Goal: Task Accomplishment & Management: Manage account settings

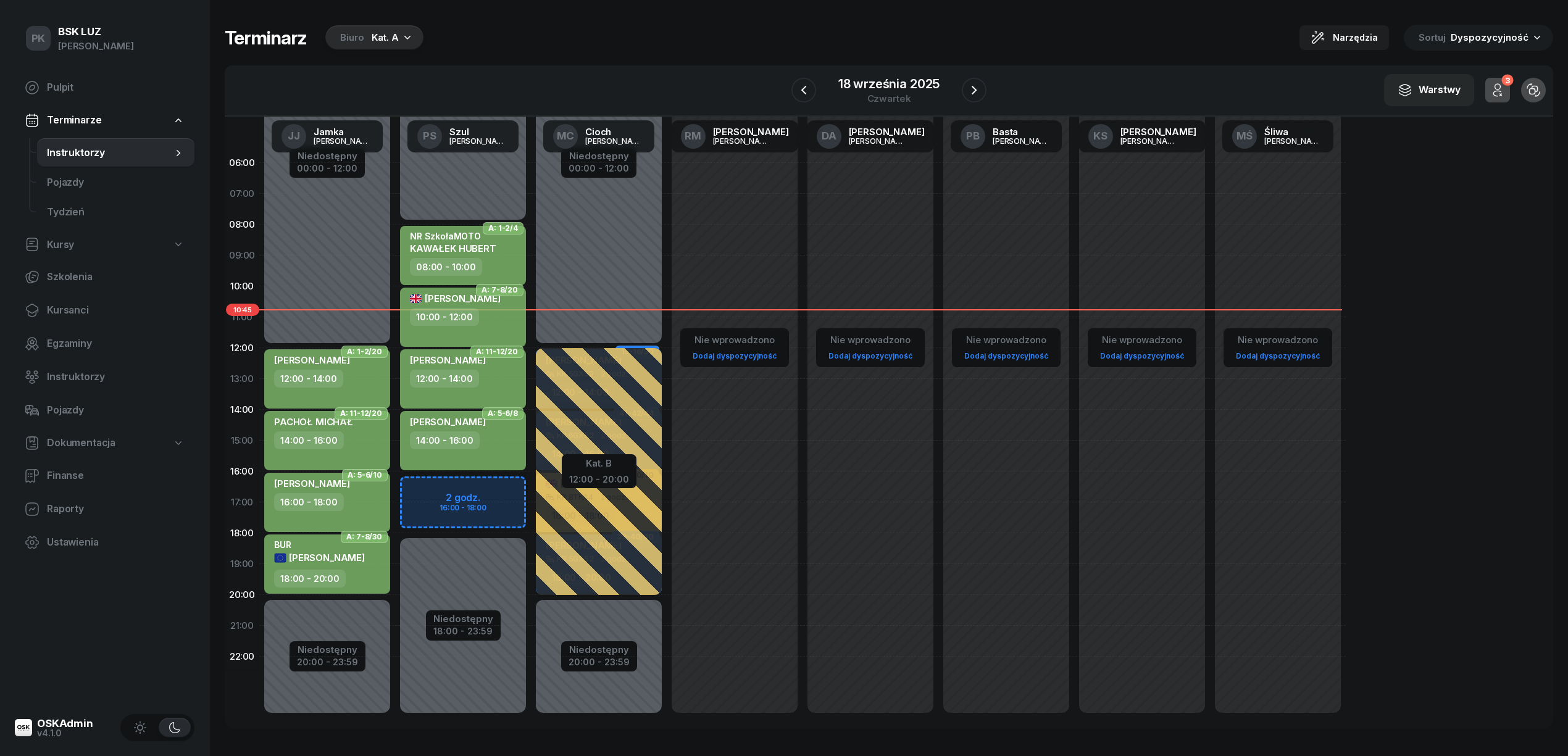
click at [70, 444] on span "Dokumentacja" at bounding box center [81, 443] width 68 height 16
click at [82, 474] on span "Książki ewidencji" at bounding box center [115, 476] width 138 height 16
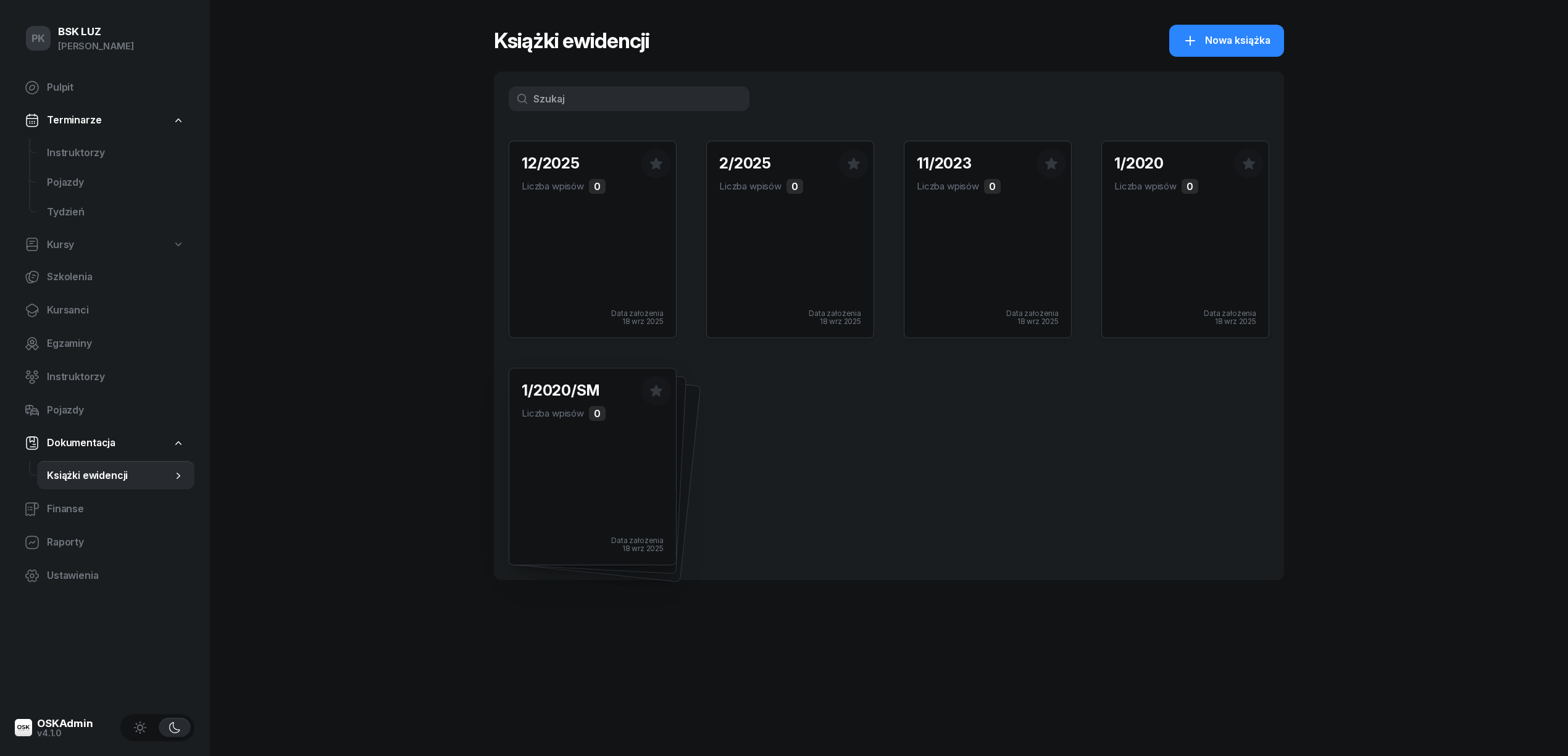
click at [625, 447] on div "1/2020/SM Liczba wpisów 0 Data założenia [DATE]" at bounding box center [592, 466] width 166 height 196
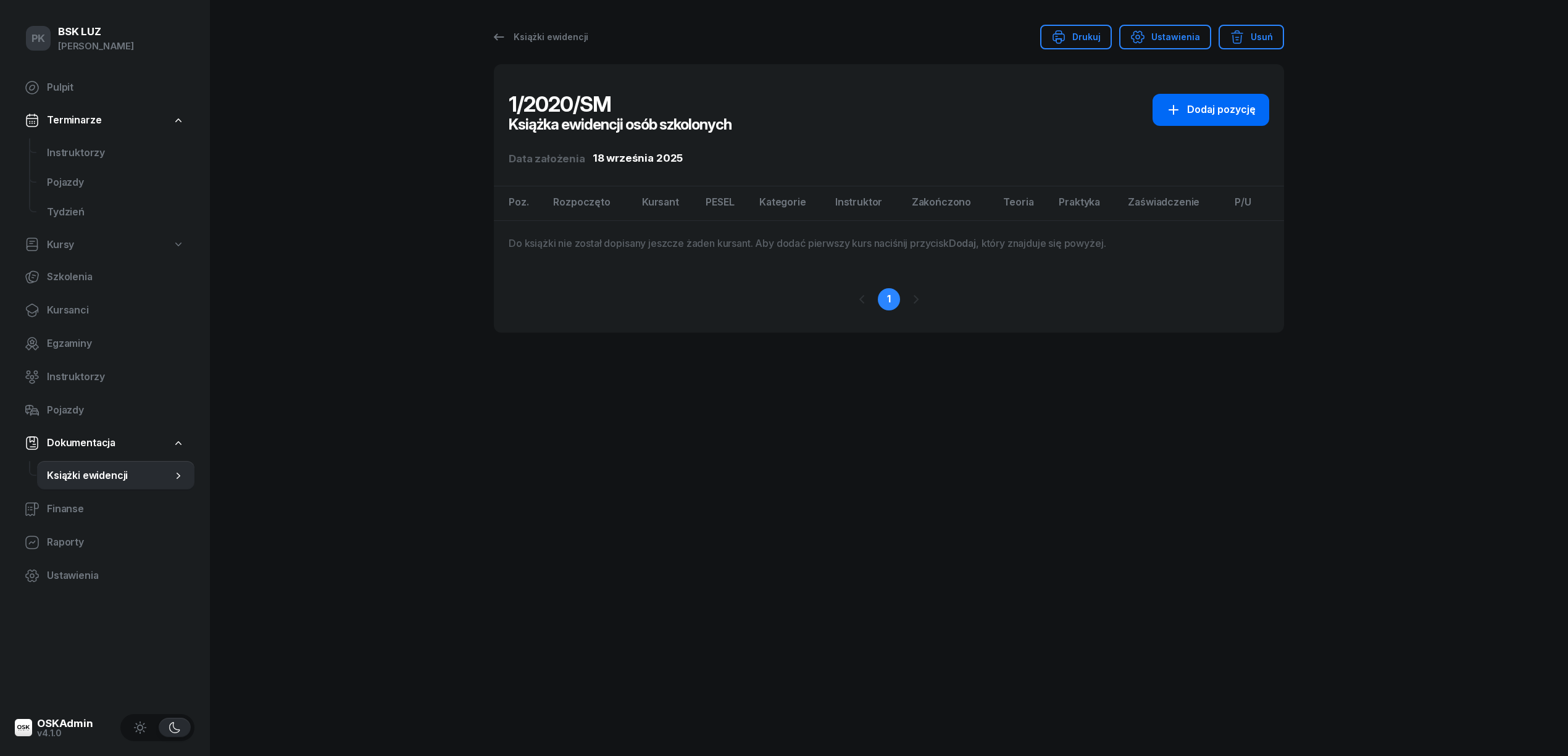
click at [1211, 109] on div "Dodaj pozycję" at bounding box center [1211, 110] width 89 height 16
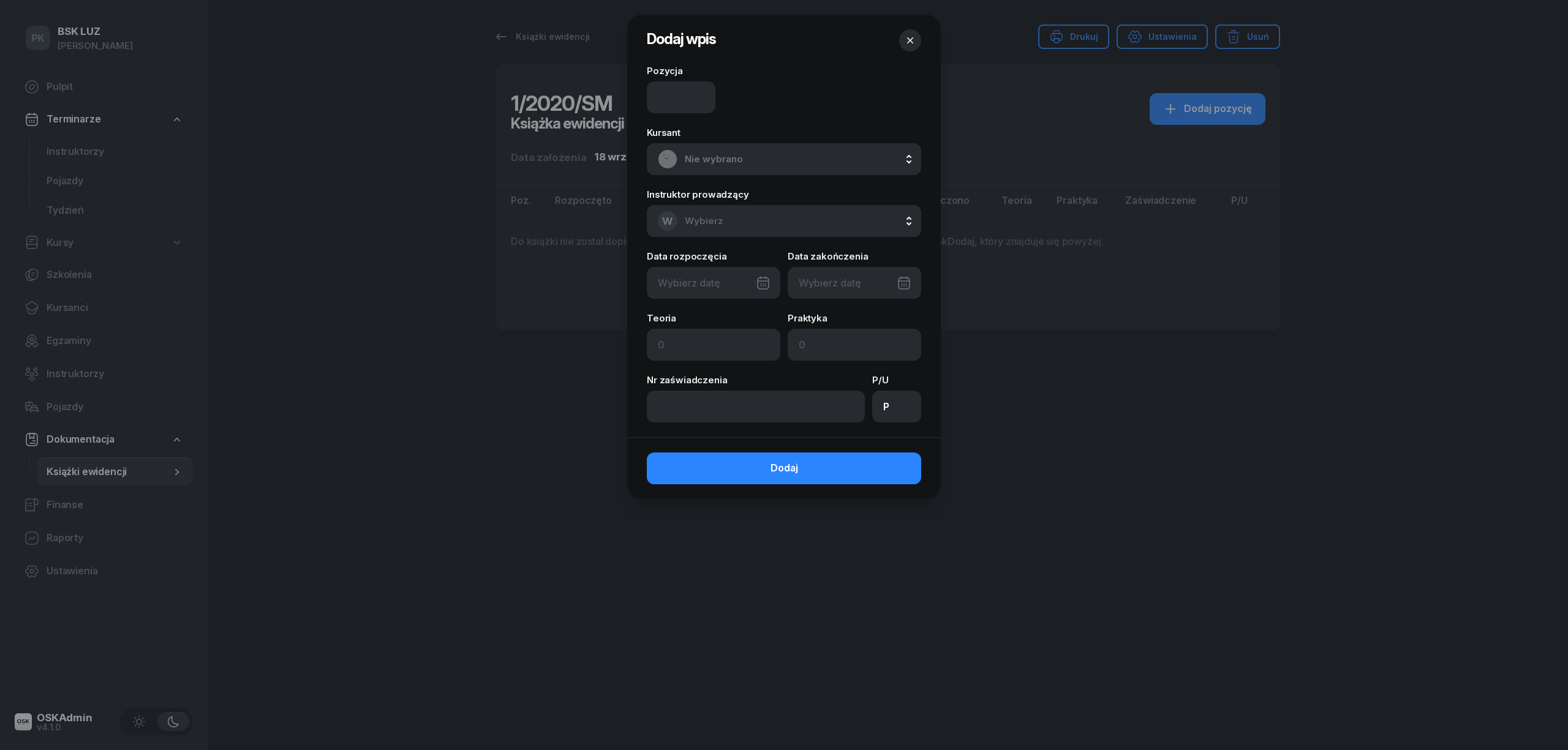
click at [89, 153] on div at bounding box center [784, 375] width 1568 height 750
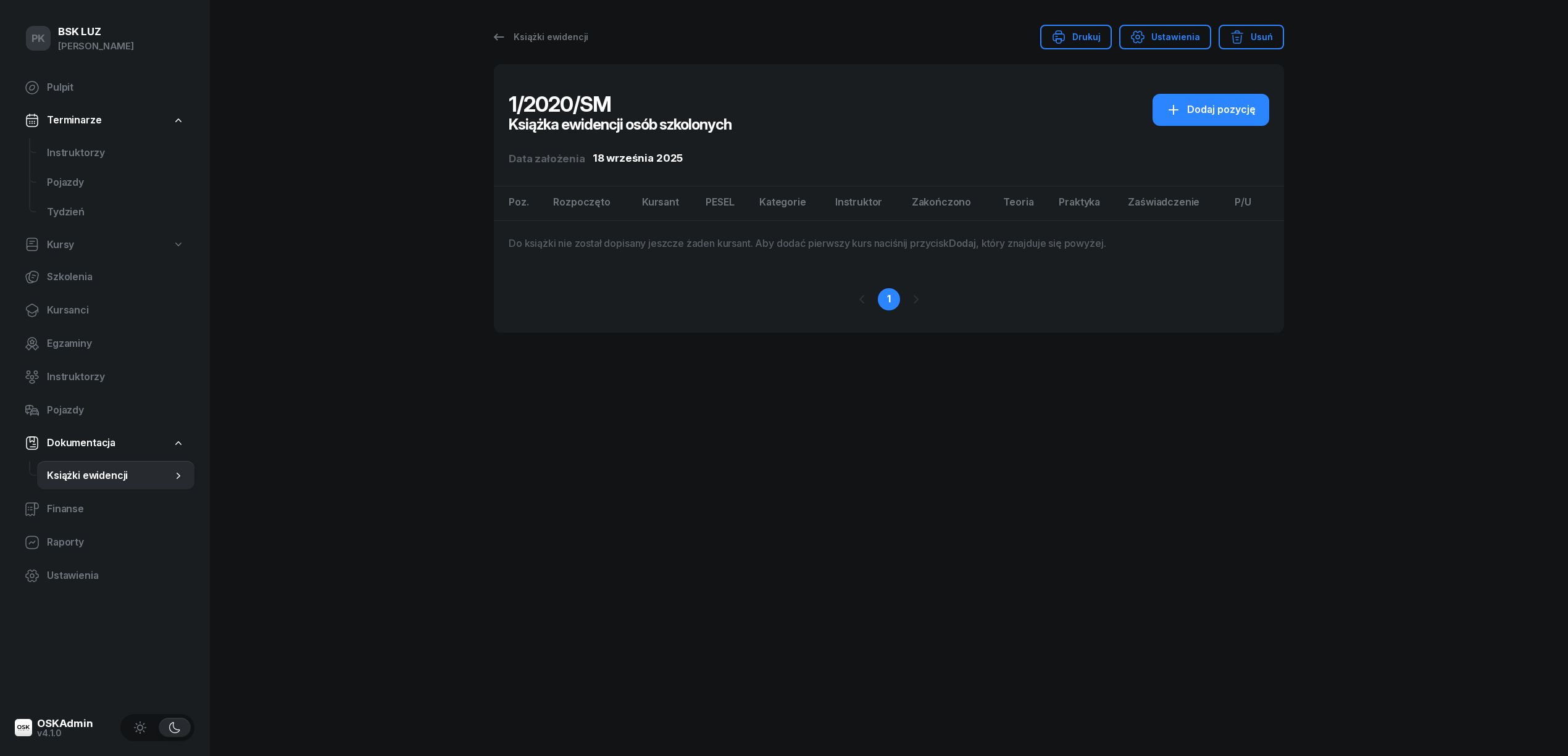
click at [90, 155] on span "Instruktorzy" at bounding box center [115, 153] width 138 height 16
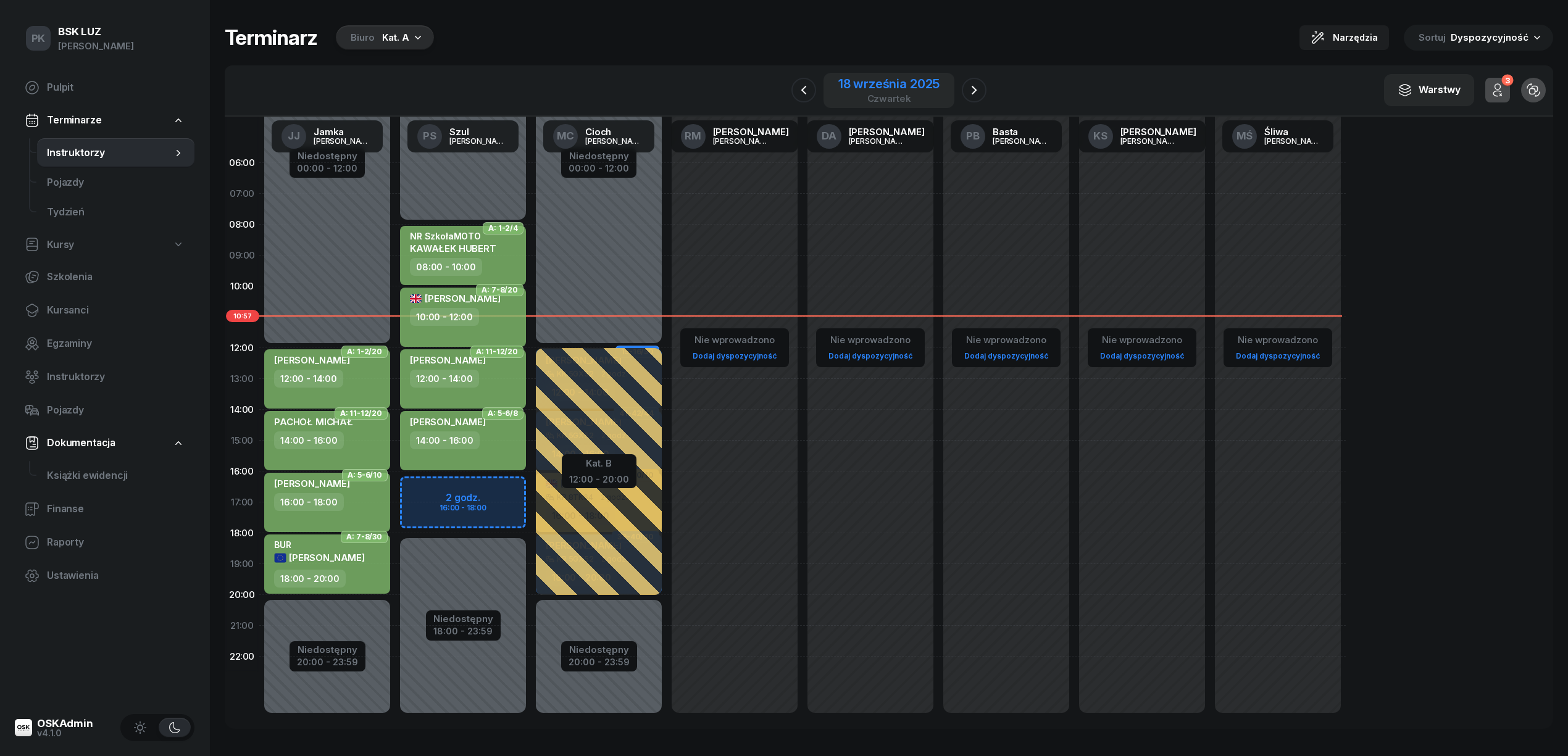
click at [899, 75] on div "18 września 2025 czwartek" at bounding box center [888, 90] width 131 height 35
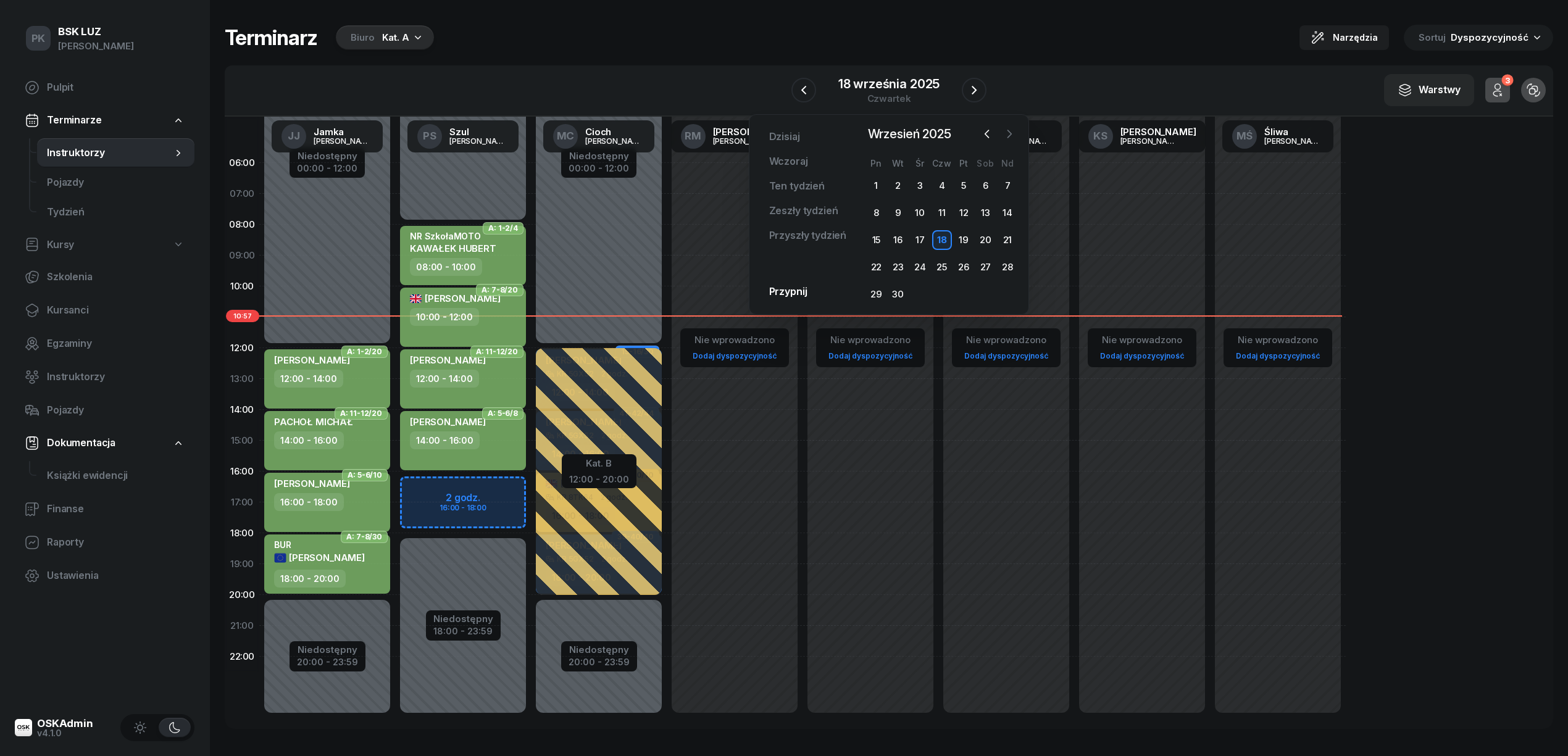
click at [1011, 130] on icon "button" at bounding box center [1009, 134] width 13 height 13
click at [936, 178] on div "2" at bounding box center [942, 186] width 20 height 20
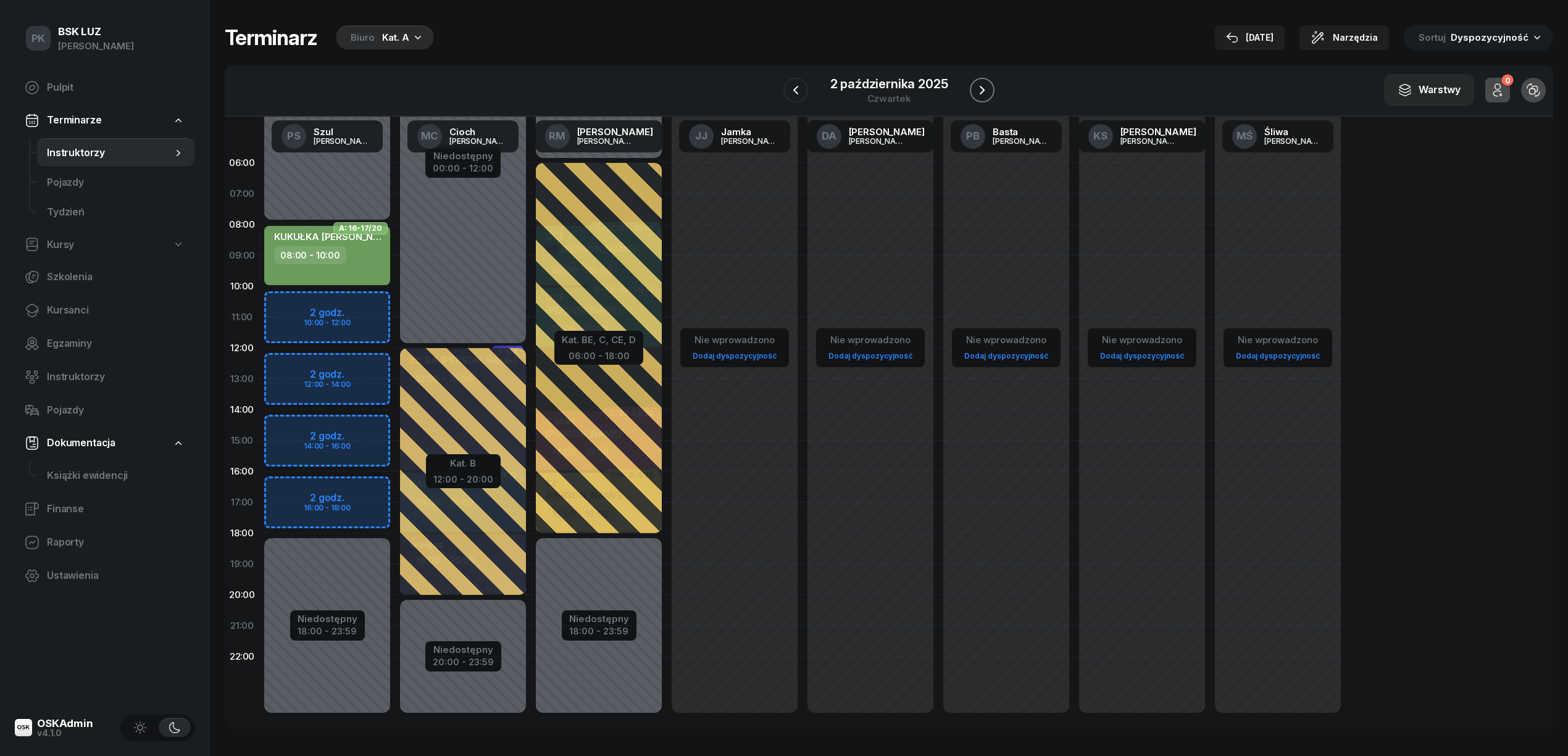
click at [979, 97] on icon "button" at bounding box center [982, 90] width 15 height 15
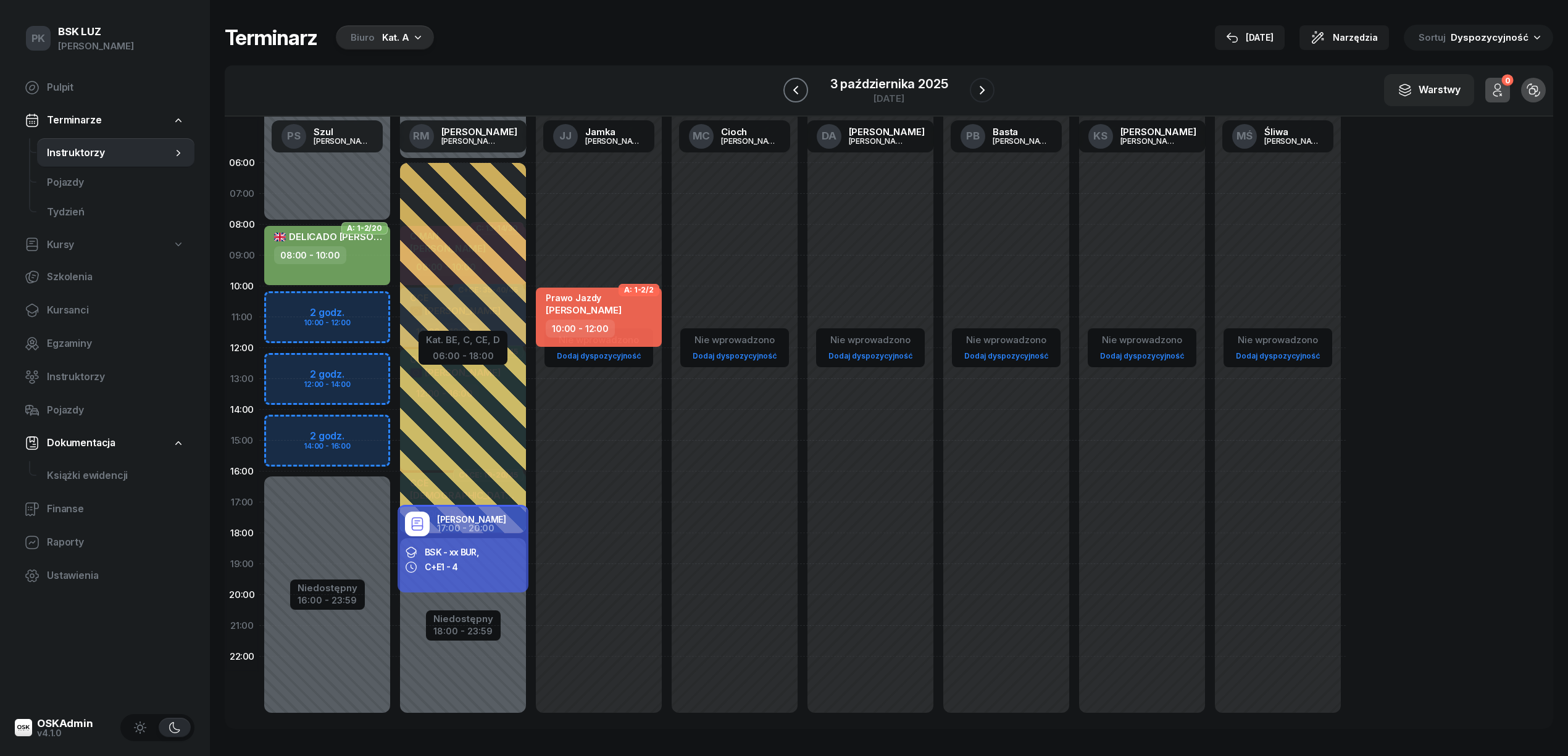
click at [796, 83] on icon "button" at bounding box center [796, 90] width 15 height 15
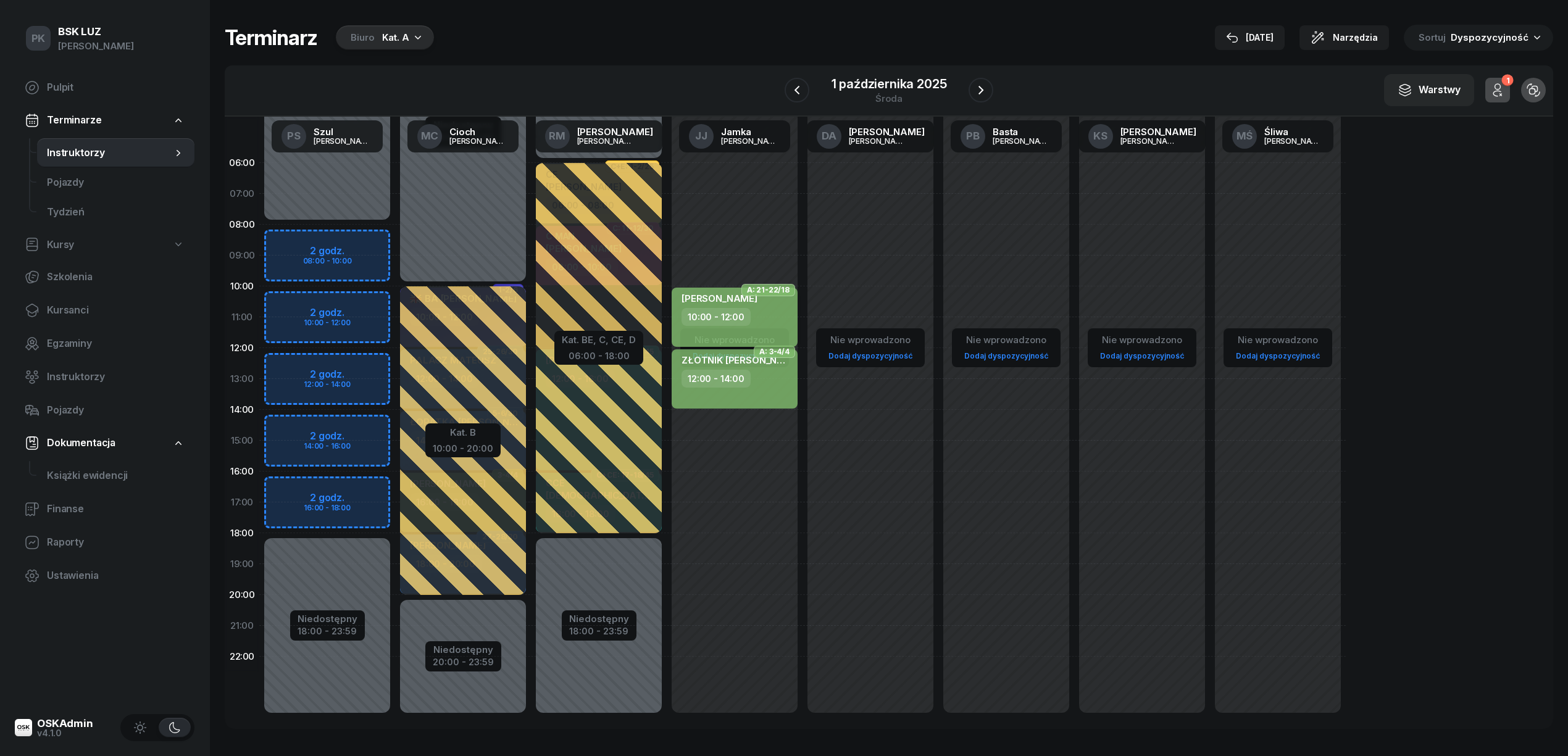
click at [721, 326] on div "FILO-TOMALSKA ANNA 10:00 - 12:00" at bounding box center [734, 317] width 126 height 59
select select "10"
select select "12"
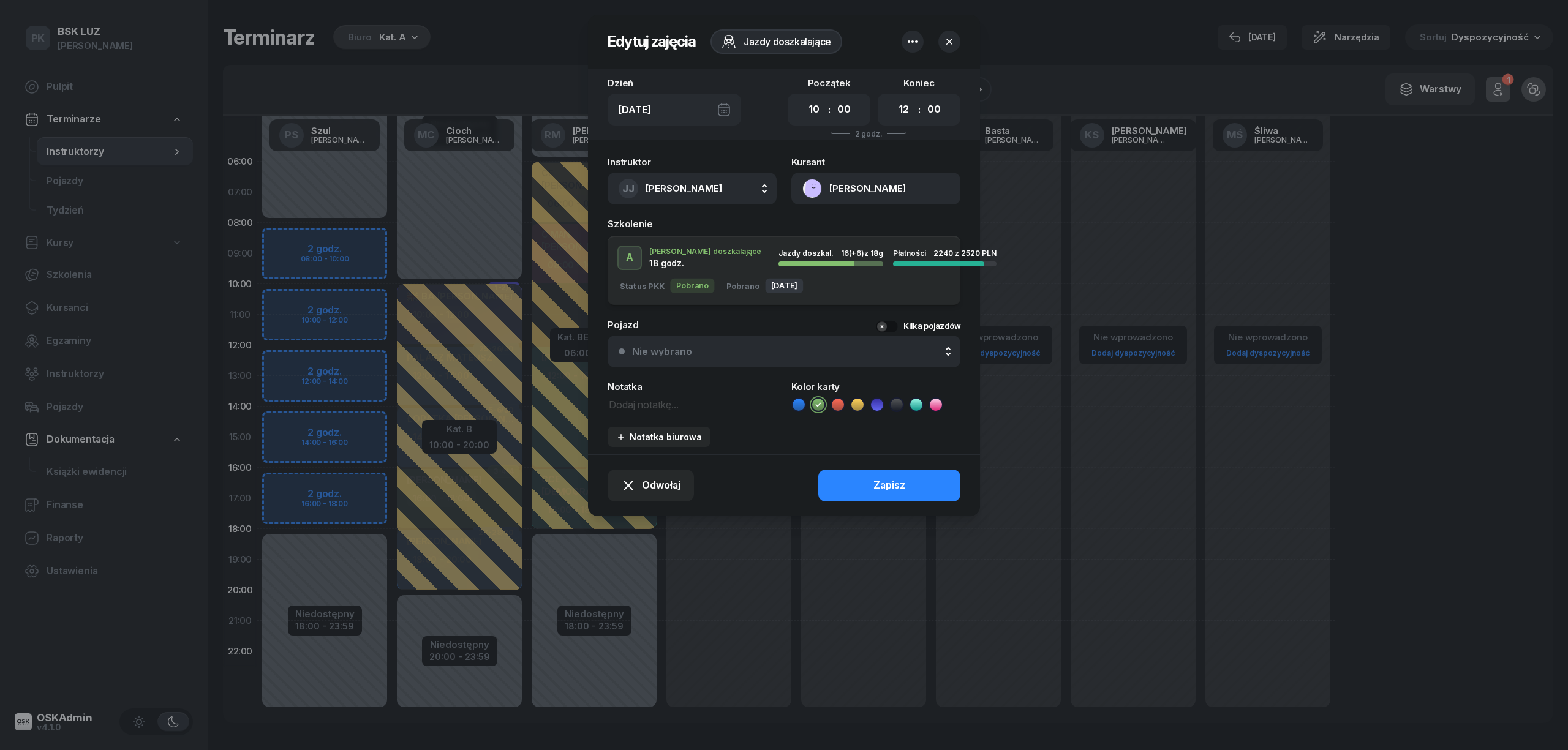
click at [714, 193] on button "JJ Jamka Janusz" at bounding box center [692, 189] width 169 height 32
type input "szu"
click at [665, 268] on span "[PERSON_NAME]" at bounding box center [689, 270] width 75 height 16
click at [876, 488] on div "Zapisz" at bounding box center [889, 486] width 32 height 16
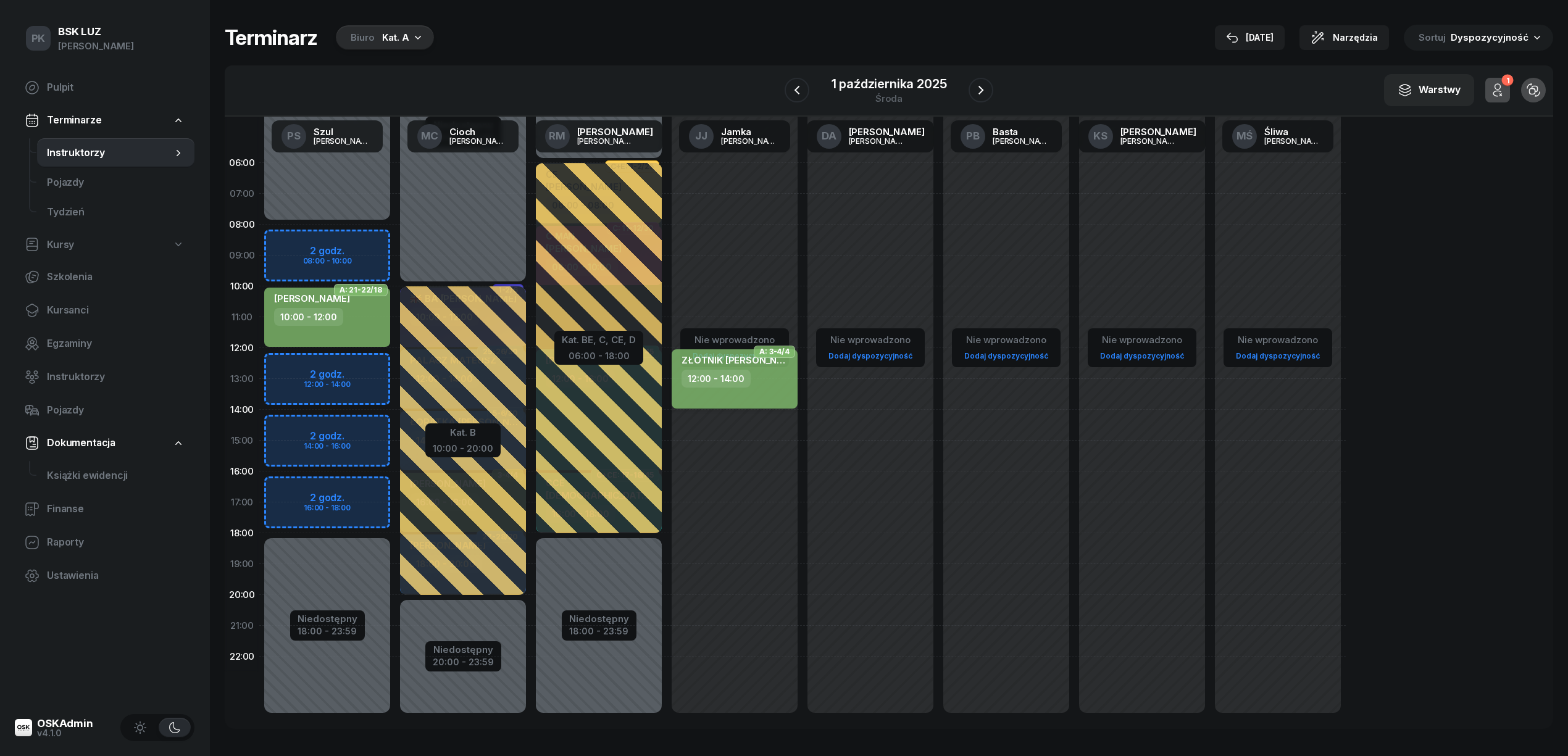
click at [768, 390] on div "ZŁOTNIK DANIEL 12:00 - 14:00" at bounding box center [734, 379] width 126 height 59
select select "12"
select select "14"
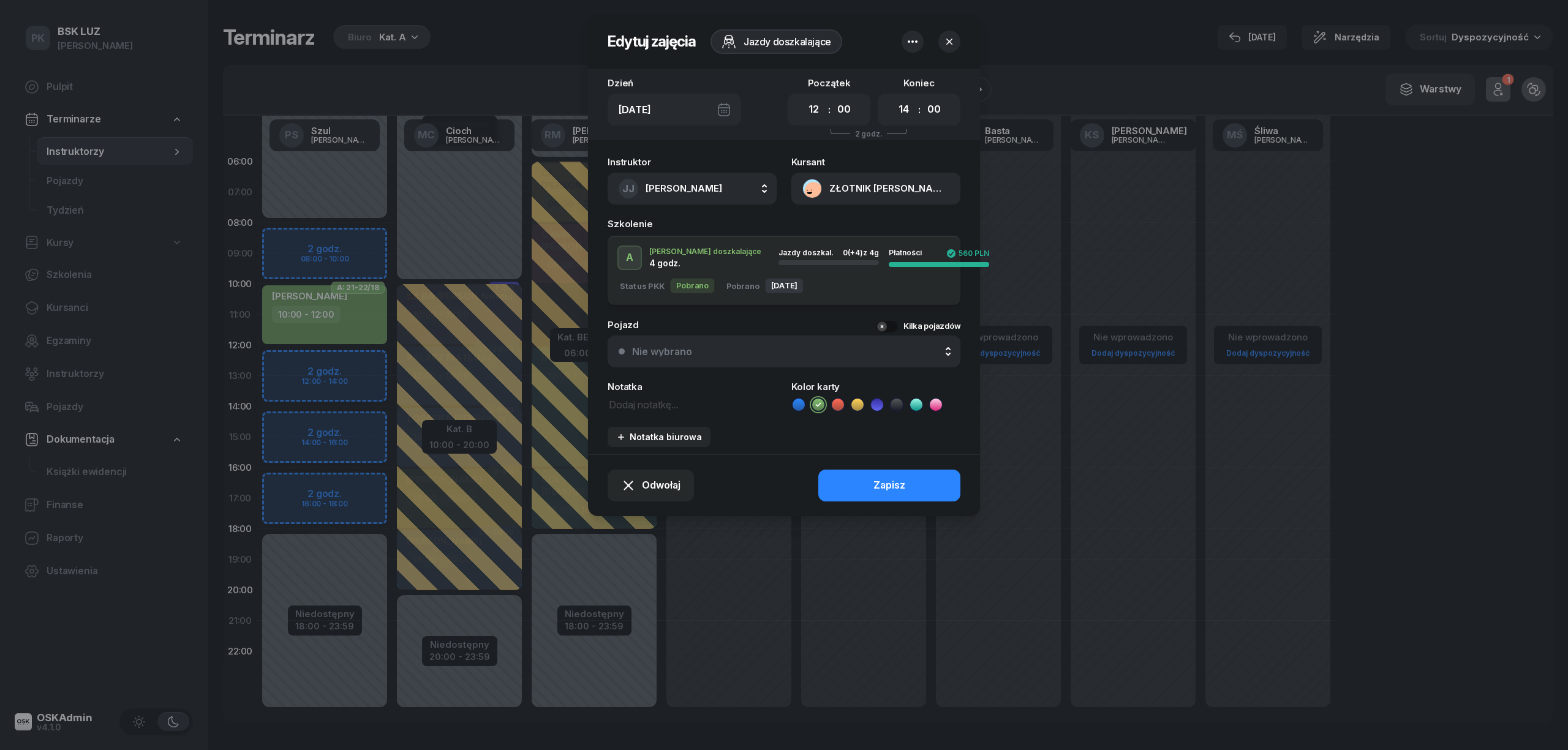
click at [684, 196] on div "JJ Jamka Janusz" at bounding box center [670, 189] width 104 height 20
type input "szu"
click at [668, 262] on span "[PERSON_NAME]" at bounding box center [689, 270] width 75 height 16
click at [836, 473] on button "Zapisz" at bounding box center [889, 486] width 142 height 32
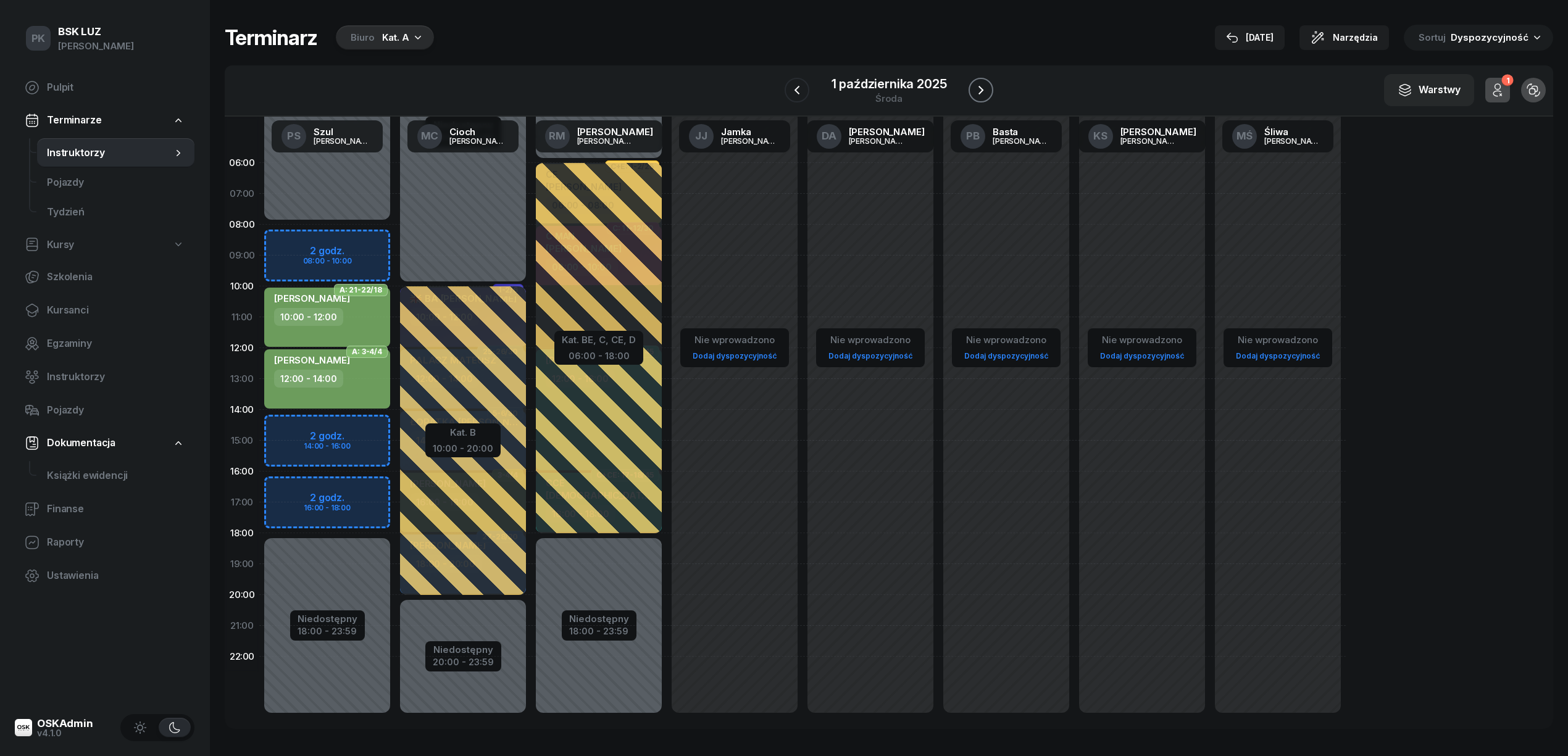
click at [978, 89] on icon "button" at bounding box center [980, 90] width 15 height 15
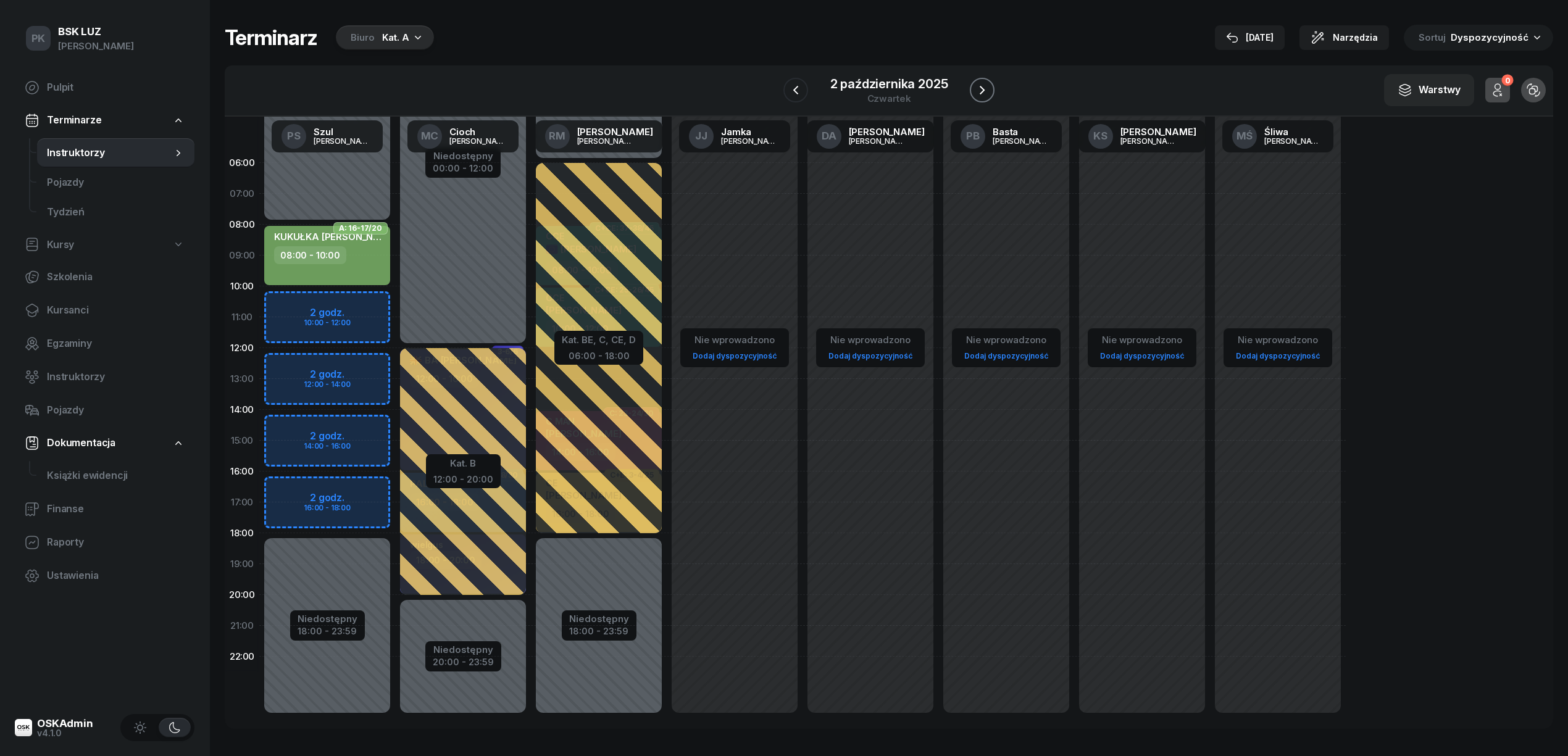
click at [978, 89] on icon "button" at bounding box center [982, 90] width 15 height 15
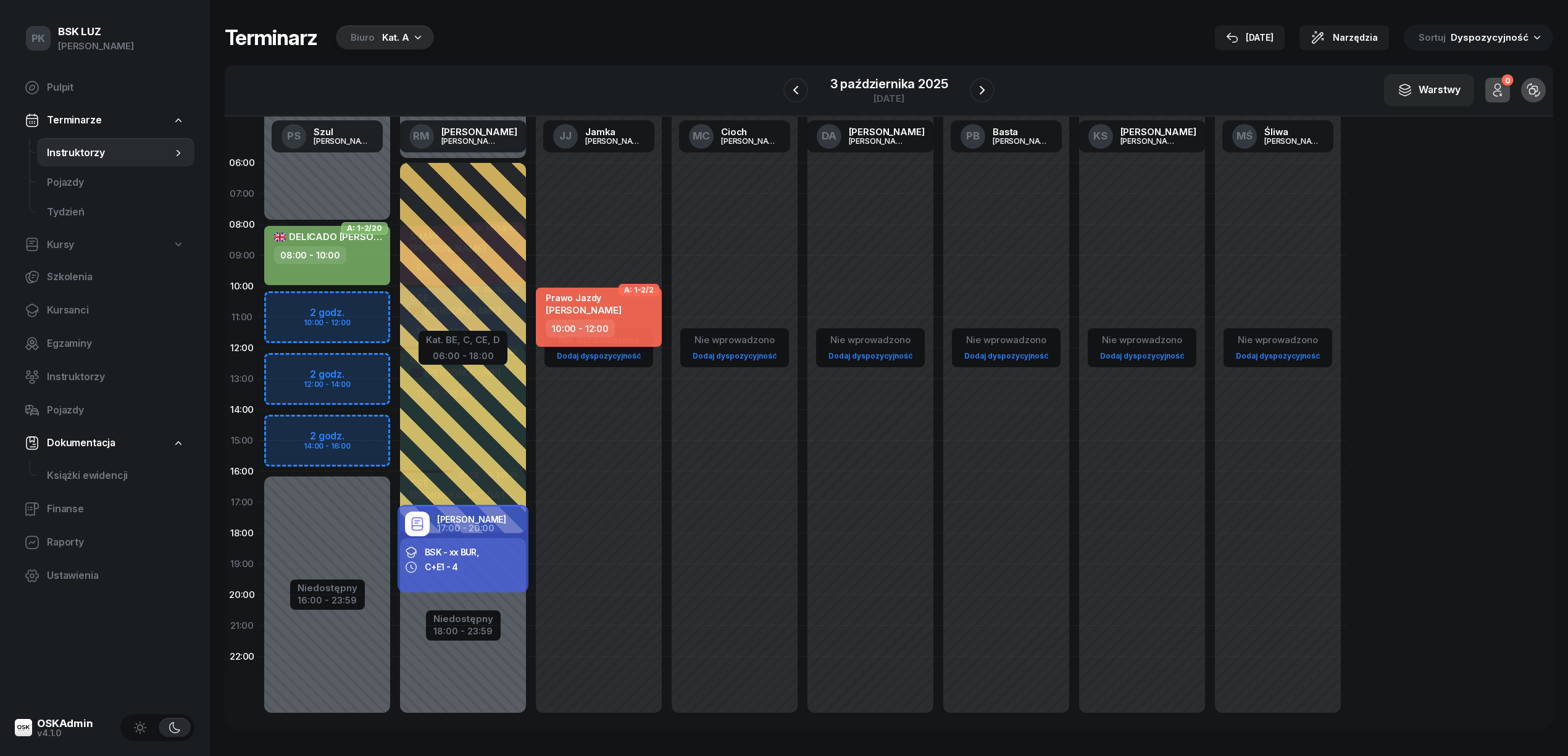
click at [642, 320] on div "10:00 - 12:00" at bounding box center [599, 328] width 109 height 18
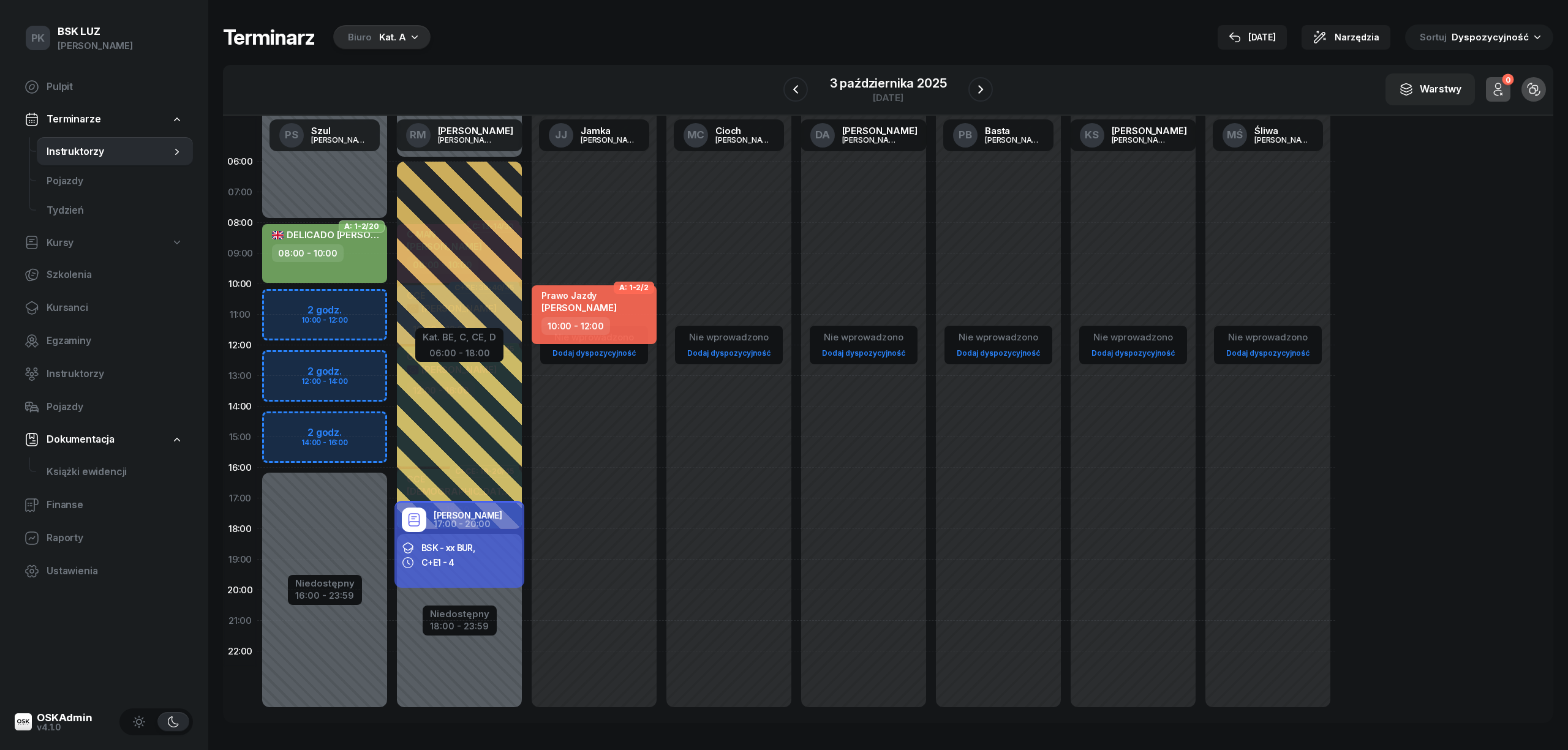
select select "10"
select select "12"
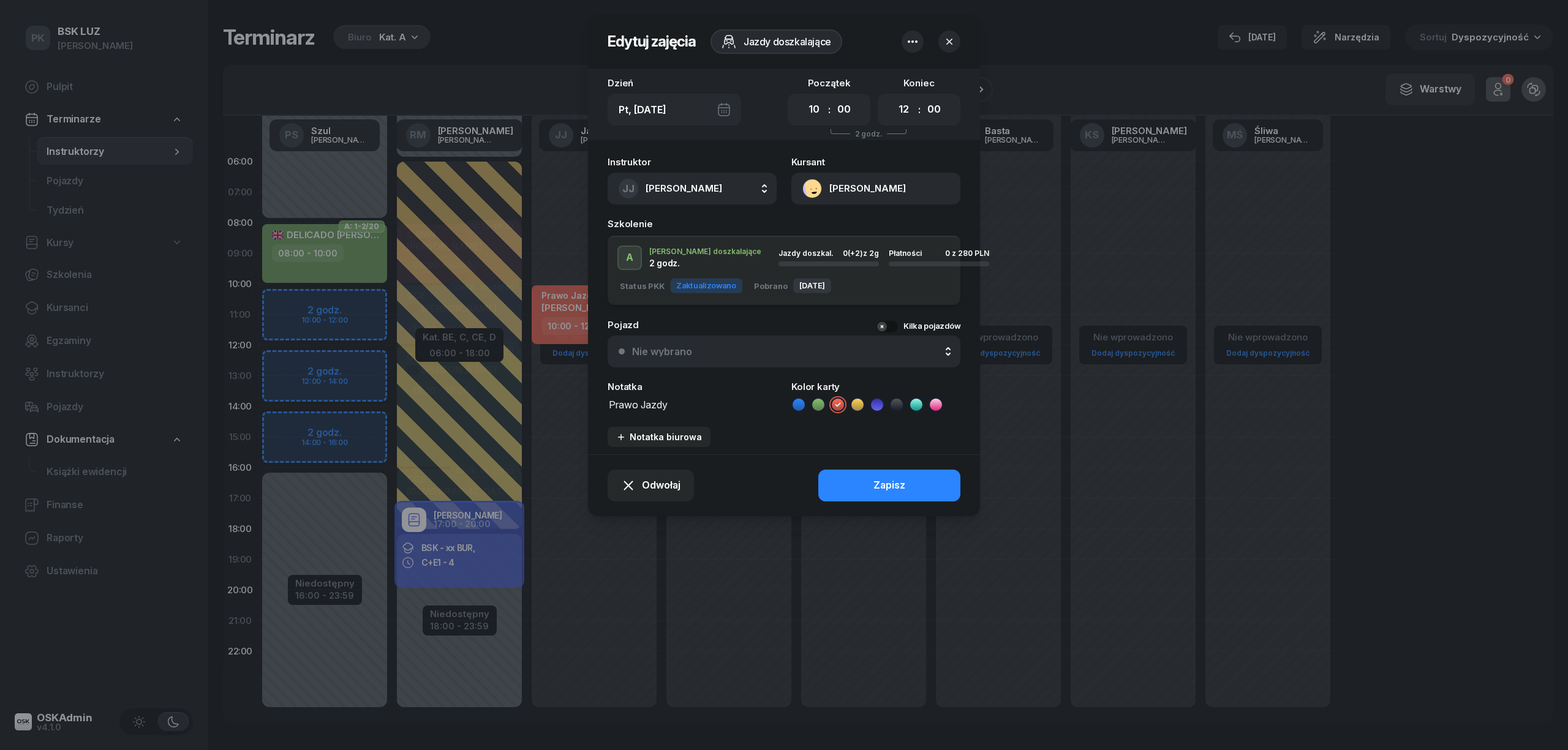
click at [663, 183] on span "[PERSON_NAME]" at bounding box center [683, 189] width 76 height 12
type input "szu"
click at [663, 253] on li "PS Szul Piotr" at bounding box center [706, 270] width 175 height 35
click at [831, 480] on button "Zapisz" at bounding box center [889, 486] width 142 height 32
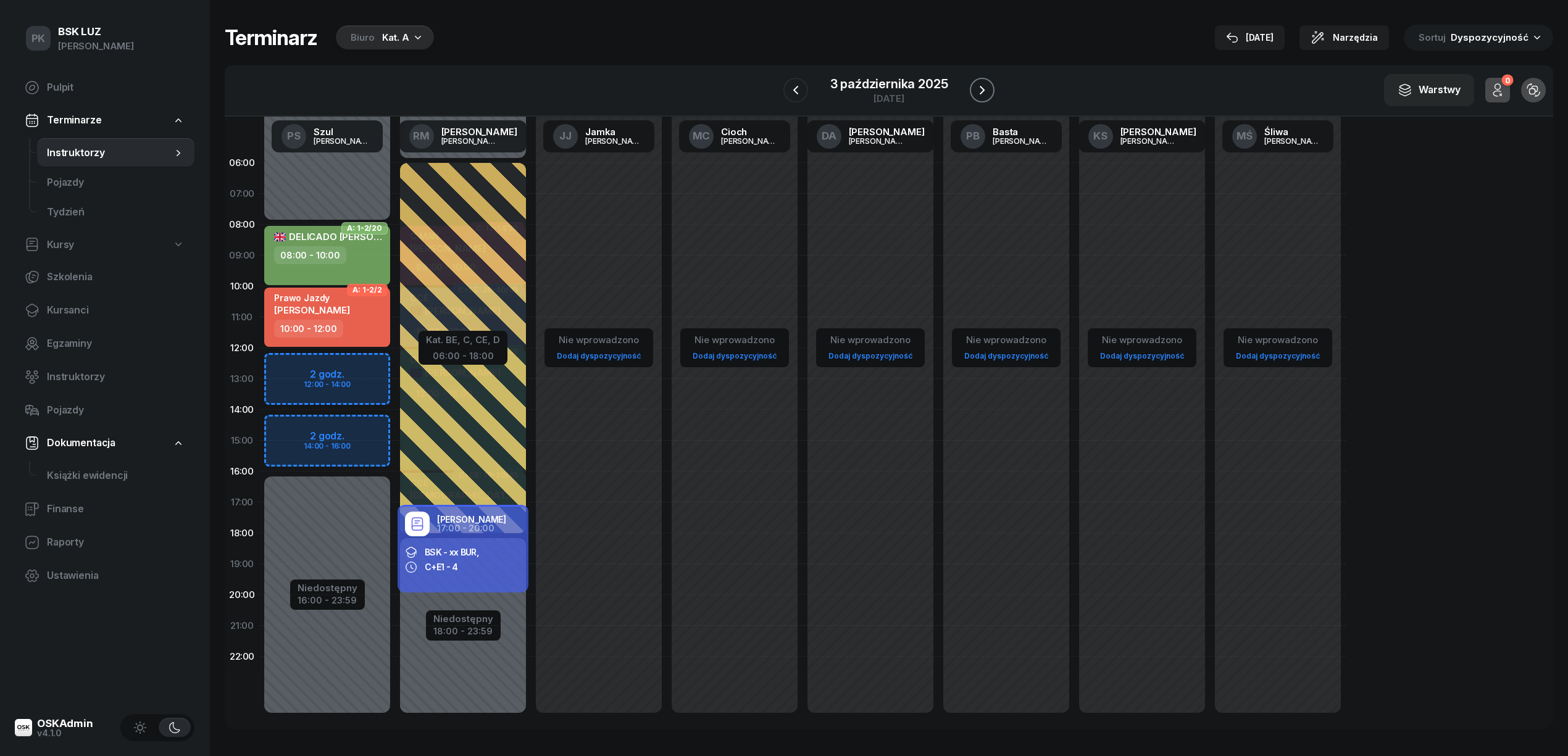
click at [989, 100] on button "button" at bounding box center [982, 90] width 25 height 25
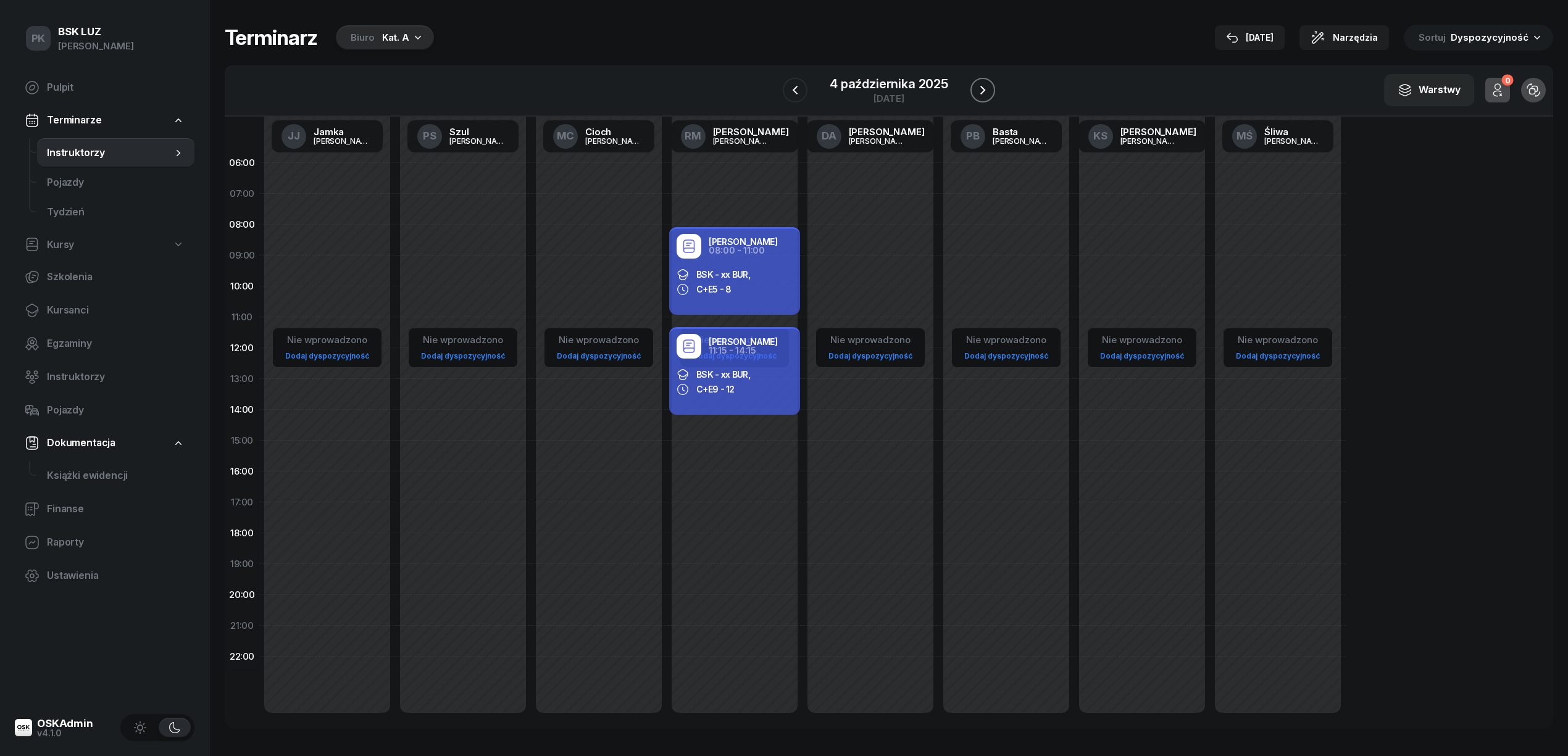
click at [982, 96] on icon "button" at bounding box center [982, 90] width 15 height 15
click at [982, 96] on icon "button" at bounding box center [982, 90] width 15 height 15
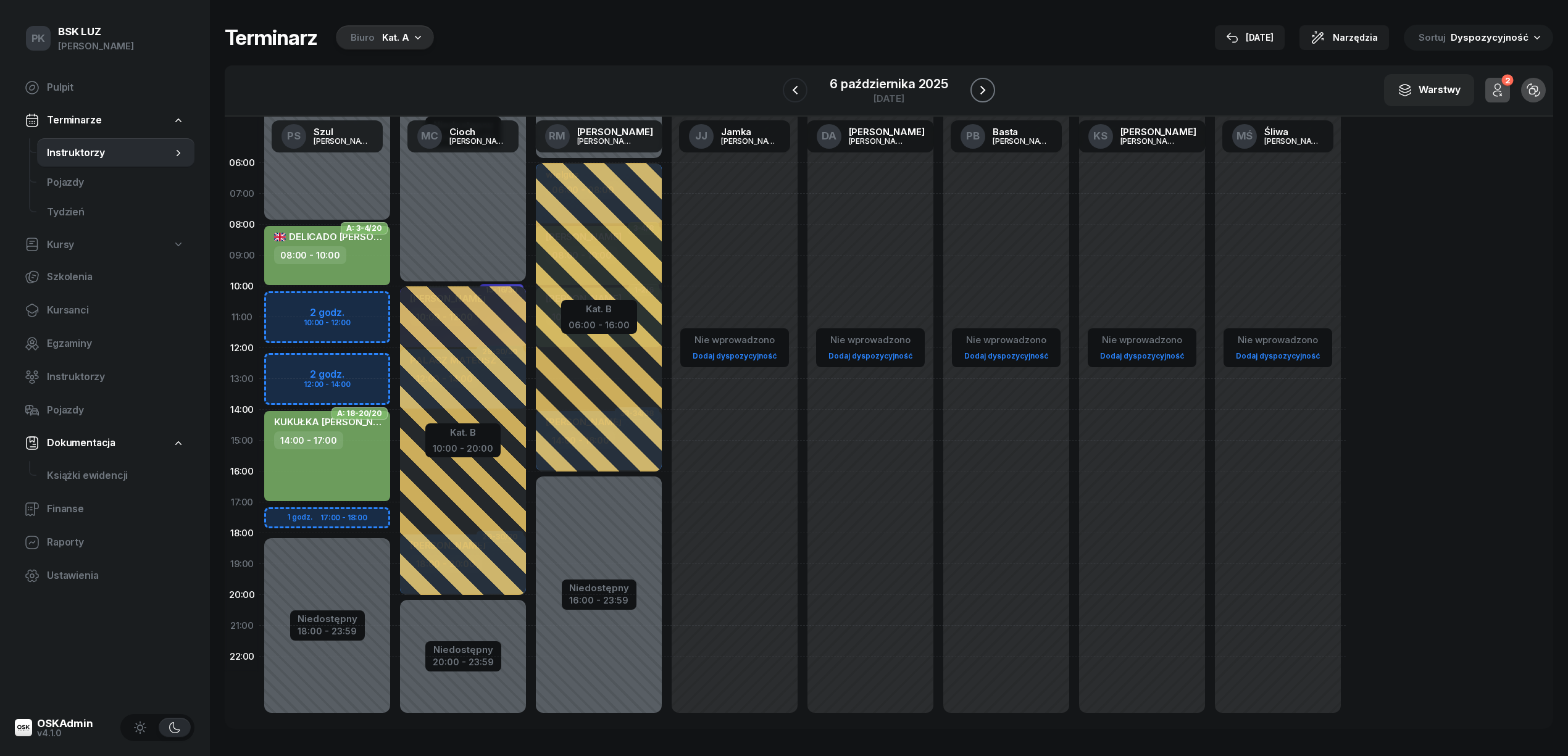
click at [979, 89] on icon "button" at bounding box center [982, 90] width 15 height 15
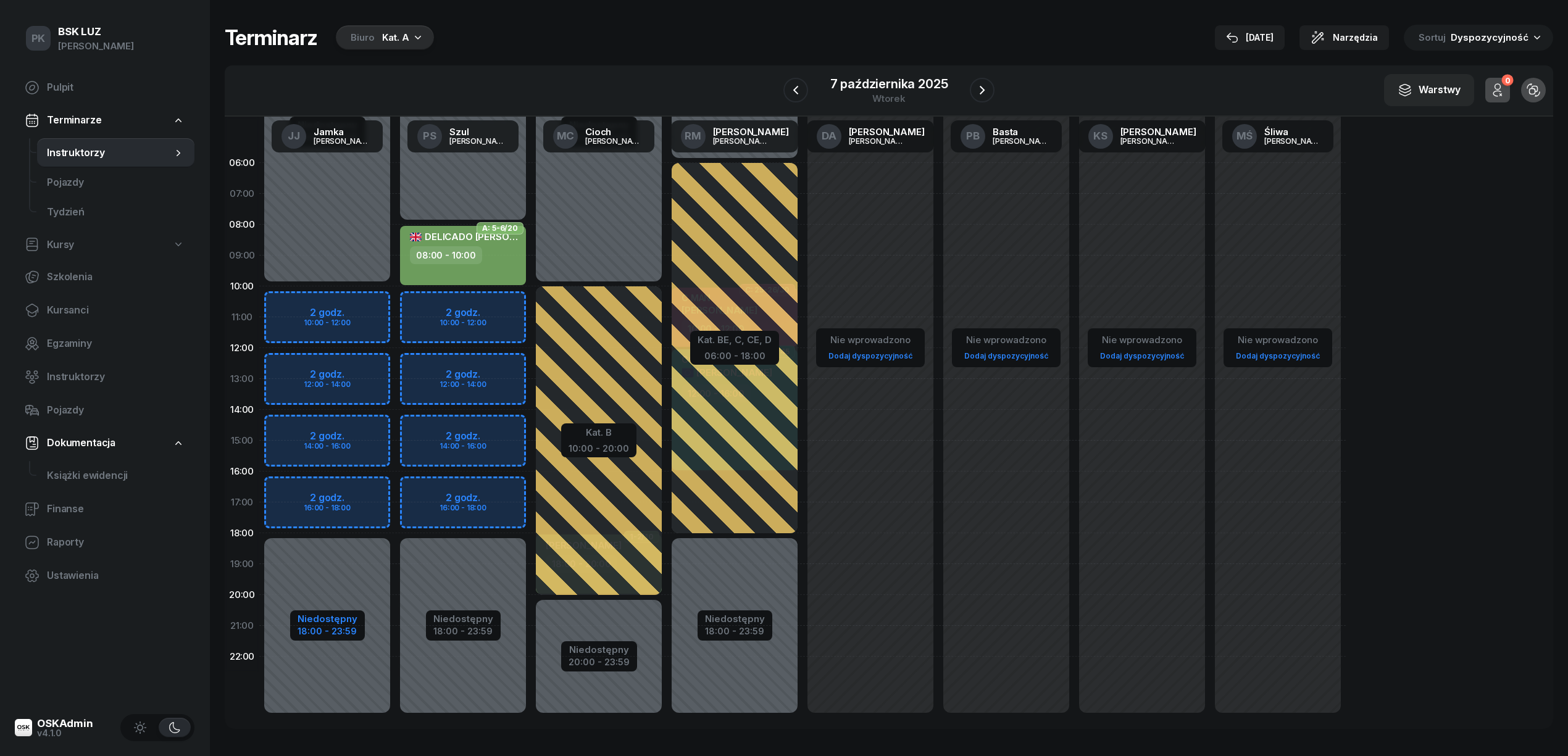
click at [318, 617] on div "Niedostępny" at bounding box center [327, 618] width 60 height 9
select select "10"
select select "18"
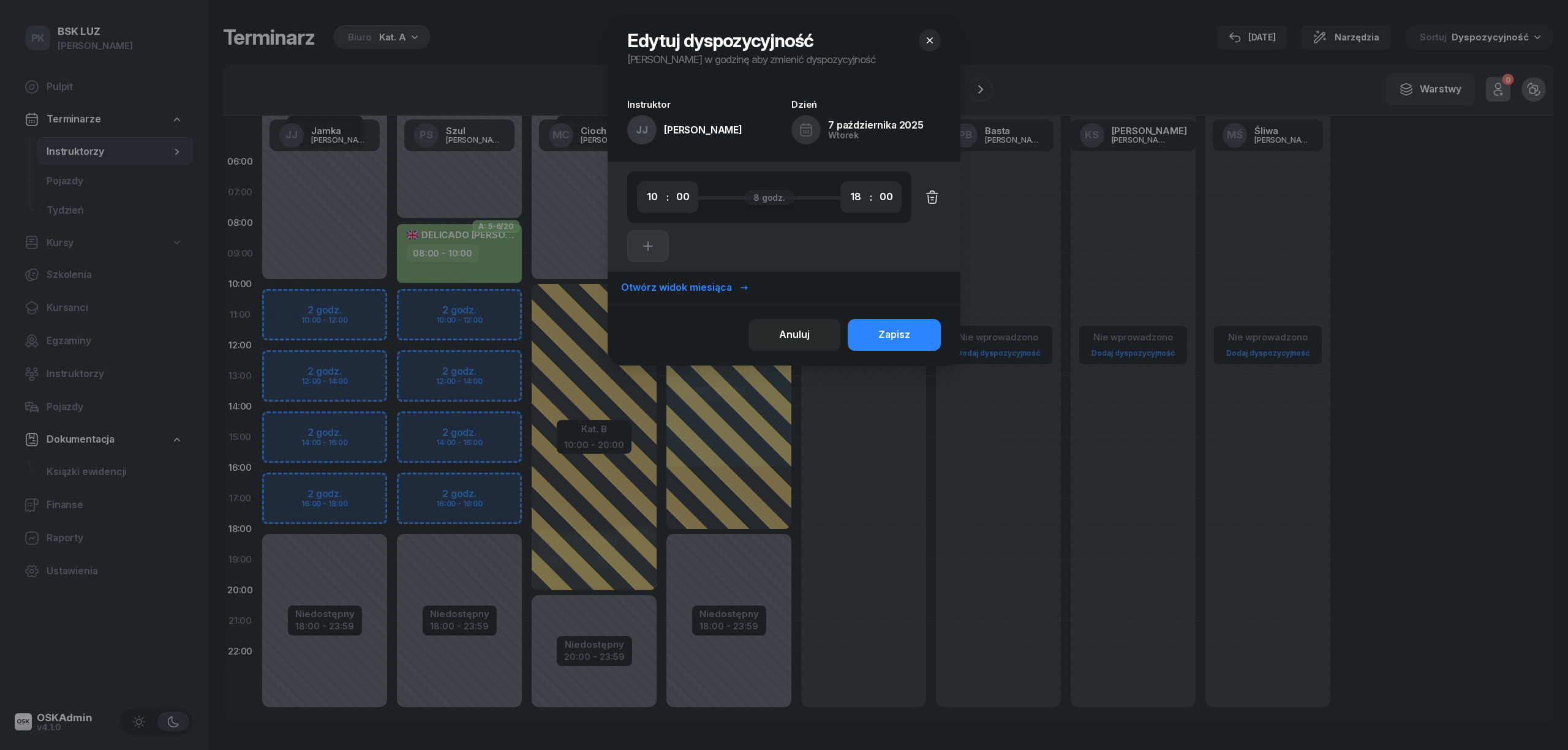
click at [932, 198] on icon "button" at bounding box center [932, 197] width 15 height 15
click at [896, 333] on div "Zapisz" at bounding box center [894, 335] width 32 height 16
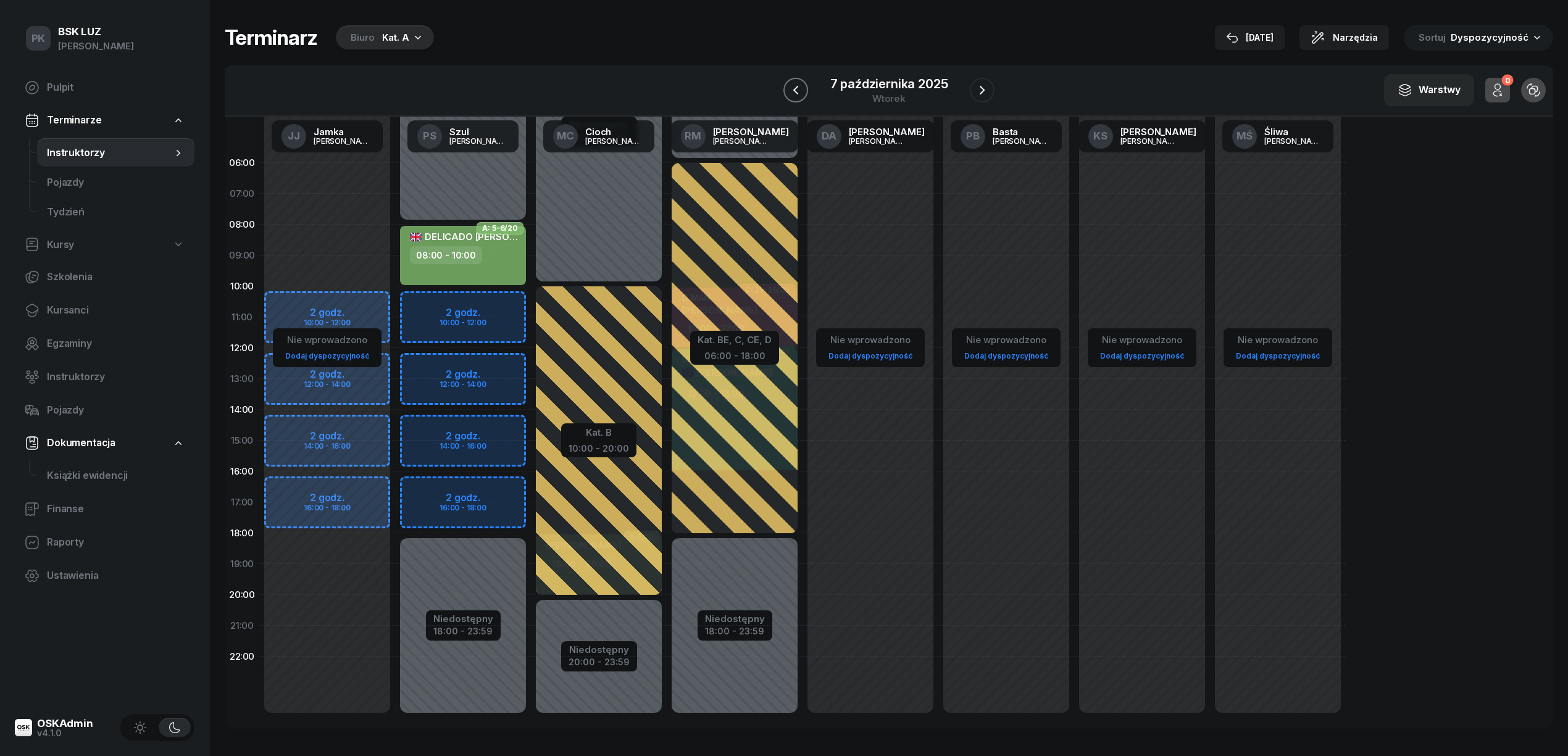
click at [799, 95] on icon "button" at bounding box center [796, 90] width 15 height 15
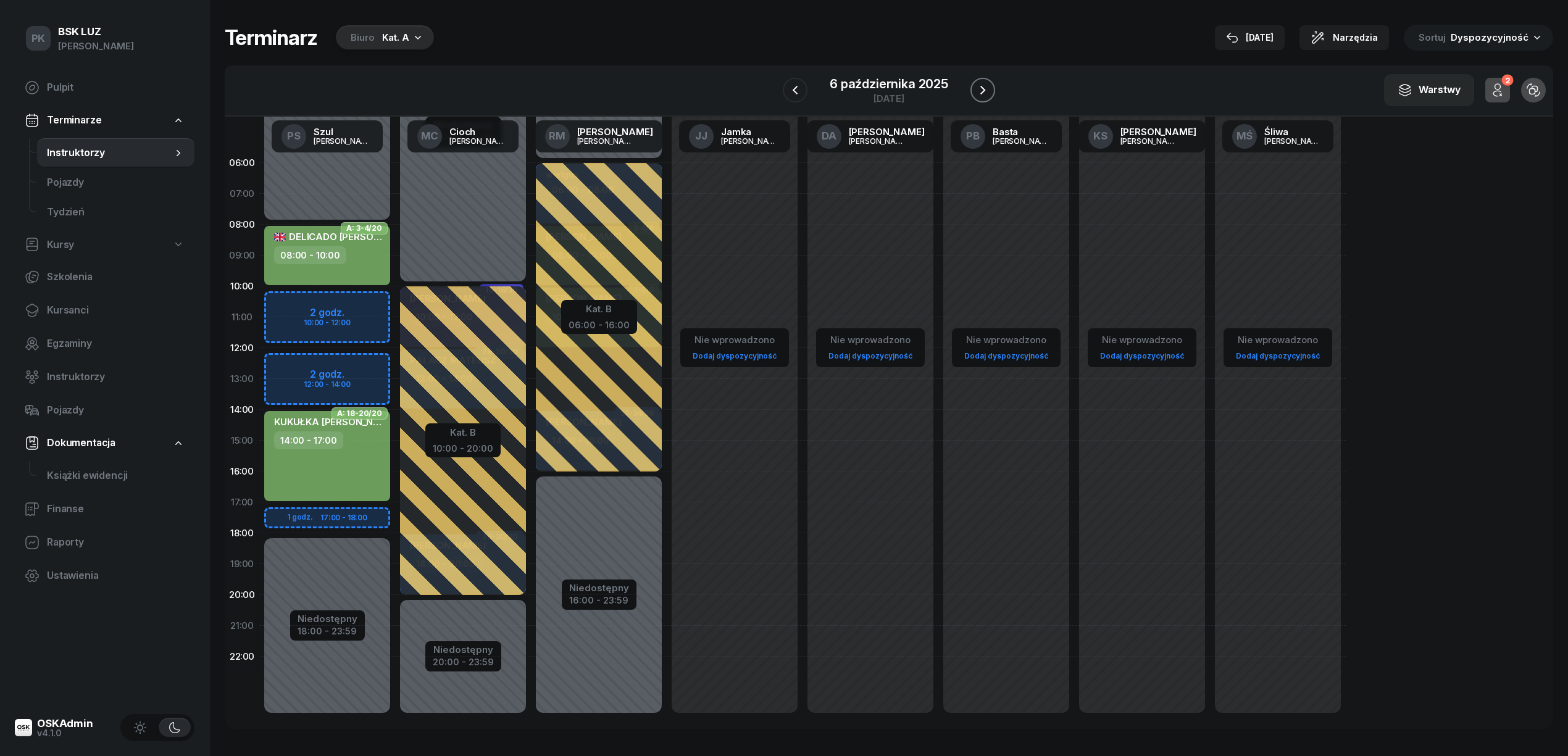
click at [975, 89] on icon "button" at bounding box center [982, 90] width 15 height 15
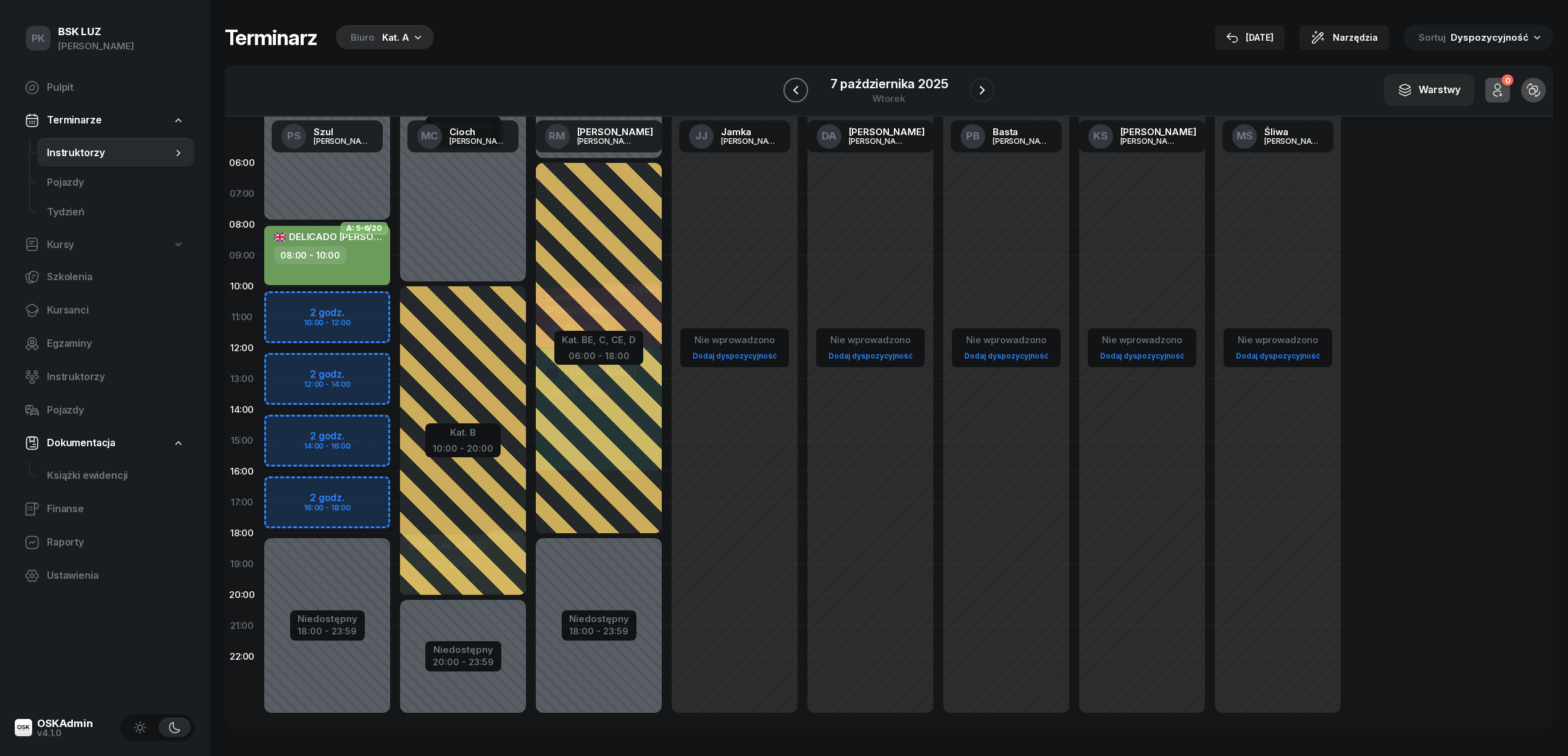
click at [788, 95] on icon "button" at bounding box center [796, 90] width 15 height 15
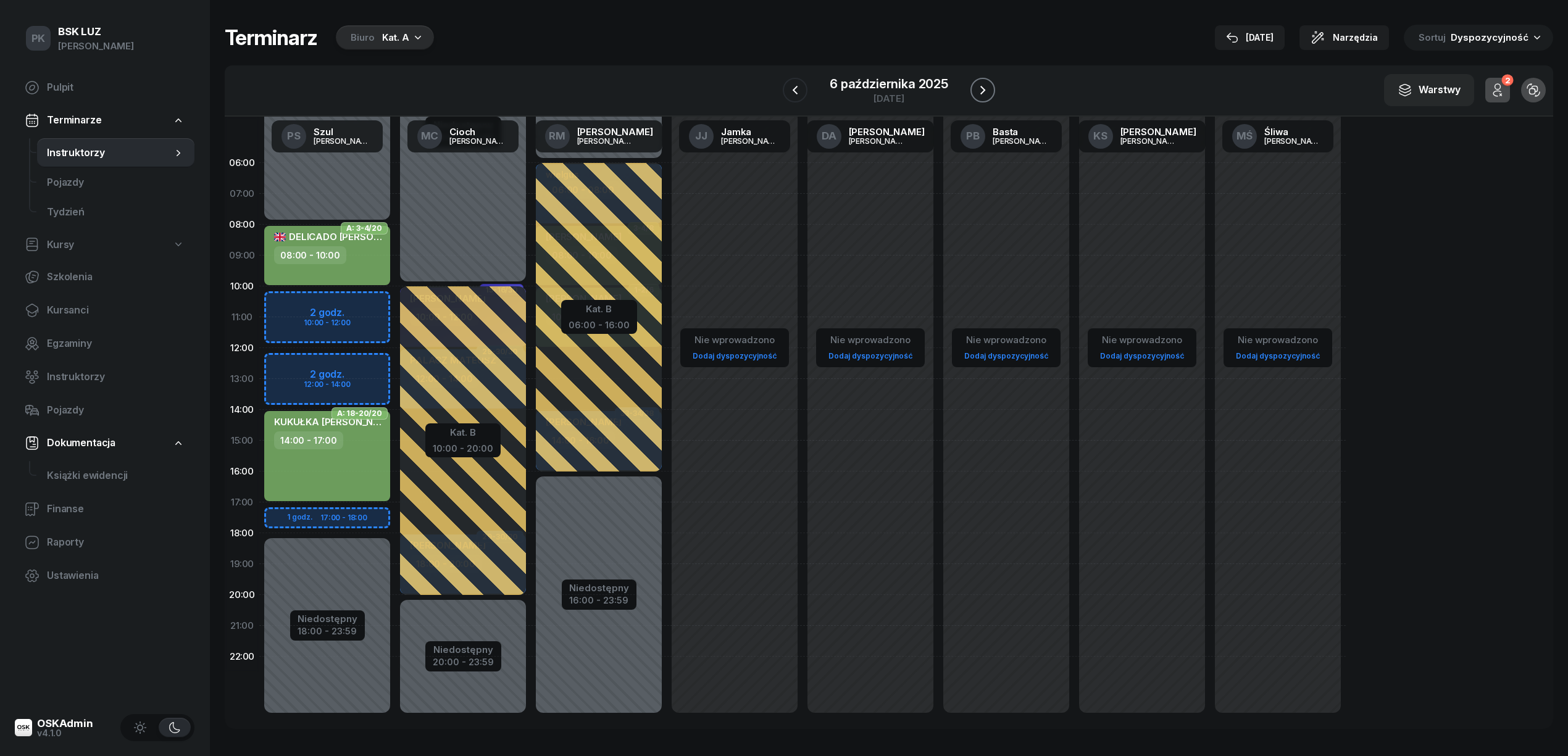
click at [981, 85] on icon "button" at bounding box center [982, 90] width 15 height 15
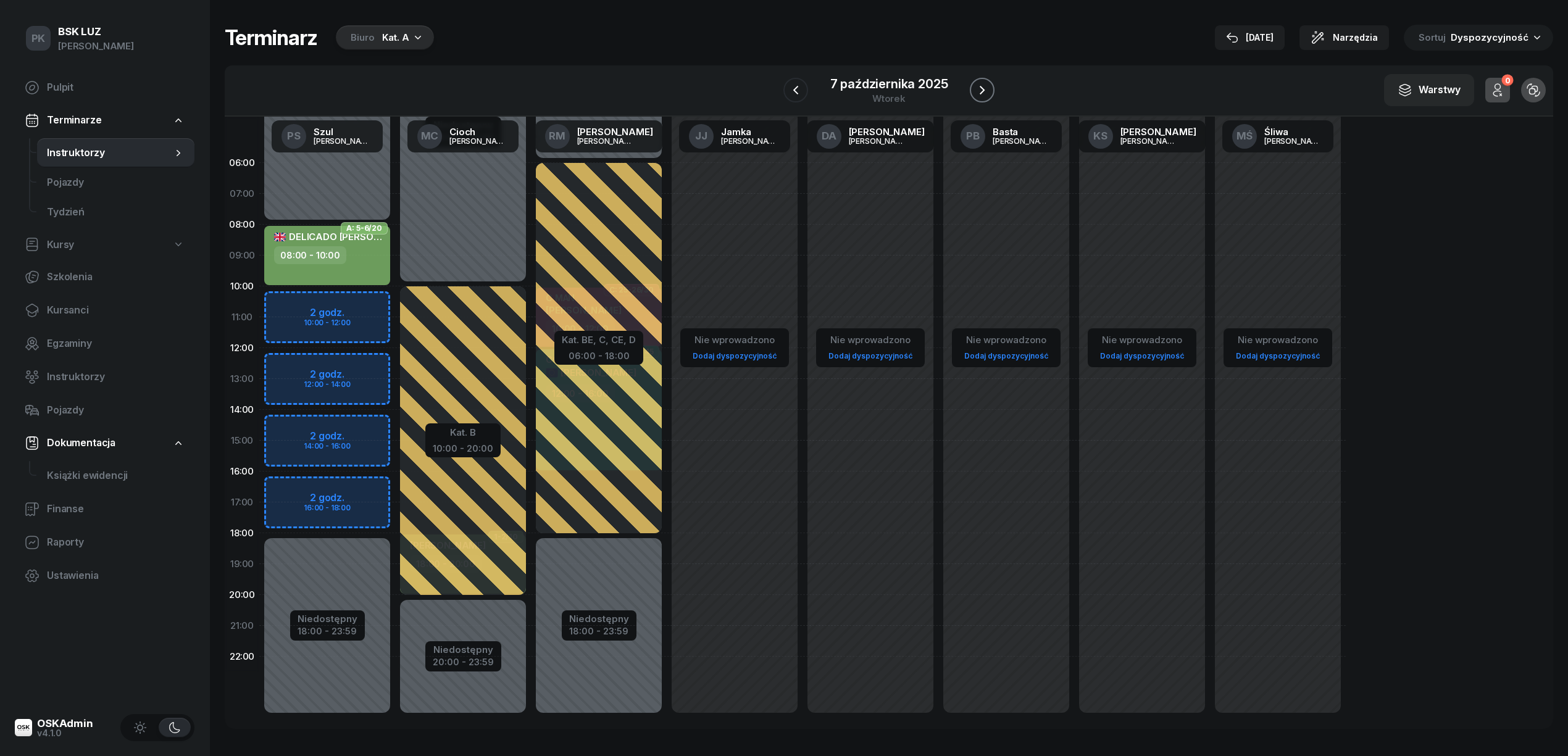
click at [981, 85] on icon "button" at bounding box center [982, 90] width 15 height 15
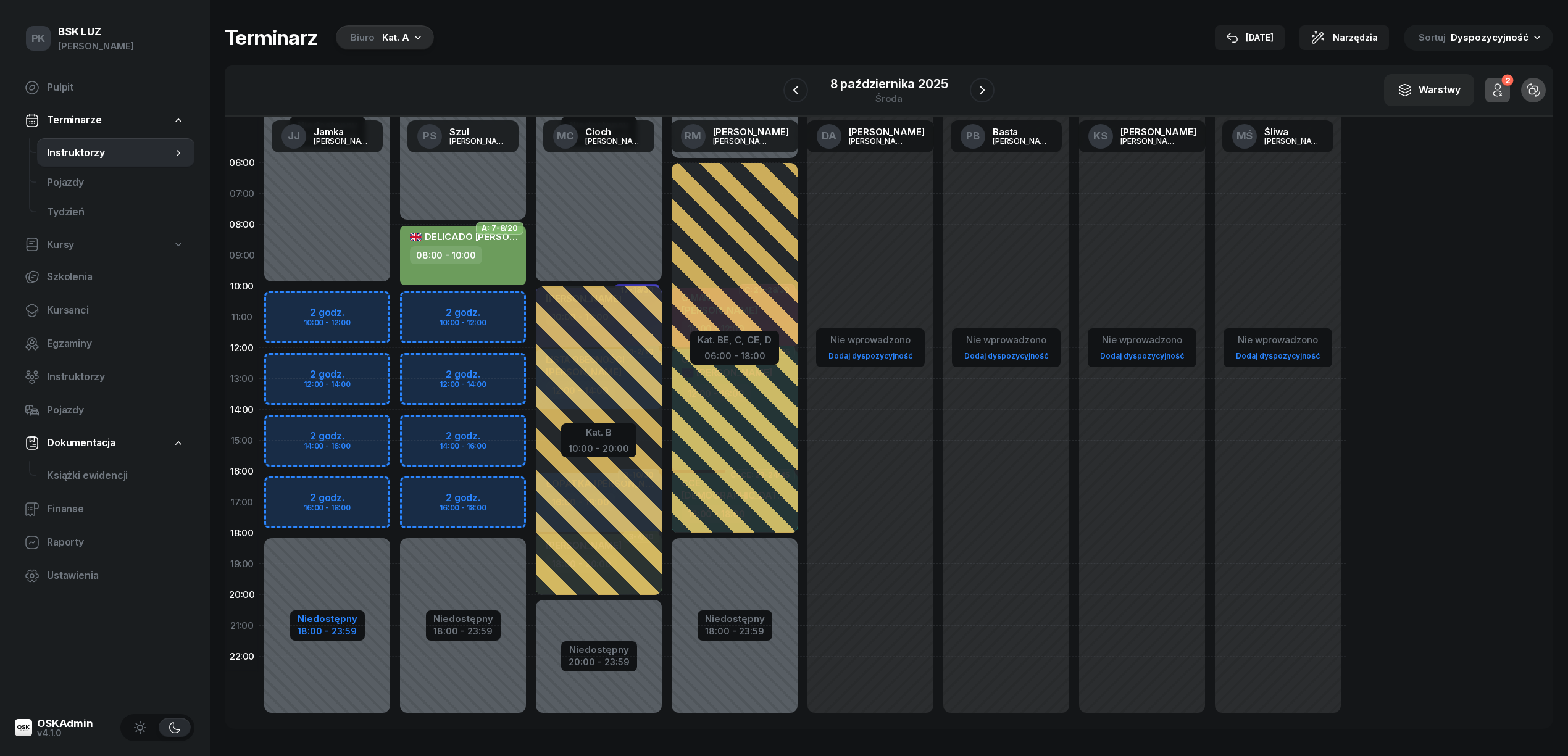
click at [330, 630] on div "18:00 - 23:59" at bounding box center [327, 630] width 60 height 13
select select "10"
select select "18"
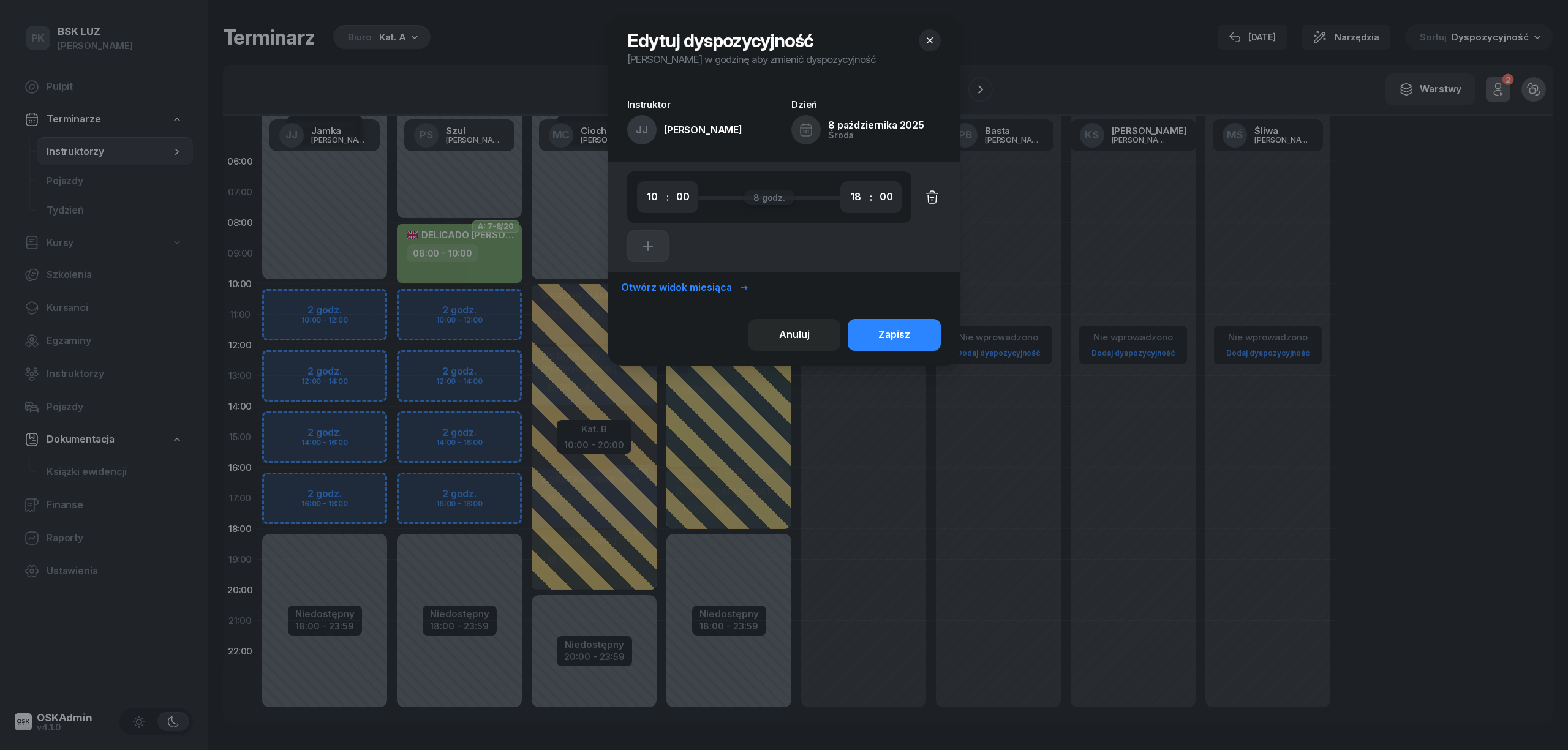
click at [928, 198] on icon "button" at bounding box center [932, 199] width 8 height 8
click at [897, 331] on div "Zapisz" at bounding box center [894, 335] width 32 height 16
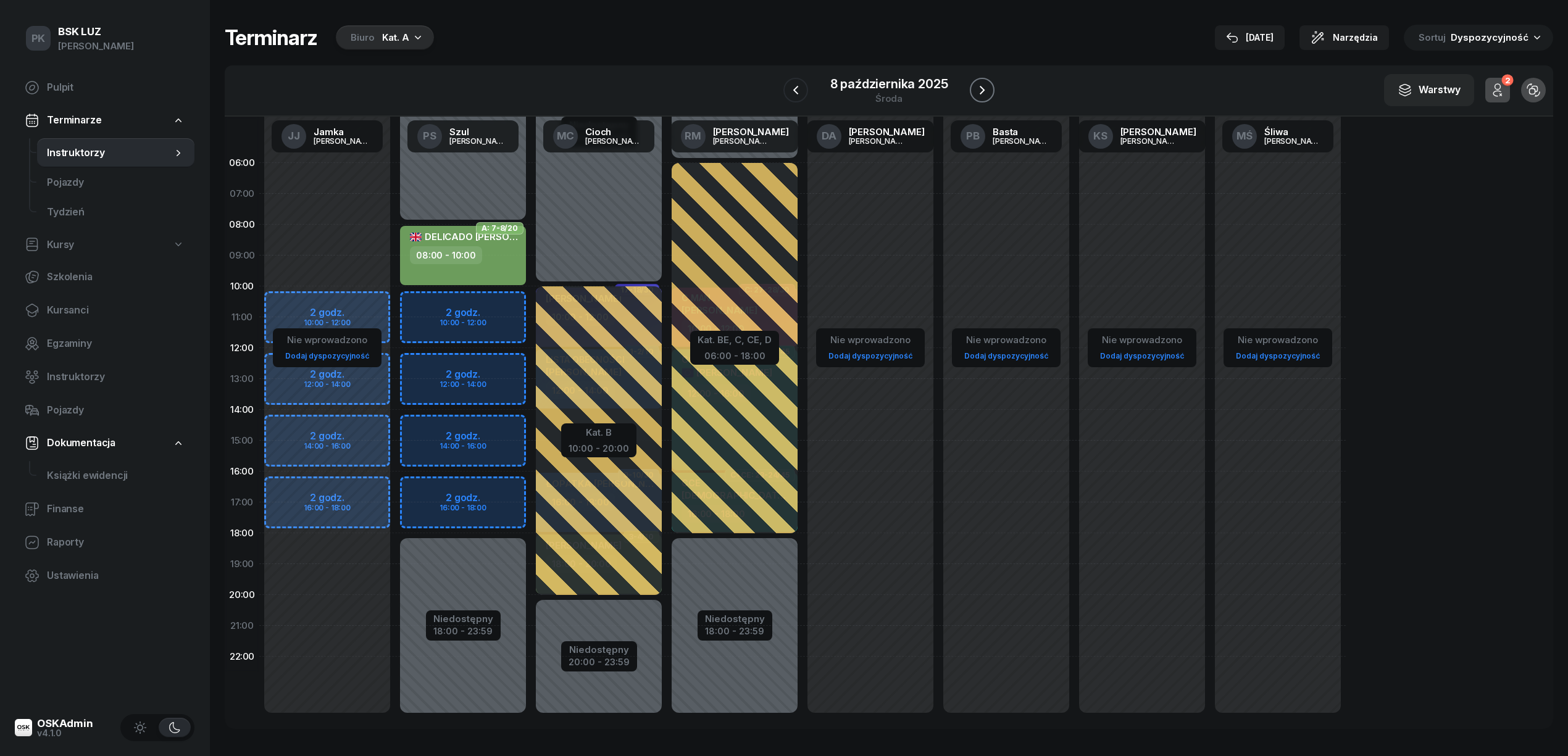
click at [981, 99] on button "button" at bounding box center [982, 90] width 25 height 25
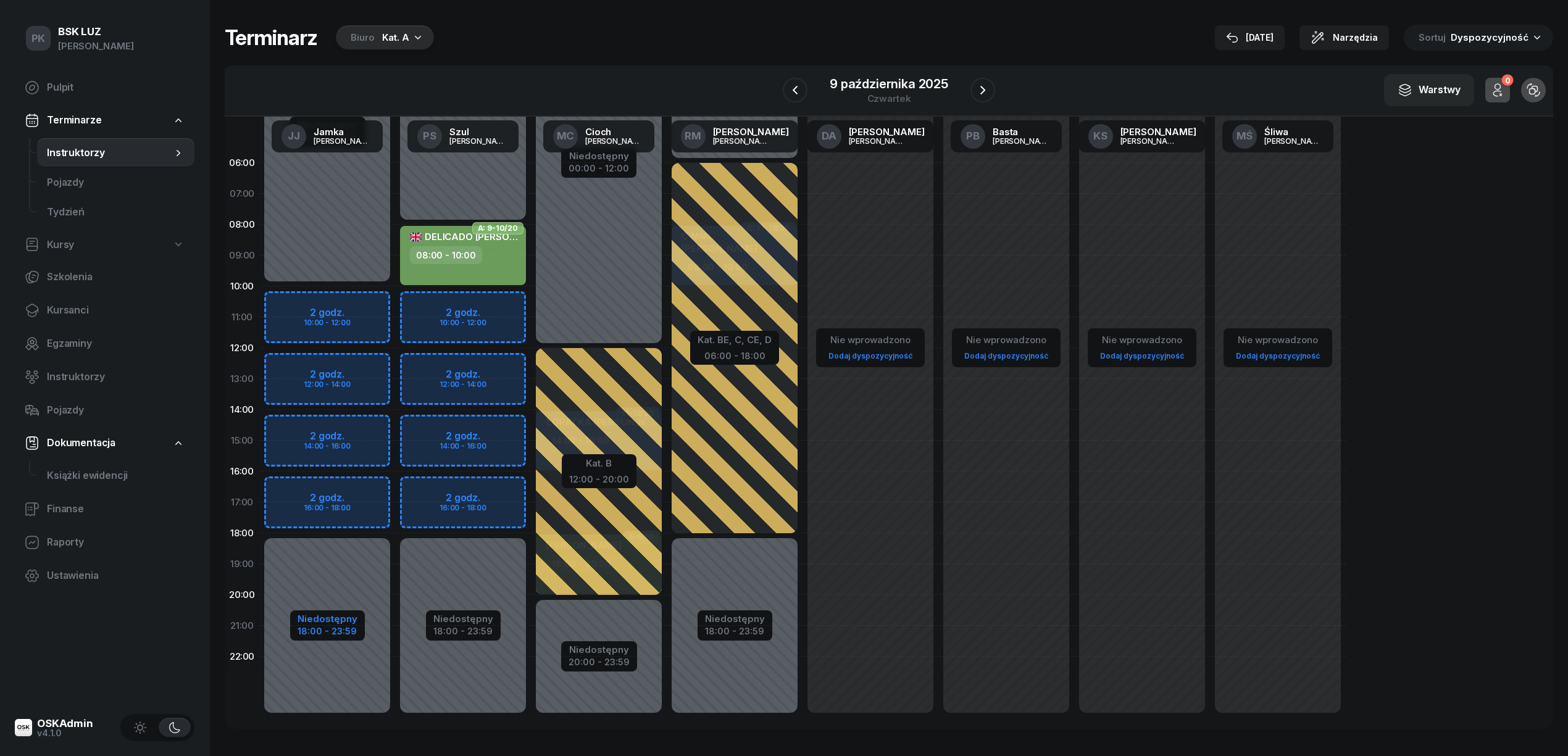
click at [315, 632] on div "18:00 - 23:59" at bounding box center [327, 630] width 60 height 13
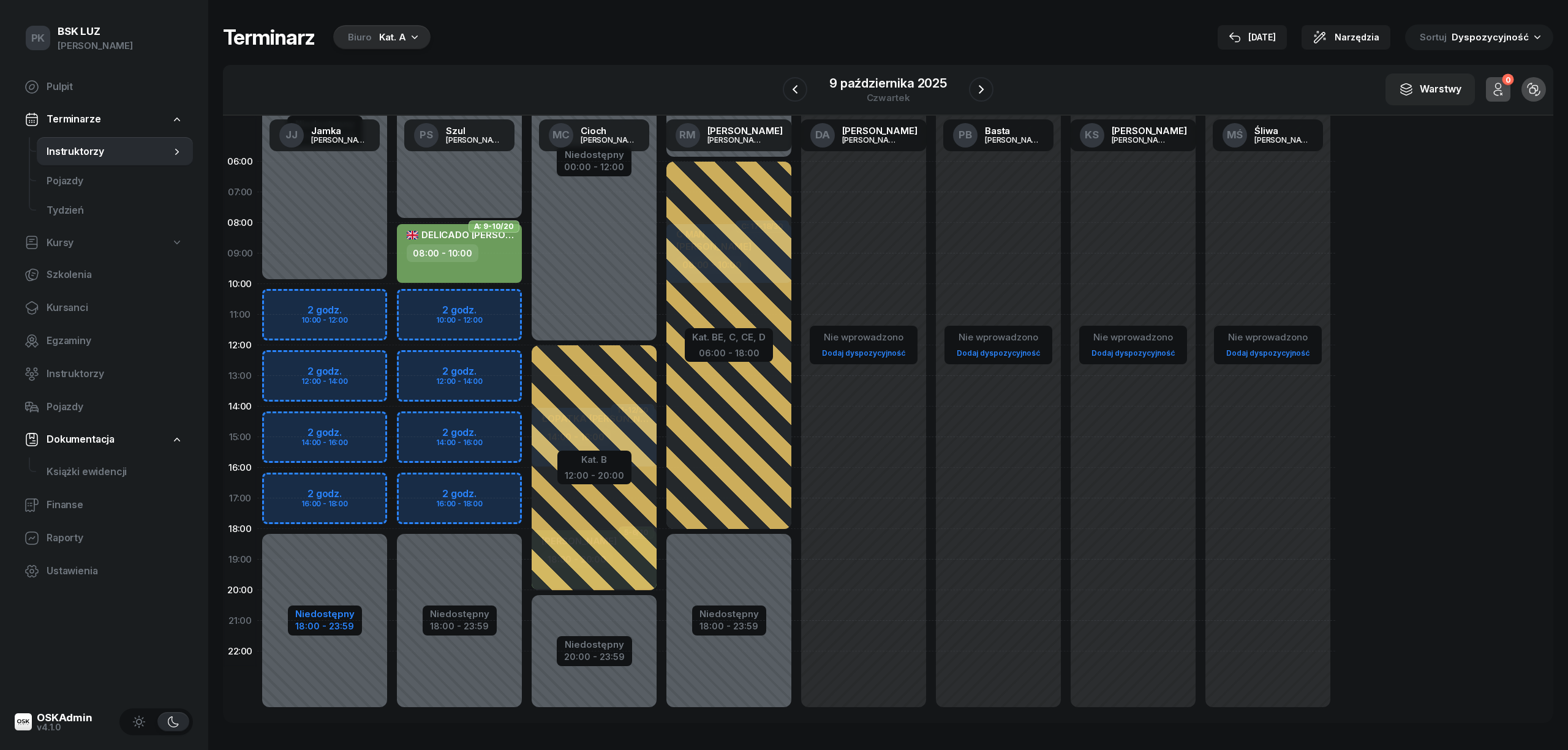
select select "10"
select select "18"
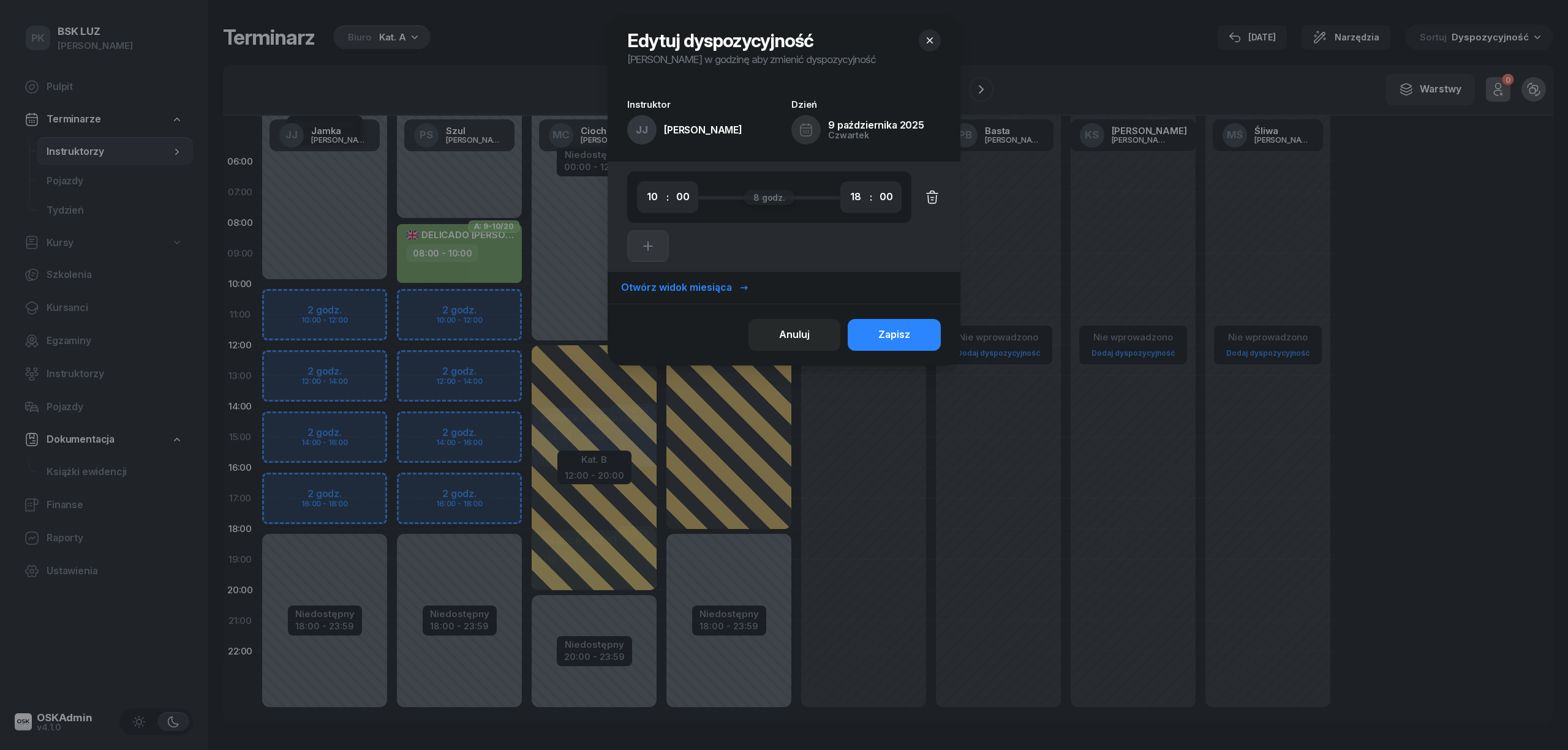
click at [930, 201] on icon "button" at bounding box center [932, 197] width 15 height 15
click at [902, 333] on div "Zapisz" at bounding box center [894, 335] width 32 height 16
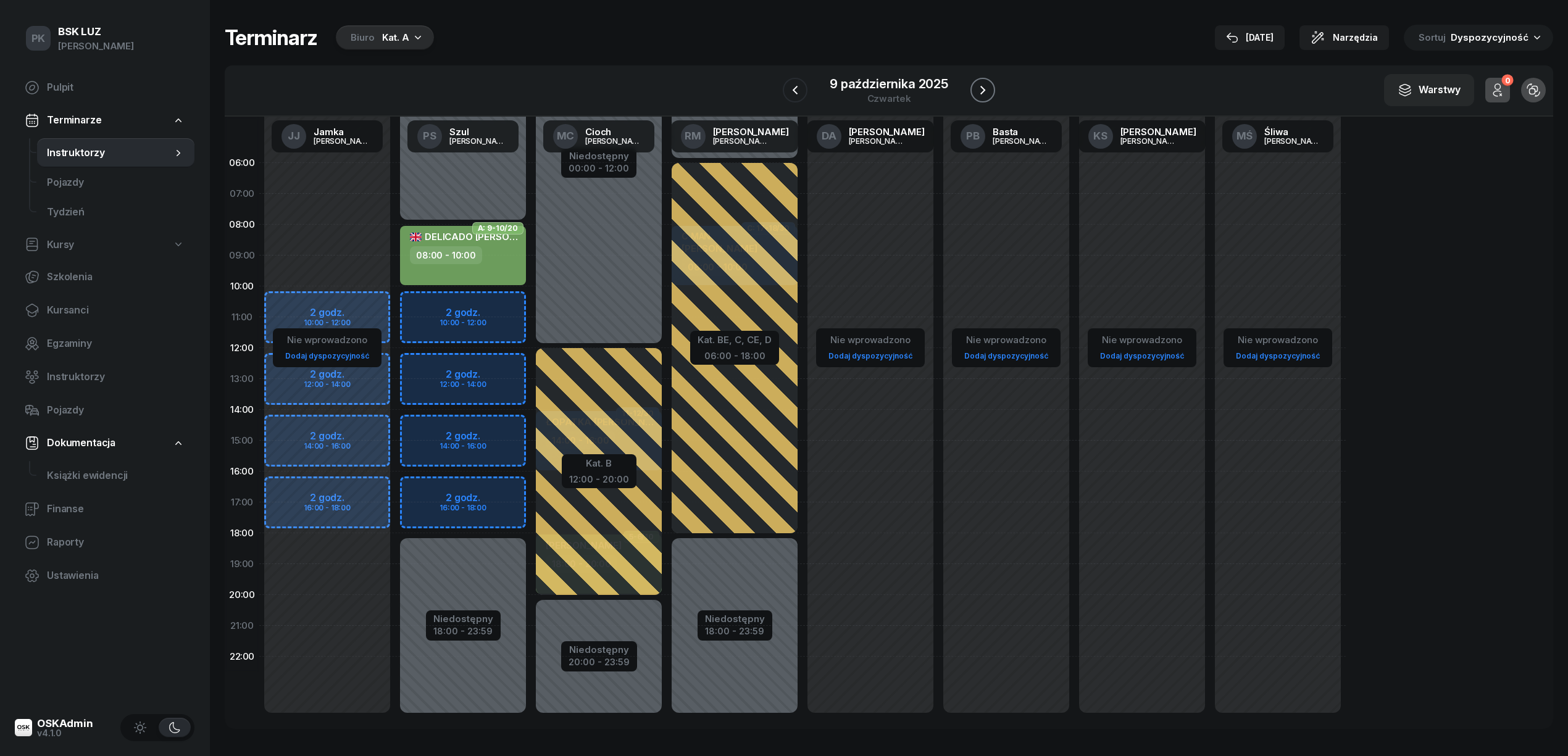
click at [980, 88] on icon "button" at bounding box center [982, 90] width 15 height 15
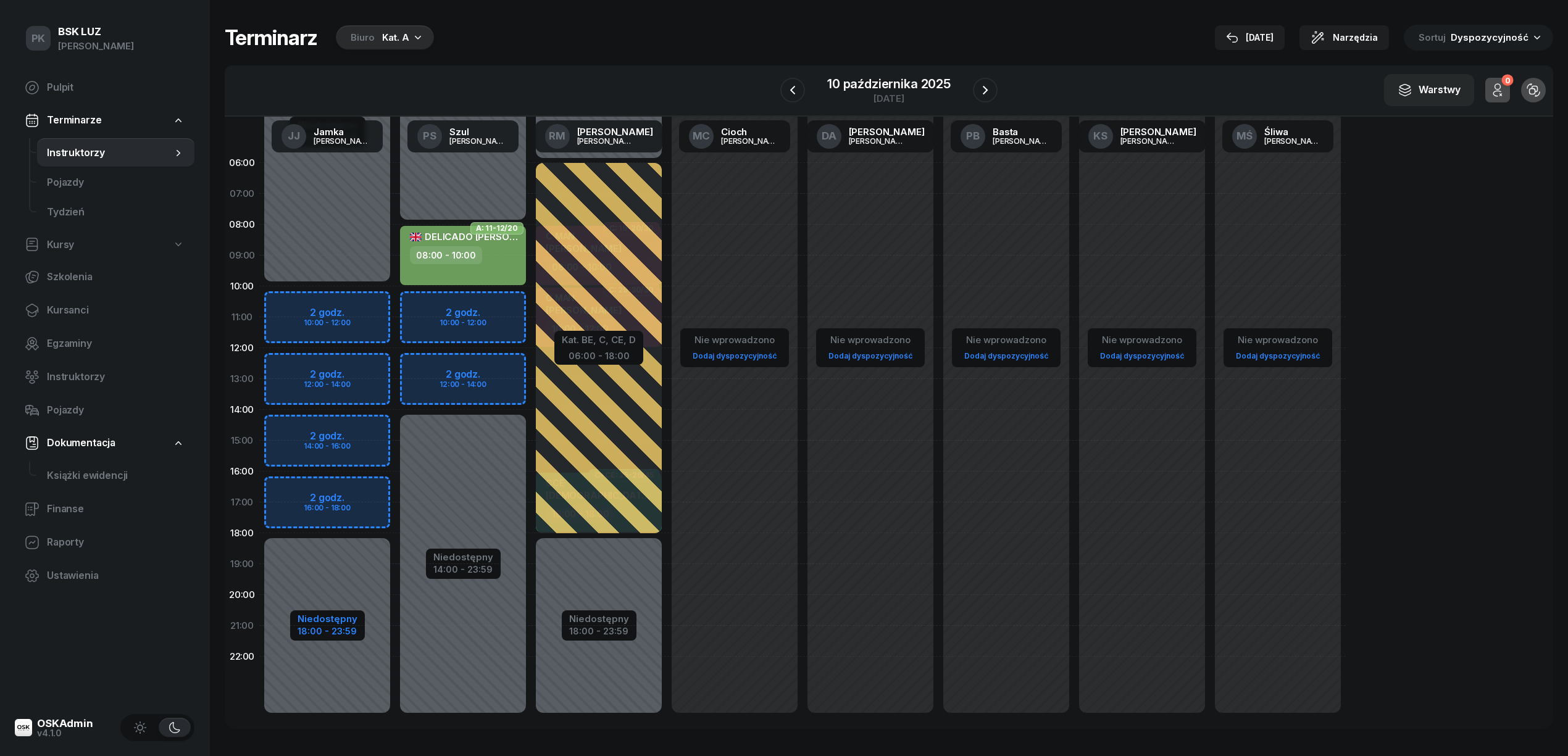
click at [340, 627] on div "18:00 - 23:59" at bounding box center [327, 630] width 60 height 13
select select "10"
select select "18"
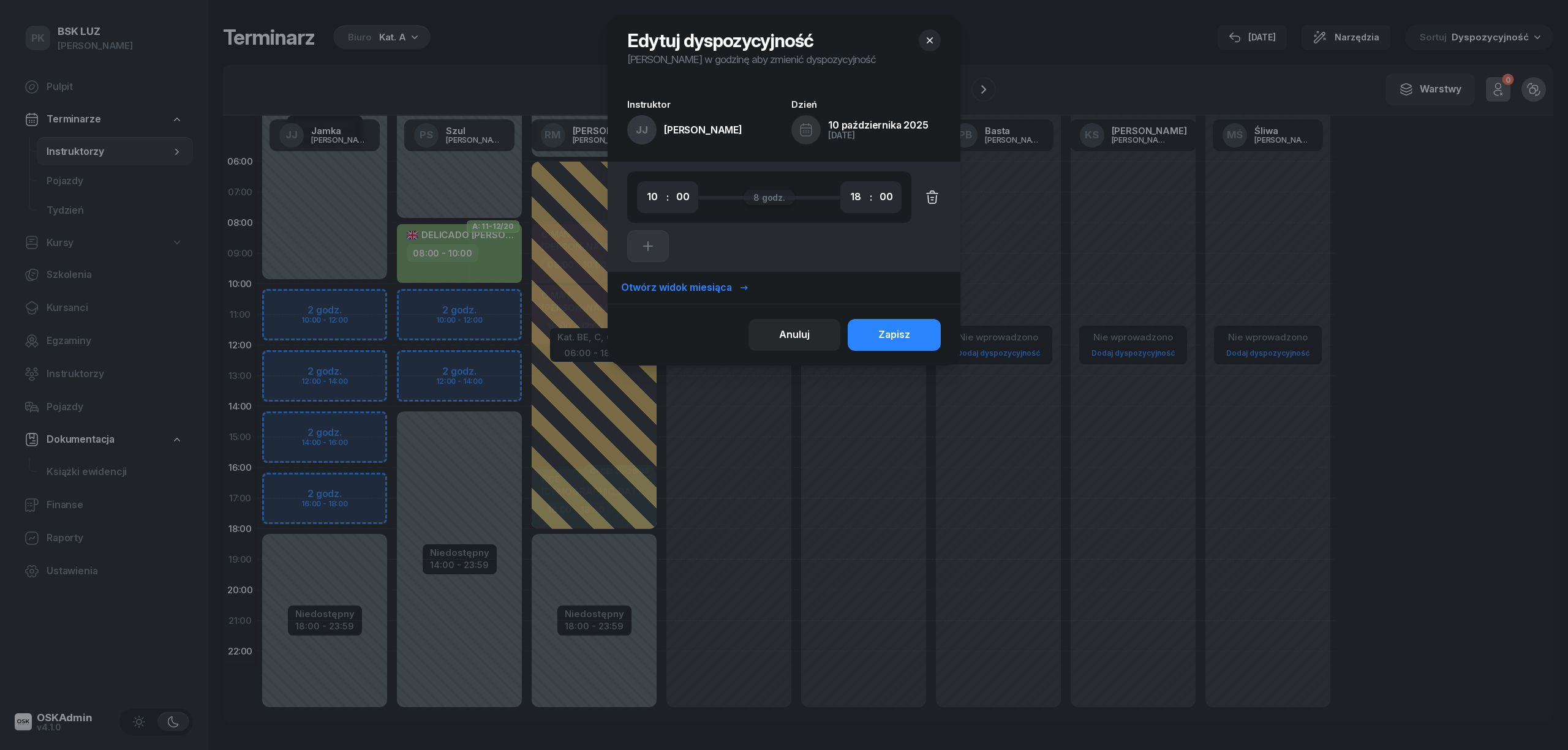
click at [926, 202] on icon "button" at bounding box center [932, 197] width 15 height 15
click at [888, 348] on button "Zapisz" at bounding box center [894, 335] width 93 height 32
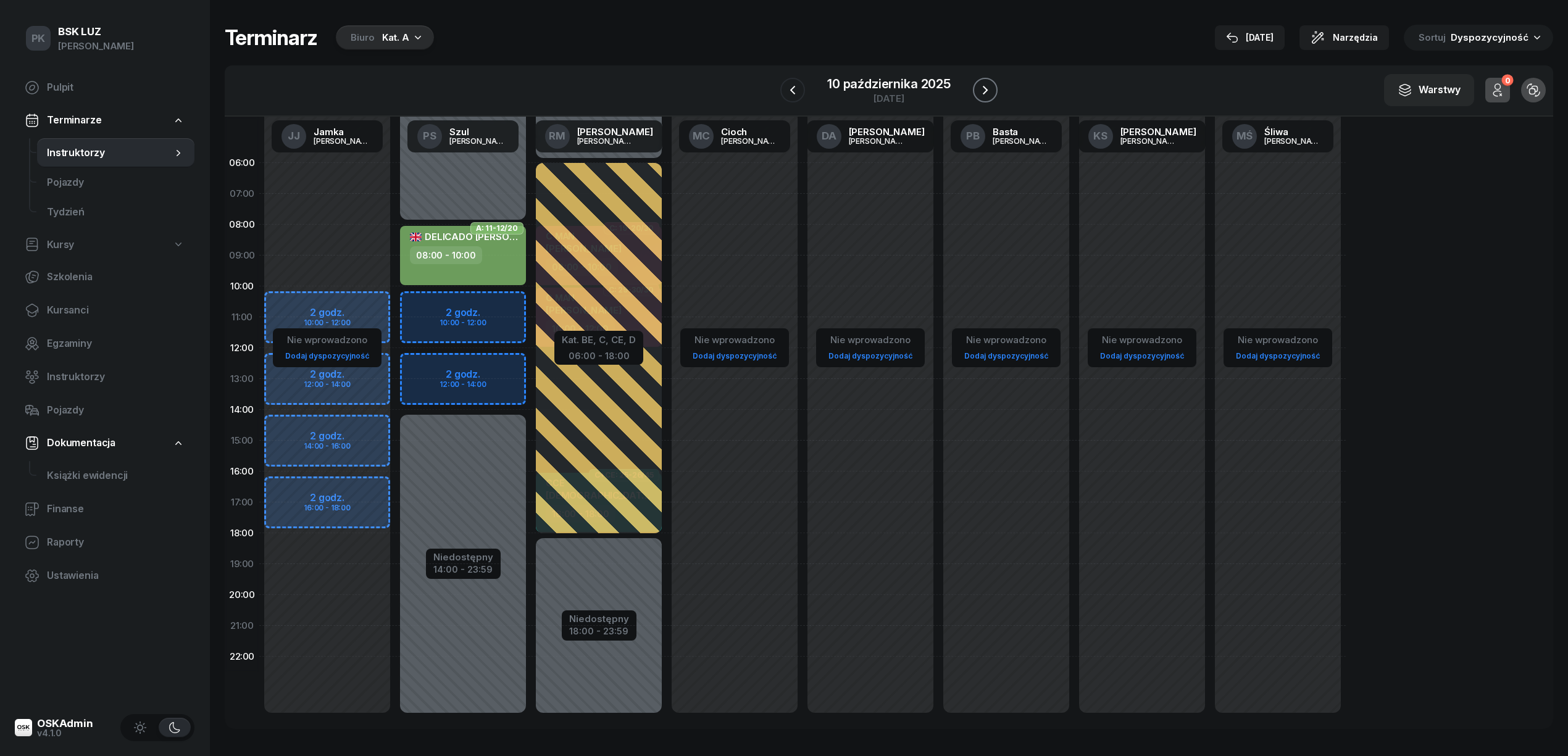
click at [985, 89] on icon "button" at bounding box center [986, 89] width 5 height 9
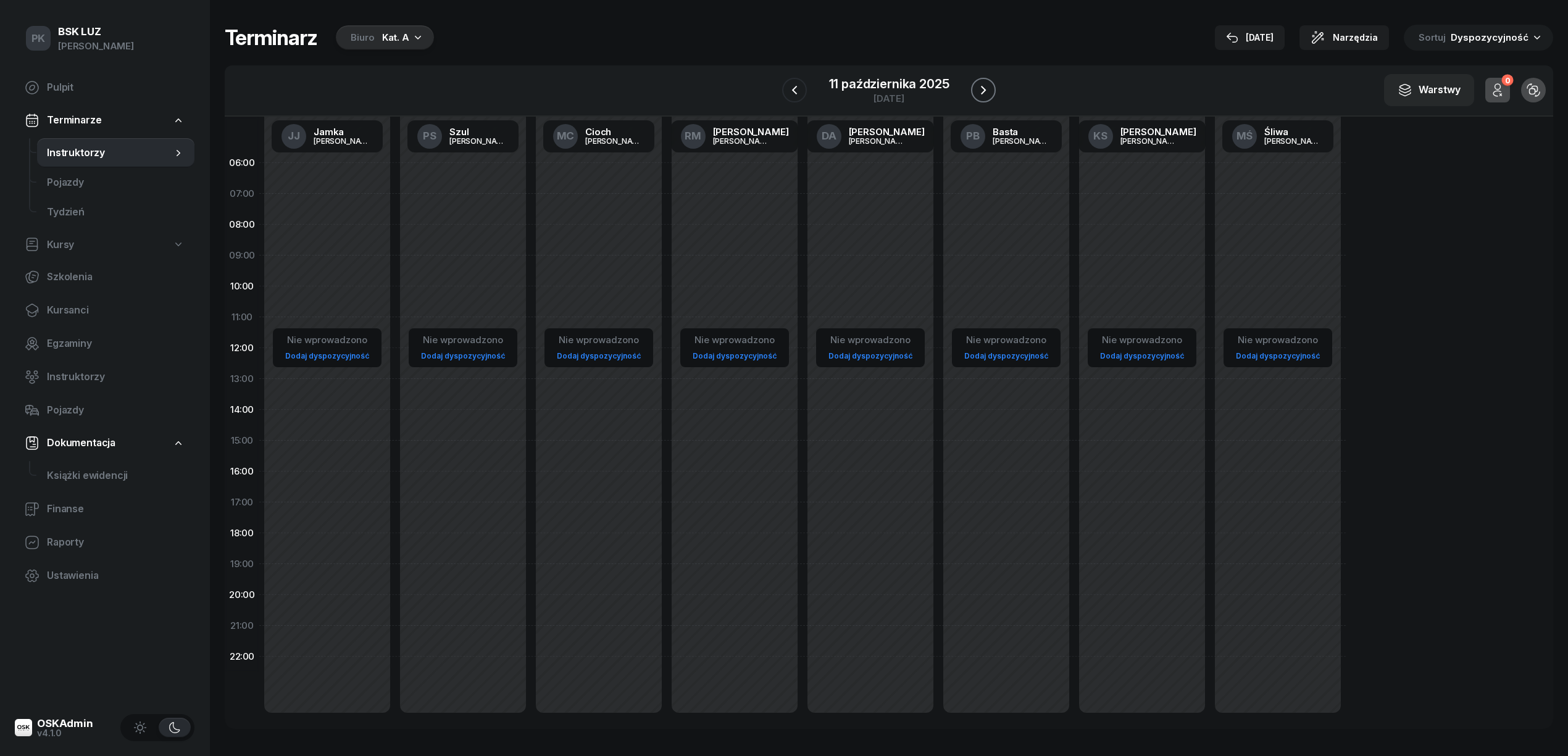
click at [985, 89] on icon "button" at bounding box center [983, 90] width 15 height 15
click at [985, 89] on icon "button" at bounding box center [985, 89] width 5 height 9
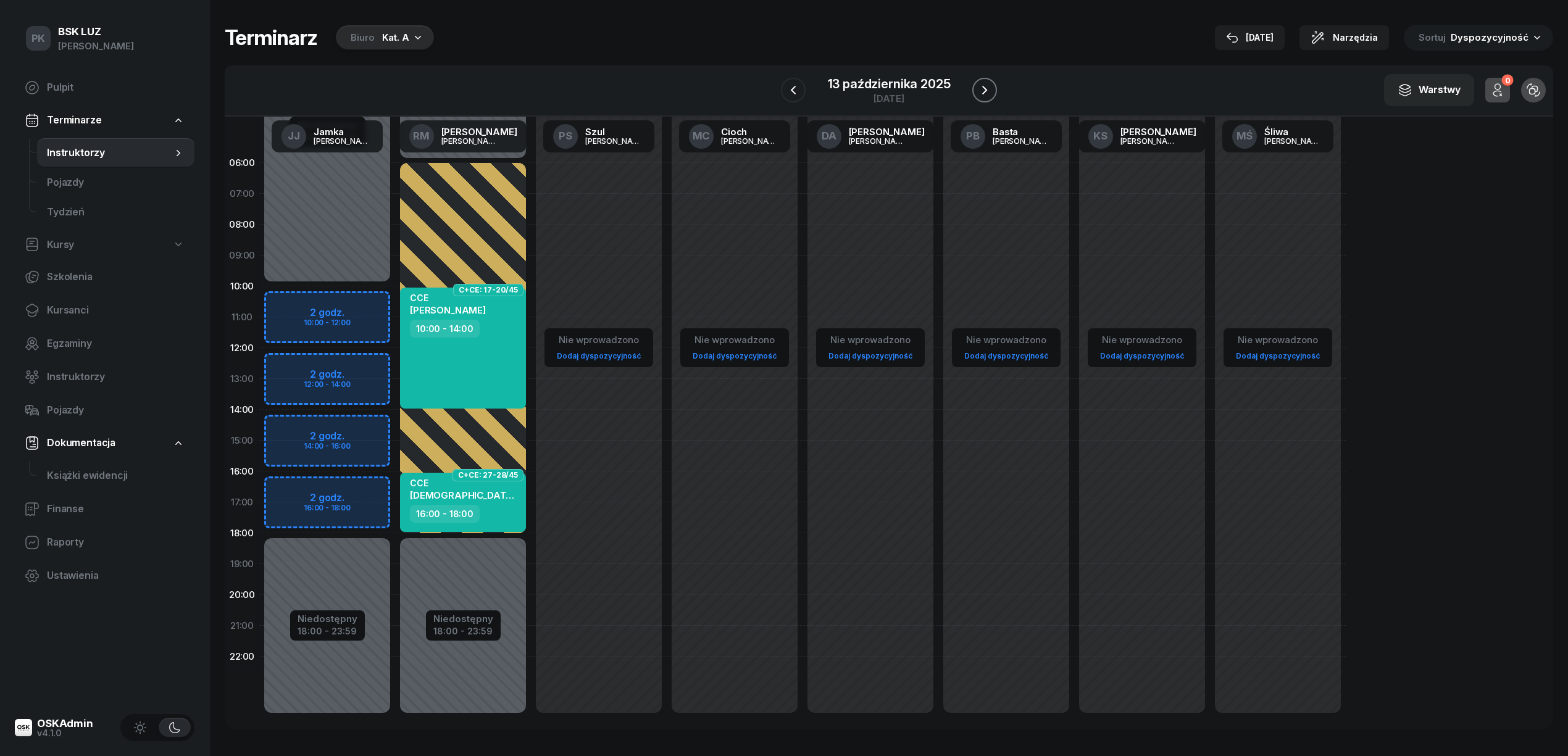
click at [985, 89] on icon "button" at bounding box center [985, 89] width 5 height 9
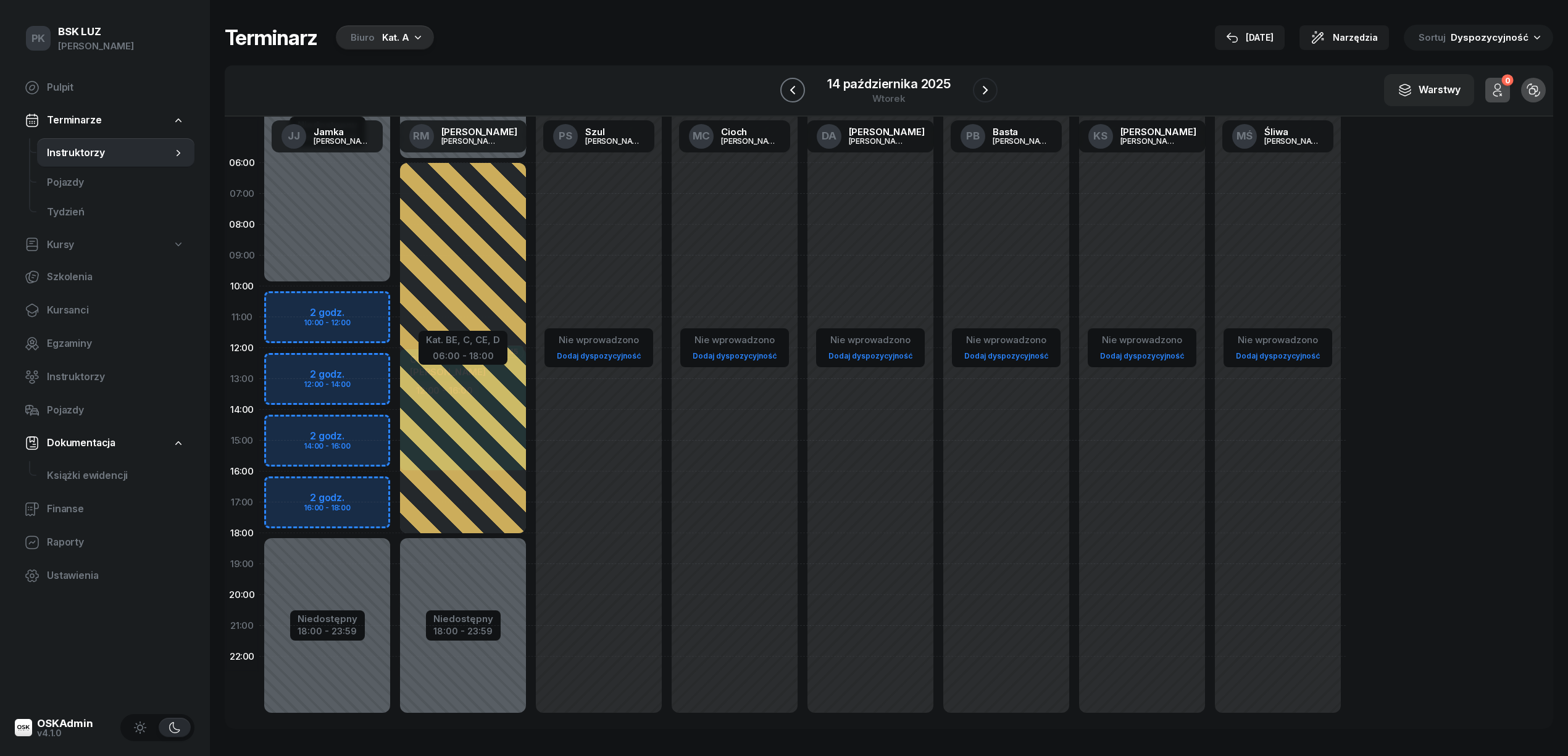
click at [798, 97] on button "button" at bounding box center [793, 90] width 25 height 25
click at [798, 97] on button "button" at bounding box center [794, 90] width 25 height 25
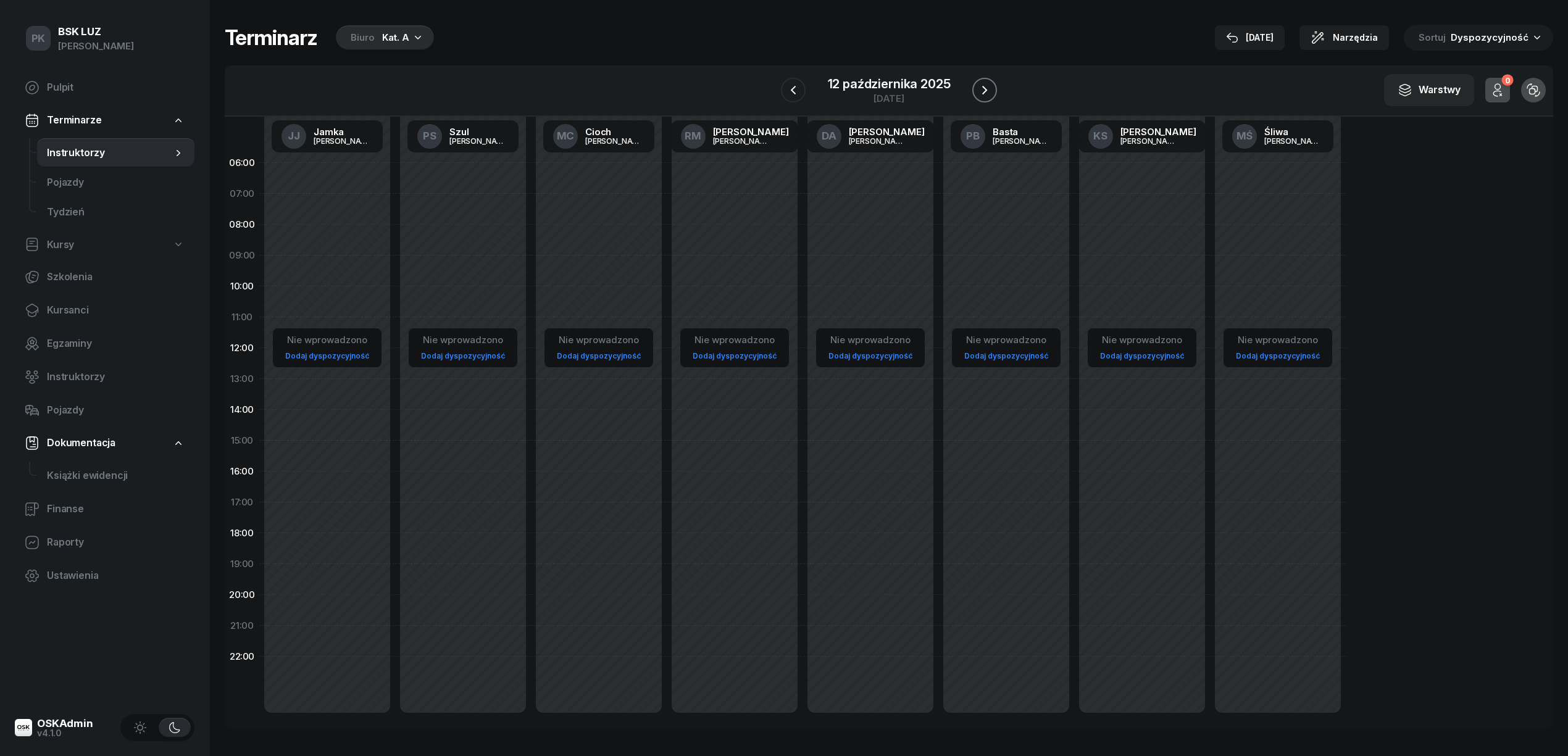
click at [990, 85] on icon "button" at bounding box center [984, 90] width 15 height 15
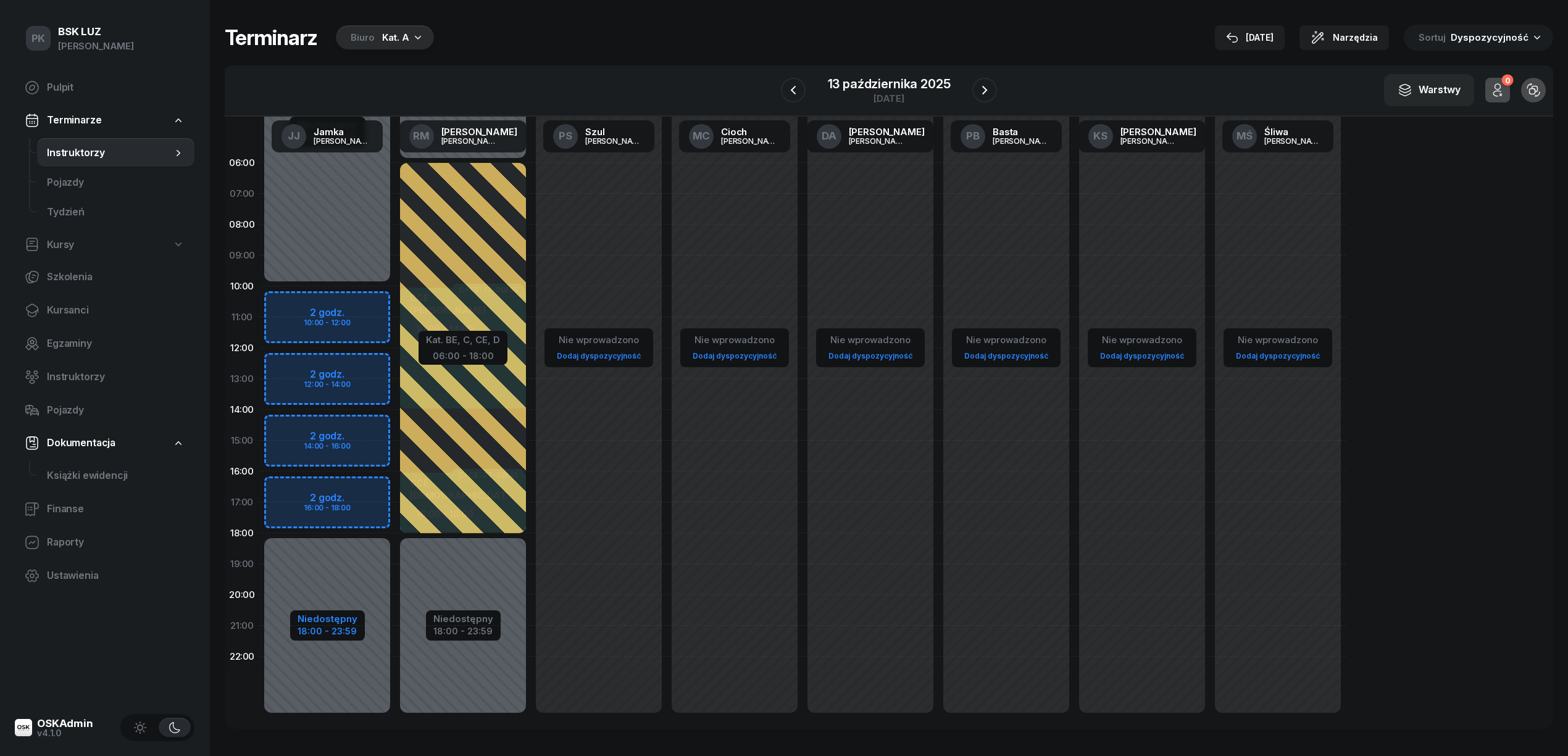
click at [334, 620] on div "Niedostępny" at bounding box center [327, 618] width 60 height 9
select select "10"
select select "18"
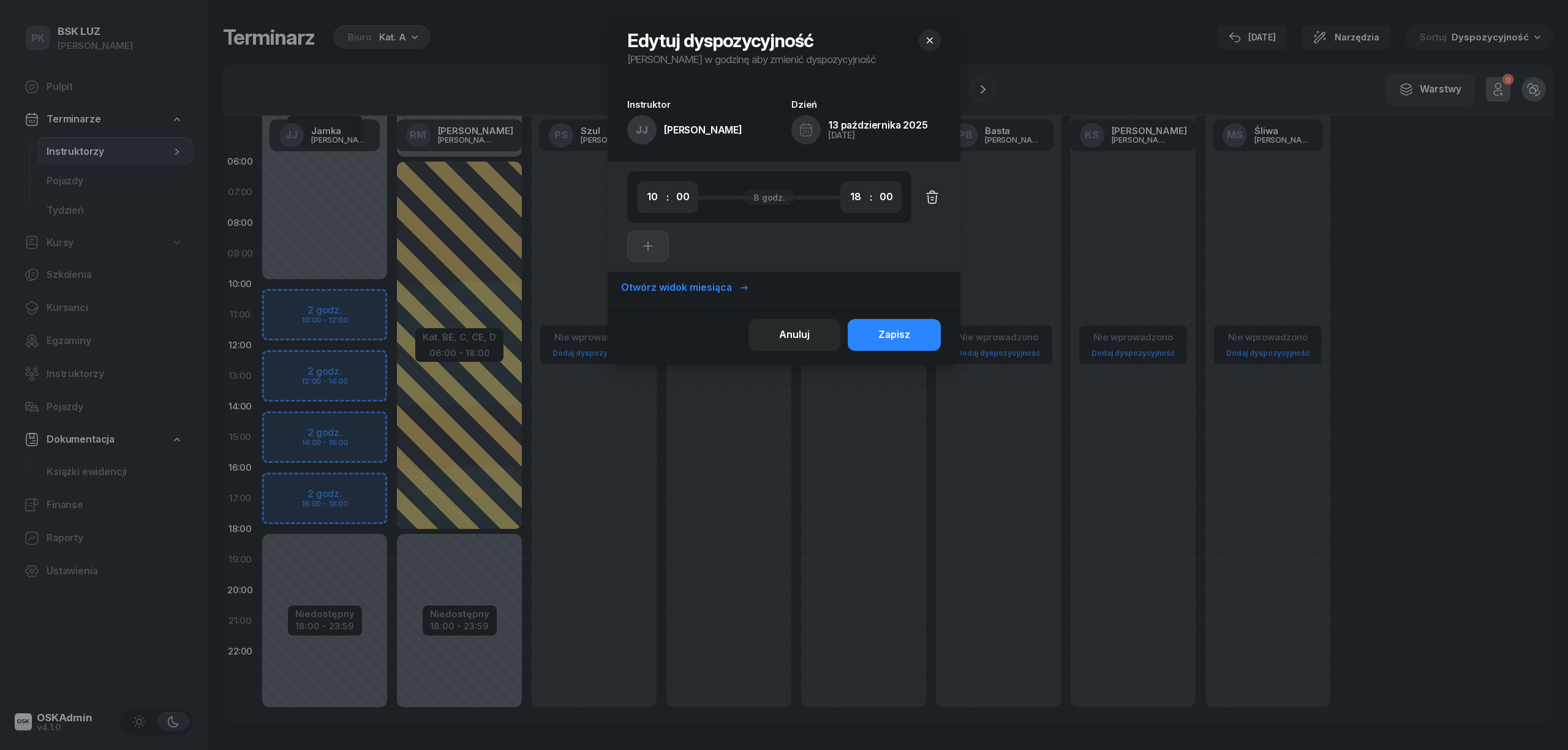
click at [929, 199] on icon "button" at bounding box center [932, 197] width 15 height 15
click at [885, 331] on div "Zapisz" at bounding box center [894, 335] width 32 height 16
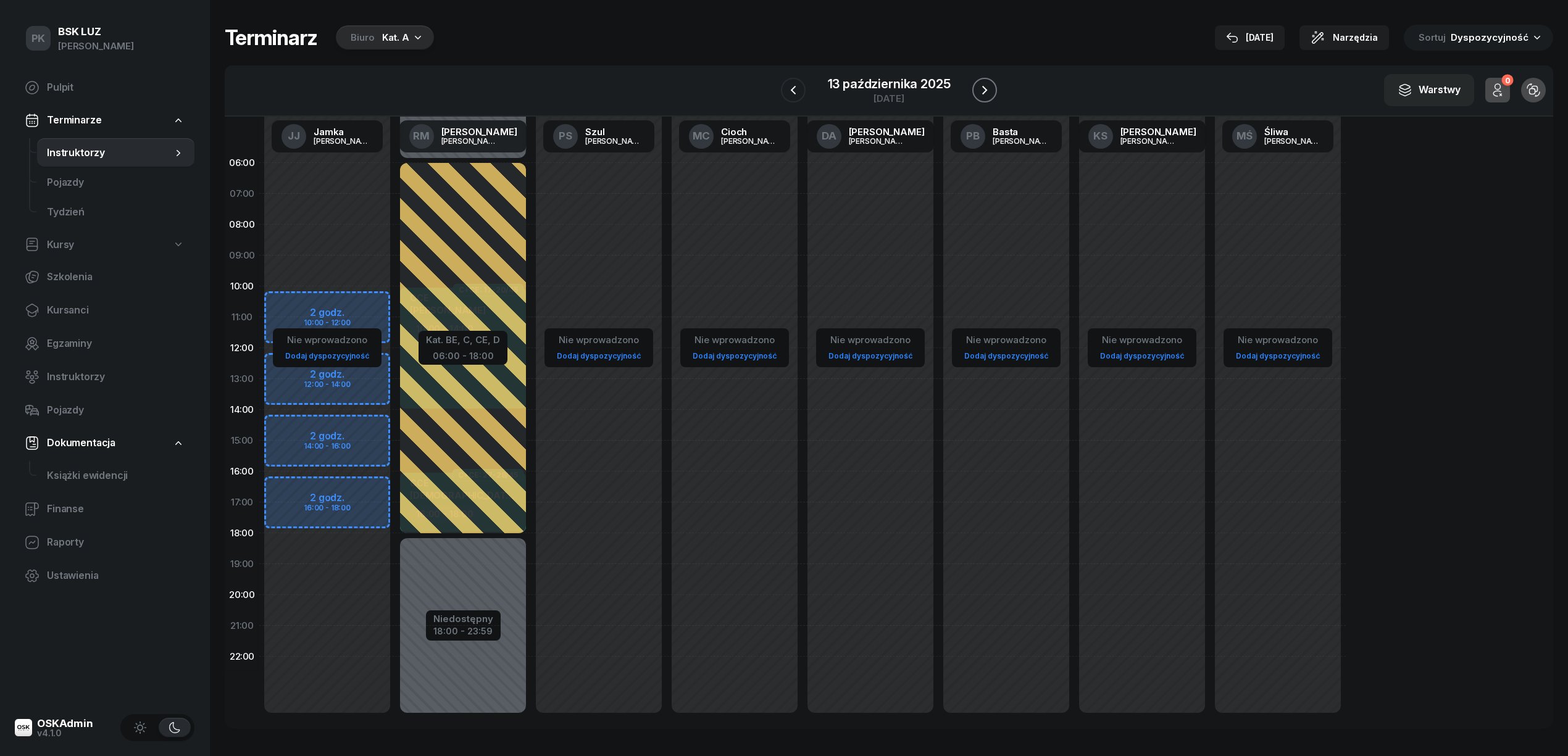
click at [978, 99] on button "button" at bounding box center [985, 90] width 25 height 25
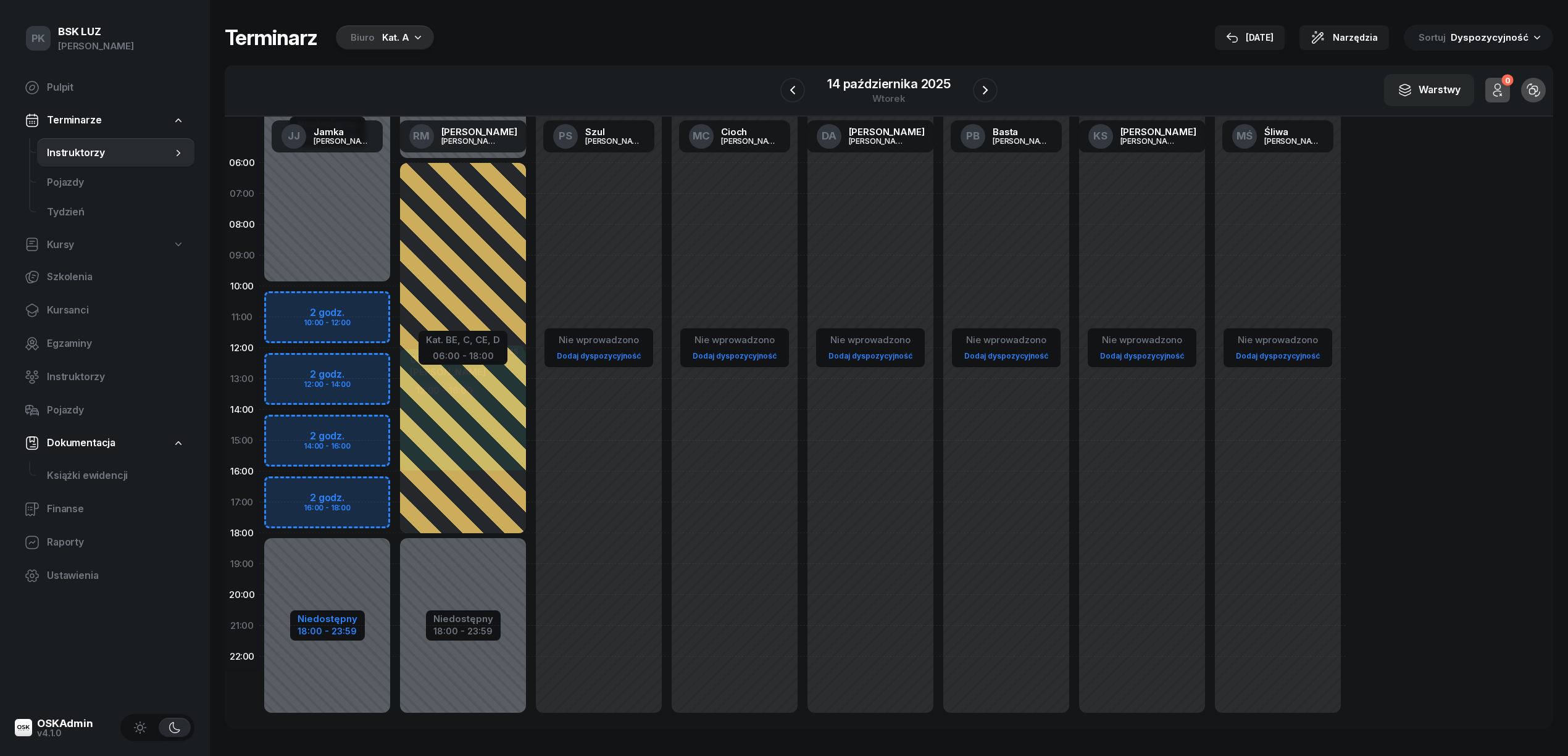
click at [322, 620] on div "Niedostępny" at bounding box center [327, 618] width 60 height 9
select select "10"
select select "18"
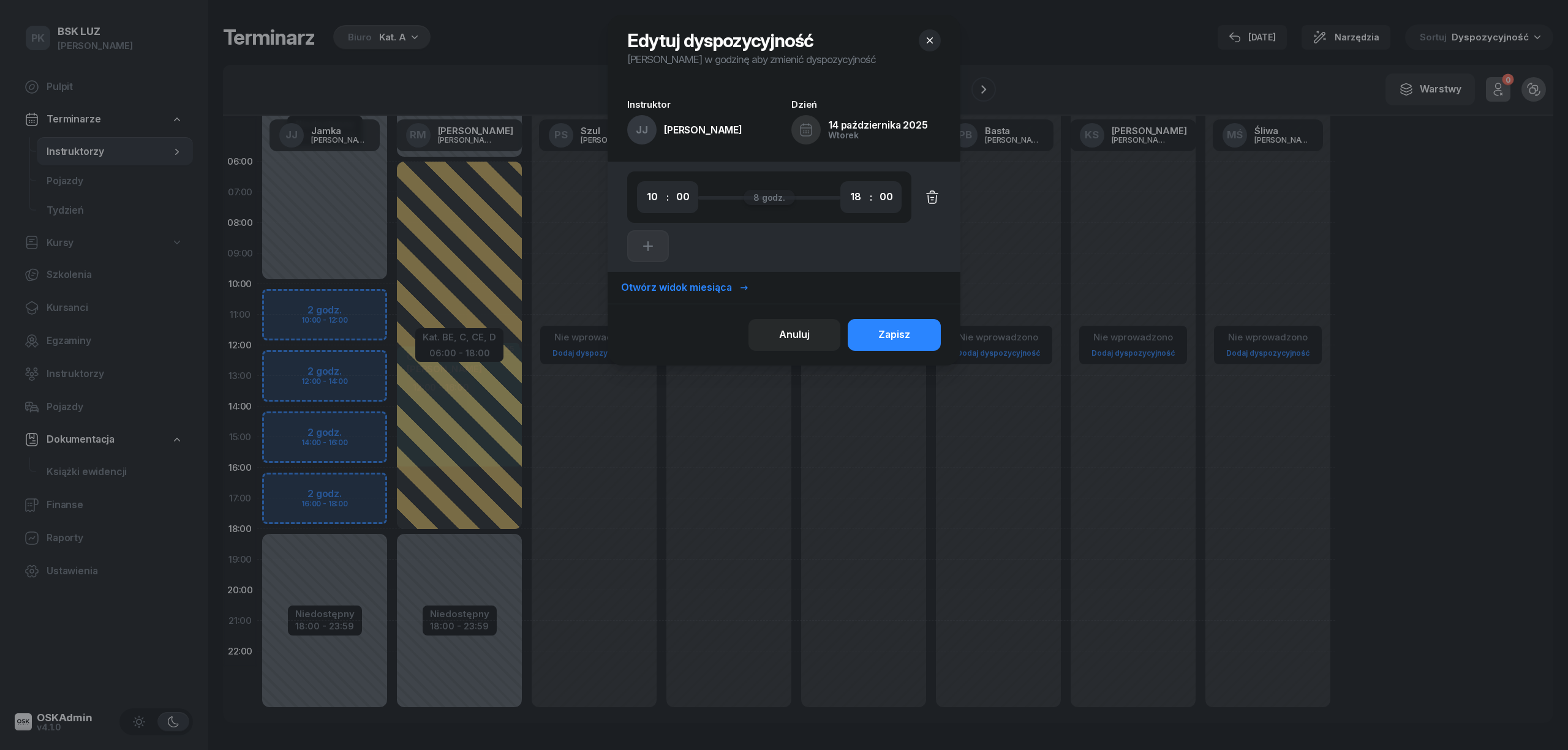
click at [926, 197] on icon "button" at bounding box center [932, 197] width 15 height 15
click at [915, 334] on button "Zapisz" at bounding box center [894, 335] width 93 height 32
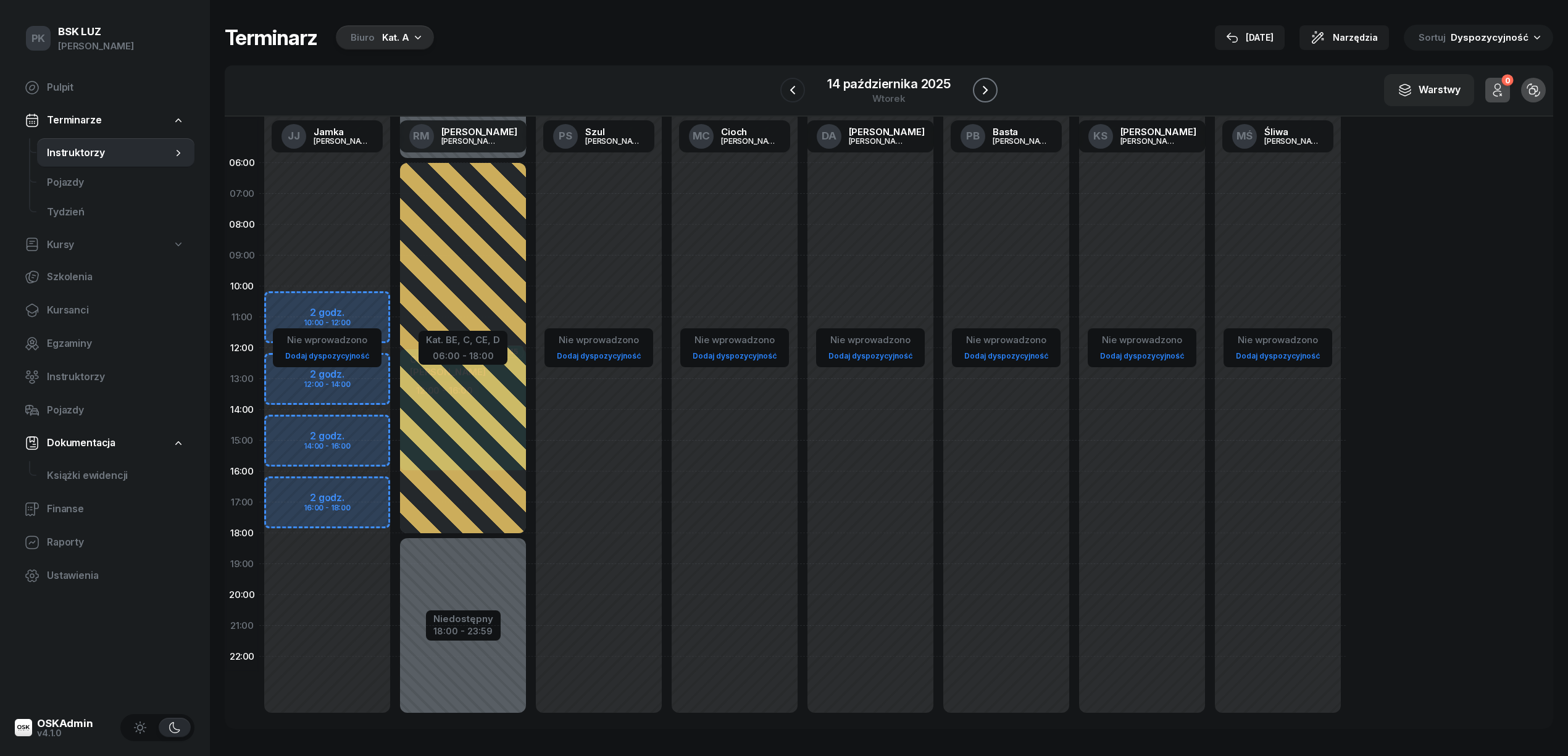
click at [991, 95] on icon "button" at bounding box center [985, 90] width 15 height 15
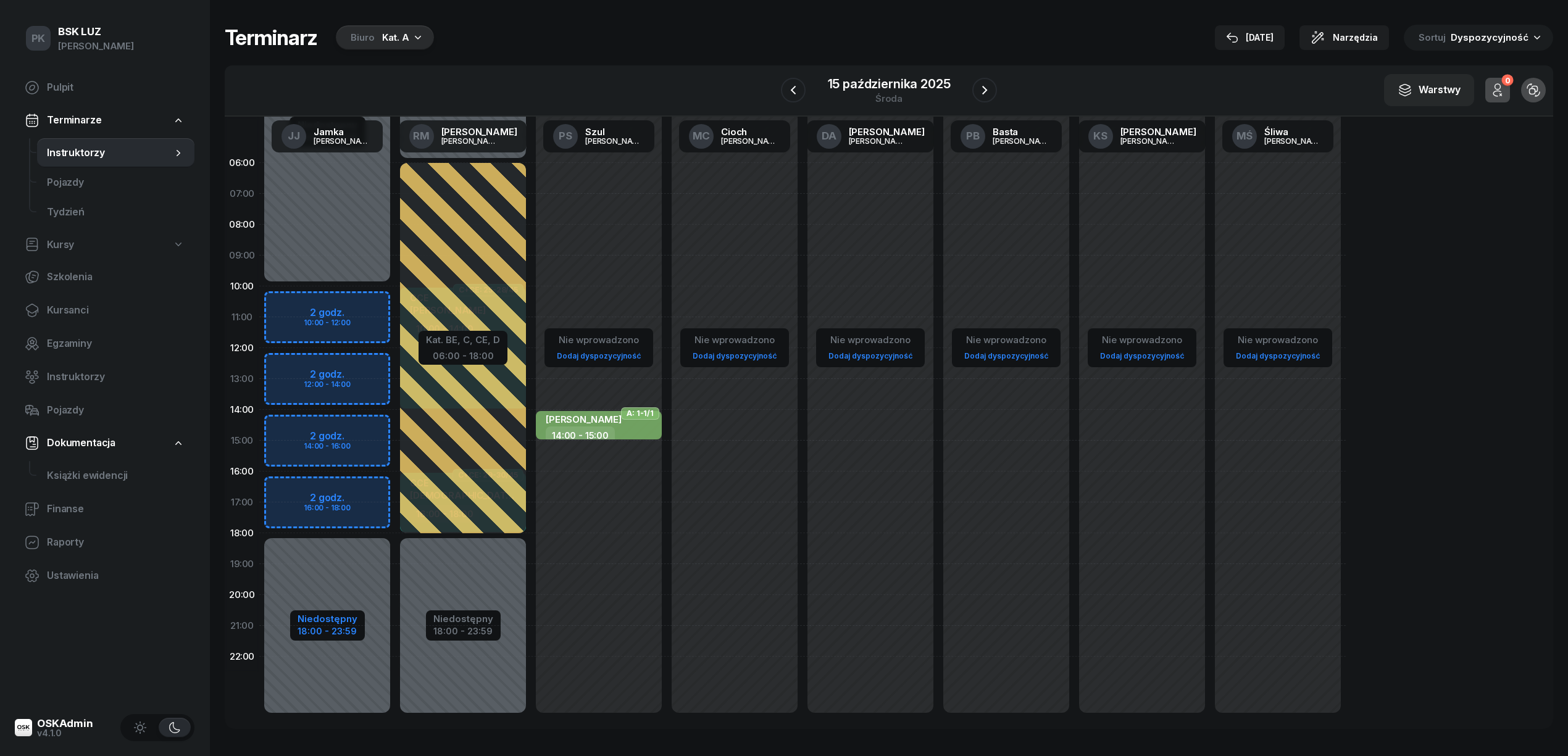
click at [354, 621] on div "Niedostępny" at bounding box center [327, 618] width 60 height 9
select select "10"
select select "18"
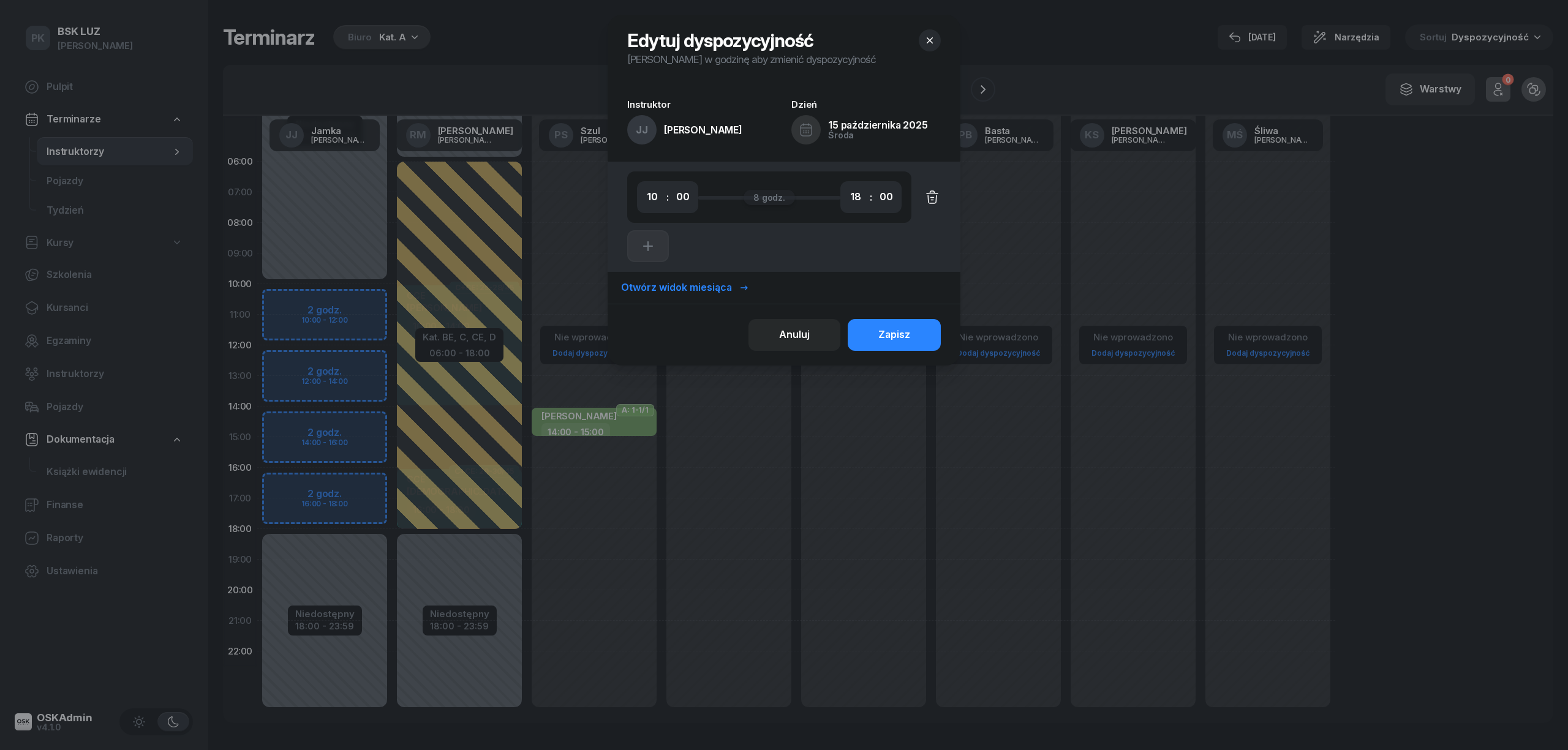
click at [931, 196] on icon "button" at bounding box center [932, 197] width 15 height 15
click at [899, 339] on div "Zapisz" at bounding box center [894, 335] width 32 height 16
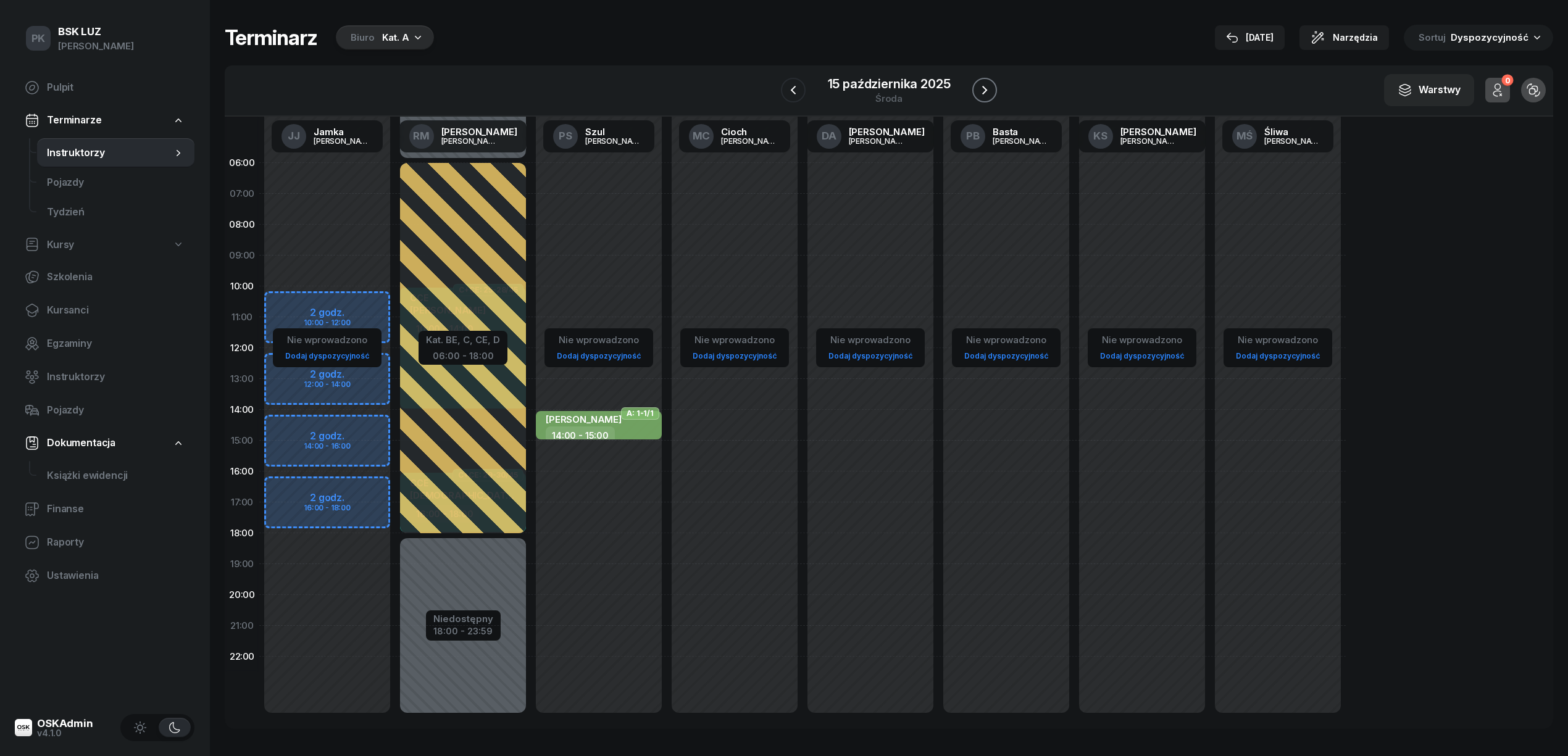
click at [988, 89] on icon "button" at bounding box center [984, 90] width 15 height 15
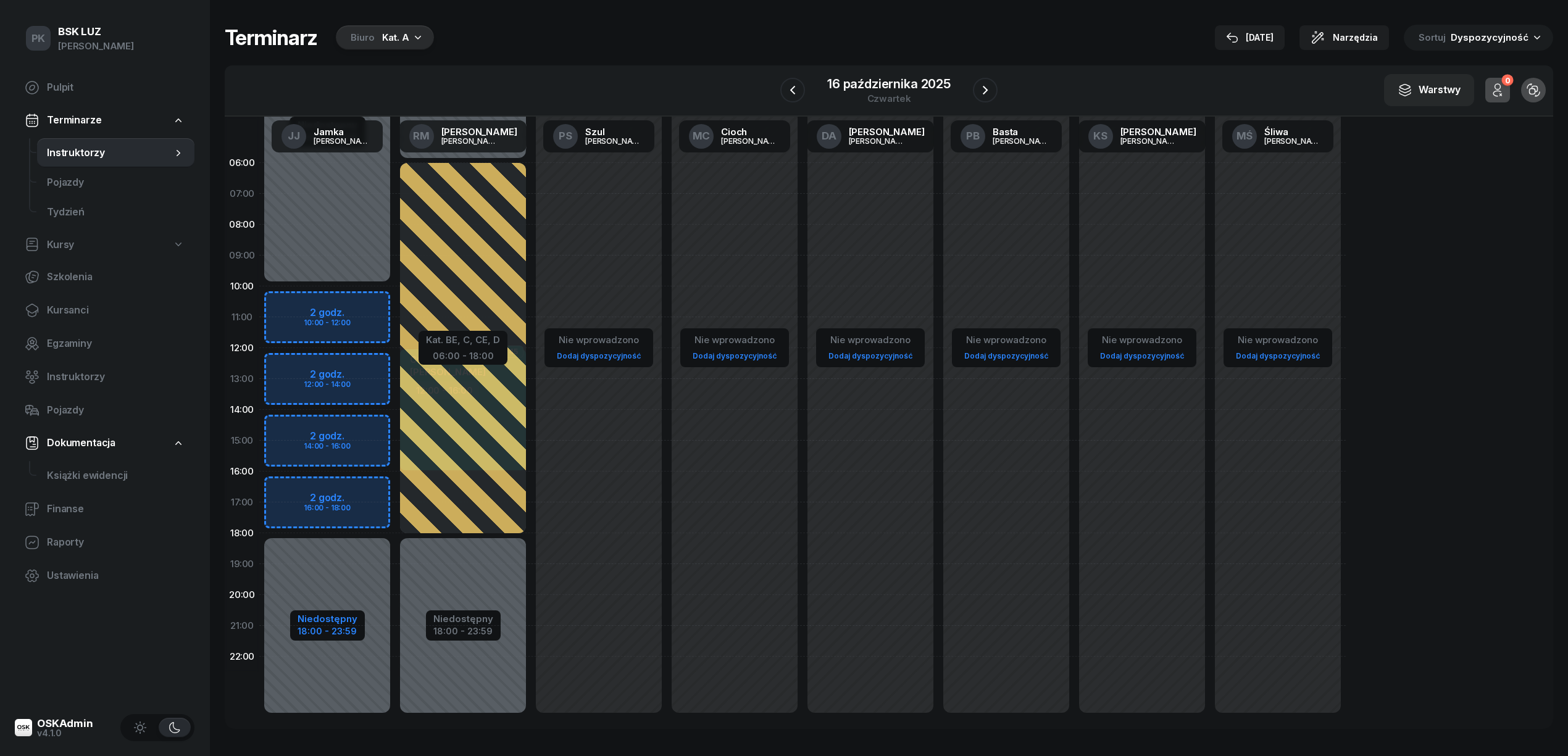
click at [339, 621] on div "Niedostępny" at bounding box center [327, 618] width 60 height 9
select select "10"
select select "18"
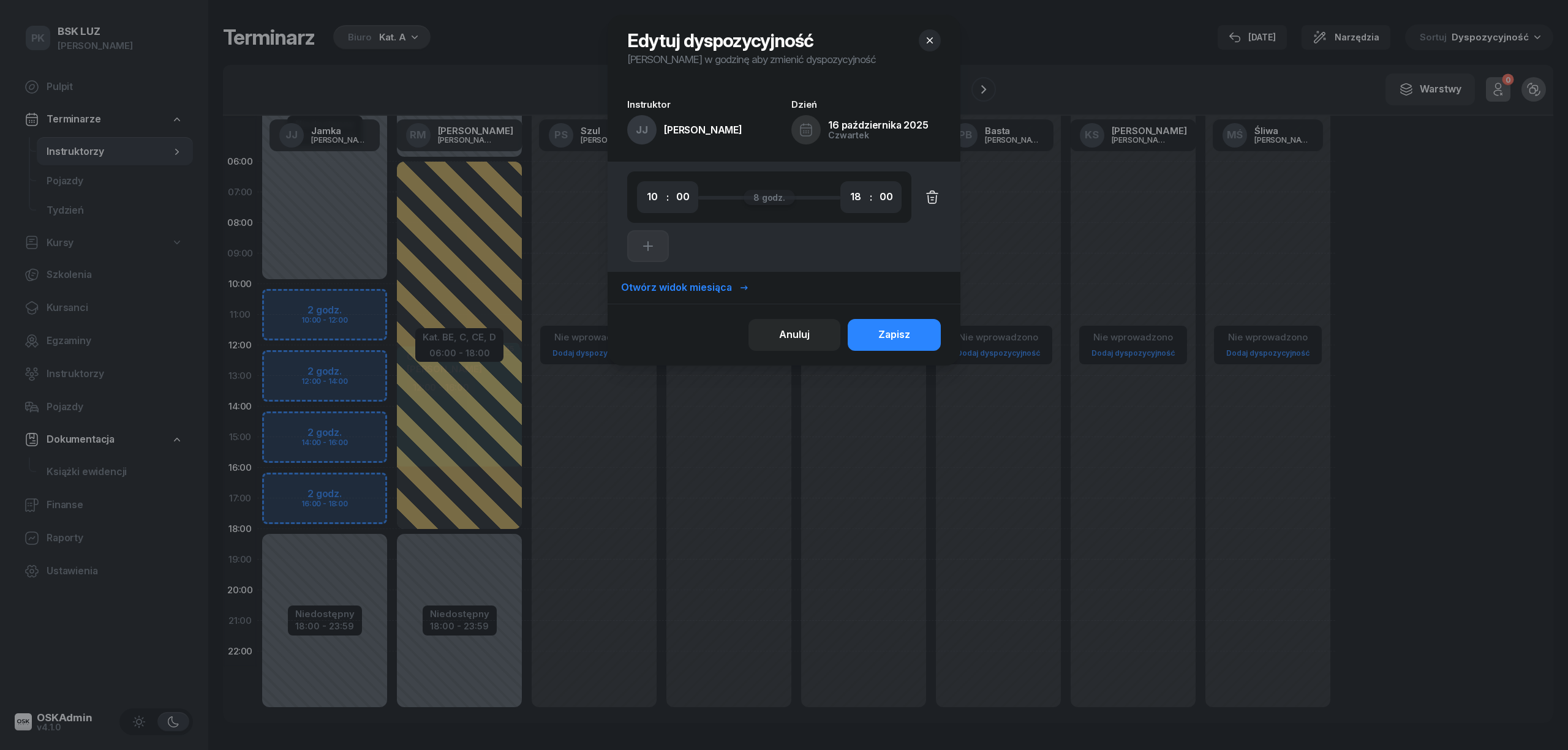
click at [932, 194] on icon "button" at bounding box center [932, 197] width 15 height 15
click at [906, 336] on div "Zapisz" at bounding box center [894, 335] width 32 height 16
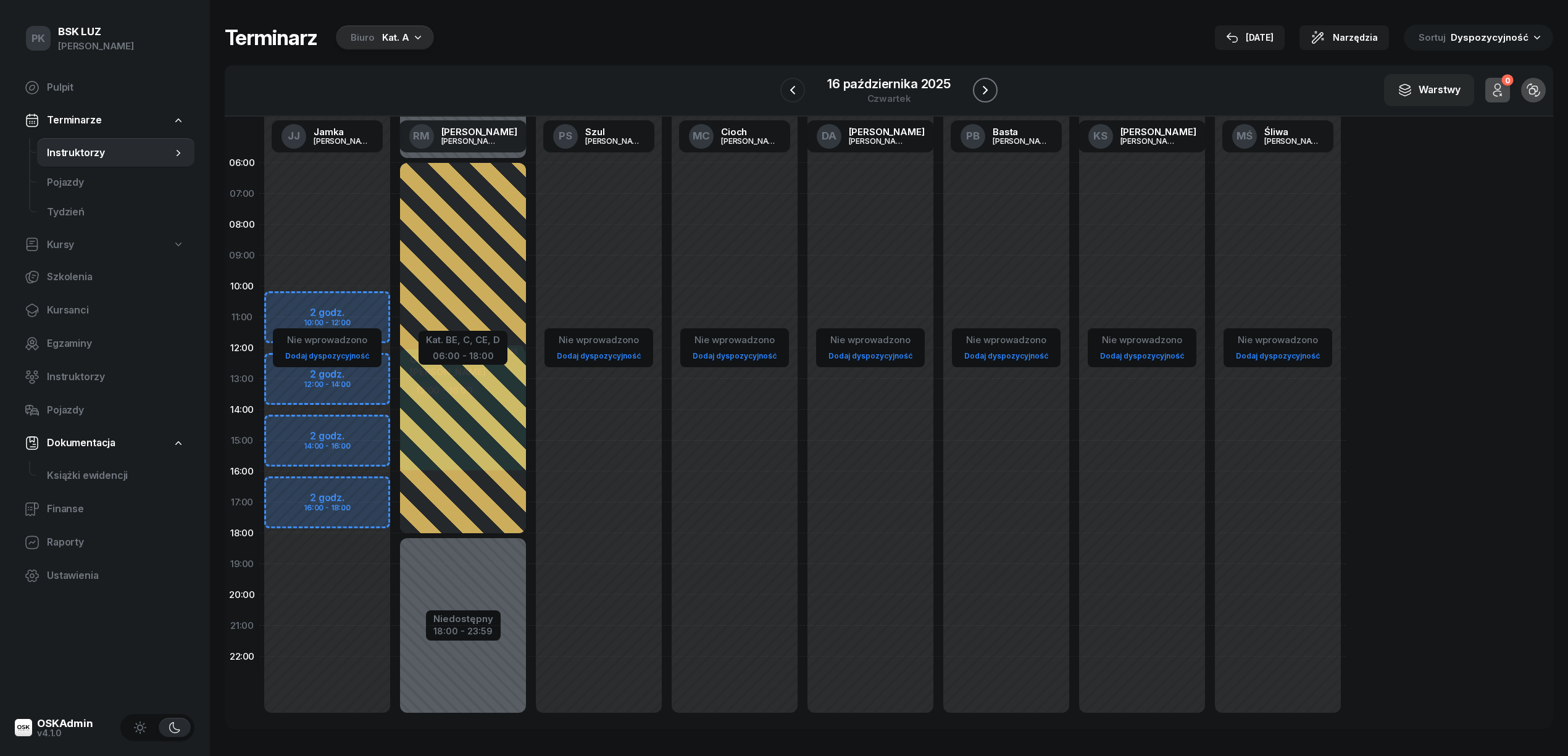
click at [984, 91] on icon "button" at bounding box center [985, 90] width 15 height 15
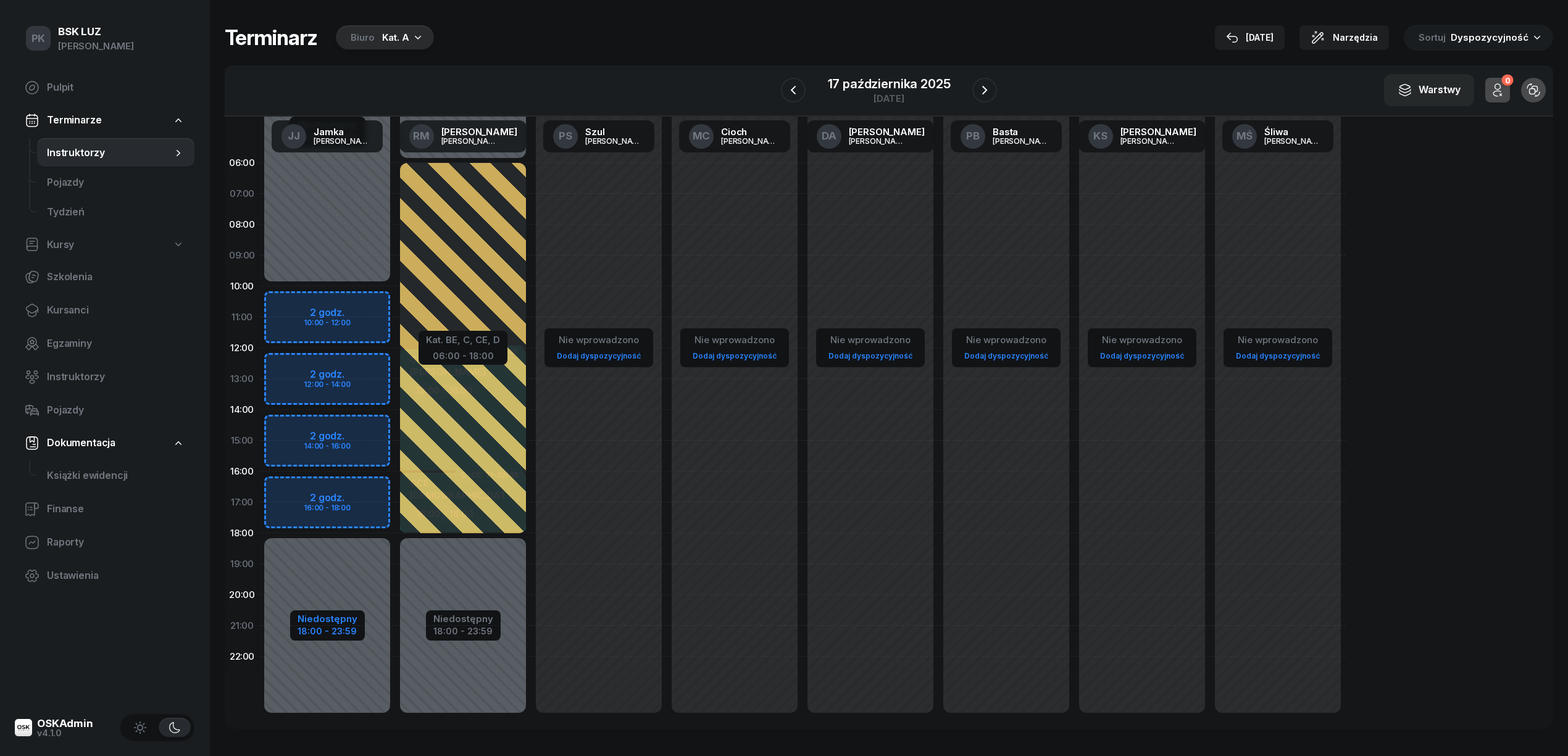
click at [351, 622] on div "Niedostępny" at bounding box center [327, 618] width 60 height 9
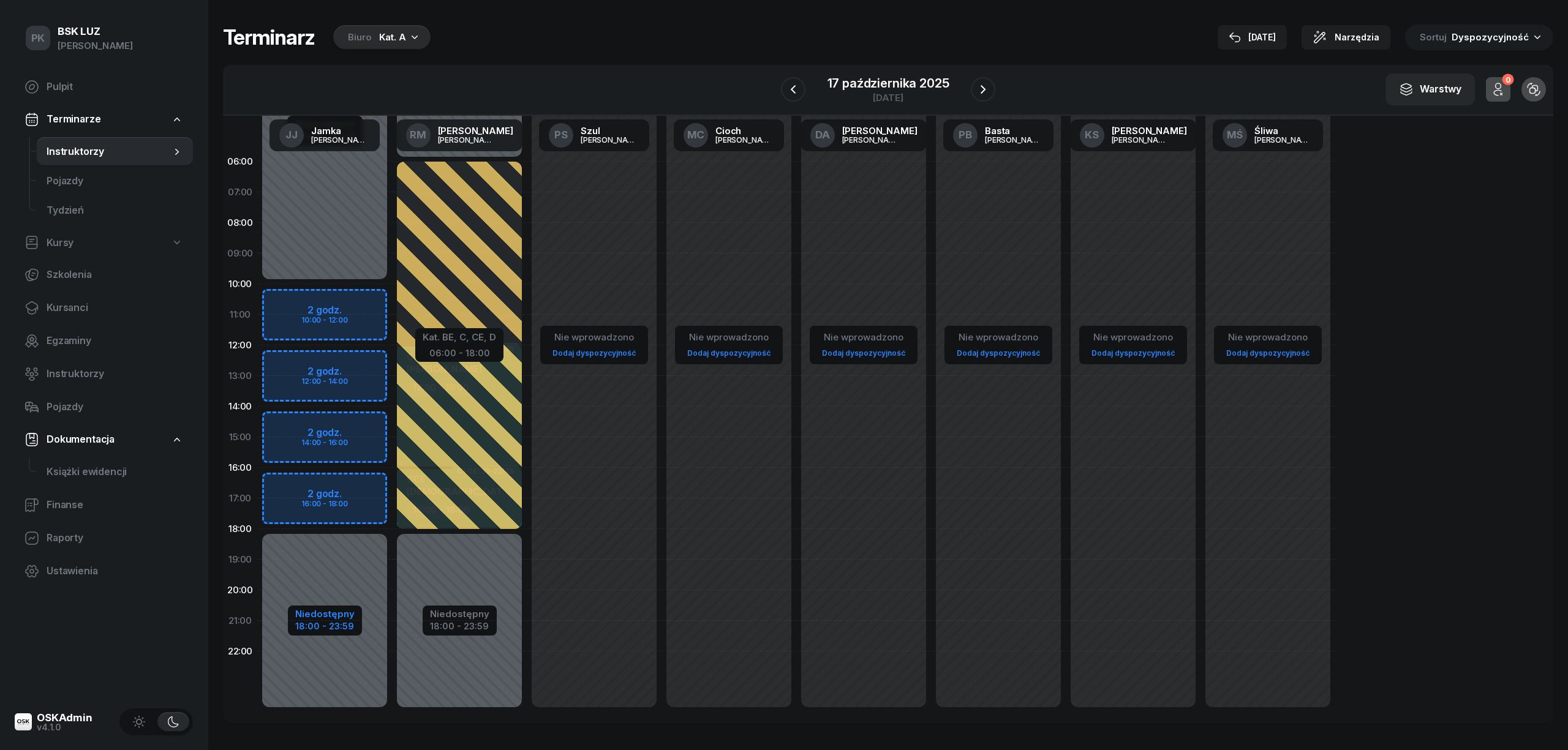
select select "10"
select select "18"
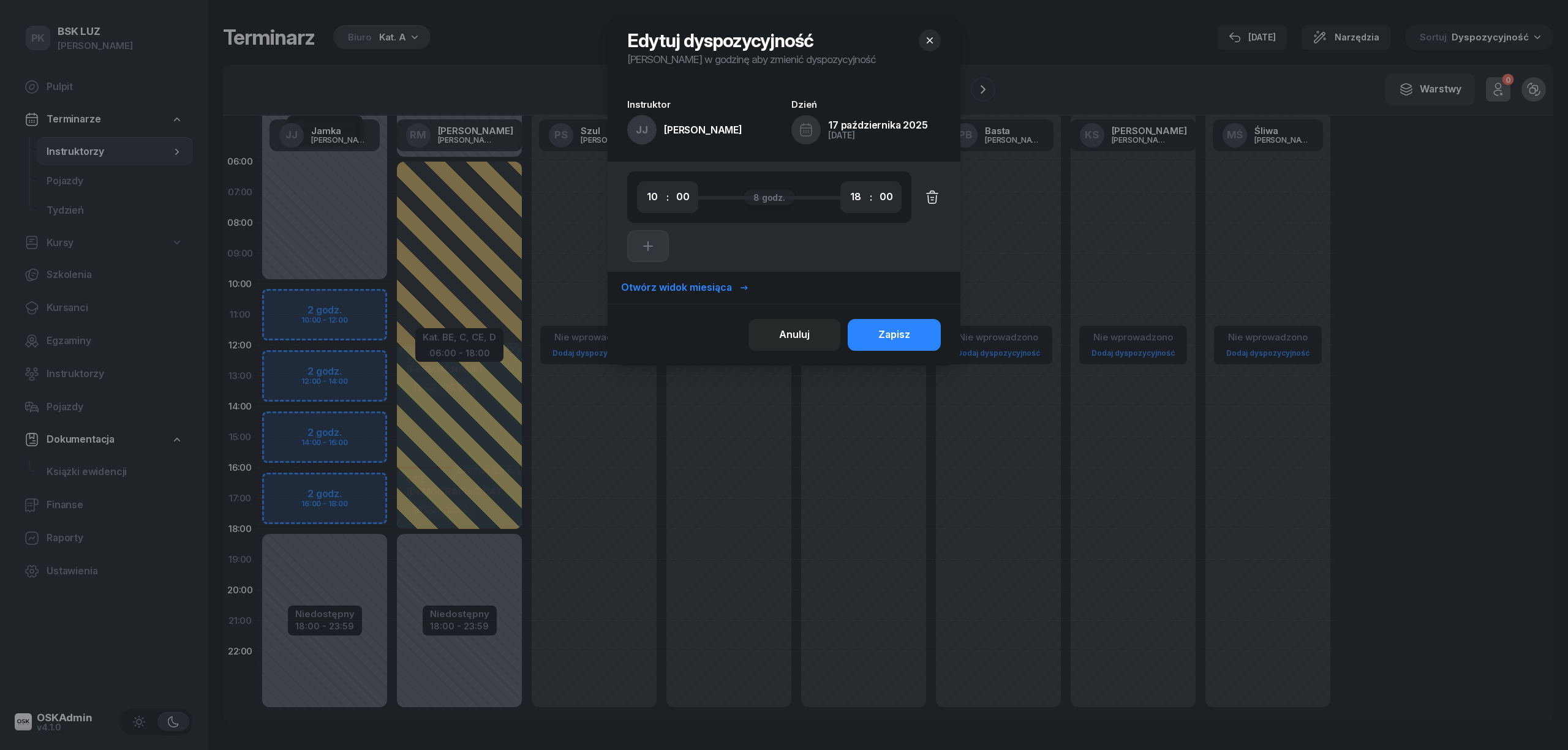
click at [927, 192] on icon "button" at bounding box center [932, 197] width 15 height 15
click at [902, 344] on button "Zapisz" at bounding box center [894, 335] width 93 height 32
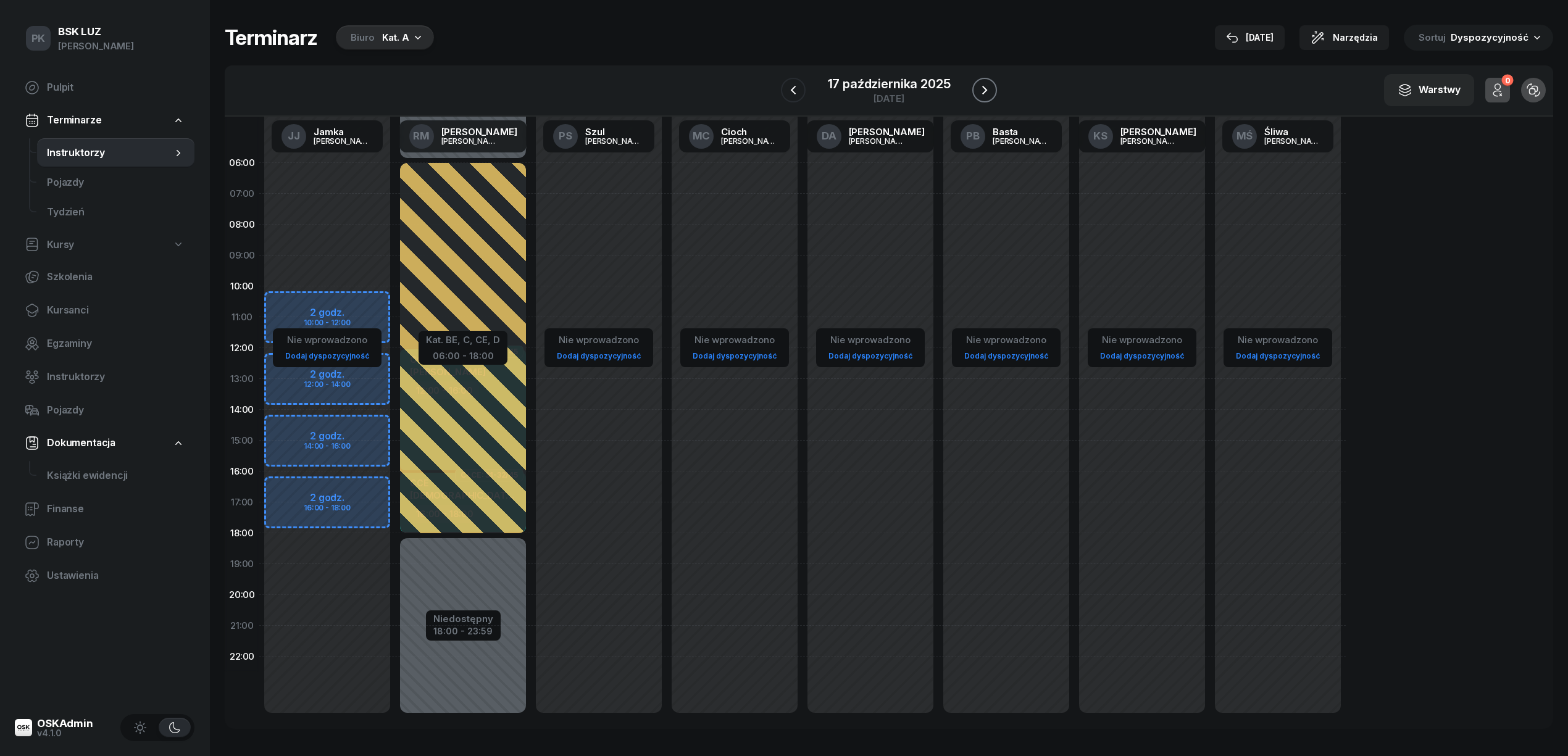
click at [986, 86] on icon "button" at bounding box center [984, 90] width 15 height 15
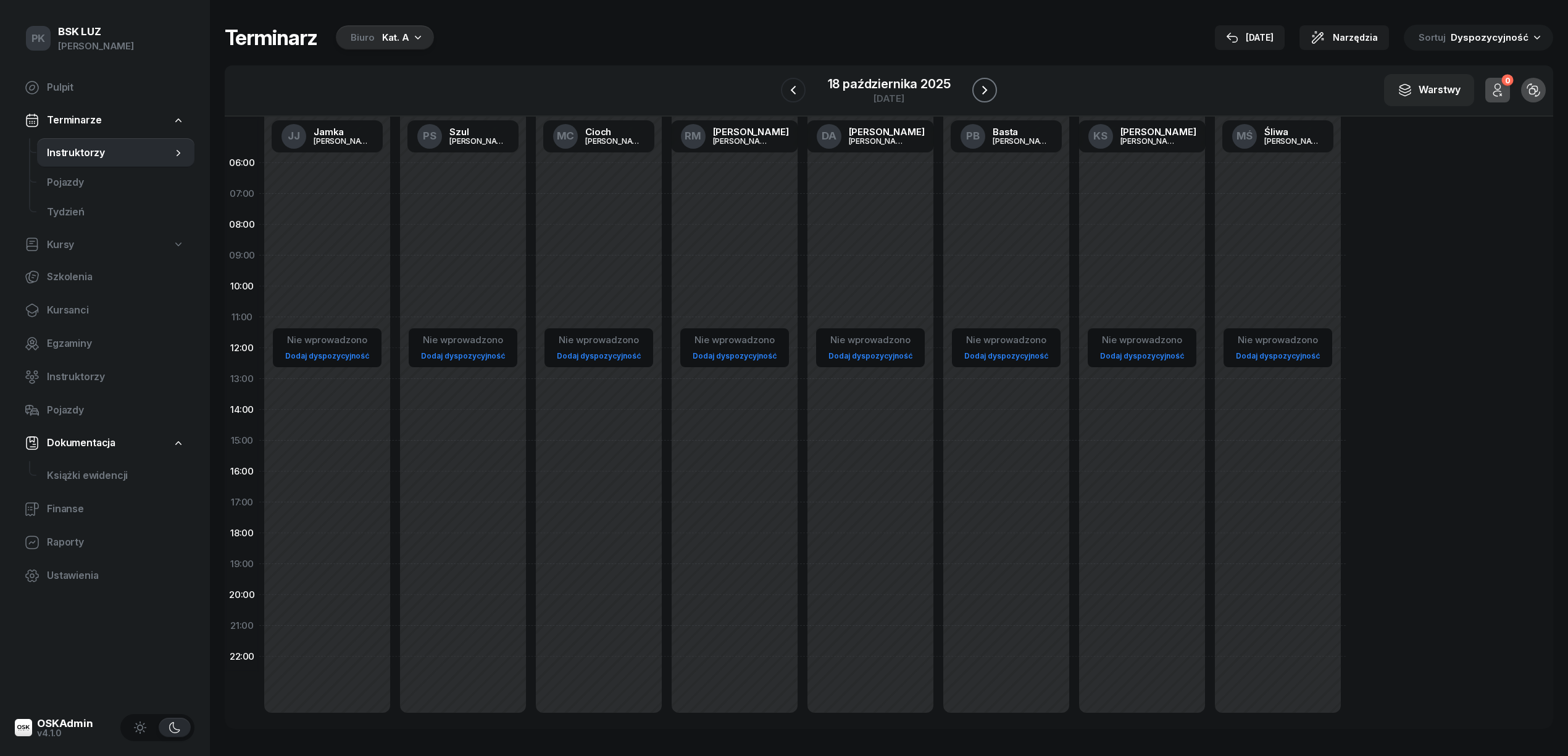
click at [994, 93] on button "button" at bounding box center [985, 90] width 25 height 25
click at [994, 93] on button "button" at bounding box center [986, 90] width 25 height 25
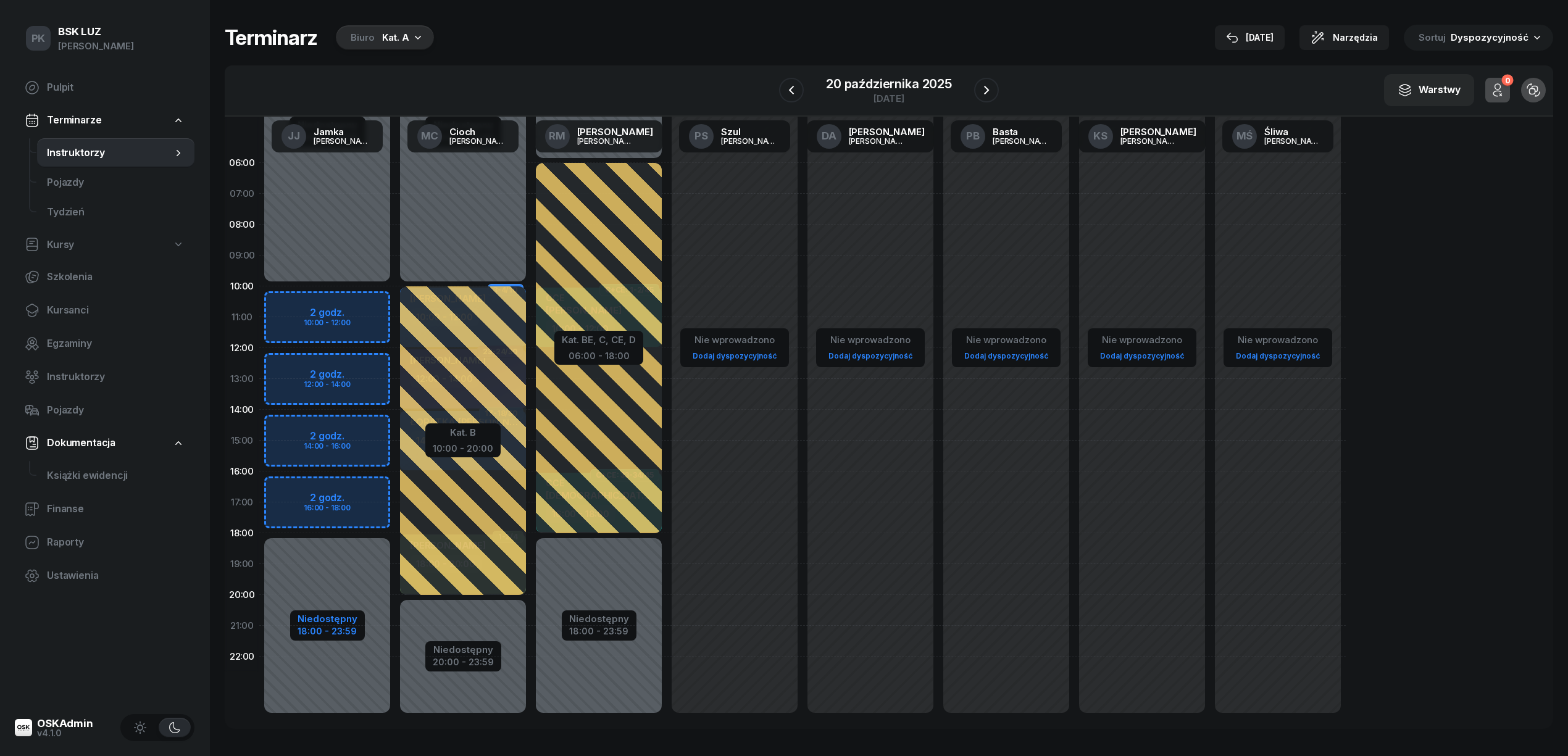
click at [324, 628] on div "18:00 - 23:59" at bounding box center [327, 630] width 60 height 13
select select "10"
select select "18"
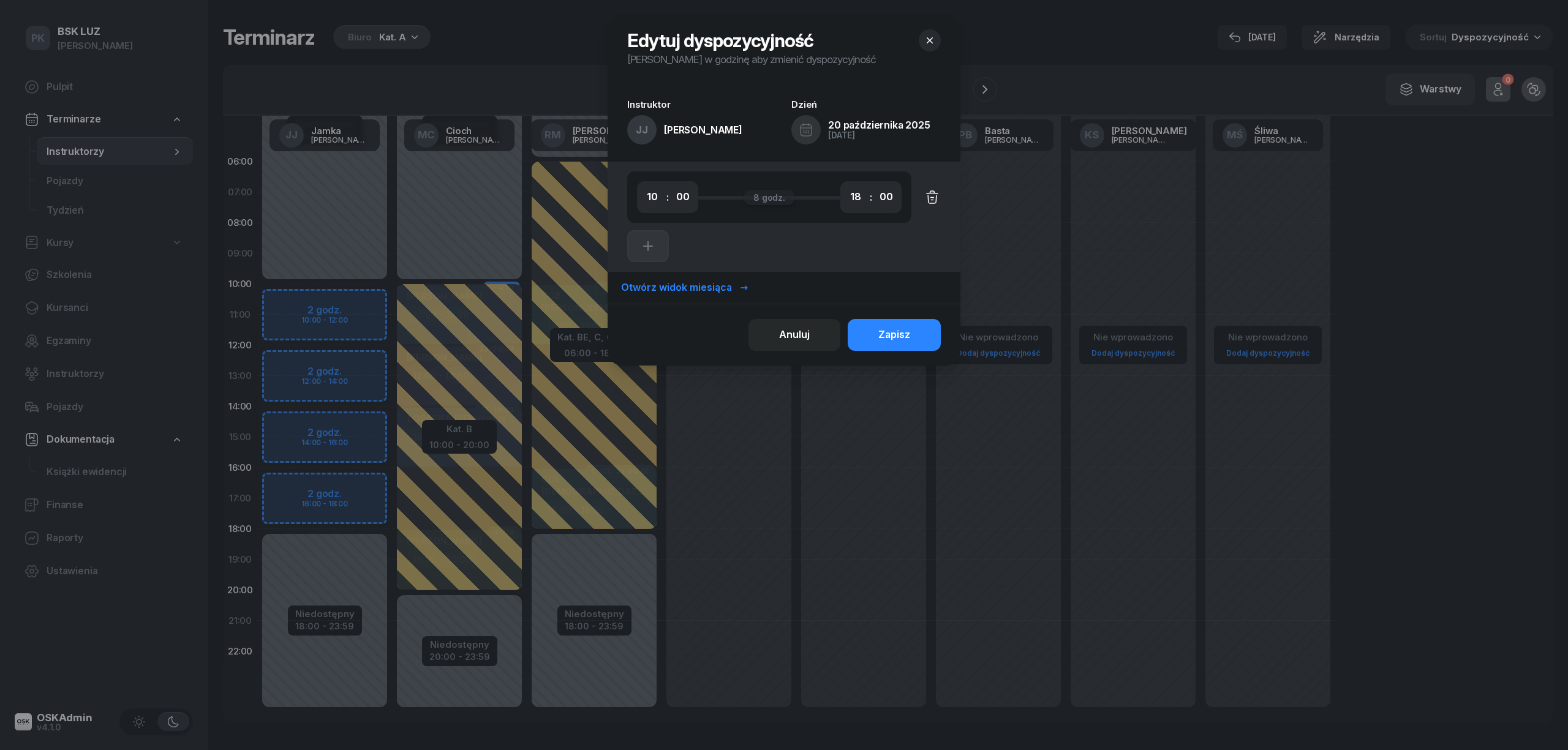
click at [932, 207] on button "button" at bounding box center [926, 197] width 29 height 32
click at [935, 332] on button "Zapisz" at bounding box center [894, 335] width 93 height 32
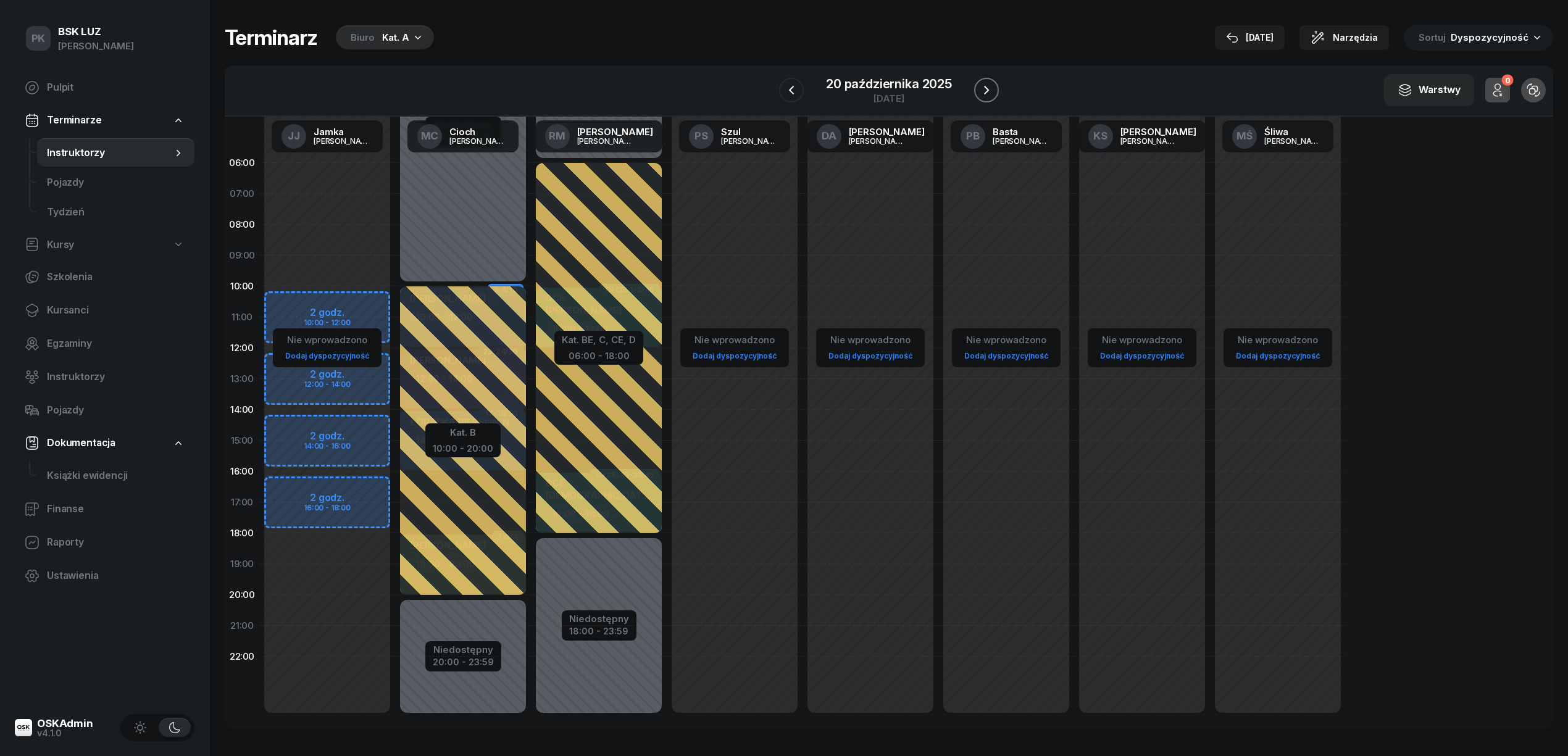
click at [981, 89] on icon "button" at bounding box center [986, 90] width 15 height 15
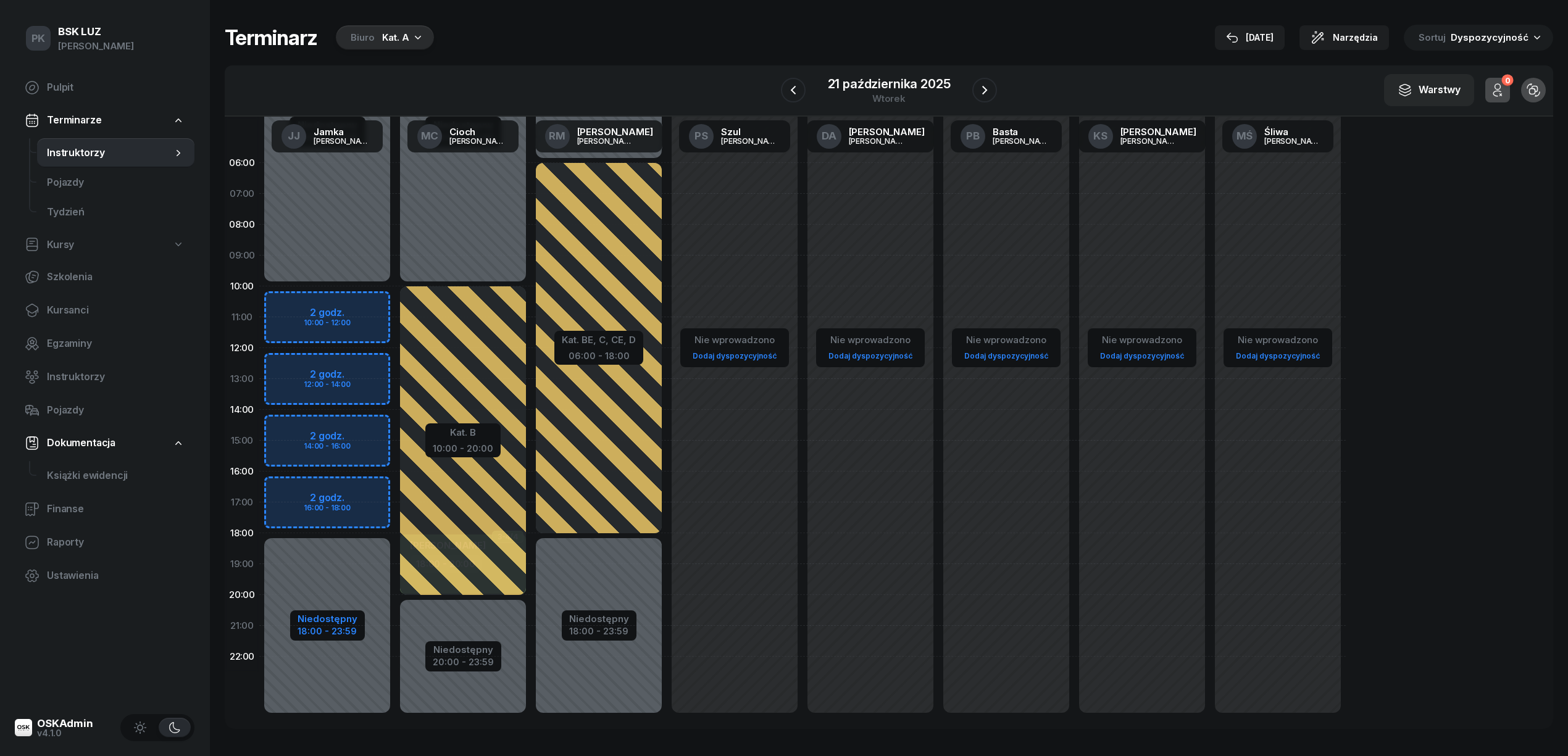
click at [336, 634] on div "18:00 - 23:59" at bounding box center [327, 630] width 60 height 13
select select "10"
select select "18"
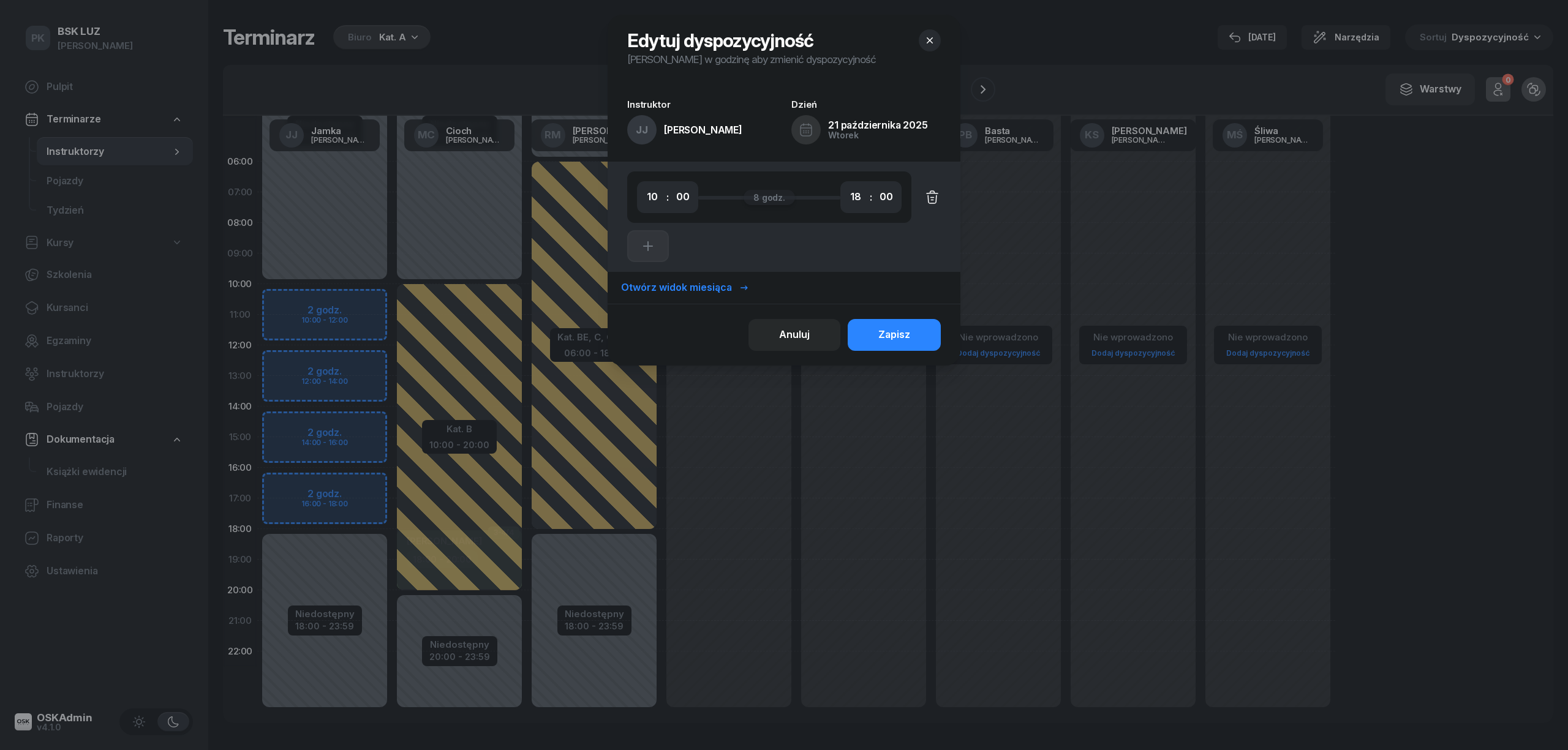
click at [924, 199] on button "button" at bounding box center [926, 197] width 29 height 32
click at [897, 328] on div "Zapisz" at bounding box center [894, 335] width 32 height 16
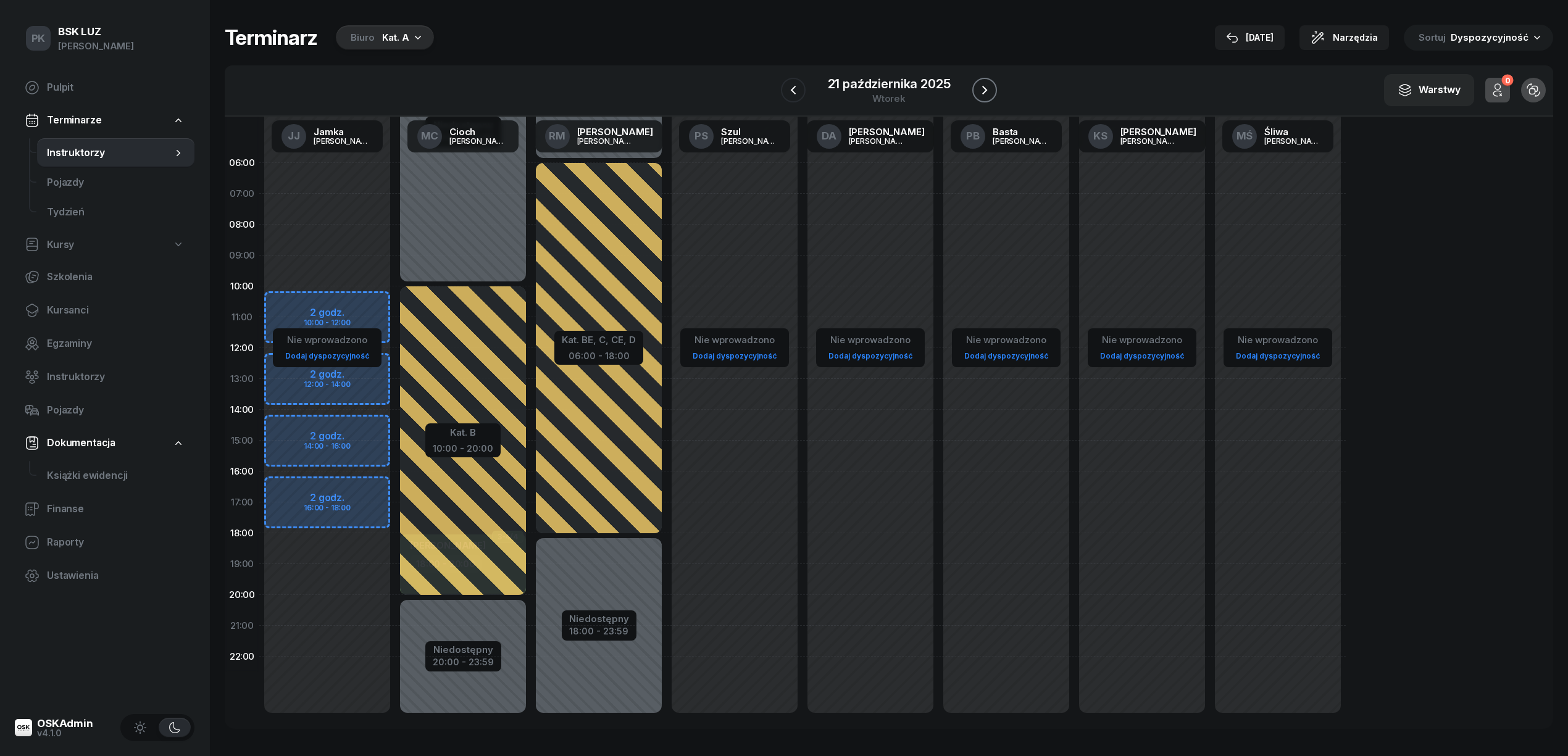
click at [986, 91] on icon "button" at bounding box center [985, 89] width 5 height 9
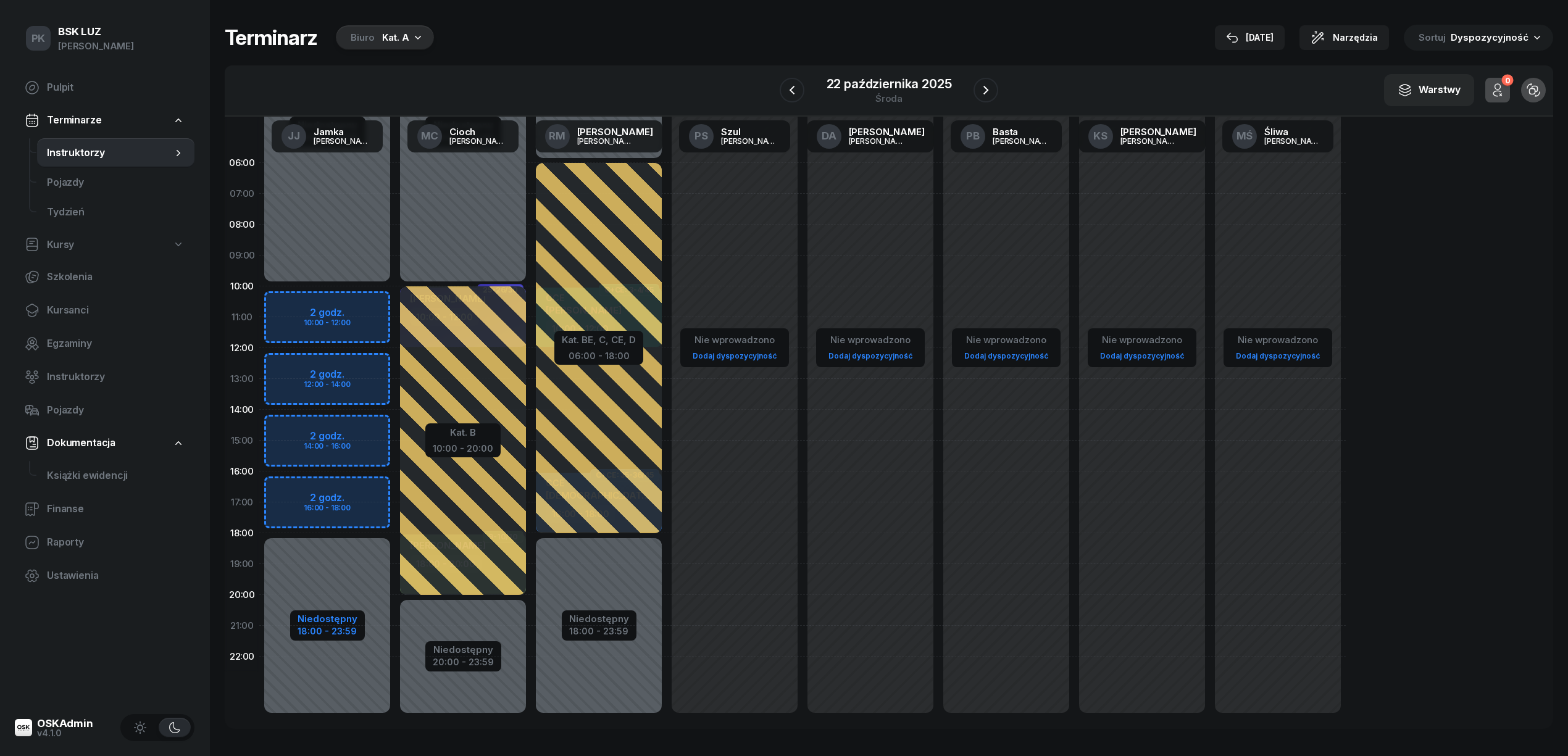
click at [341, 632] on div "18:00 - 23:59" at bounding box center [327, 630] width 60 height 13
select select "10"
select select "18"
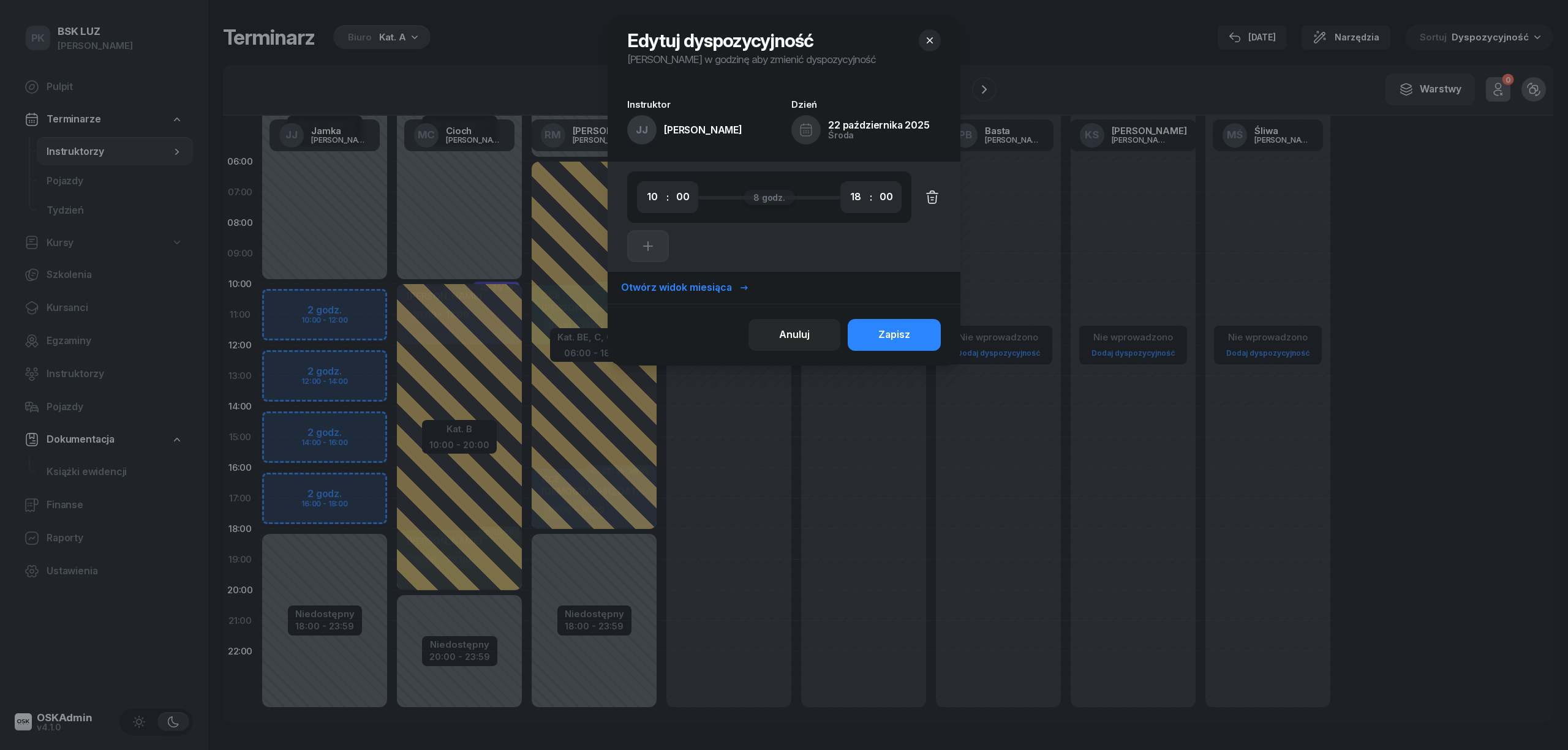
click at [935, 189] on button "button" at bounding box center [926, 197] width 29 height 32
click at [905, 339] on div "Zapisz" at bounding box center [894, 335] width 32 height 16
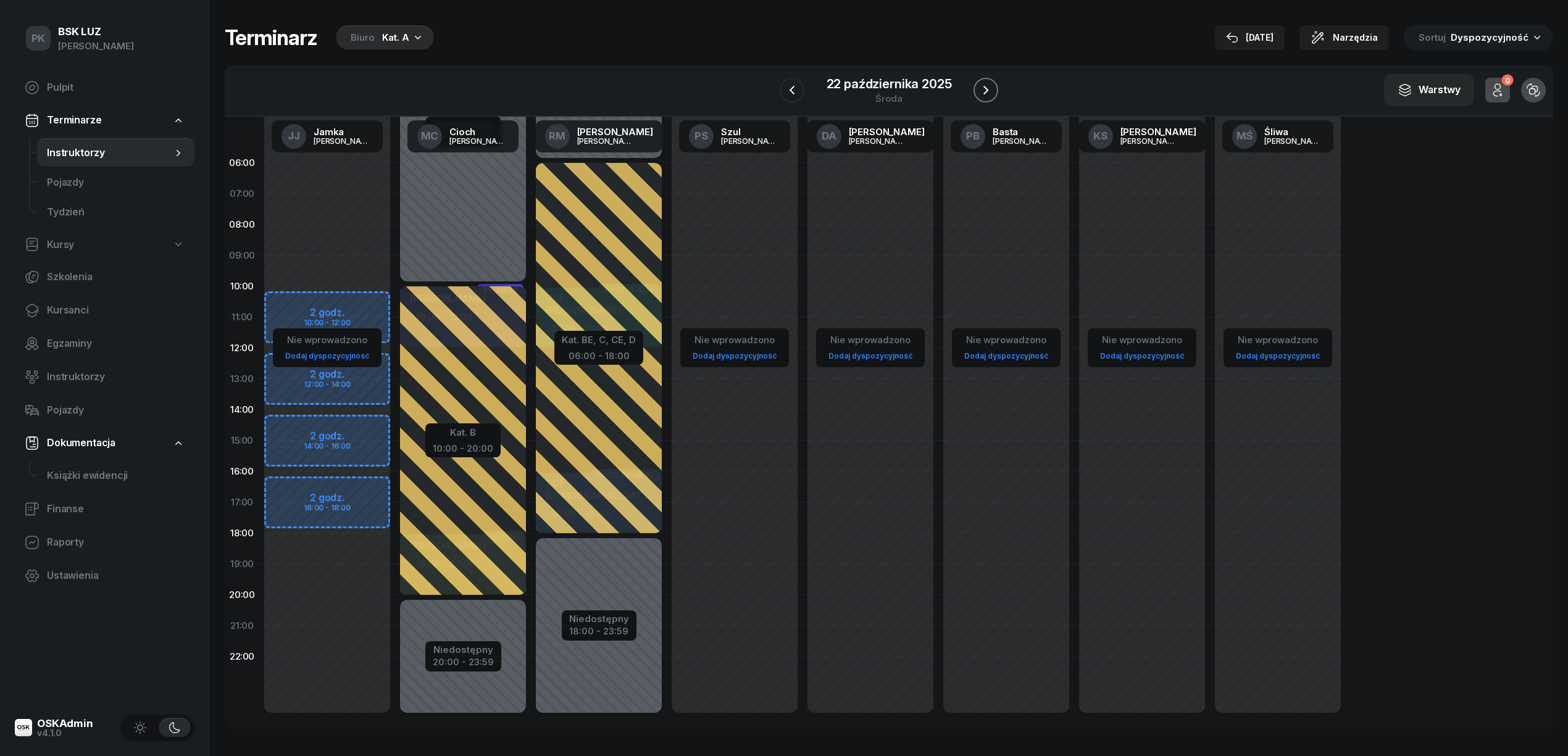
click at [985, 89] on icon "button" at bounding box center [986, 90] width 15 height 15
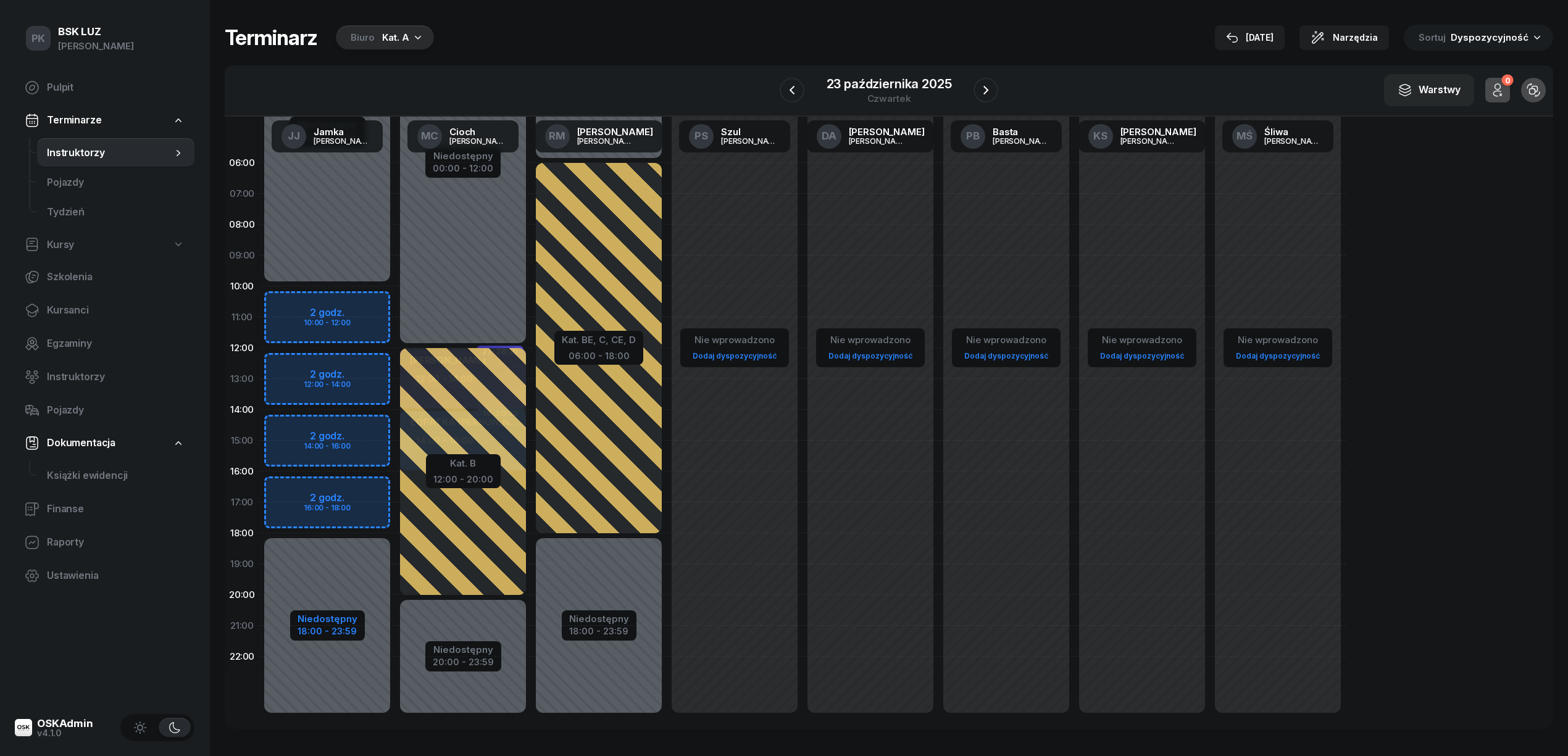
click at [334, 628] on div "18:00 - 23:59" at bounding box center [327, 630] width 60 height 13
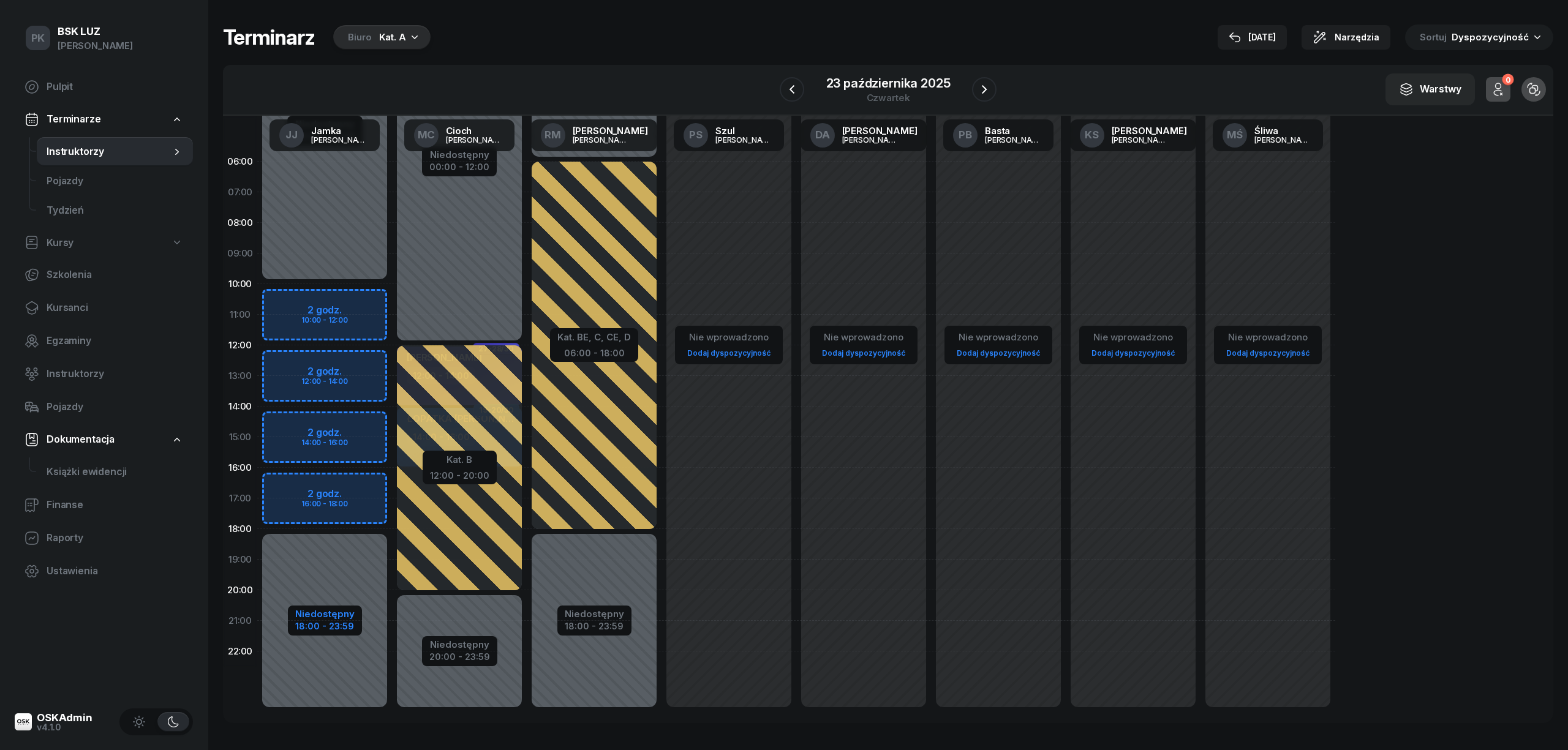
select select "10"
select select "18"
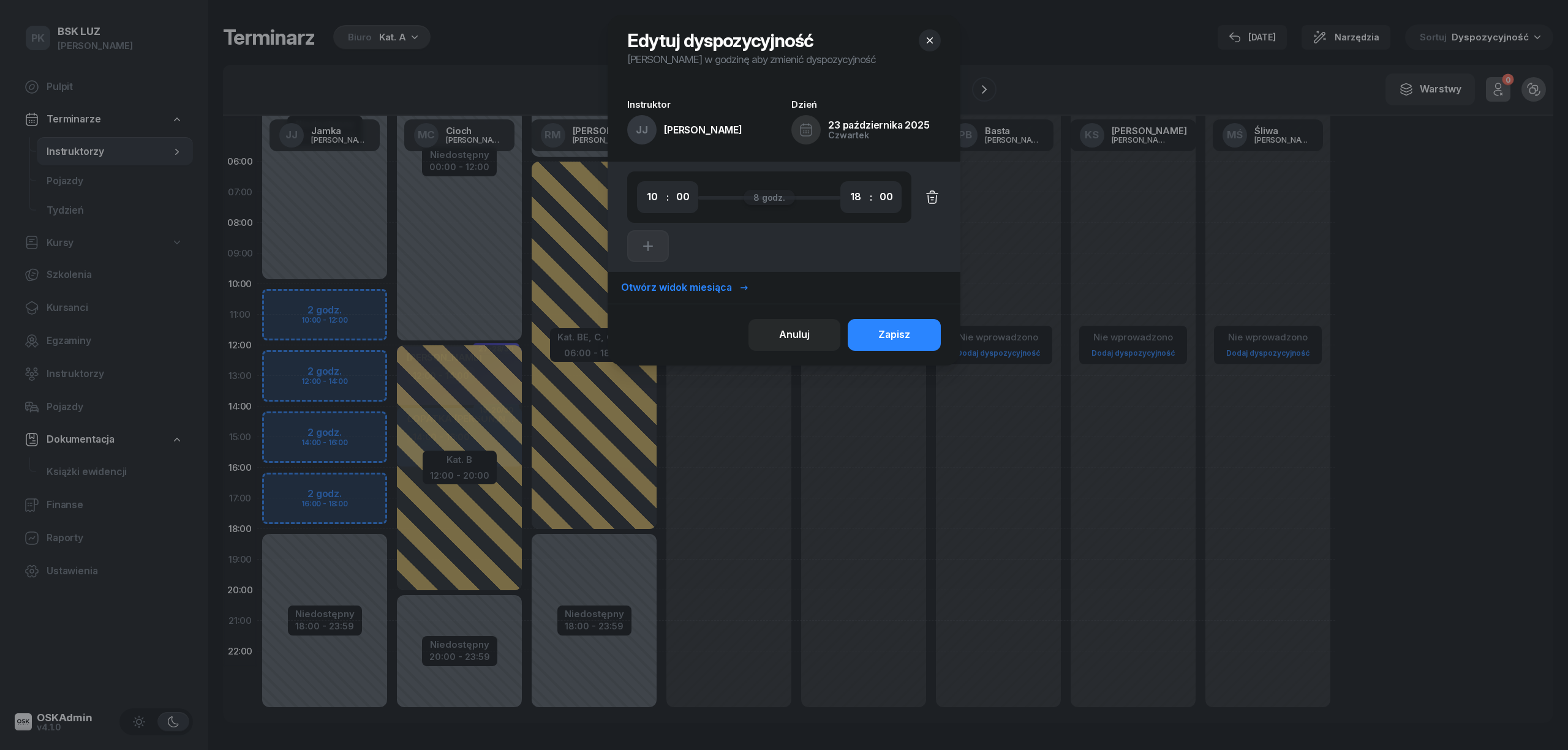
click at [928, 196] on icon "button" at bounding box center [932, 199] width 8 height 8
click at [905, 336] on div "Zapisz" at bounding box center [894, 335] width 32 height 16
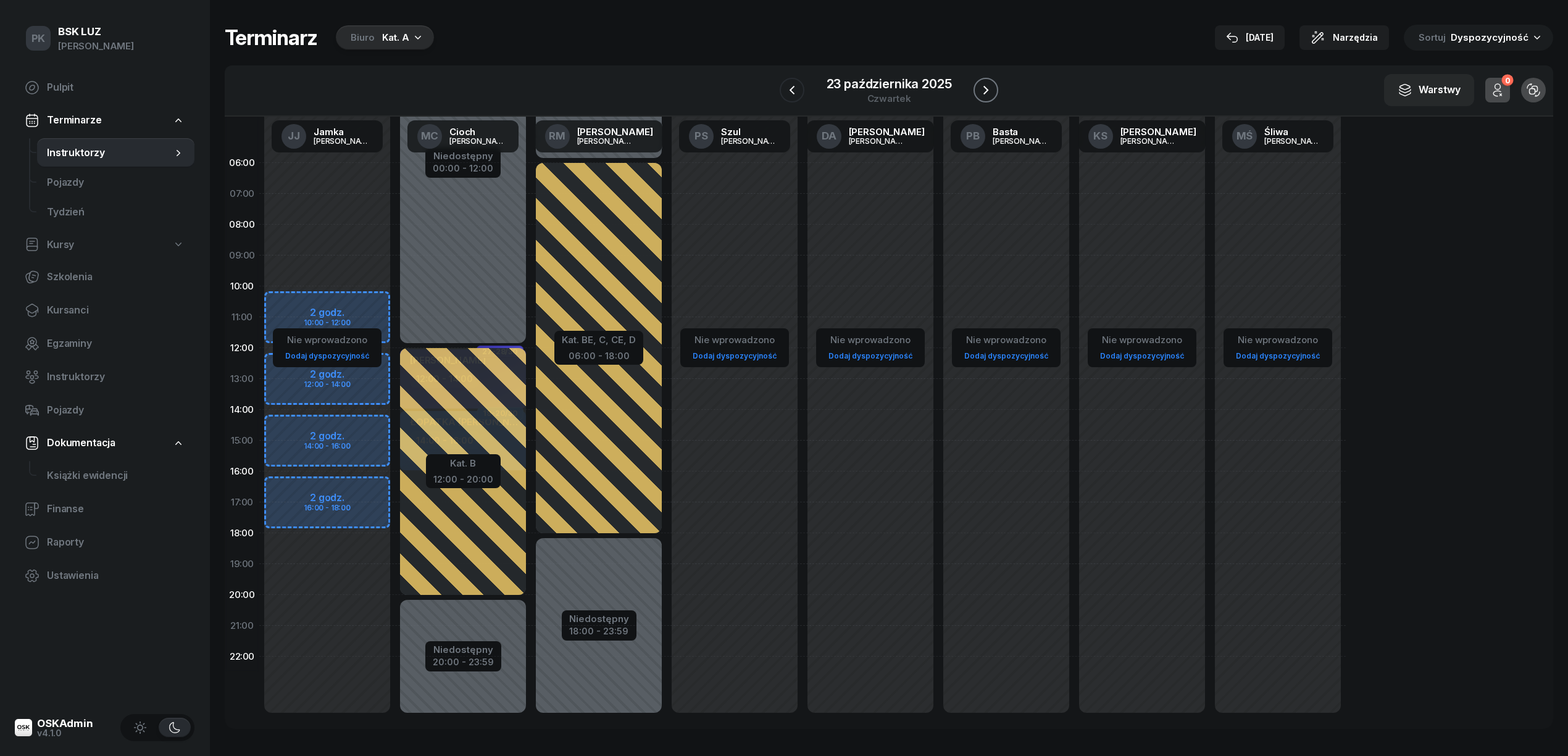
click at [982, 90] on icon "button" at bounding box center [986, 90] width 15 height 15
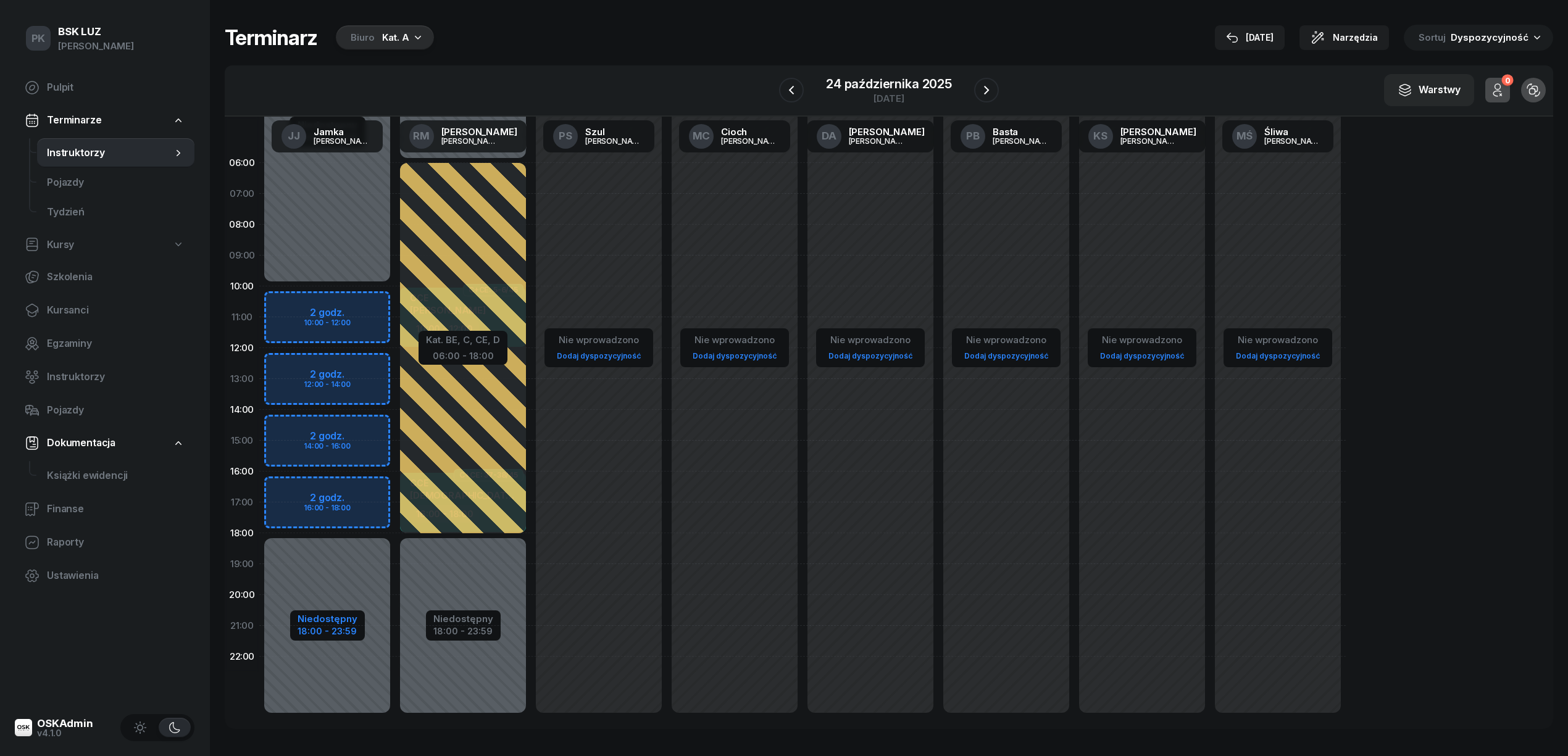
click at [345, 620] on div "Niedostępny" at bounding box center [327, 618] width 60 height 9
select select "10"
select select "18"
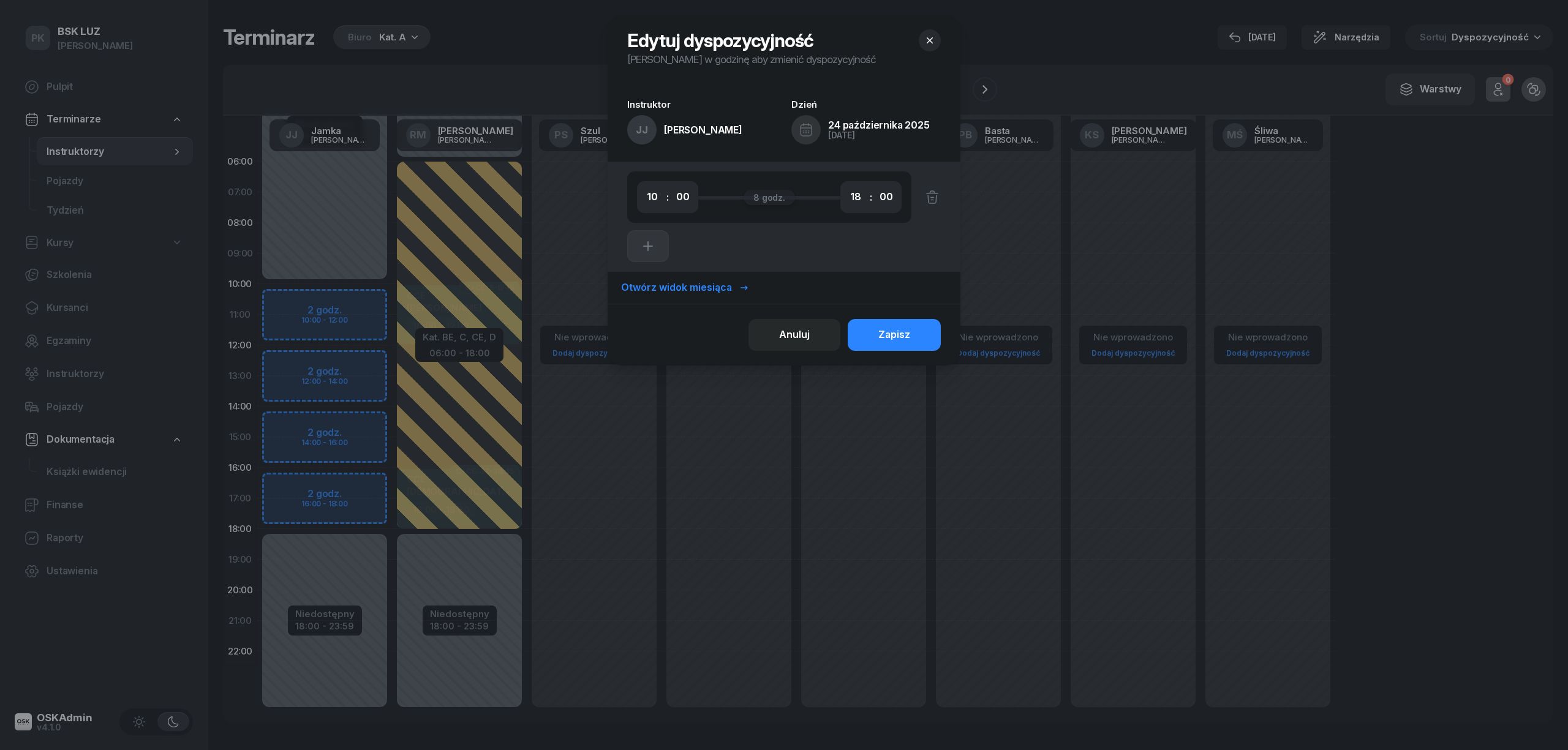
drag, startPoint x: 924, startPoint y: 195, endPoint x: 917, endPoint y: 302, distance: 107.2
click at [924, 197] on button "button" at bounding box center [926, 197] width 29 height 32
click at [915, 334] on button "Zapisz" at bounding box center [894, 335] width 93 height 32
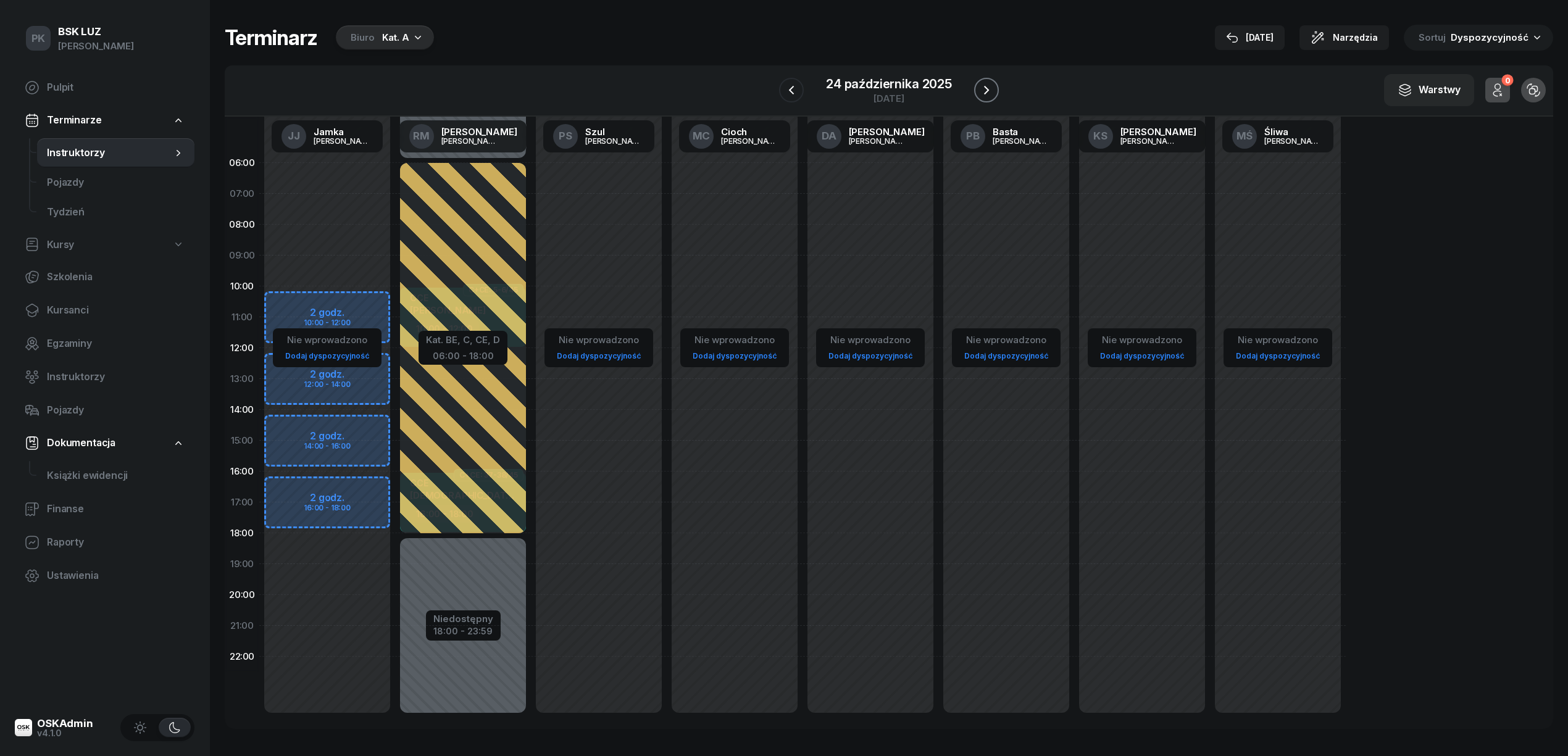
click at [986, 89] on icon "button" at bounding box center [986, 89] width 5 height 9
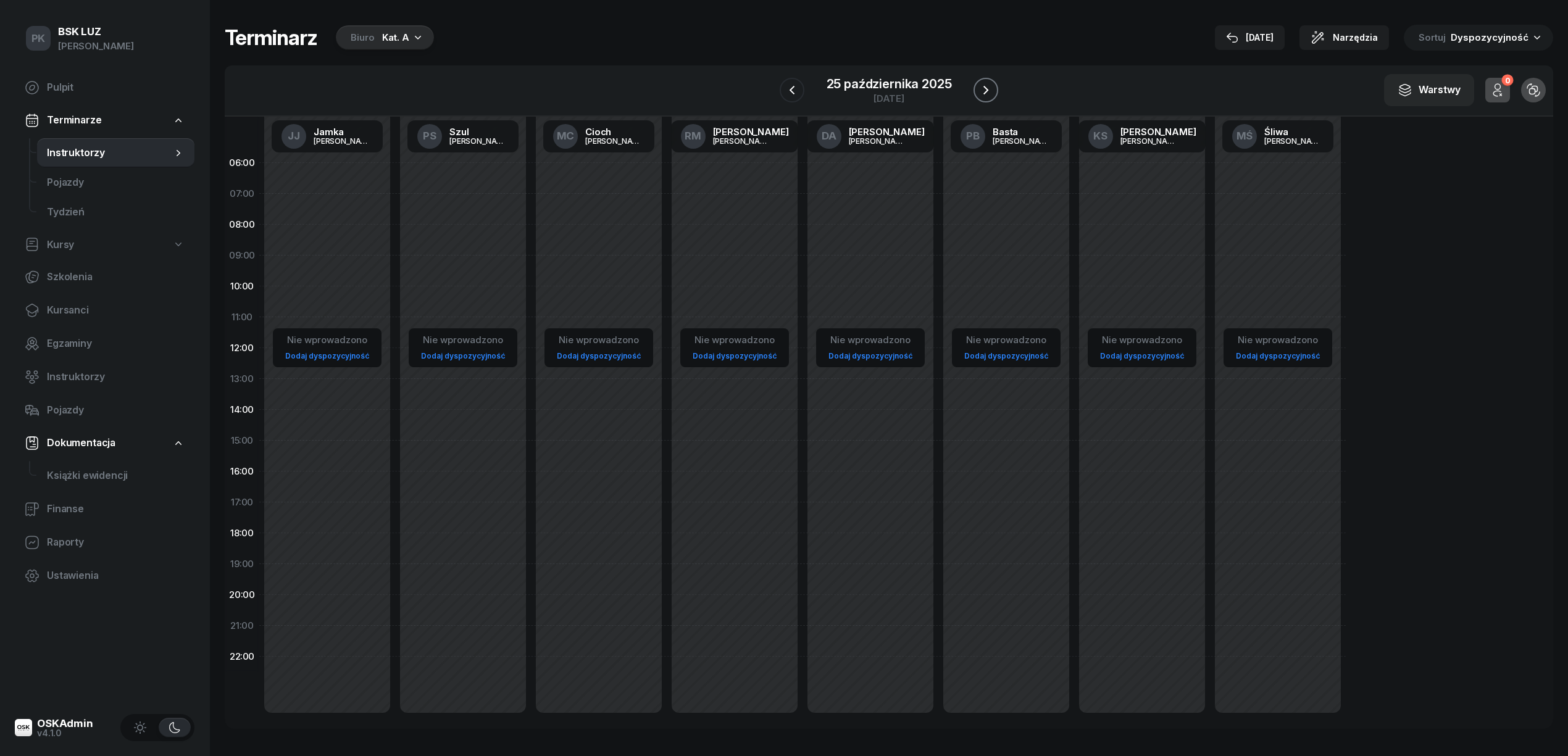
click at [986, 89] on icon "button" at bounding box center [986, 89] width 5 height 9
click at [986, 89] on icon "button" at bounding box center [986, 89] width 5 height 9
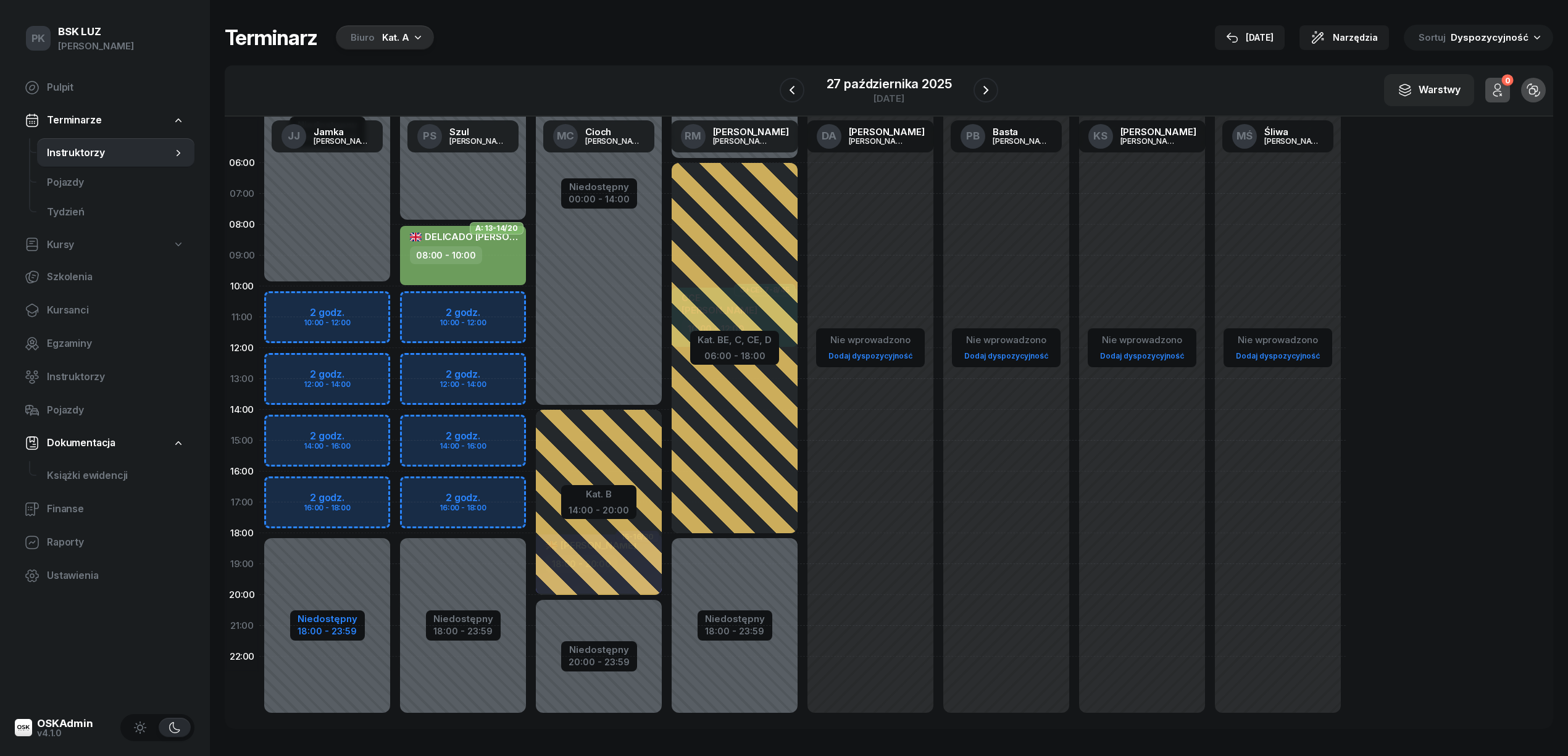
click at [336, 631] on div "18:00 - 23:59" at bounding box center [327, 630] width 60 height 13
select select "10"
select select "18"
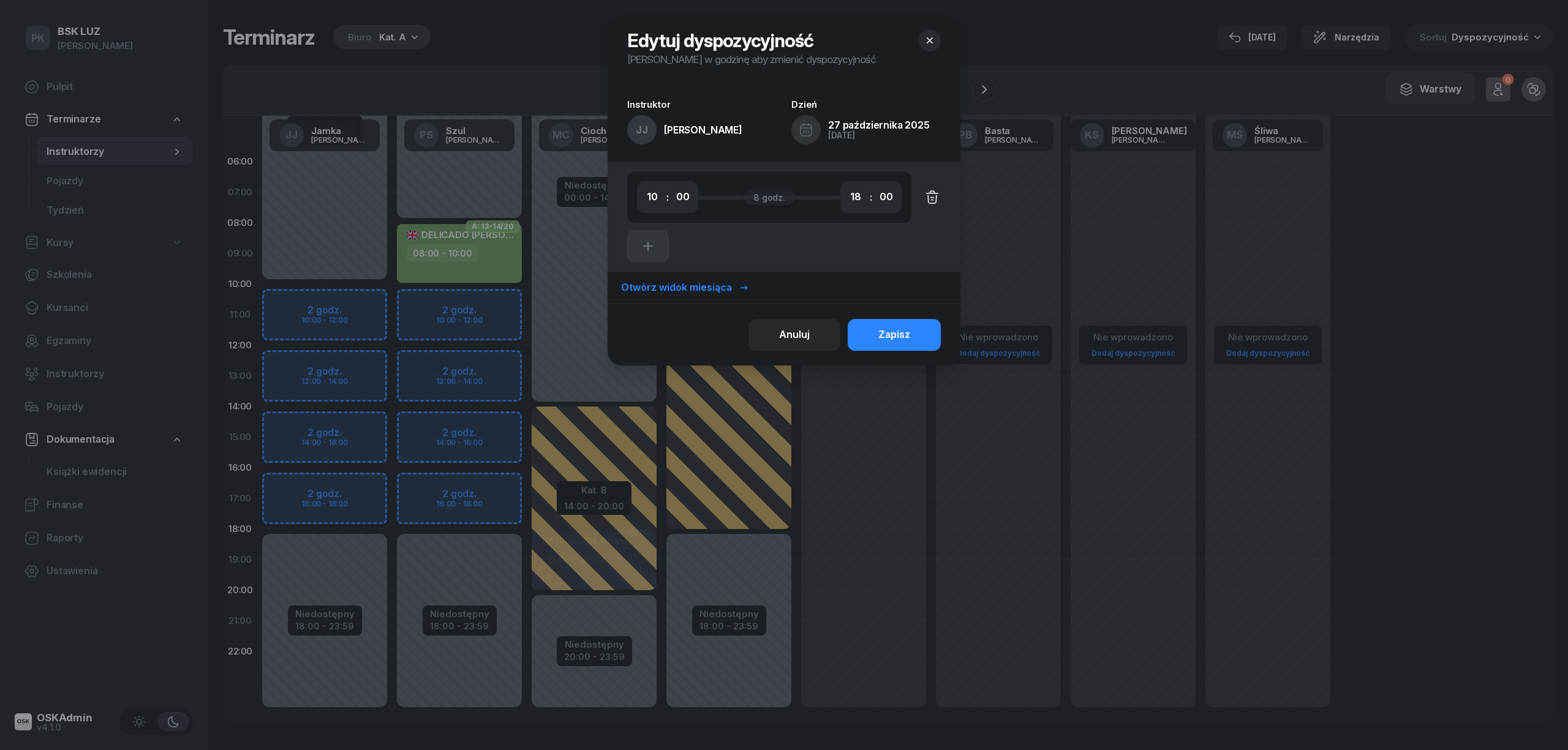
click at [932, 202] on icon "button" at bounding box center [932, 197] width 15 height 15
click at [897, 333] on div "Zapisz" at bounding box center [894, 335] width 32 height 16
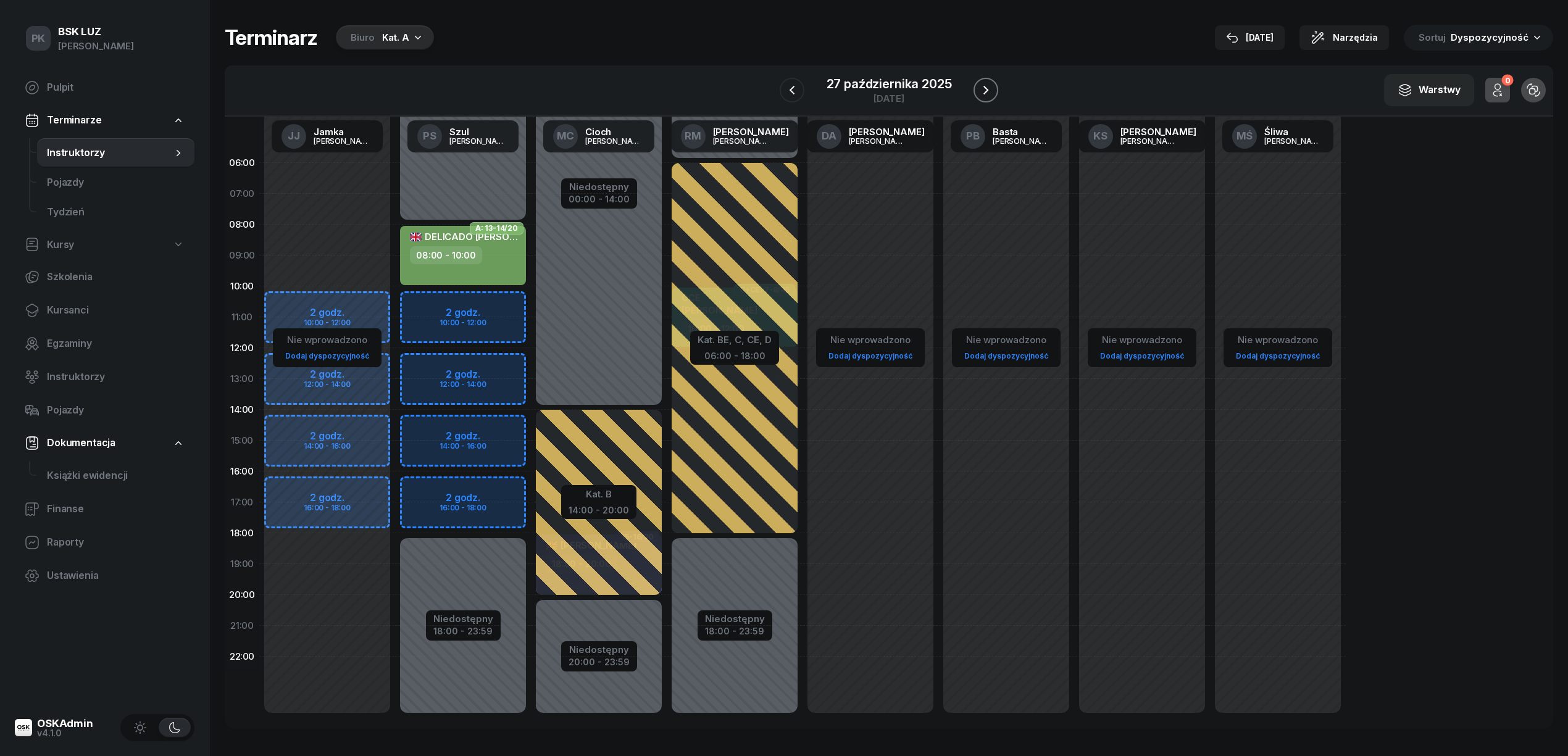
click at [985, 90] on icon "button" at bounding box center [986, 90] width 15 height 15
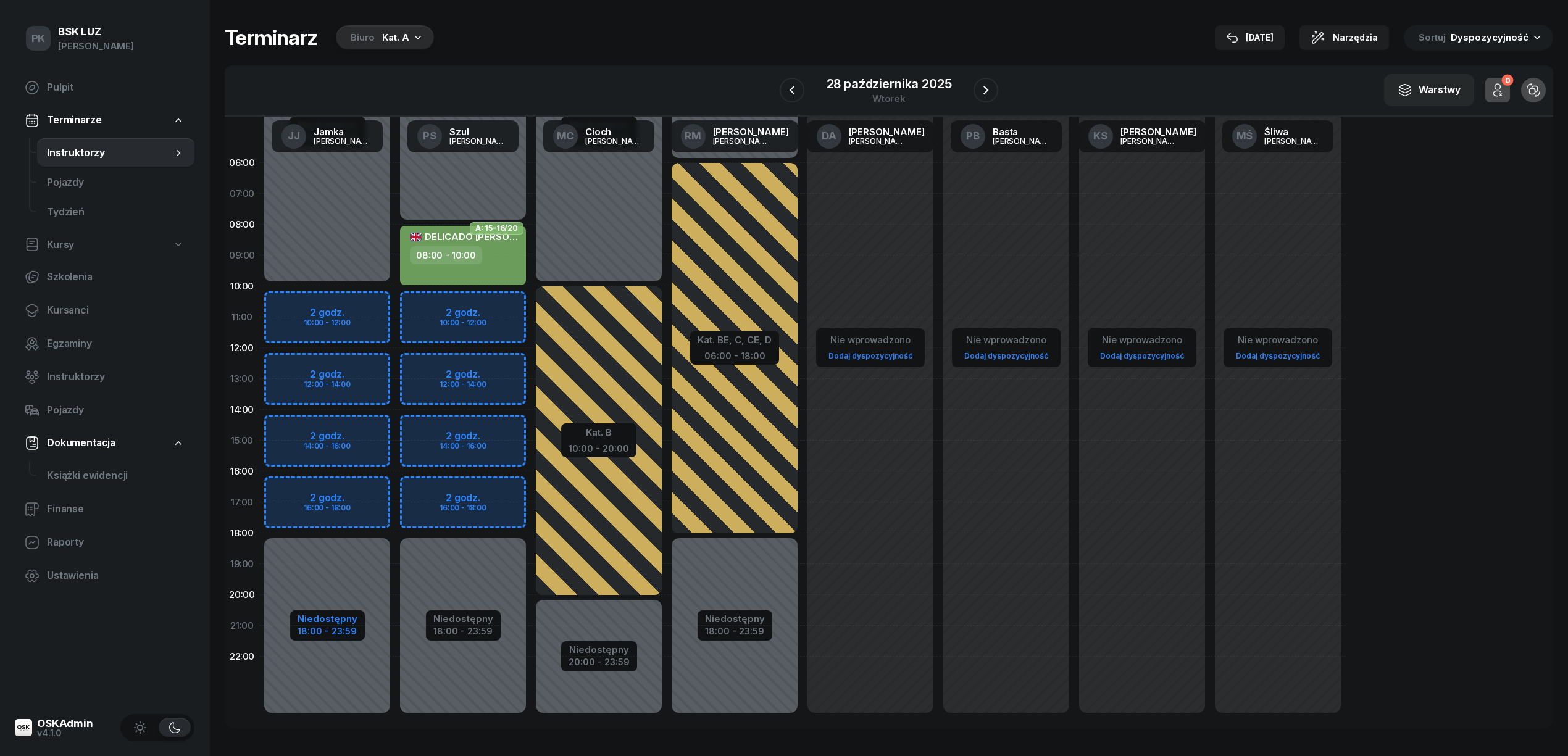
click at [337, 618] on div "Niedostępny" at bounding box center [327, 618] width 60 height 9
select select "10"
select select "18"
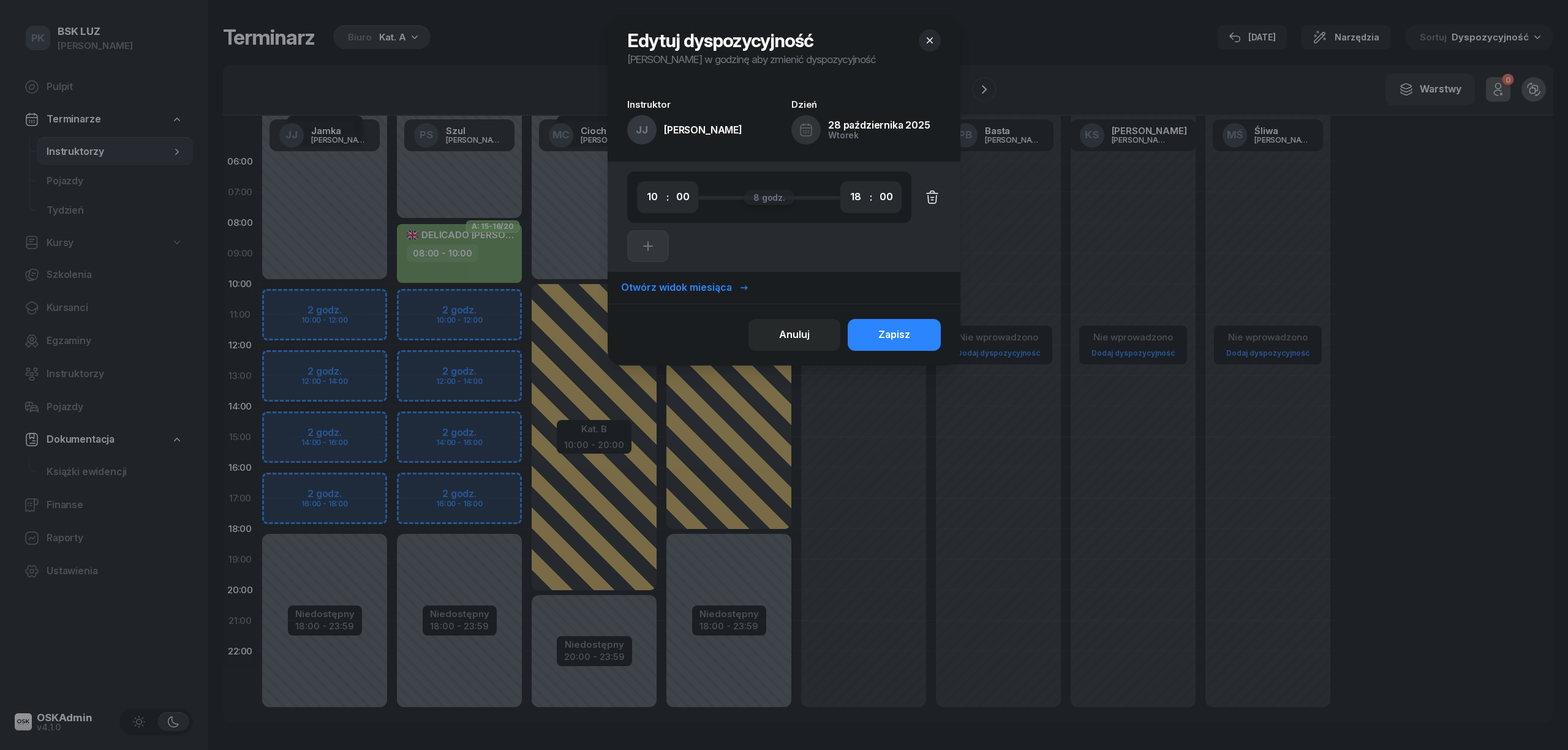
click at [926, 202] on icon "button" at bounding box center [932, 197] width 15 height 15
click at [855, 339] on button "Zapisz" at bounding box center [894, 335] width 93 height 32
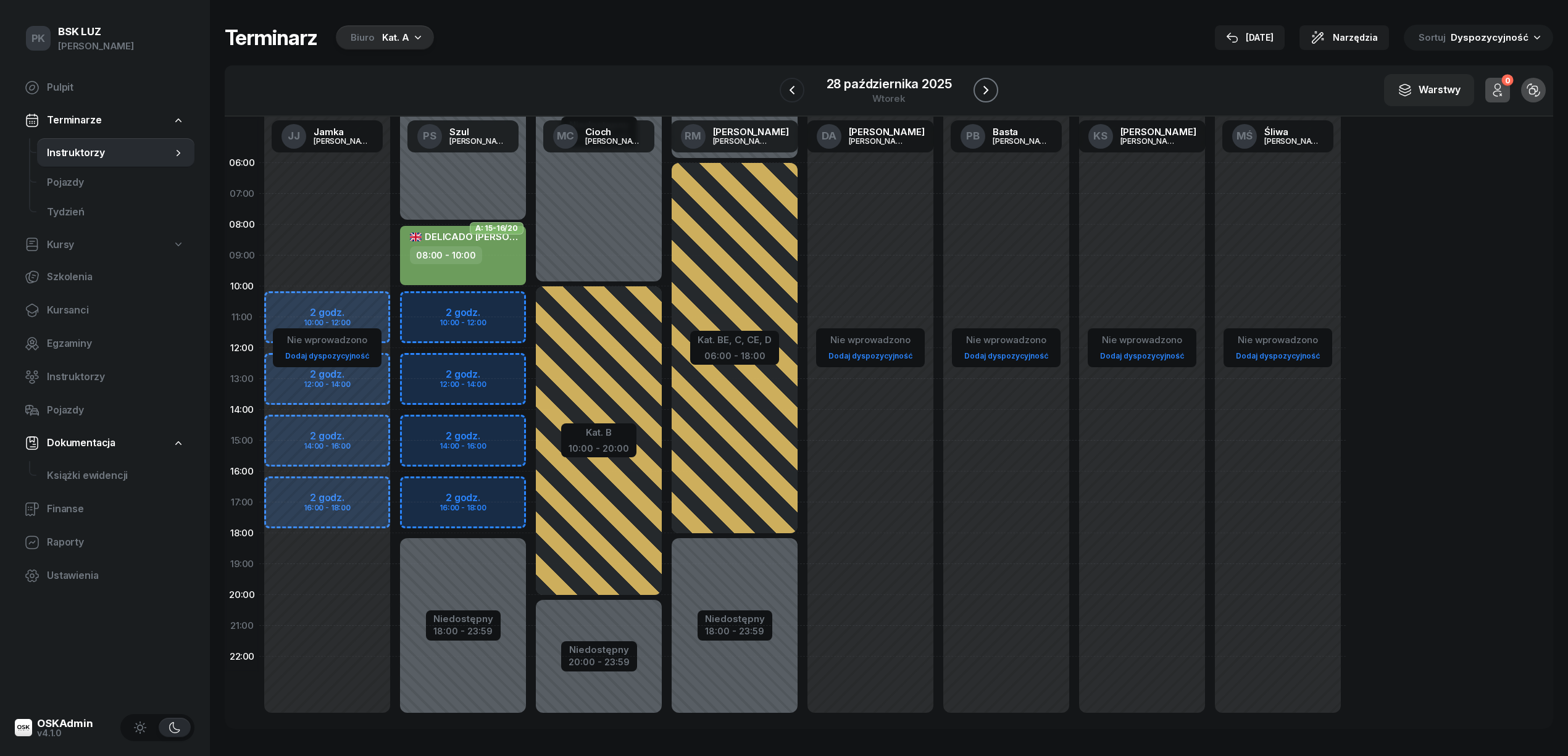
click at [989, 92] on icon "button" at bounding box center [986, 90] width 15 height 15
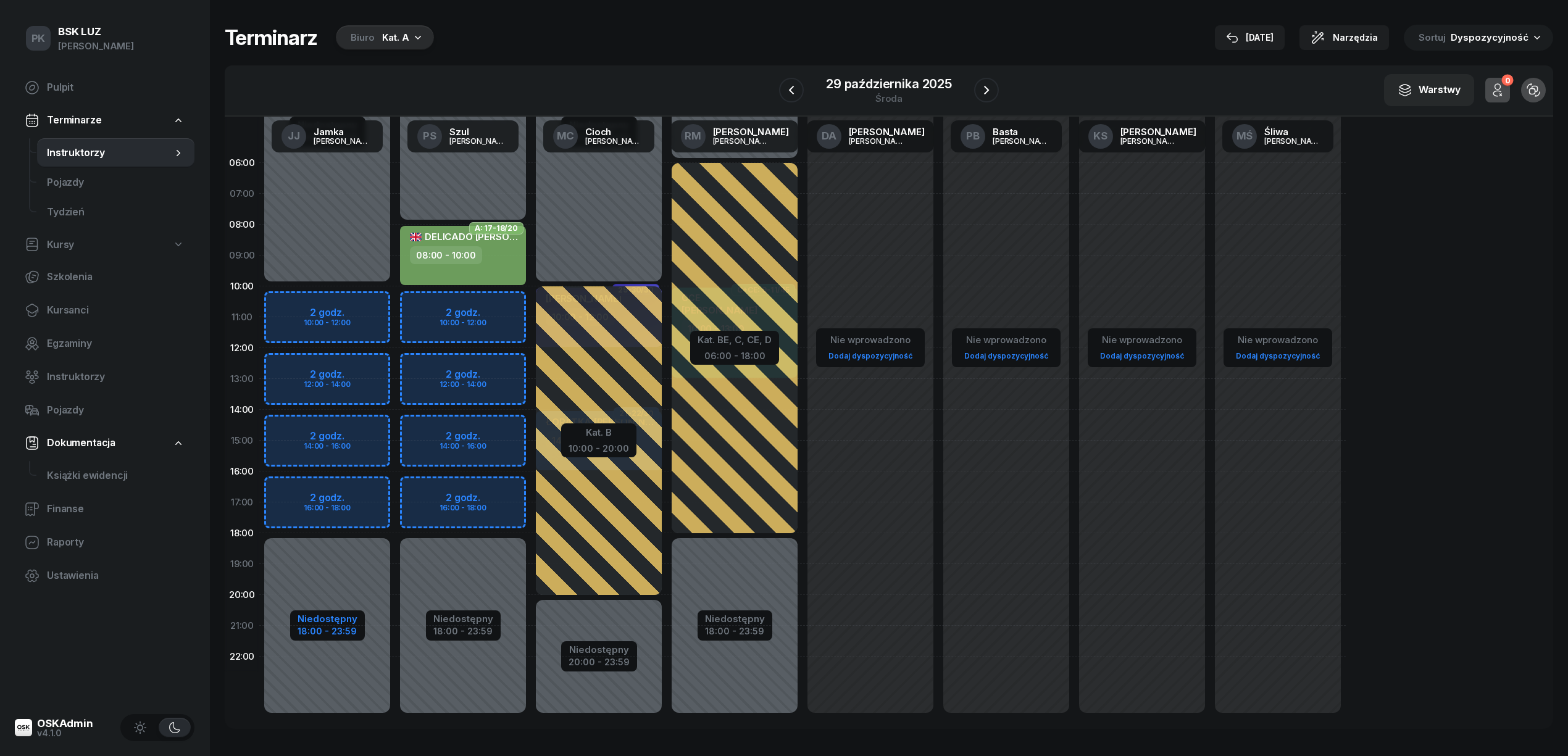
click at [346, 618] on div "Niedostępny" at bounding box center [327, 618] width 60 height 9
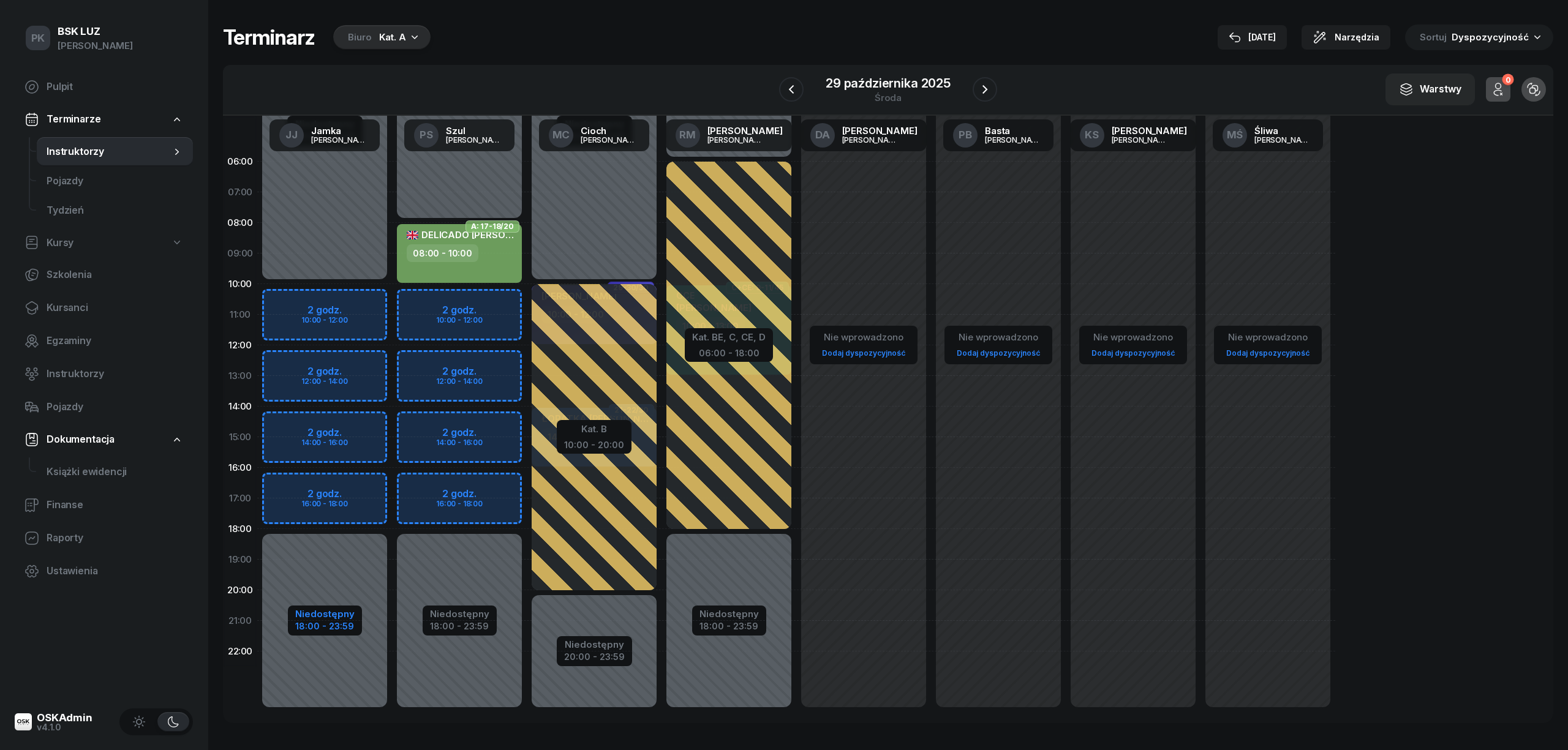
select select "10"
select select "18"
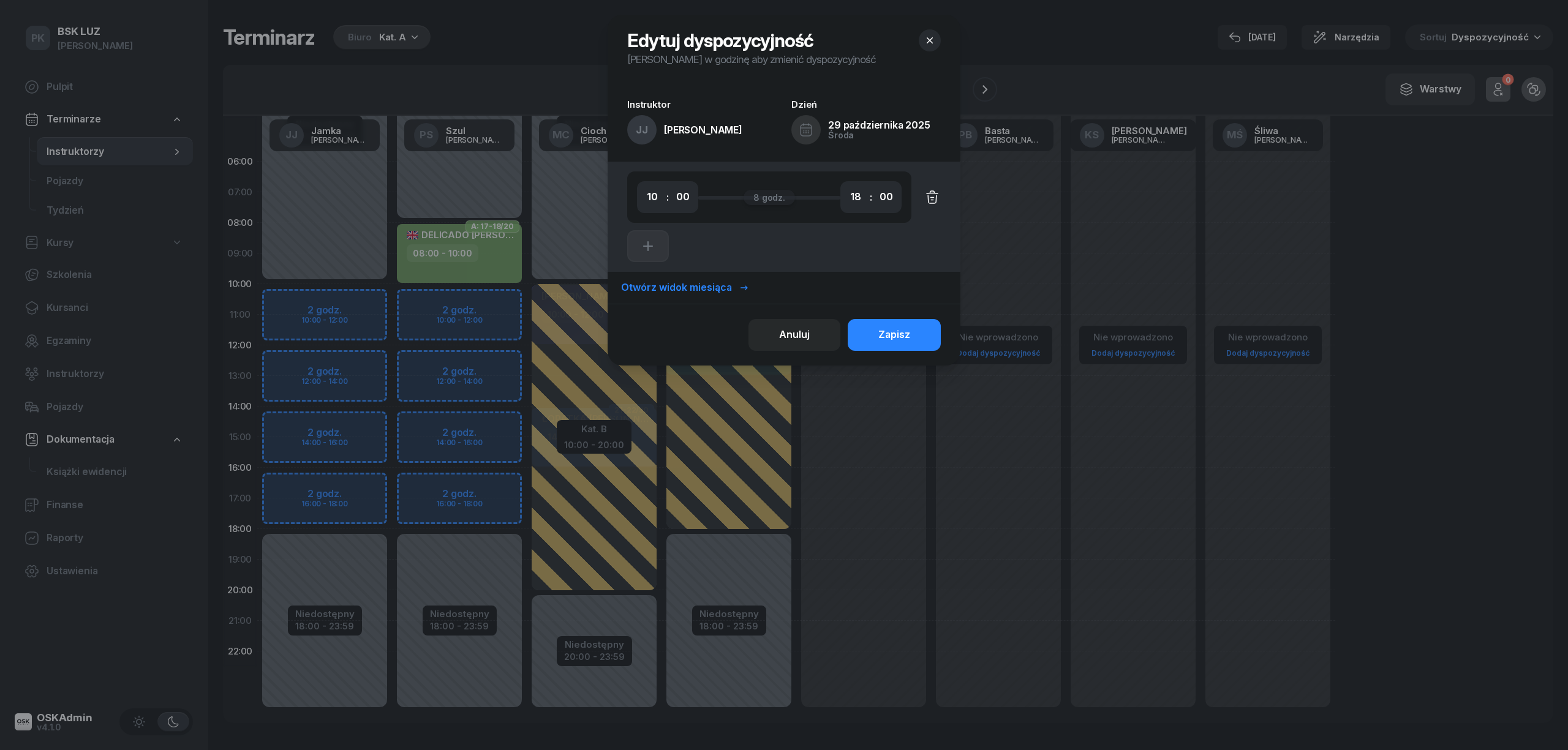
click at [939, 196] on icon "button" at bounding box center [932, 197] width 15 height 15
click at [920, 329] on button "Zapisz" at bounding box center [894, 335] width 93 height 32
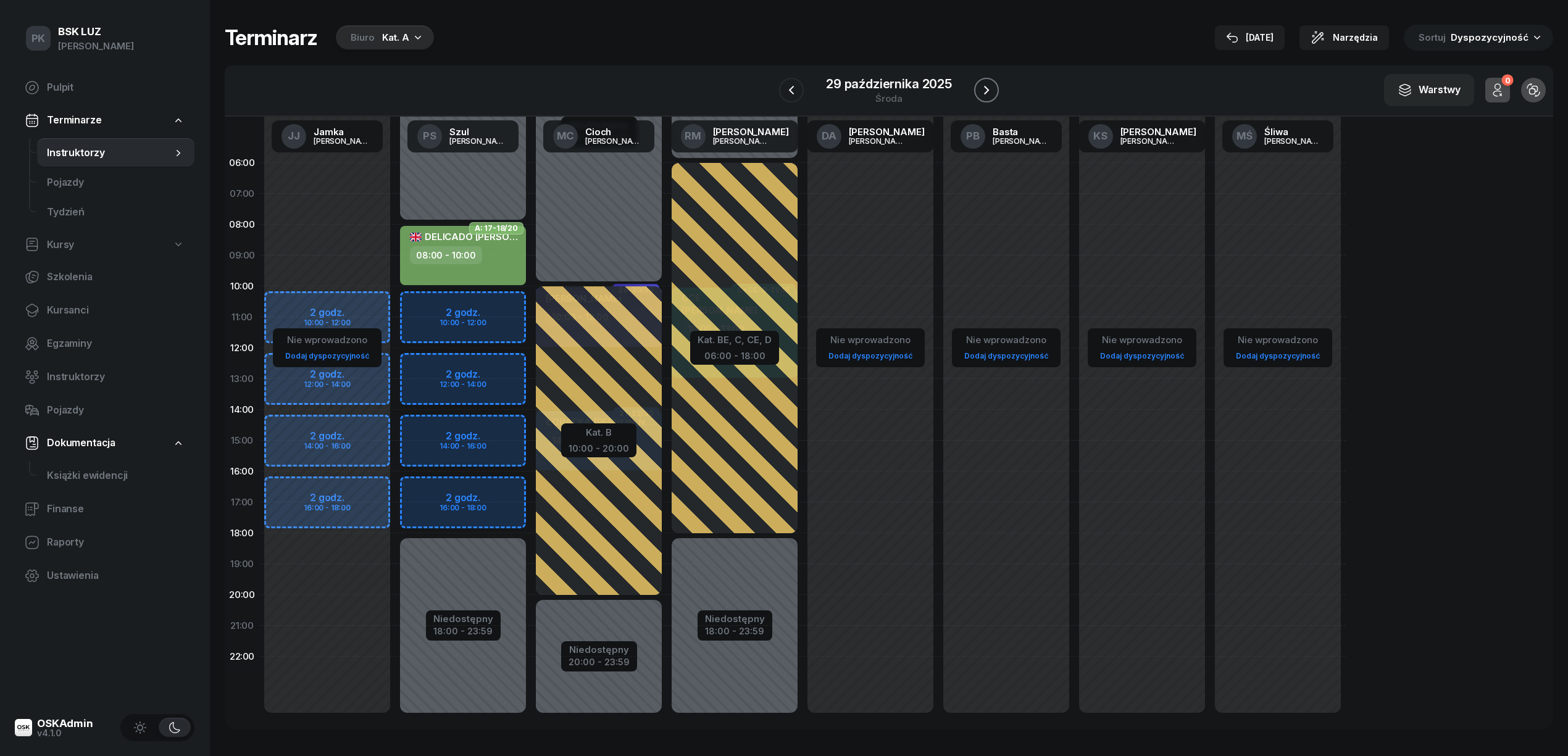
click at [986, 85] on icon "button" at bounding box center [986, 90] width 15 height 15
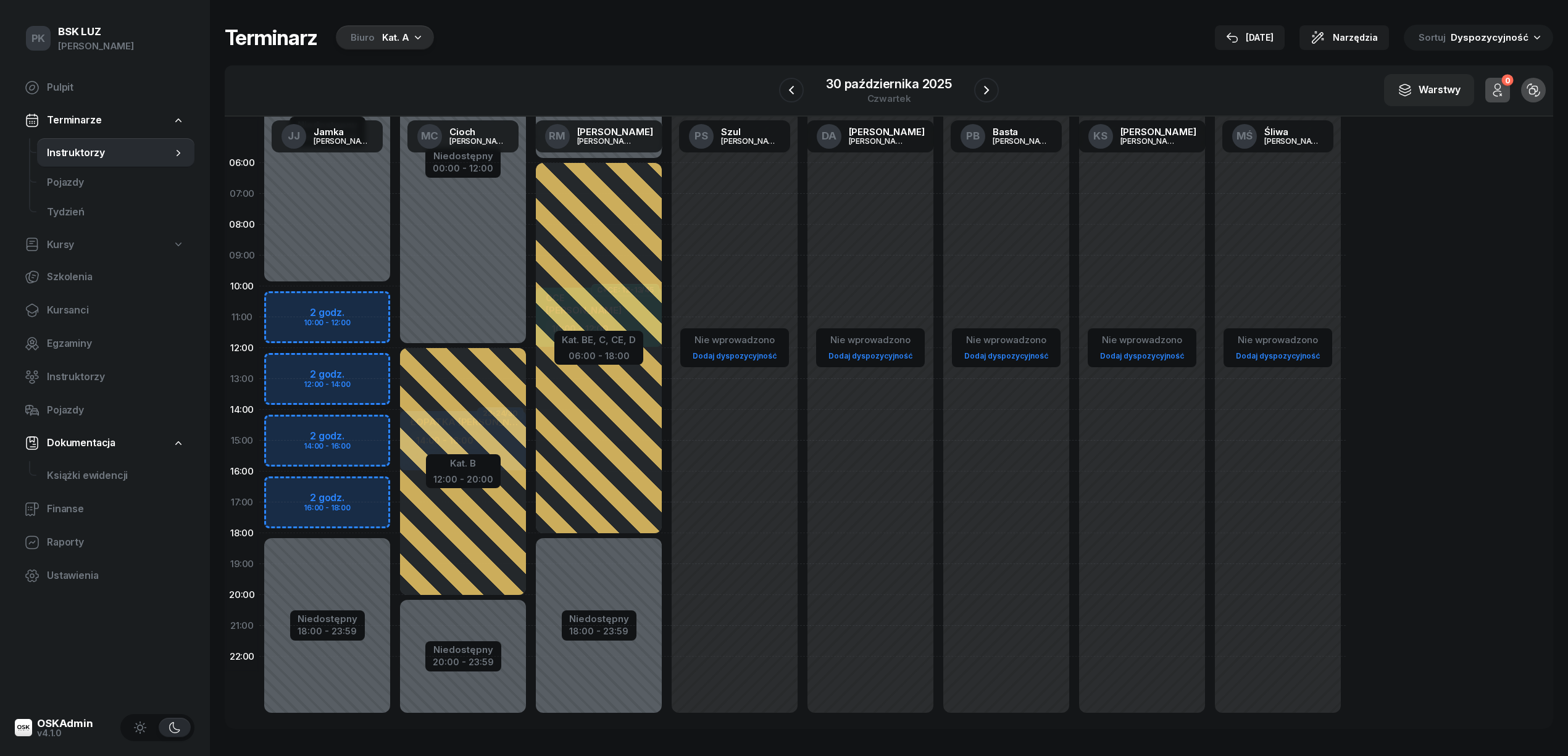
click at [357, 621] on div "Niedostępny 00:00 - 10:00 Niedostępny 18:00 - 23:59 2 godz. 10:00 - 12:00 2 god…" at bounding box center [327, 440] width 136 height 586
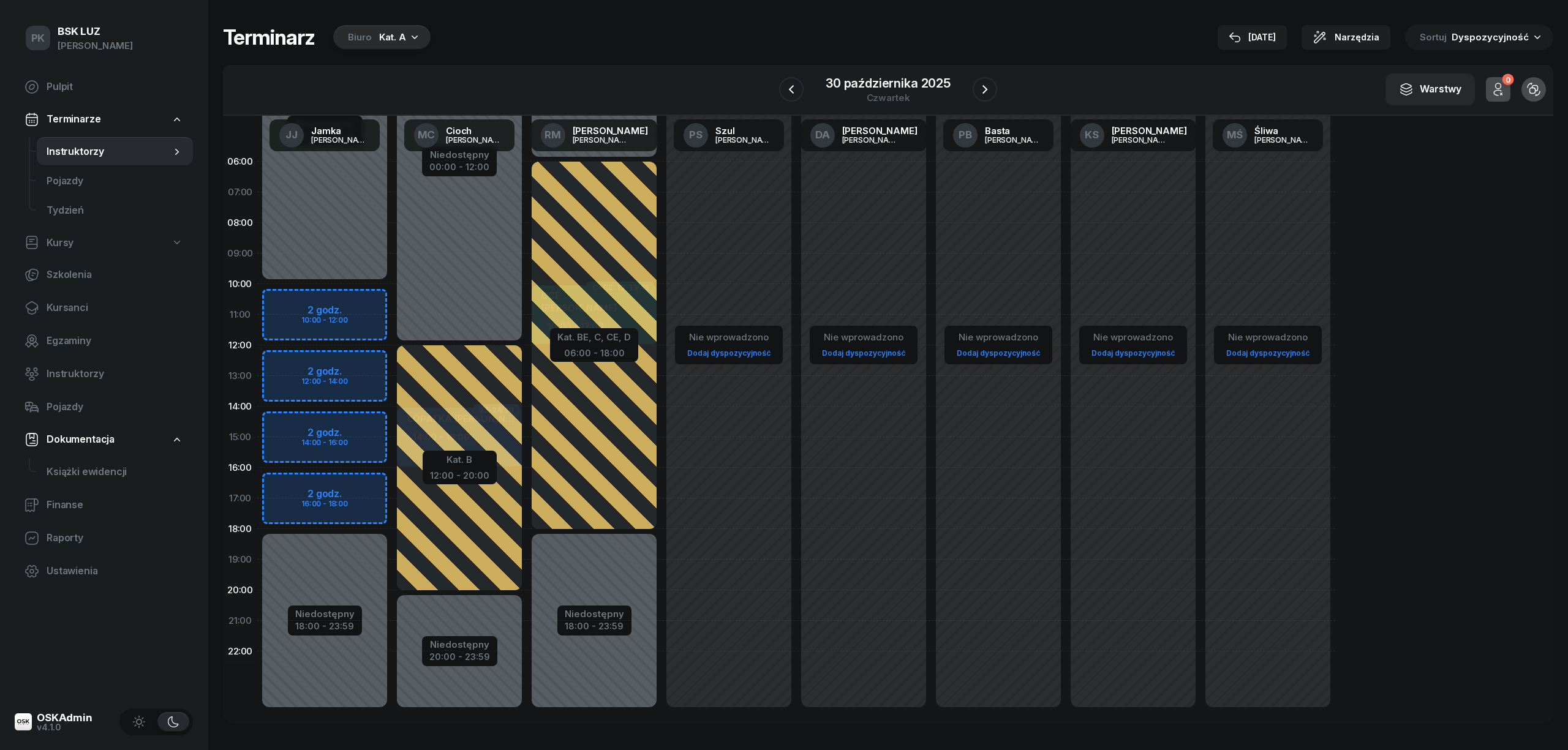
select select "20"
select select "22"
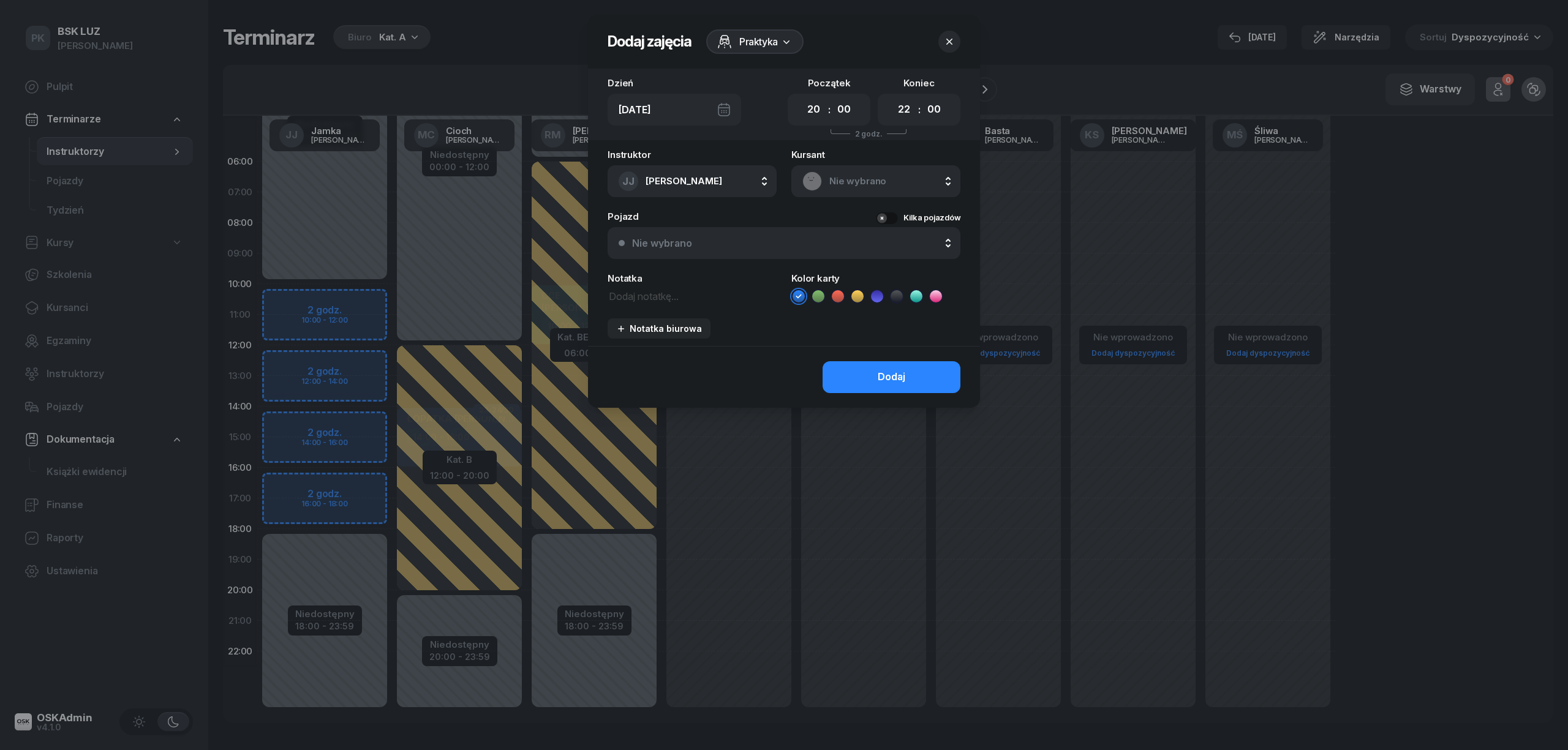
click at [758, 525] on div at bounding box center [784, 375] width 1568 height 750
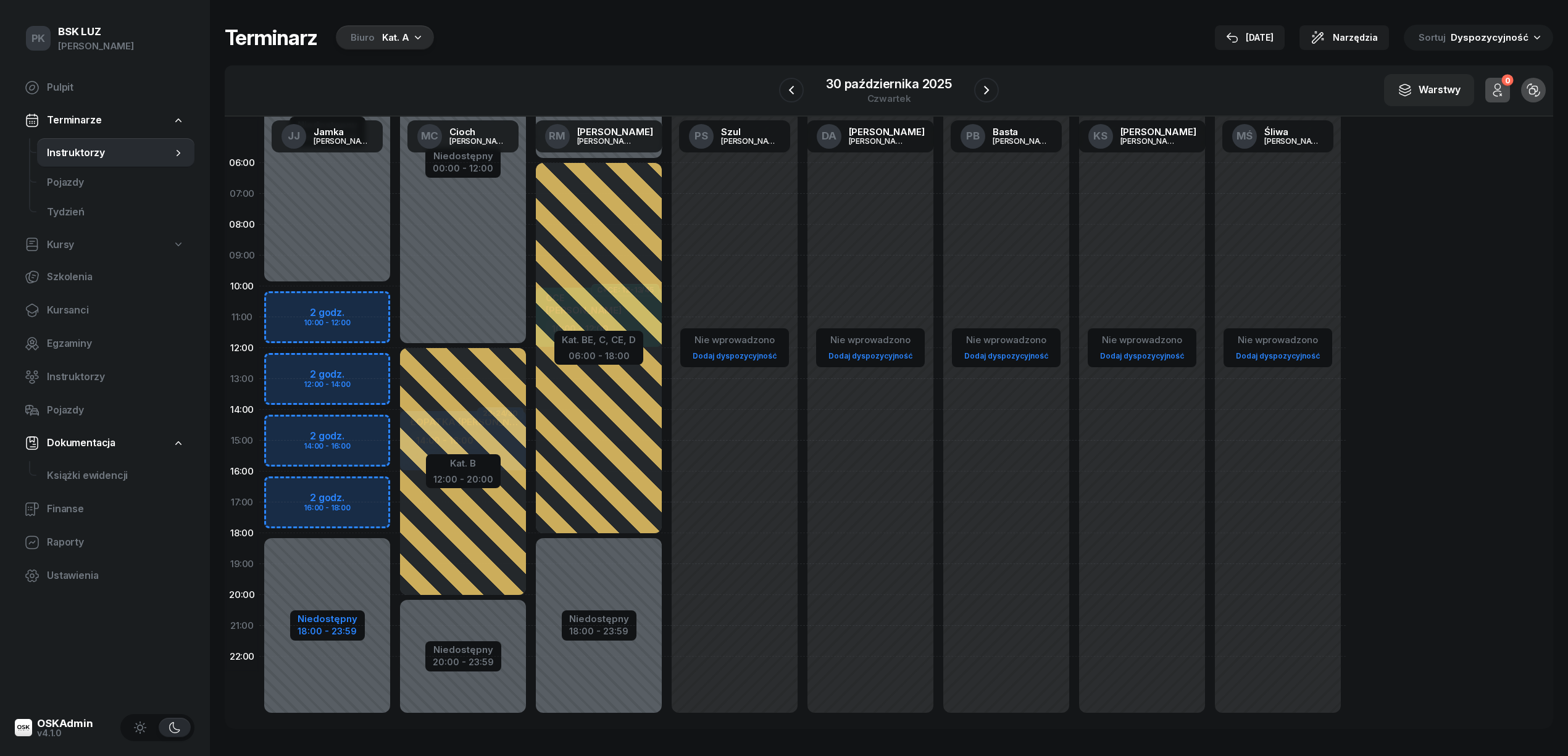
click at [320, 624] on div "18:00 - 23:59" at bounding box center [327, 630] width 60 height 13
select select "10"
select select "18"
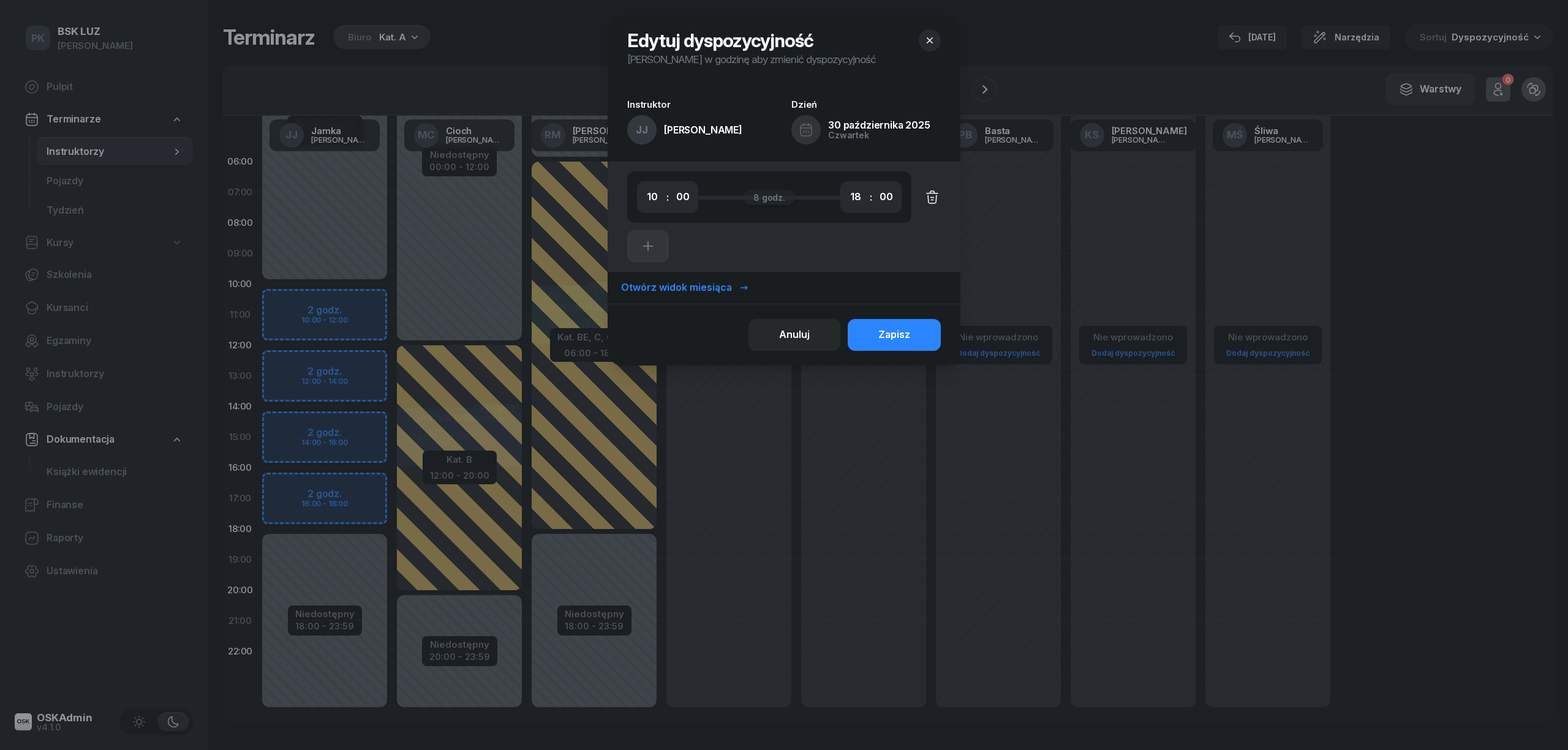
click at [927, 196] on icon "button" at bounding box center [932, 197] width 15 height 15
click at [904, 311] on div "Anuluj Zapisz" at bounding box center [784, 334] width 353 height 62
click at [906, 326] on button "Zapisz" at bounding box center [894, 335] width 93 height 32
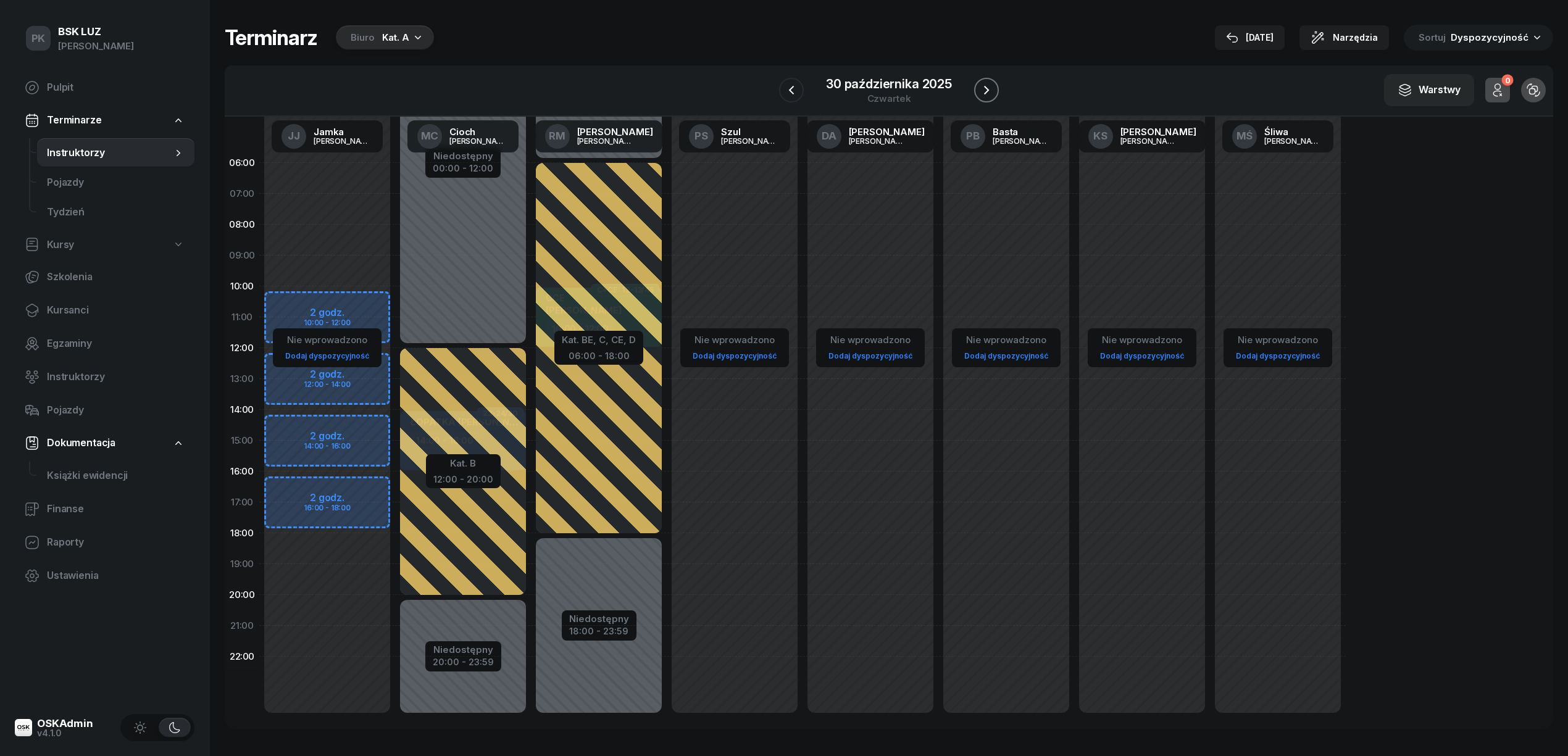
click at [986, 89] on icon "button" at bounding box center [986, 89] width 5 height 9
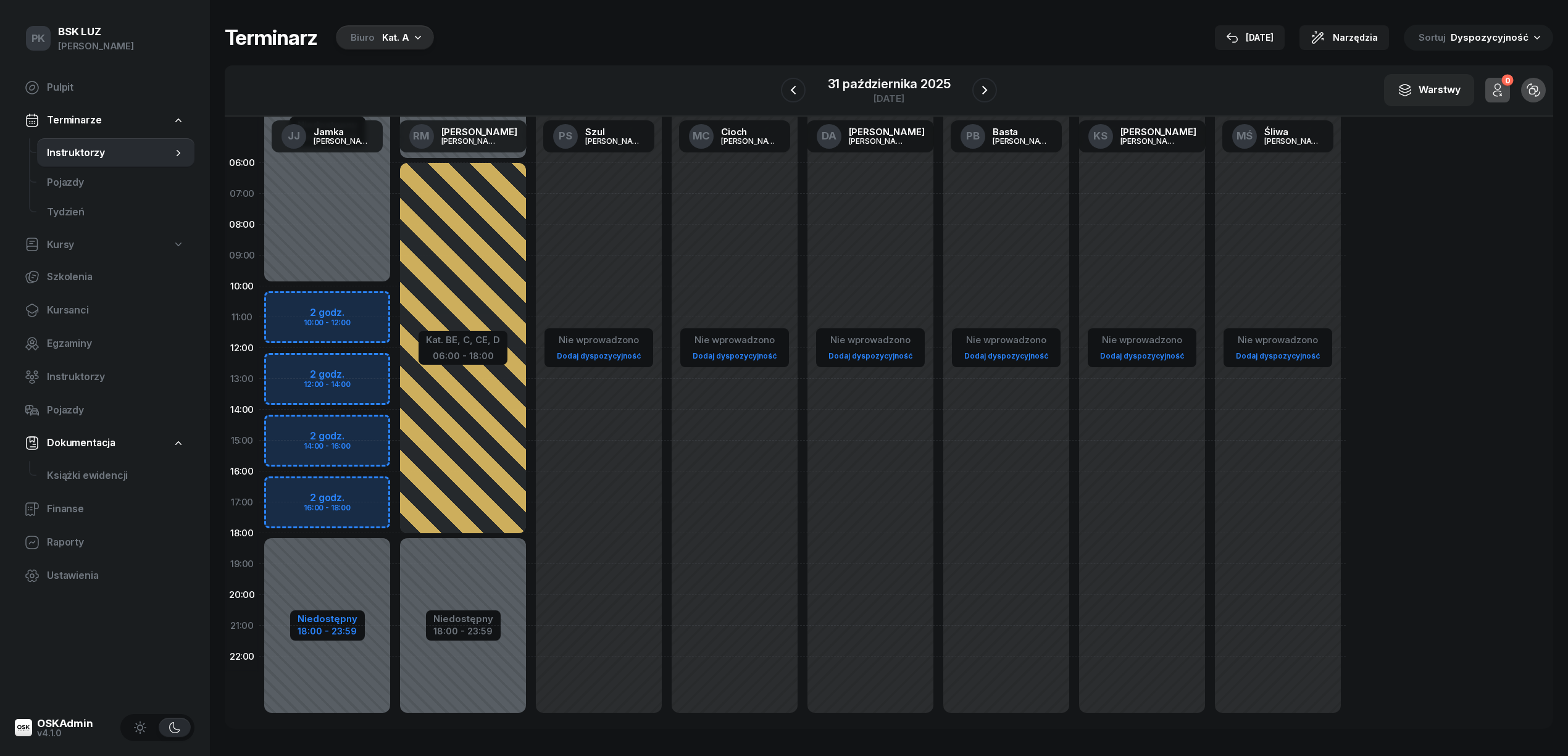
click at [348, 624] on div "18:00 - 23:59" at bounding box center [327, 630] width 60 height 13
select select "10"
select select "18"
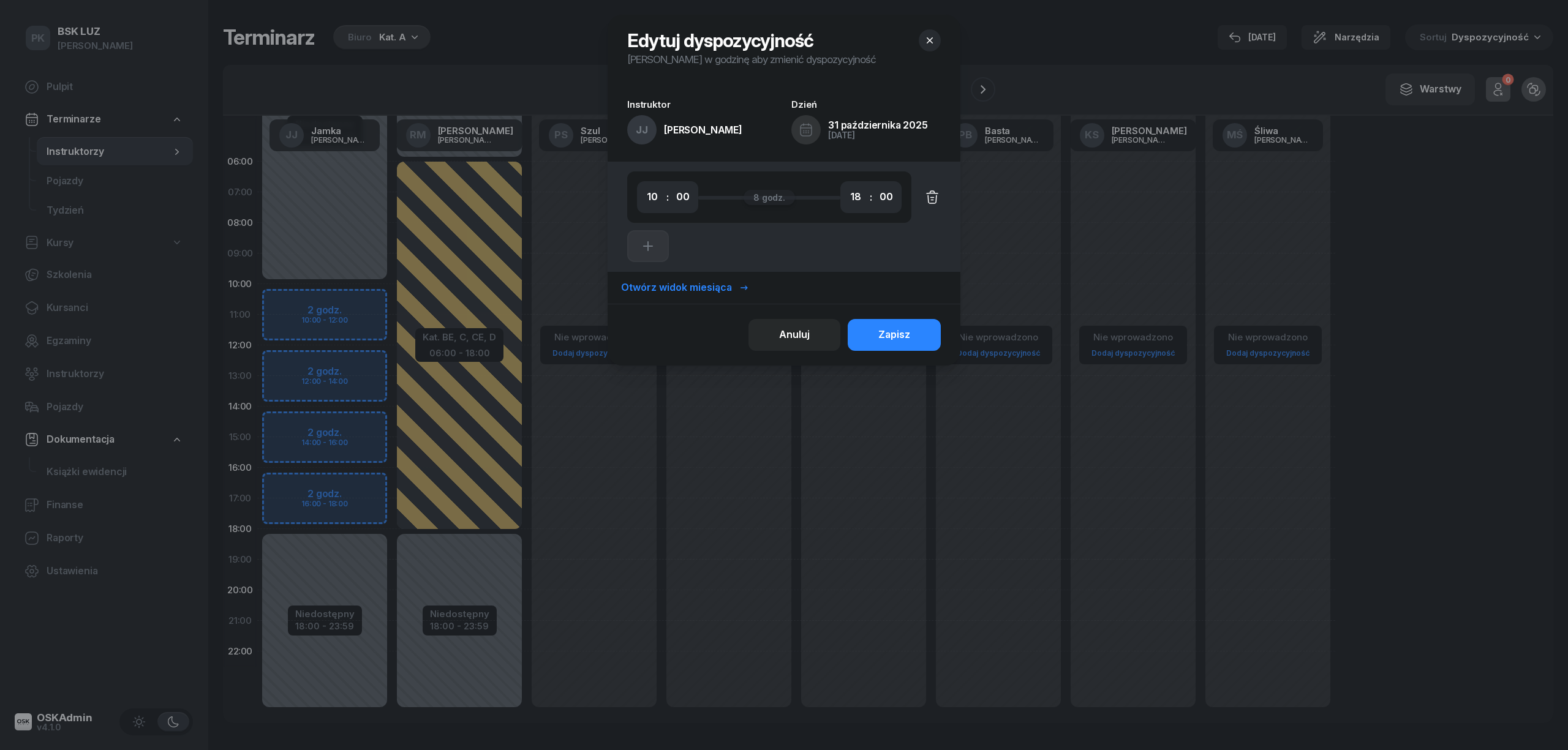
click at [921, 195] on button "button" at bounding box center [926, 197] width 29 height 32
click at [909, 323] on button "Zapisz" at bounding box center [894, 335] width 93 height 32
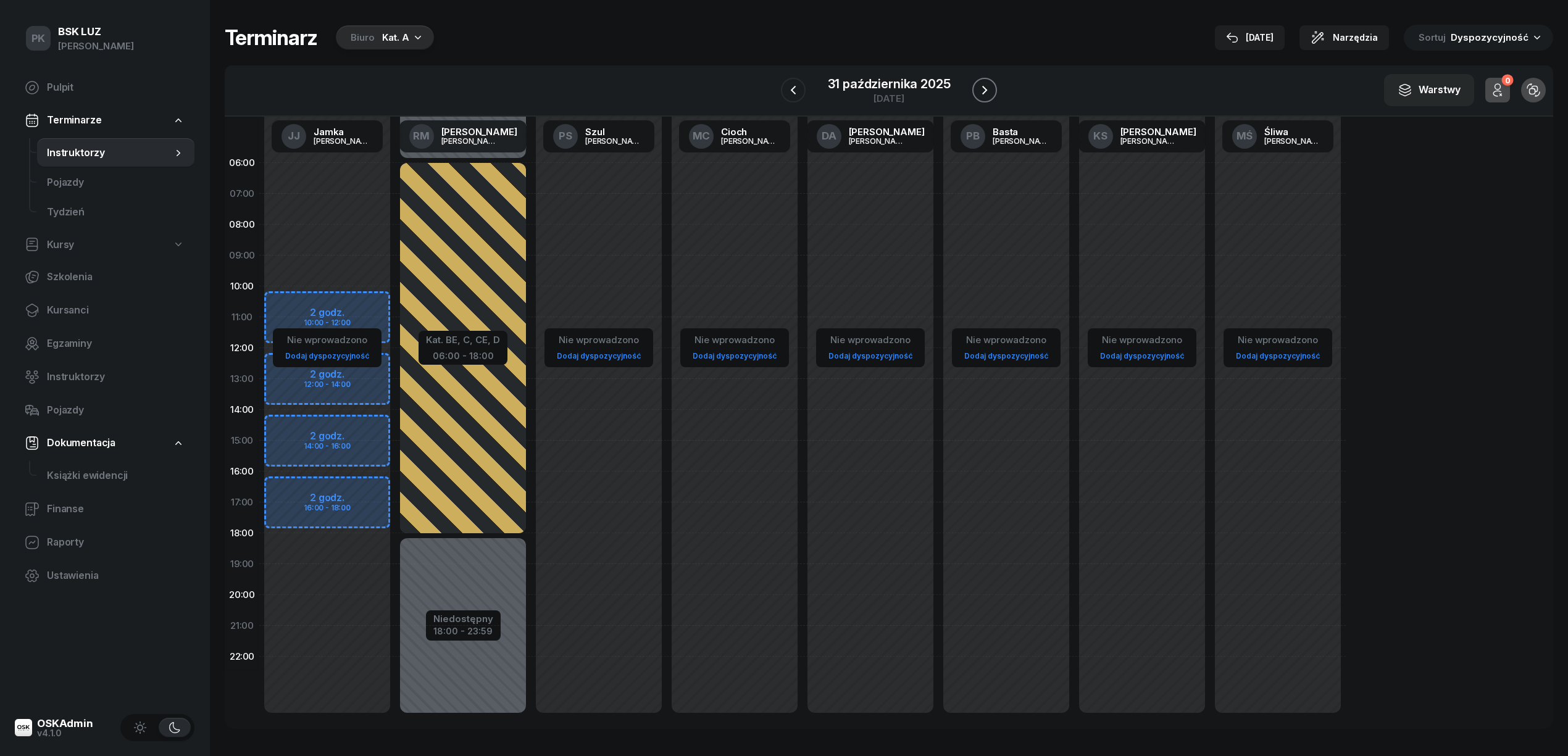
click at [990, 85] on icon "button" at bounding box center [984, 90] width 15 height 15
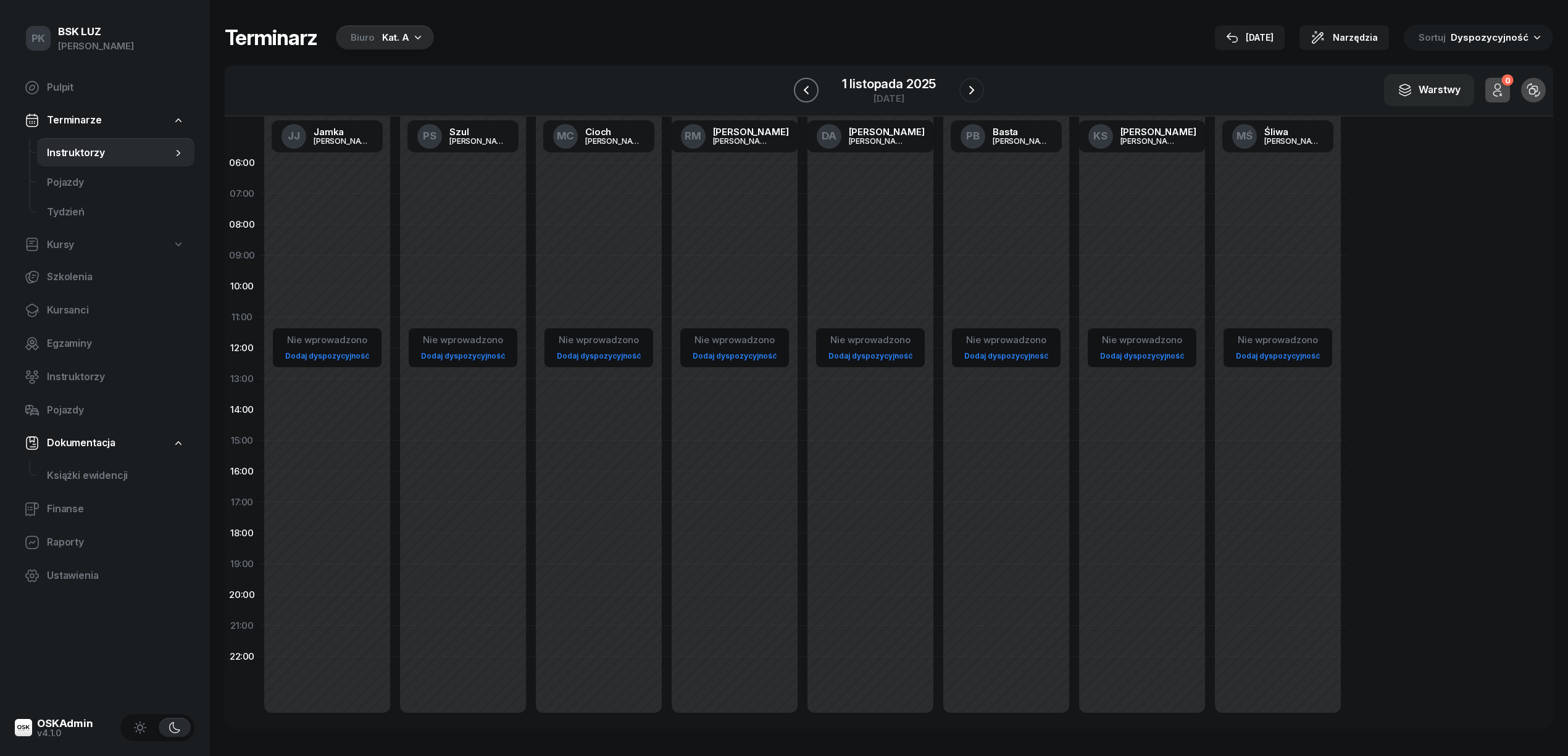
click at [803, 89] on icon "button" at bounding box center [806, 90] width 15 height 15
click at [803, 89] on button "button" at bounding box center [794, 90] width 25 height 25
click at [803, 89] on button "button" at bounding box center [792, 90] width 25 height 25
click at [803, 89] on button "button" at bounding box center [792, 90] width 25 height 25
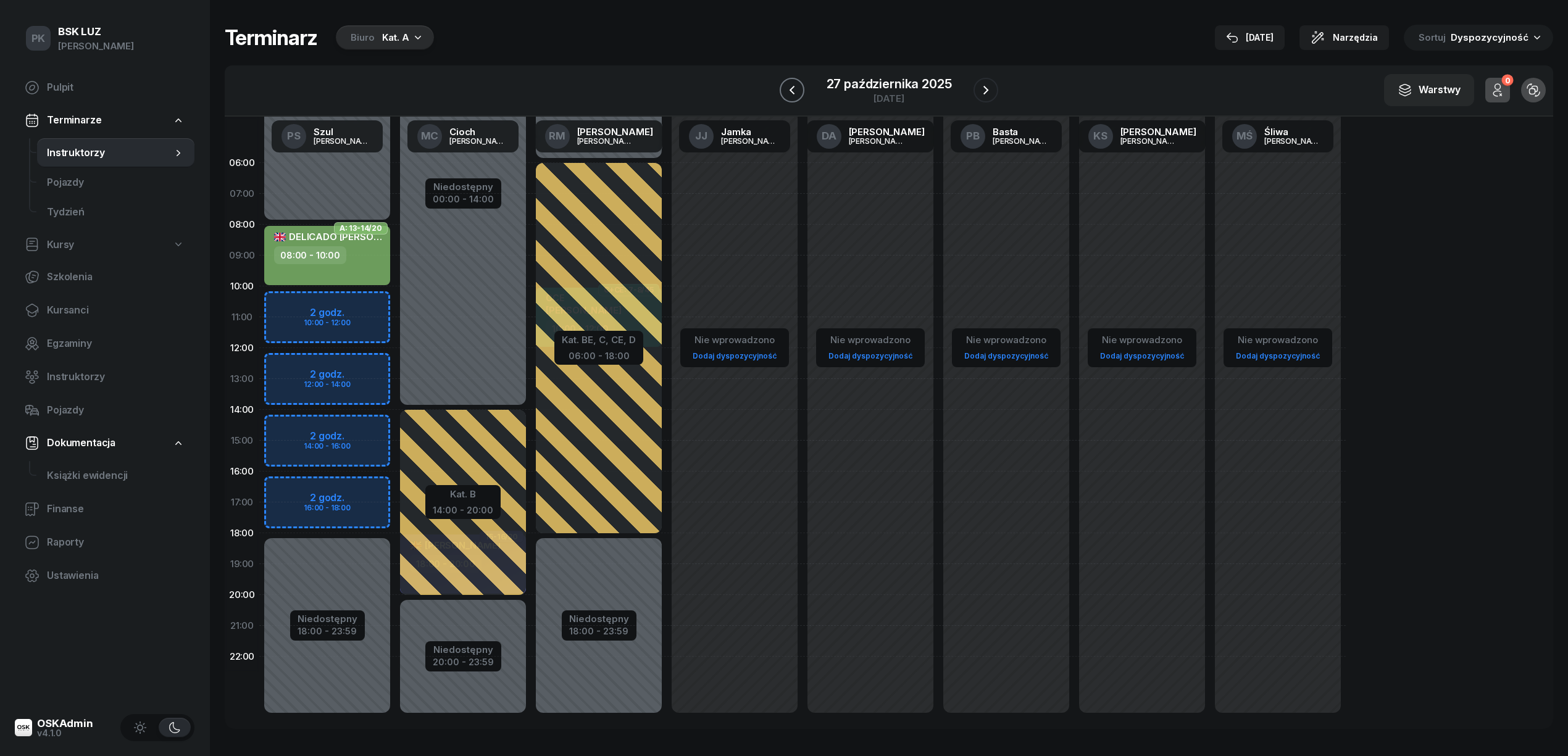
click at [803, 89] on button "button" at bounding box center [792, 90] width 25 height 25
click at [803, 89] on button "button" at bounding box center [792, 90] width 25 height 25
click at [803, 89] on button "button" at bounding box center [792, 90] width 25 height 25
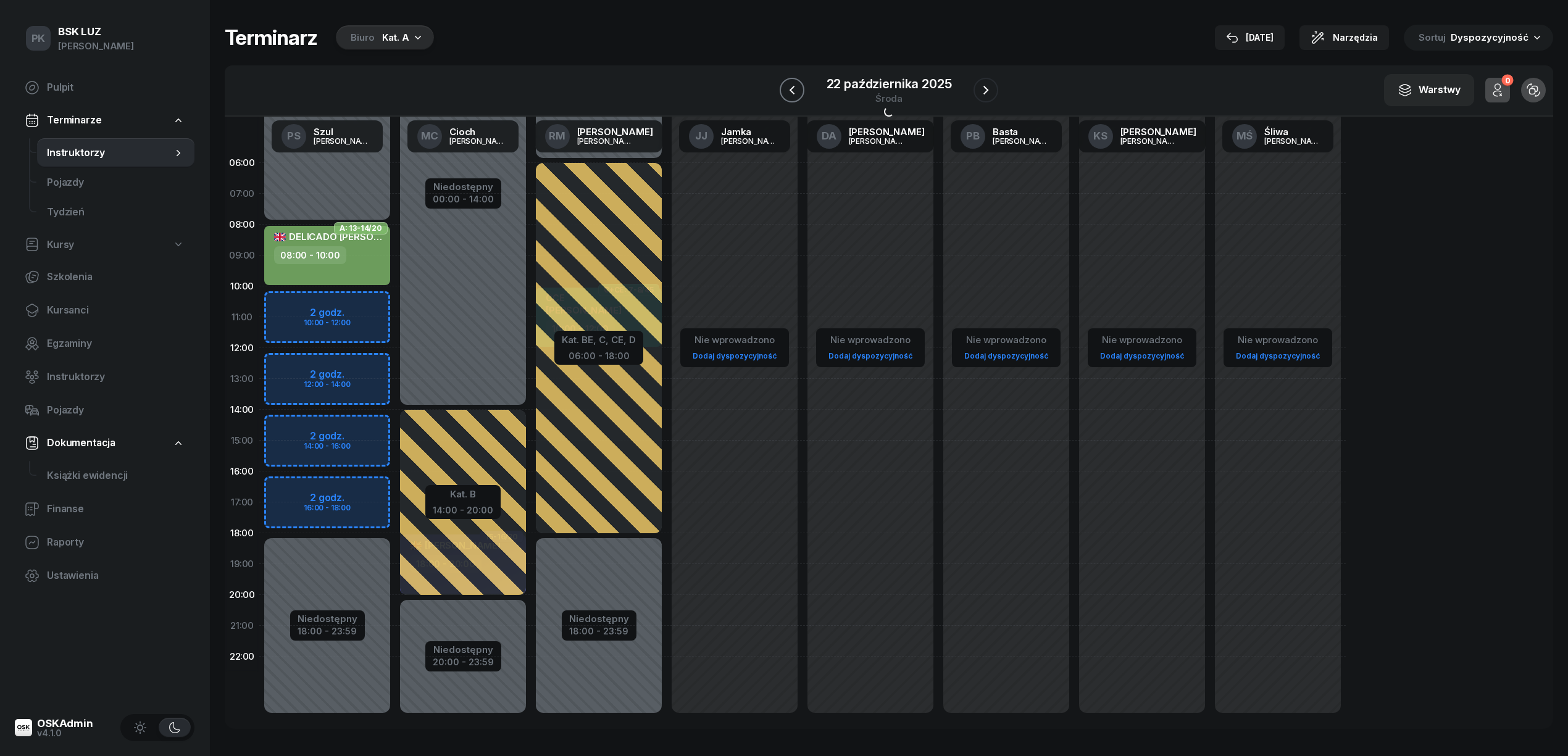
click at [803, 89] on button "button" at bounding box center [792, 90] width 25 height 25
click at [803, 89] on button "button" at bounding box center [794, 90] width 25 height 25
click at [803, 89] on button "button" at bounding box center [792, 90] width 25 height 25
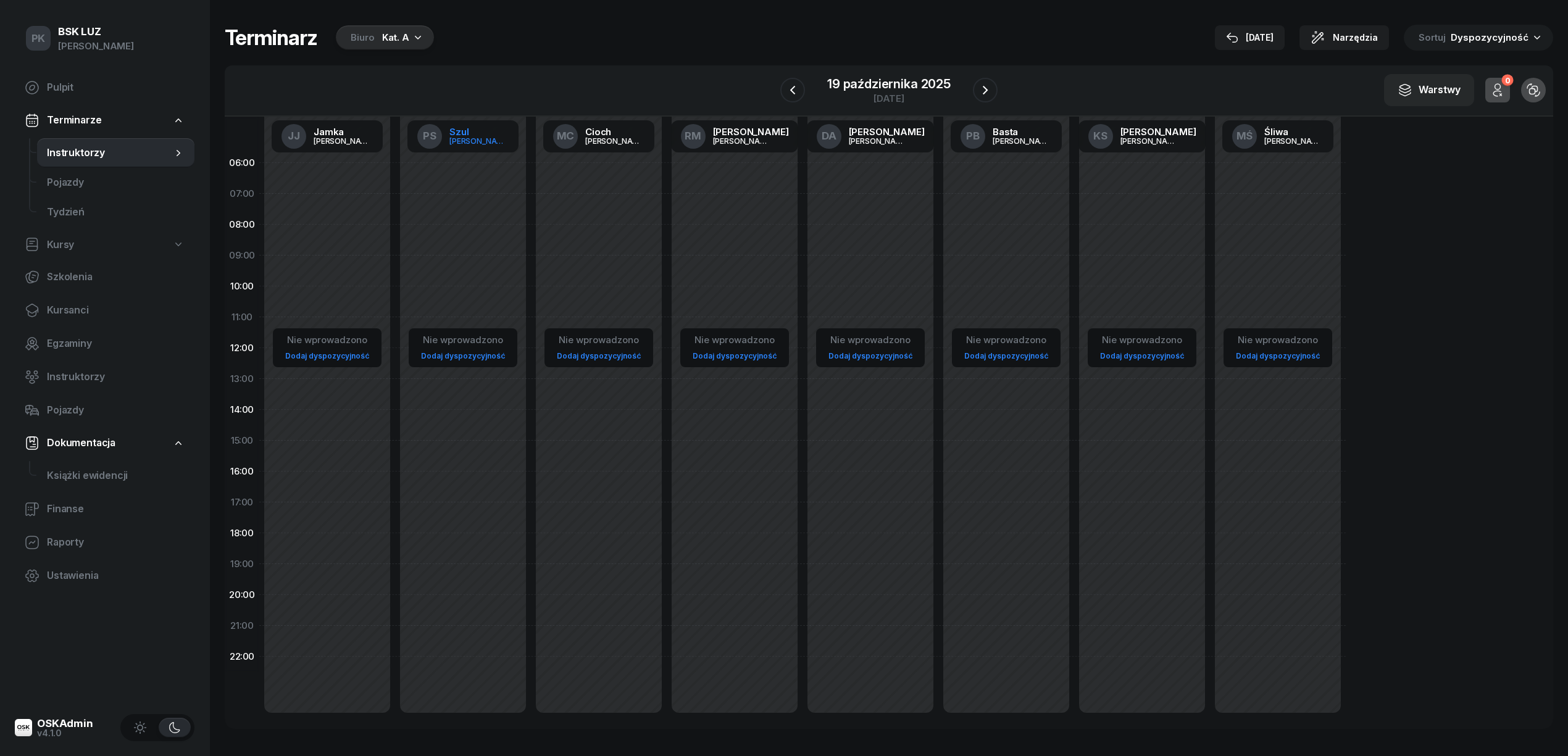
click at [484, 147] on link "PS Szul Piotr" at bounding box center [463, 136] width 111 height 32
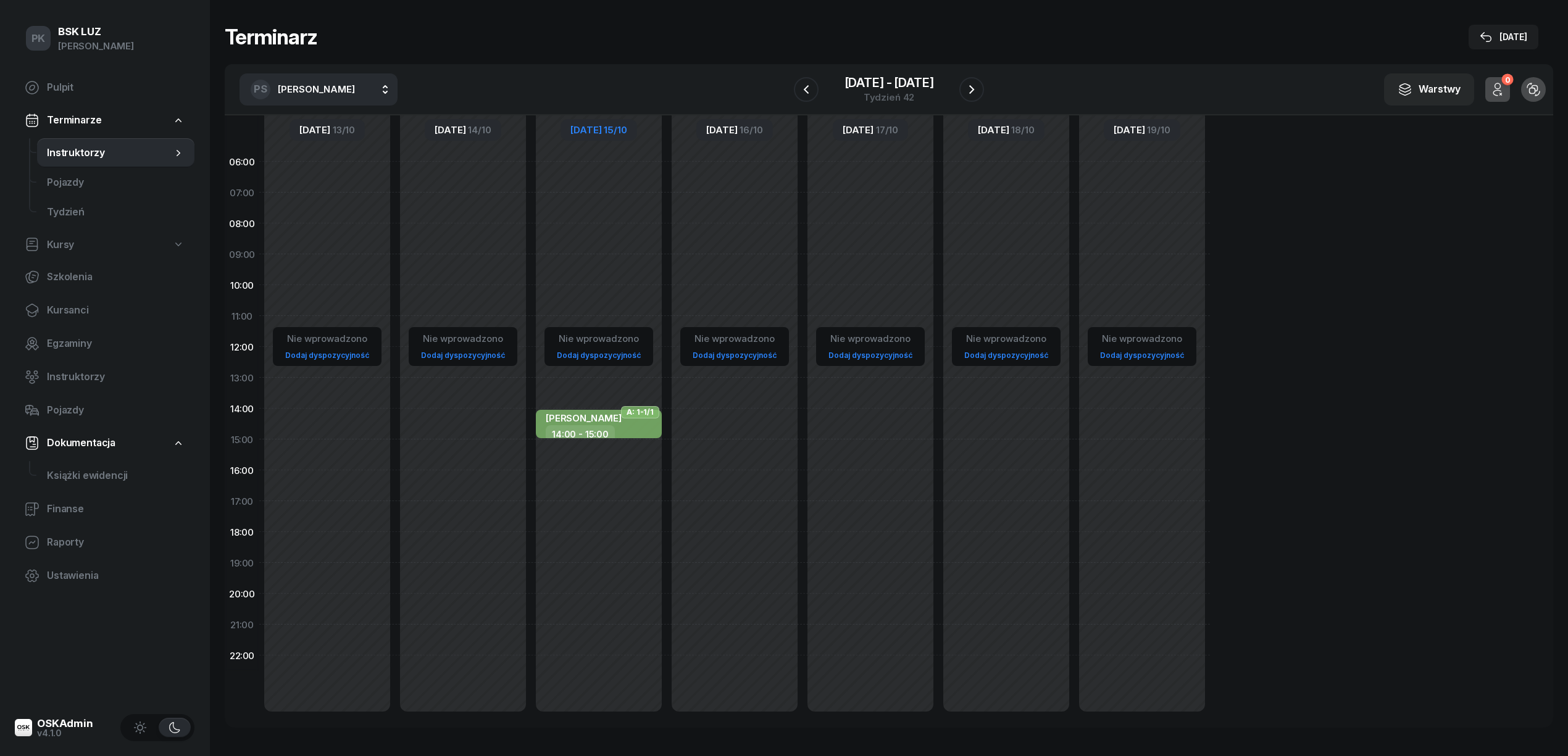
click at [598, 126] on span "Środa" at bounding box center [586, 130] width 31 height 9
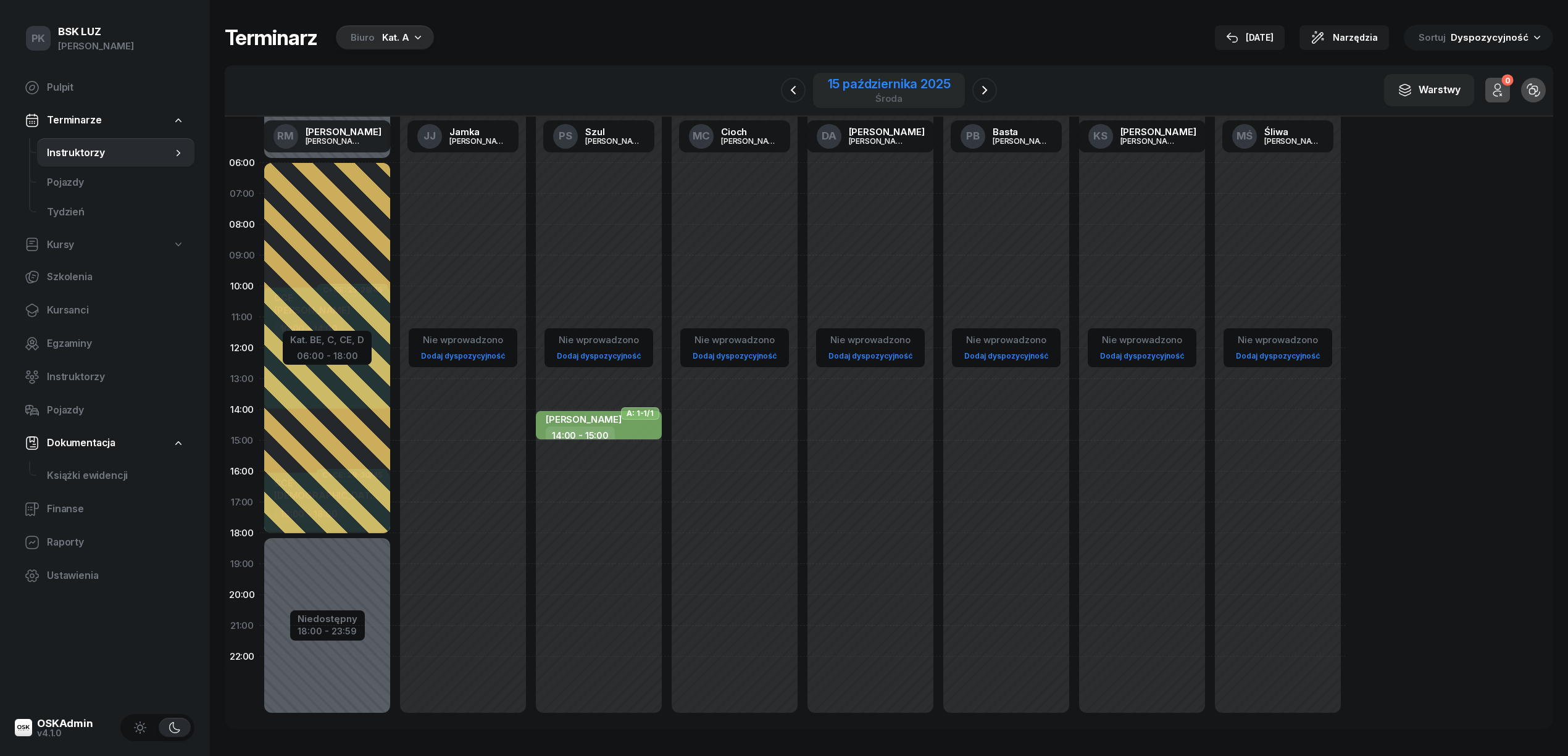
click at [842, 85] on div "15 października 2025" at bounding box center [889, 84] width 123 height 13
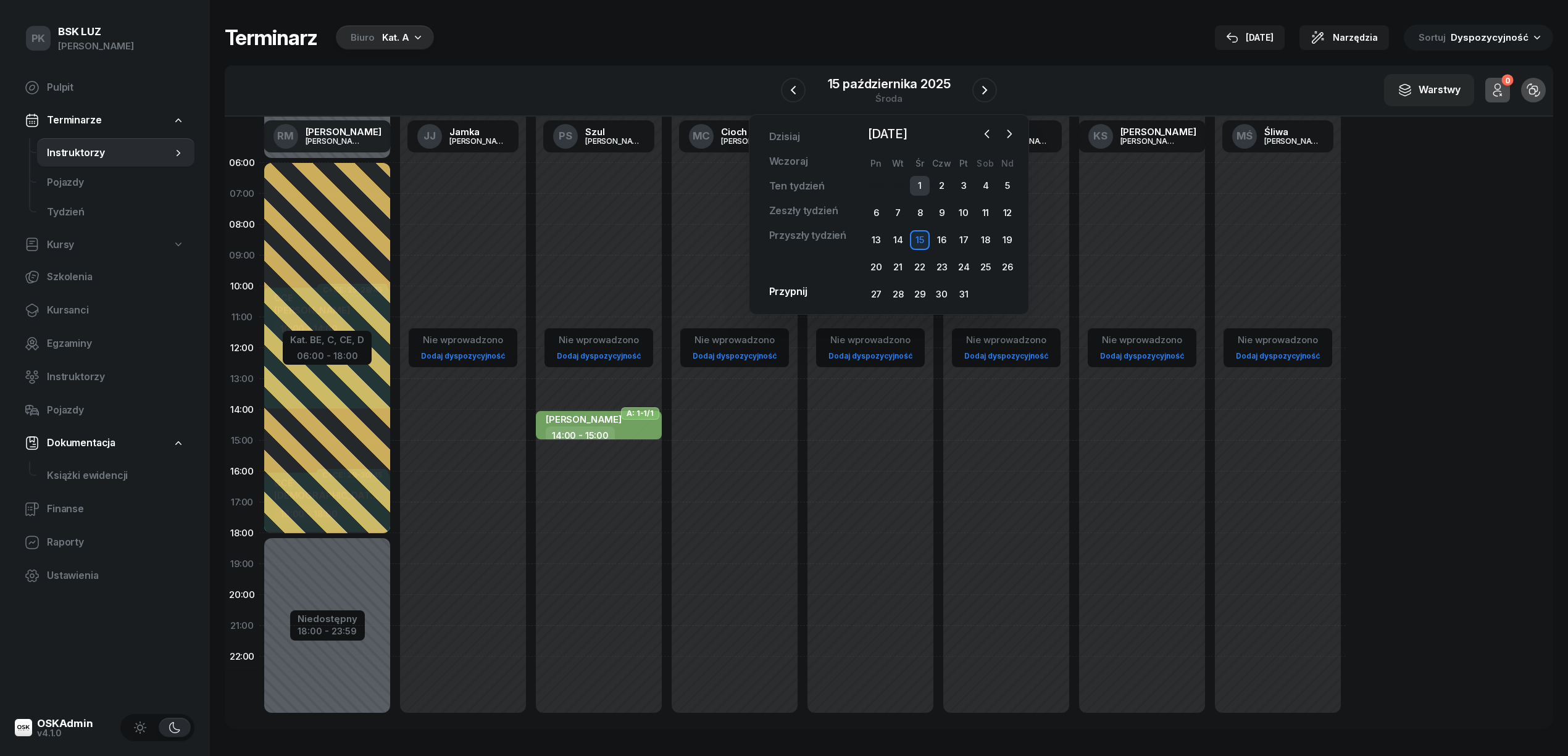
click at [924, 186] on div "1" at bounding box center [920, 186] width 20 height 20
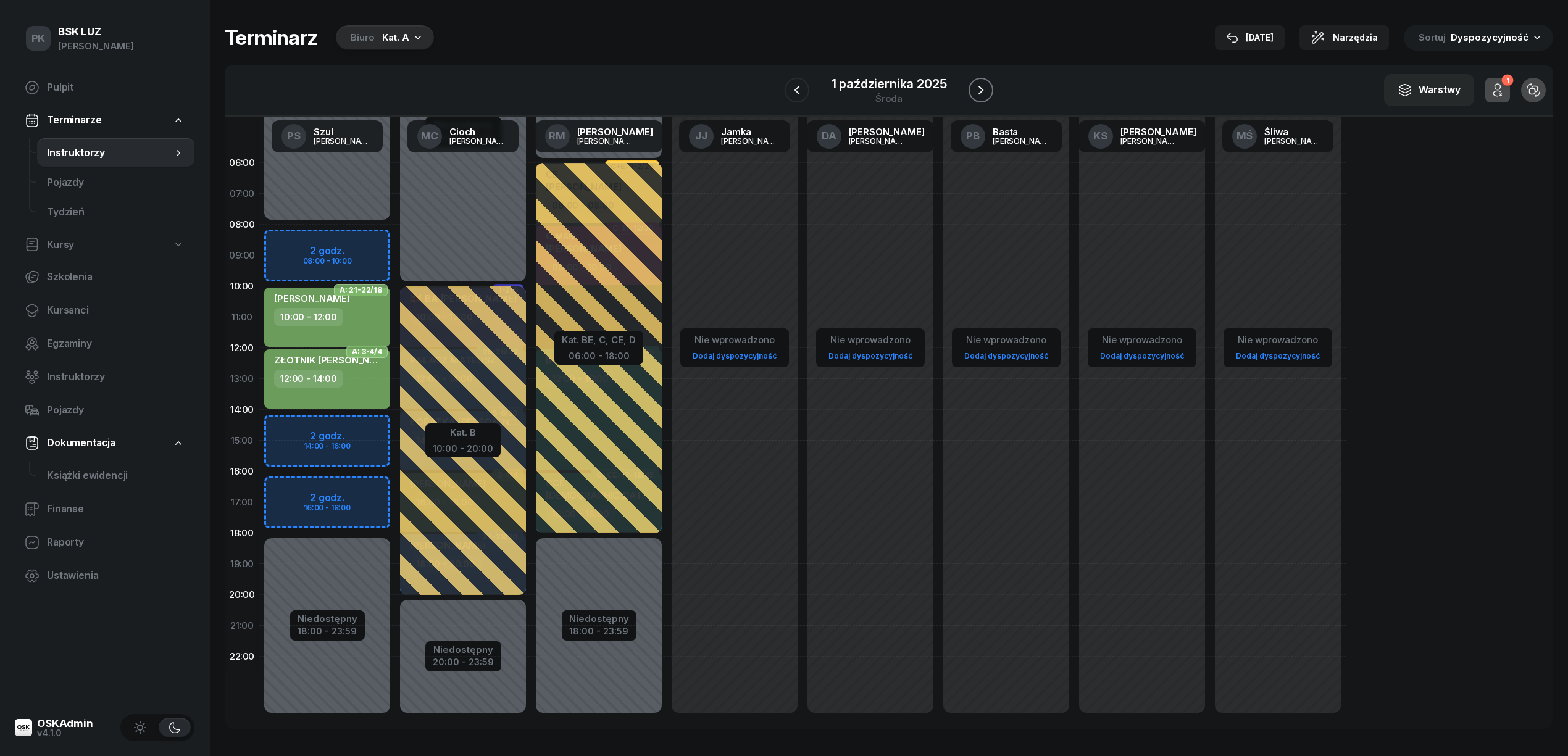
click at [978, 85] on icon "button" at bounding box center [980, 90] width 15 height 15
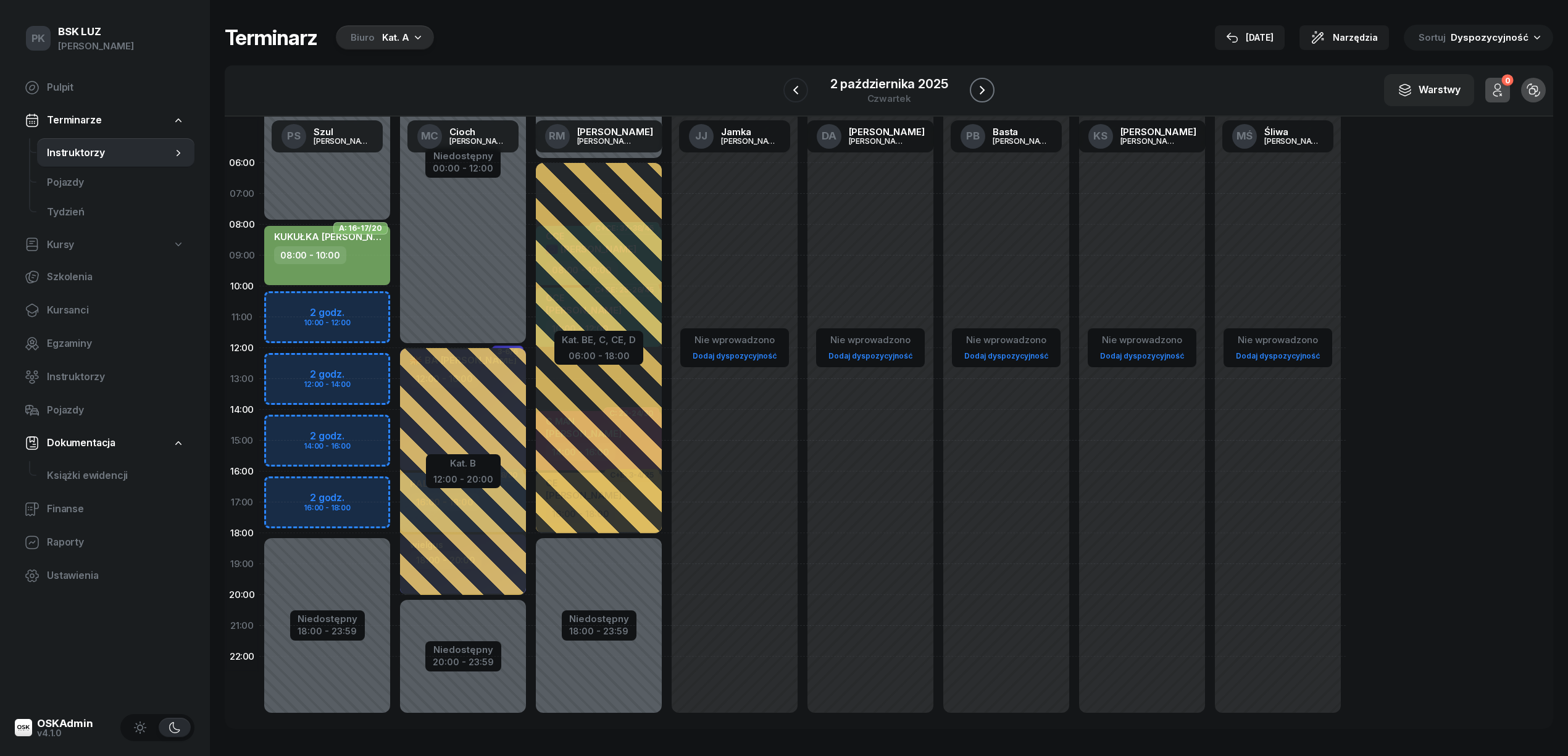
click at [978, 85] on icon "button" at bounding box center [982, 90] width 15 height 15
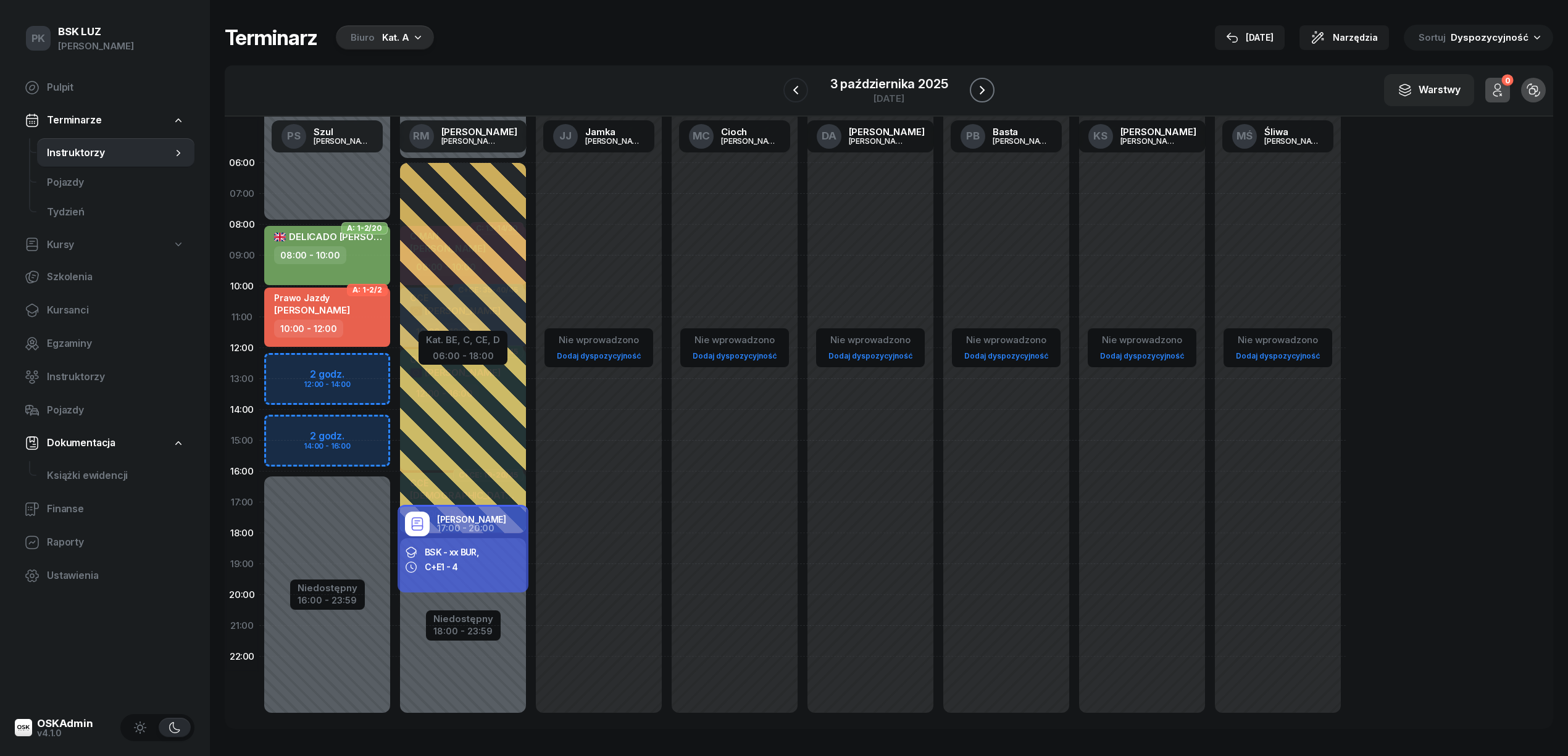
click at [978, 85] on icon "button" at bounding box center [982, 90] width 15 height 15
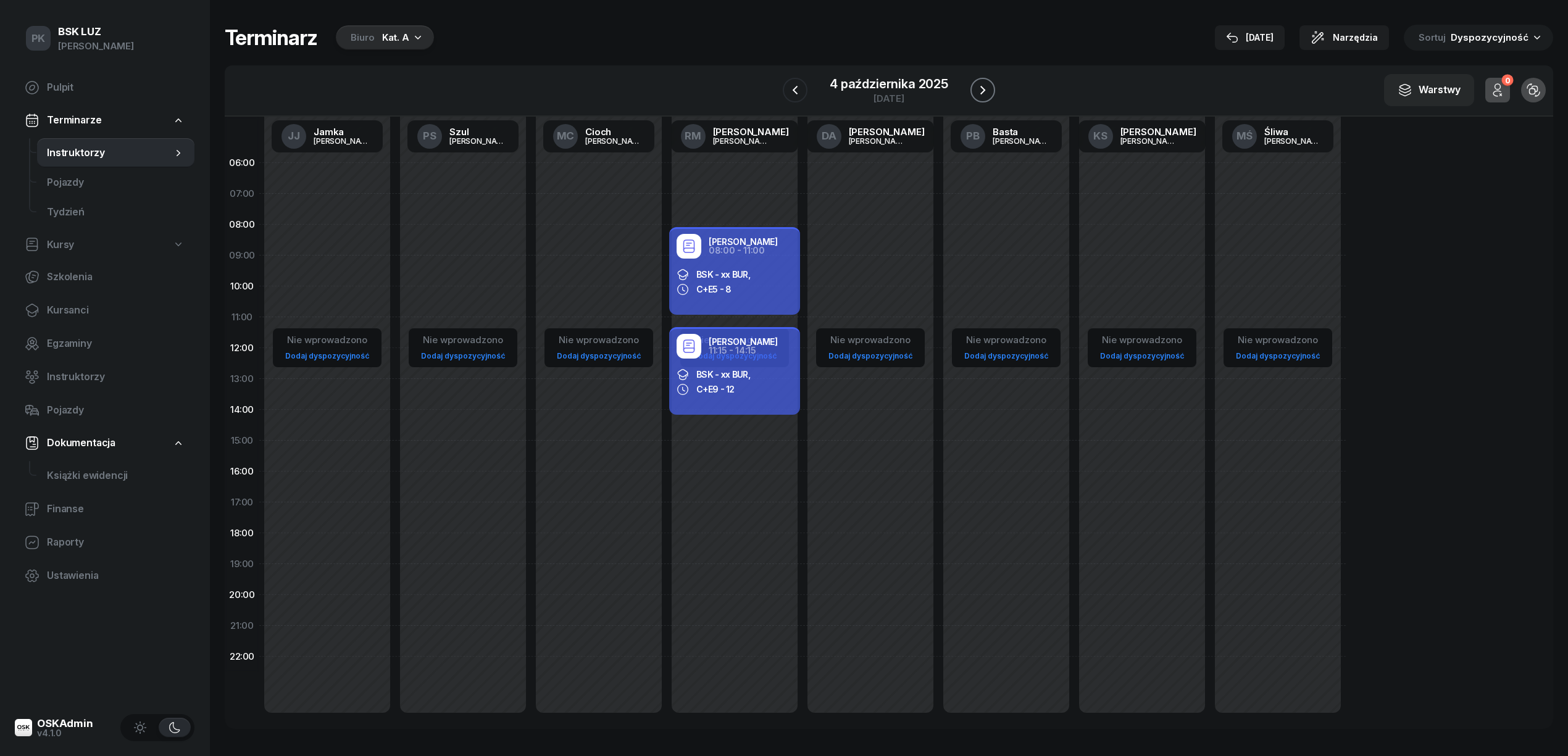
click at [978, 85] on icon "button" at bounding box center [982, 90] width 15 height 15
click at [978, 85] on icon "button" at bounding box center [982, 90] width 15 height 15
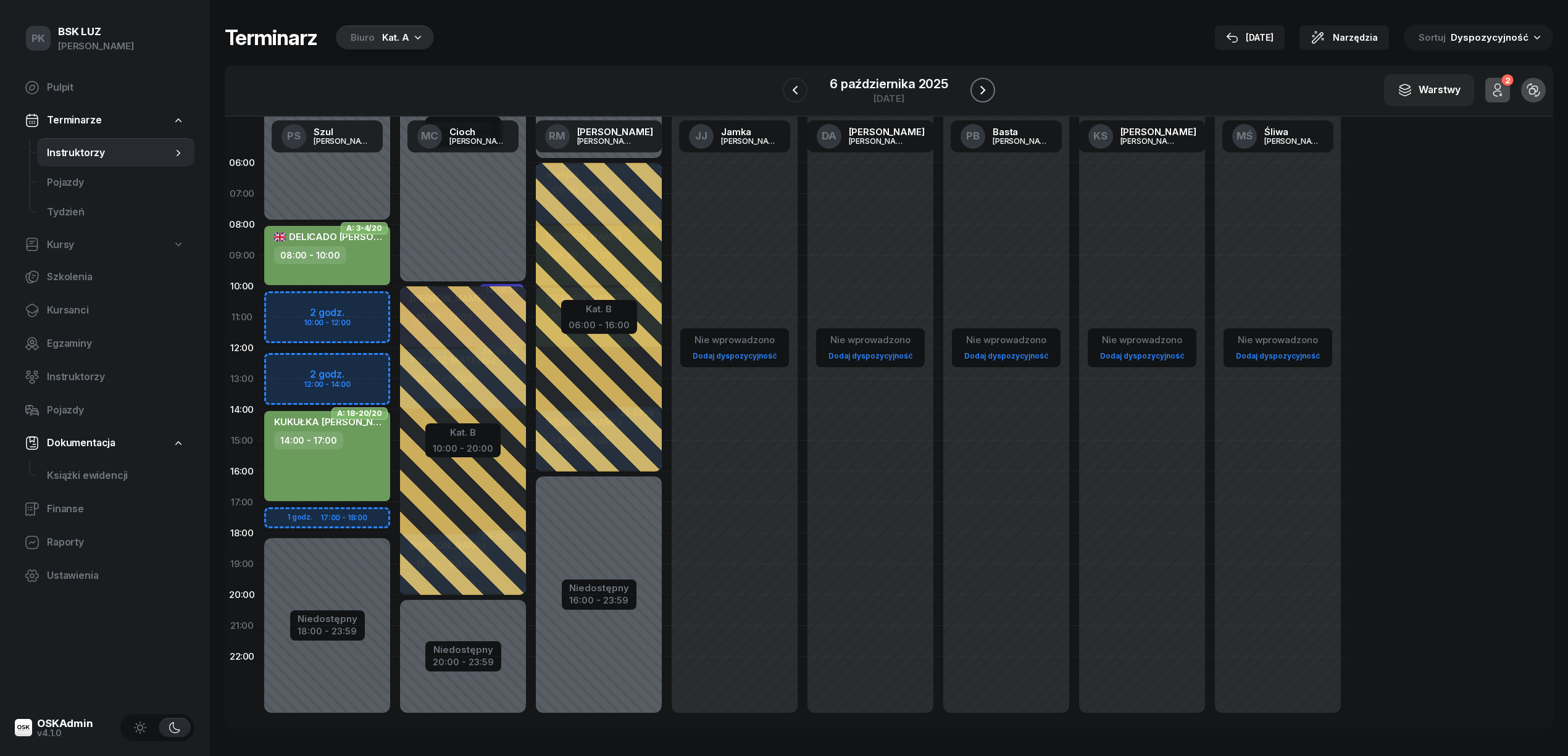
click at [978, 85] on icon "button" at bounding box center [982, 90] width 15 height 15
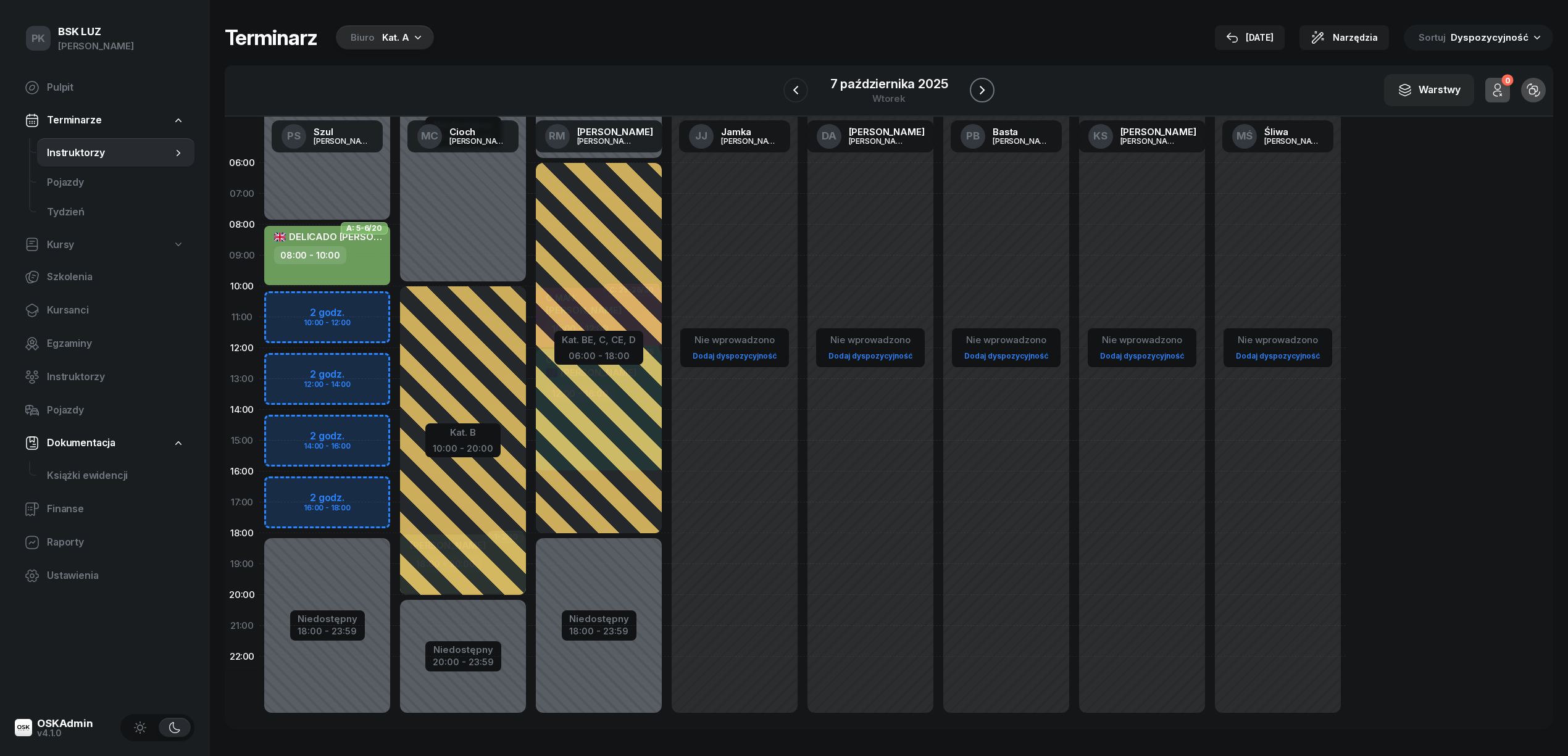
click at [978, 85] on icon "button" at bounding box center [982, 90] width 15 height 15
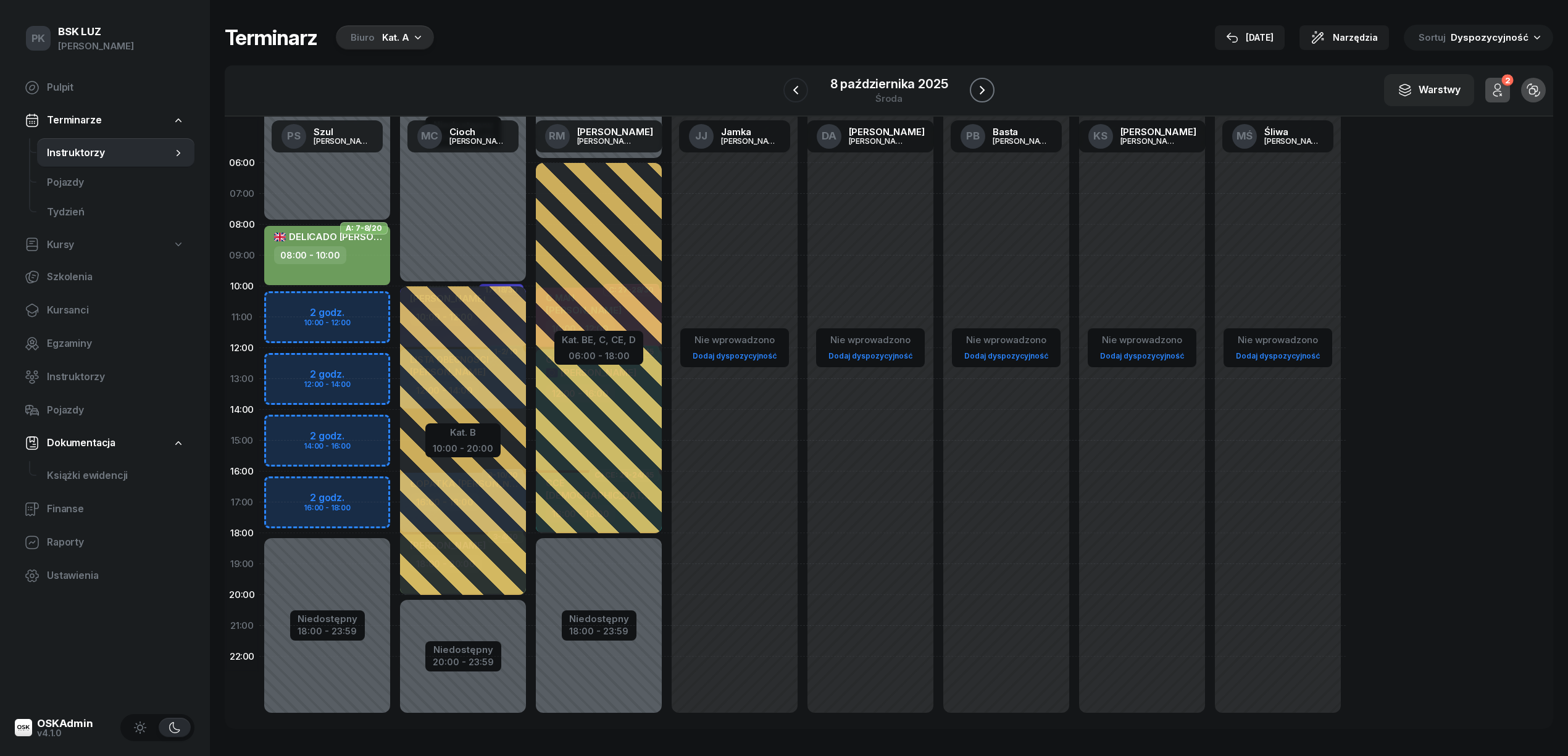
click at [978, 85] on icon "button" at bounding box center [982, 90] width 15 height 15
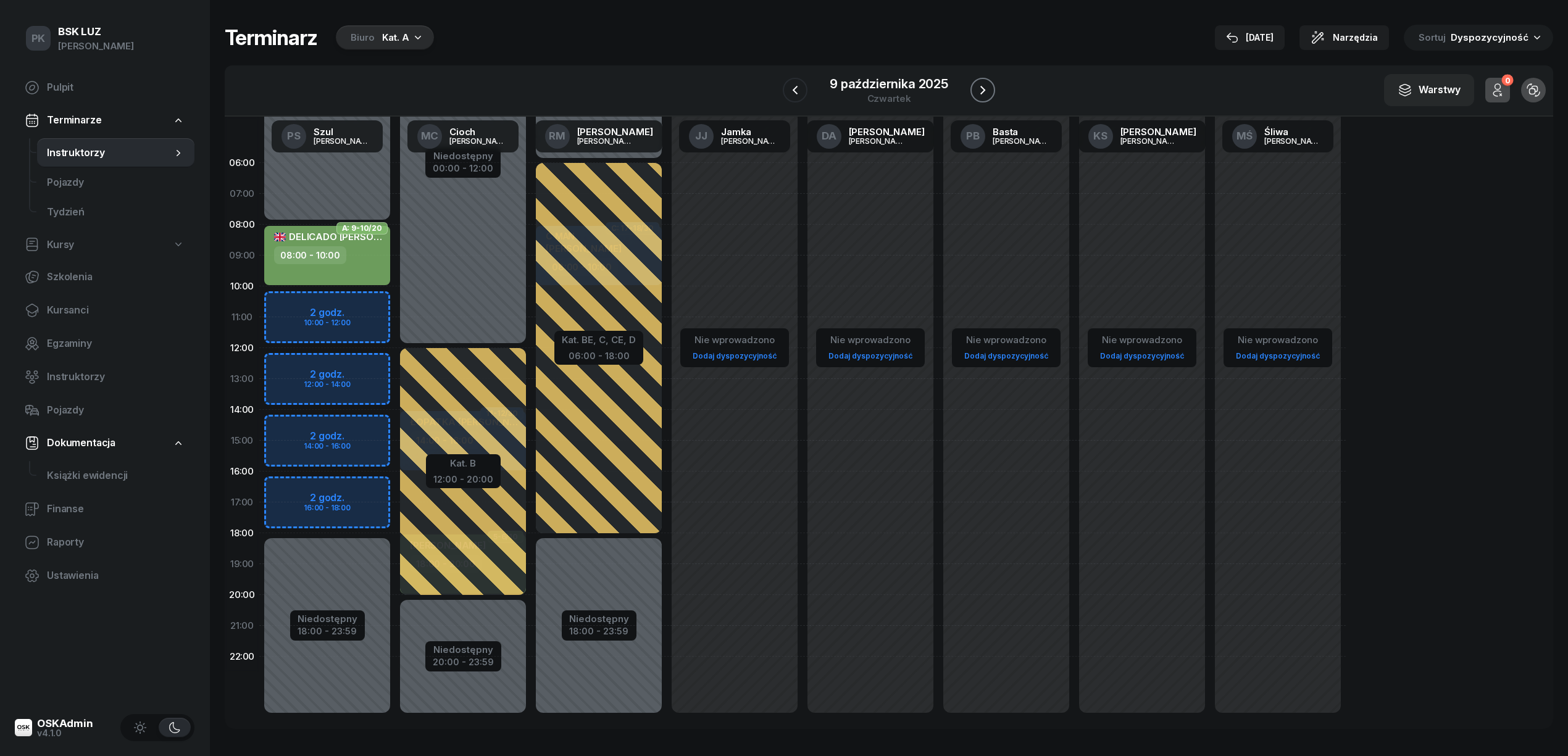
click at [978, 85] on icon "button" at bounding box center [982, 90] width 15 height 15
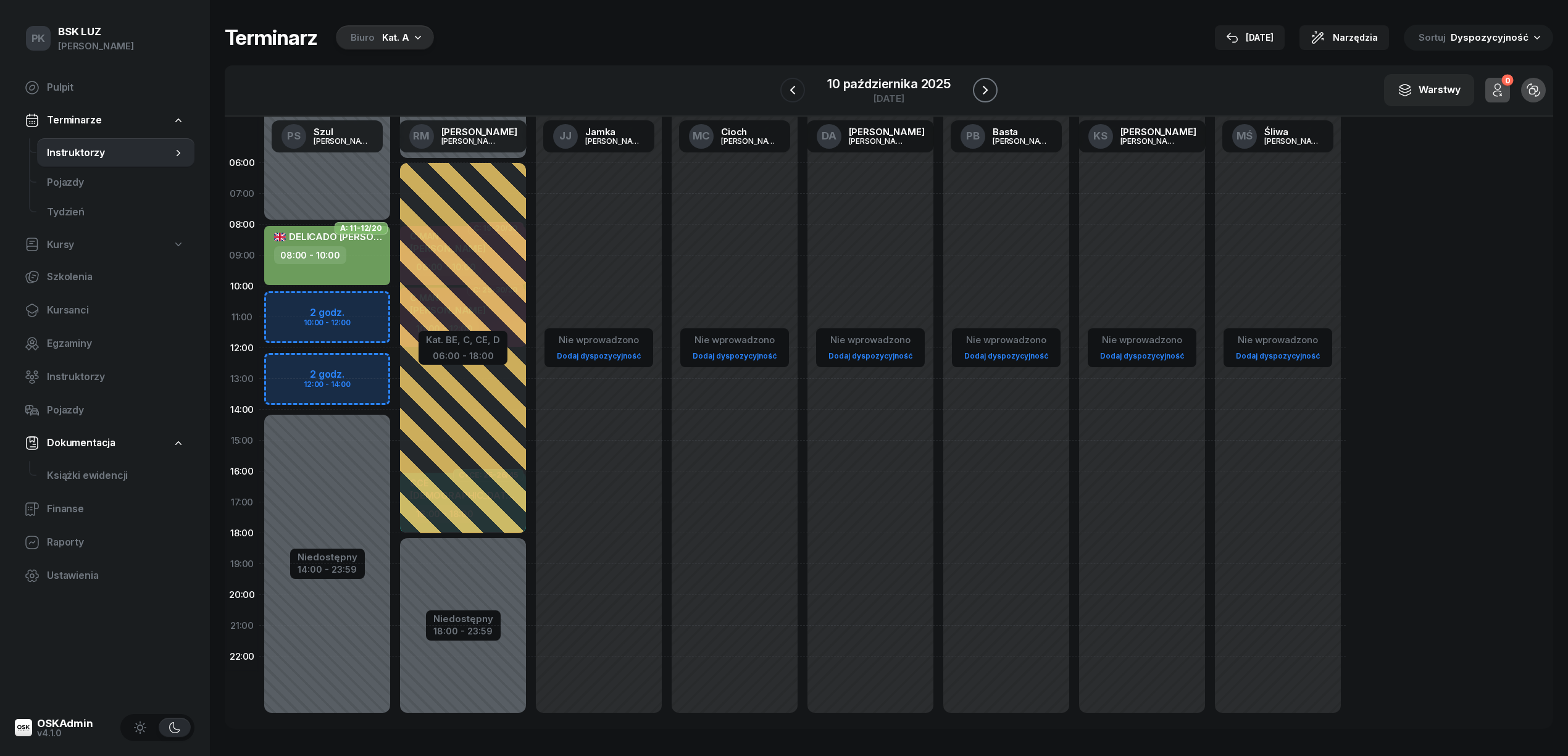
click at [978, 85] on icon "button" at bounding box center [985, 90] width 15 height 15
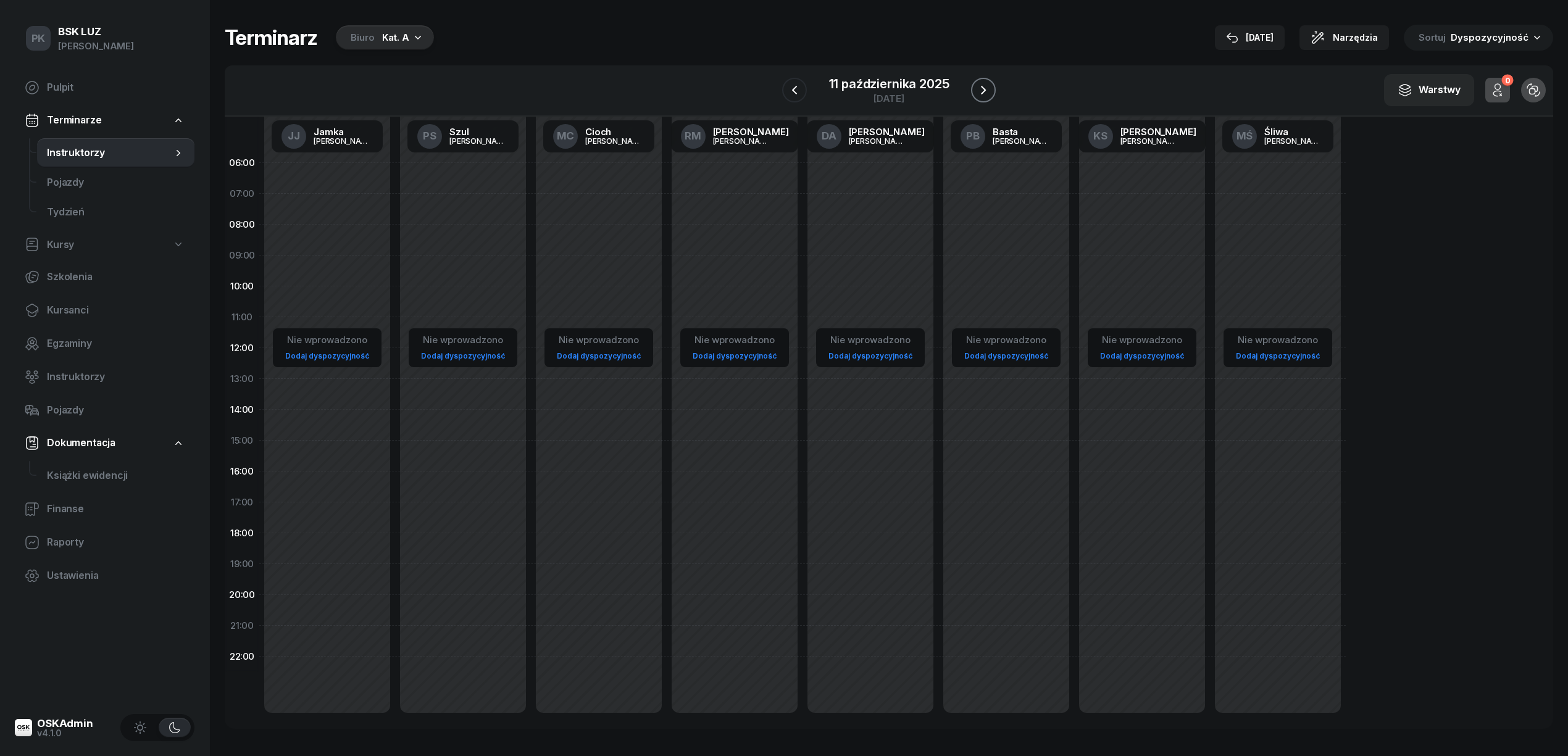
click at [978, 85] on icon "button" at bounding box center [983, 90] width 15 height 15
click at [978, 85] on icon "button" at bounding box center [984, 90] width 15 height 15
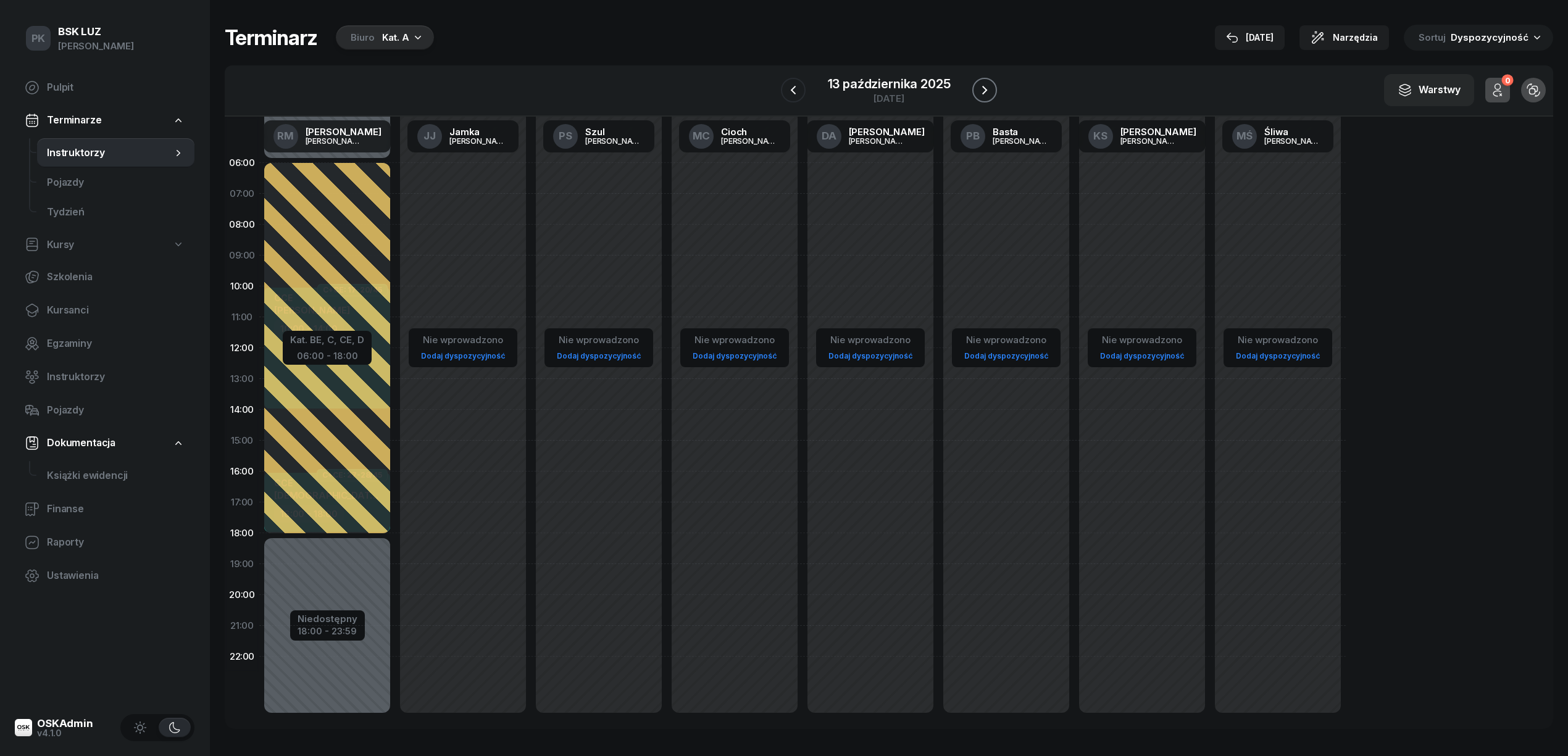
click at [978, 85] on icon "button" at bounding box center [984, 90] width 15 height 15
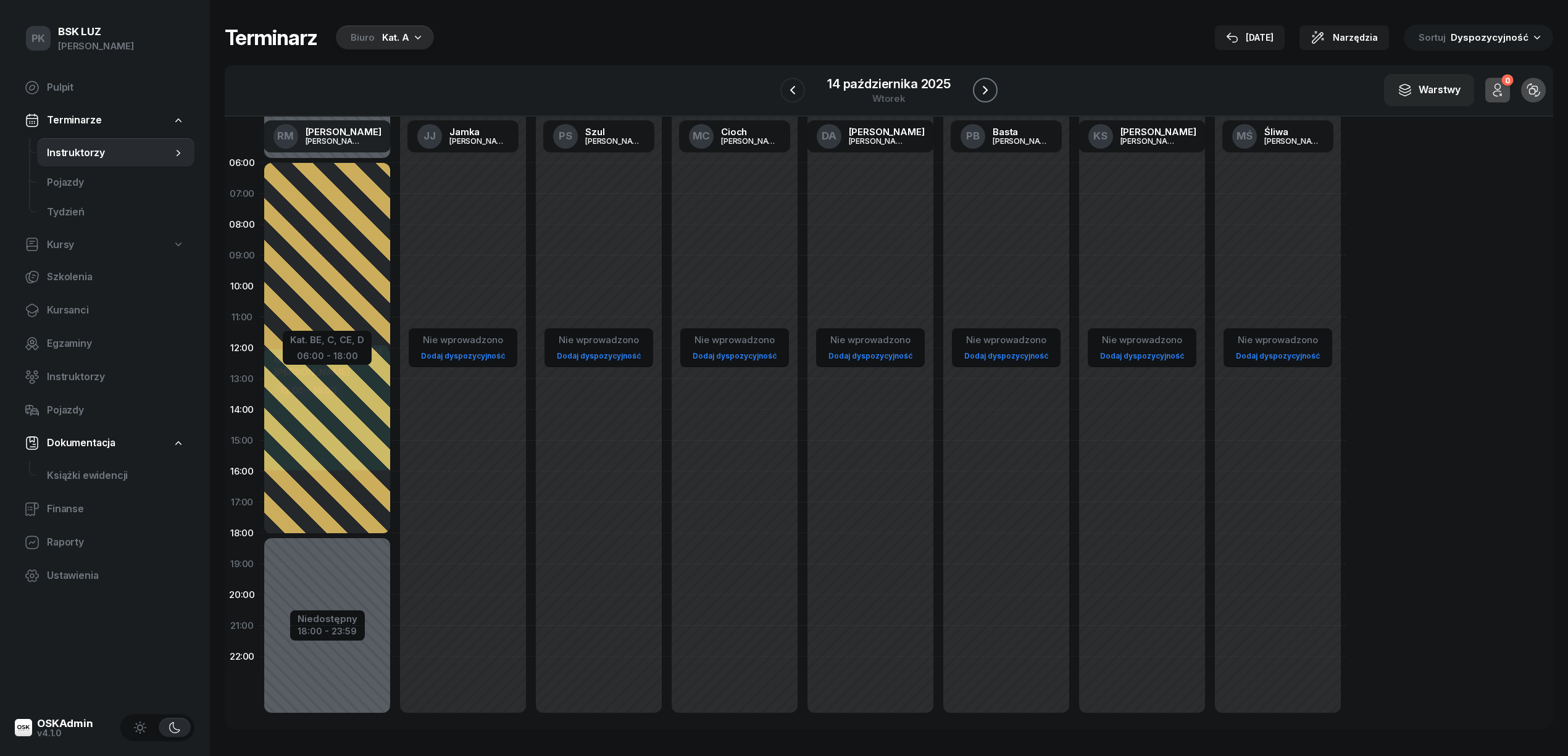
click at [978, 85] on icon "button" at bounding box center [985, 90] width 15 height 15
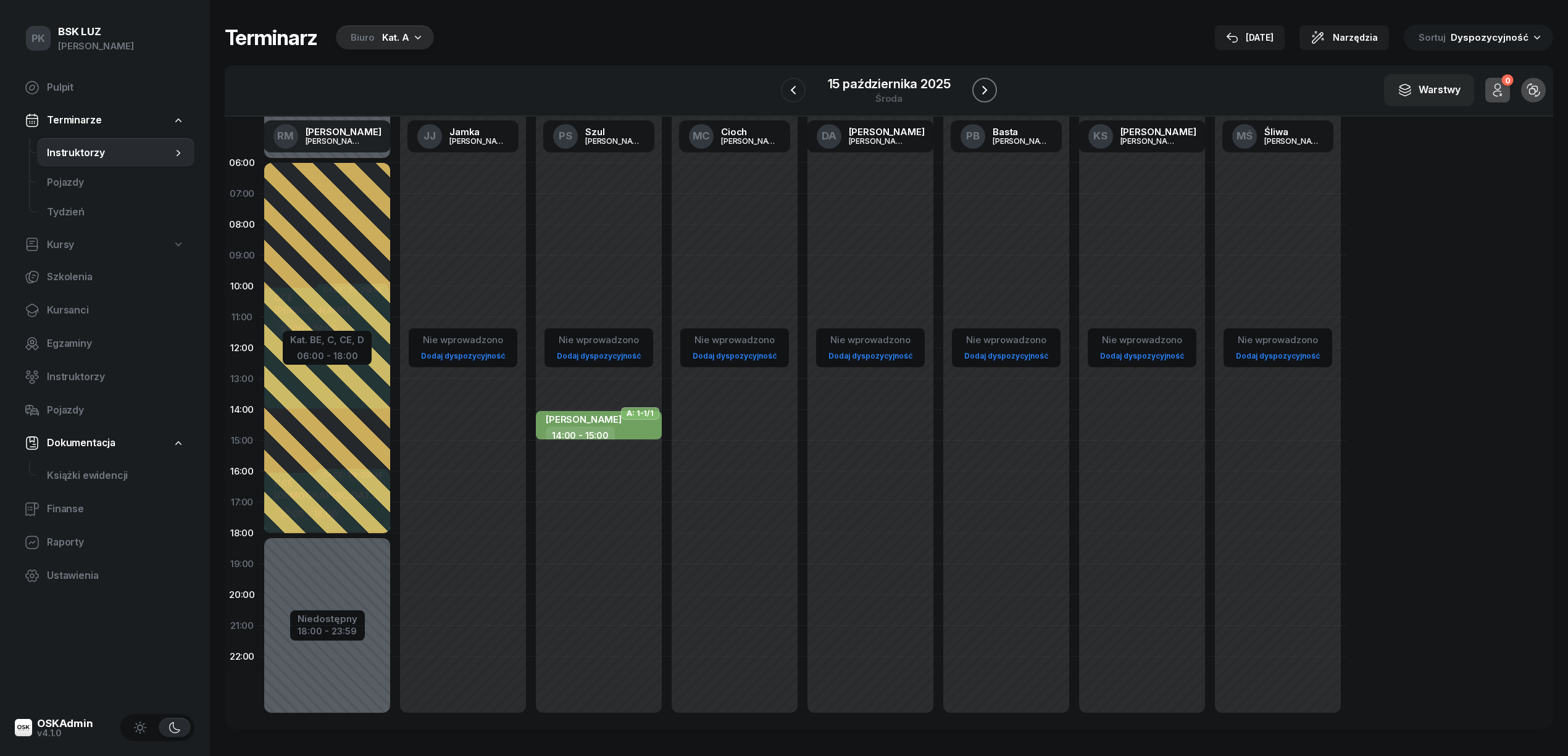
click at [978, 85] on icon "button" at bounding box center [984, 90] width 15 height 15
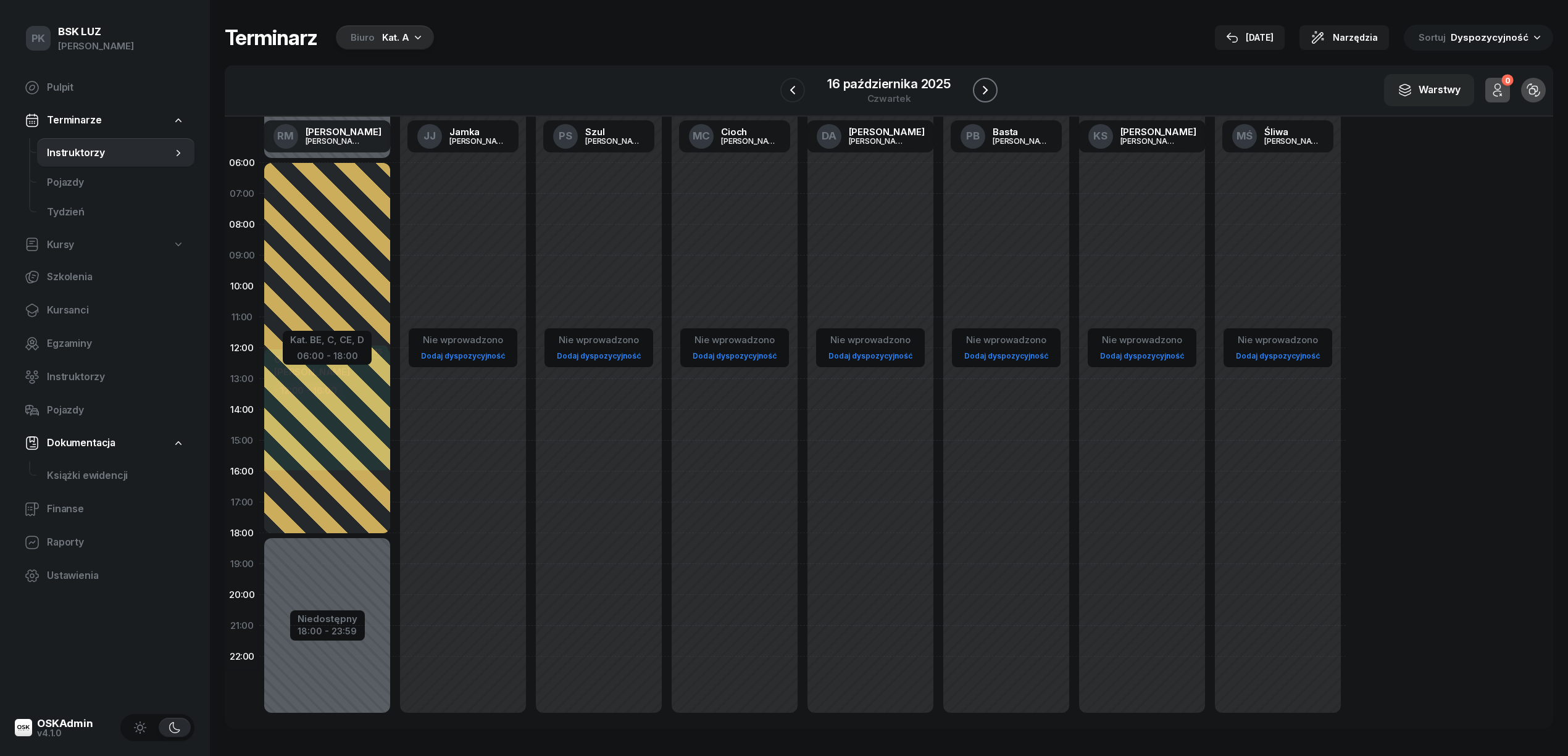
click at [978, 85] on icon "button" at bounding box center [985, 90] width 15 height 15
click at [978, 85] on icon "button" at bounding box center [984, 90] width 15 height 15
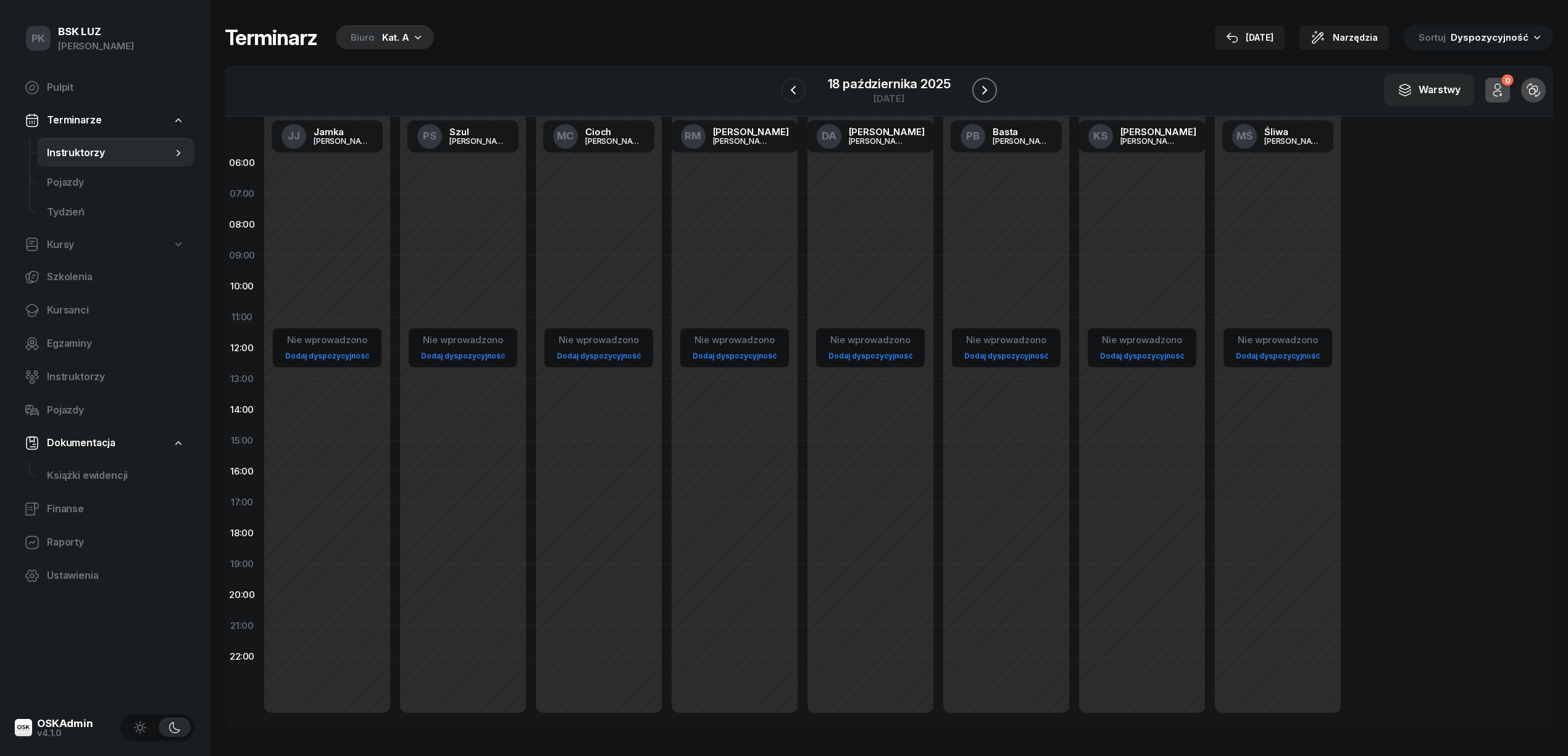
click at [978, 85] on icon "button" at bounding box center [984, 90] width 15 height 15
click at [978, 85] on icon "button" at bounding box center [985, 90] width 15 height 15
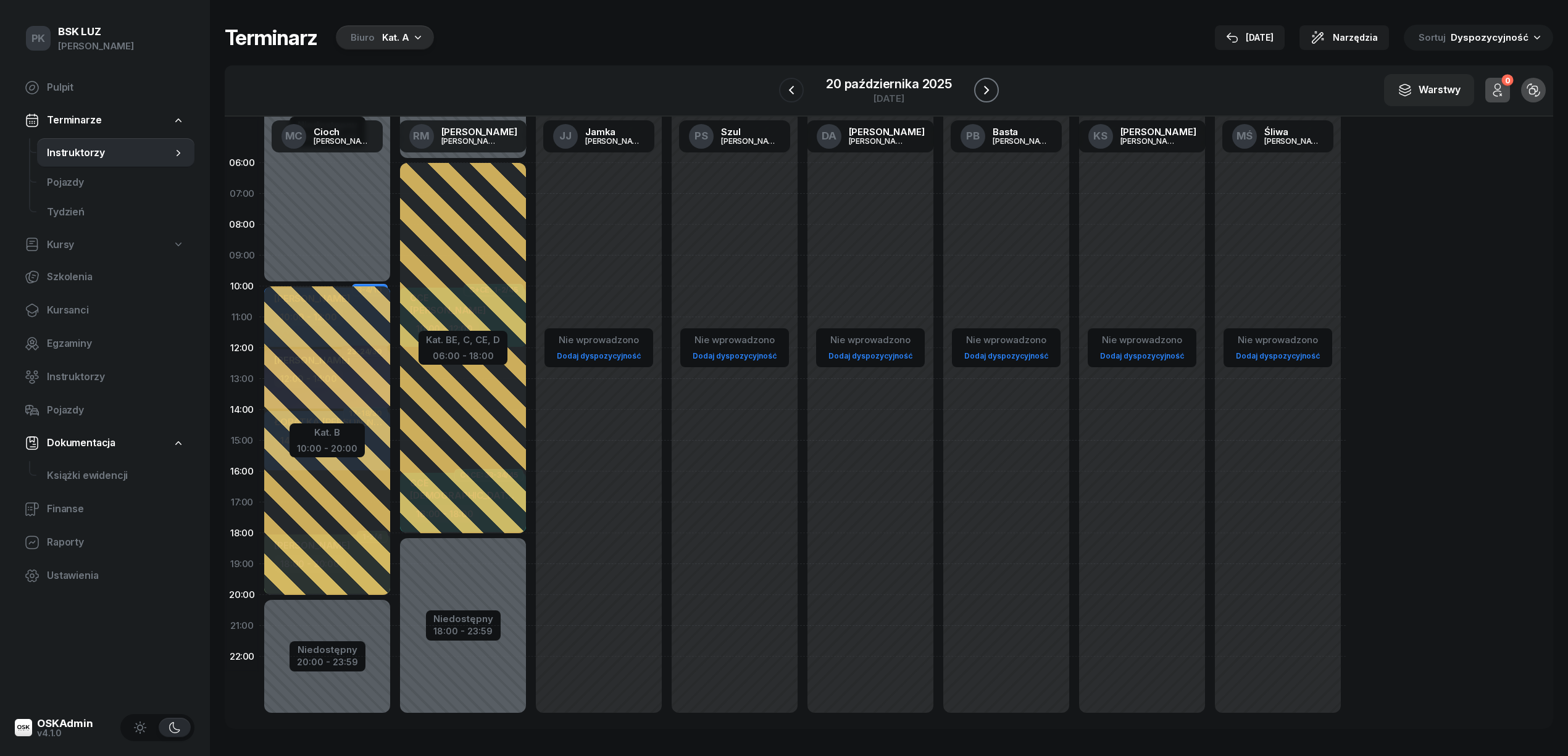
click at [979, 85] on icon "button" at bounding box center [986, 90] width 15 height 15
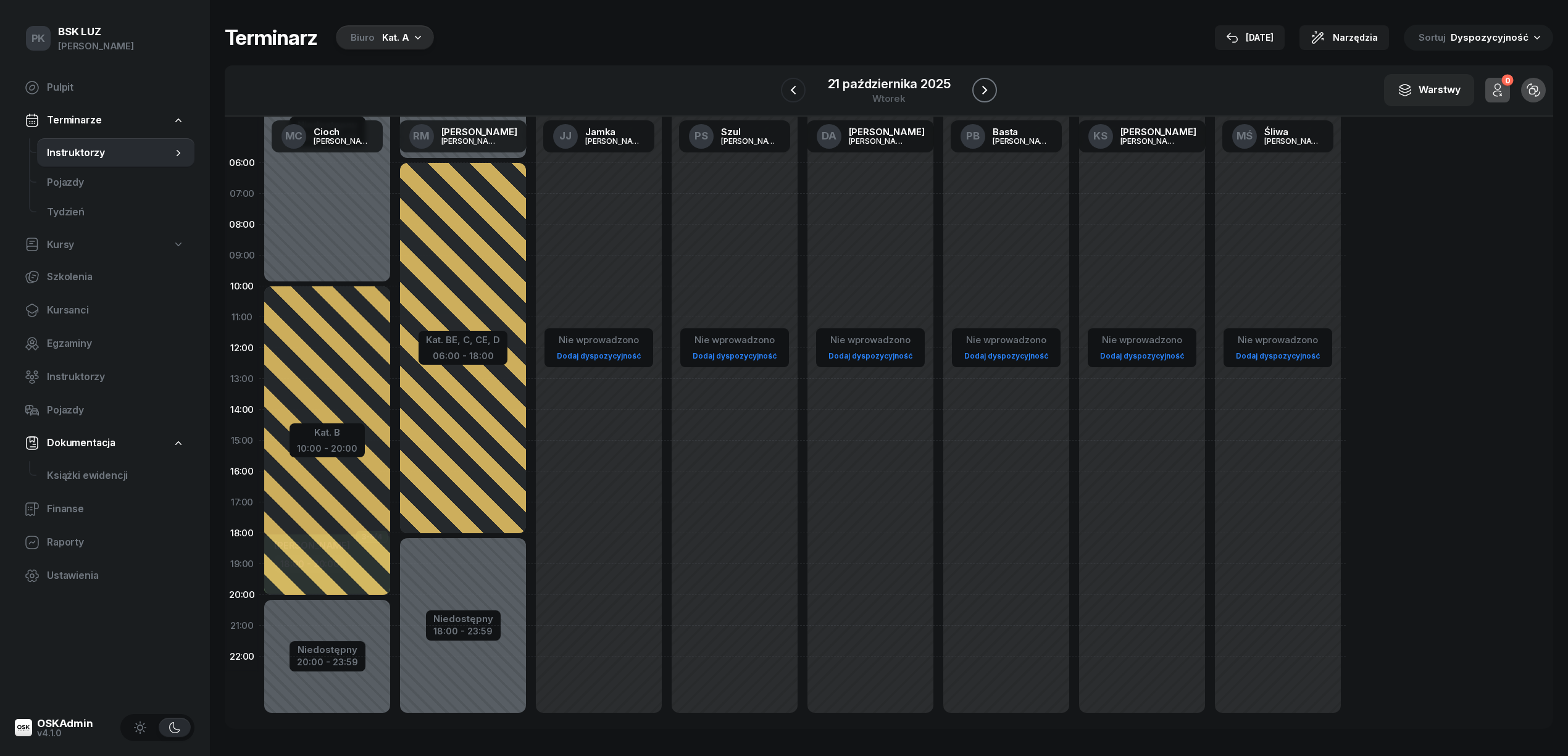
click at [978, 85] on icon "button" at bounding box center [984, 90] width 15 height 15
click at [978, 85] on icon "button" at bounding box center [986, 90] width 15 height 15
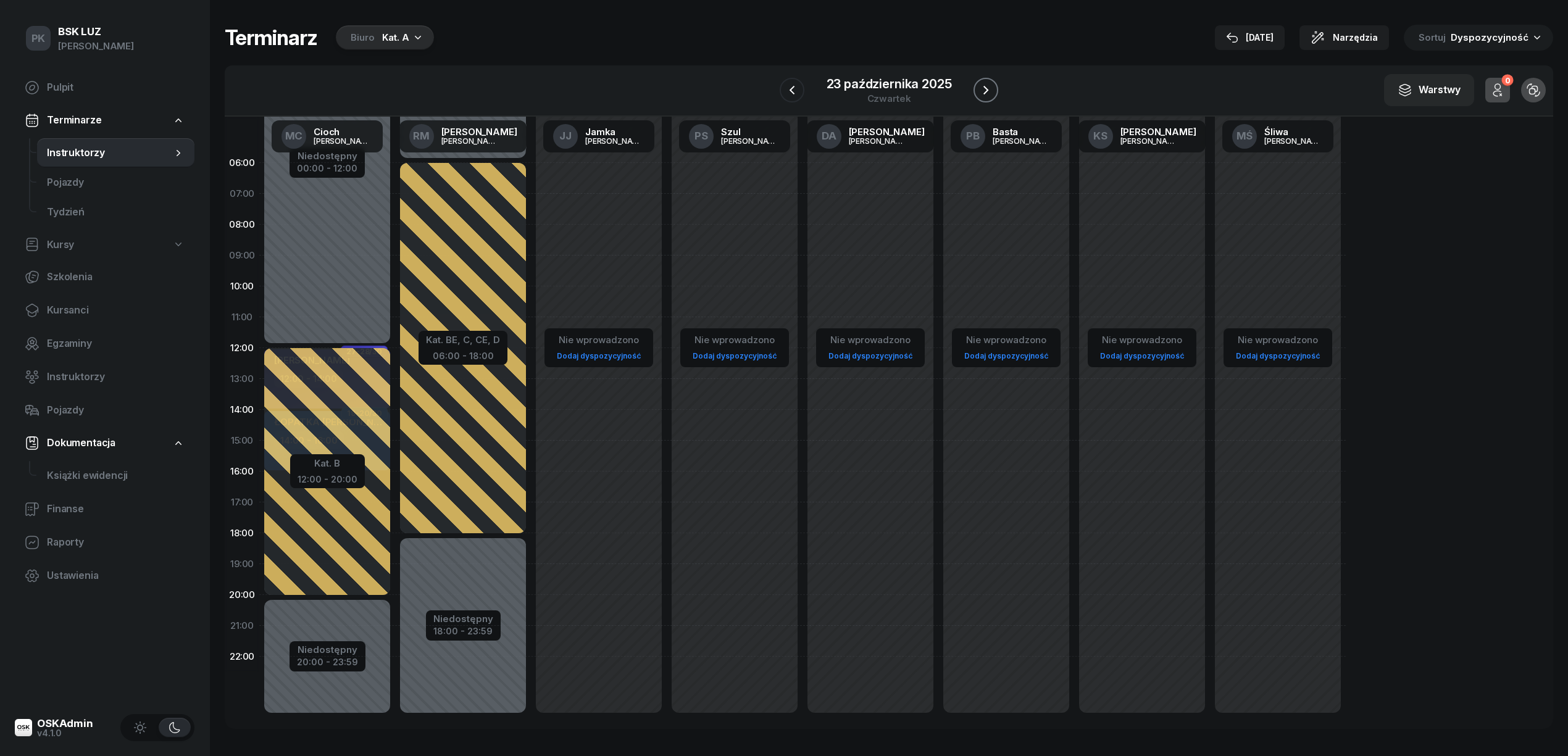
click at [978, 85] on icon "button" at bounding box center [986, 90] width 15 height 15
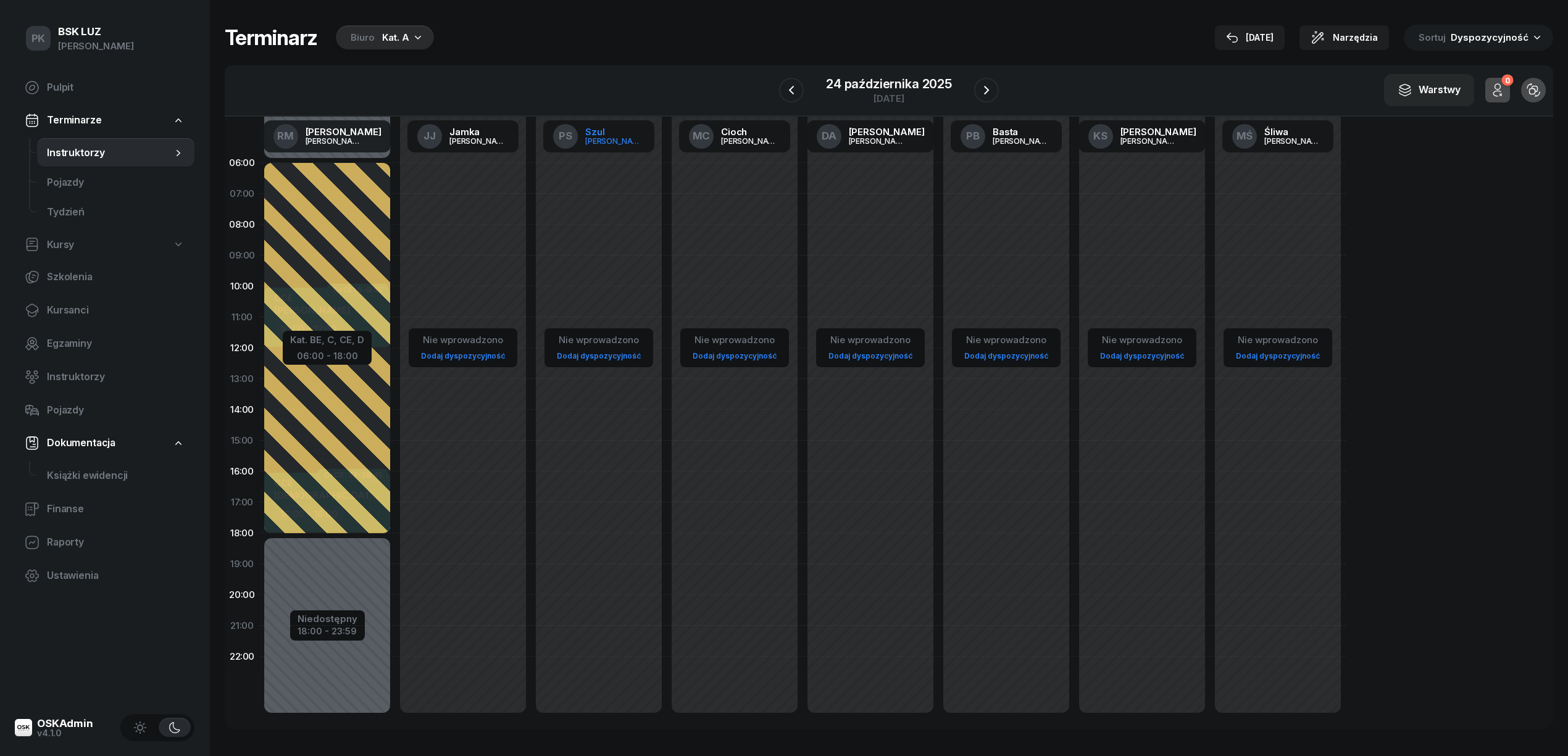
click at [610, 139] on div "[PERSON_NAME]" at bounding box center [615, 141] width 59 height 8
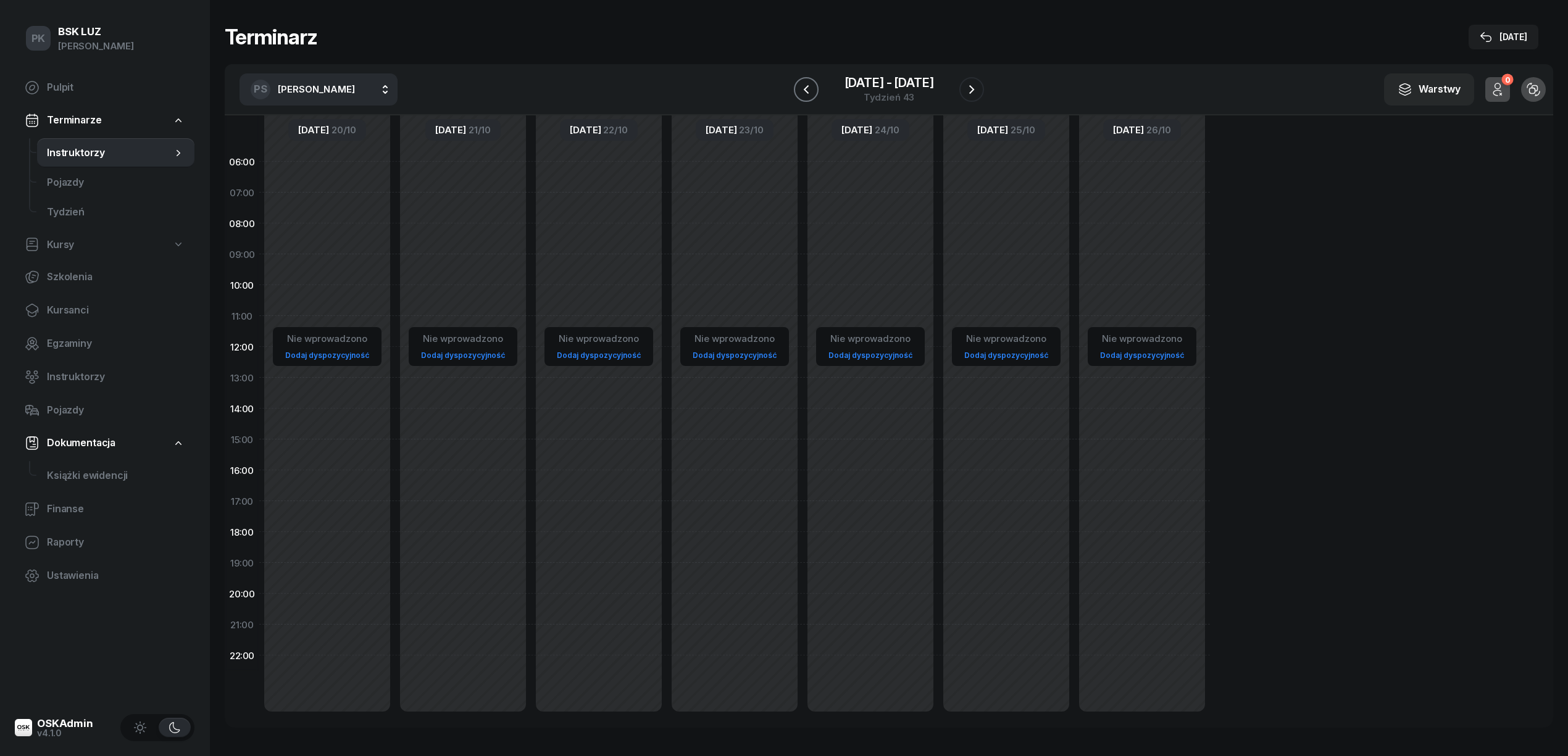
click at [796, 95] on button "button" at bounding box center [806, 89] width 25 height 25
click at [806, 85] on icon "button" at bounding box center [806, 89] width 15 height 15
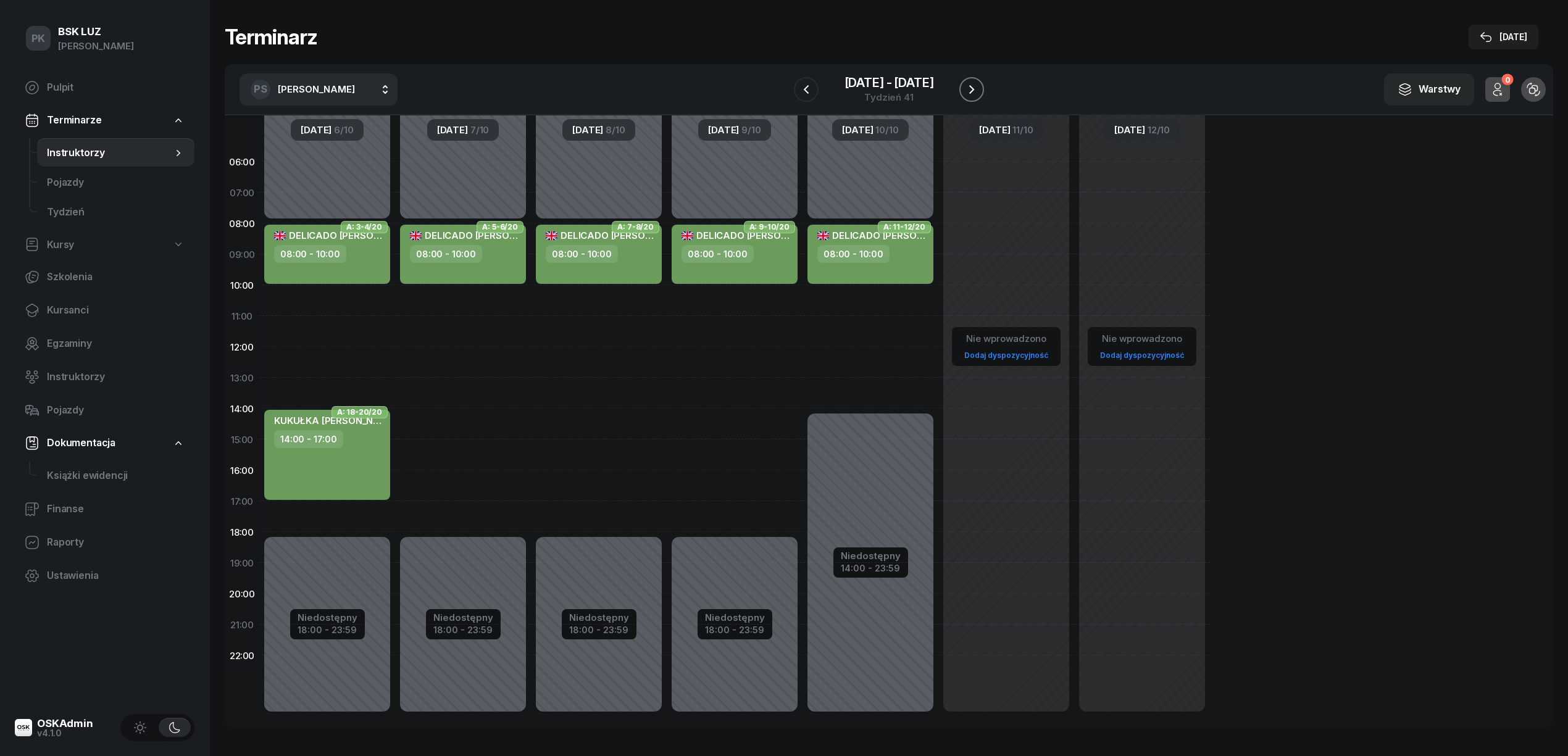
click at [969, 83] on icon "button" at bounding box center [971, 89] width 15 height 15
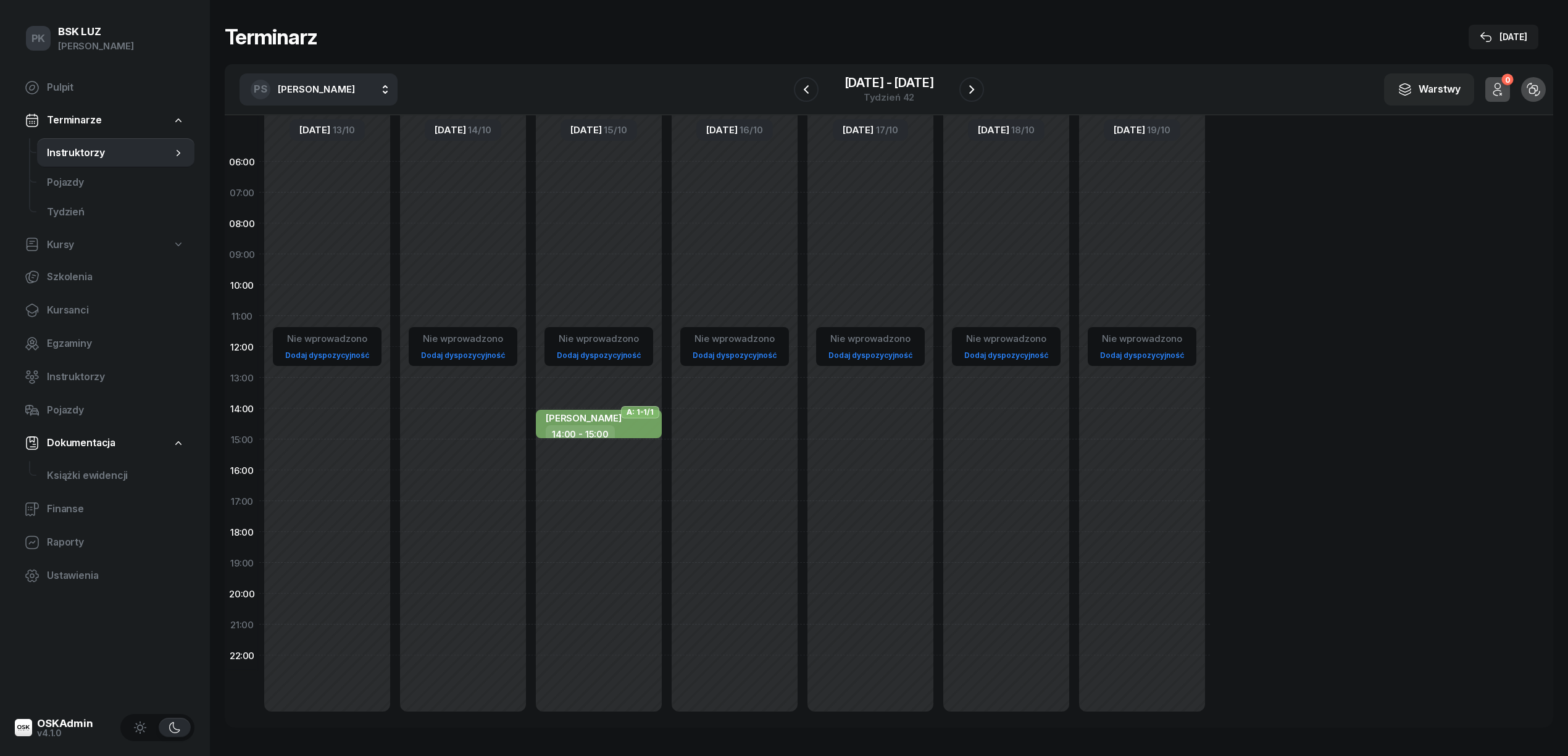
click at [340, 238] on div "Nie wprowadzono Dodaj dyspozycyjność" at bounding box center [327, 439] width 136 height 586
select select "08"
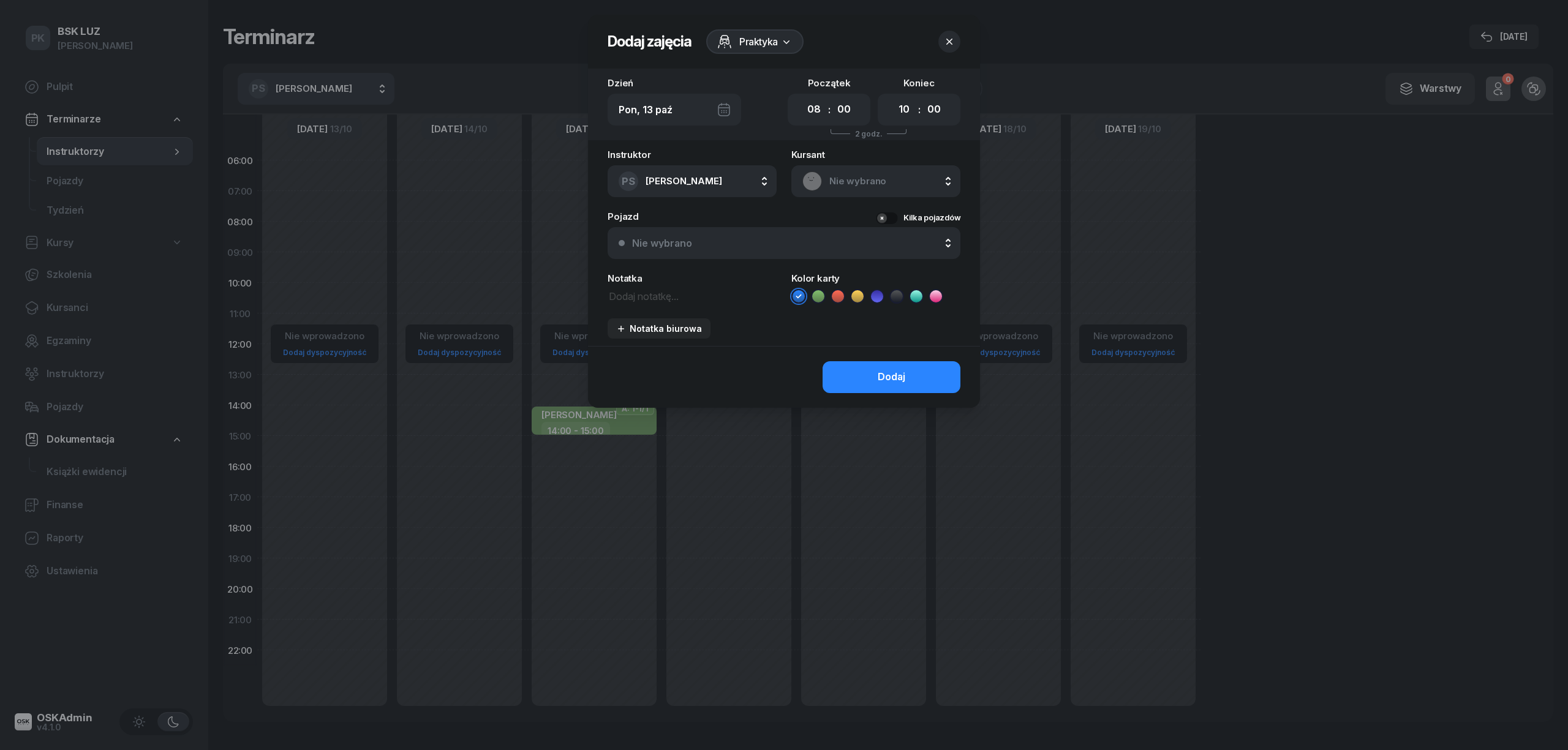
click at [744, 43] on span "Praktyka" at bounding box center [758, 42] width 39 height 15
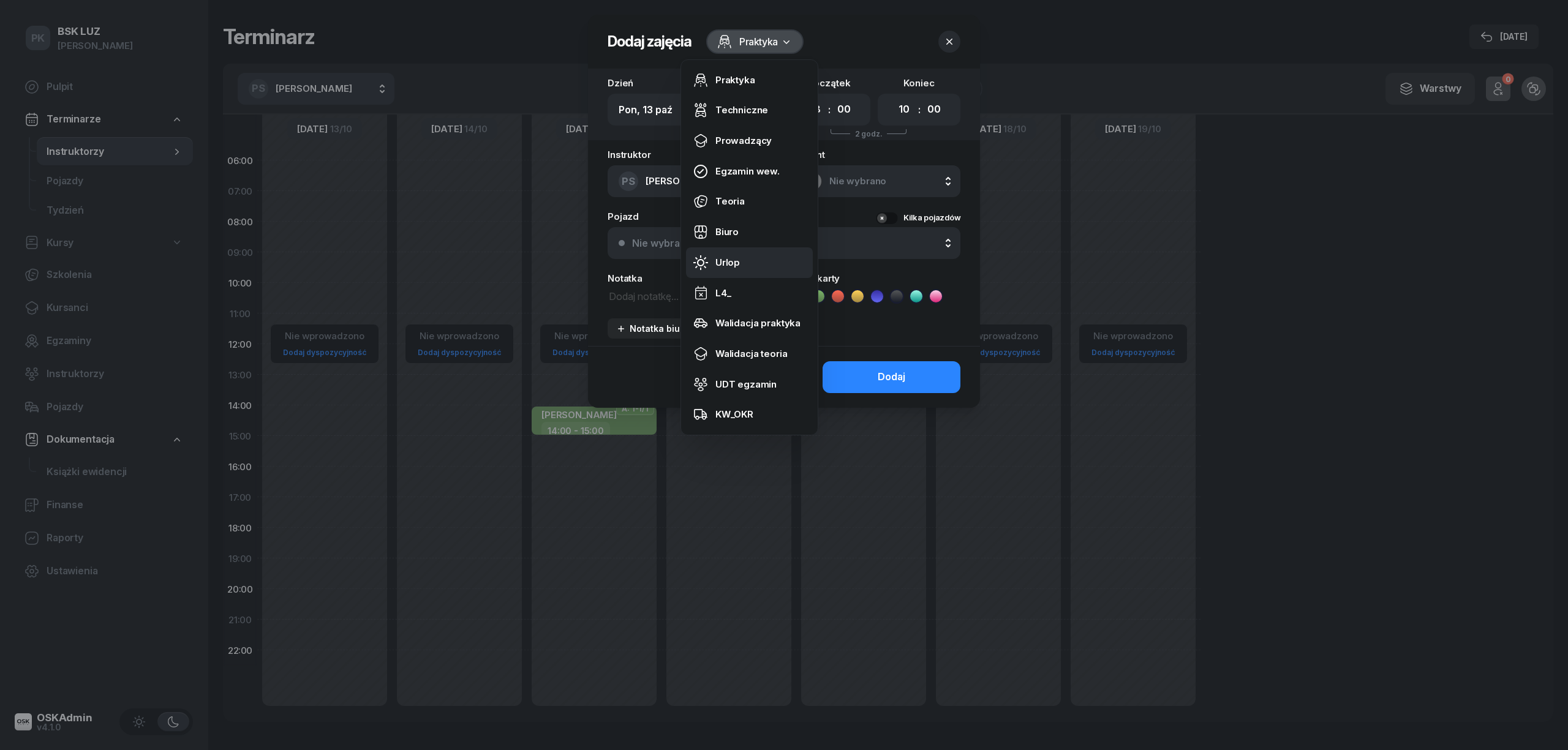
click at [738, 251] on link "Urlop" at bounding box center [749, 262] width 127 height 31
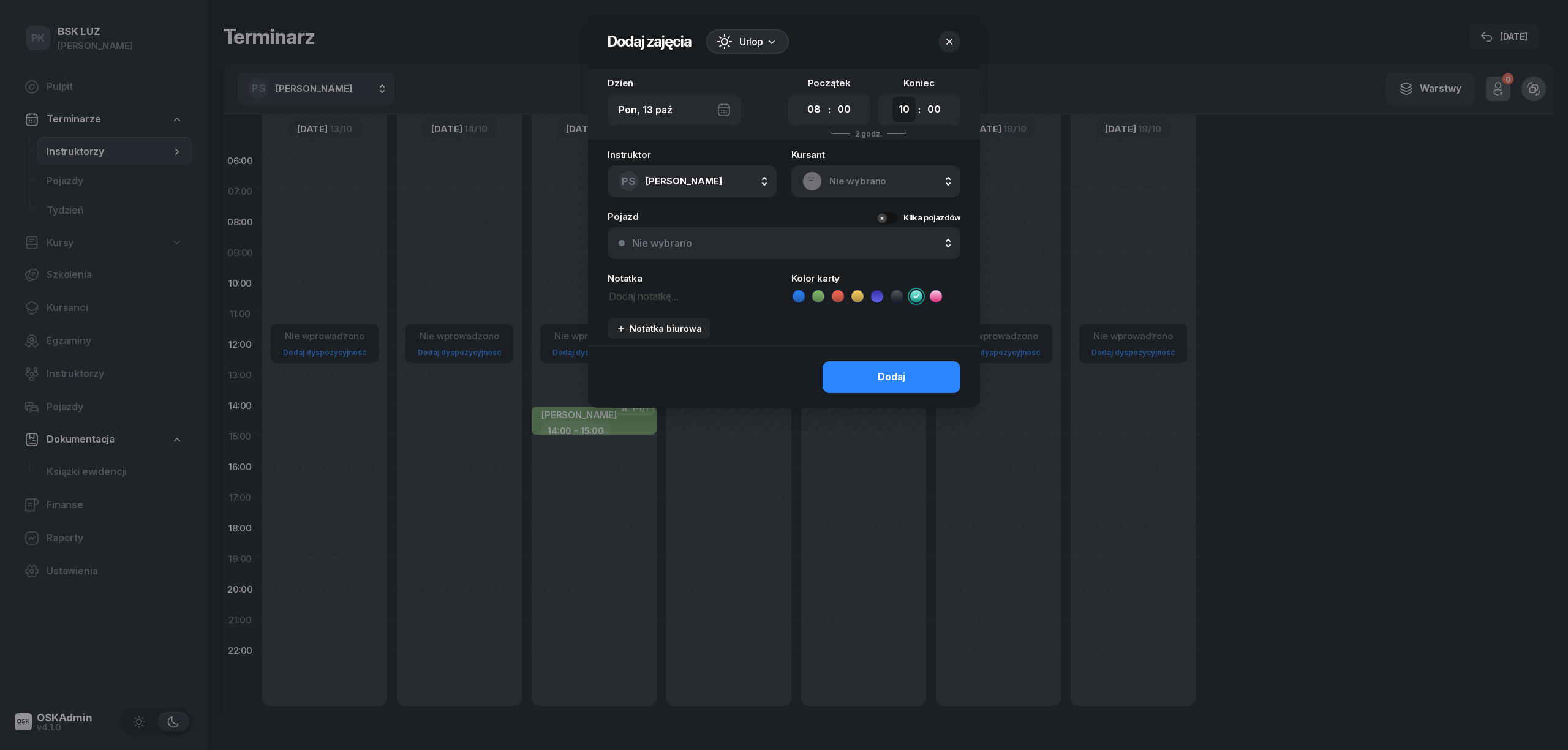
click at [906, 111] on select "00 01 02 03 04 05 06 07 08 09 10 11 12 13 14 15 16 17 18 19 20 21 22 23" at bounding box center [904, 109] width 24 height 25
select select "16"
click at [892, 97] on select "00 01 02 03 04 05 06 07 08 09 10 11 12 13 14 15 16 17 18 19 20 21 22 23" at bounding box center [904, 109] width 24 height 25
click at [915, 372] on button "Dodaj" at bounding box center [891, 377] width 138 height 32
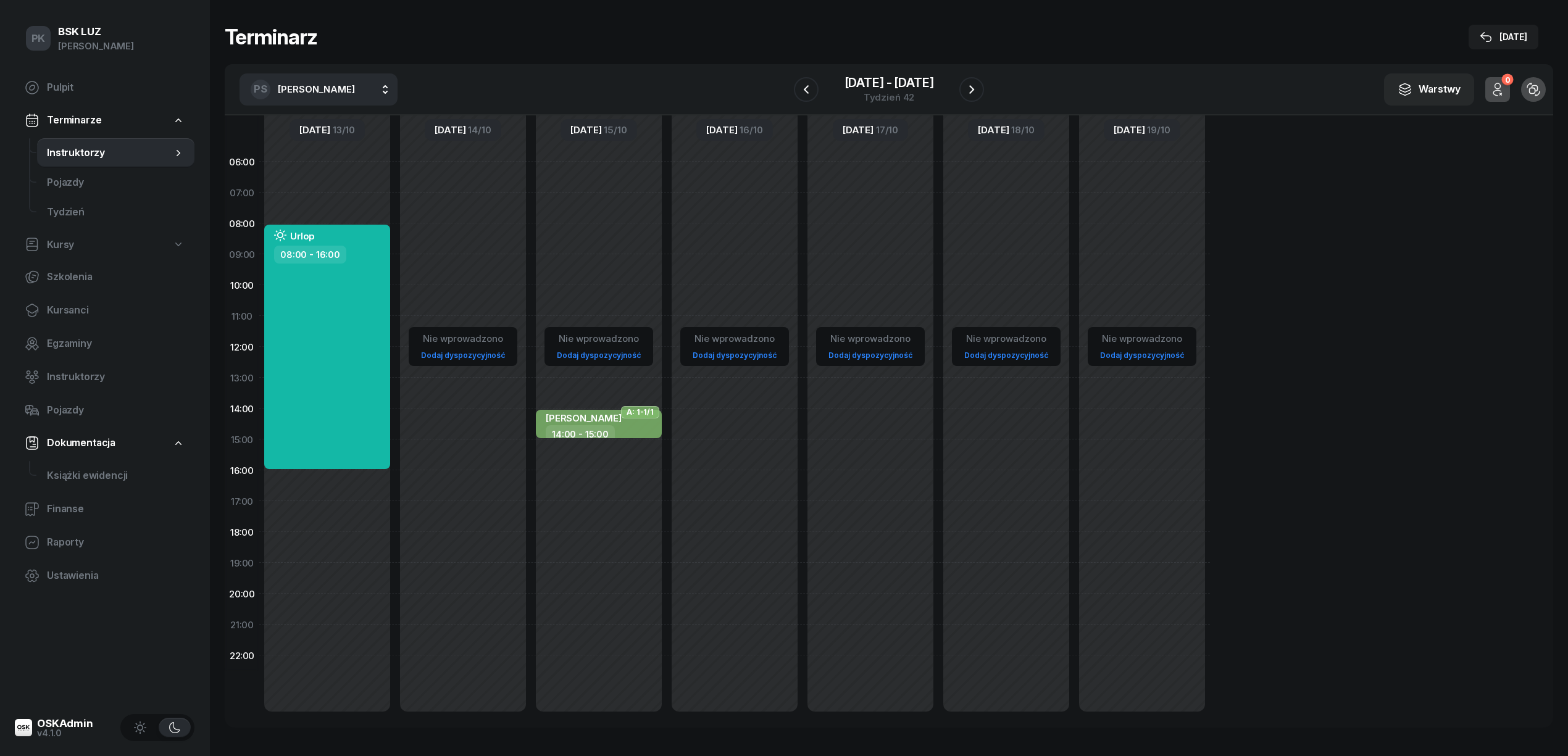
click at [504, 231] on div "Nie wprowadzono Dodaj dyspozycyjność" at bounding box center [463, 439] width 136 height 586
select select "08"
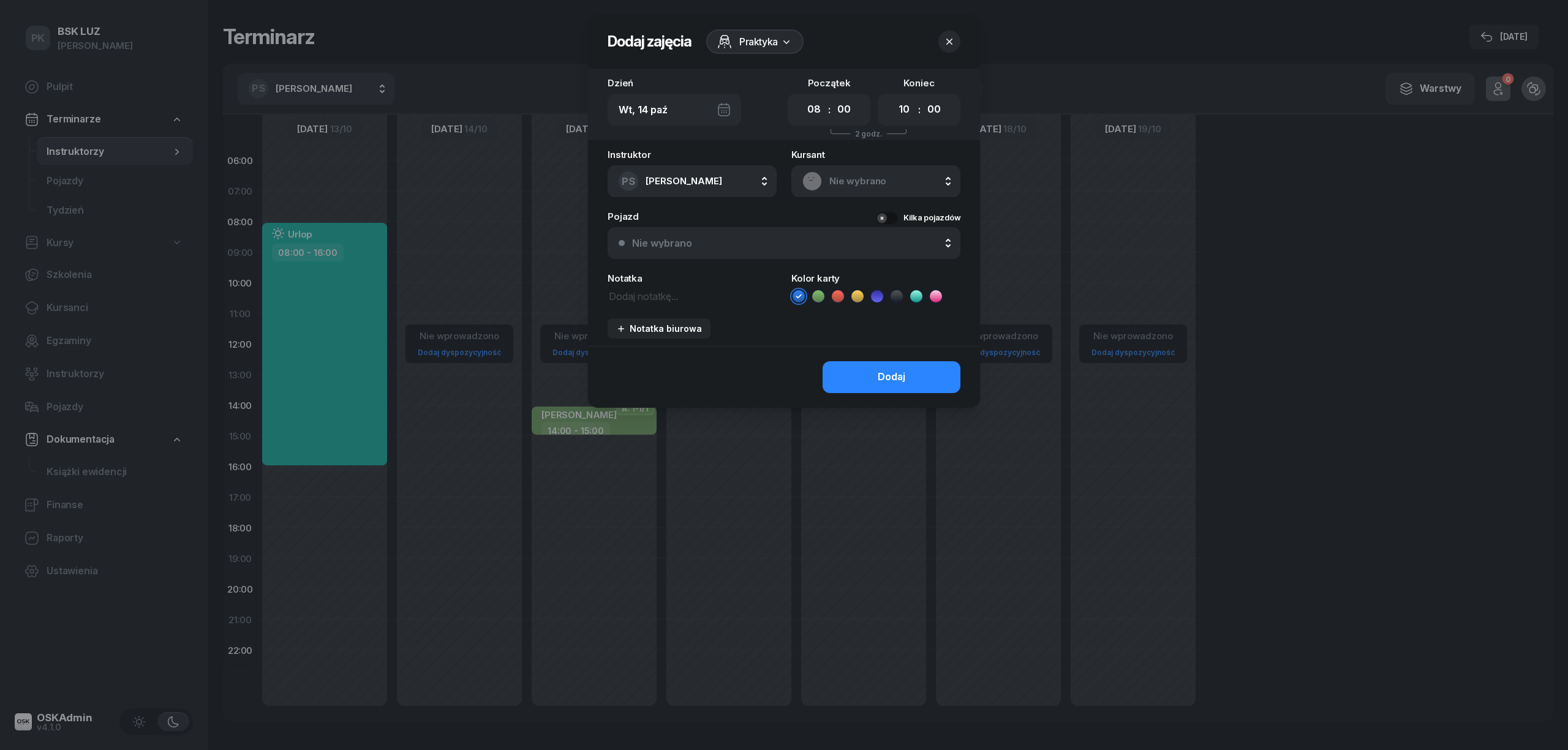
click at [748, 45] on span "Praktyka" at bounding box center [758, 42] width 39 height 15
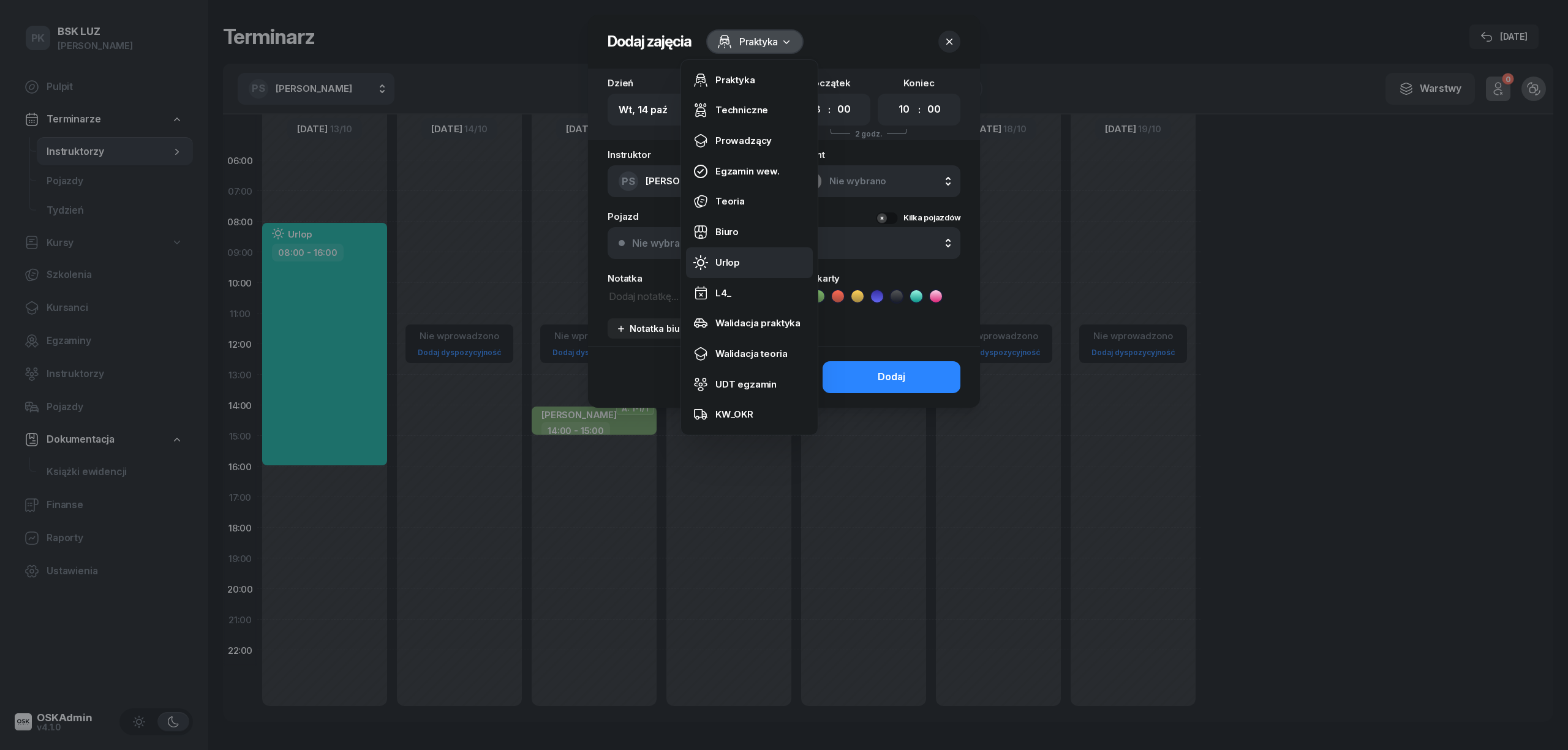
click at [736, 260] on div "Urlop" at bounding box center [728, 262] width 25 height 16
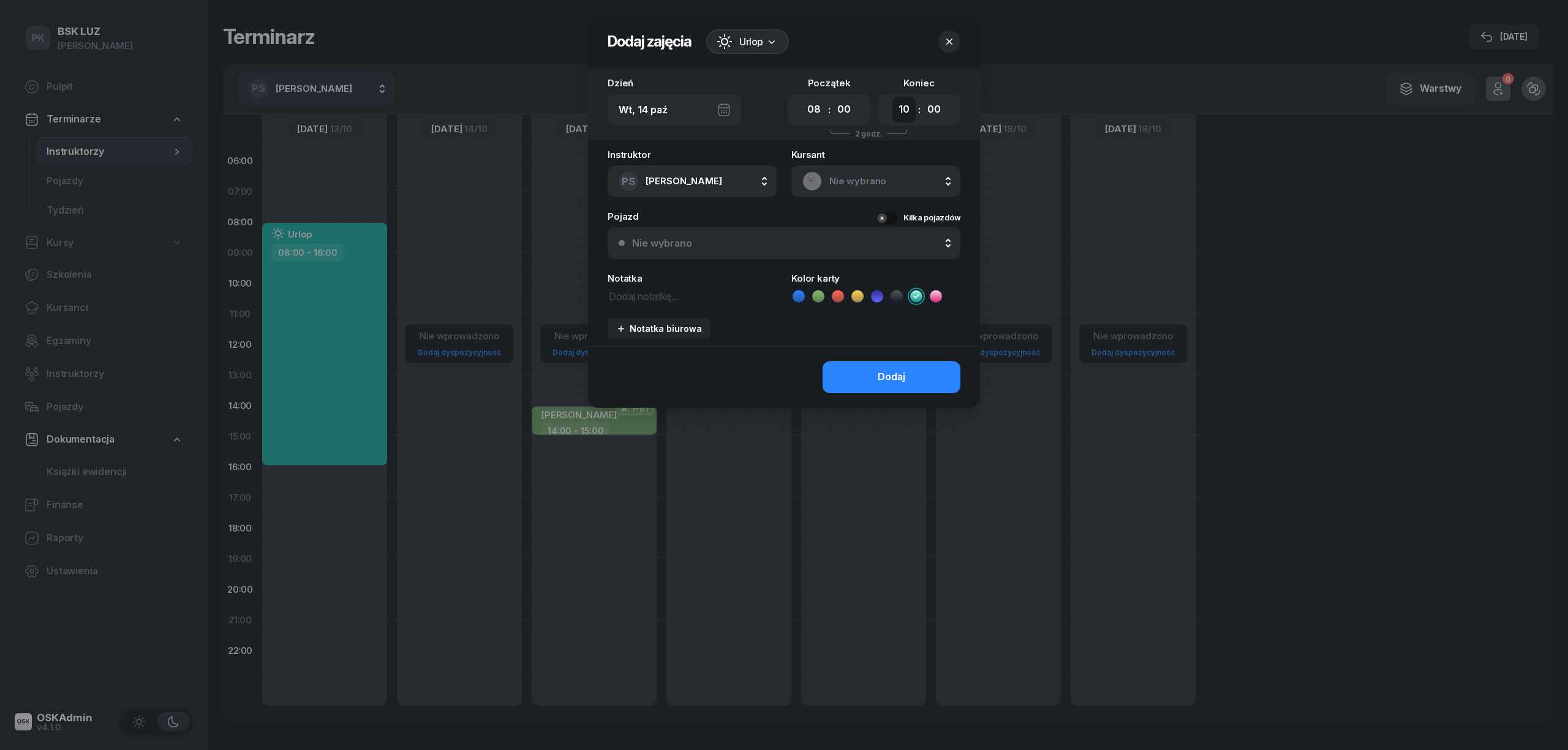
drag, startPoint x: 895, startPoint y: 110, endPoint x: 902, endPoint y: 110, distance: 7.0
click at [895, 110] on select "00 01 02 03 04 05 06 07 08 09 10 11 12 13 14 15 16 17 18 19 20 21 22 23" at bounding box center [904, 109] width 24 height 25
select select "16"
click at [892, 97] on select "00 01 02 03 04 05 06 07 08 09 10 11 12 13 14 15 16 17 18 19 20 21 22 23" at bounding box center [904, 109] width 24 height 25
click at [906, 378] on button "Dodaj" at bounding box center [891, 377] width 138 height 32
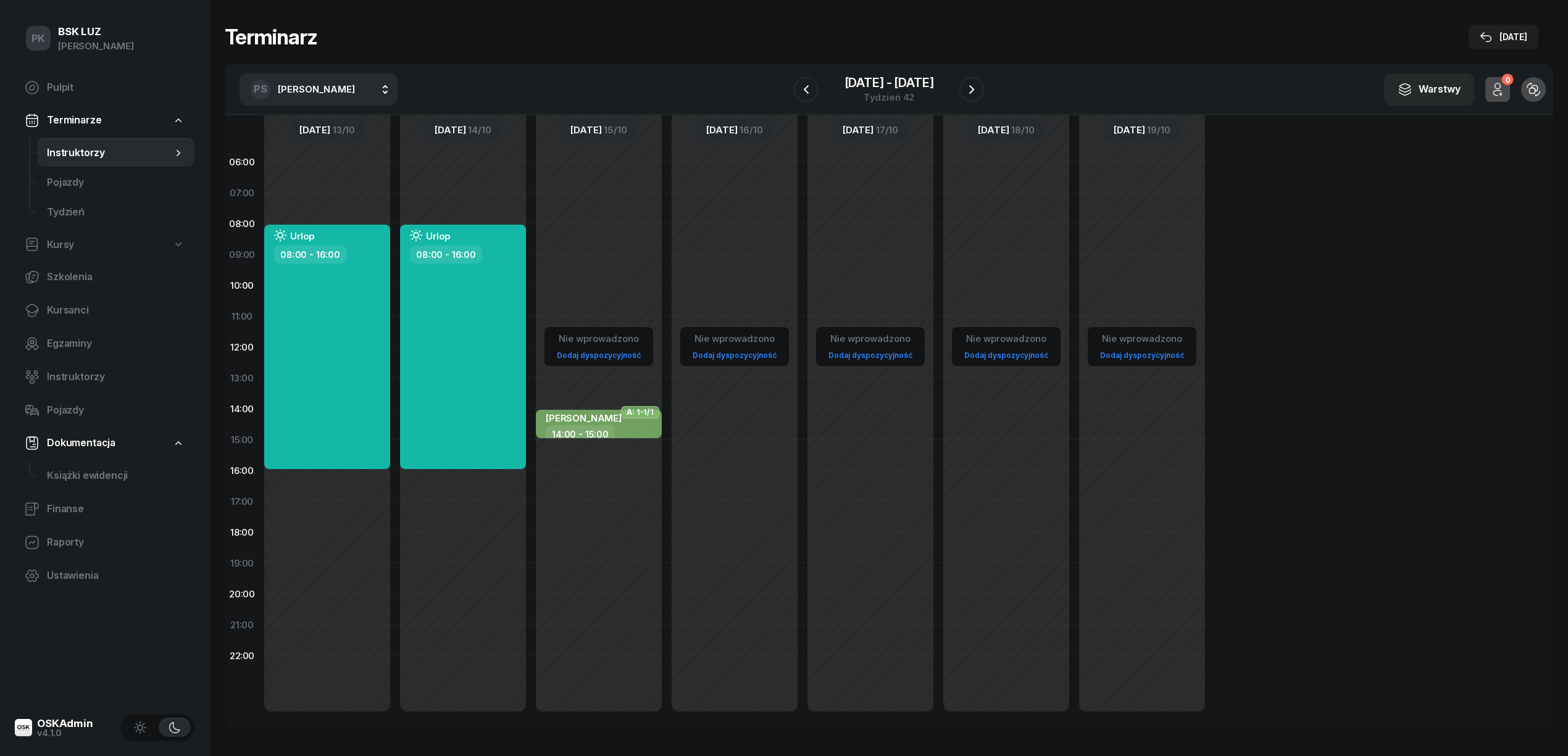
click at [739, 231] on div "Nie wprowadzono Dodaj dyspozycyjność" at bounding box center [734, 439] width 136 height 586
select select "08"
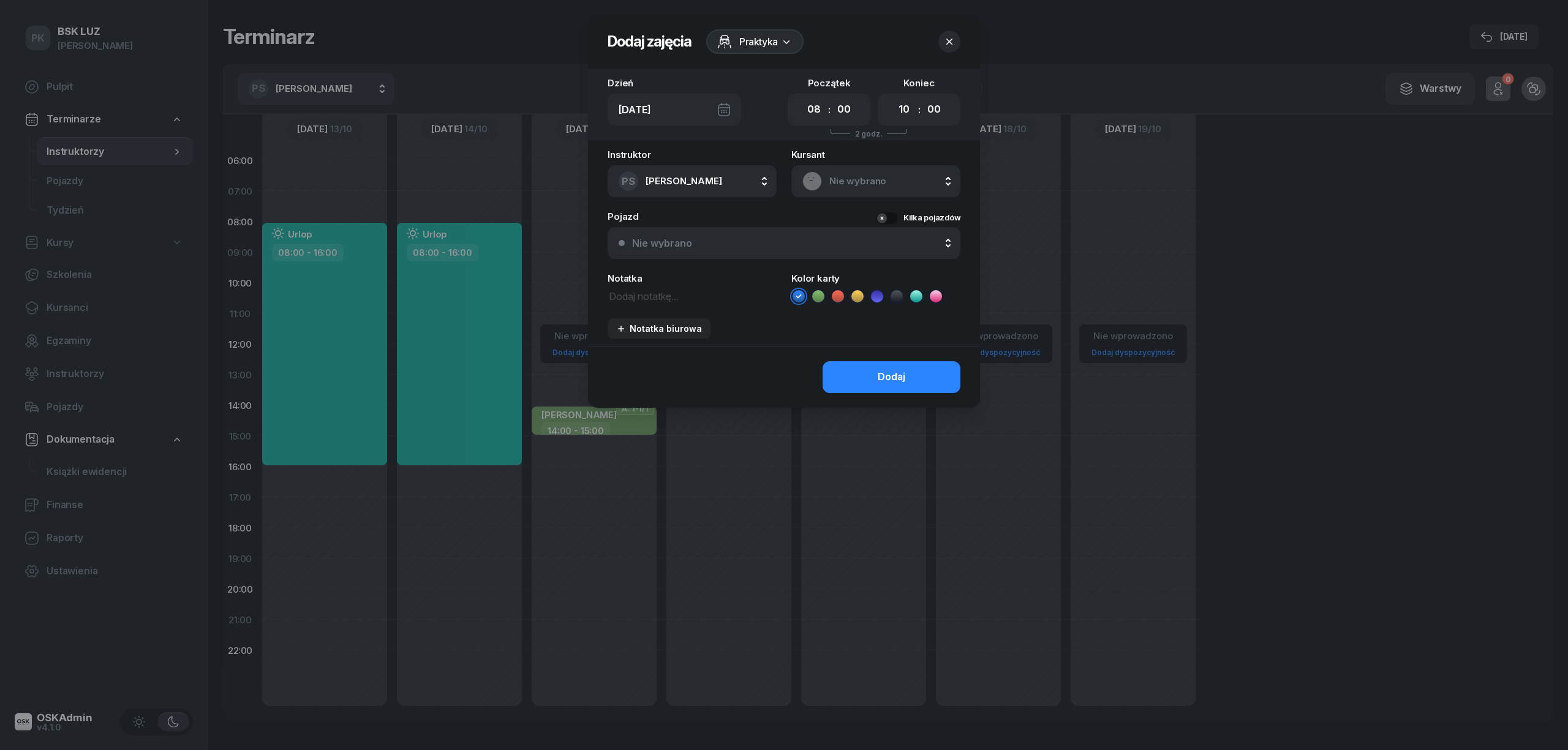
click at [741, 35] on span "Praktyka" at bounding box center [758, 42] width 39 height 15
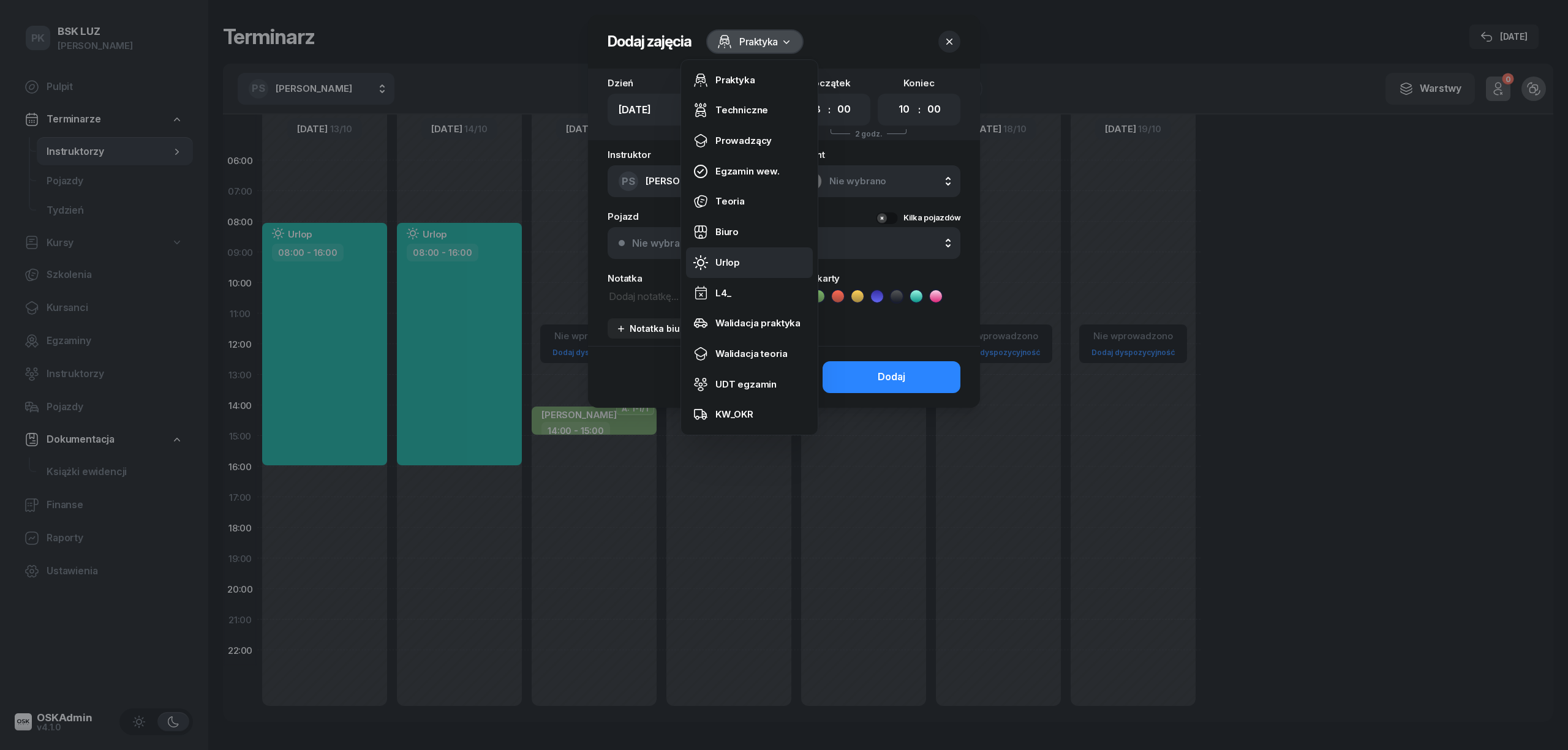
click at [745, 268] on link "Urlop" at bounding box center [749, 262] width 127 height 31
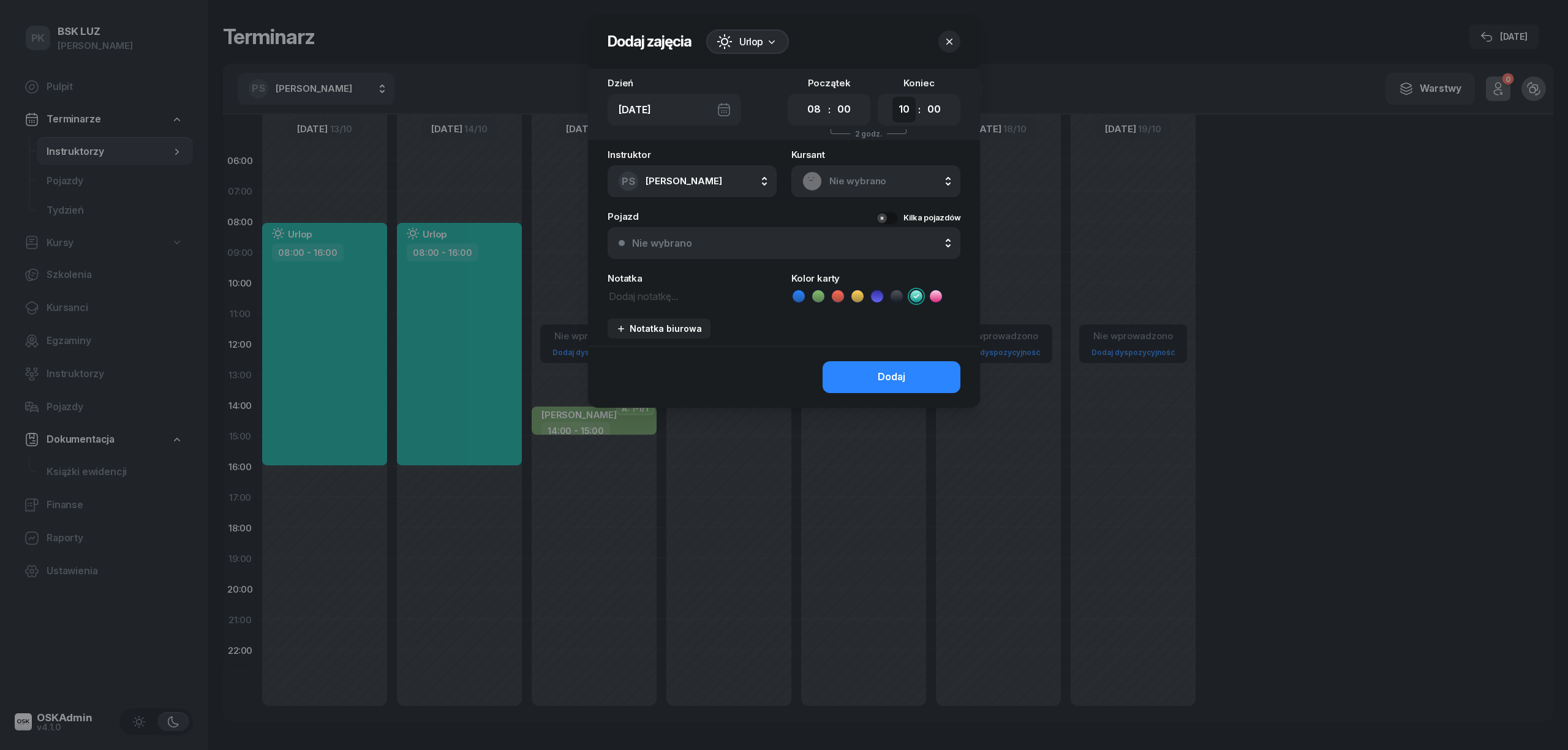
click at [907, 106] on select "00 01 02 03 04 05 06 07 08 09 10 11 12 13 14 15 16 17 18 19 20 21 22 23" at bounding box center [904, 109] width 24 height 25
select select "16"
click at [892, 97] on select "00 01 02 03 04 05 06 07 08 09 10 11 12 13 14 15 16 17 18 19 20 21 22 23" at bounding box center [904, 109] width 24 height 25
click at [914, 384] on button "Dodaj" at bounding box center [891, 377] width 138 height 32
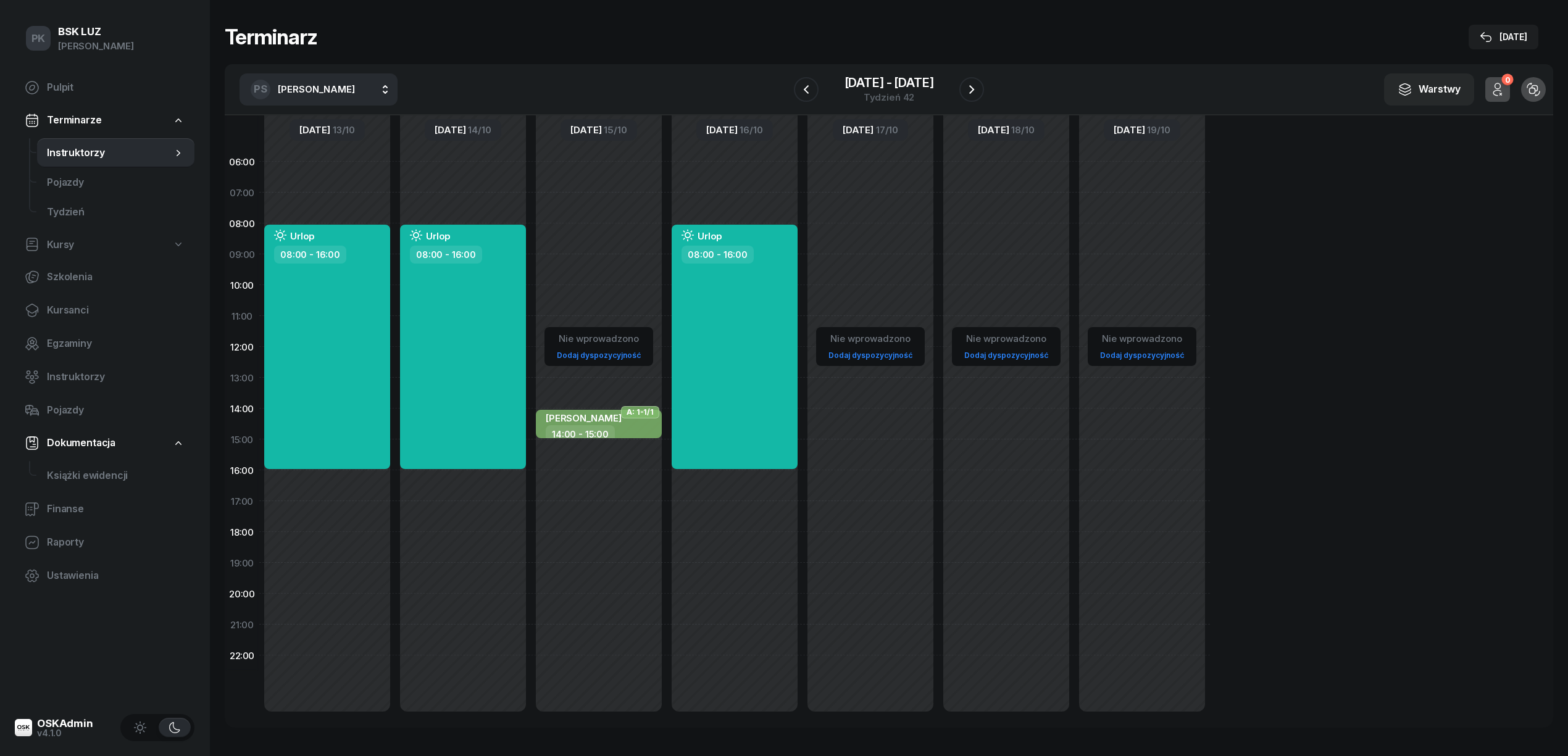
click at [854, 233] on div "Nie wprowadzono Dodaj dyspozycyjność" at bounding box center [871, 439] width 136 height 586
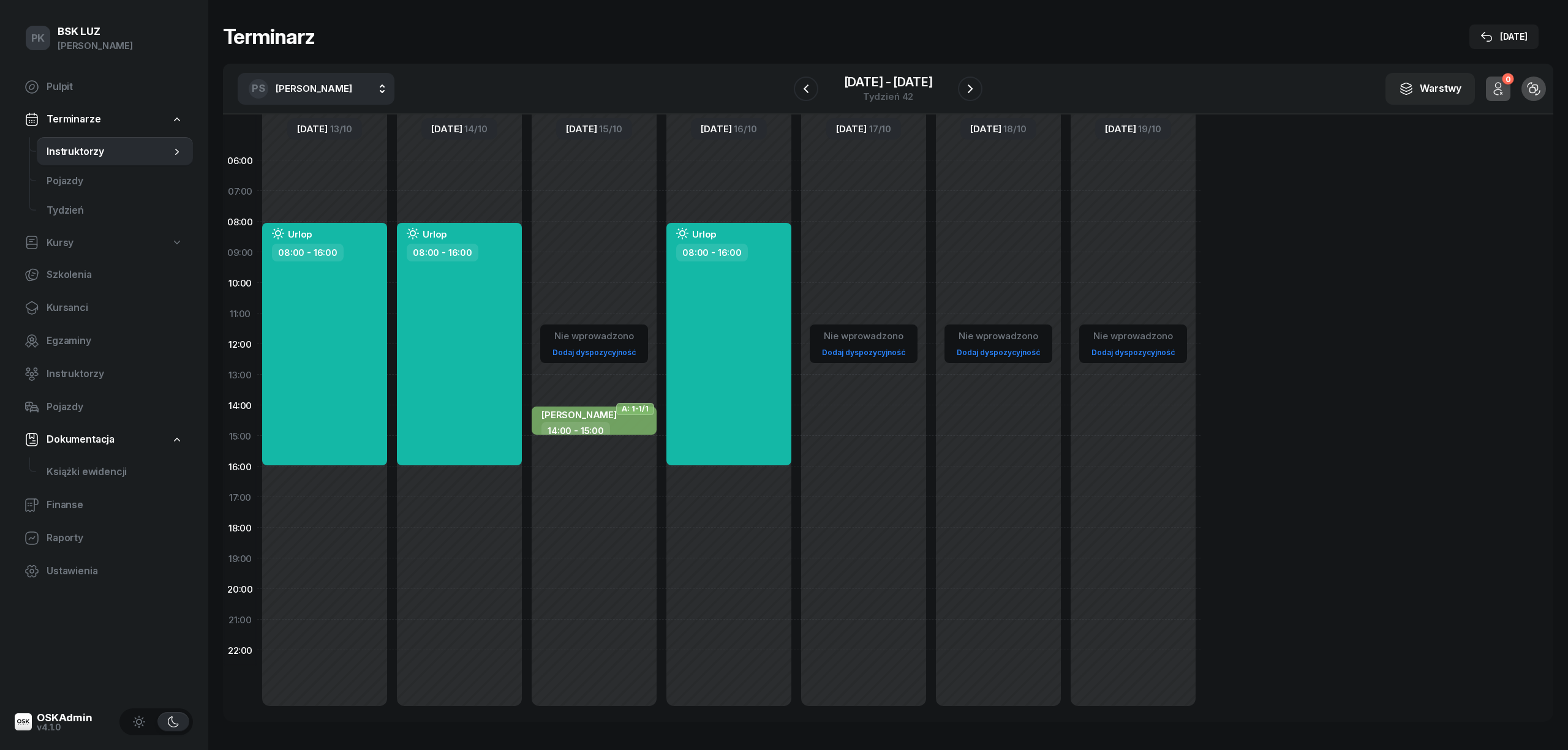
select select "08"
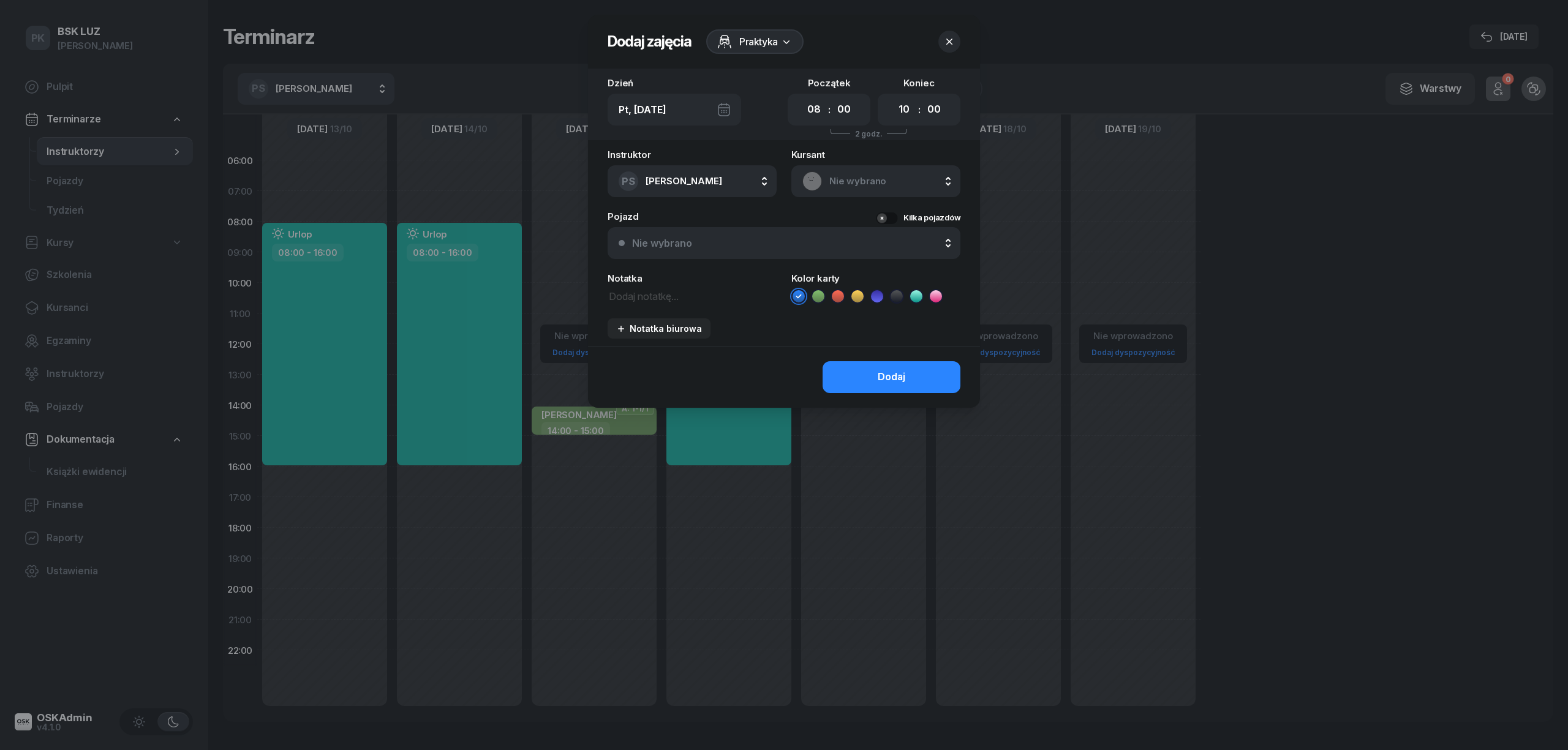
click at [755, 40] on span "Praktyka" at bounding box center [758, 42] width 39 height 15
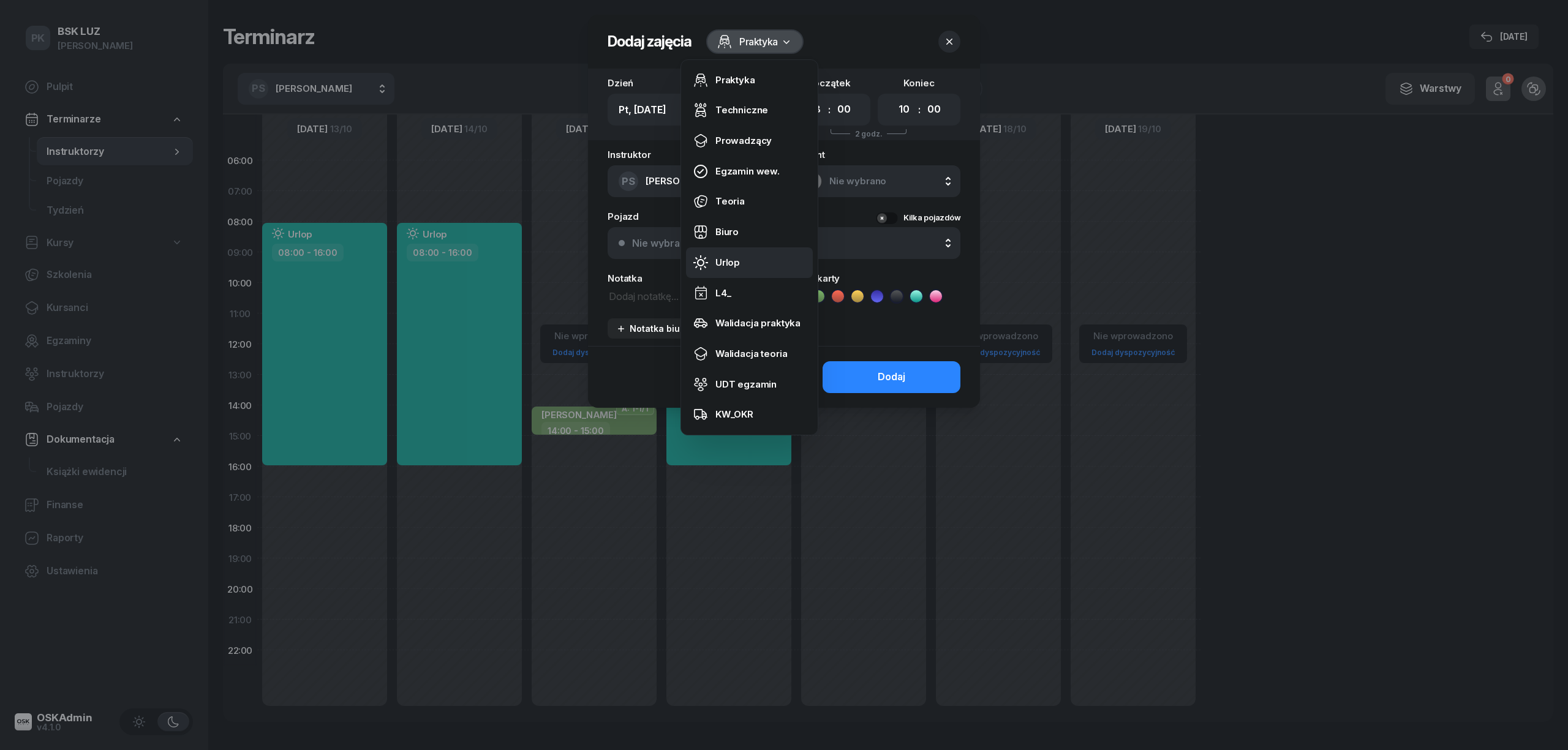
click at [752, 251] on link "Urlop" at bounding box center [749, 262] width 127 height 31
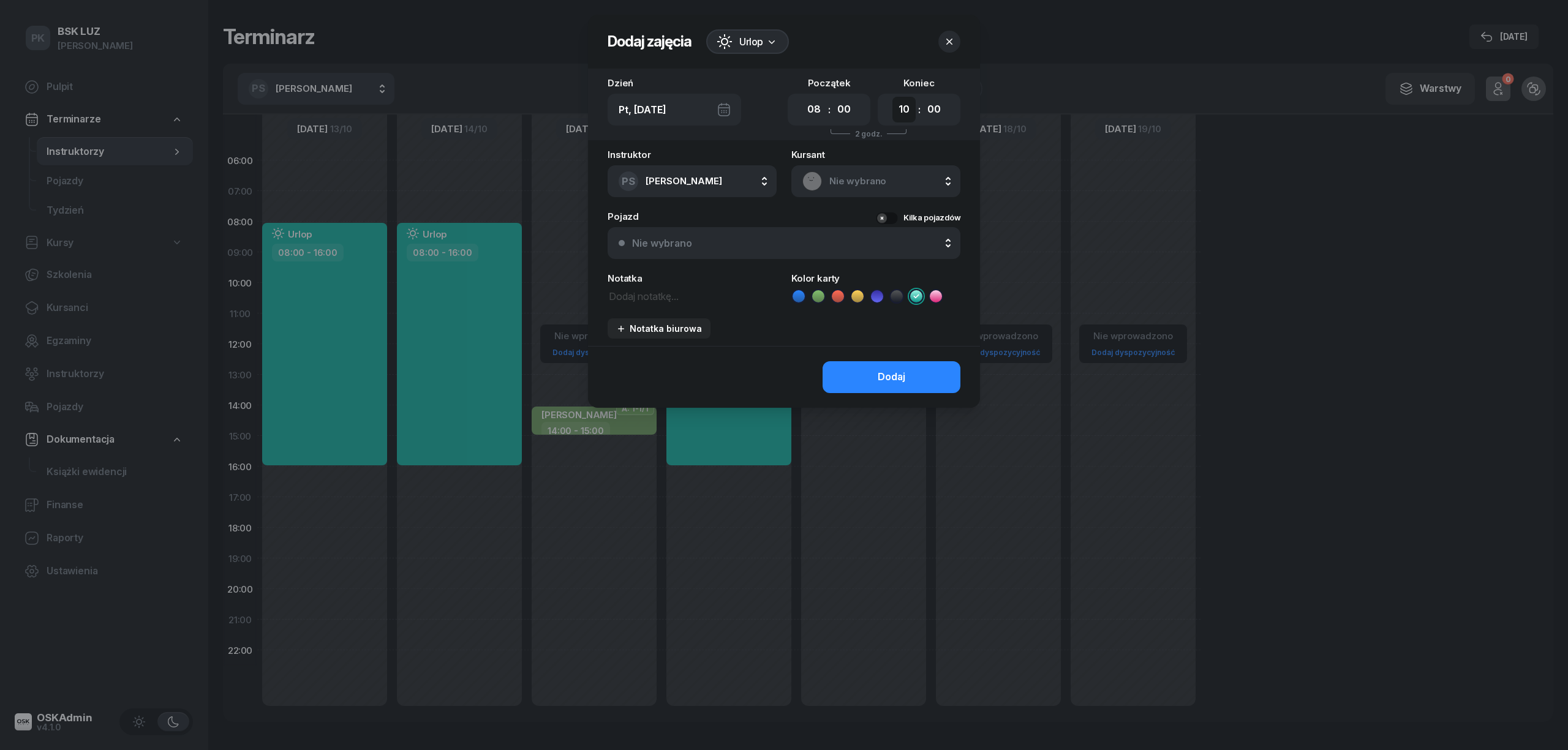
click at [898, 109] on select "00 01 02 03 04 05 06 07 08 09 10 11 12 13 14 15 16 17 18 19 20 21 22 23" at bounding box center [904, 109] width 24 height 25
select select "16"
click at [892, 97] on select "00 01 02 03 04 05 06 07 08 09 10 11 12 13 14 15 16 17 18 19 20 21 22 23" at bounding box center [904, 109] width 24 height 25
click at [902, 375] on div "Dodaj" at bounding box center [891, 377] width 27 height 16
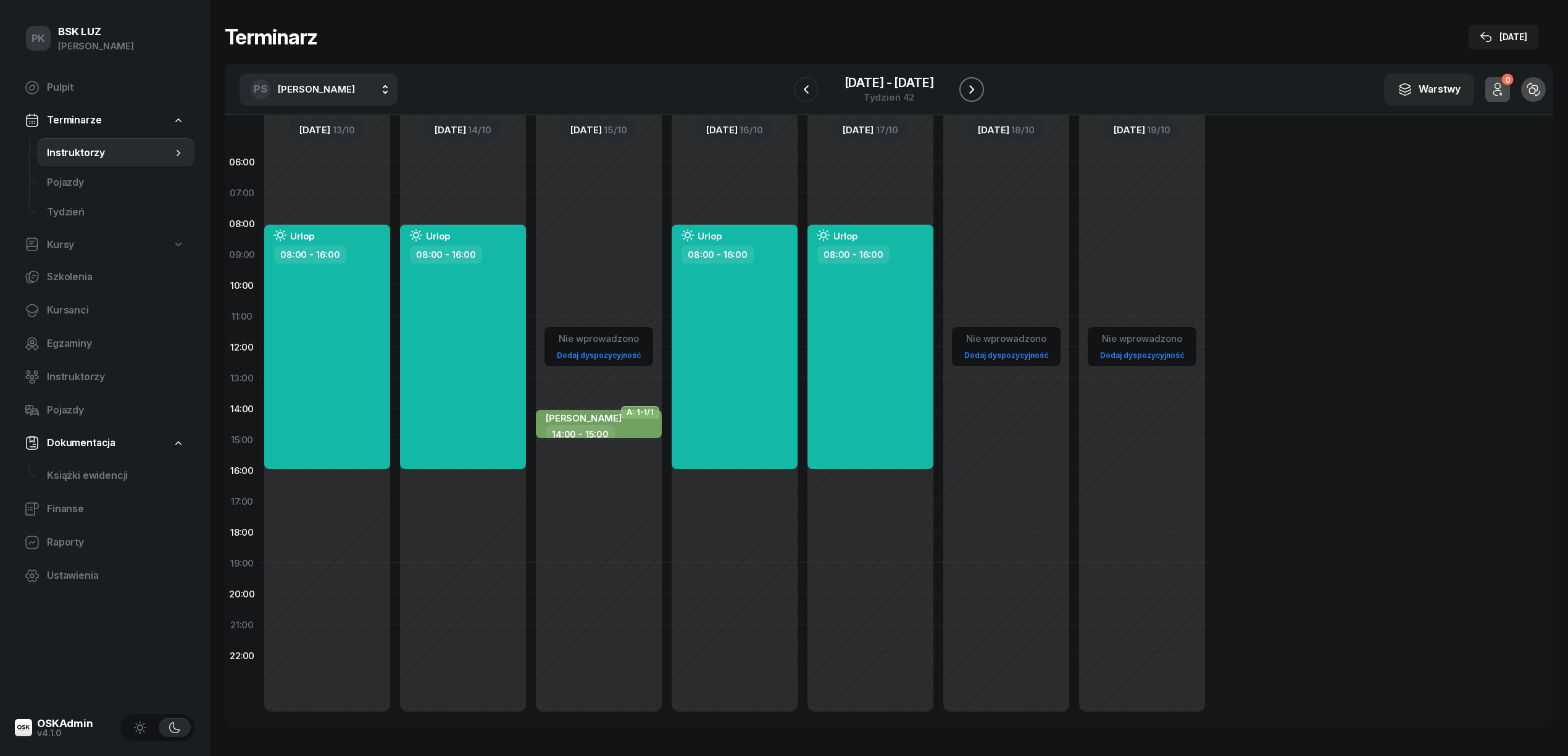
click at [964, 82] on icon "button" at bounding box center [971, 89] width 15 height 15
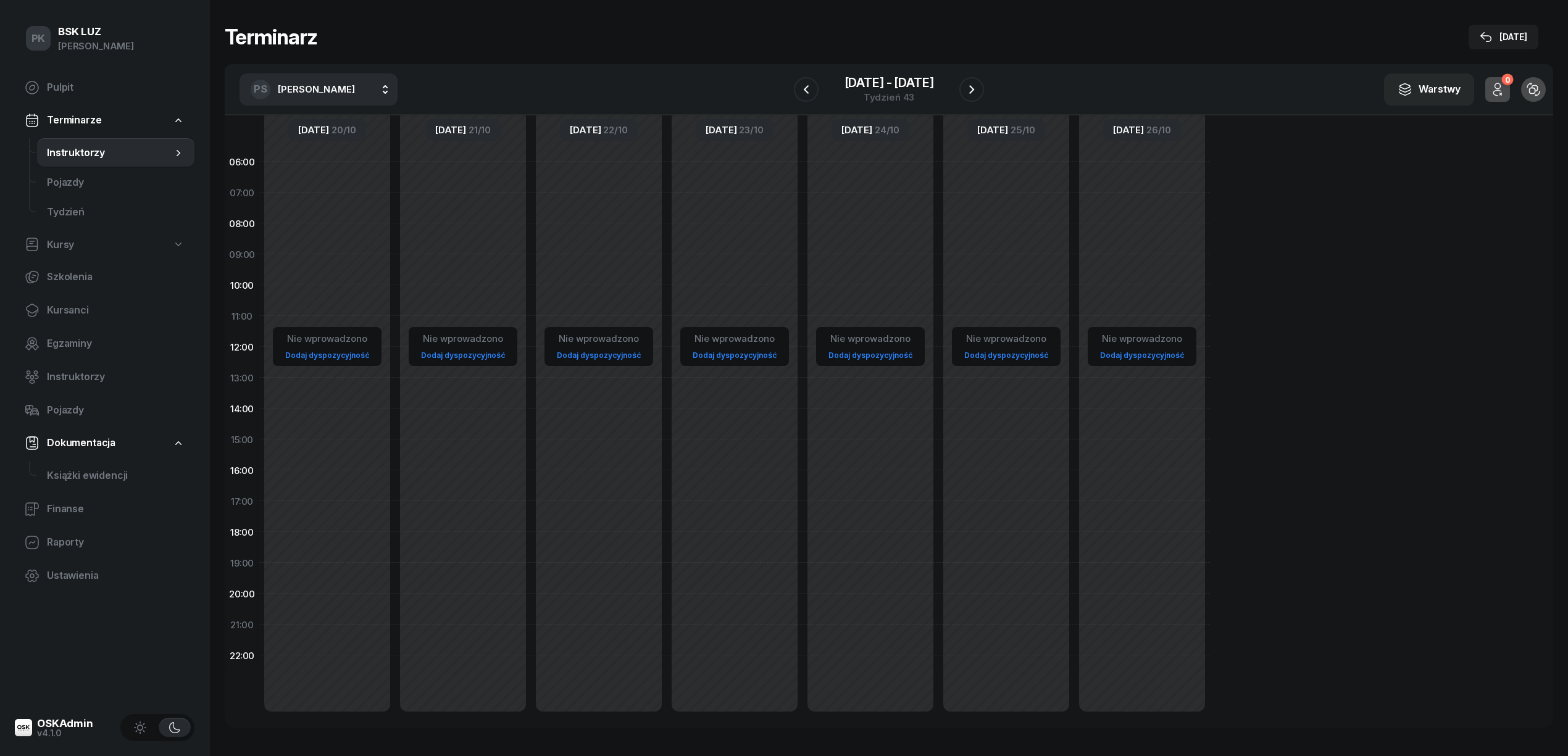
click at [328, 228] on div "Nie wprowadzono Dodaj dyspozycyjność" at bounding box center [327, 439] width 136 height 586
select select "08"
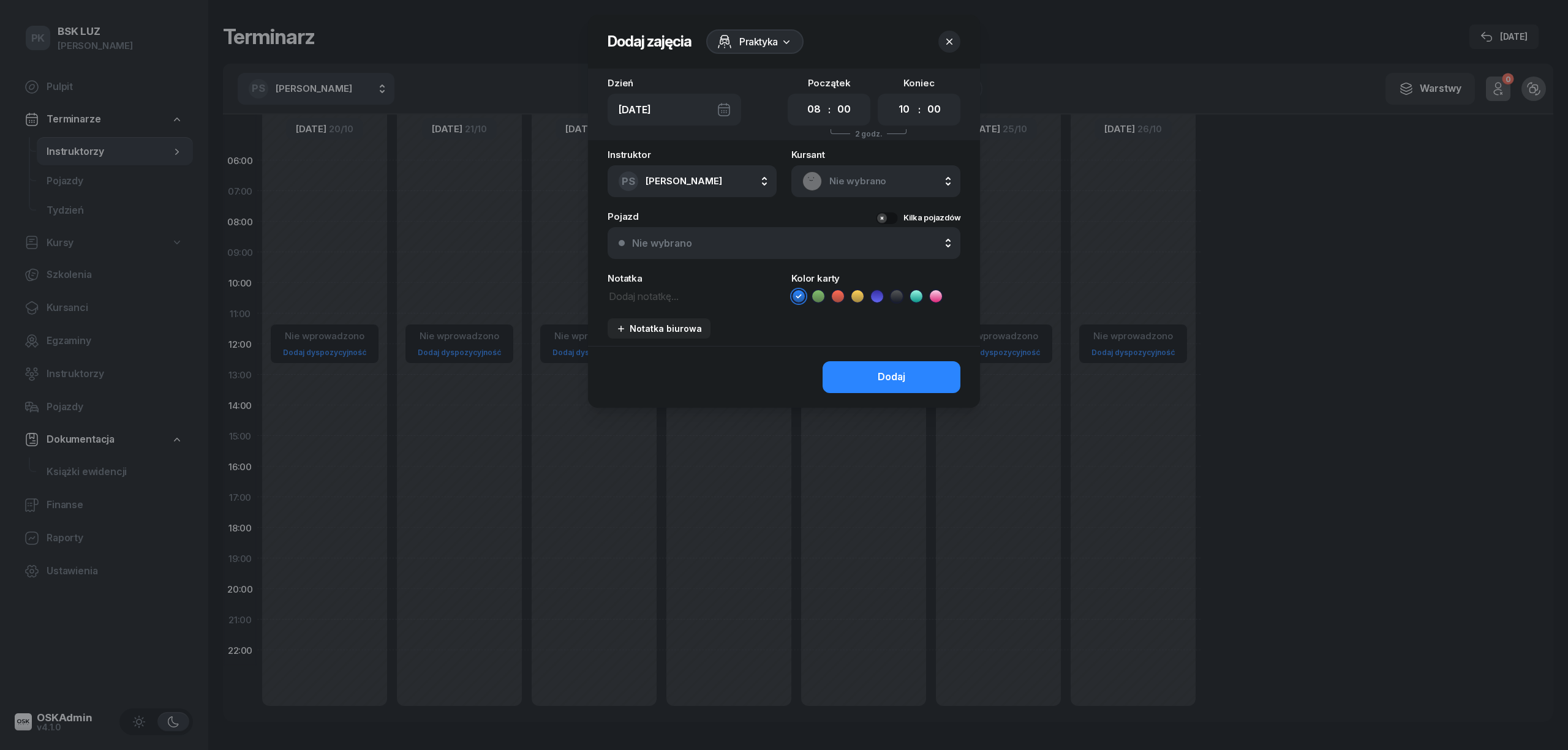
click at [752, 44] on span "Praktyka" at bounding box center [758, 42] width 39 height 15
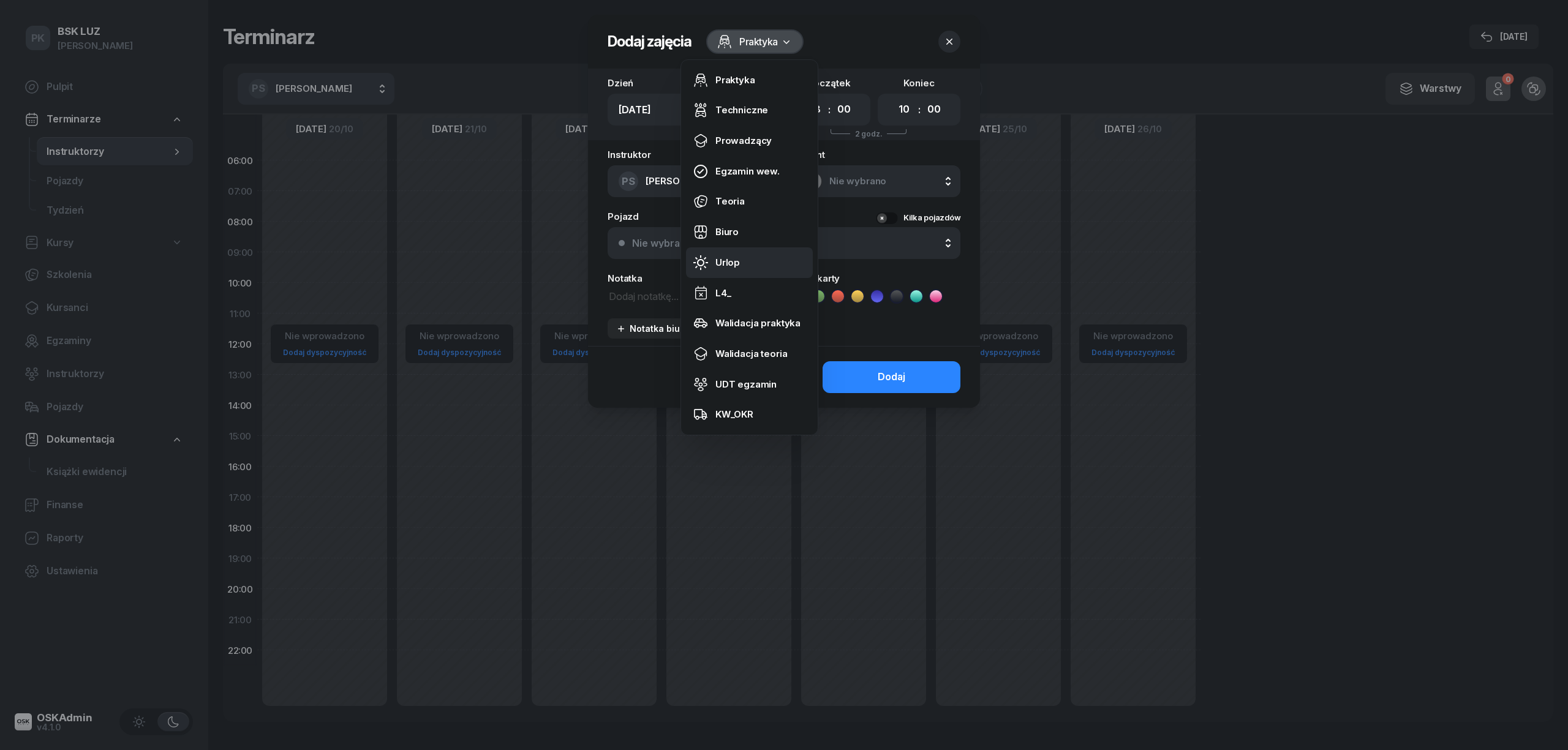
click at [730, 262] on div "Urlop" at bounding box center [728, 262] width 25 height 16
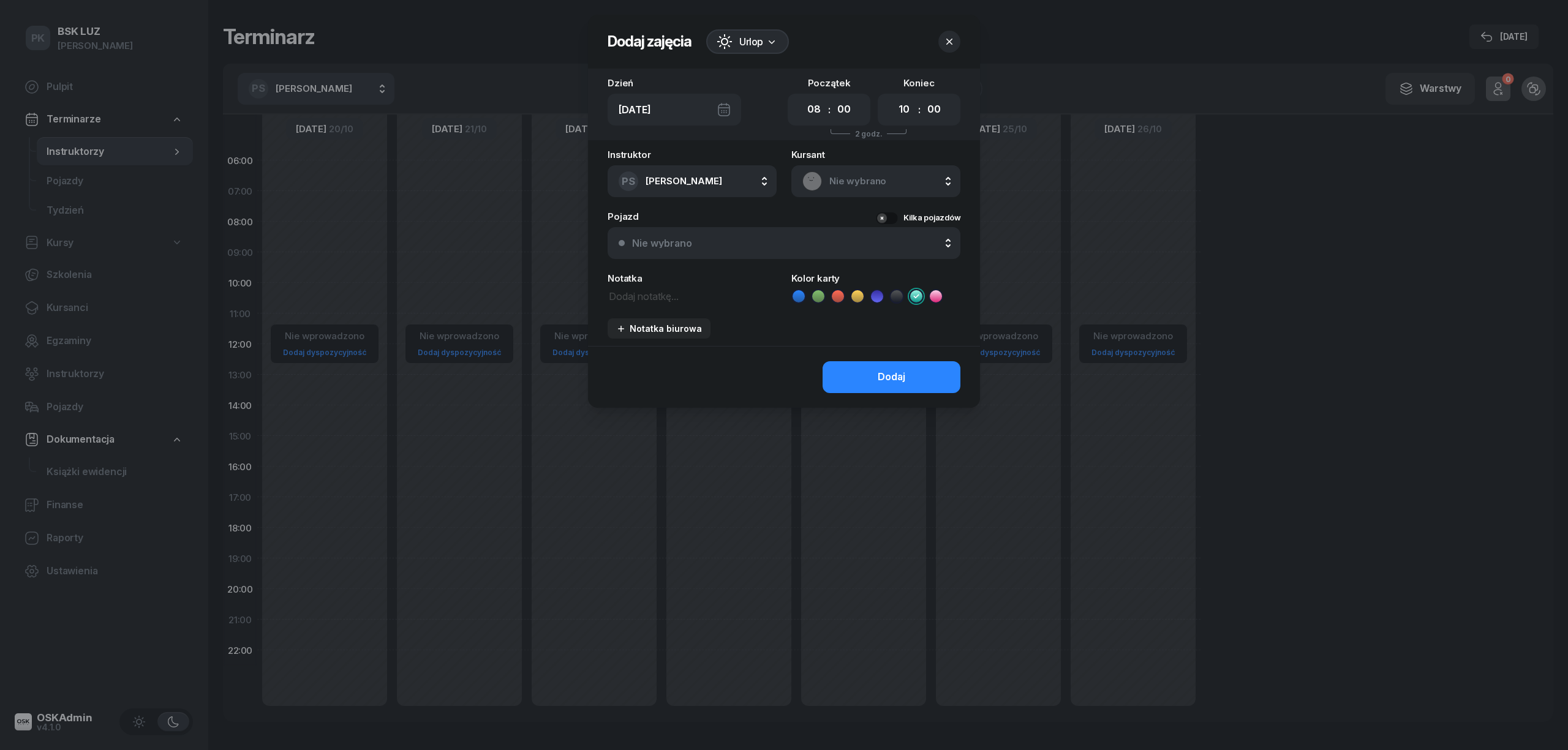
drag, startPoint x: 911, startPoint y: 109, endPoint x: 892, endPoint y: 128, distance: 26.9
click at [911, 109] on select "00 01 02 03 04 05 06 07 08 09 10 11 12 13 14 15 16 17 18 19 20 21 22 23" at bounding box center [904, 109] width 24 height 25
select select "16"
click at [892, 97] on select "00 01 02 03 04 05 06 07 08 09 10 11 12 13 14 15 16 17 18 19 20 21 22 23" at bounding box center [904, 109] width 24 height 25
click at [915, 363] on button "Dodaj" at bounding box center [891, 377] width 138 height 32
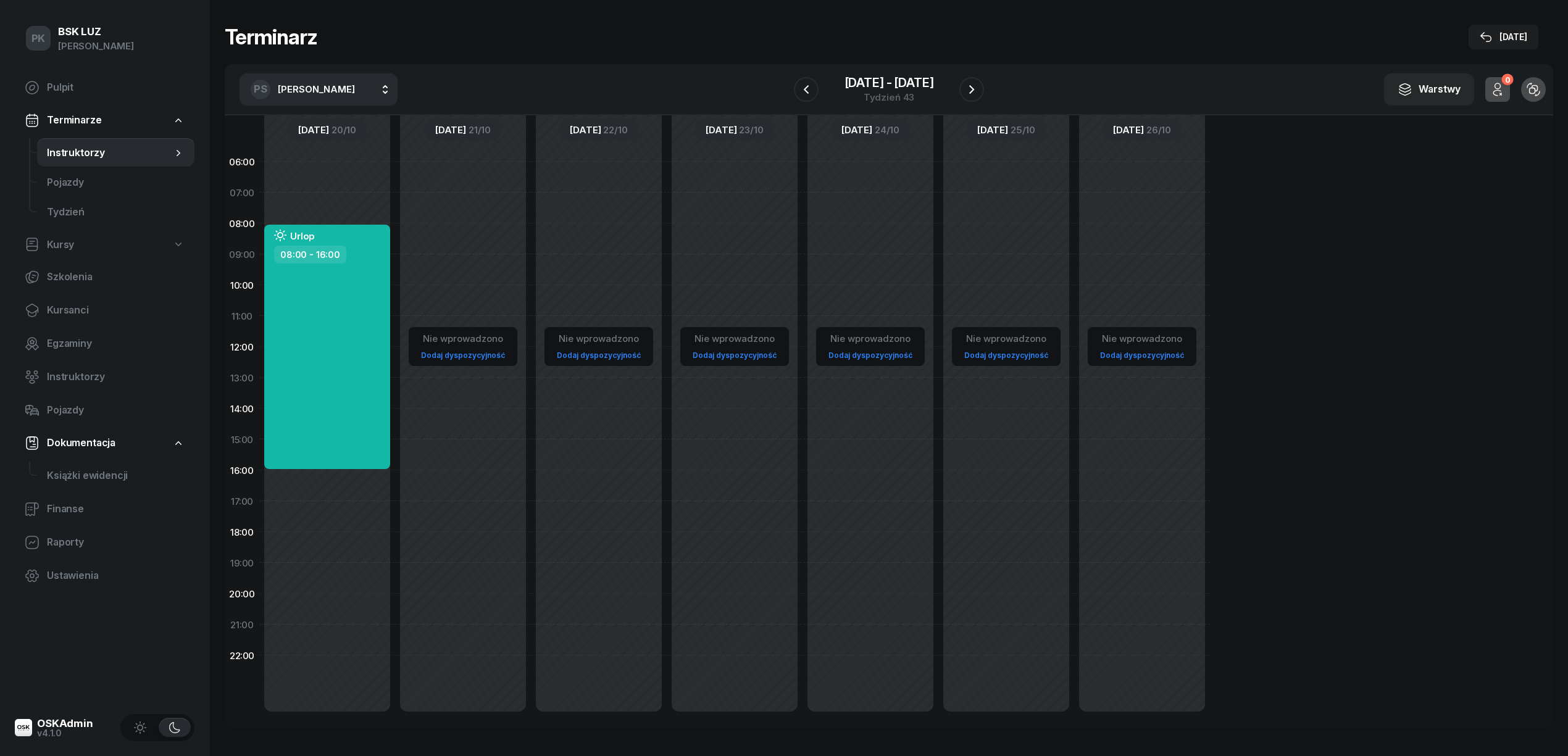
click at [448, 230] on div "Nie wprowadzono Dodaj dyspozycyjność" at bounding box center [463, 439] width 136 height 586
select select "08"
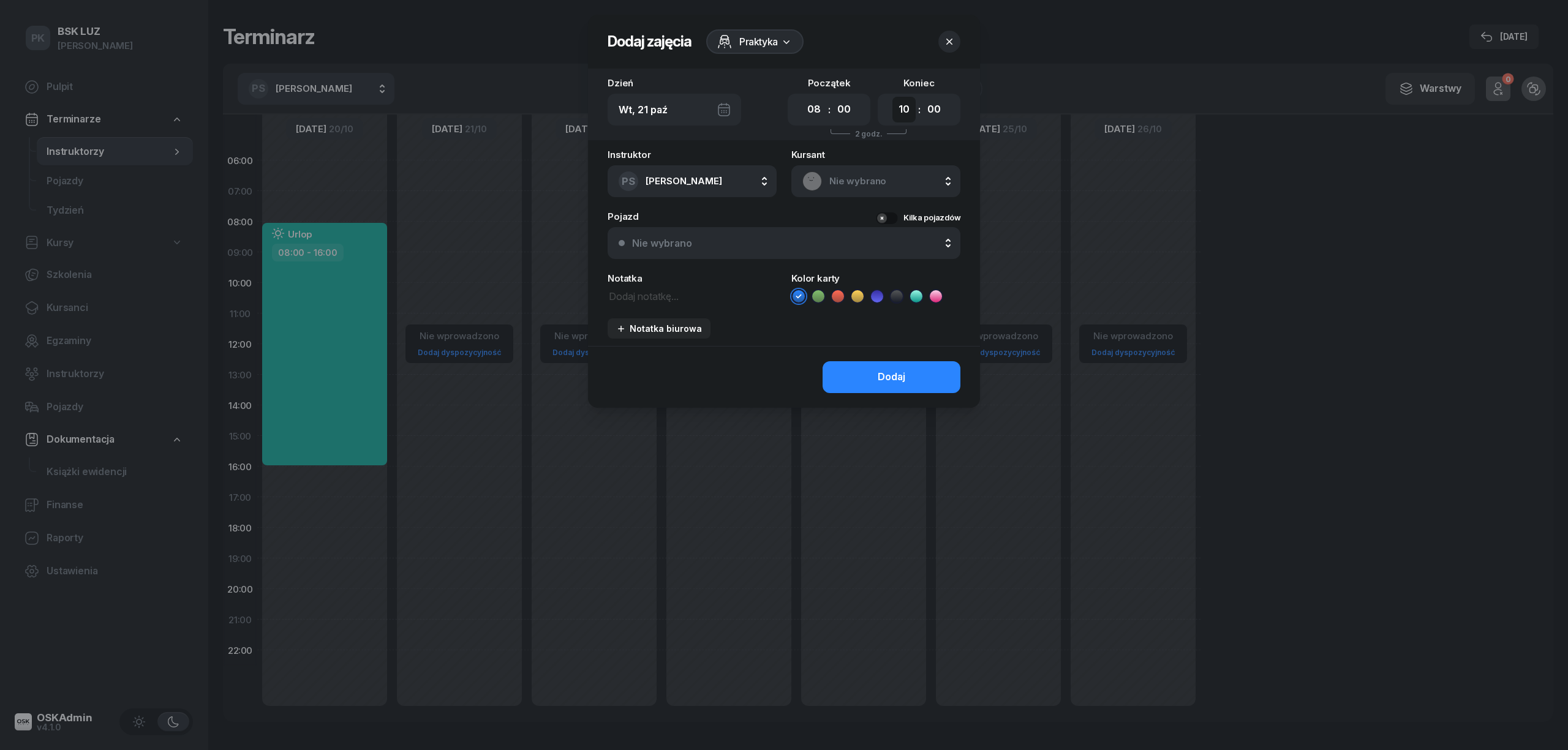
click at [898, 108] on select "00 01 02 03 04 05 06 07 08 09 10 11 12 13 14 15 16 17 18 19 20 21 22 23" at bounding box center [904, 109] width 24 height 25
select select "16"
click at [892, 97] on select "00 01 02 03 04 05 06 07 08 09 10 11 12 13 14 15 16 17 18 19 20 21 22 23" at bounding box center [904, 109] width 24 height 25
click at [746, 50] on div "Praktyka" at bounding box center [755, 42] width 97 height 25
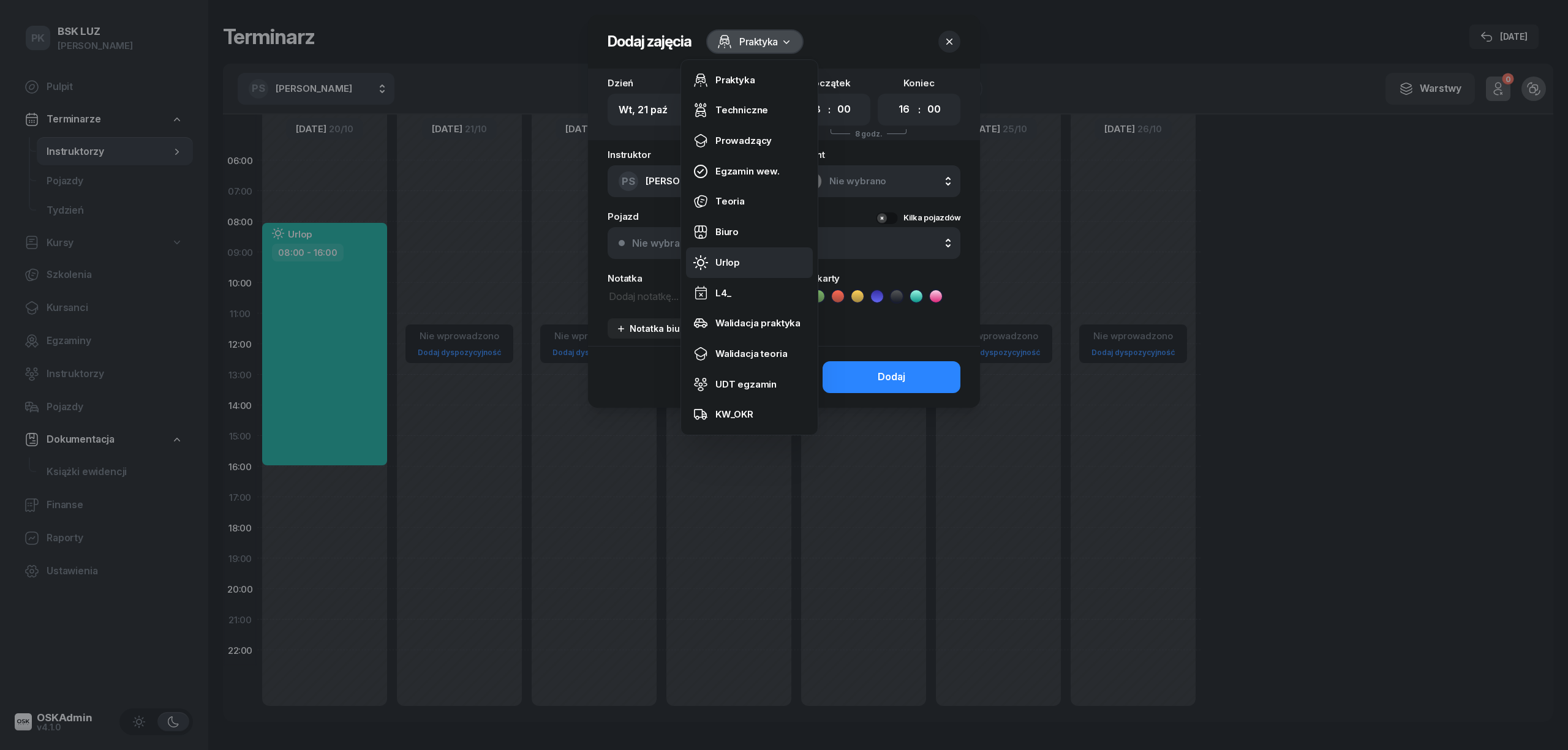
click at [738, 265] on div "Urlop" at bounding box center [728, 262] width 25 height 16
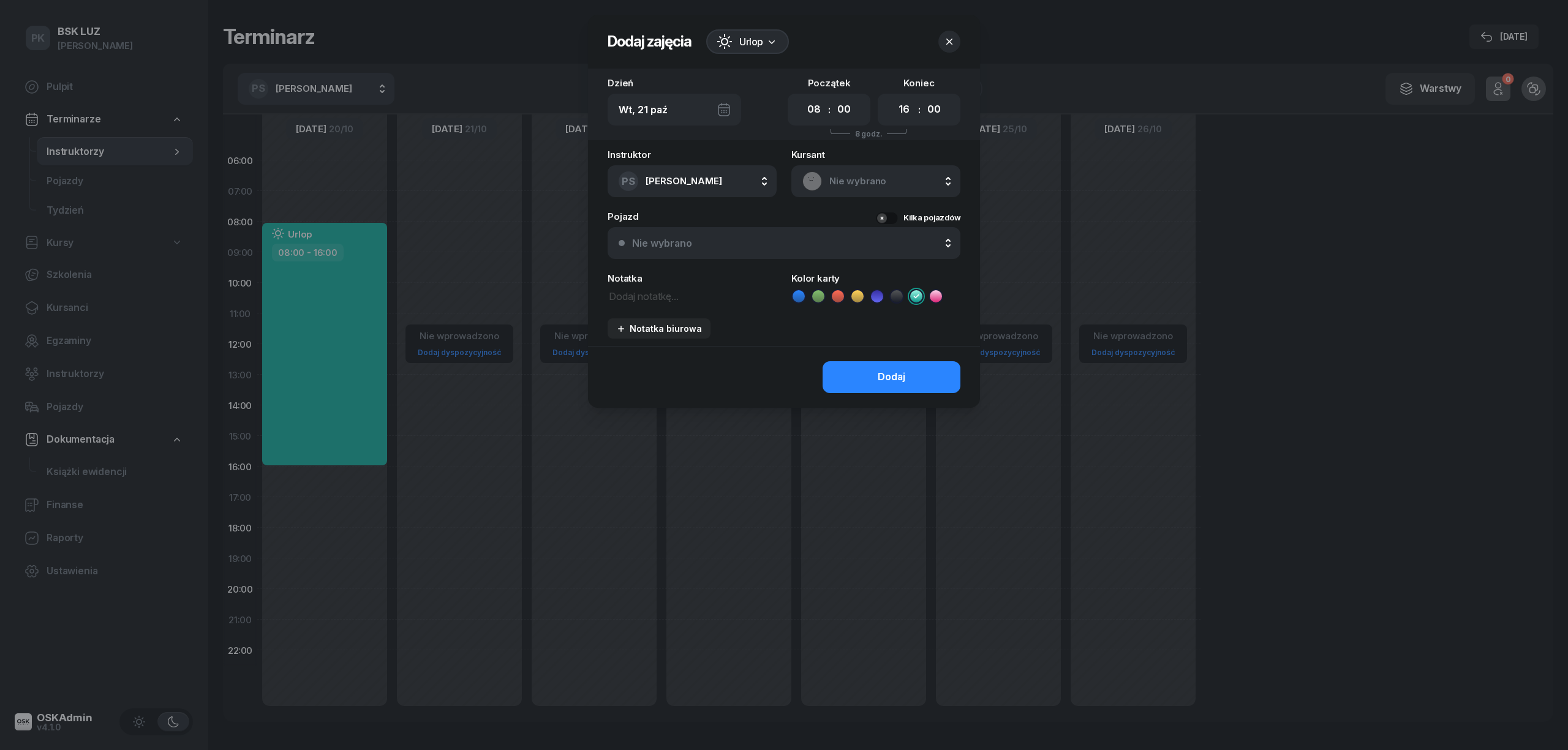
click at [845, 366] on button "Dodaj" at bounding box center [891, 377] width 138 height 32
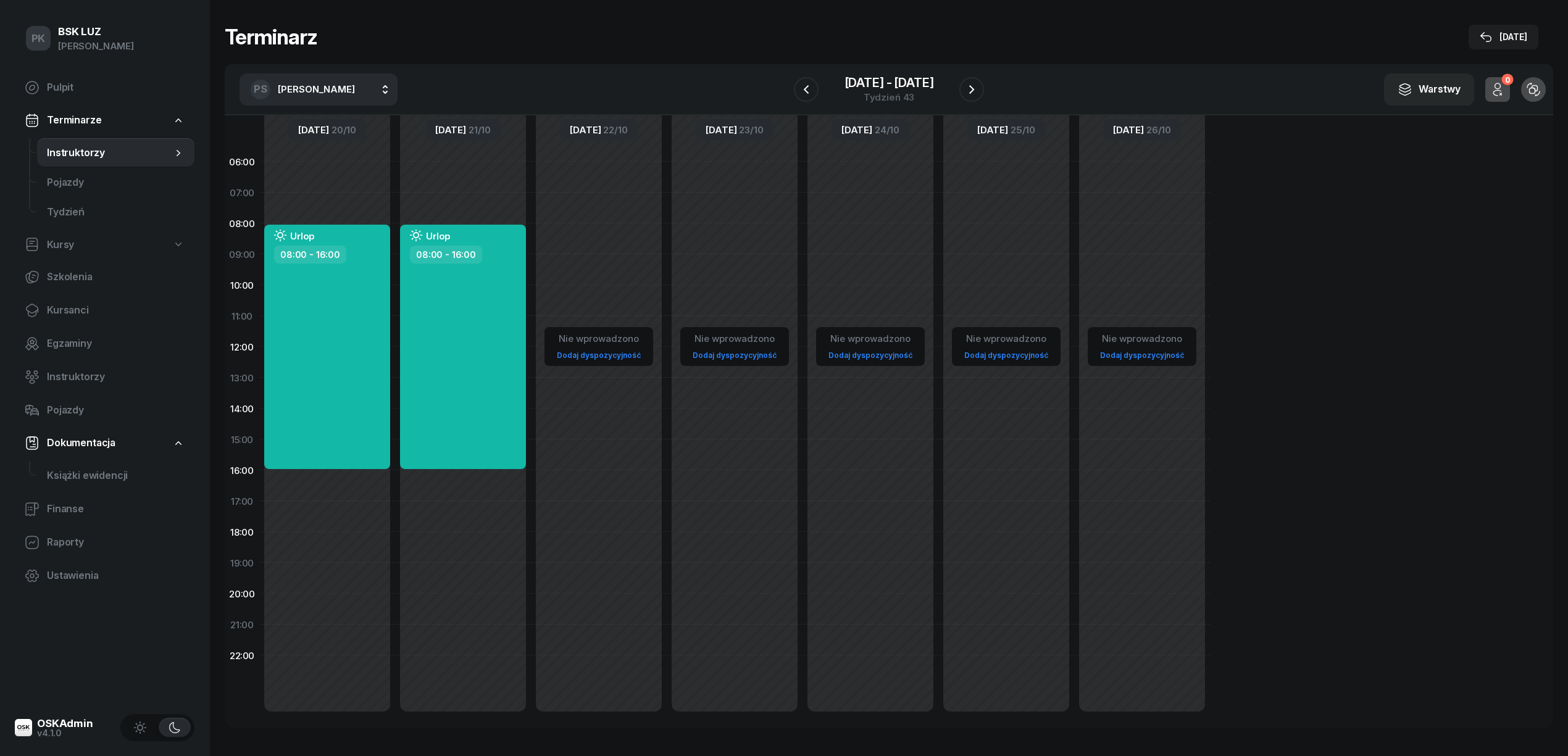
click at [605, 234] on div "Nie wprowadzono Dodaj dyspozycyjność" at bounding box center [599, 439] width 136 height 586
select select "08"
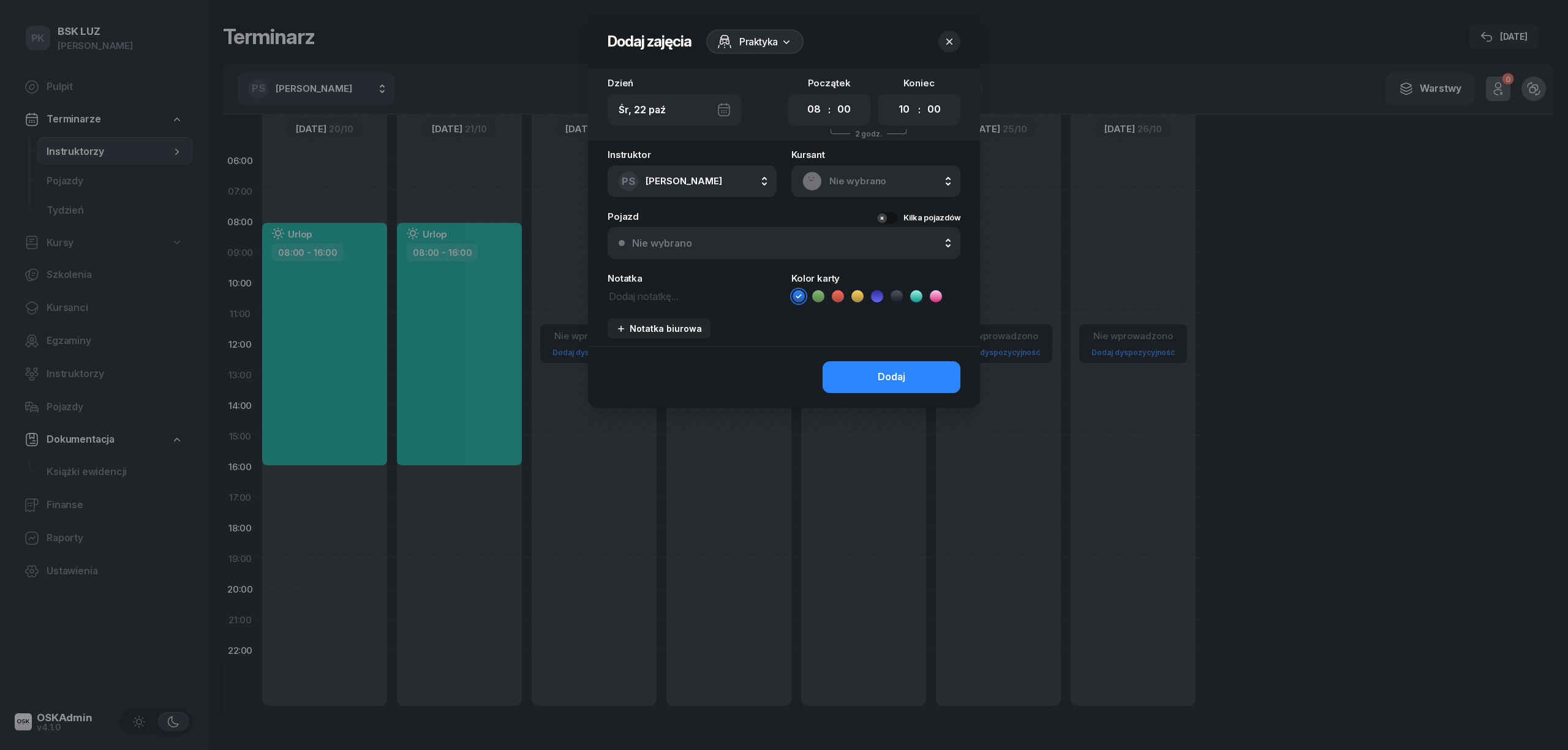
click at [753, 37] on span "Praktyka" at bounding box center [758, 42] width 39 height 15
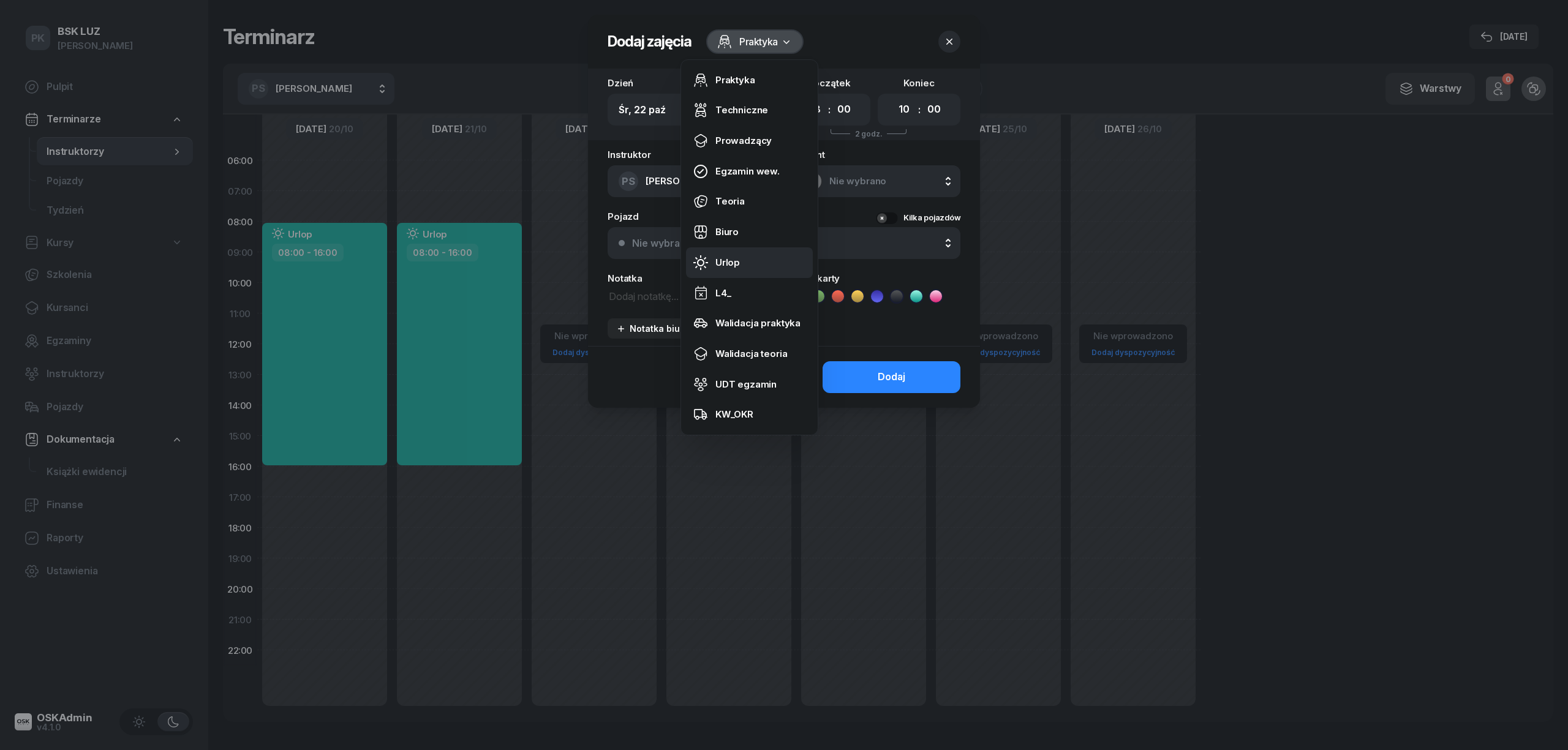
click at [730, 253] on link "Urlop" at bounding box center [749, 262] width 127 height 31
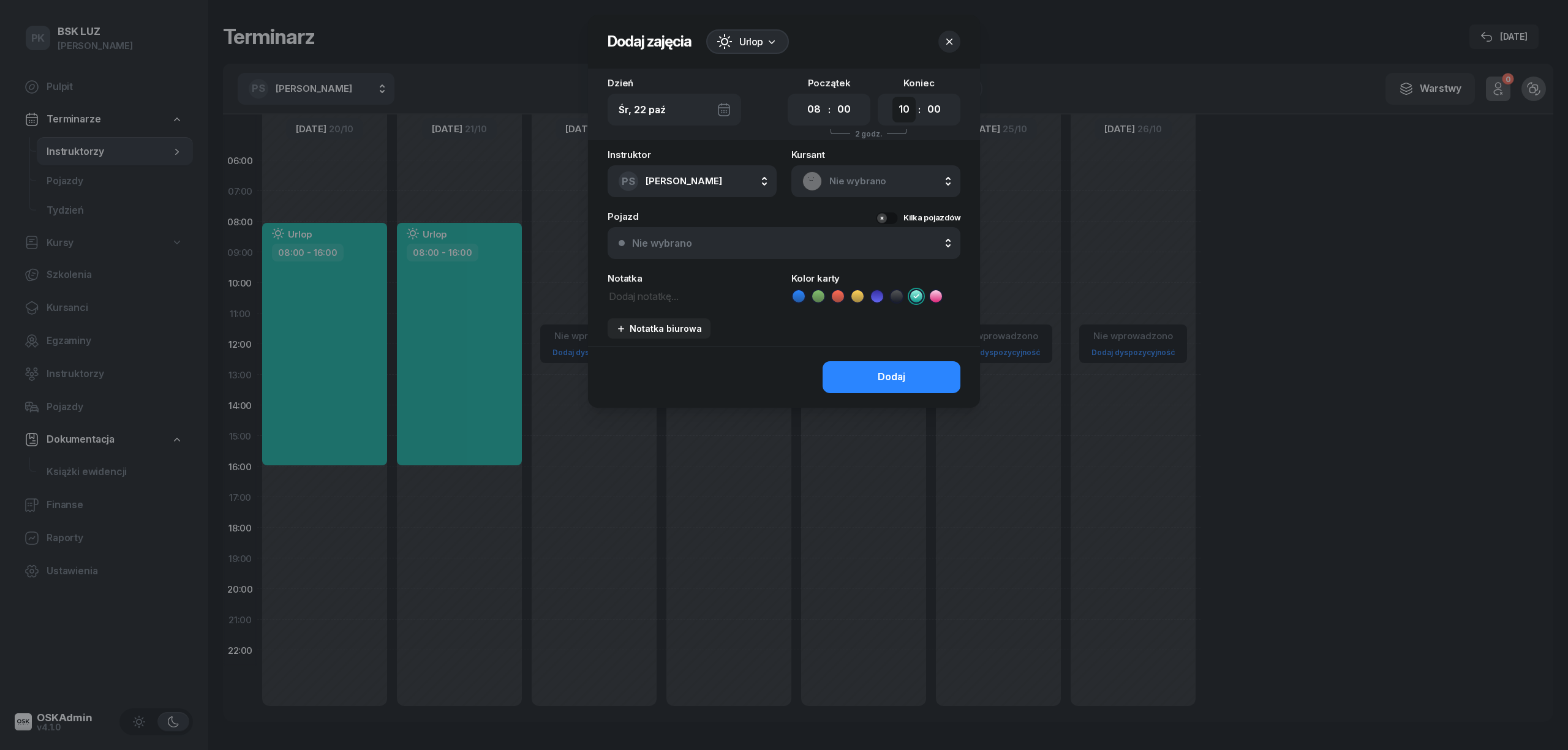
drag, startPoint x: 907, startPoint y: 114, endPoint x: 904, endPoint y: 121, distance: 7.6
click at [907, 114] on select "00 01 02 03 04 05 06 07 08 09 10 11 12 13 14 15 16 17 18 19 20 21 22 23" at bounding box center [904, 109] width 24 height 25
select select "16"
click at [892, 97] on select "00 01 02 03 04 05 06 07 08 09 10 11 12 13 14 15 16 17 18 19 20 21 22 23" at bounding box center [904, 109] width 24 height 25
click at [905, 378] on div "Dodaj" at bounding box center [891, 377] width 27 height 16
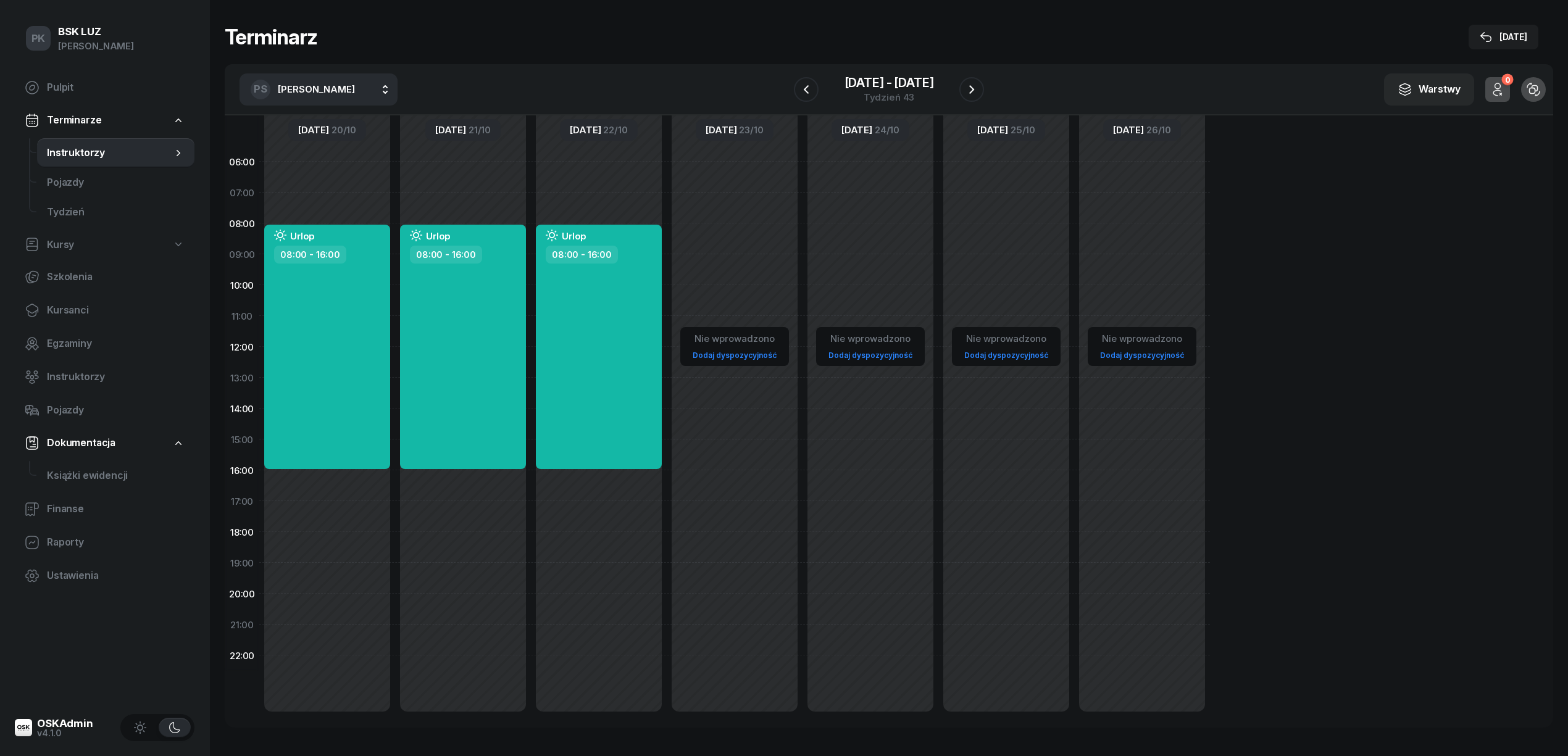
click at [719, 237] on div "Nie wprowadzono Dodaj dyspozycyjność" at bounding box center [734, 439] width 136 height 586
select select "08"
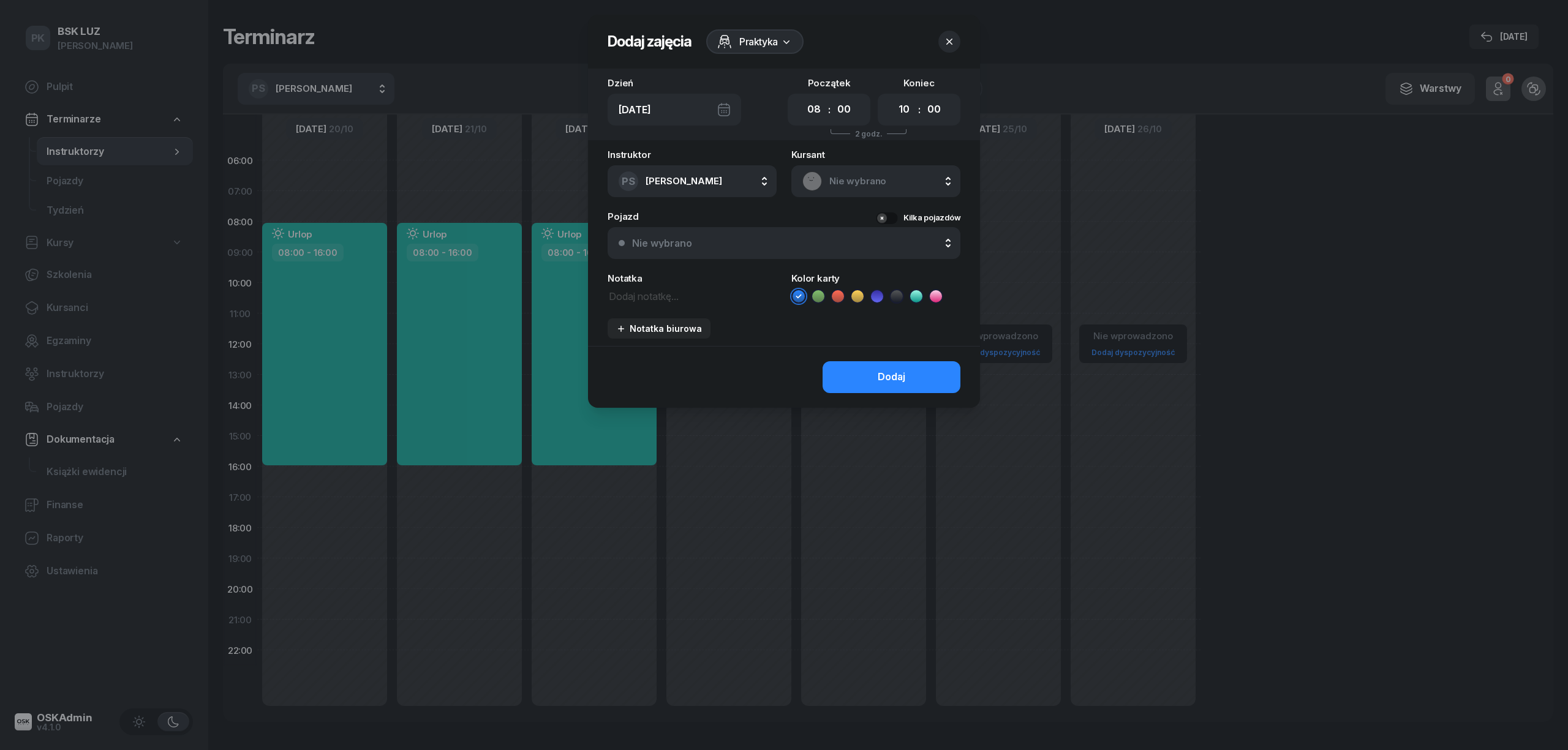
click at [767, 40] on span "Praktyka" at bounding box center [758, 42] width 39 height 15
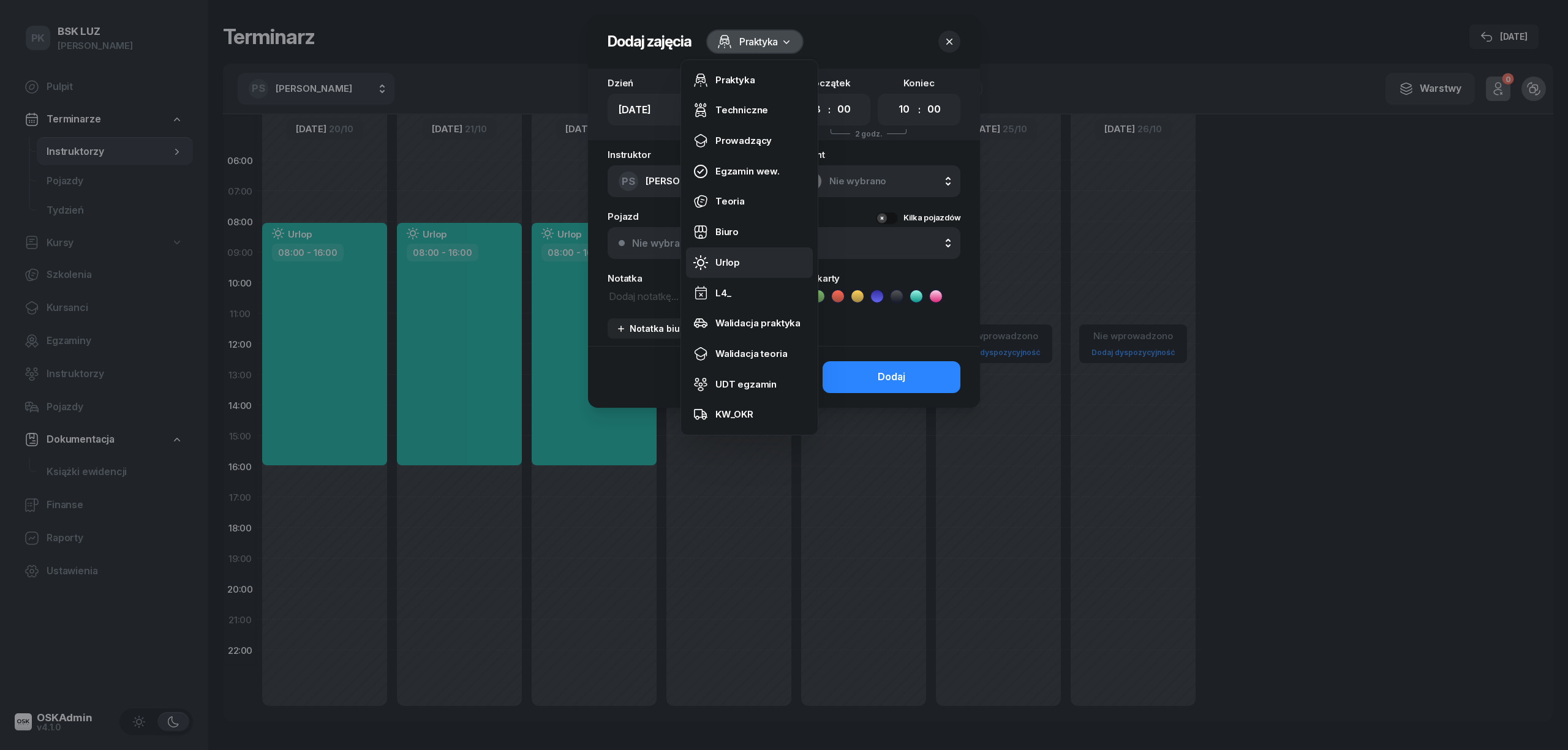
click at [740, 251] on link "Urlop" at bounding box center [749, 262] width 127 height 31
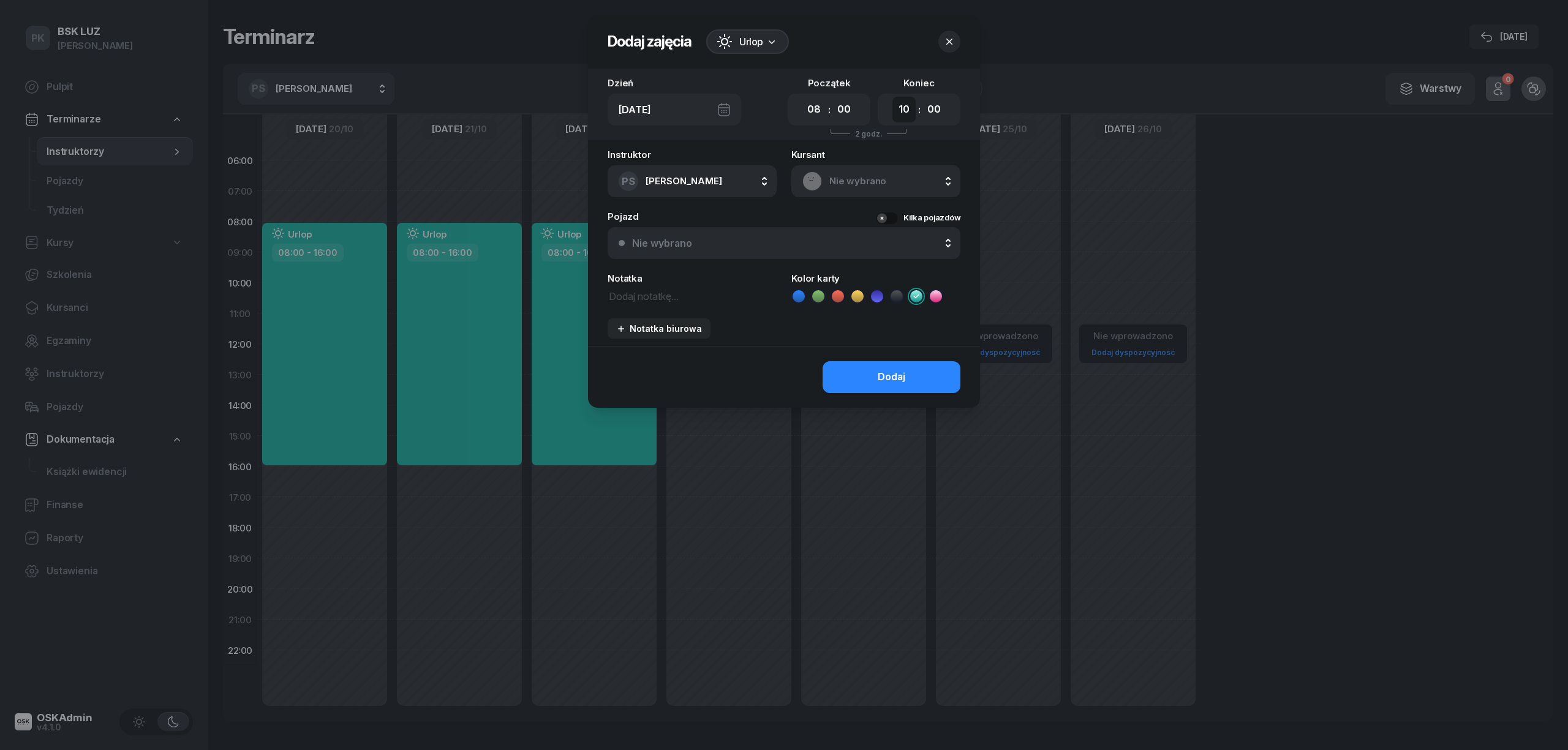
click at [906, 106] on select "00 01 02 03 04 05 06 07 08 09 10 11 12 13 14 15 16 17 18 19 20 21 22 23" at bounding box center [904, 109] width 24 height 25
select select "16"
click at [892, 97] on select "00 01 02 03 04 05 06 07 08 09 10 11 12 13 14 15 16 17 18 19 20 21 22 23" at bounding box center [904, 109] width 24 height 25
click at [905, 373] on button "Dodaj" at bounding box center [891, 377] width 138 height 32
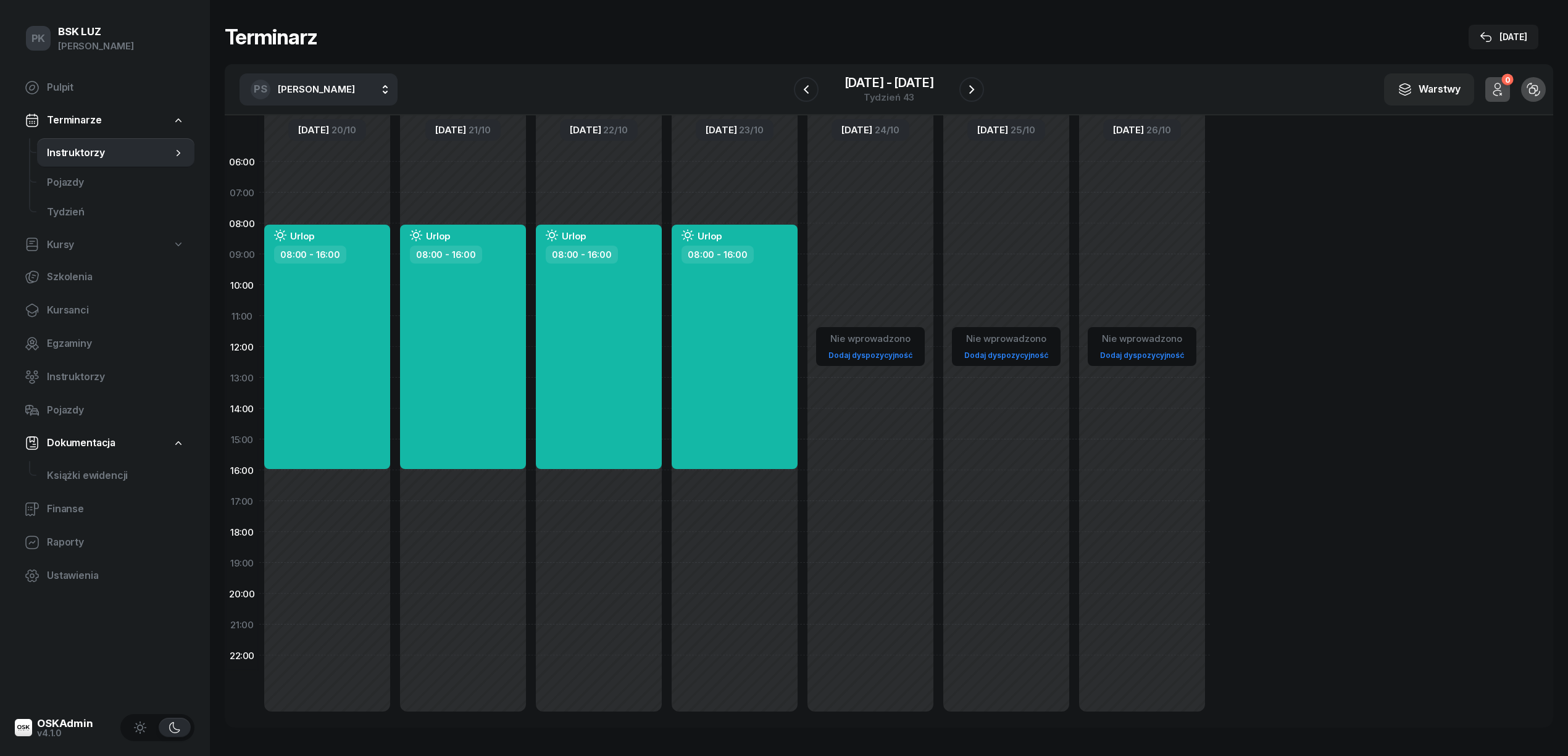
click at [849, 235] on div "Nie wprowadzono Dodaj dyspozycyjność" at bounding box center [871, 439] width 136 height 586
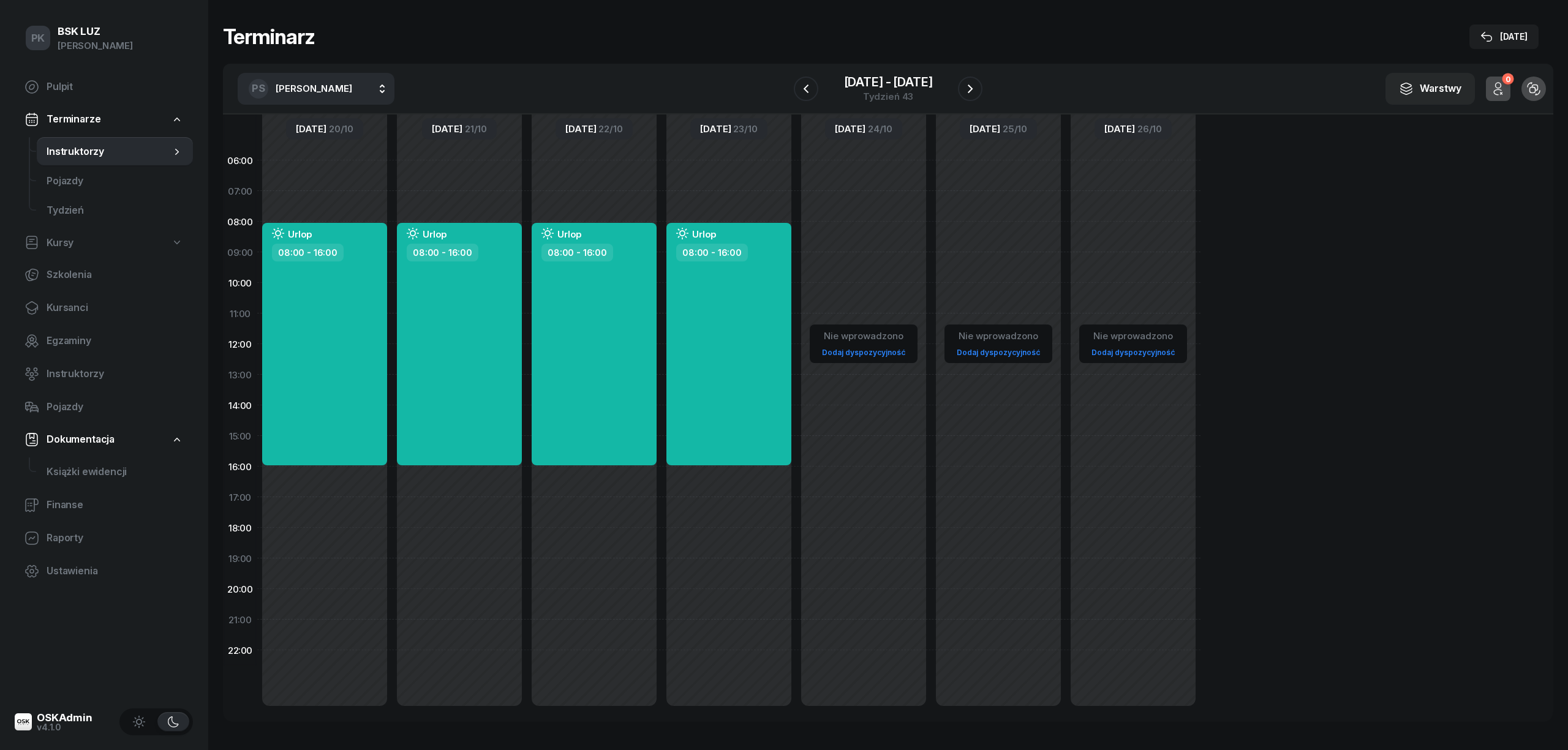
select select "08"
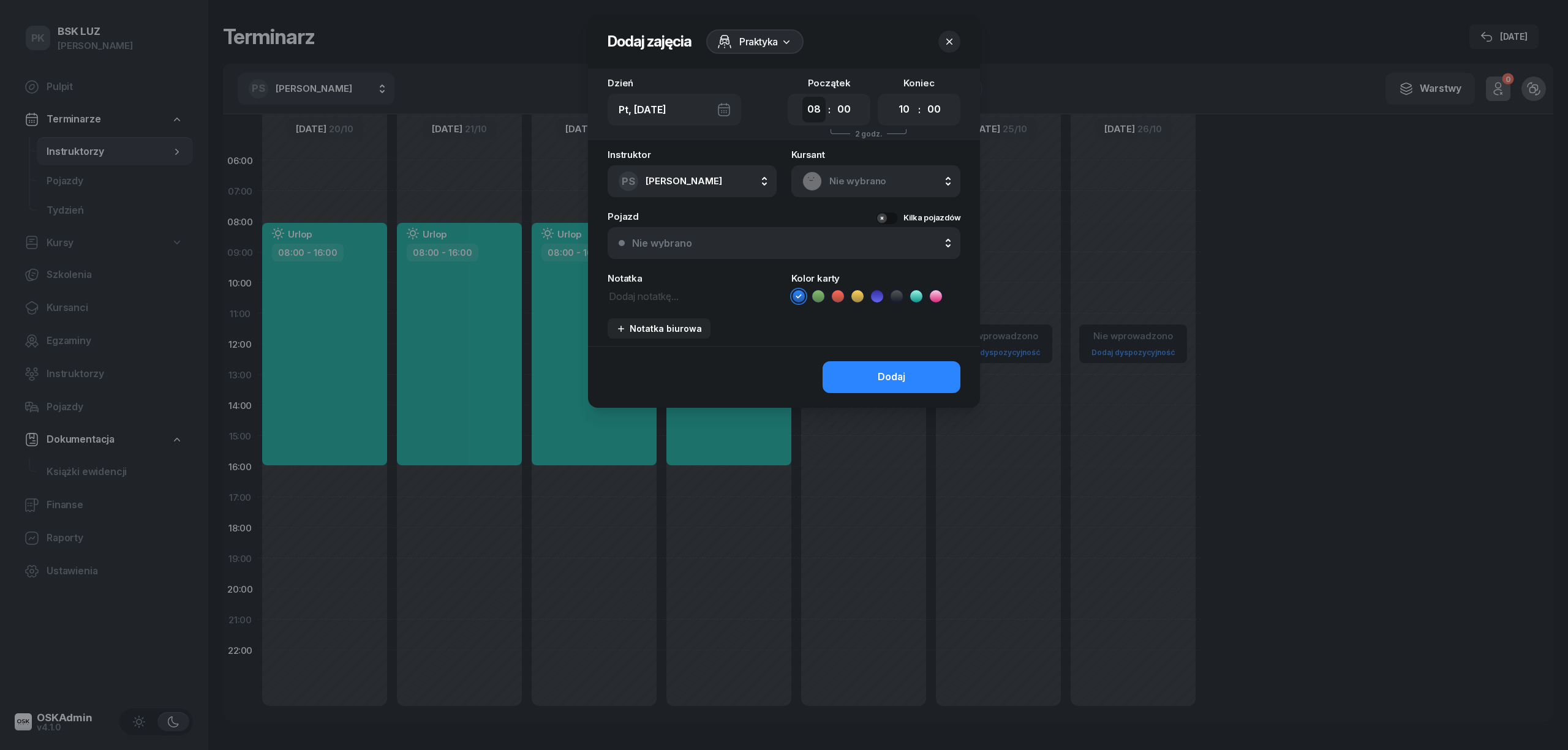
click at [824, 105] on select "00 01 02 03 04 05 06 07 08 09 10 11 12 13 14 15 16 17 18 19 20 21 22 23" at bounding box center [814, 109] width 24 height 25
click at [757, 28] on header "Dodaj zajęcia Praktyka" at bounding box center [784, 42] width 392 height 54
click at [755, 37] on span "Praktyka" at bounding box center [758, 42] width 39 height 15
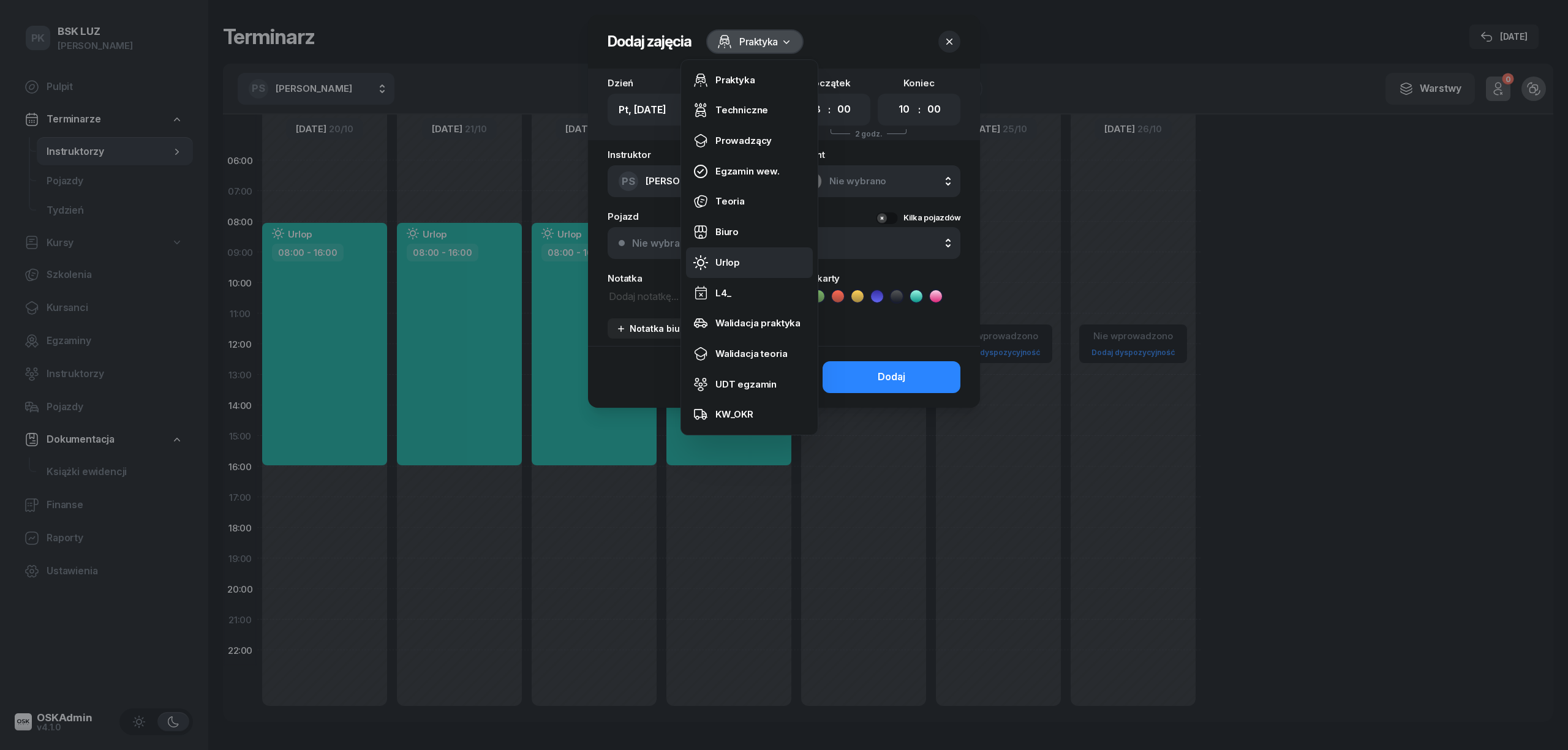
click at [733, 257] on div "Urlop" at bounding box center [728, 262] width 25 height 16
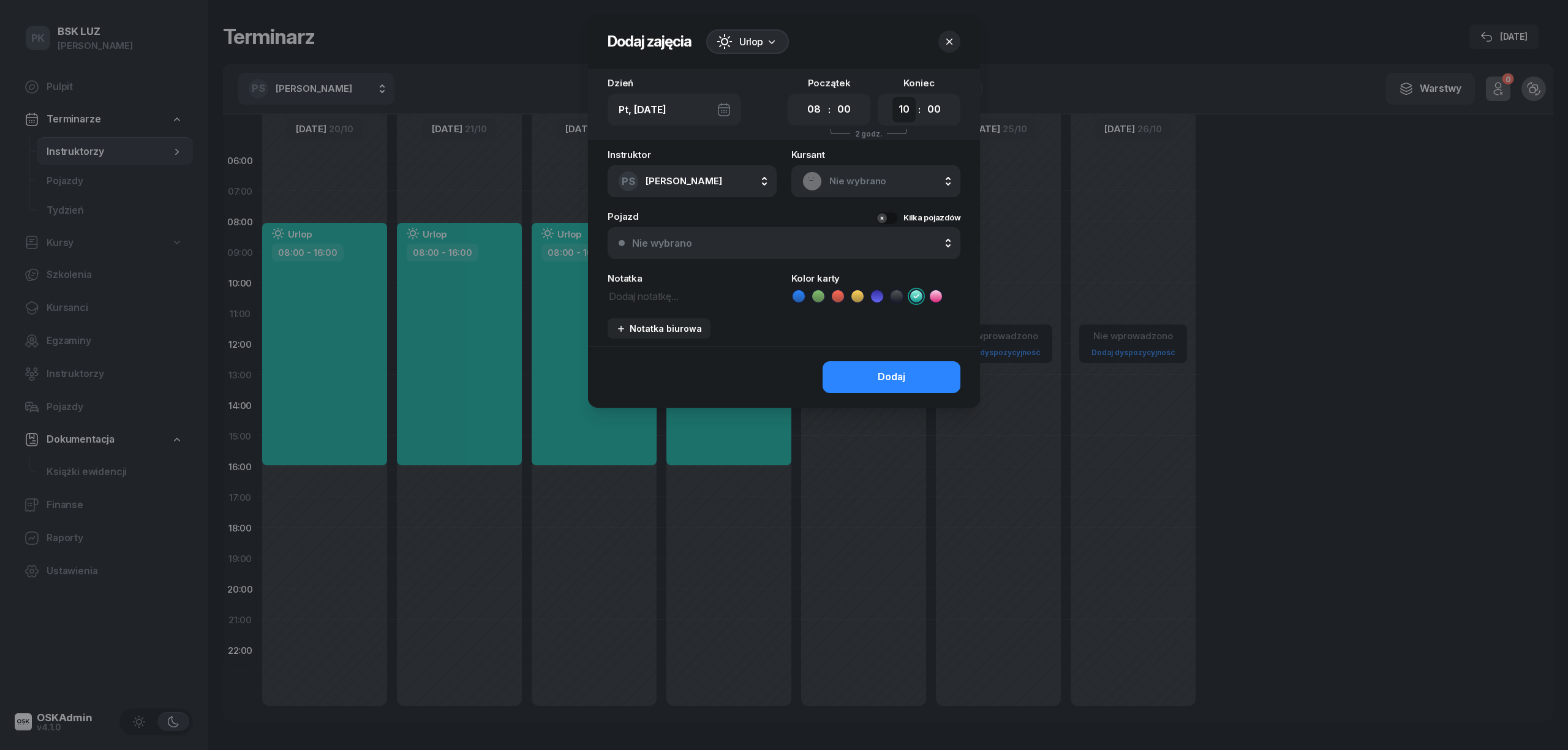
click at [902, 108] on select "00 01 02 03 04 05 06 07 08 09 10 11 12 13 14 15 16 17 18 19 20 21 22 23" at bounding box center [904, 109] width 24 height 25
select select "16"
click at [892, 97] on select "00 01 02 03 04 05 06 07 08 09 10 11 12 13 14 15 16 17 18 19 20 21 22 23" at bounding box center [904, 109] width 24 height 25
click at [916, 382] on button "Dodaj" at bounding box center [891, 377] width 138 height 32
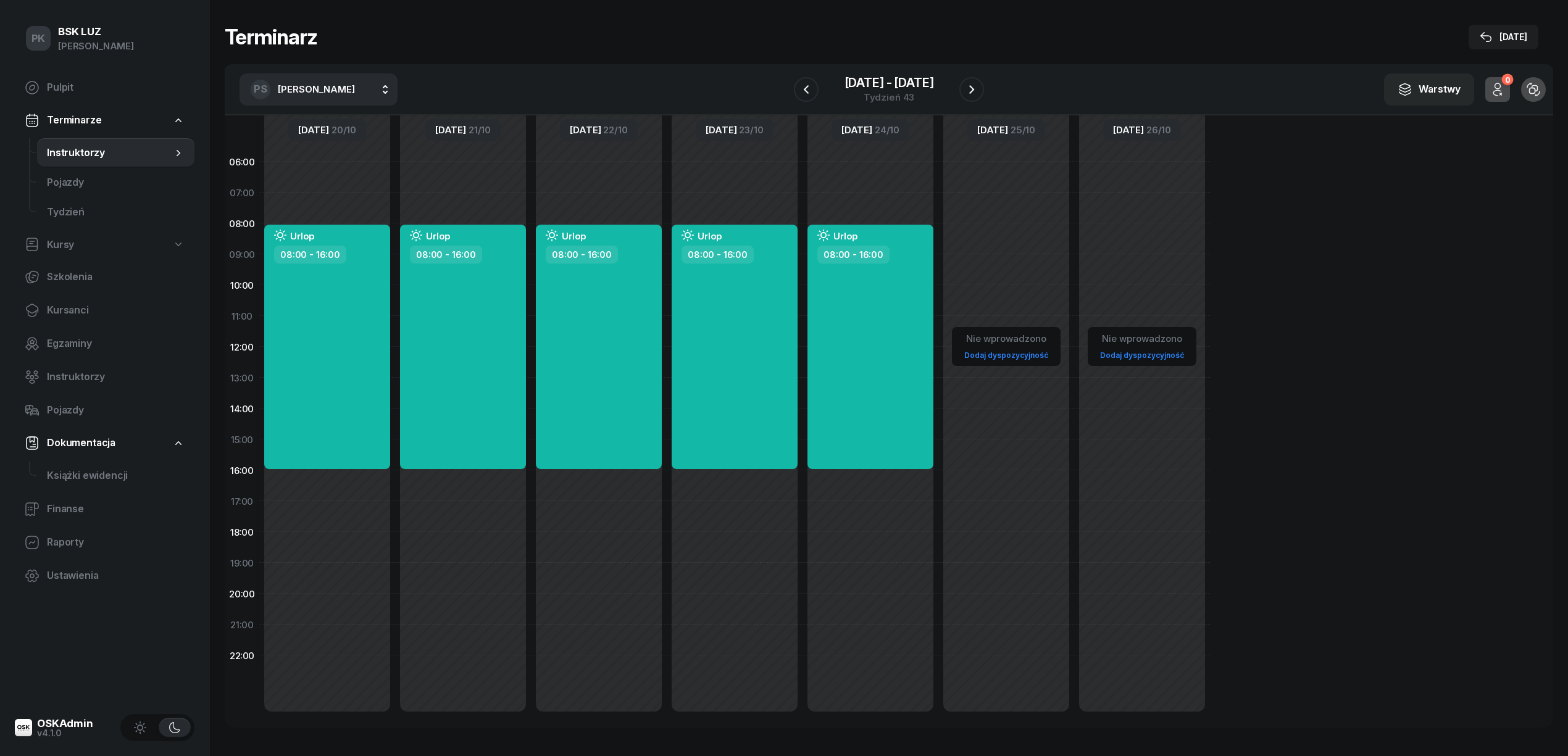
click at [974, 75] on div "20 paź - 26 paź Tydzień 43" at bounding box center [888, 89] width 190 height 35
click at [971, 84] on icon "button" at bounding box center [971, 89] width 15 height 15
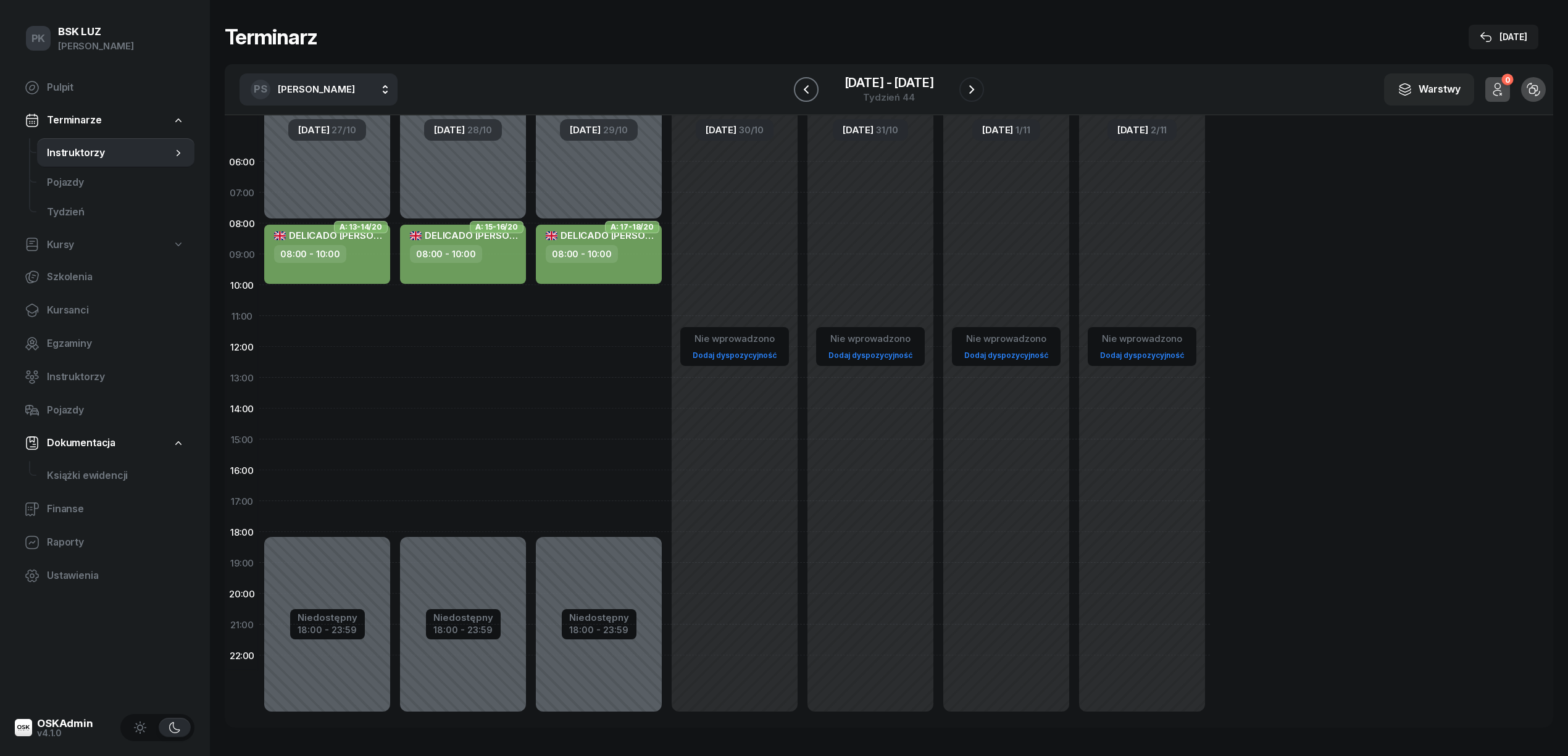
click at [805, 85] on icon "button" at bounding box center [806, 89] width 15 height 15
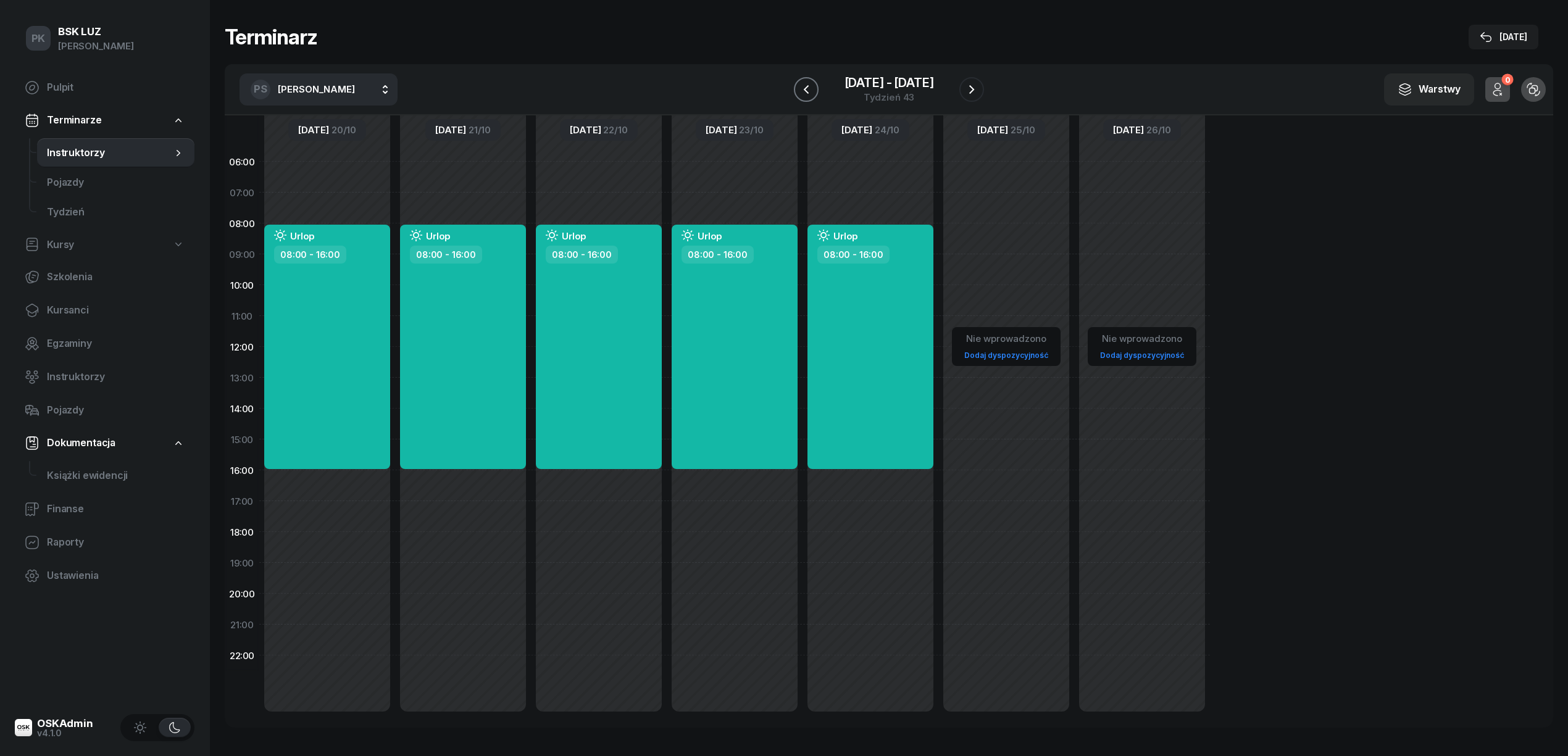
click at [805, 85] on icon "button" at bounding box center [806, 89] width 15 height 15
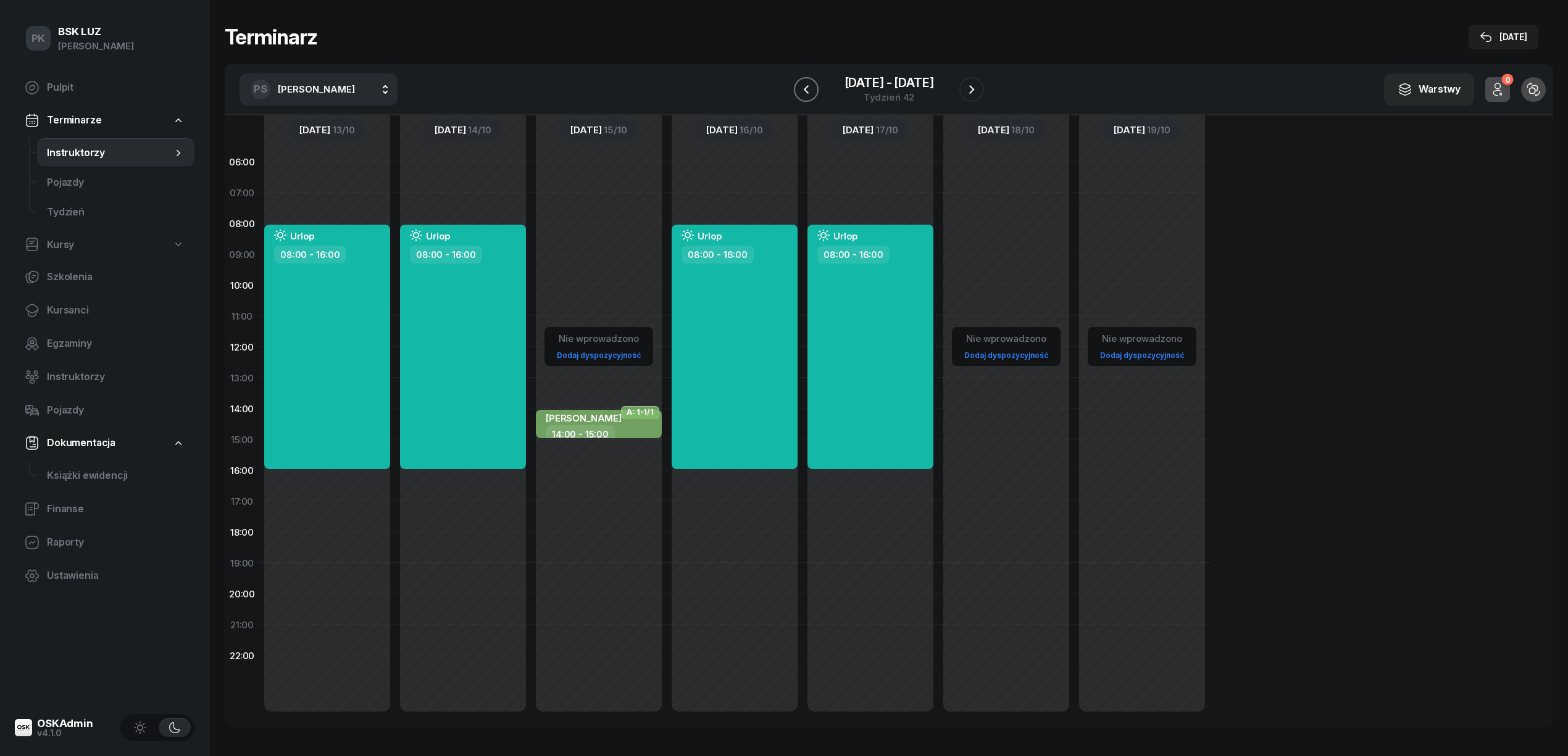
click at [805, 85] on icon "button" at bounding box center [806, 89] width 15 height 15
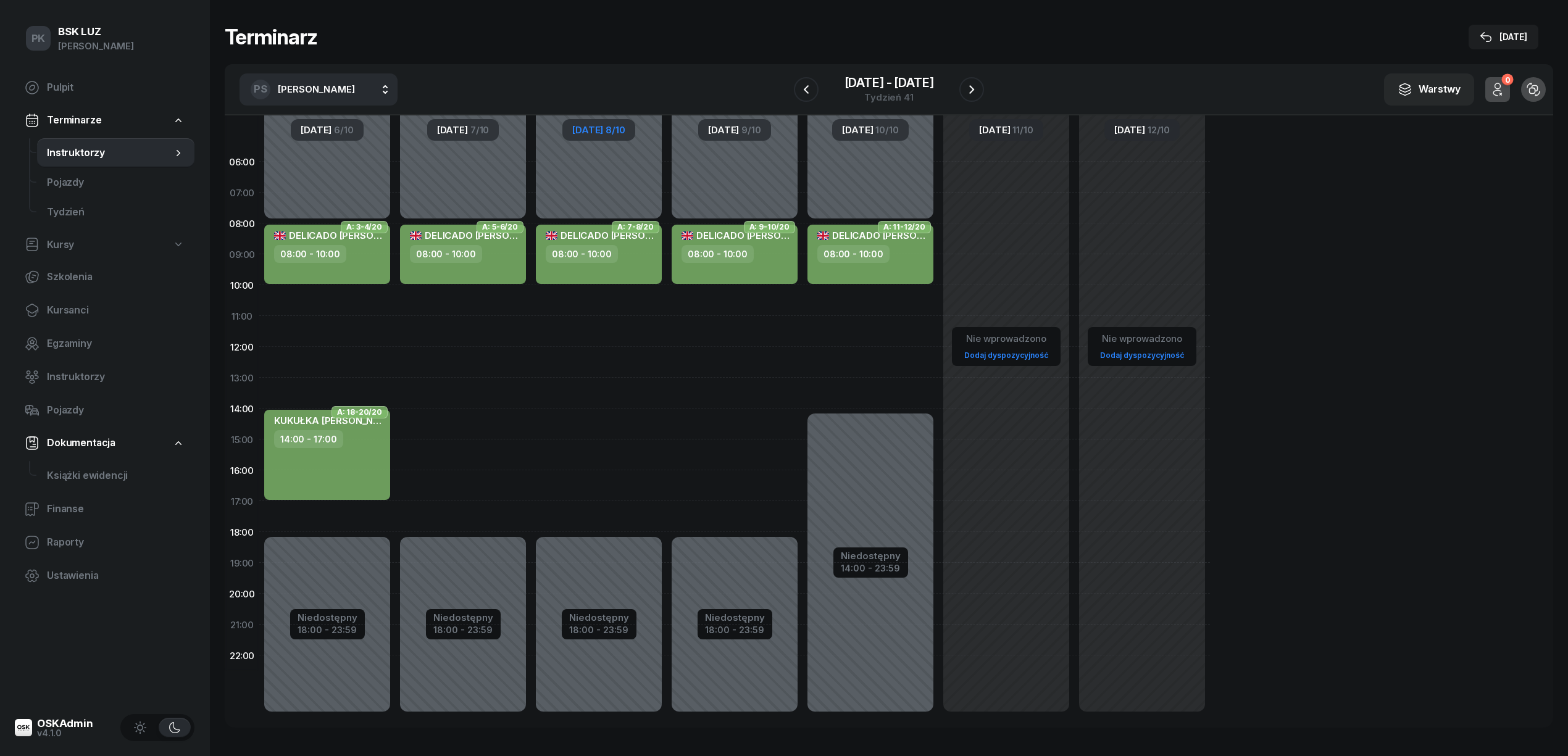
click at [628, 126] on div "Środa 8/10" at bounding box center [599, 130] width 72 height 22
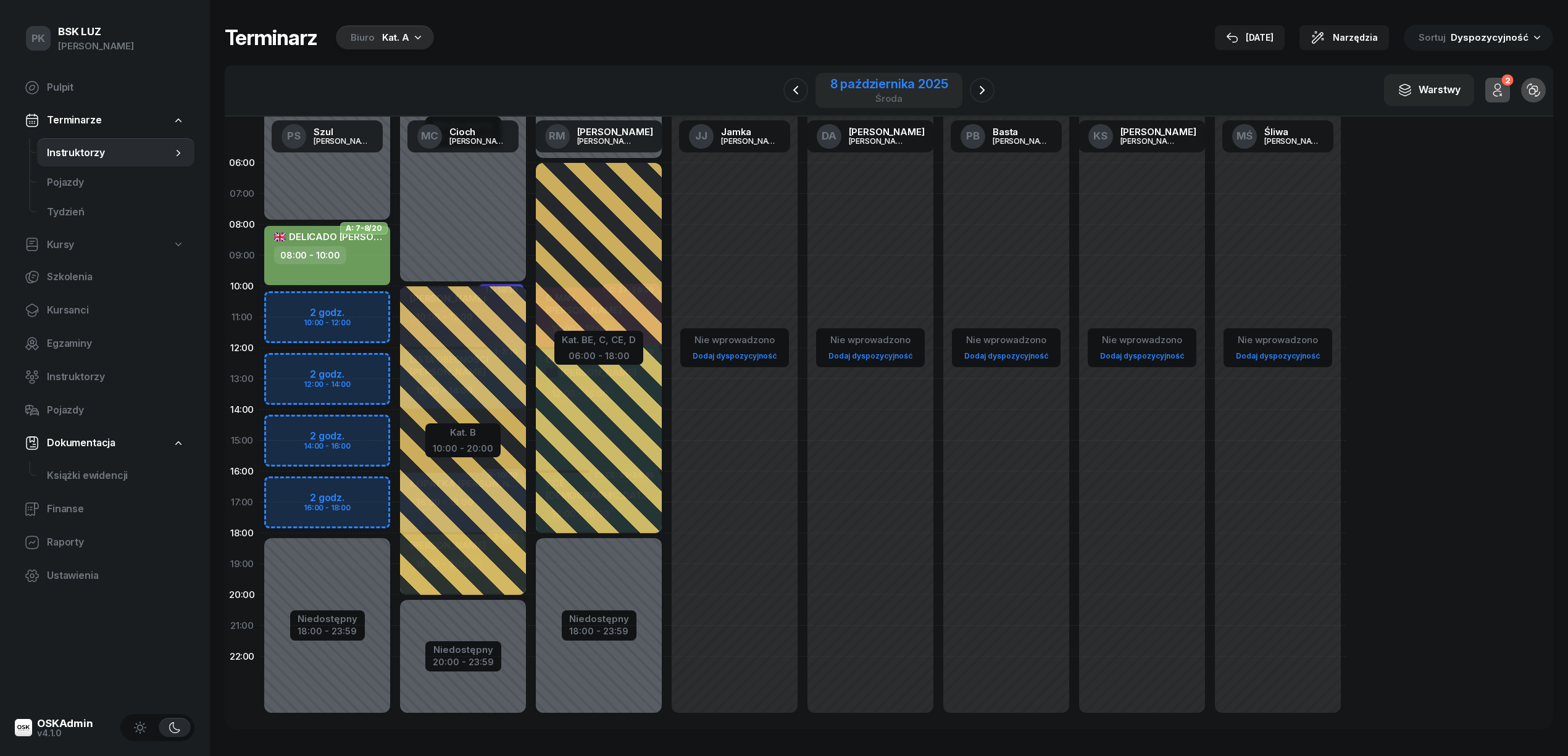
click at [853, 86] on div "8 października 2025" at bounding box center [889, 84] width 118 height 13
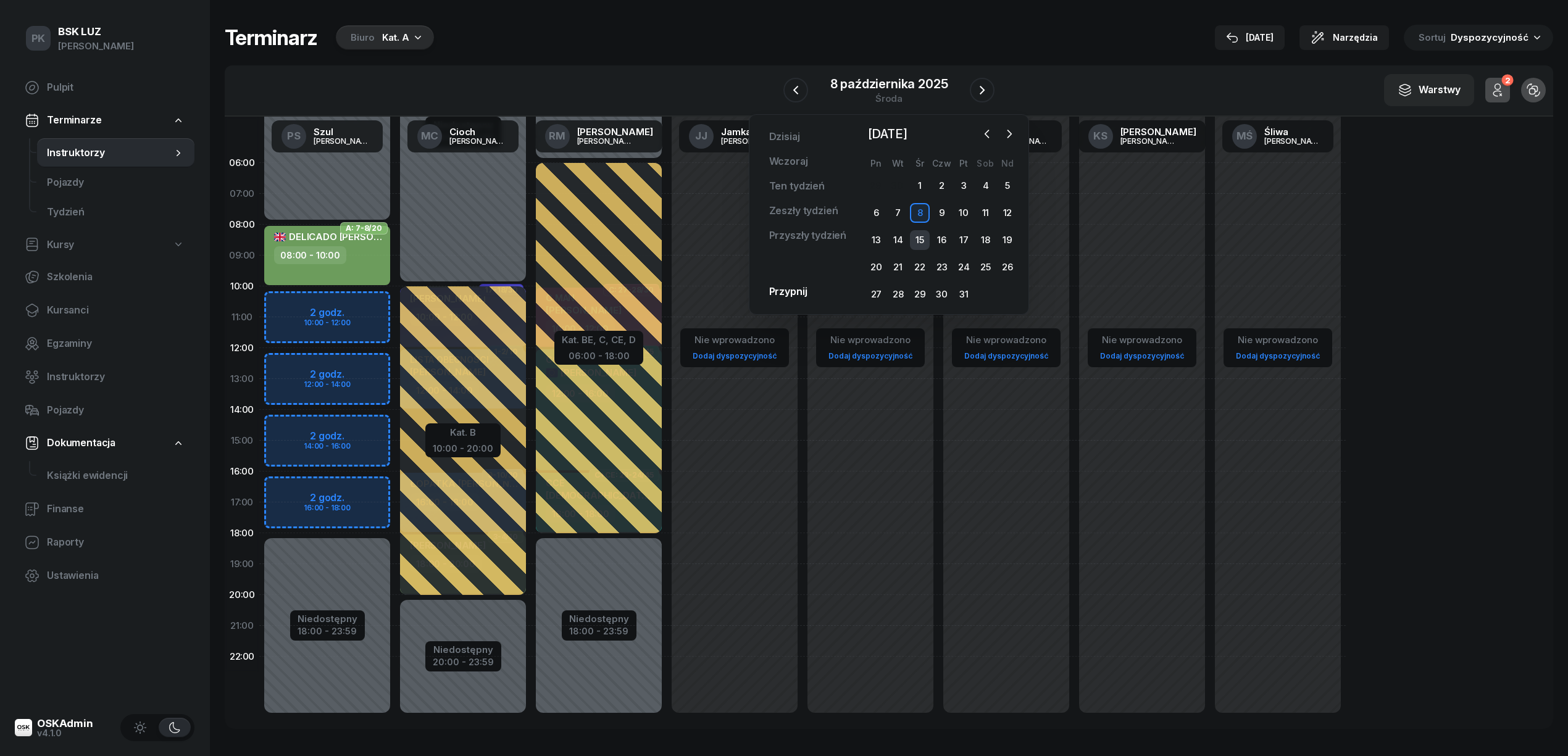
click at [923, 236] on div "15" at bounding box center [920, 240] width 20 height 20
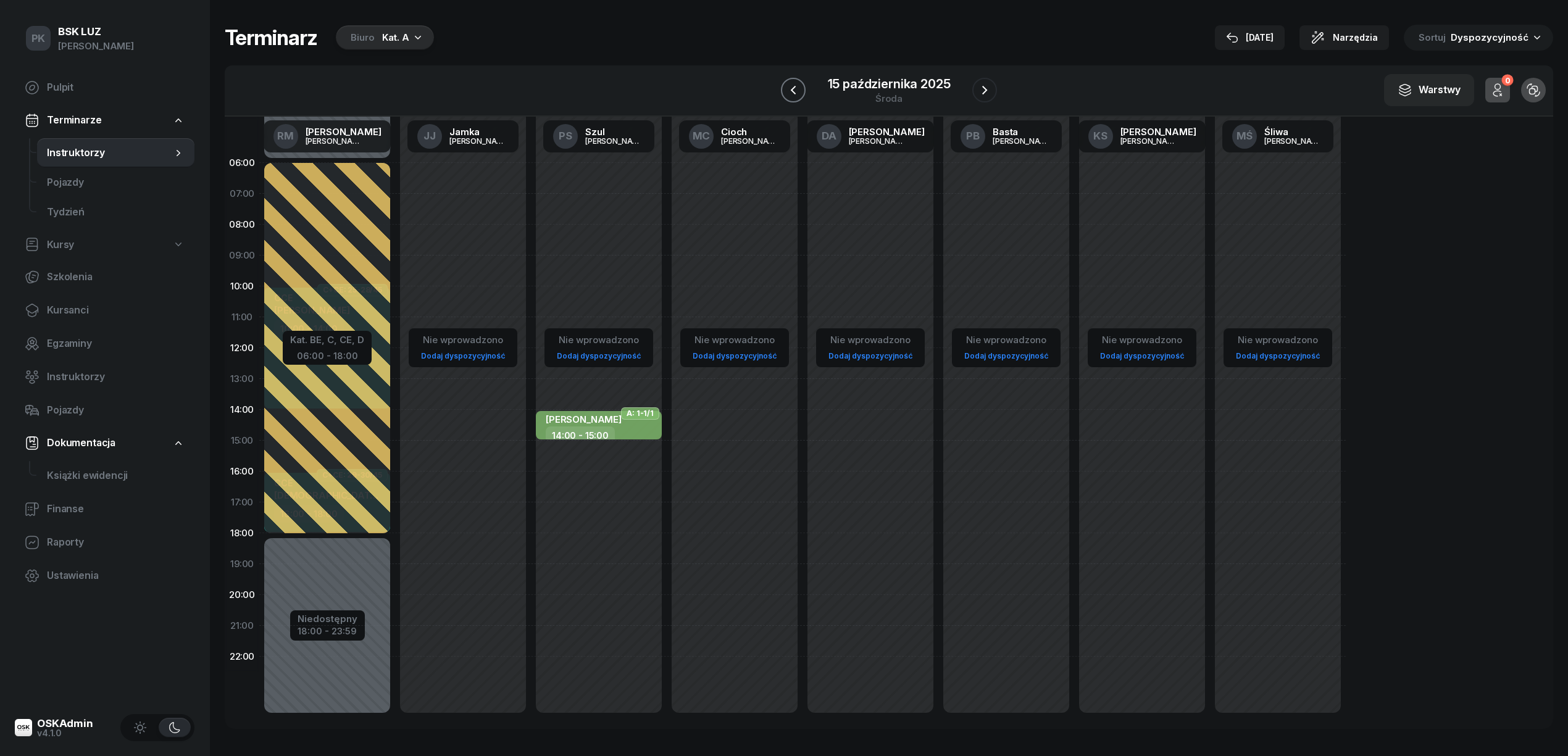
click at [803, 89] on button "button" at bounding box center [794, 90] width 25 height 25
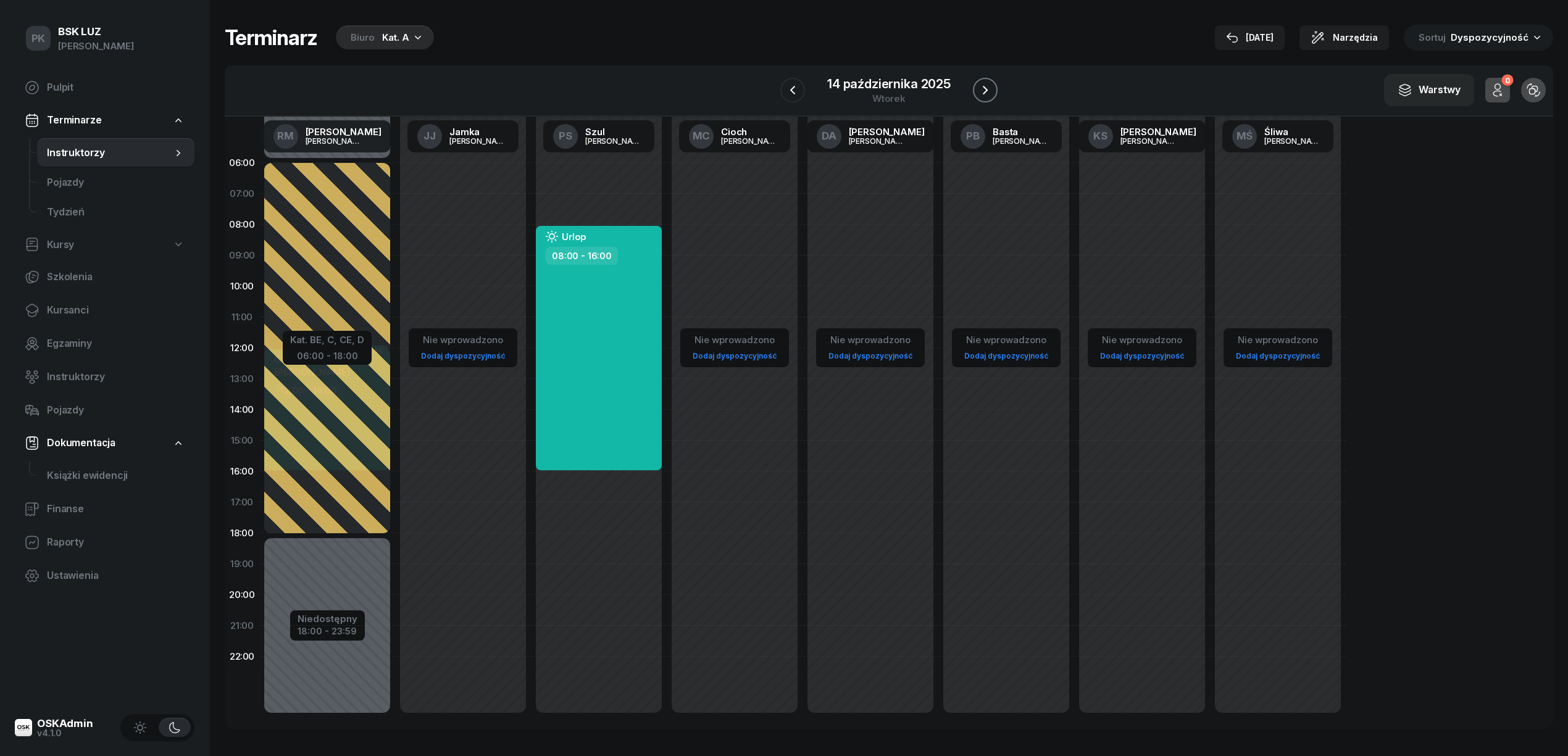
click at [983, 83] on icon "button" at bounding box center [985, 90] width 15 height 15
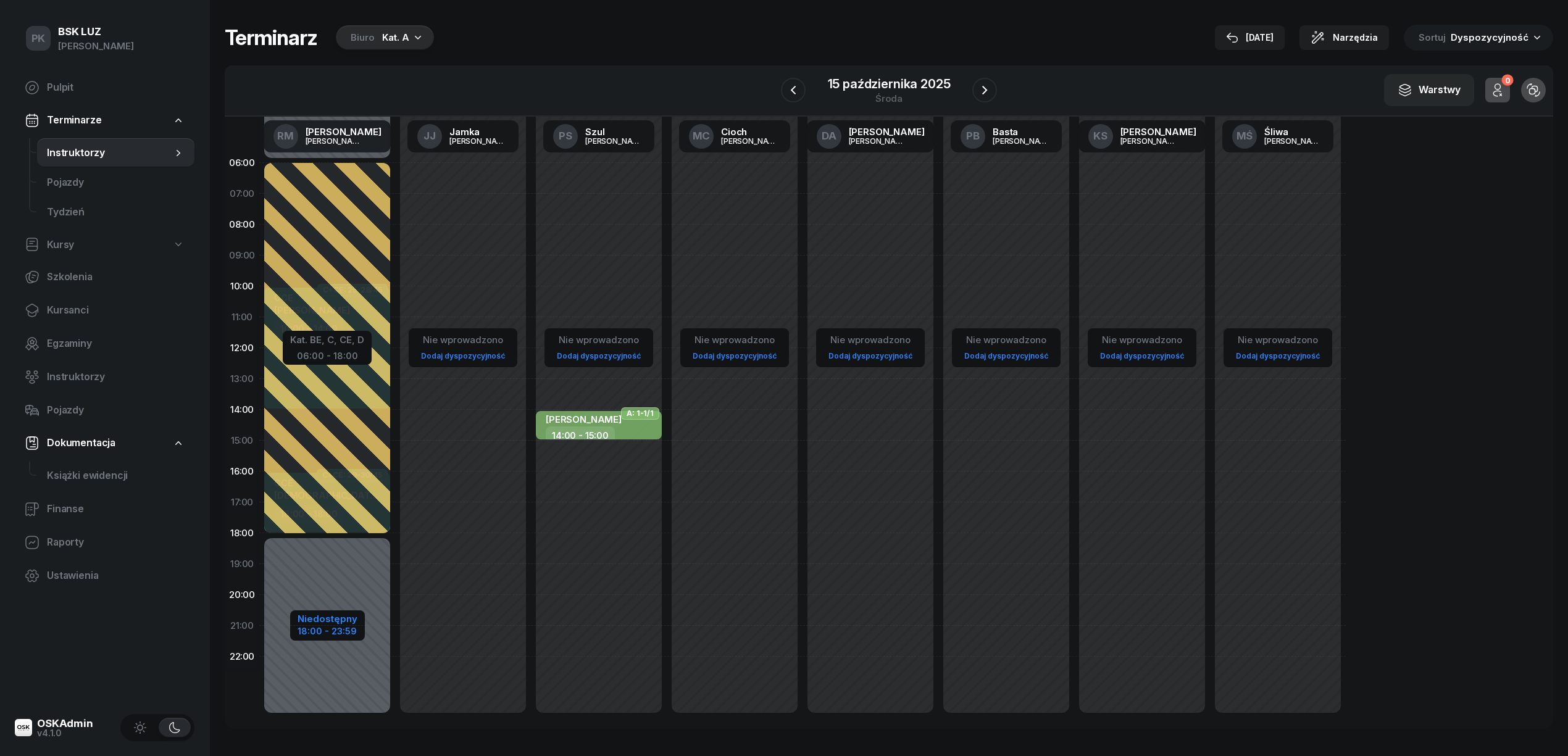
click at [322, 622] on div "Niedostępny" at bounding box center [327, 618] width 60 height 9
select select "06"
select select "18"
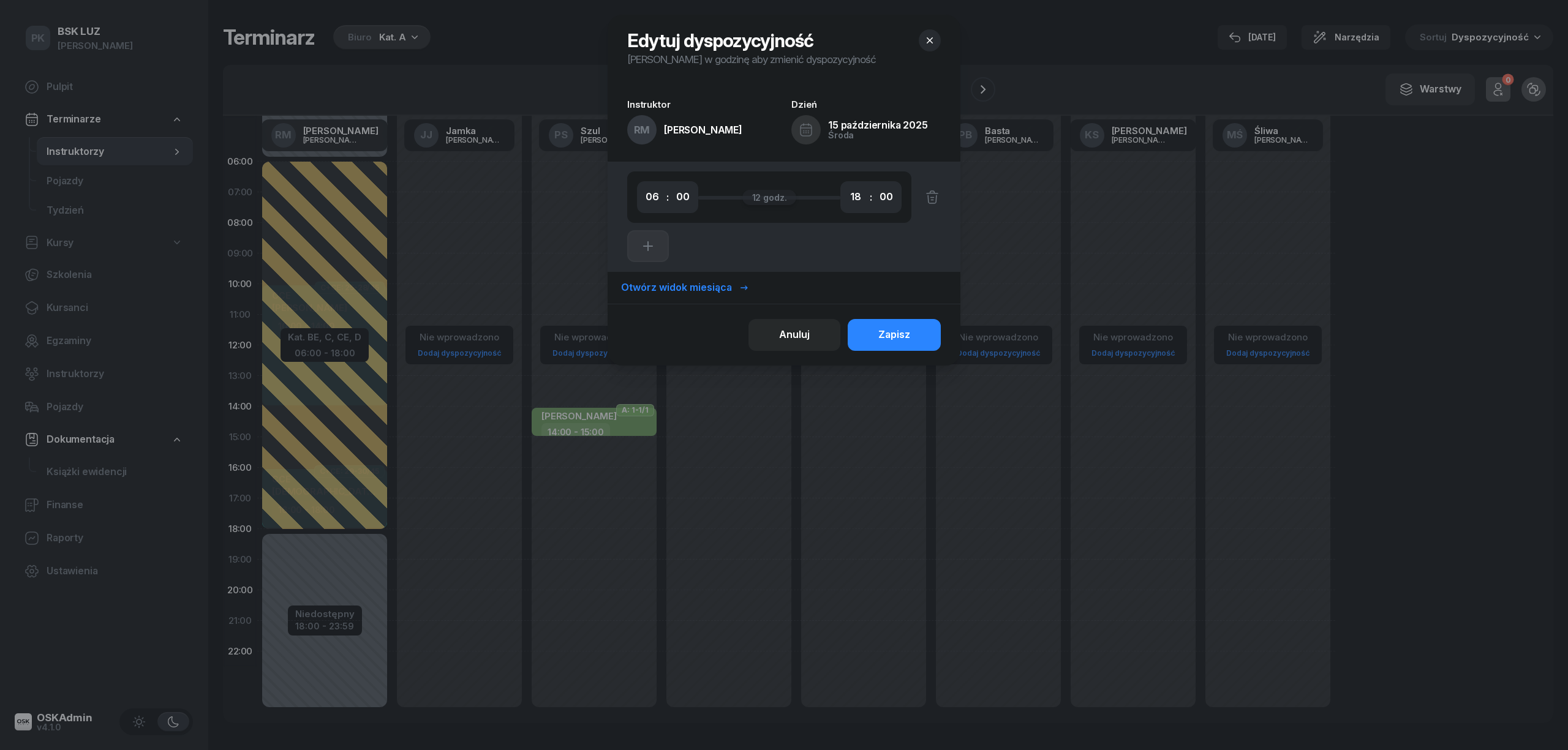
click at [684, 284] on div "Otwórz widok miesiąca" at bounding box center [685, 288] width 128 height 16
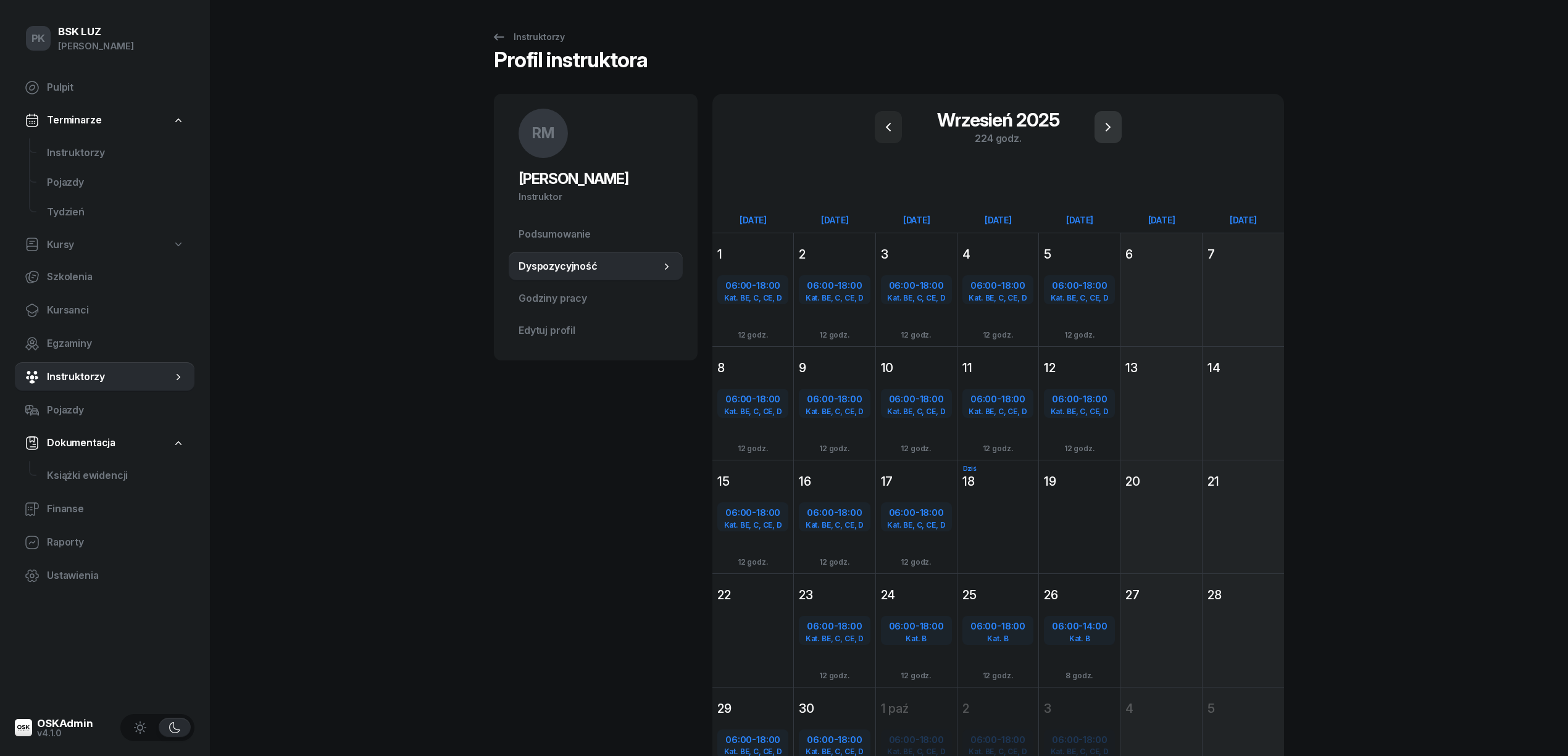
click at [1099, 125] on button "button" at bounding box center [1107, 127] width 27 height 32
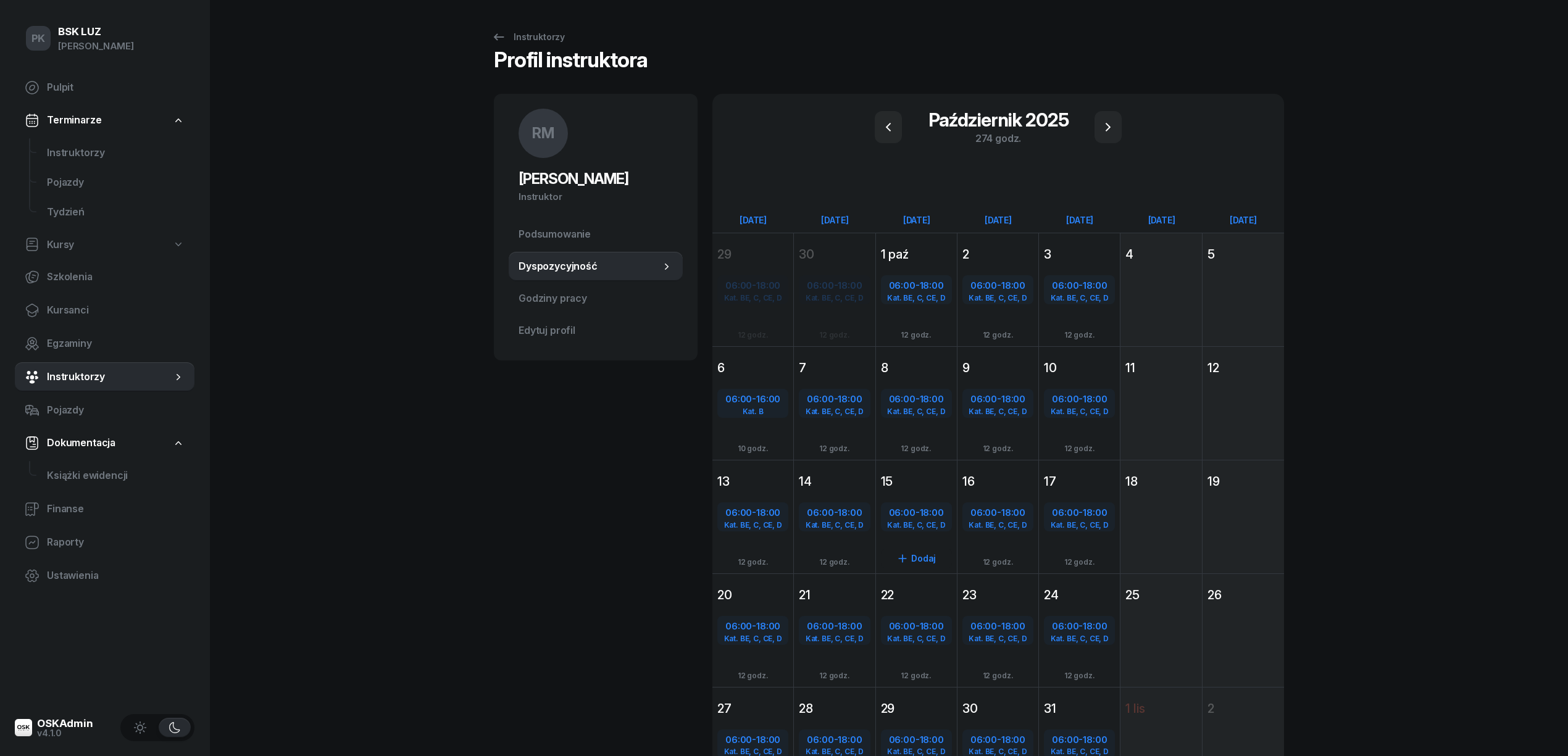
click at [931, 555] on div "Dodaj" at bounding box center [917, 559] width 71 height 20
select select "18"
select select "20"
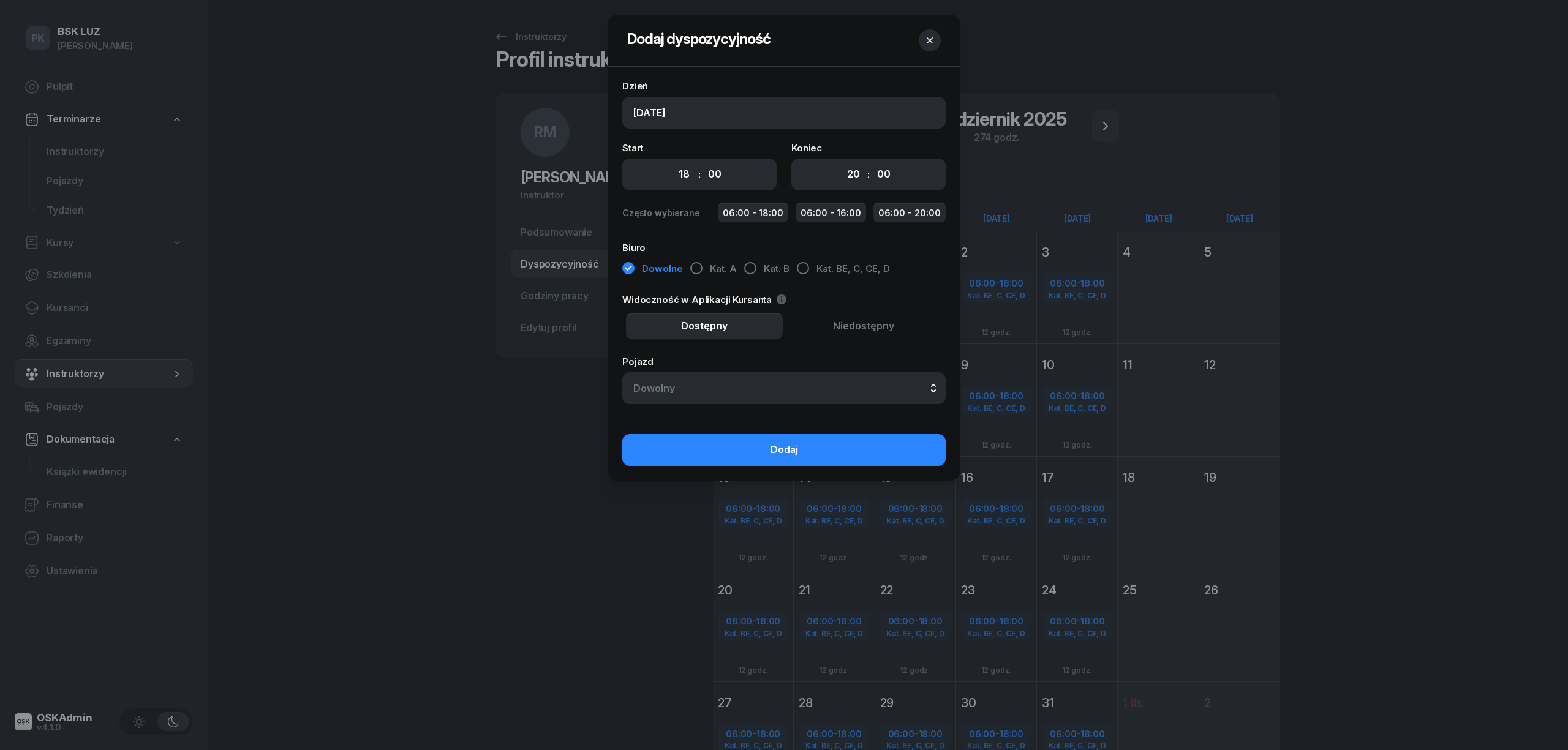
click at [929, 48] on button "button" at bounding box center [930, 40] width 22 height 22
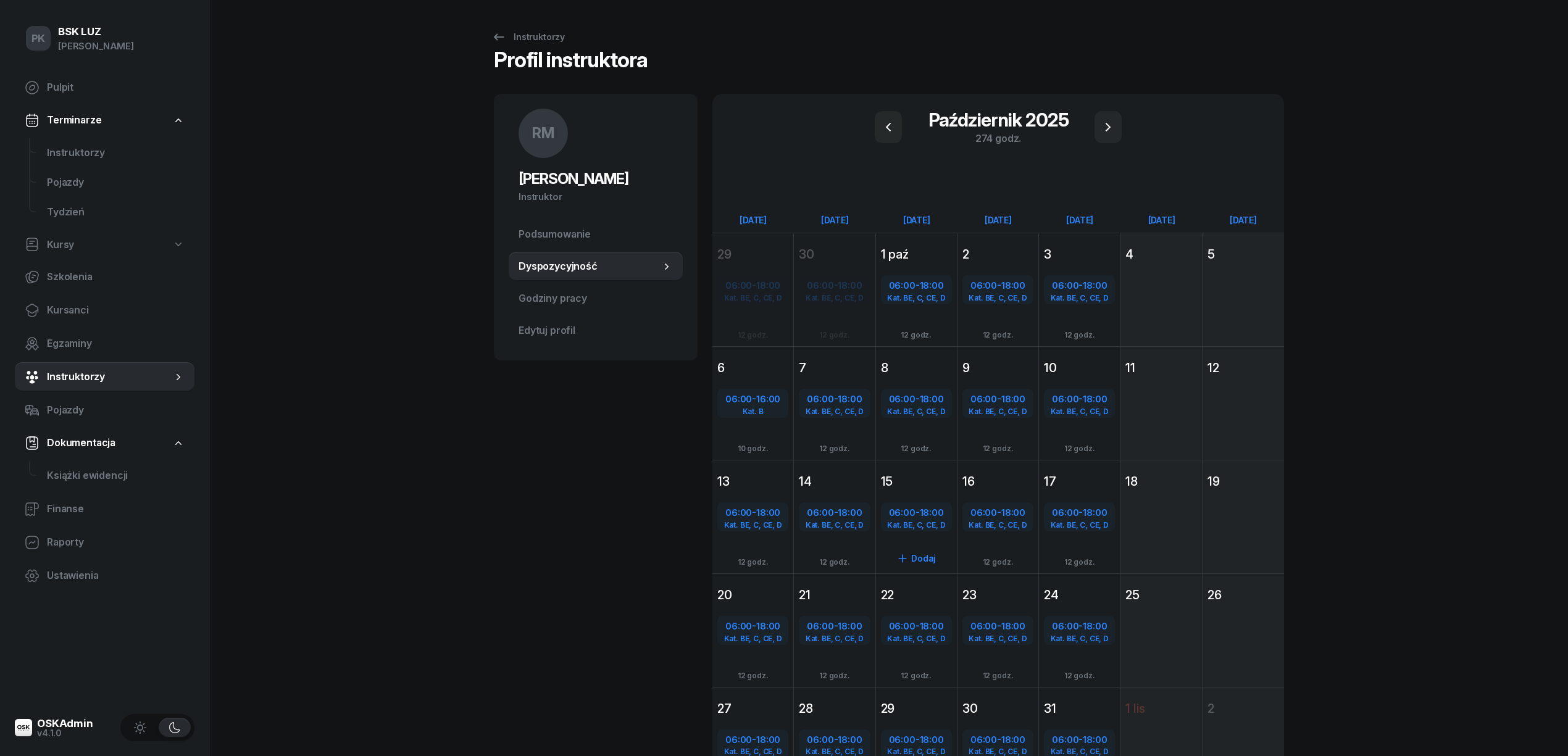
click at [924, 515] on span "18:00" at bounding box center [932, 513] width 24 height 12
select select "06"
select select "18"
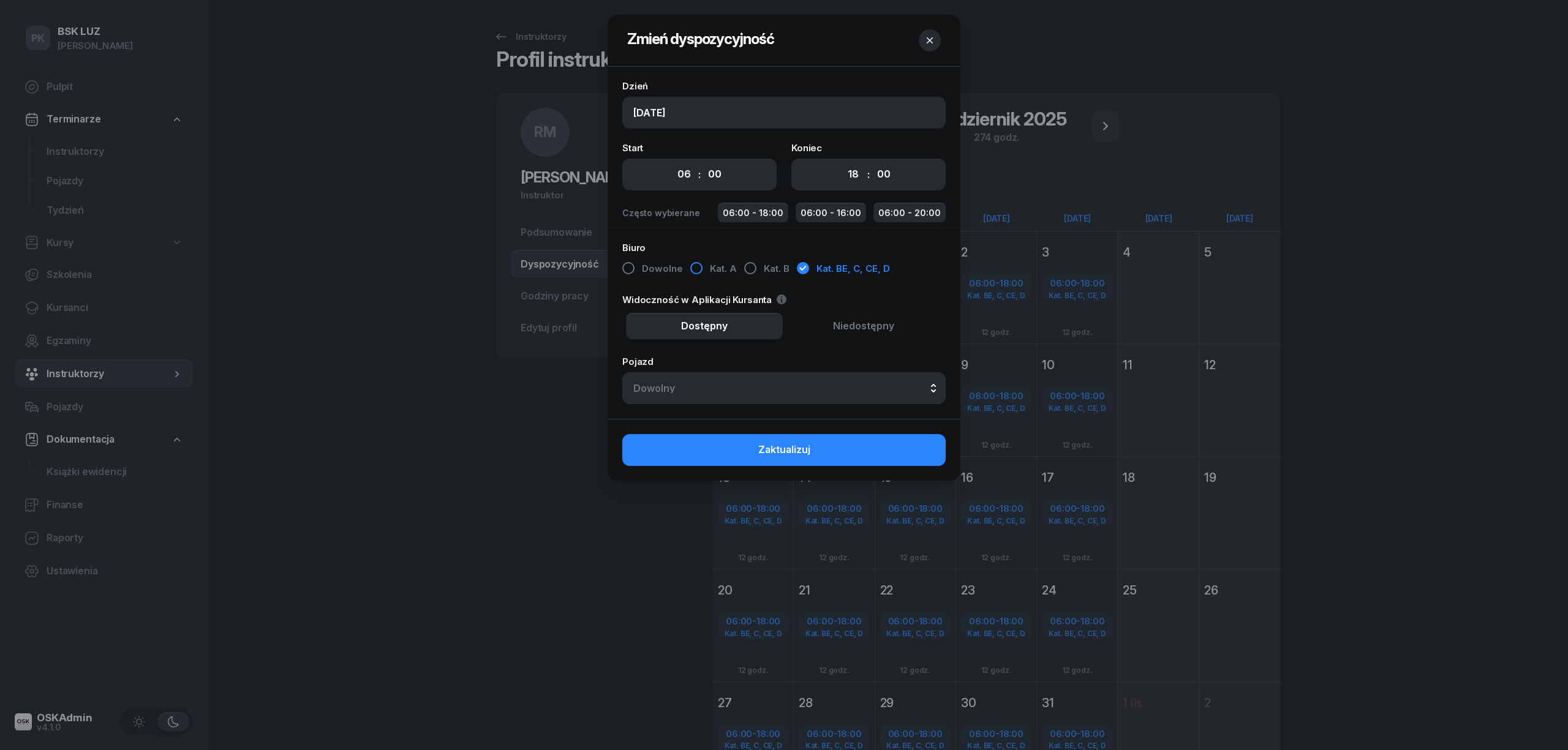
click at [710, 270] on span "Kat. A" at bounding box center [723, 269] width 27 height 16
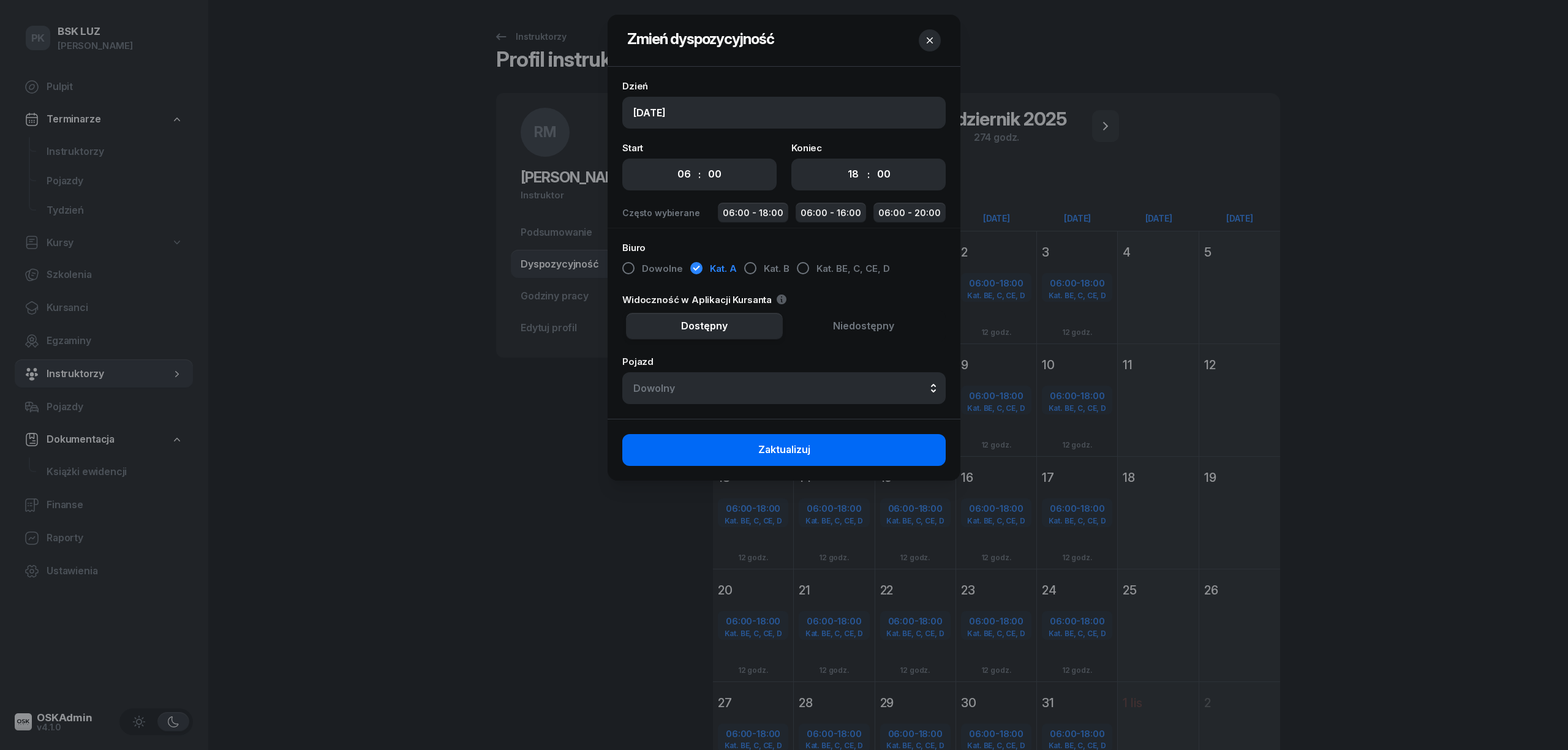
click at [834, 451] on button "Zaktualizuj" at bounding box center [783, 450] width 323 height 32
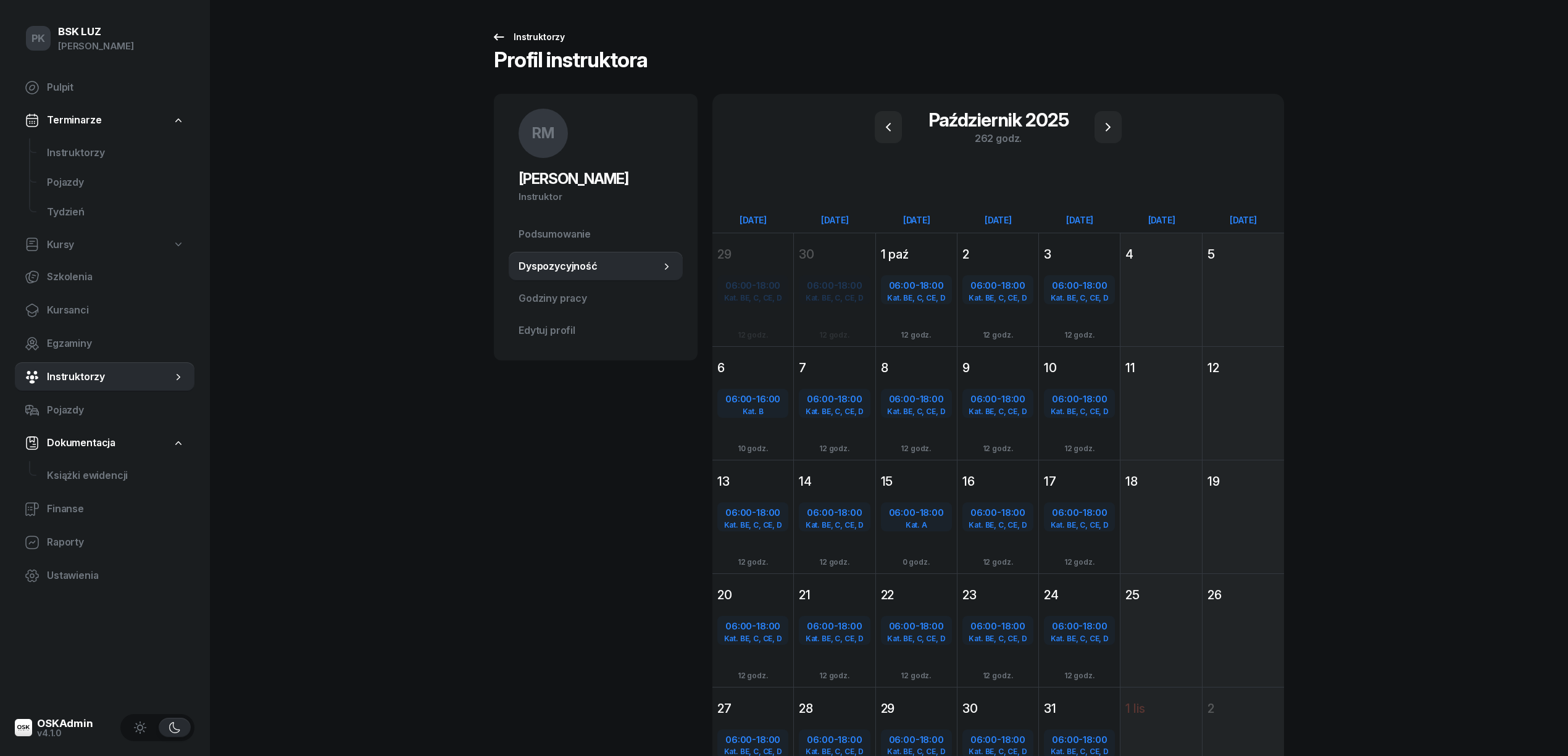
click at [540, 36] on div "Instruktorzy" at bounding box center [528, 37] width 74 height 15
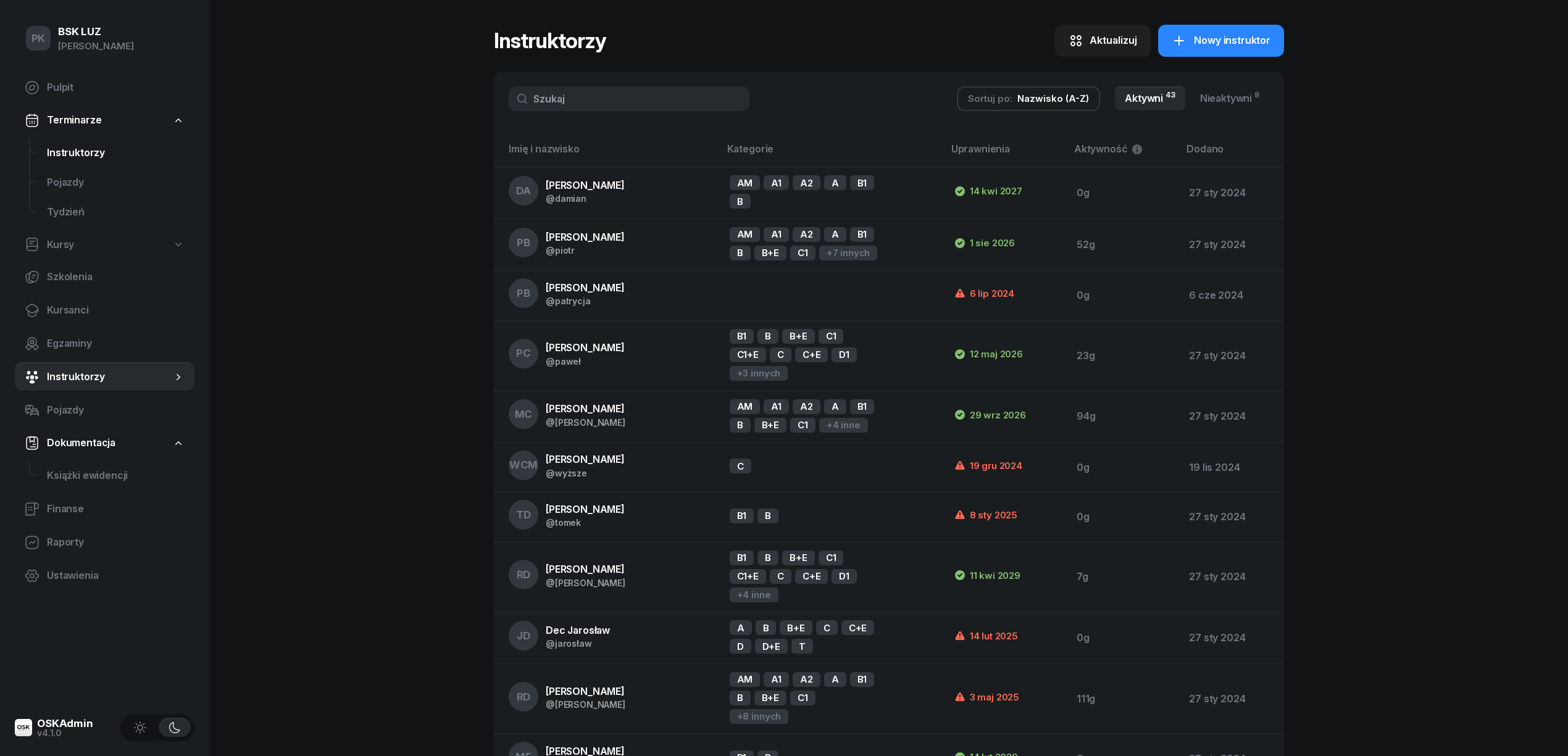
click at [88, 146] on span "Instruktorzy" at bounding box center [115, 153] width 138 height 16
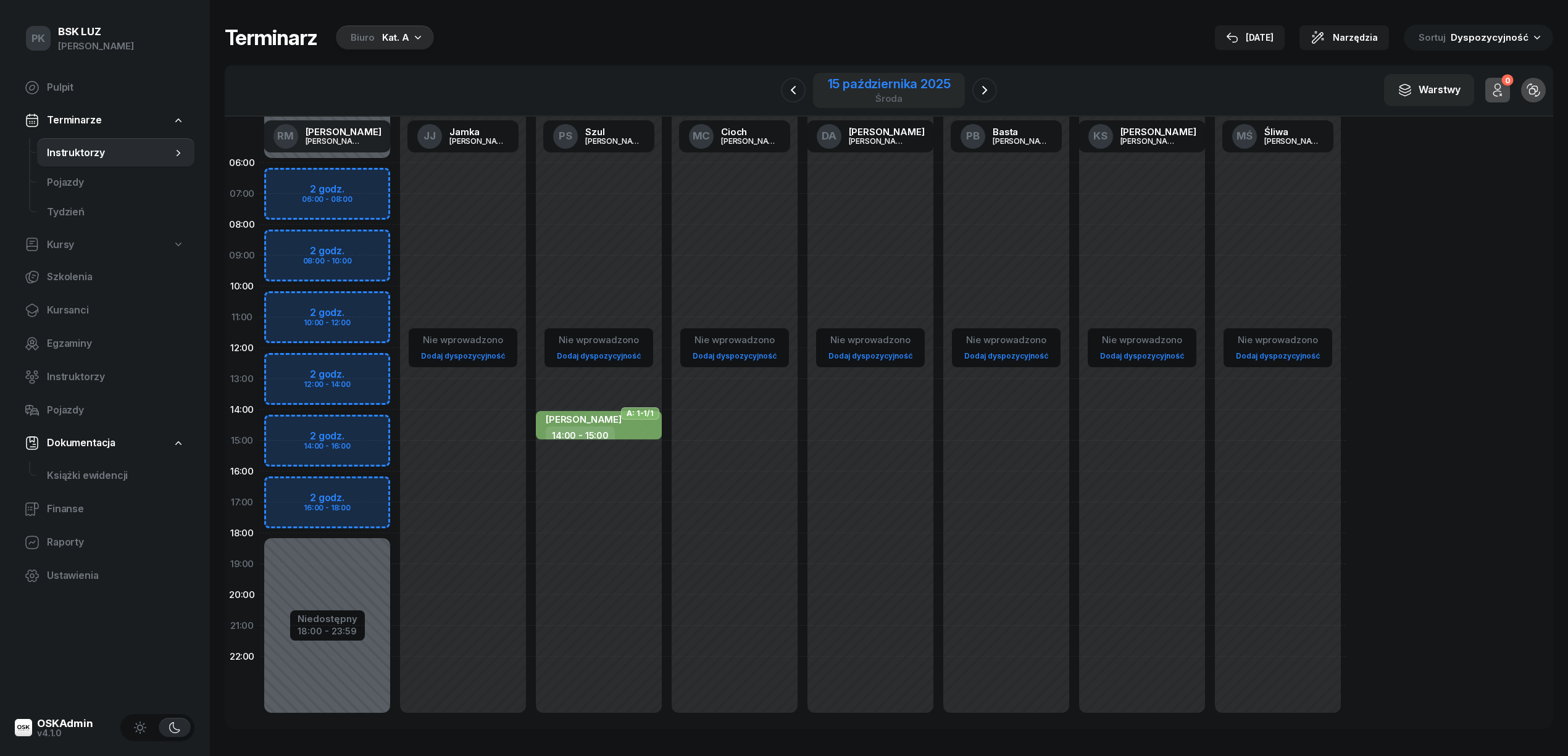
click at [915, 78] on div "15 października 2025" at bounding box center [889, 84] width 123 height 13
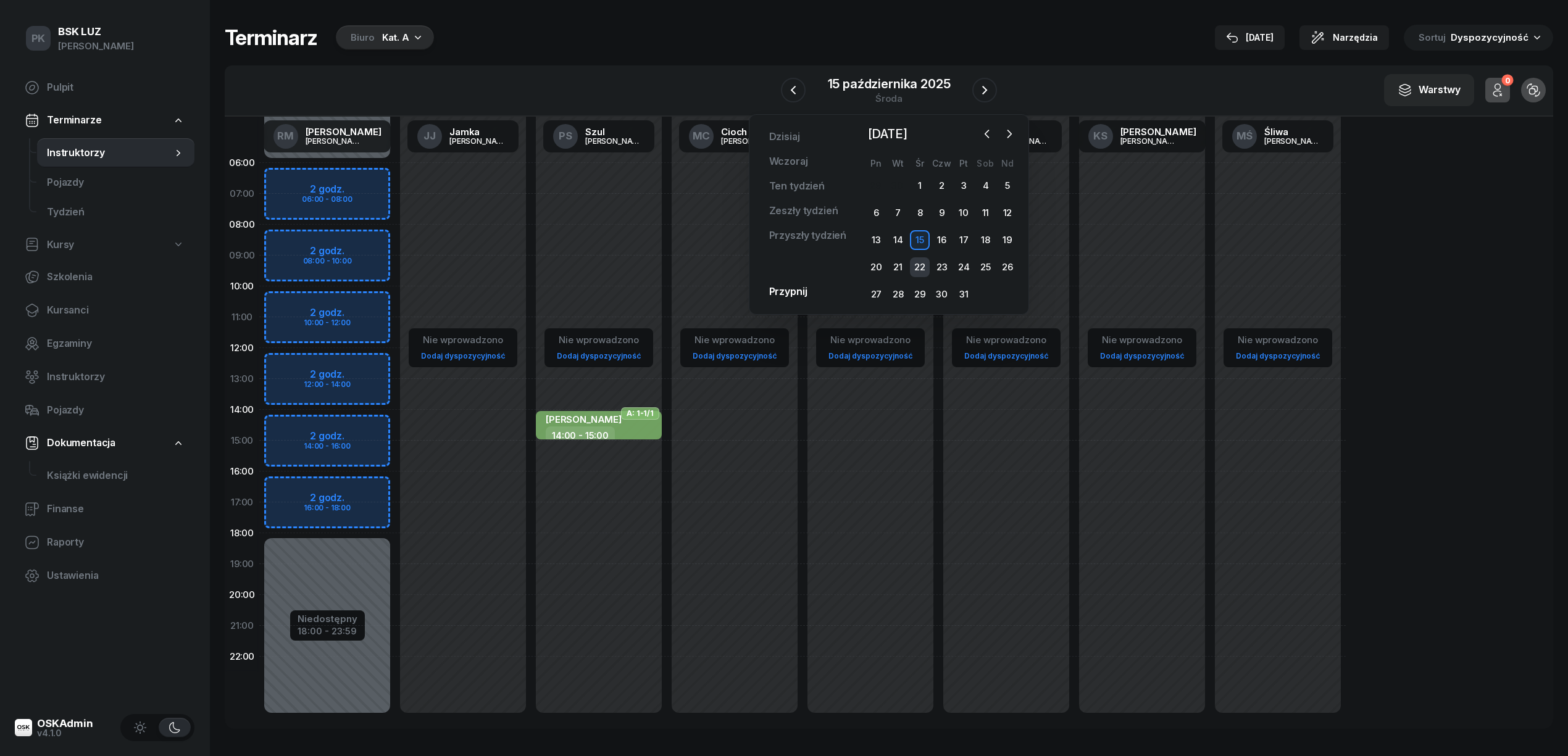
click at [915, 265] on div "22" at bounding box center [920, 267] width 20 height 20
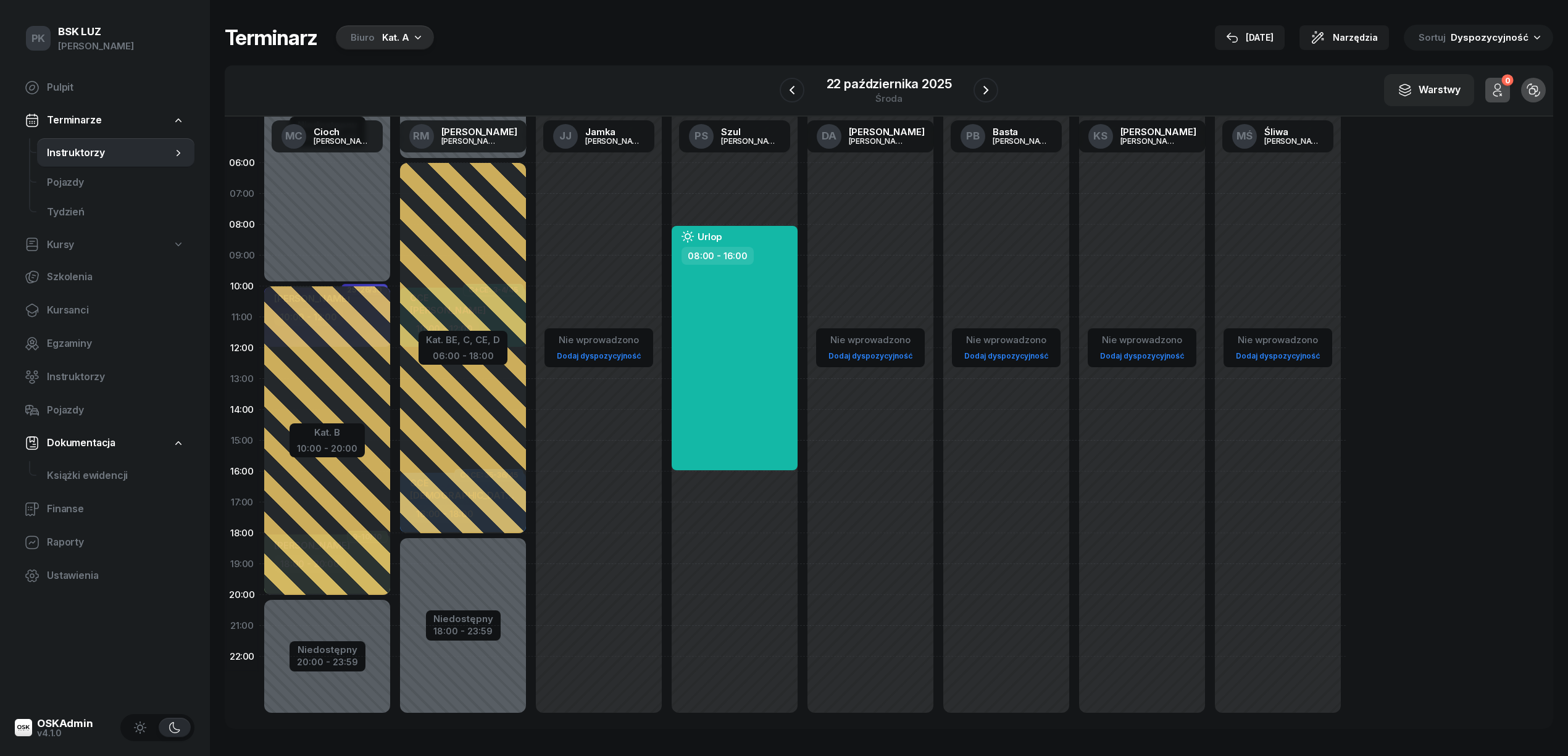
click at [903, 72] on div "W Wybierz AK Koryciński Artur BP Pająk Bogusław DA Arendarczyk Damian DP Pawłow…" at bounding box center [888, 91] width 1328 height 51
click at [907, 84] on div "22 października 2025" at bounding box center [889, 84] width 125 height 13
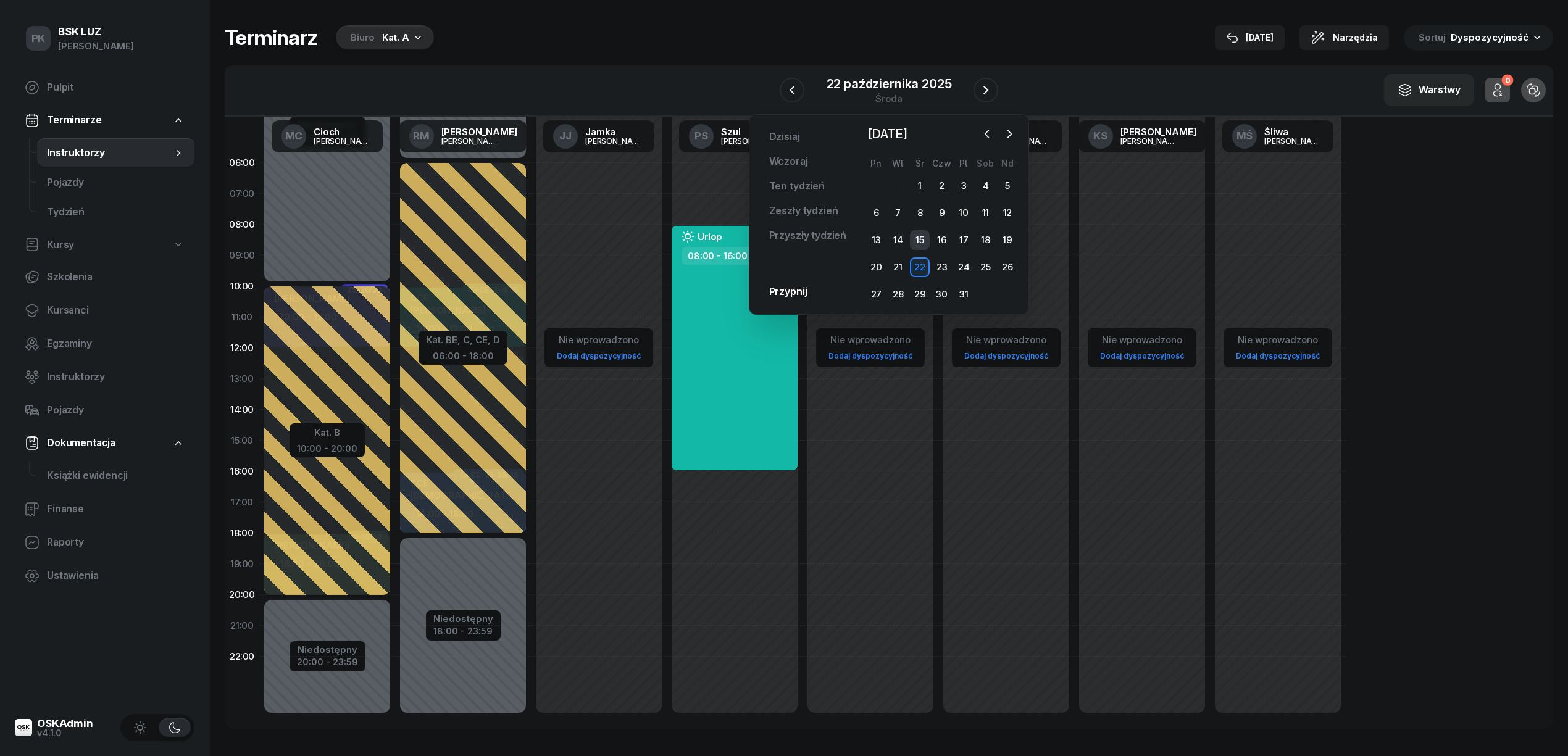
click at [924, 240] on div "15" at bounding box center [920, 240] width 20 height 20
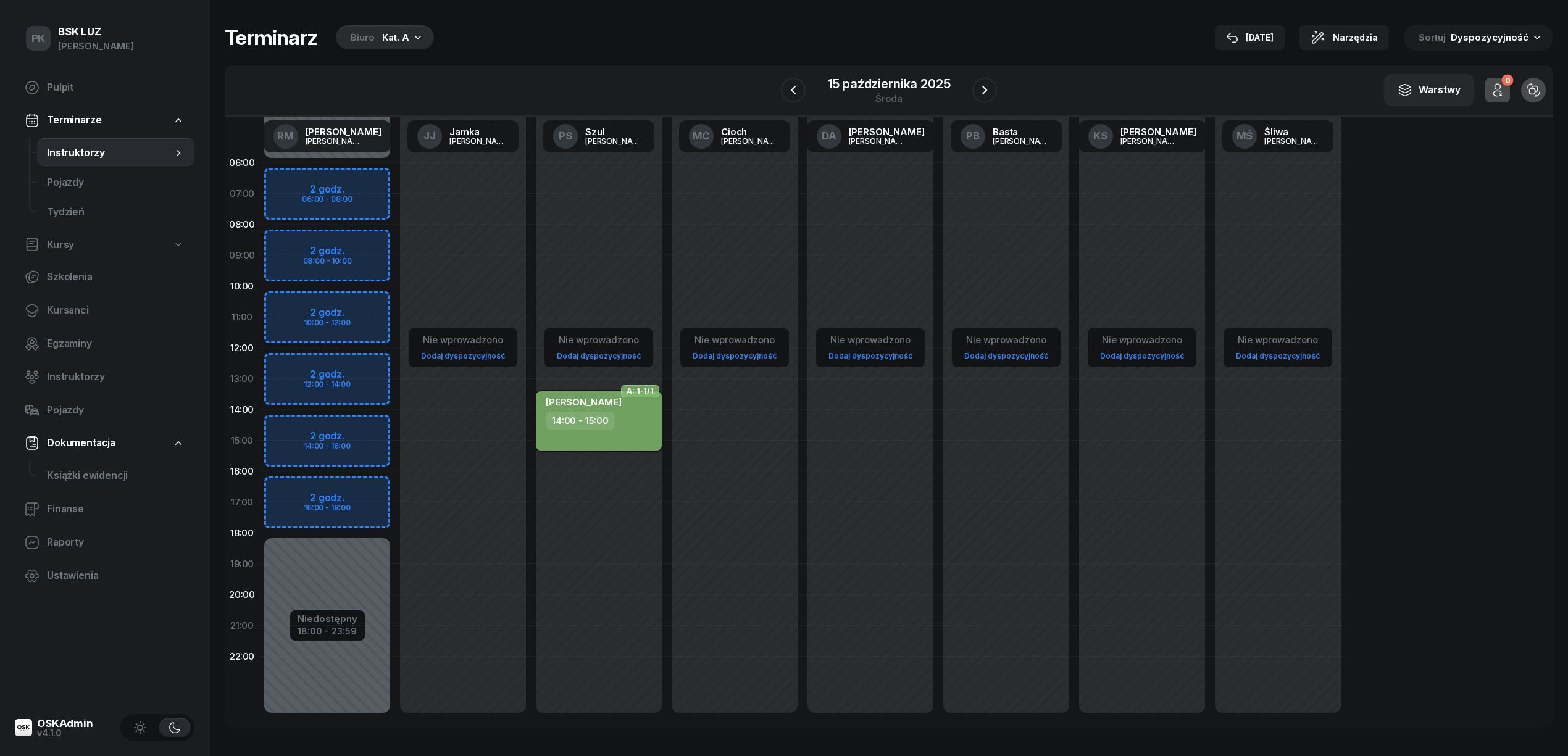
click at [606, 424] on div "14:00 - 15:00" at bounding box center [580, 420] width 69 height 18
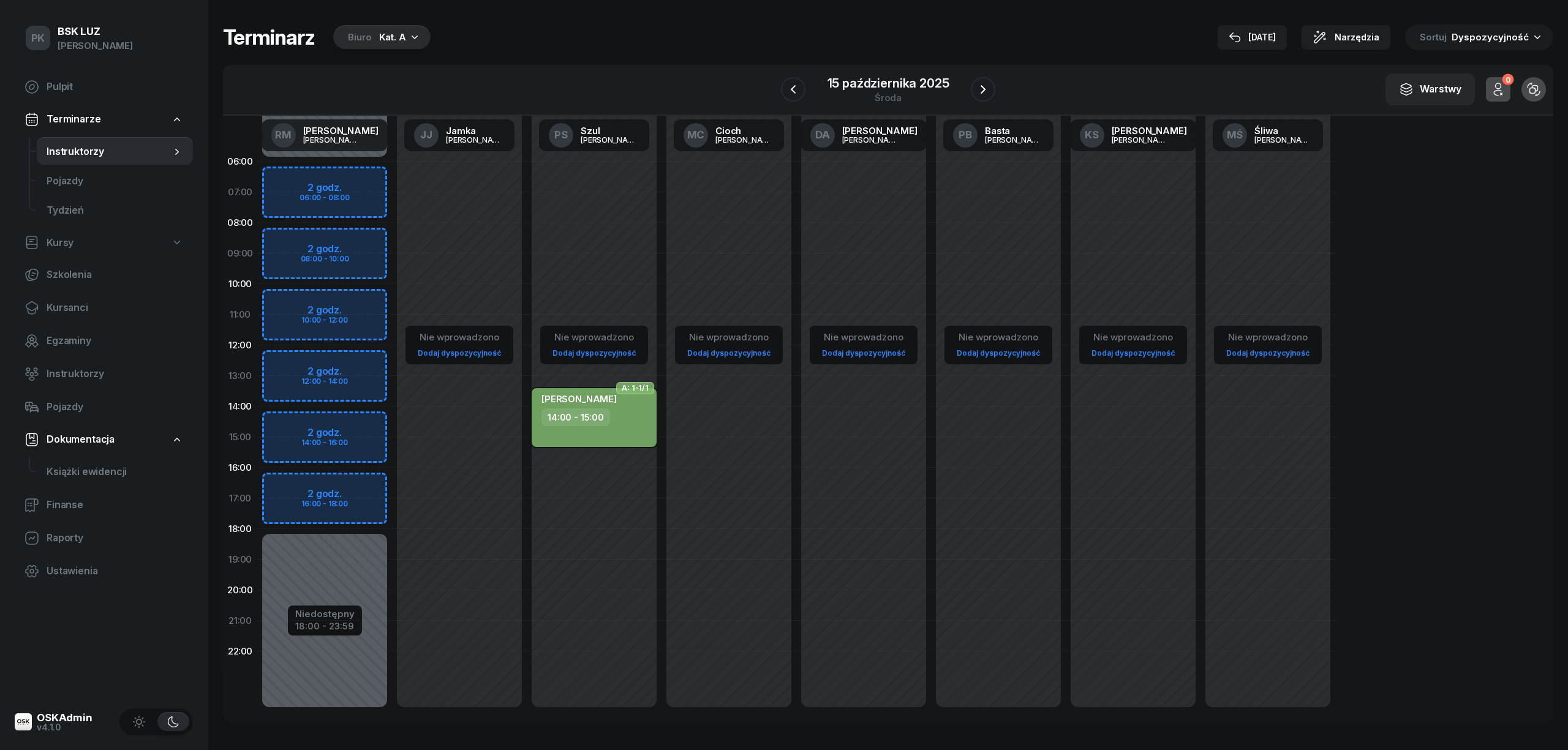
select select "14"
select select "15"
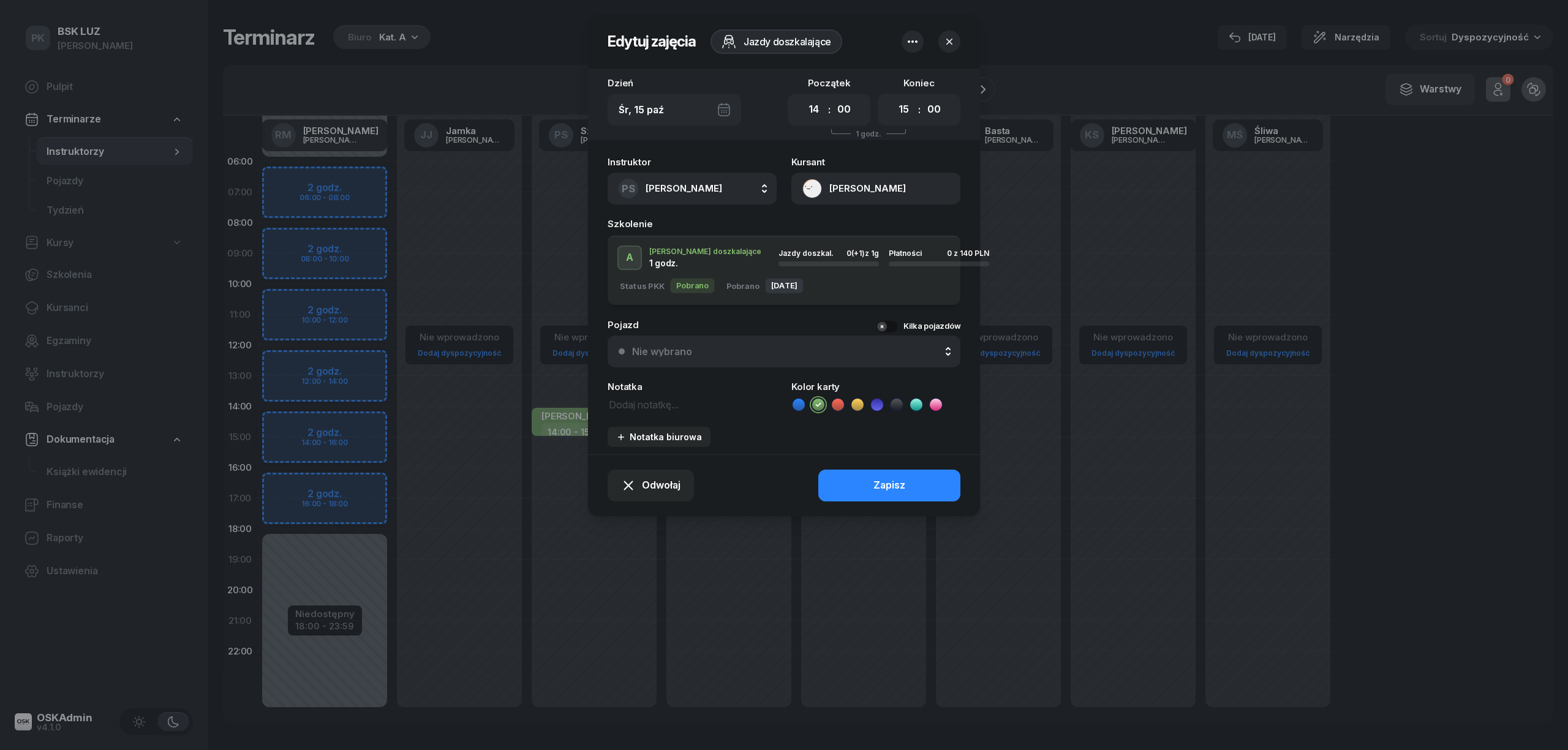
click at [693, 197] on button "PS Szul Piotr" at bounding box center [692, 189] width 169 height 32
type input "mark"
click at [702, 275] on span "[PERSON_NAME]" at bounding box center [689, 270] width 75 height 16
click at [840, 481] on button "Zapisz" at bounding box center [889, 486] width 142 height 32
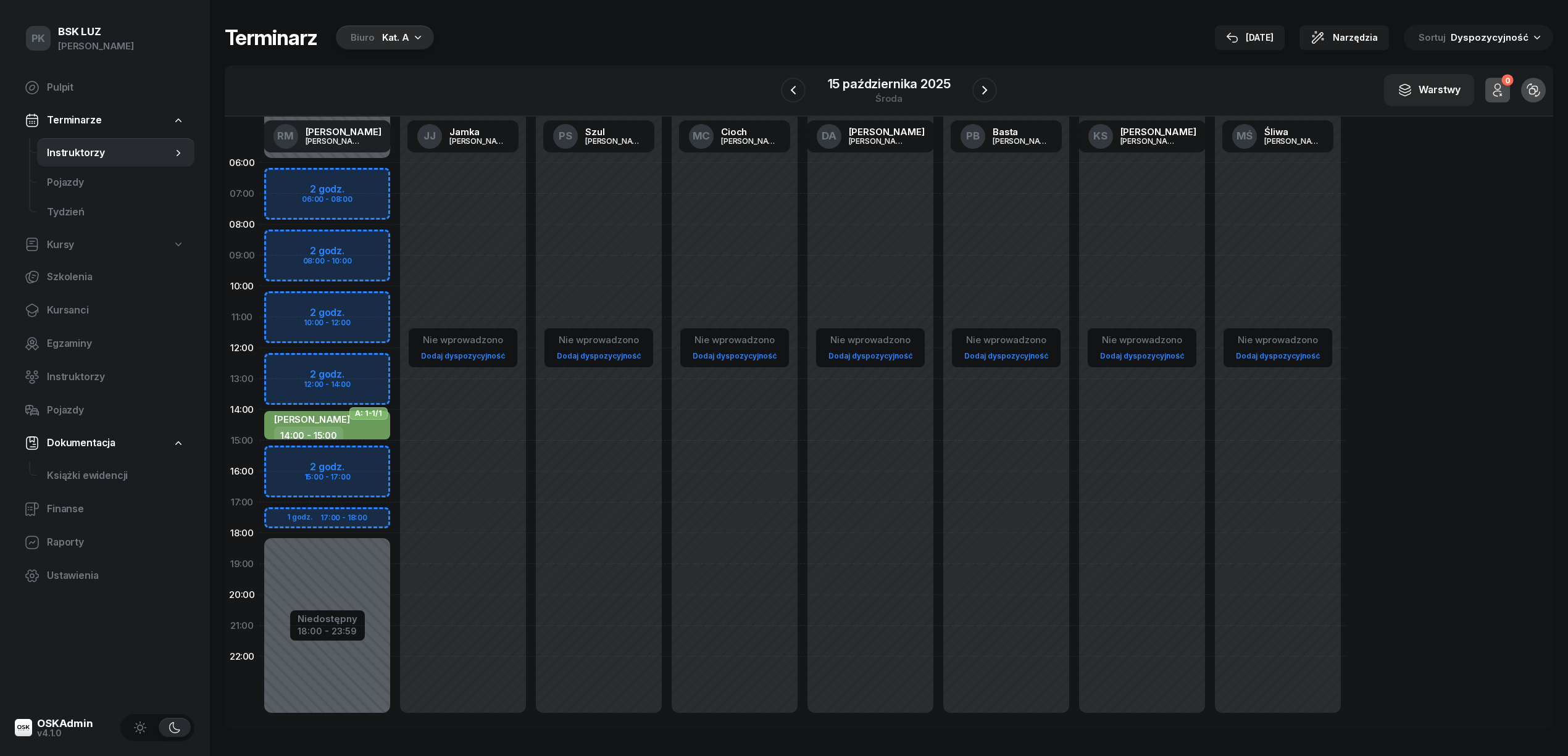
click at [1263, 33] on div "[DATE]" at bounding box center [1250, 38] width 47 height 15
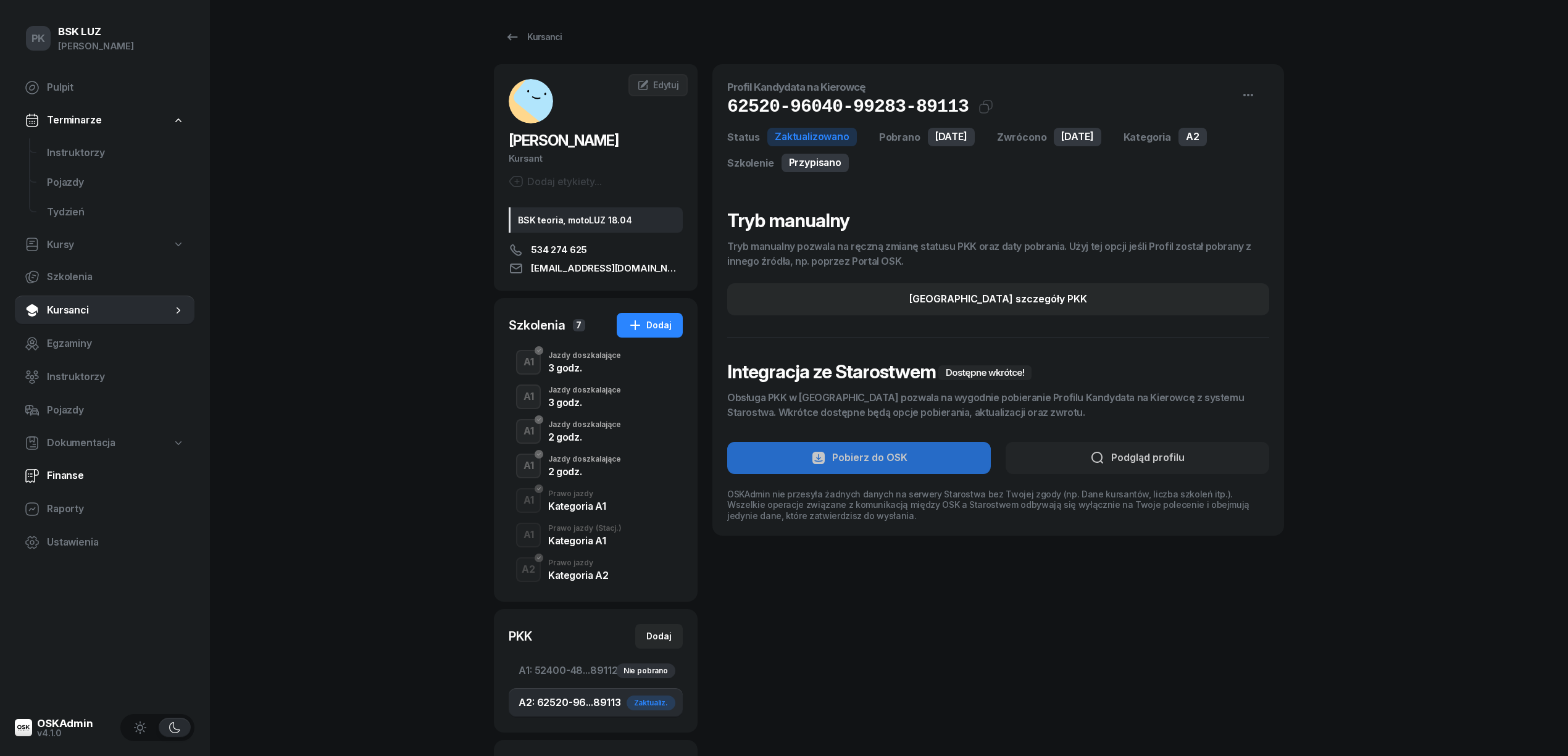
click at [72, 473] on span "Finanse" at bounding box center [115, 476] width 138 height 16
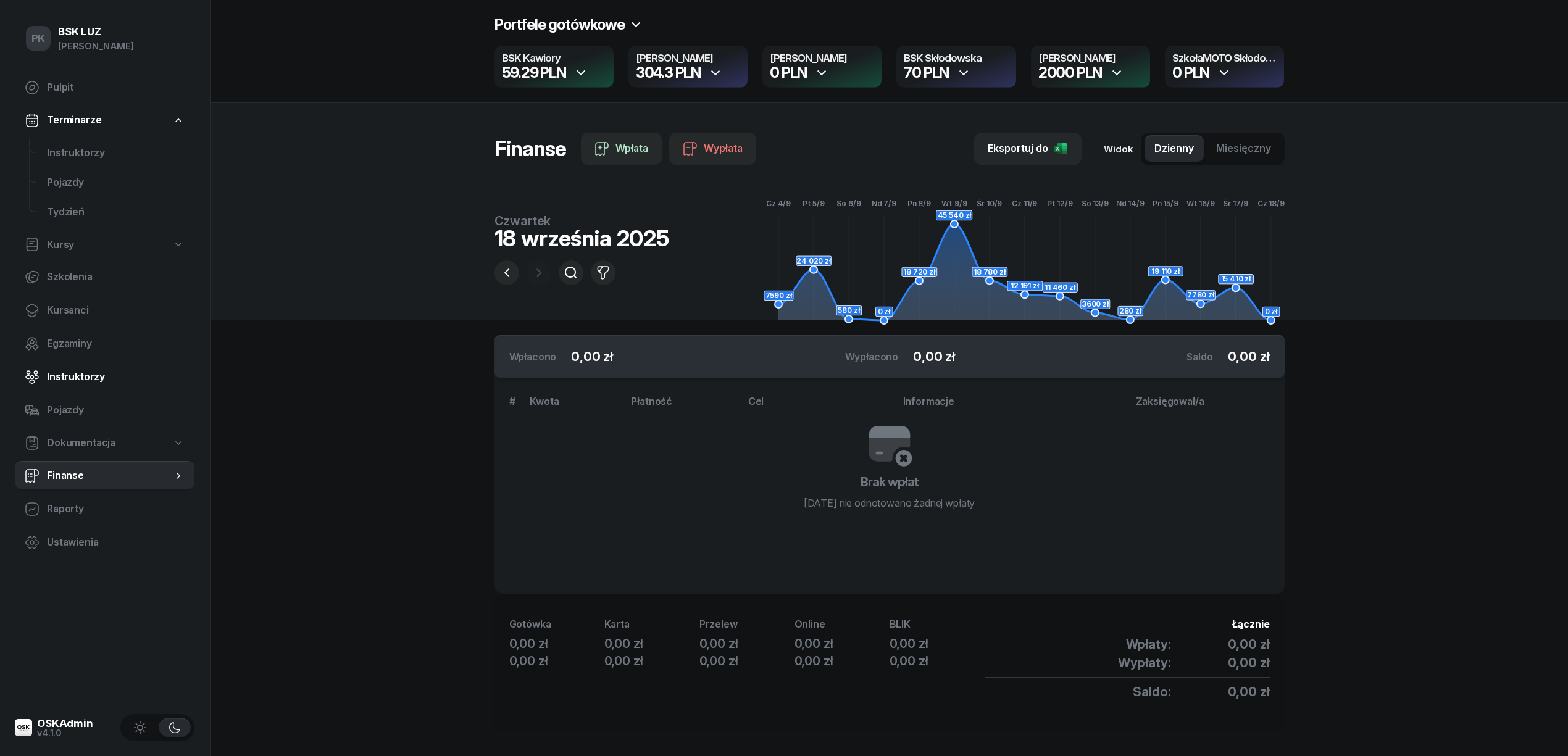
click at [75, 374] on span "Instruktorzy" at bounding box center [115, 377] width 138 height 16
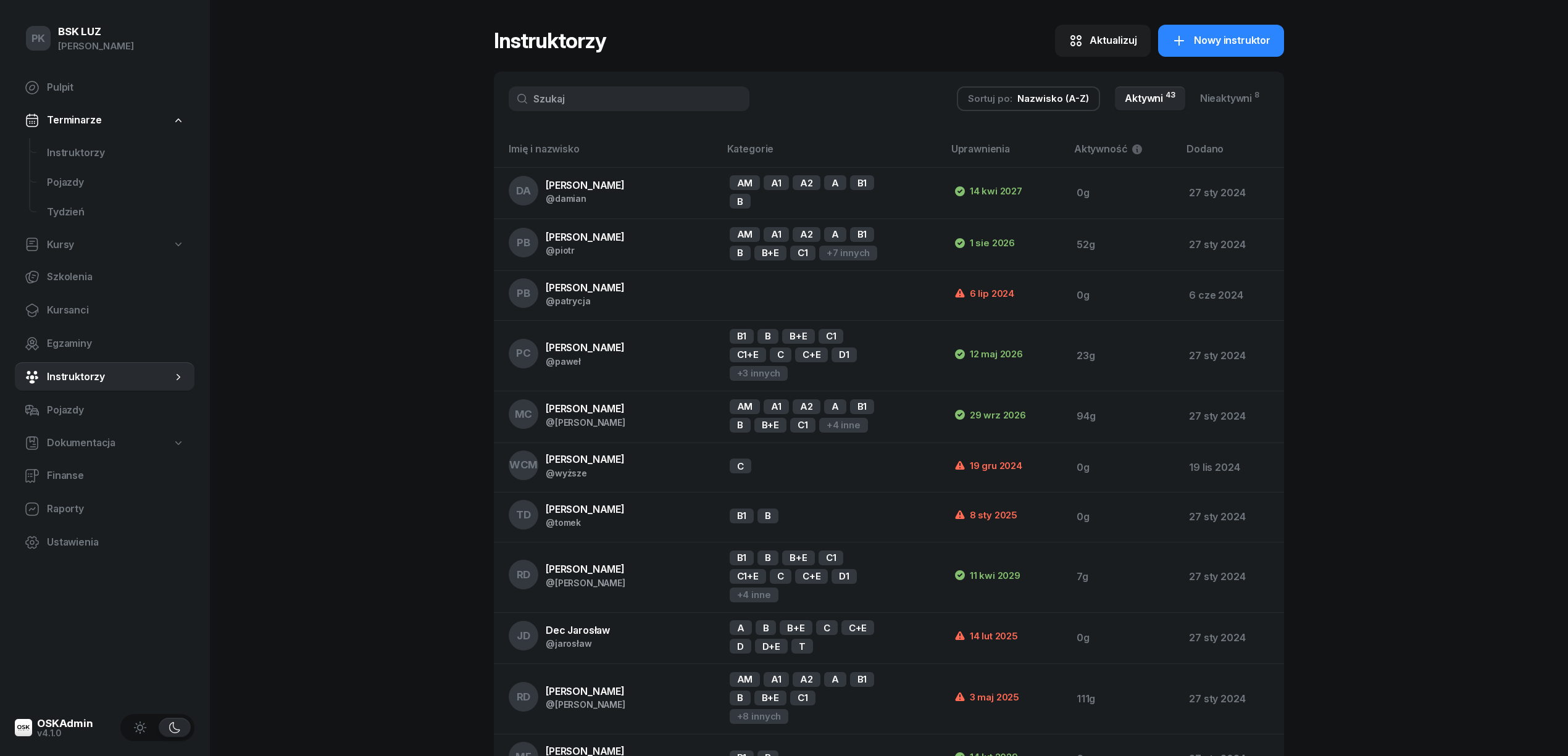
click at [661, 100] on input "text" at bounding box center [629, 99] width 241 height 25
click at [581, 99] on input "text" at bounding box center [629, 99] width 241 height 25
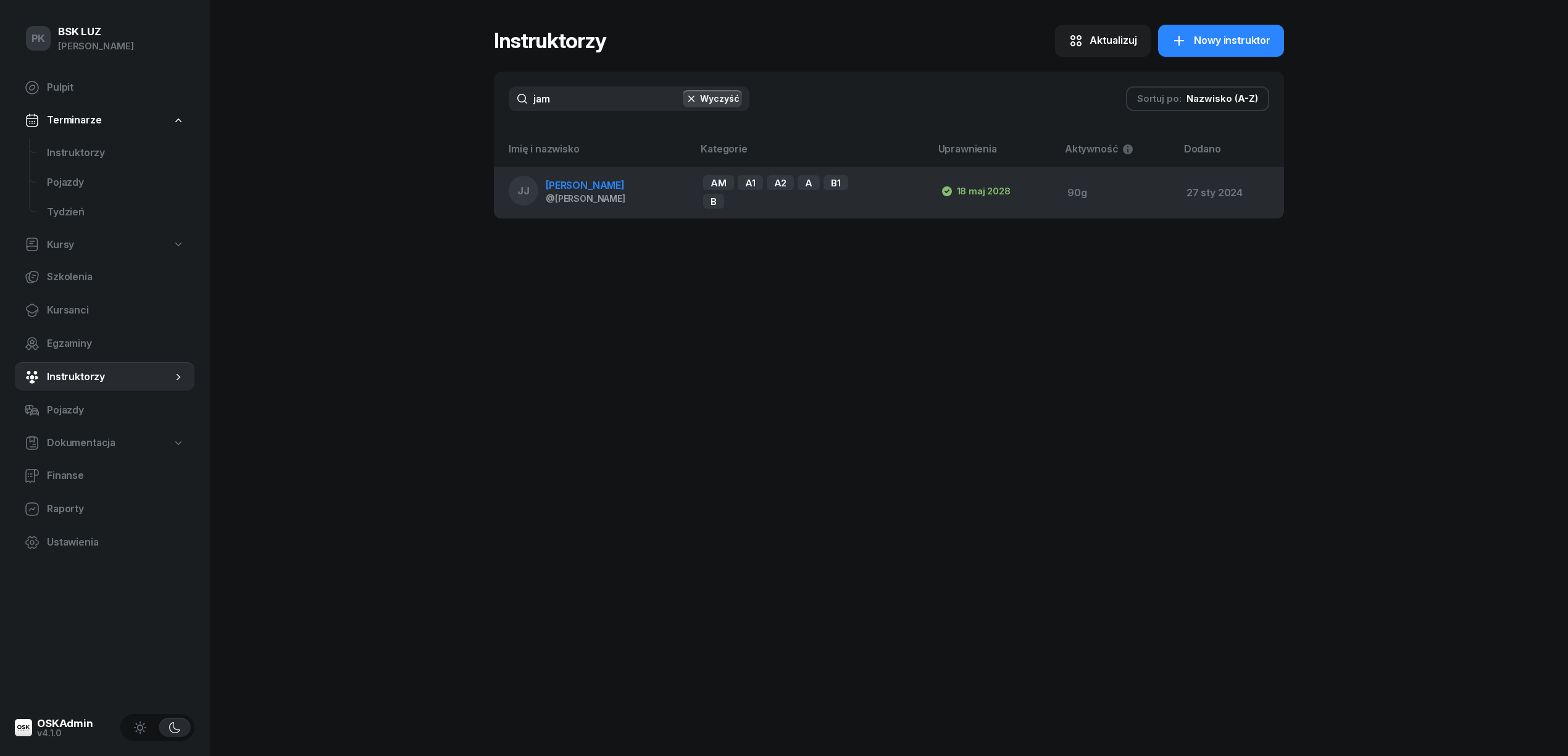
type input "jam"
click at [591, 195] on div "@janusz" at bounding box center [585, 199] width 80 height 11
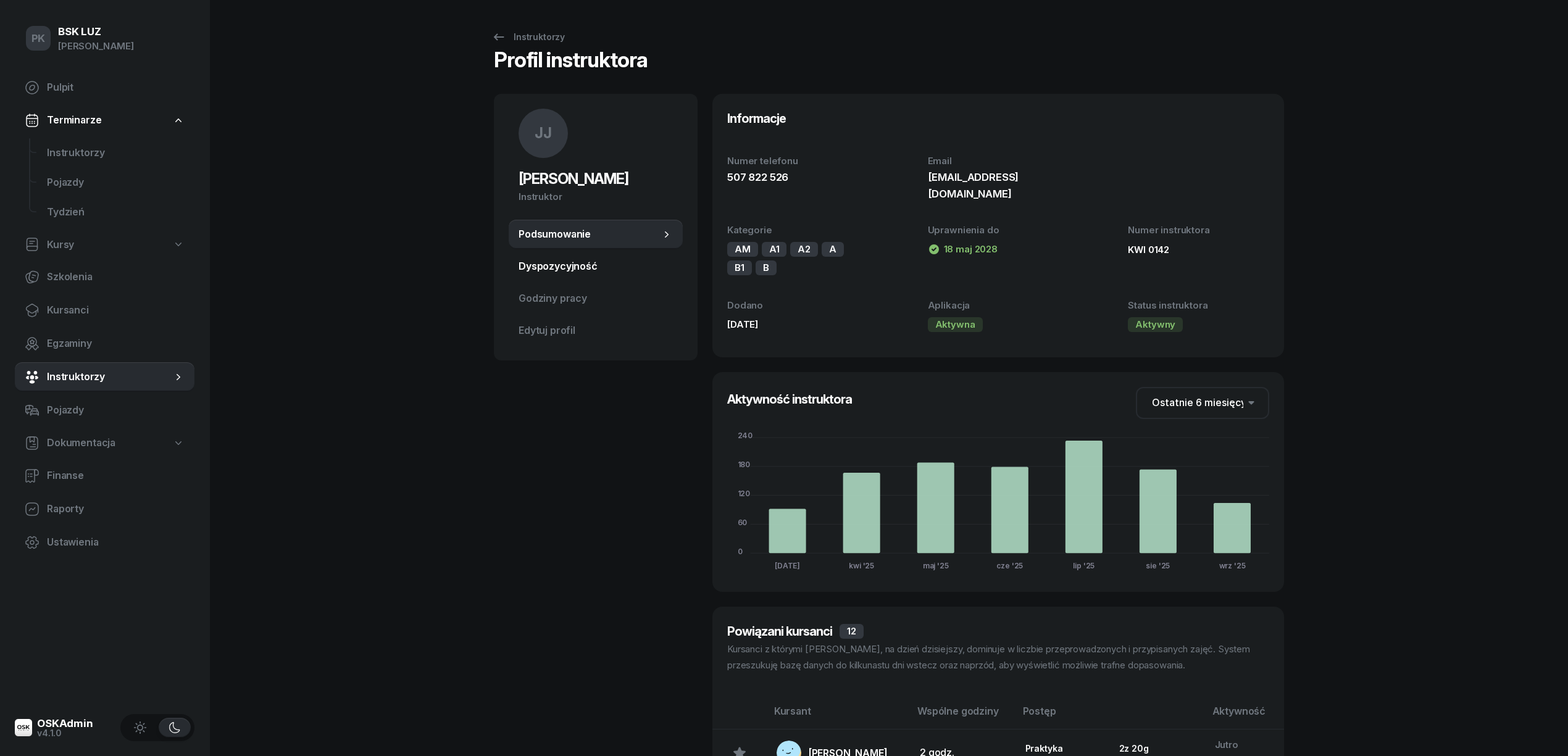
click at [556, 274] on link "Dyspozycyjność" at bounding box center [595, 266] width 174 height 30
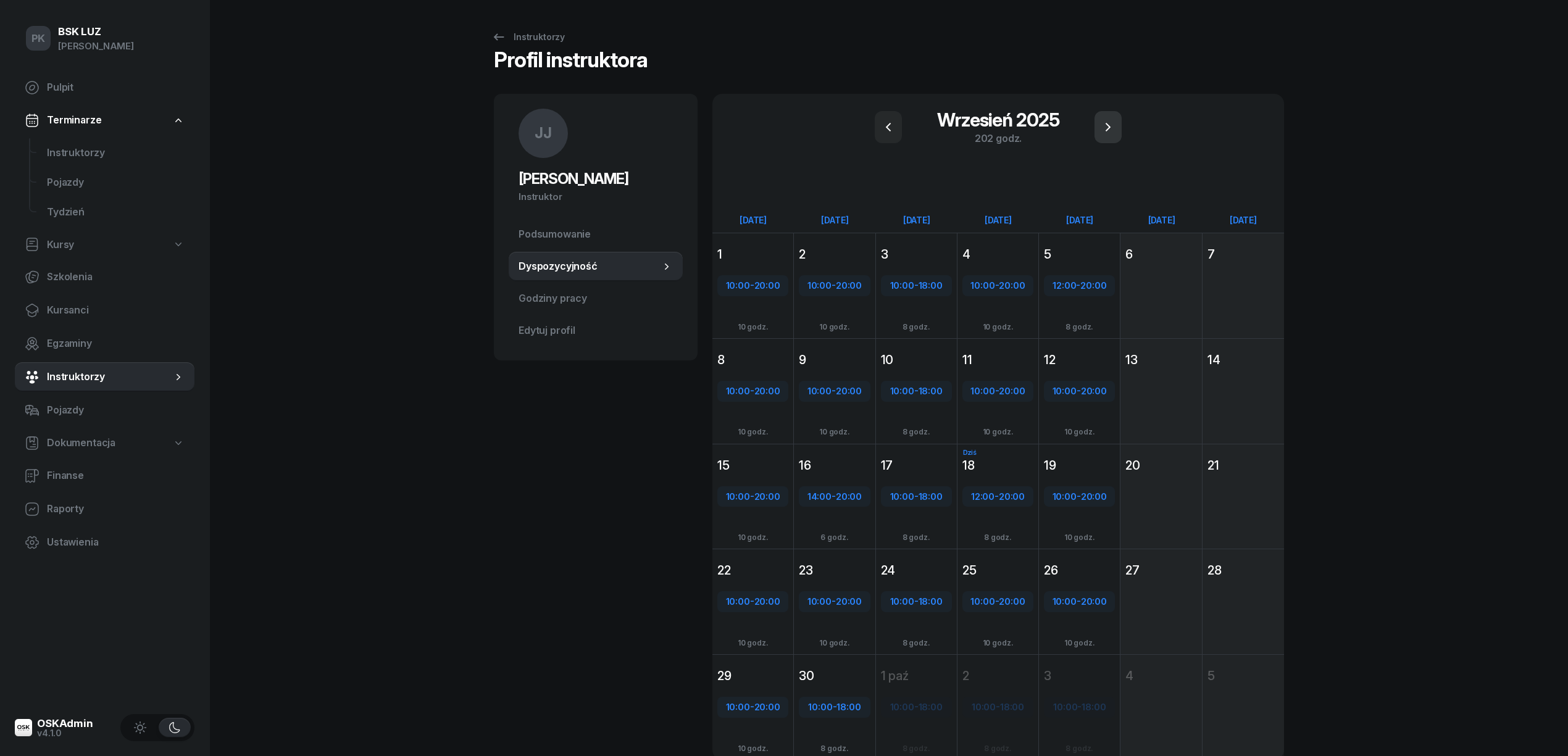
click at [1115, 122] on button "button" at bounding box center [1107, 127] width 27 height 32
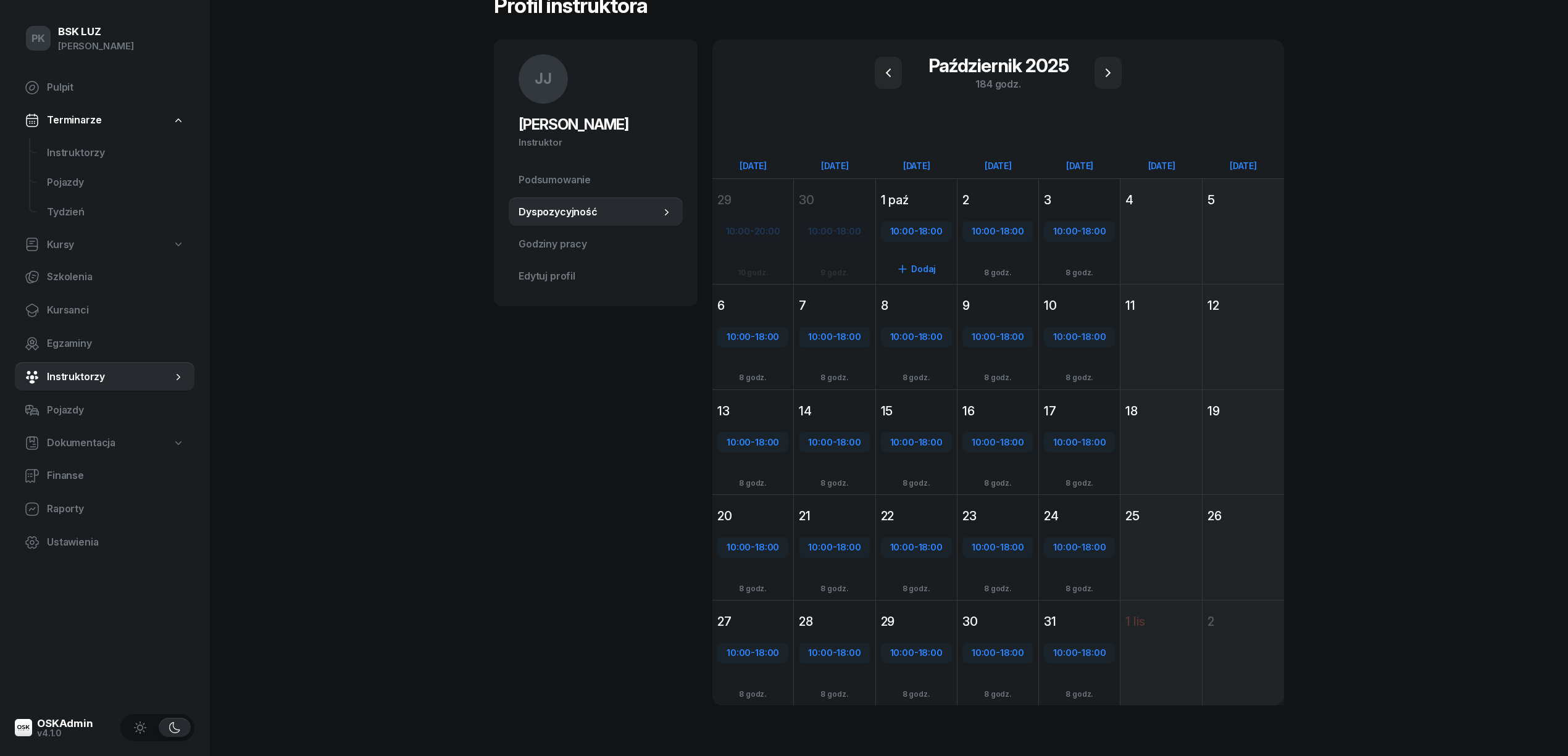
click at [934, 230] on span "18:00" at bounding box center [930, 231] width 24 height 12
select select "10"
select select "18"
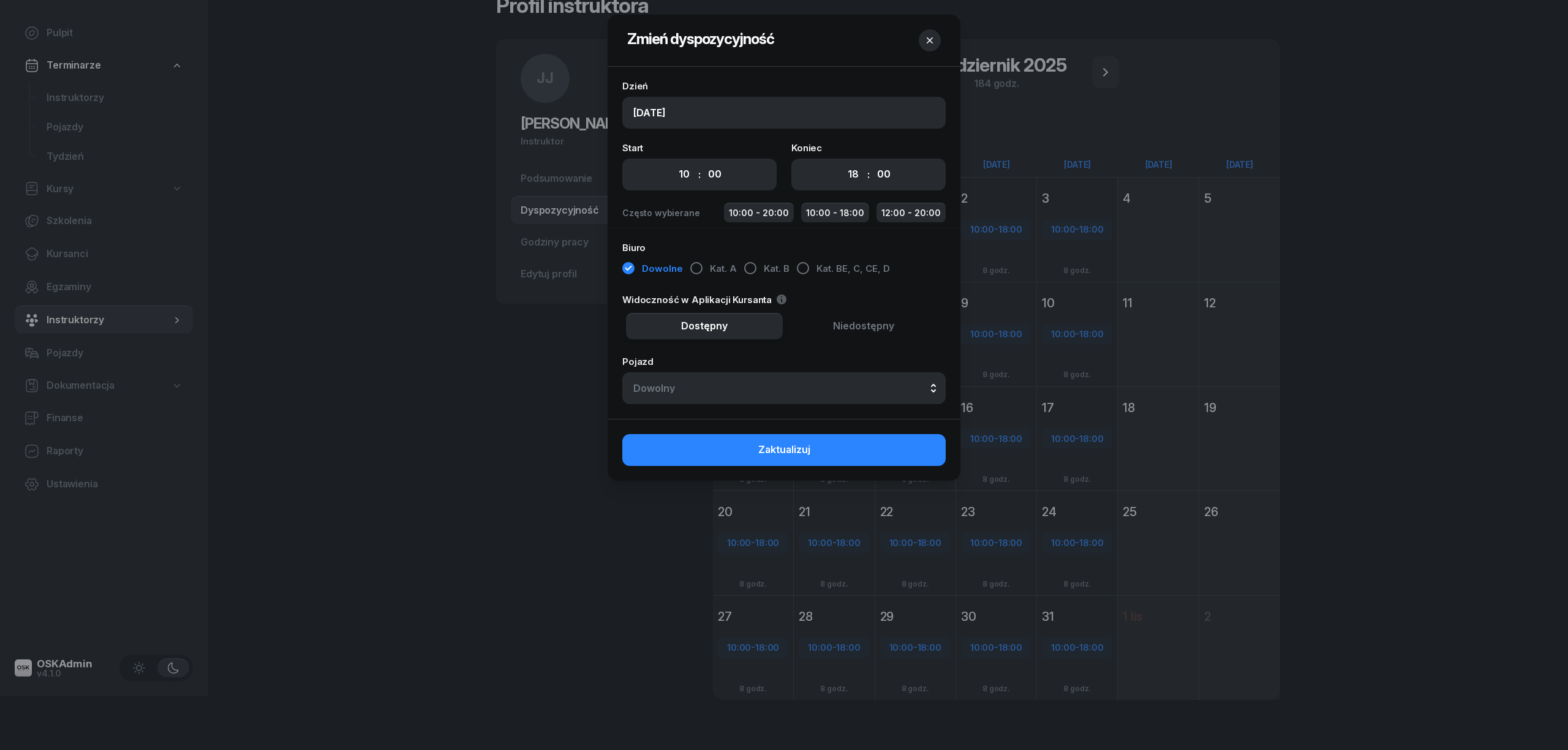
click at [932, 37] on icon "button" at bounding box center [930, 40] width 12 height 12
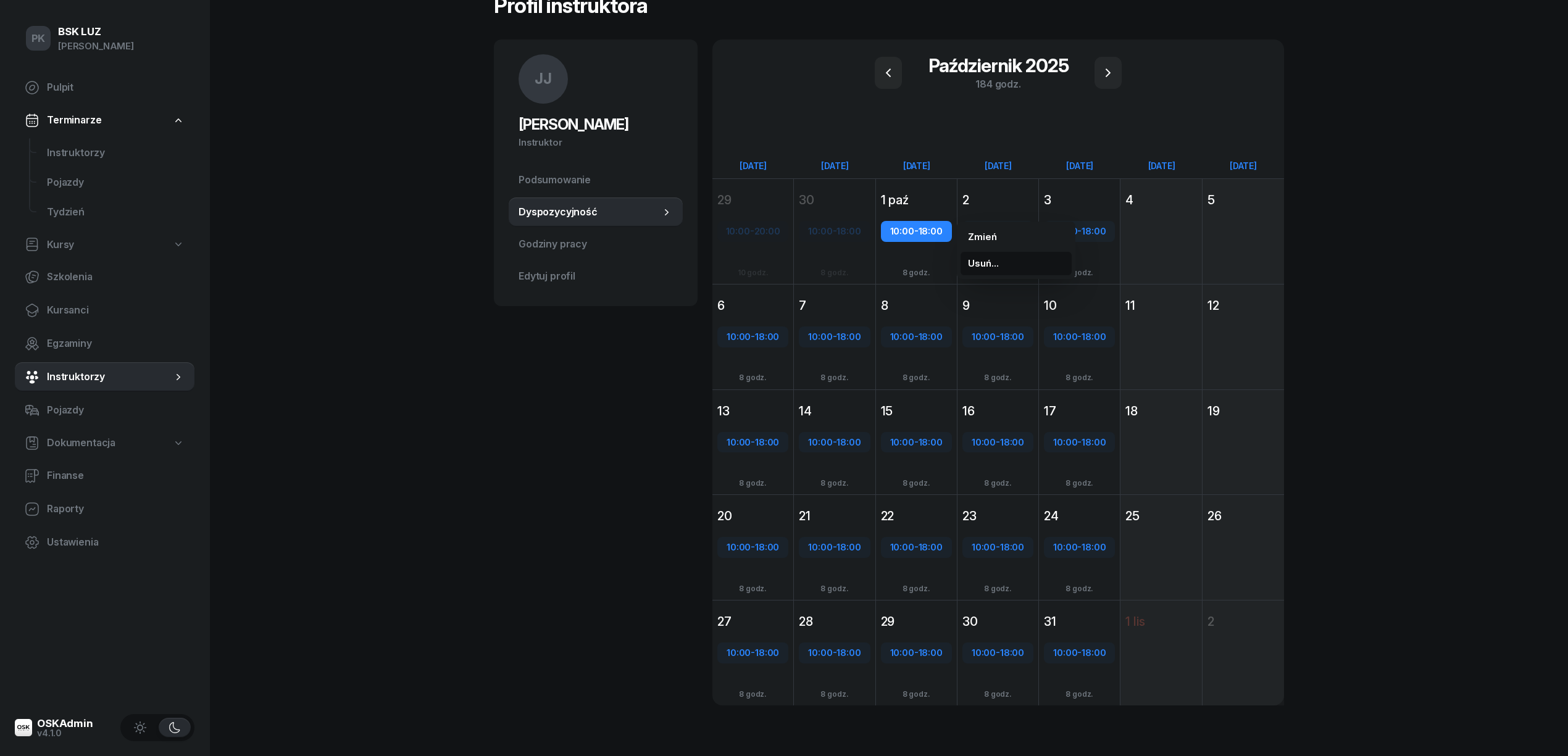
click at [982, 261] on span "Usuń..." at bounding box center [983, 263] width 31 height 16
click at [1026, 261] on kbd "T" at bounding box center [1034, 264] width 16 height 16
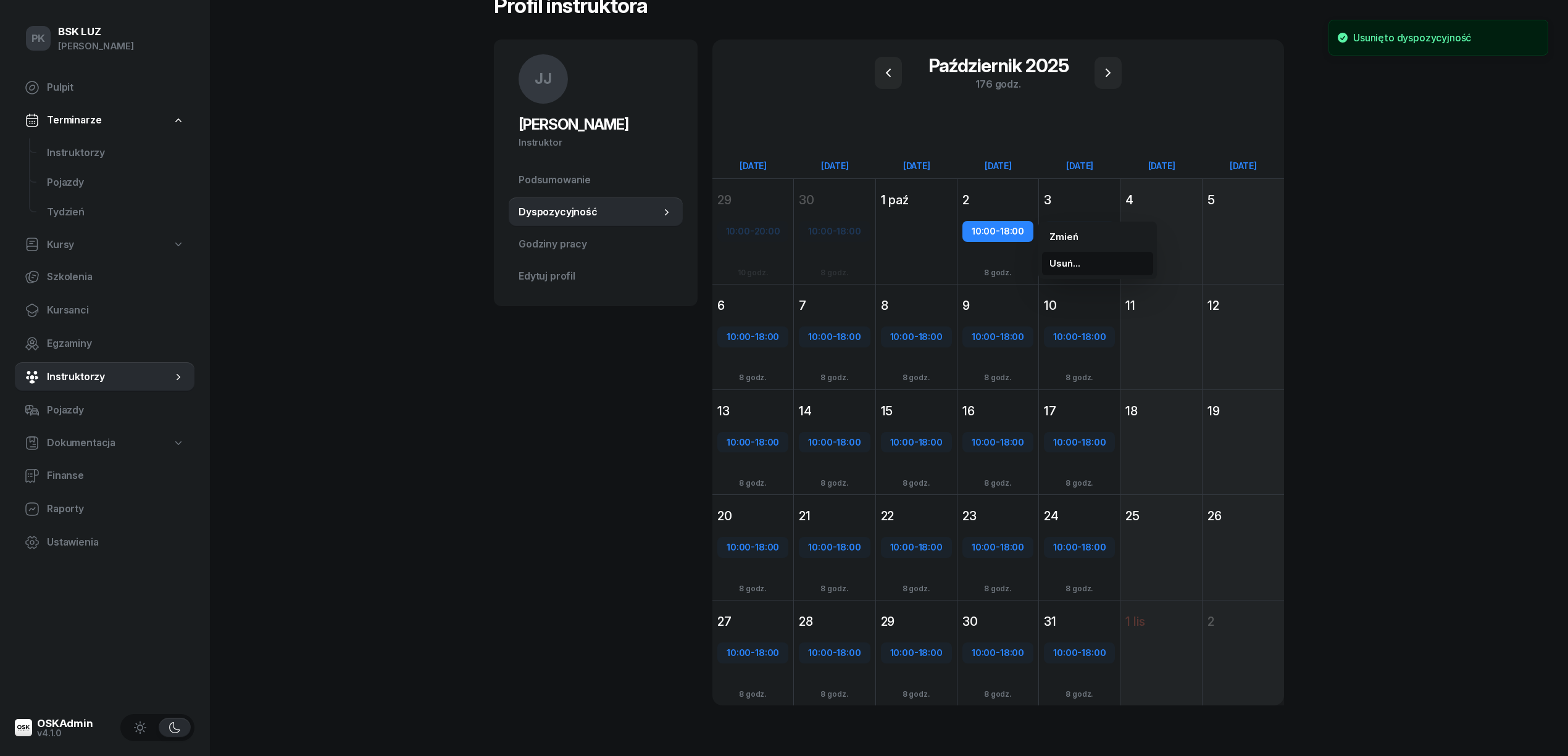
click at [1055, 260] on span "Usuń..." at bounding box center [1065, 263] width 31 height 16
click at [1119, 260] on kbd "T" at bounding box center [1116, 264] width 16 height 16
click at [1132, 260] on span "Usuń..." at bounding box center [1146, 263] width 31 height 16
click at [1203, 263] on kbd "T" at bounding box center [1198, 264] width 16 height 16
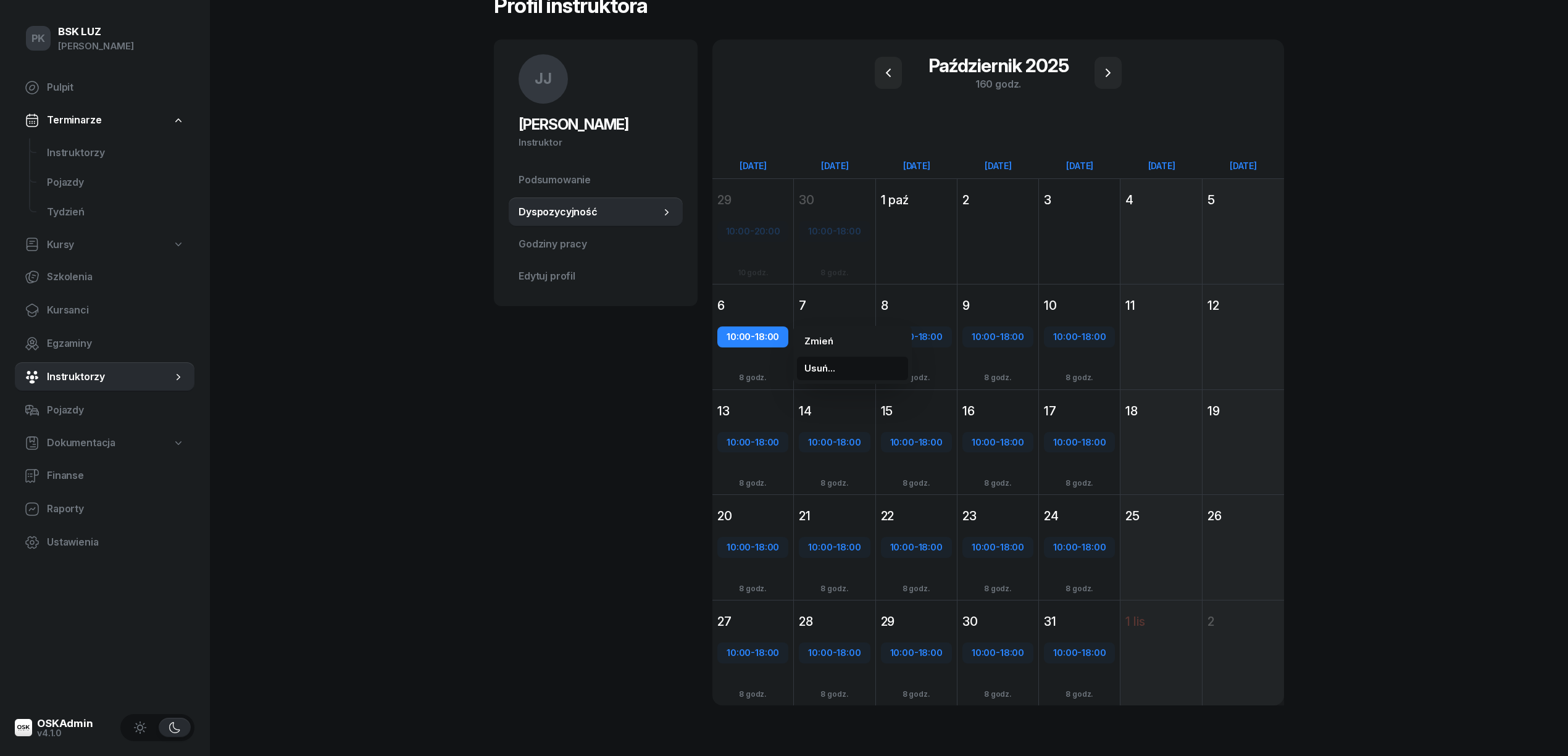
click at [810, 363] on span "Usuń..." at bounding box center [819, 368] width 31 height 16
click at [867, 366] on kbd "T" at bounding box center [871, 369] width 16 height 16
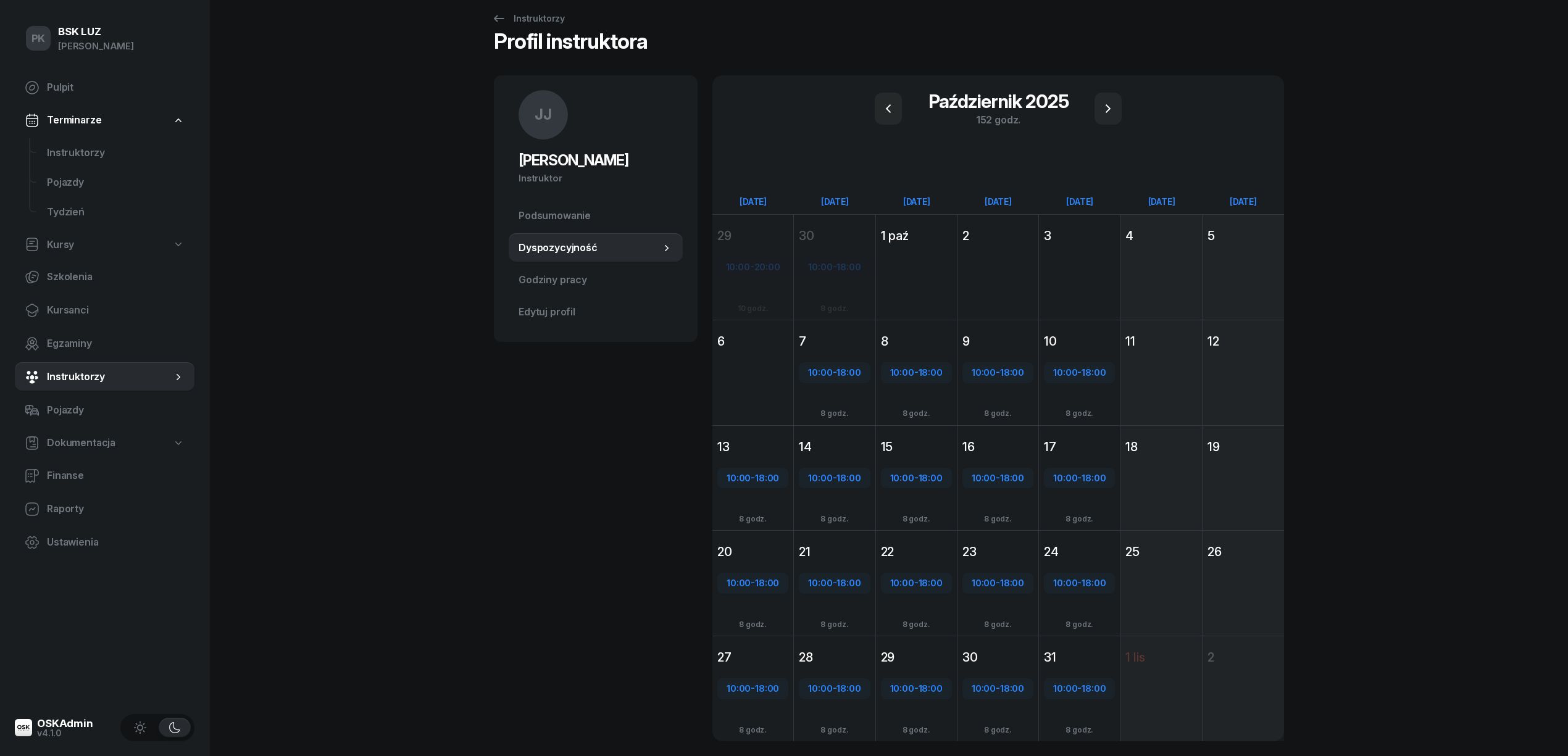
scroll to position [0, 0]
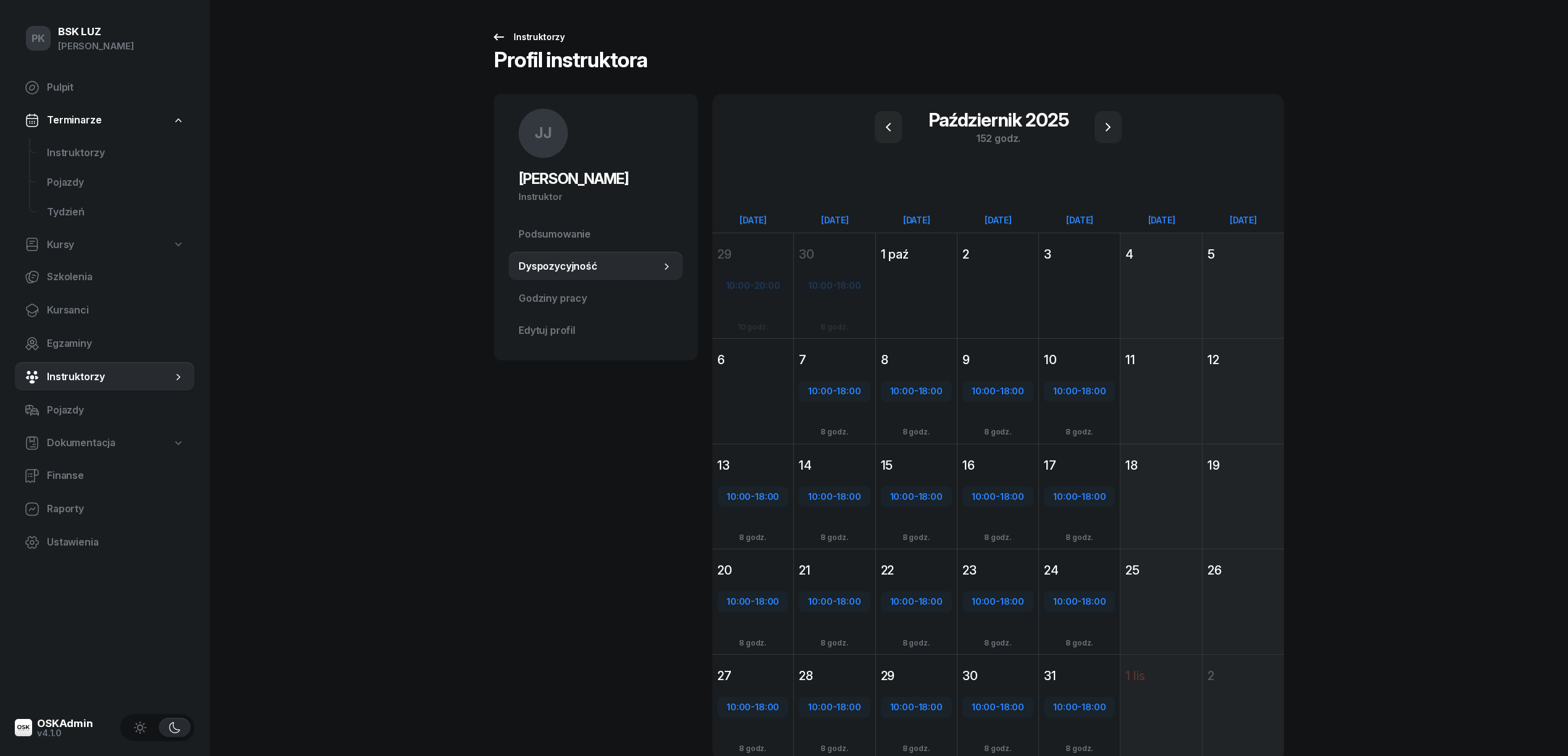
click at [534, 34] on div "Instruktorzy" at bounding box center [528, 37] width 74 height 15
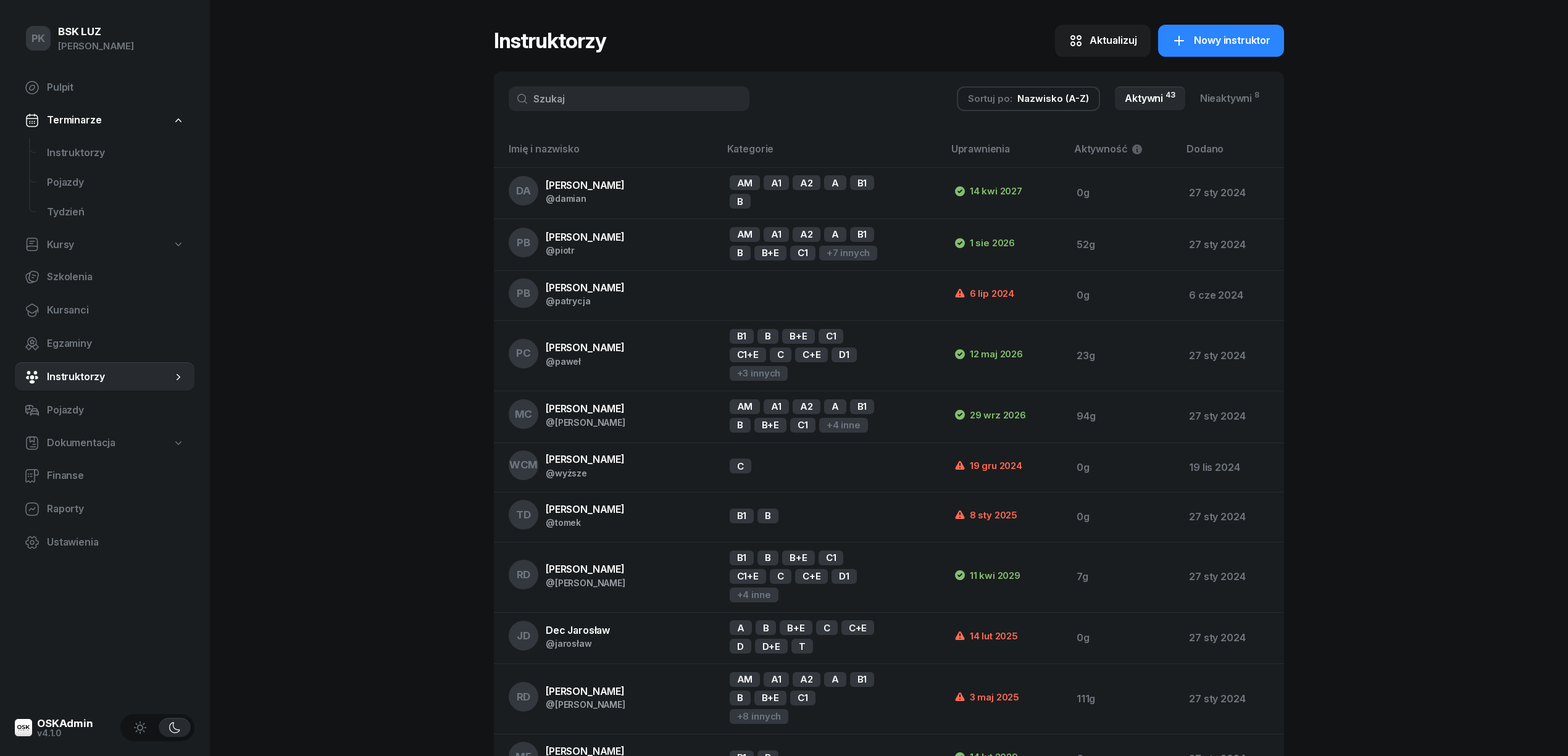
click at [593, 104] on input "text" at bounding box center [629, 99] width 241 height 25
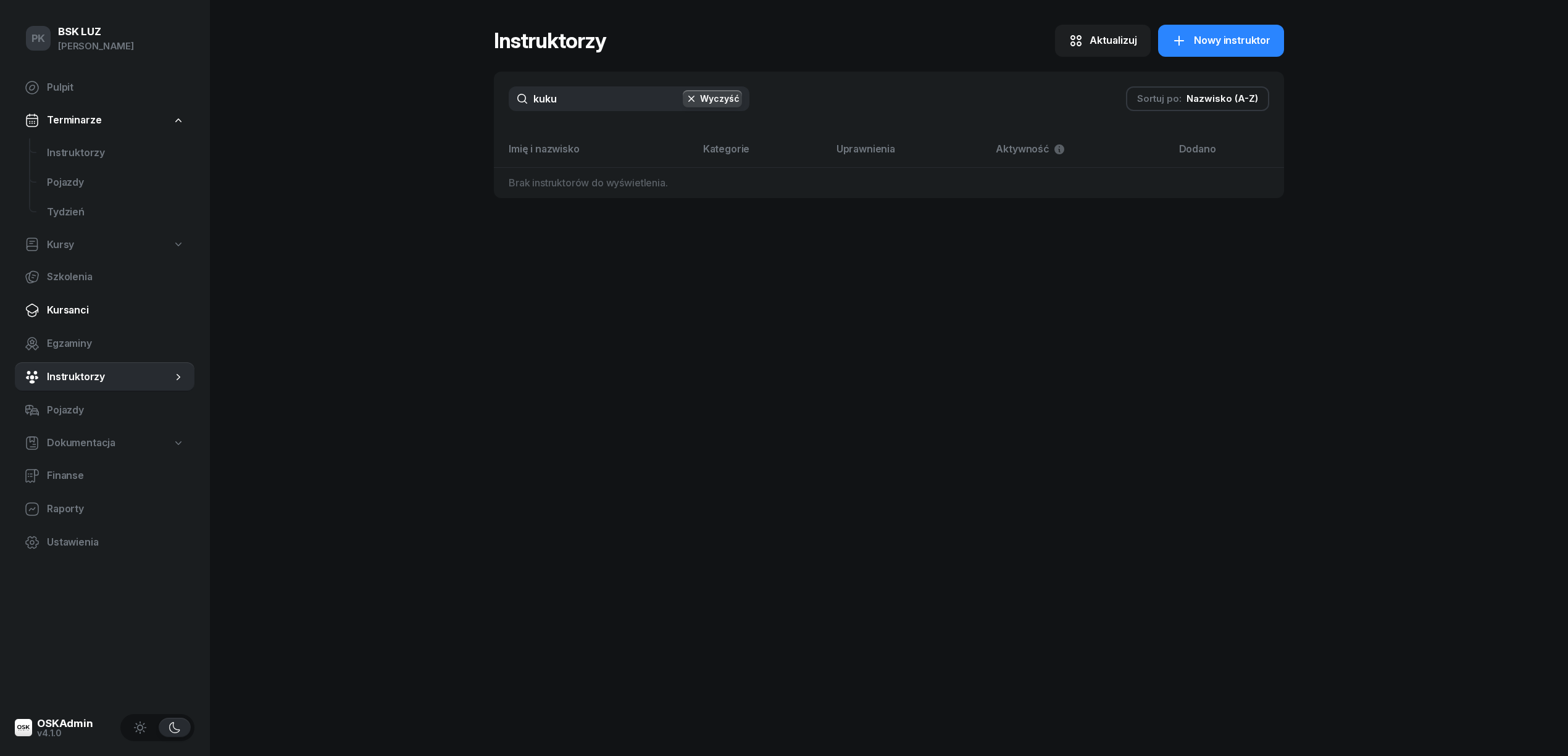
type input "kuku"
click at [72, 306] on span "Kursanci" at bounding box center [115, 311] width 138 height 16
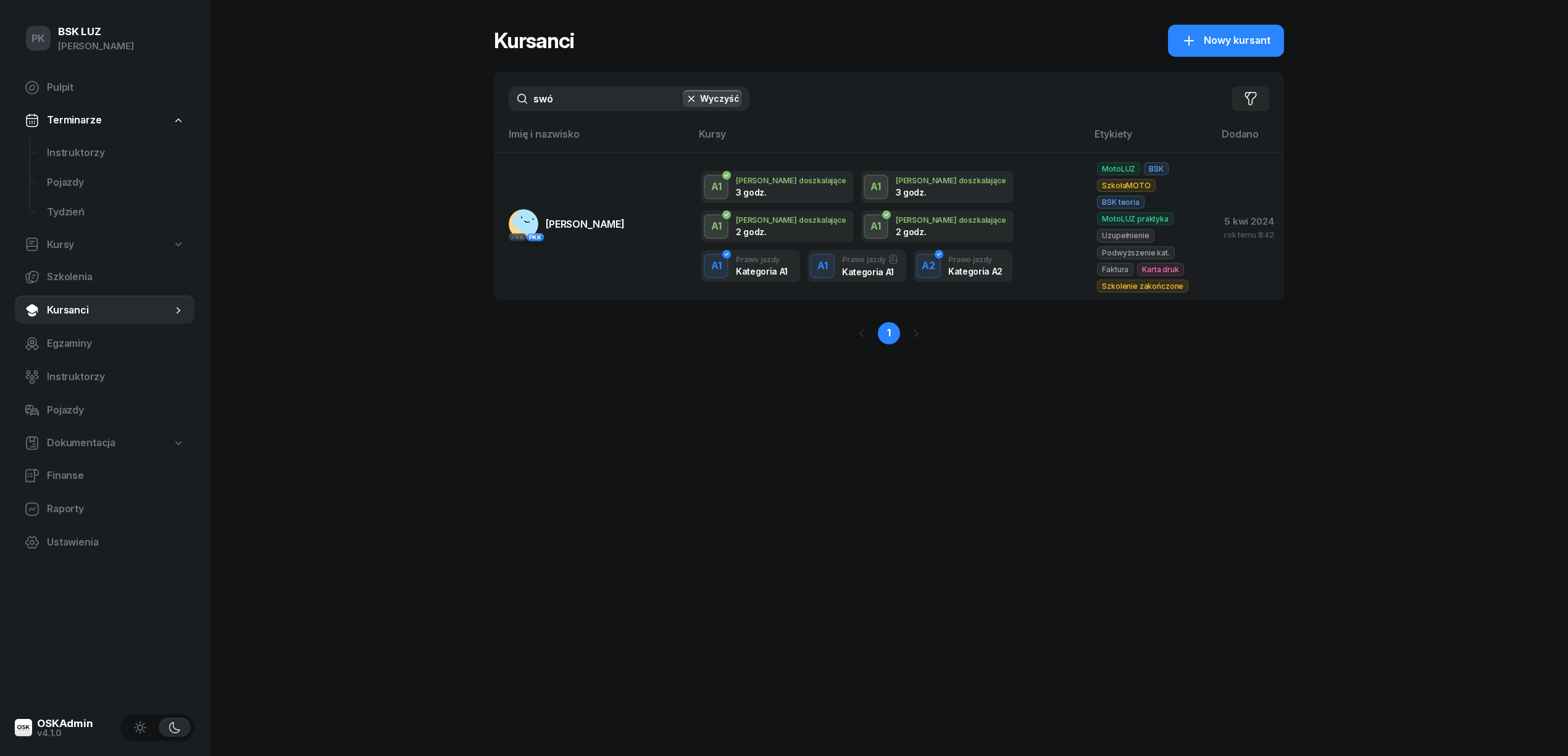
drag, startPoint x: 571, startPoint y: 100, endPoint x: 526, endPoint y: 97, distance: 45.1
click at [526, 97] on input "swó" at bounding box center [629, 99] width 241 height 25
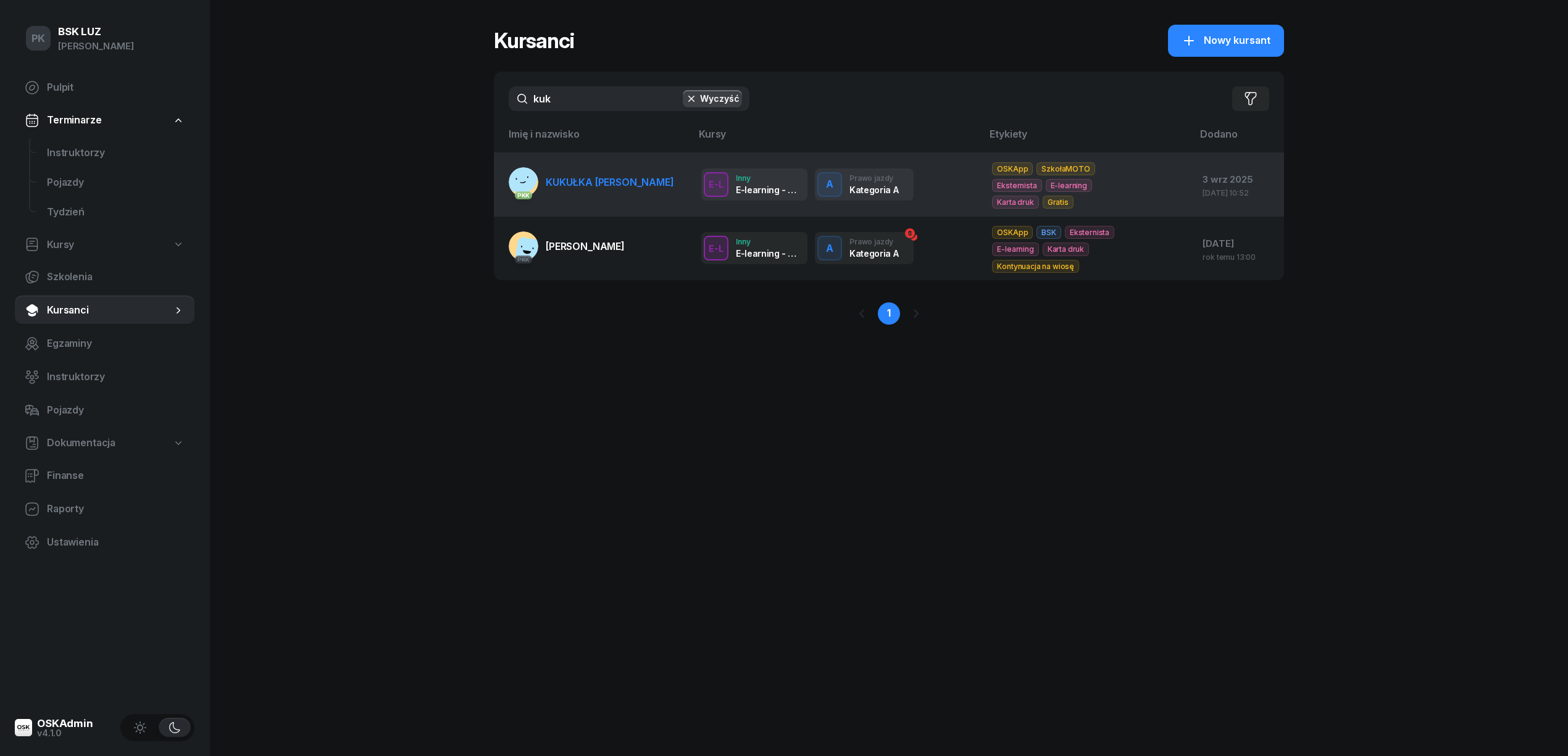
type input "kuk"
click at [619, 184] on span "KUKUŁKA TOMASZ" at bounding box center [609, 182] width 128 height 13
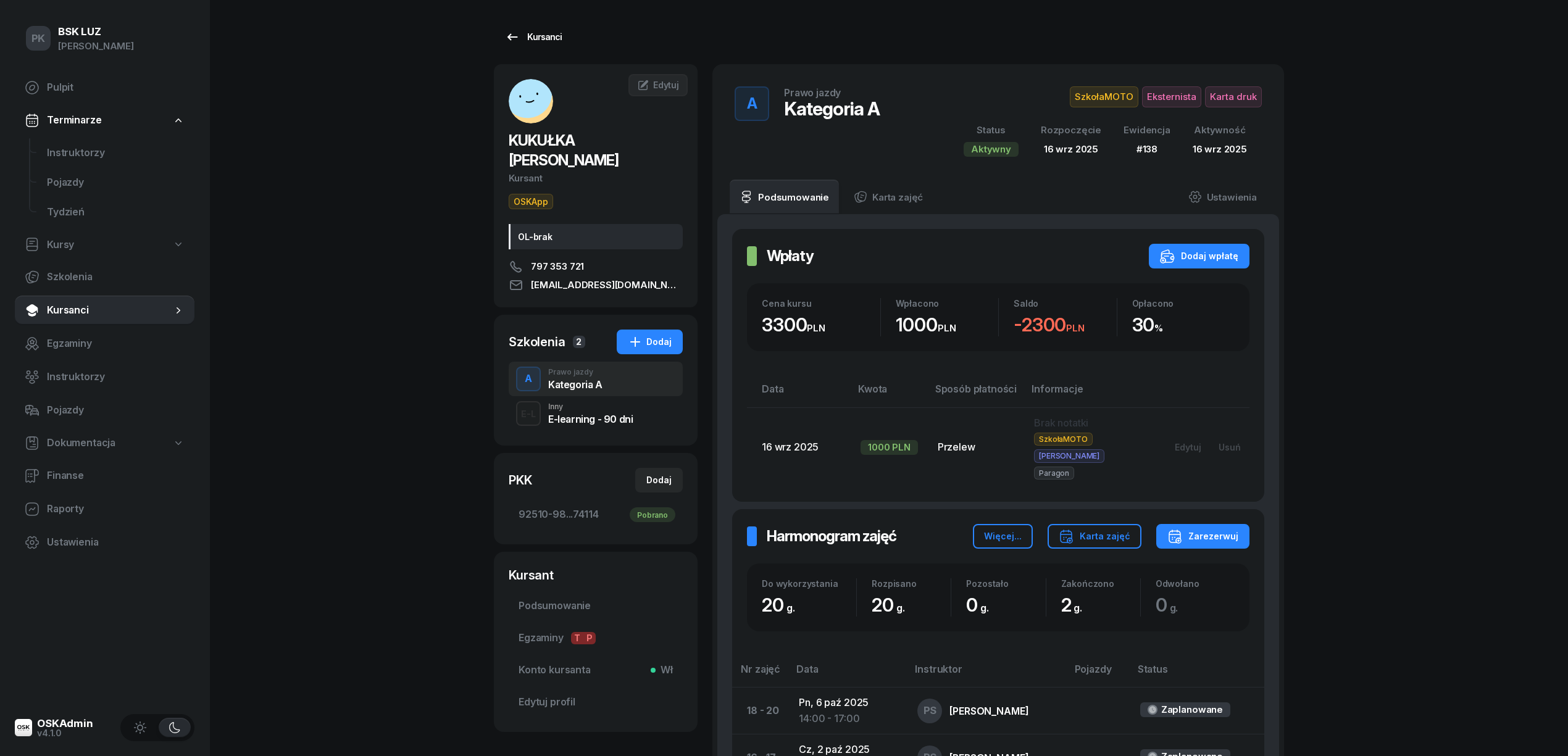
click at [518, 36] on icon at bounding box center [512, 37] width 15 height 15
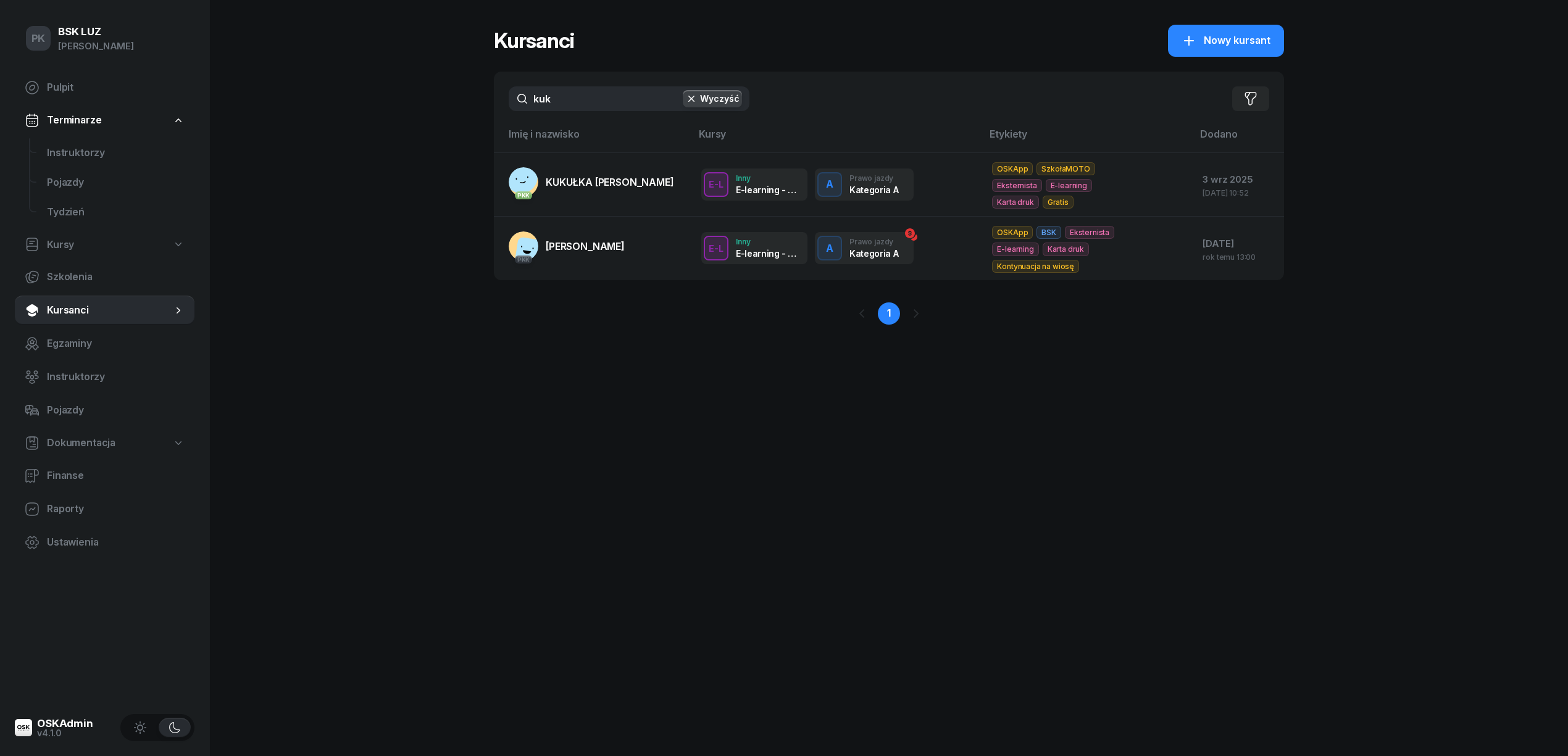
drag, startPoint x: 574, startPoint y: 93, endPoint x: 425, endPoint y: 102, distance: 149.3
click at [425, 102] on div "PK BSK LUZ Piotr Klimek Pulpit Terminarze Instruktorzy Pojazdy Tydzień Kursy Sz…" at bounding box center [784, 378] width 1568 height 756
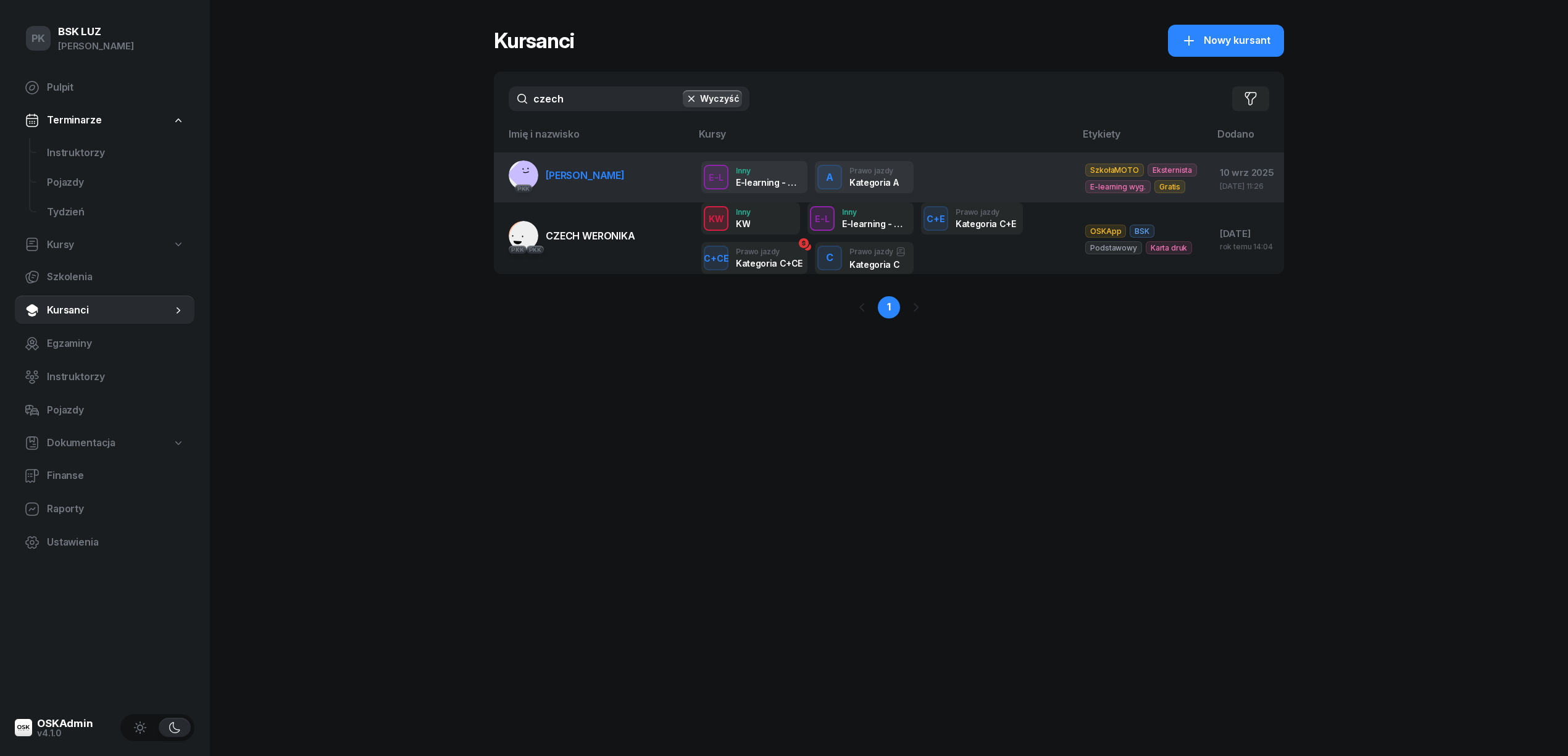
type input "czech"
click at [552, 182] on link "PKK CZECH PAWEŁ" at bounding box center [567, 175] width 116 height 30
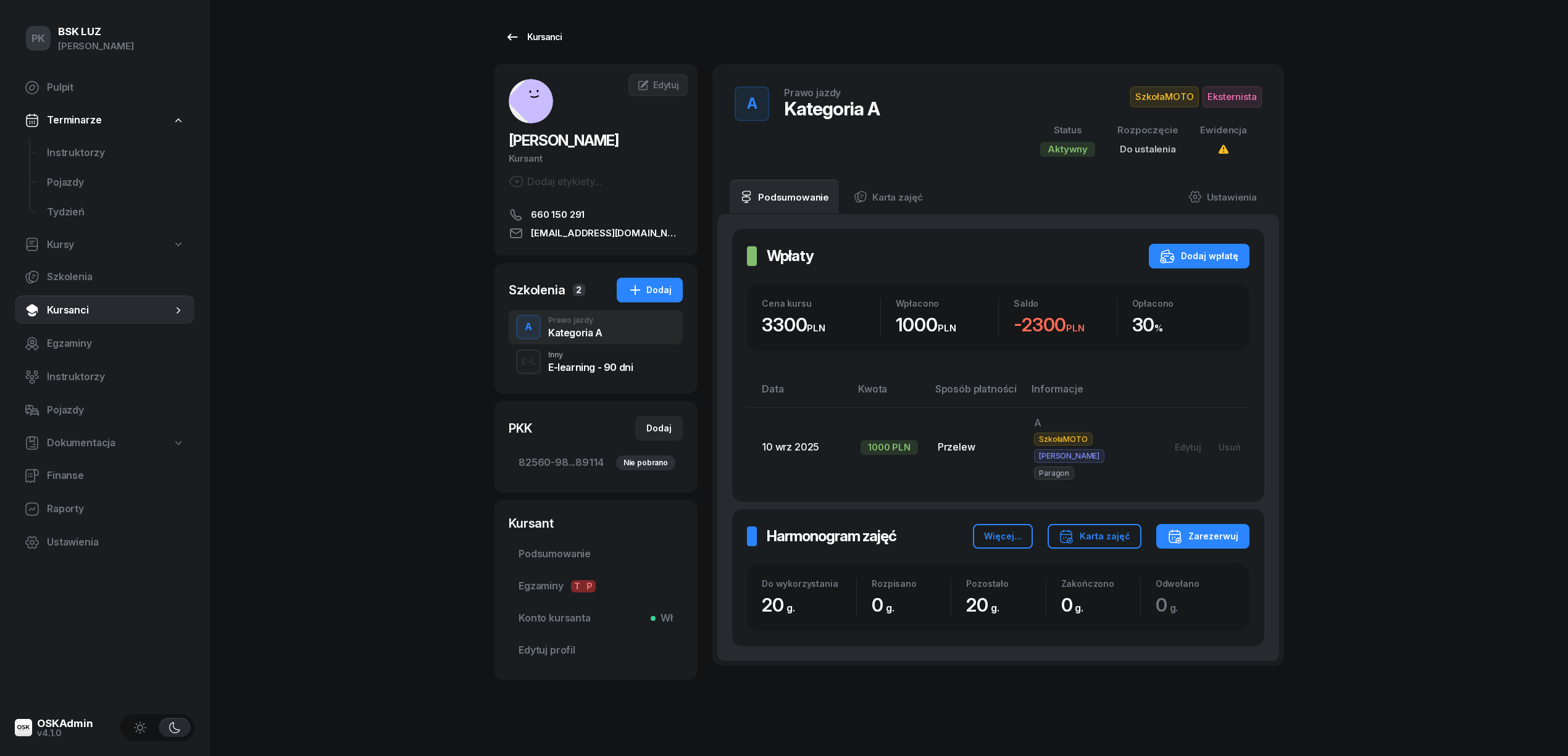
click at [536, 45] on link "Kursanci" at bounding box center [534, 38] width 79 height 25
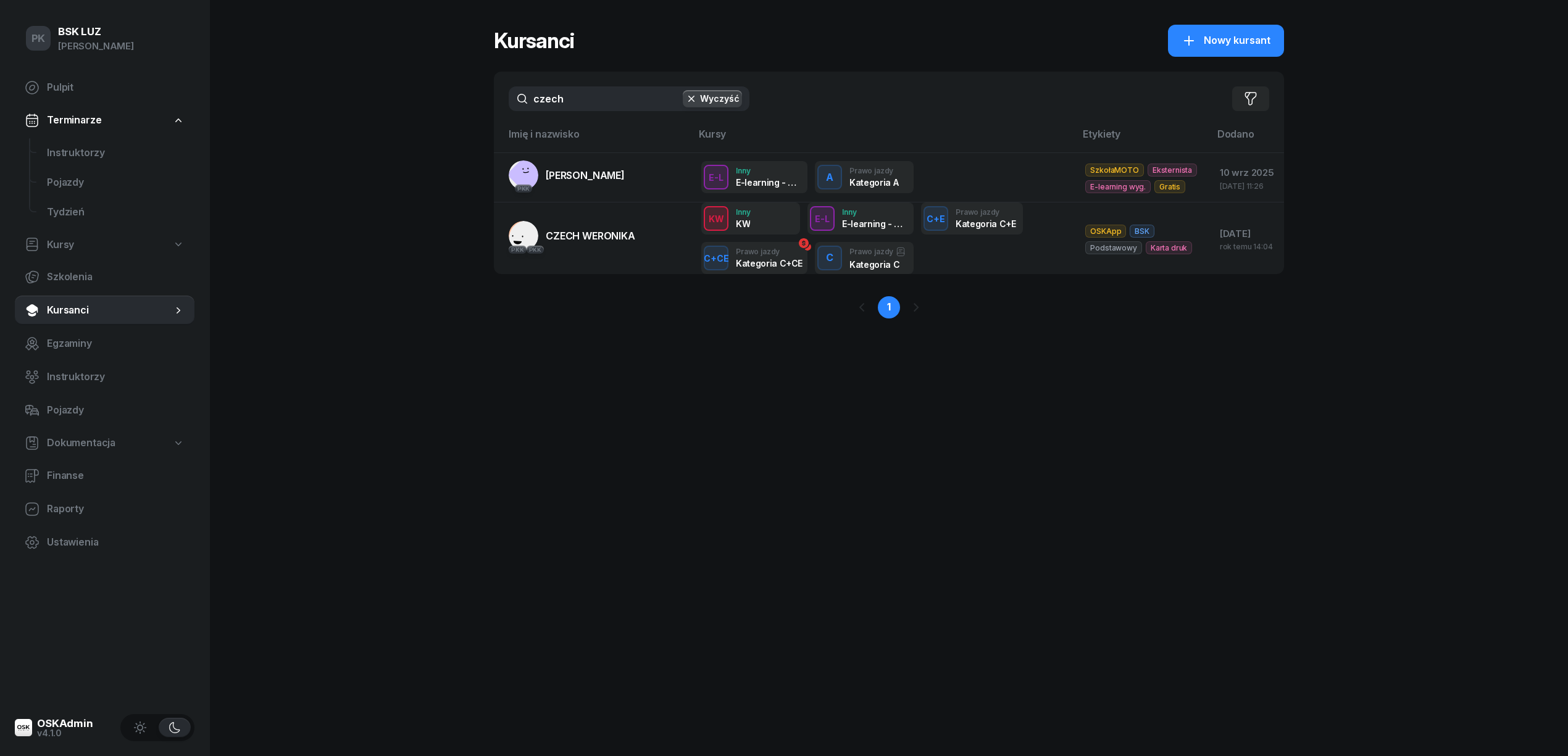
drag, startPoint x: 588, startPoint y: 92, endPoint x: 507, endPoint y: 97, distance: 81.2
click at [507, 97] on div "czech Wyczyść Filtruj" at bounding box center [889, 99] width 790 height 55
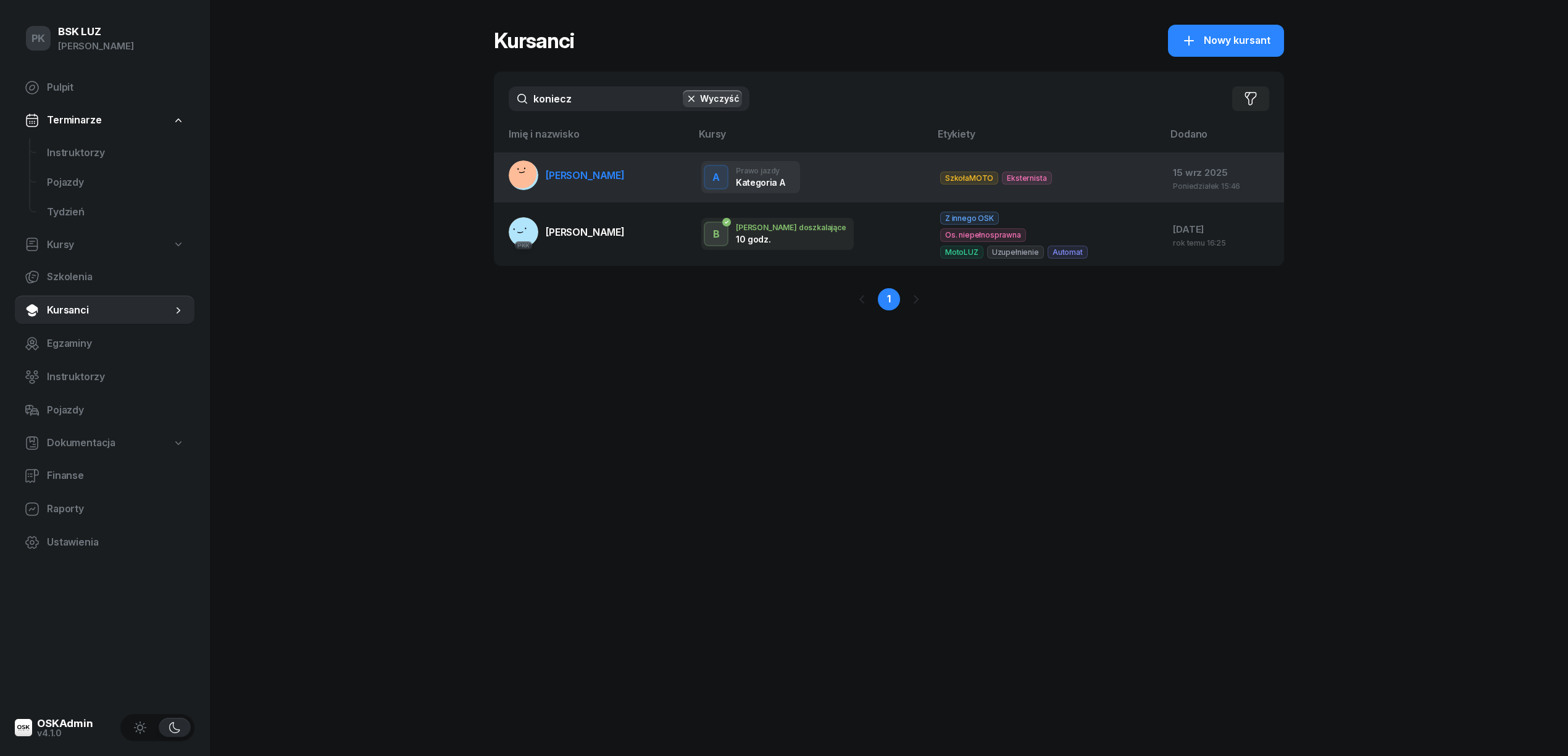
type input "koniecz"
click at [601, 182] on link "KONIECZNY TOMASZ" at bounding box center [567, 175] width 116 height 30
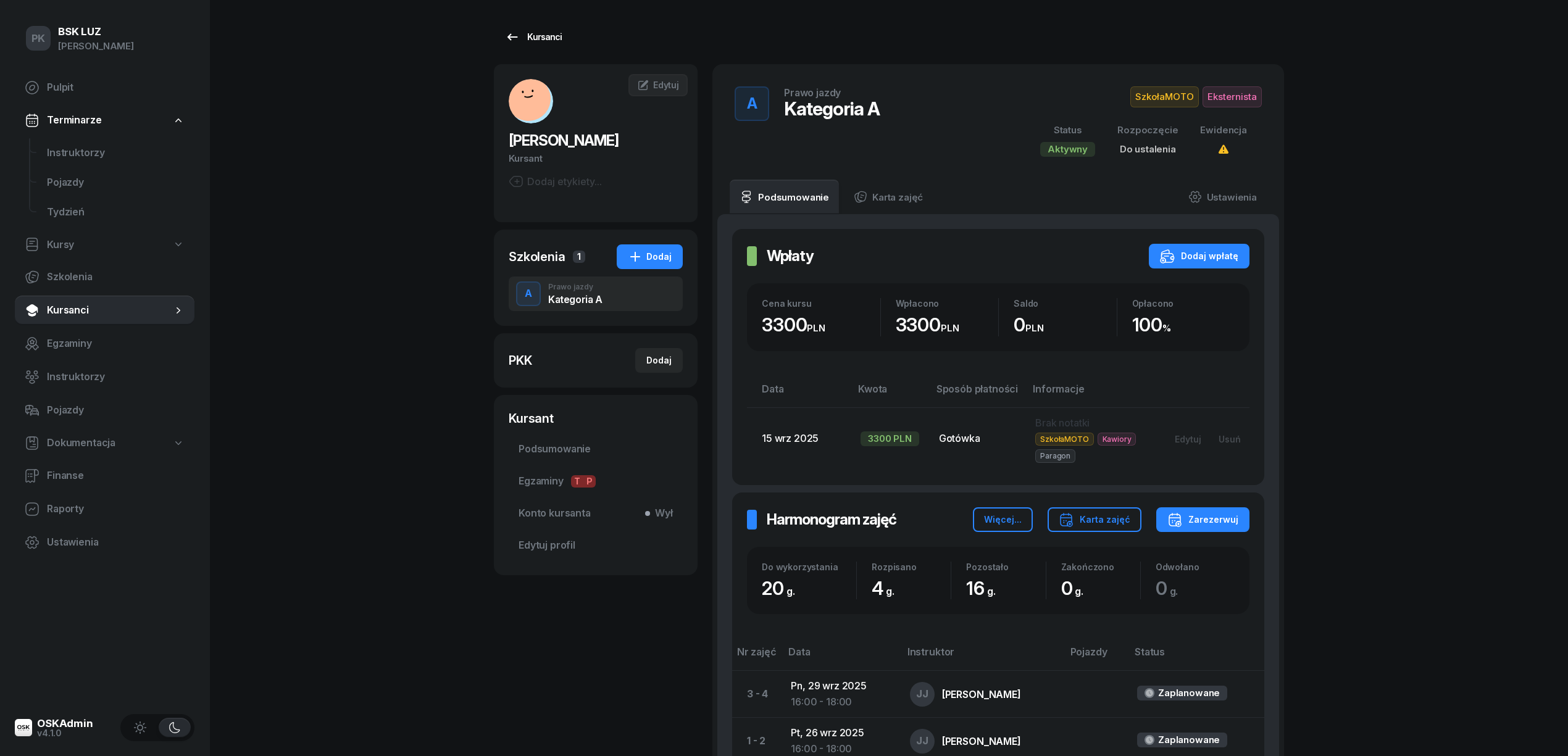
click at [534, 39] on div "Kursanci" at bounding box center [533, 37] width 57 height 15
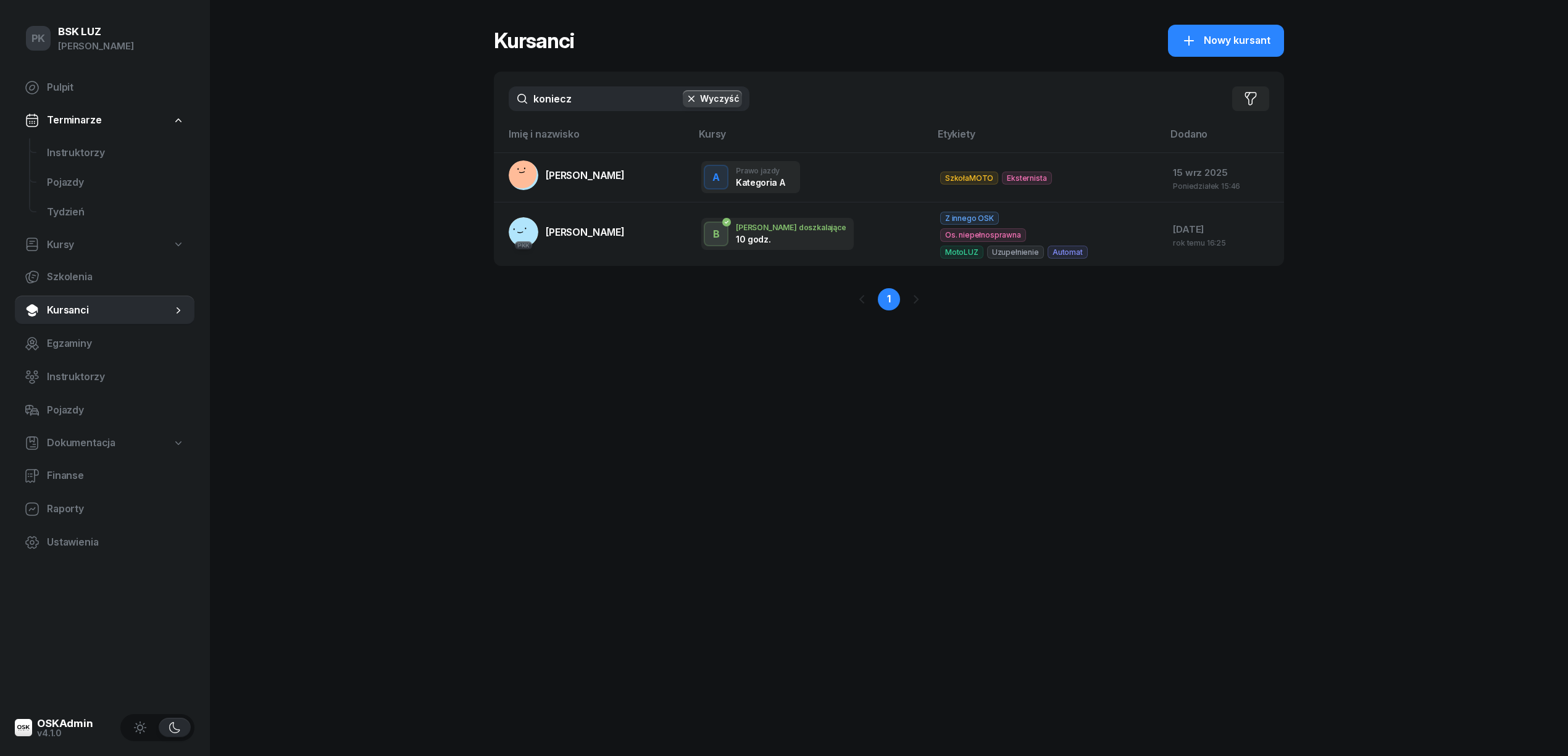
click at [490, 100] on div "PK BSK LUZ Piotr Klimek Pulpit Terminarze Instruktorzy Pojazdy Tydzień Kursy Sz…" at bounding box center [784, 378] width 1568 height 756
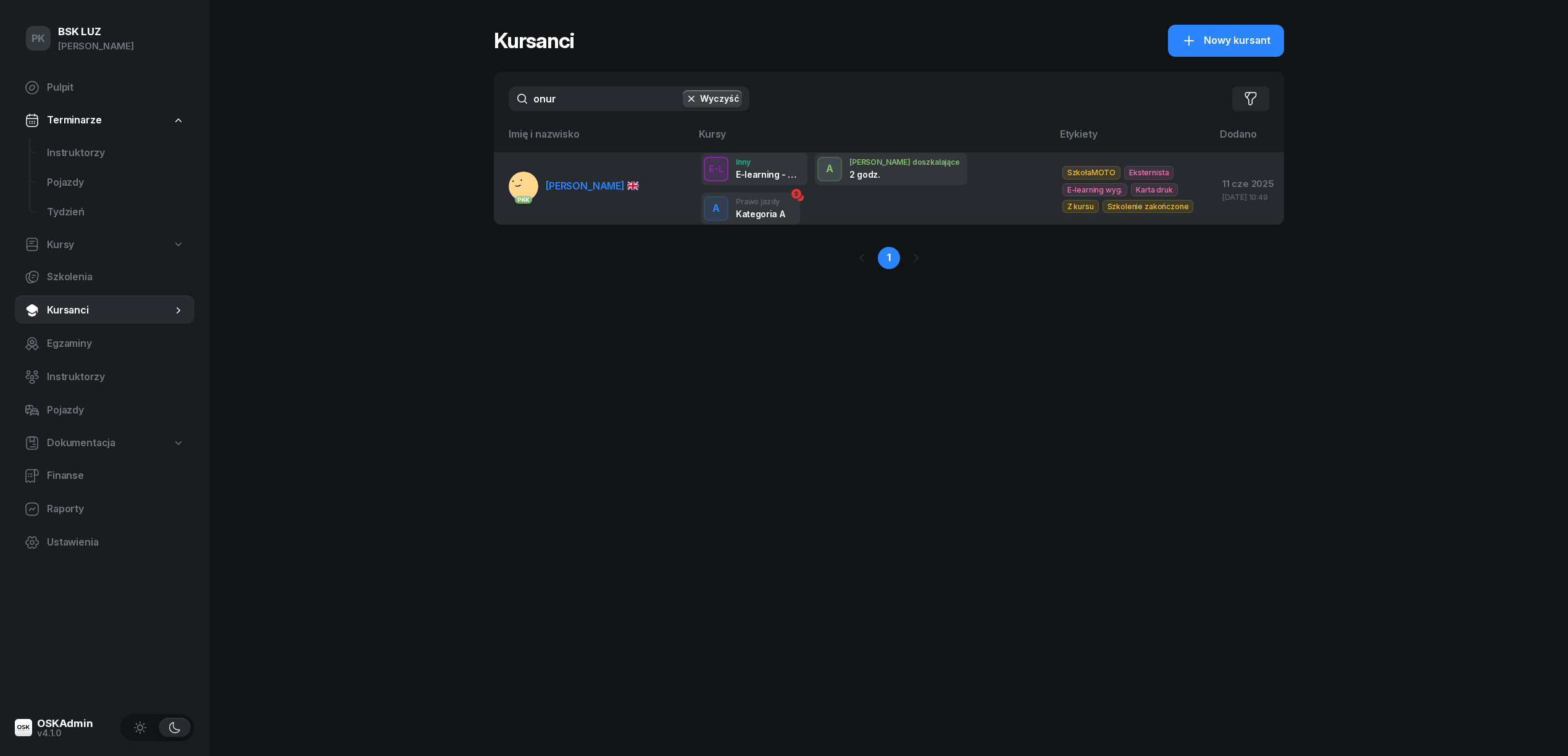
type input "onur"
click at [583, 174] on link "PKK ÖNER ONUR" at bounding box center [574, 186] width 130 height 30
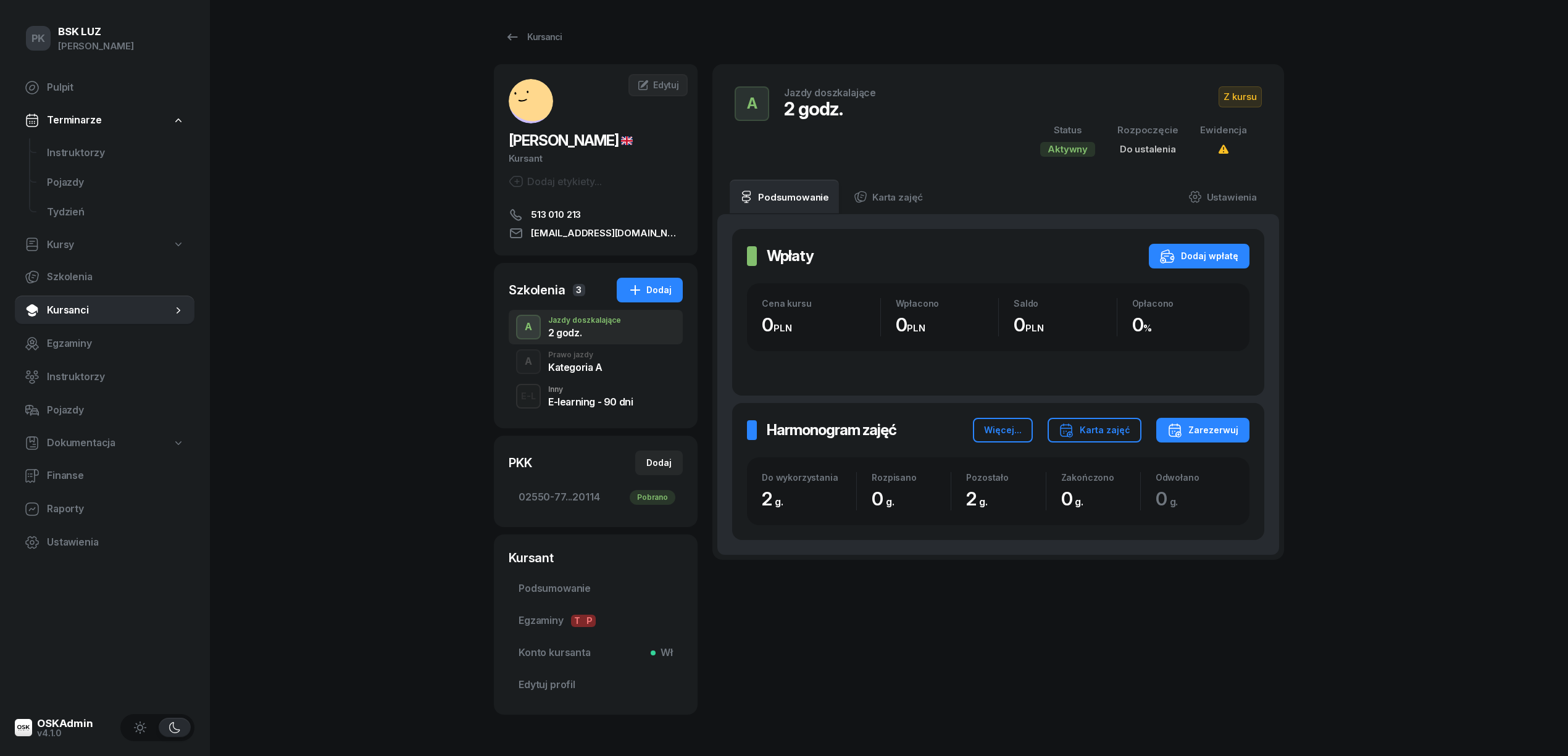
click at [588, 370] on div "Kategoria A" at bounding box center [575, 367] width 55 height 10
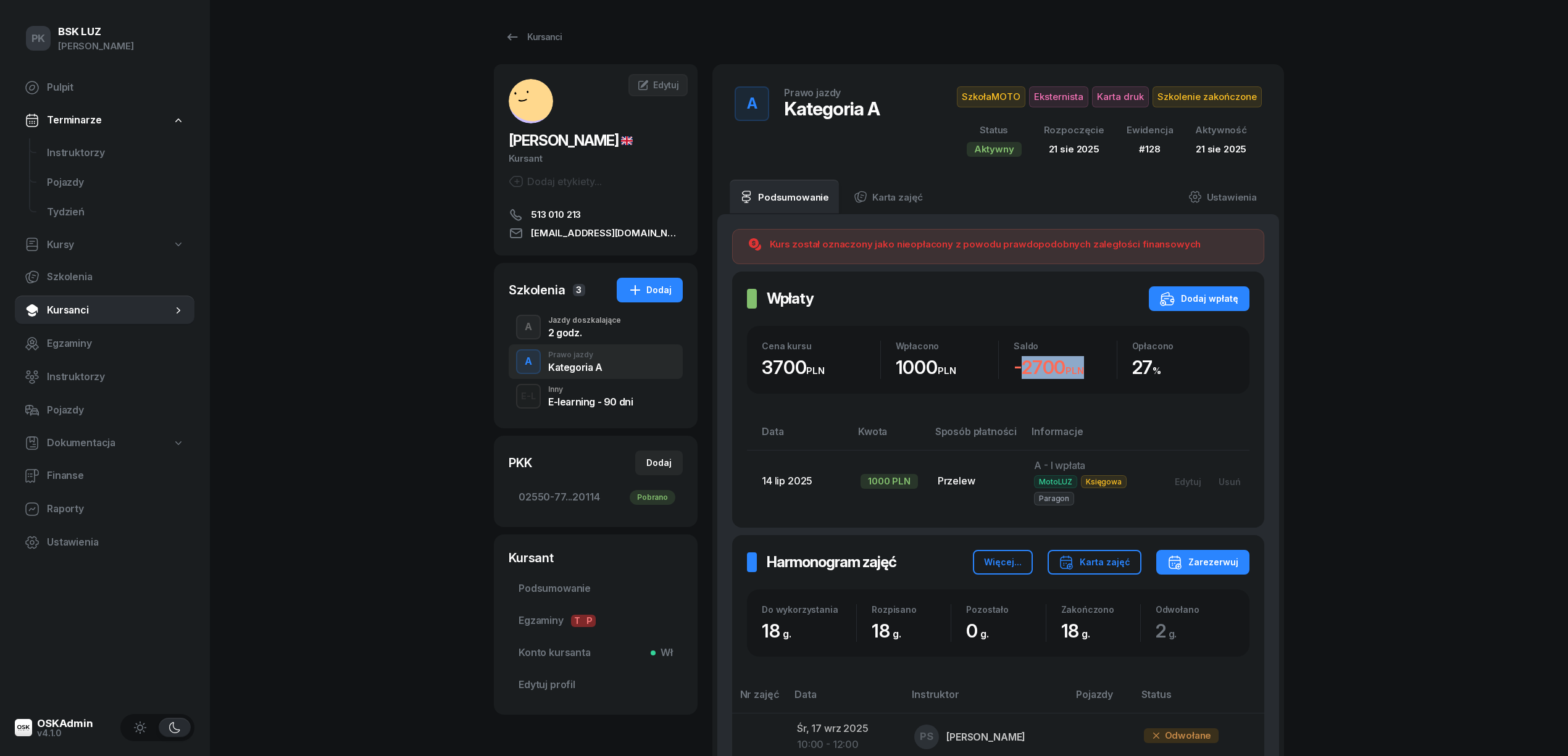
drag, startPoint x: 1100, startPoint y: 364, endPoint x: 1017, endPoint y: 366, distance: 83.0
click at [1017, 366] on div "-2700 PLN" at bounding box center [1065, 367] width 103 height 23
click at [1076, 372] on small "PLN" at bounding box center [1075, 370] width 18 height 12
click at [1098, 371] on div "-2700 PLN" at bounding box center [1065, 367] width 103 height 23
click at [1092, 368] on div "-2700 PLN" at bounding box center [1065, 367] width 103 height 23
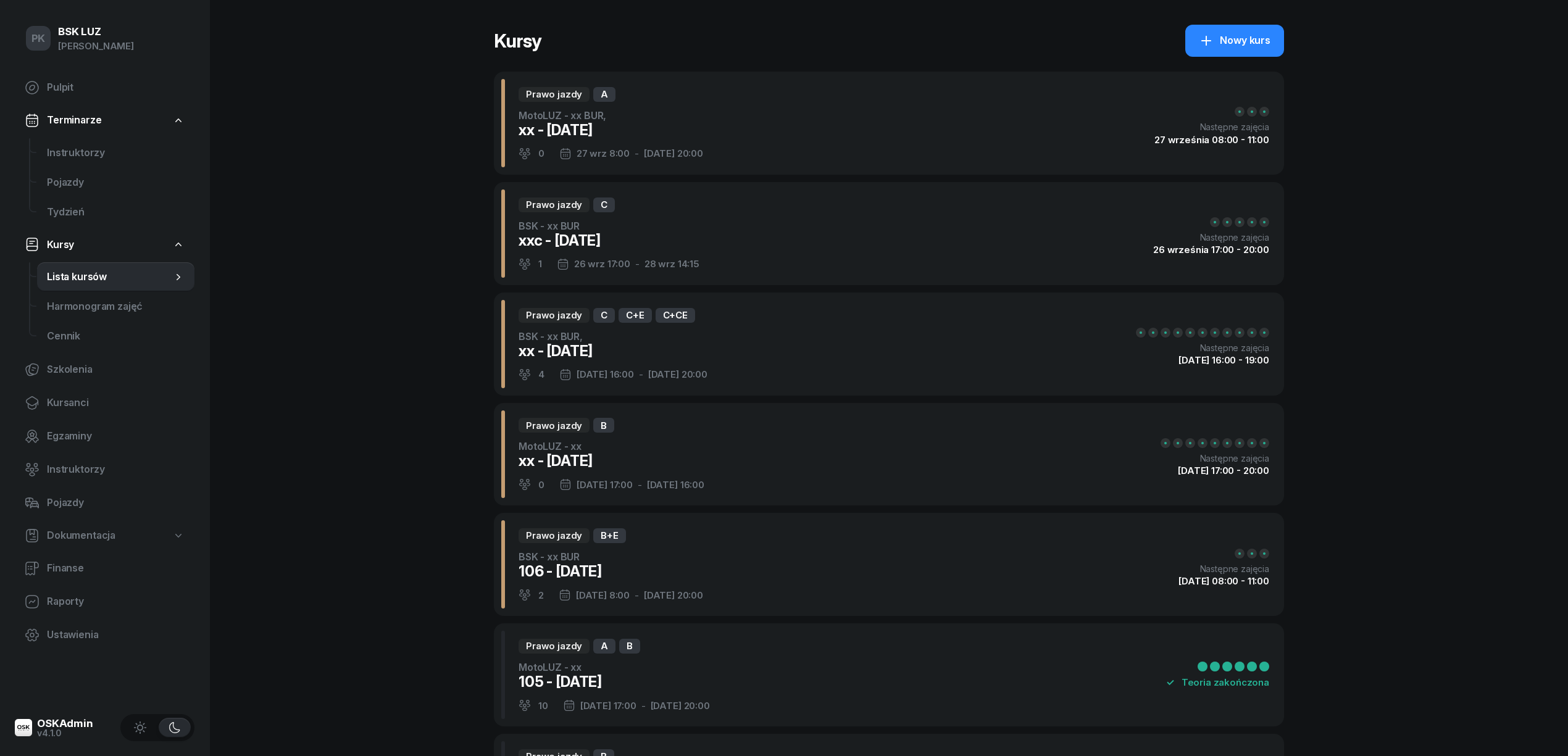
select select
click at [75, 524] on link "Dokumentacja" at bounding box center [105, 536] width 180 height 28
click at [78, 565] on span "Książki ewidencji" at bounding box center [115, 568] width 138 height 16
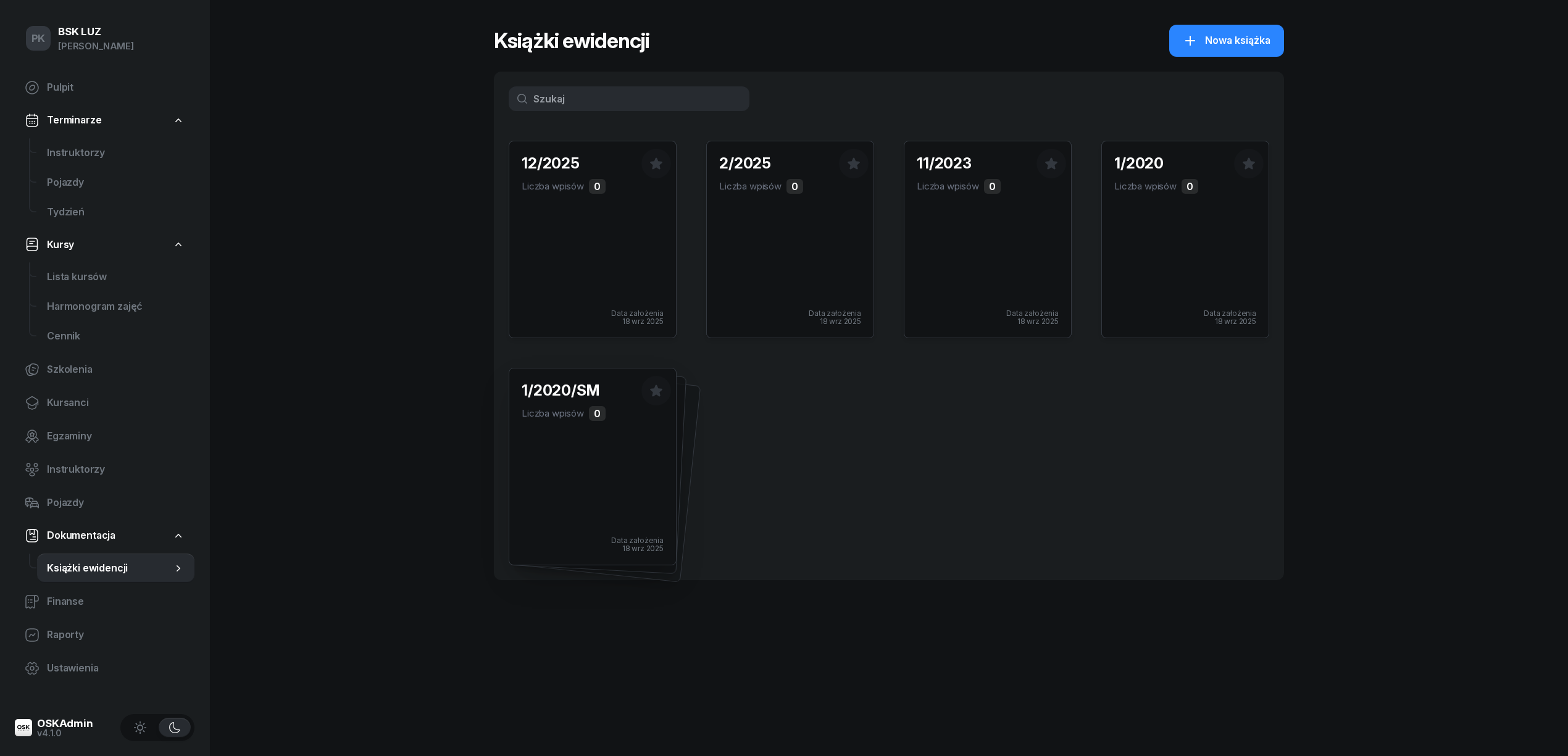
click at [640, 492] on div "1/2020/SM Liczba wpisów 0 Data założenia 18 wrz 2025" at bounding box center [592, 466] width 166 height 196
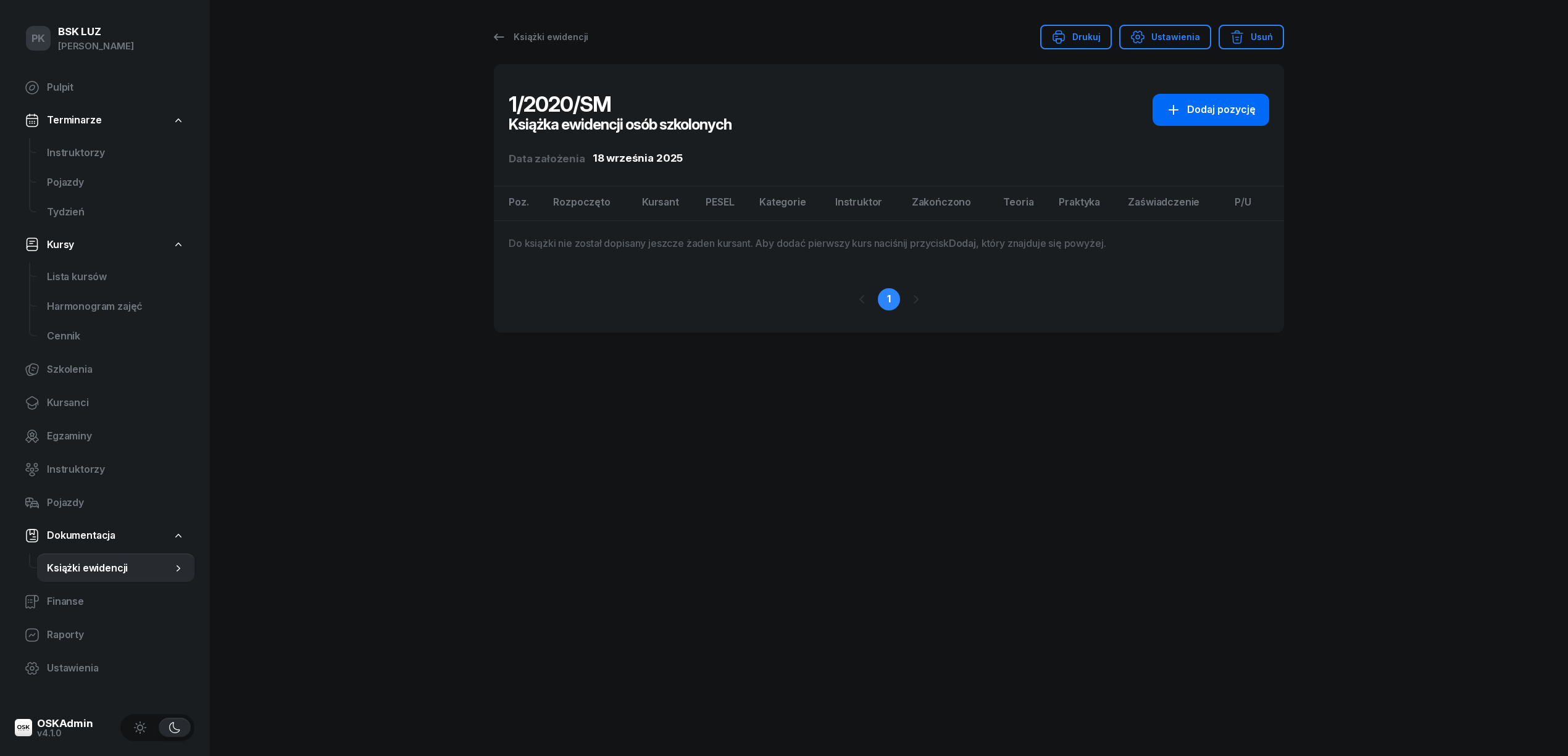
click at [1234, 111] on div "Dodaj pozycję" at bounding box center [1211, 110] width 89 height 16
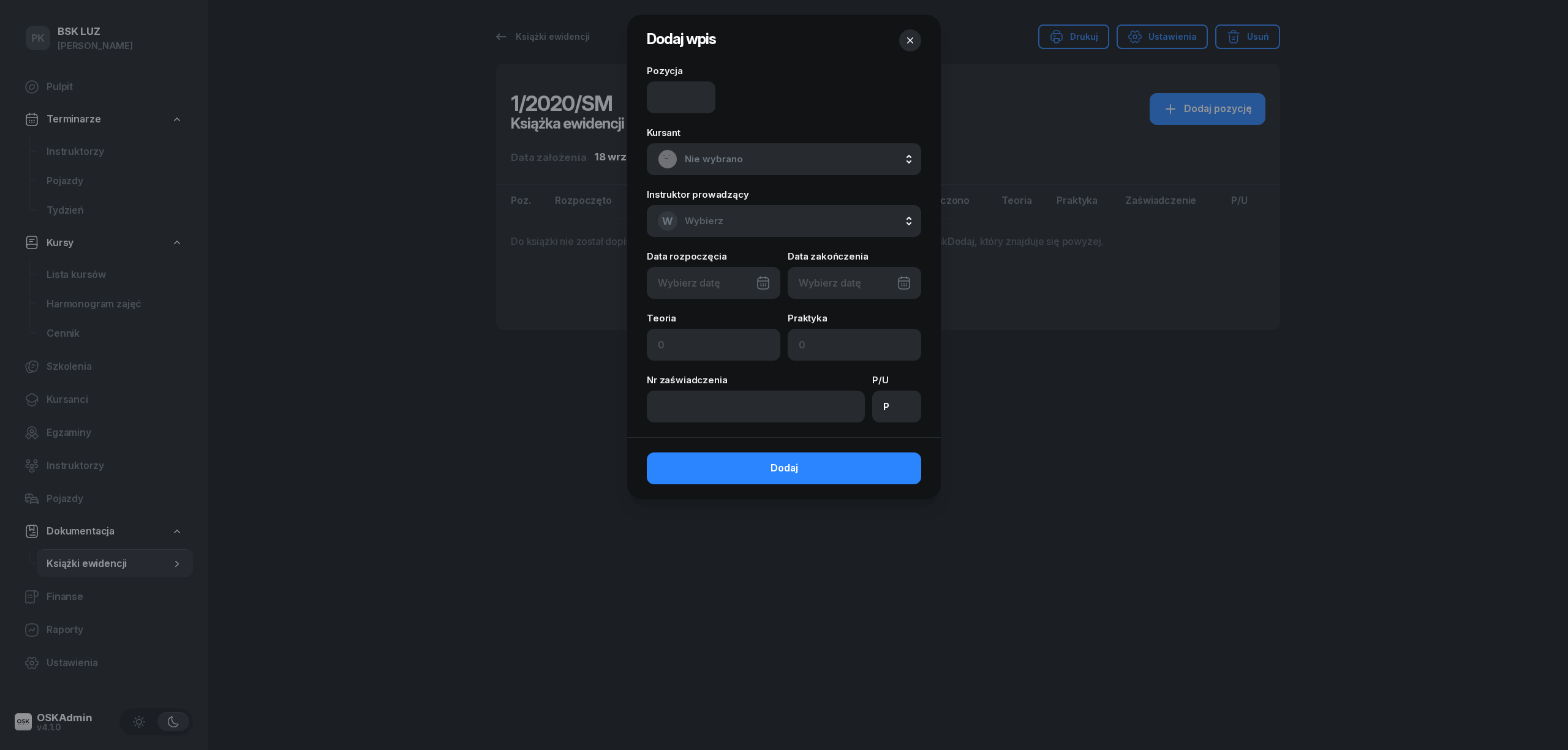
click at [746, 161] on span "Nie wybrano" at bounding box center [797, 159] width 225 height 16
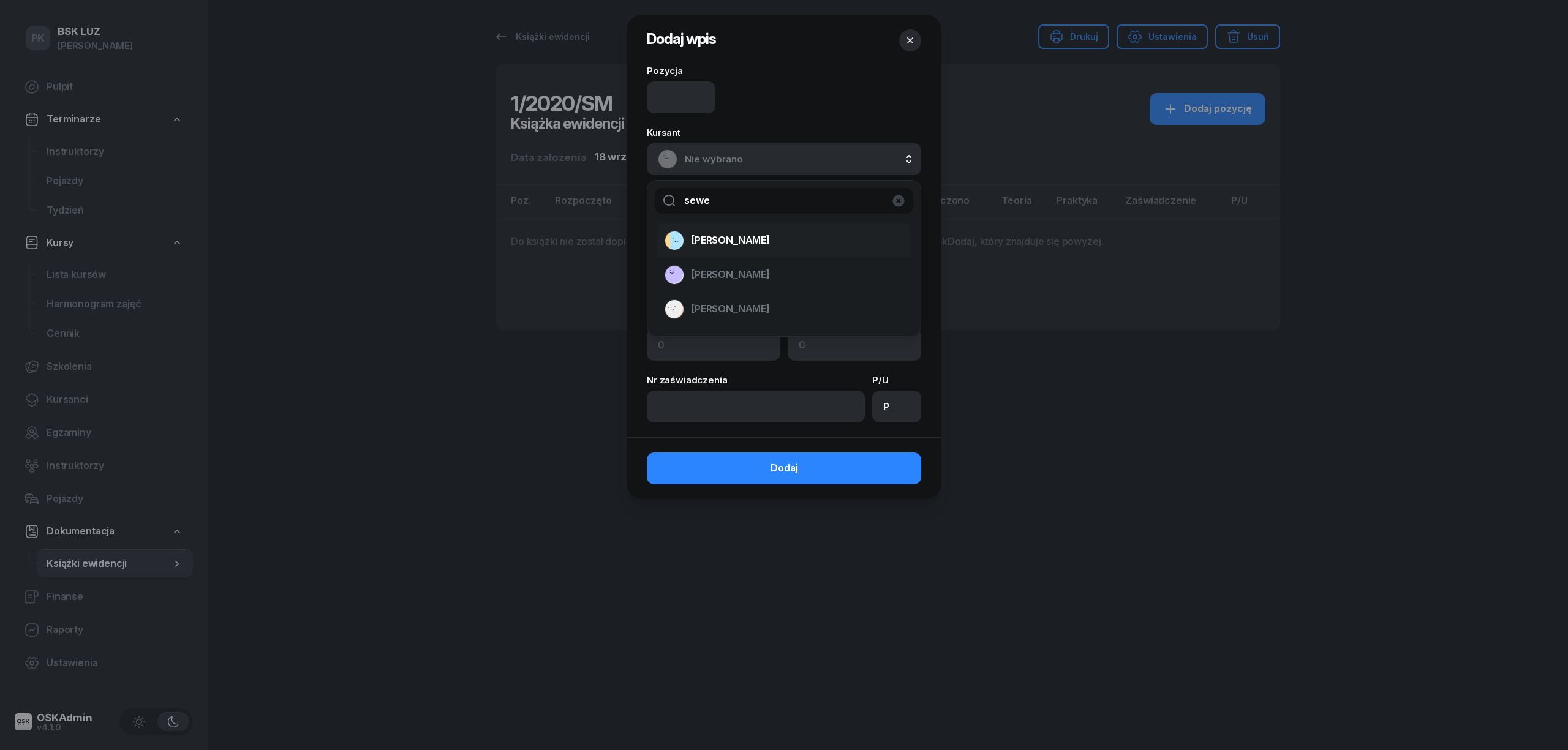
type input "sewe"
click at [736, 243] on span "SEWERYN KAMIL" at bounding box center [730, 240] width 78 height 16
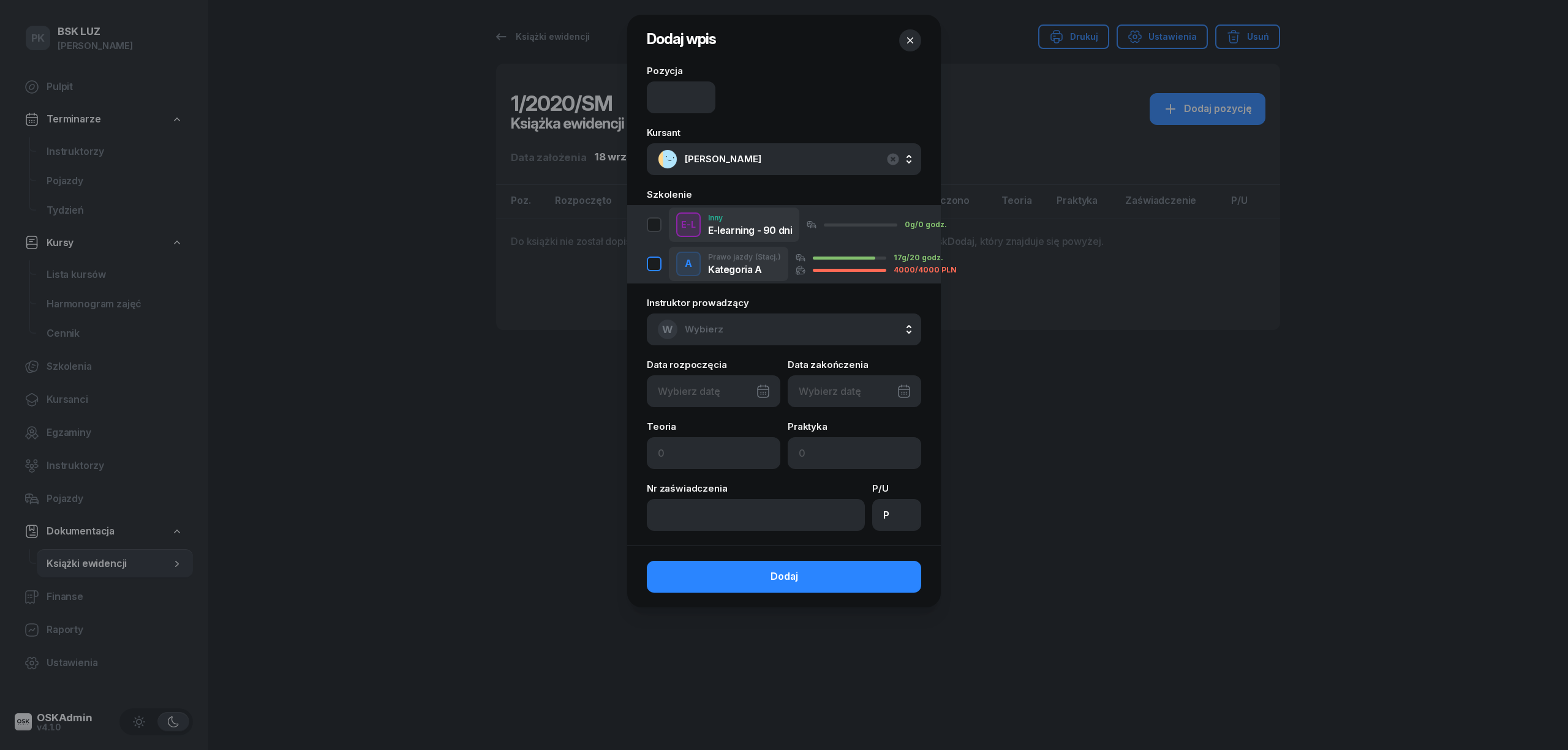
click at [659, 263] on div "button" at bounding box center [654, 264] width 15 height 15
type input "12/09/2025"
type input "30"
type input "20"
drag, startPoint x: 668, startPoint y: 451, endPoint x: 623, endPoint y: 451, distance: 45.0
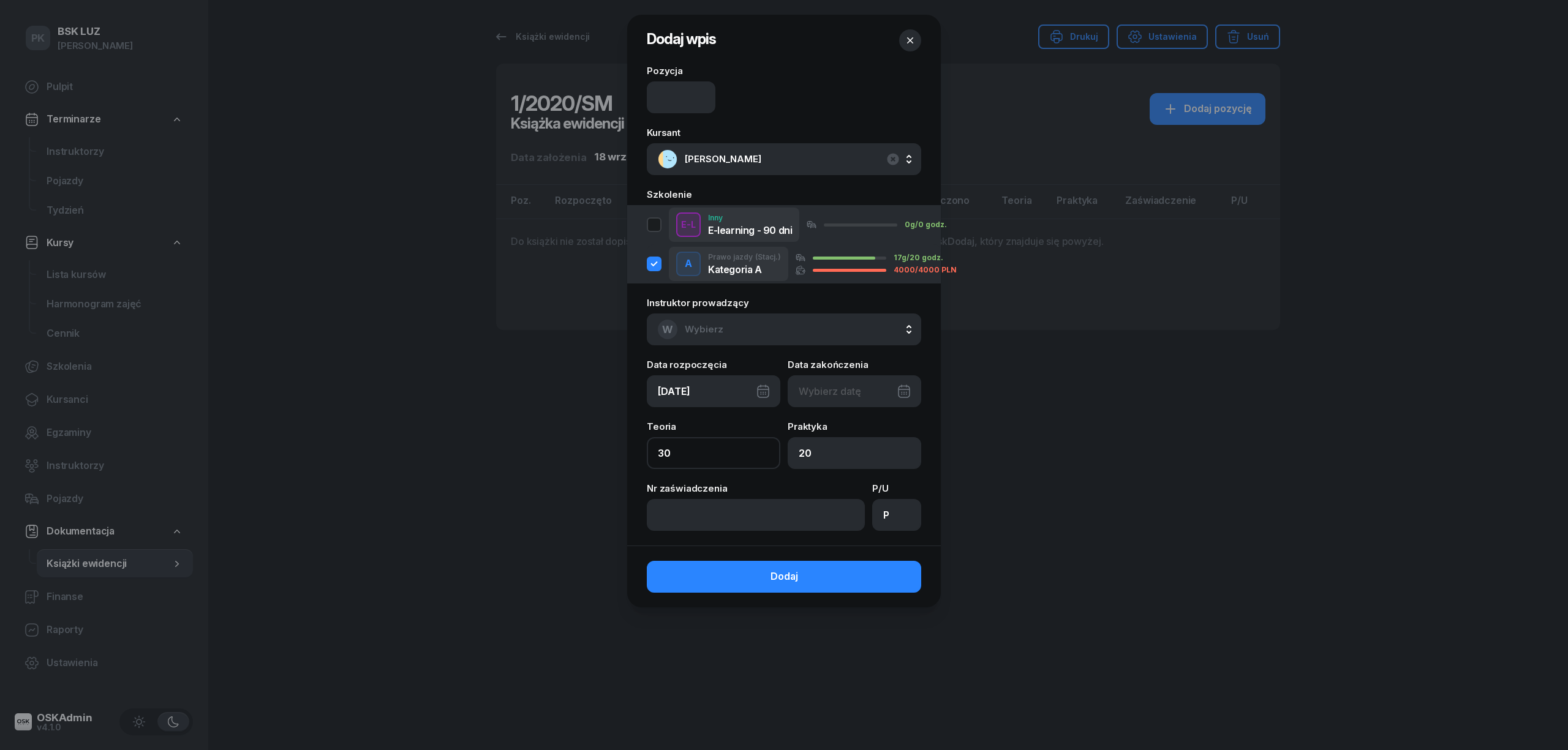
click at [623, 451] on div "Dodaj wpis Pozycja Kursant SEWERYN KAMIL sewe SEWERYN KAMIL SEWERYN DAMIAN SEWE…" at bounding box center [784, 375] width 1568 height 750
click at [776, 523] on input at bounding box center [756, 515] width 218 height 32
click at [904, 522] on input "P" at bounding box center [896, 515] width 49 height 32
click at [821, 520] on input at bounding box center [756, 515] width 218 height 32
click at [687, 94] on input at bounding box center [681, 97] width 69 height 32
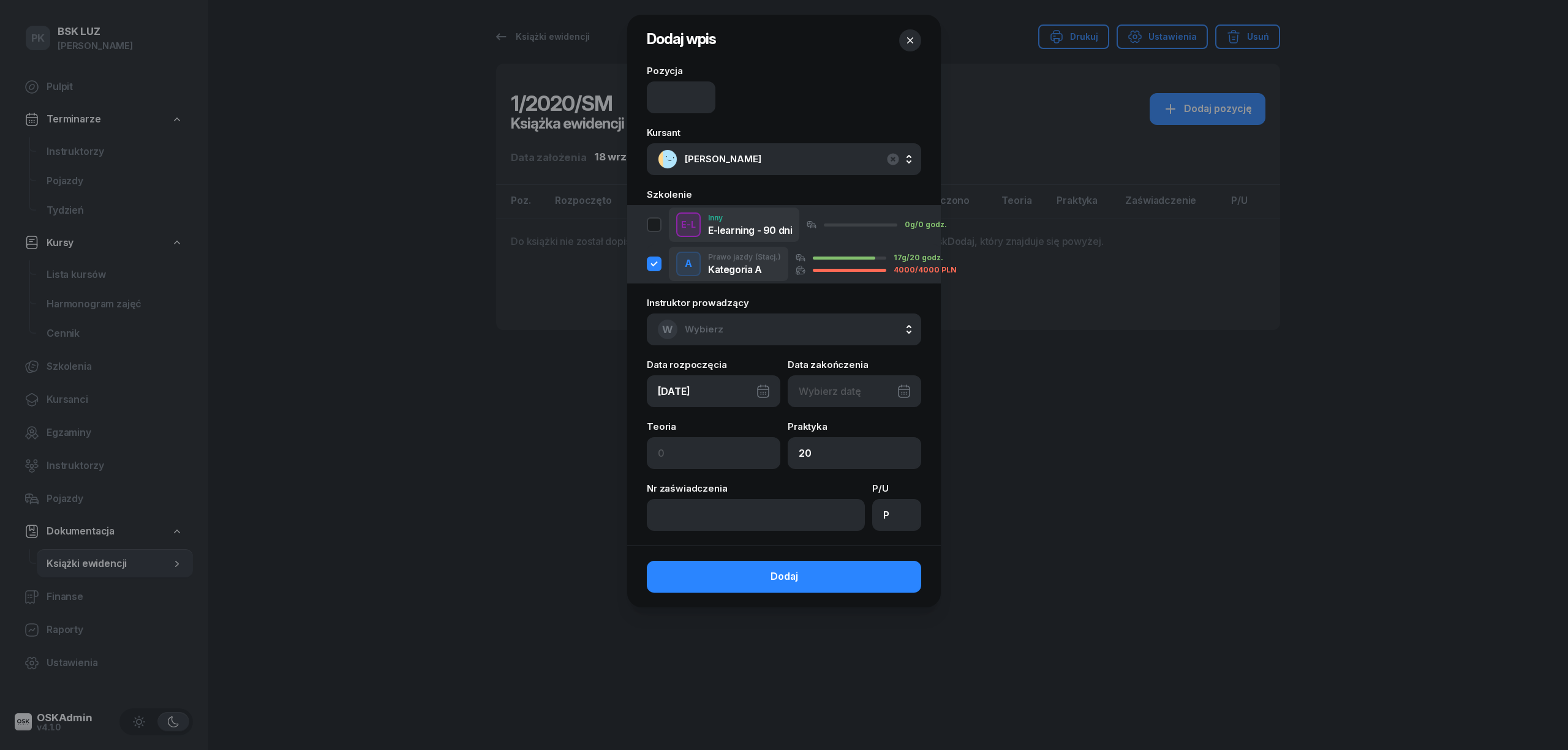
click at [912, 42] on icon "button" at bounding box center [910, 40] width 12 height 12
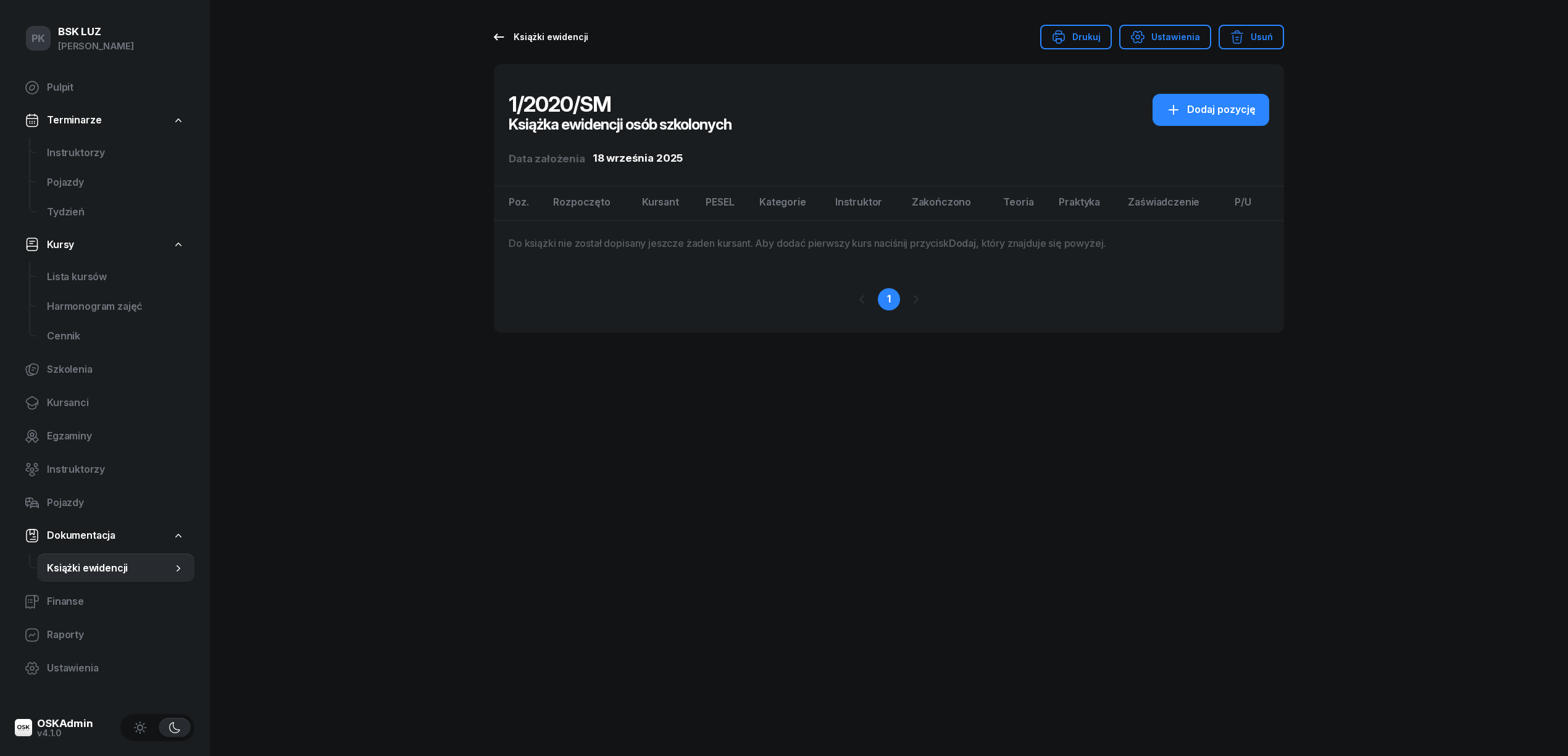
click at [529, 33] on div "Książki ewidencji" at bounding box center [540, 37] width 97 height 15
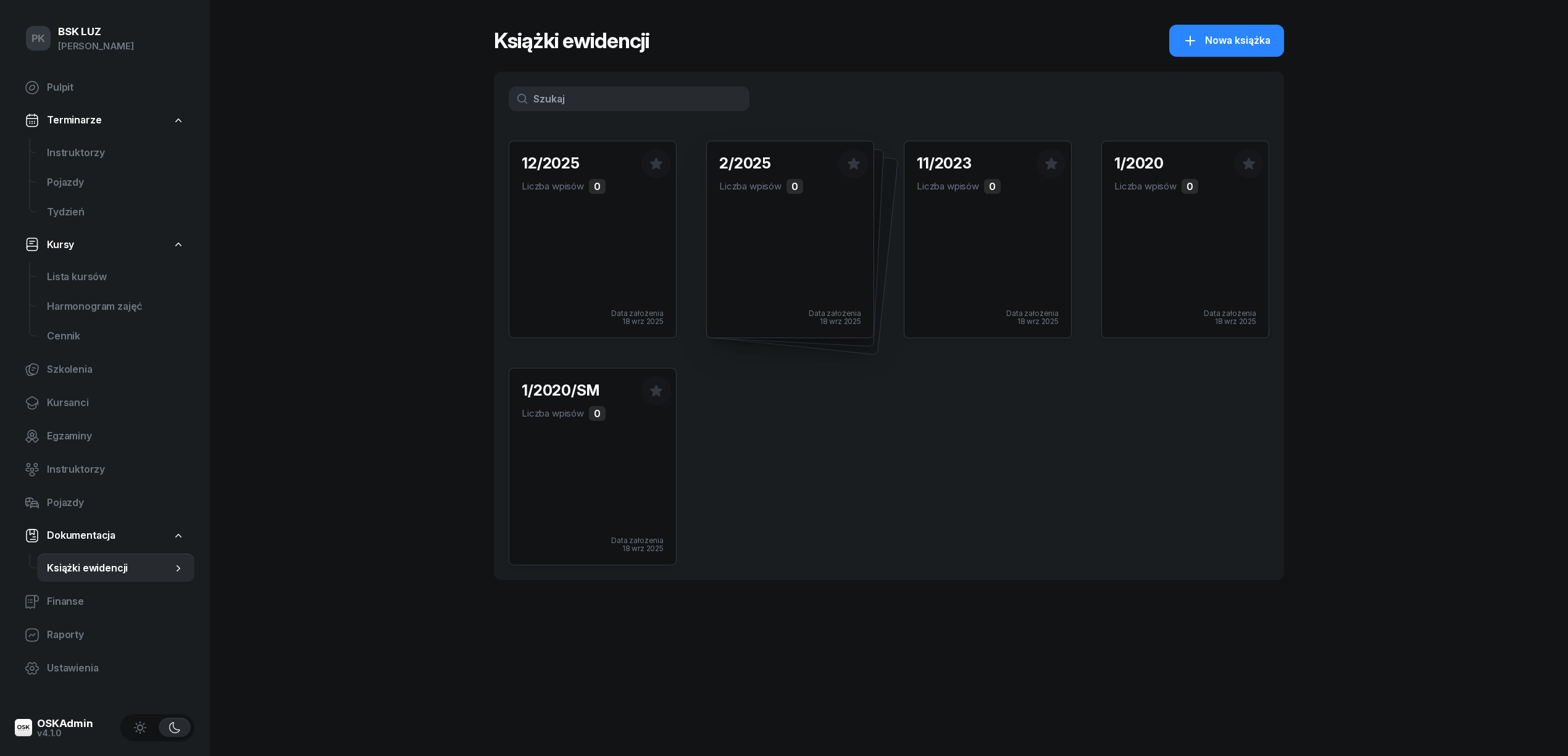
click at [773, 247] on div "2/2025 Liczba wpisów 0 Data założenia 18 wrz 2025" at bounding box center [790, 239] width 166 height 196
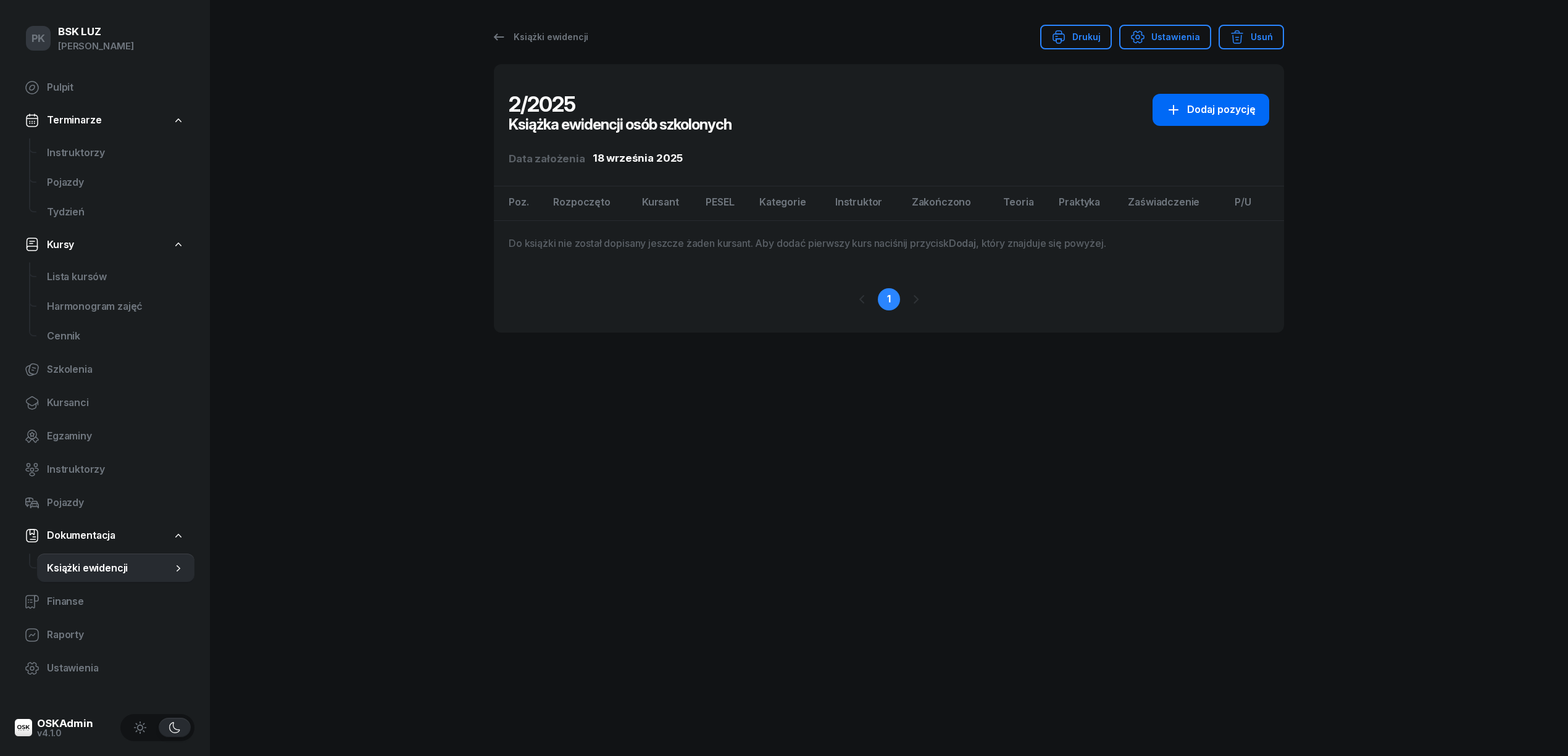
click at [1201, 122] on button "Dodaj pozycję" at bounding box center [1211, 110] width 116 height 32
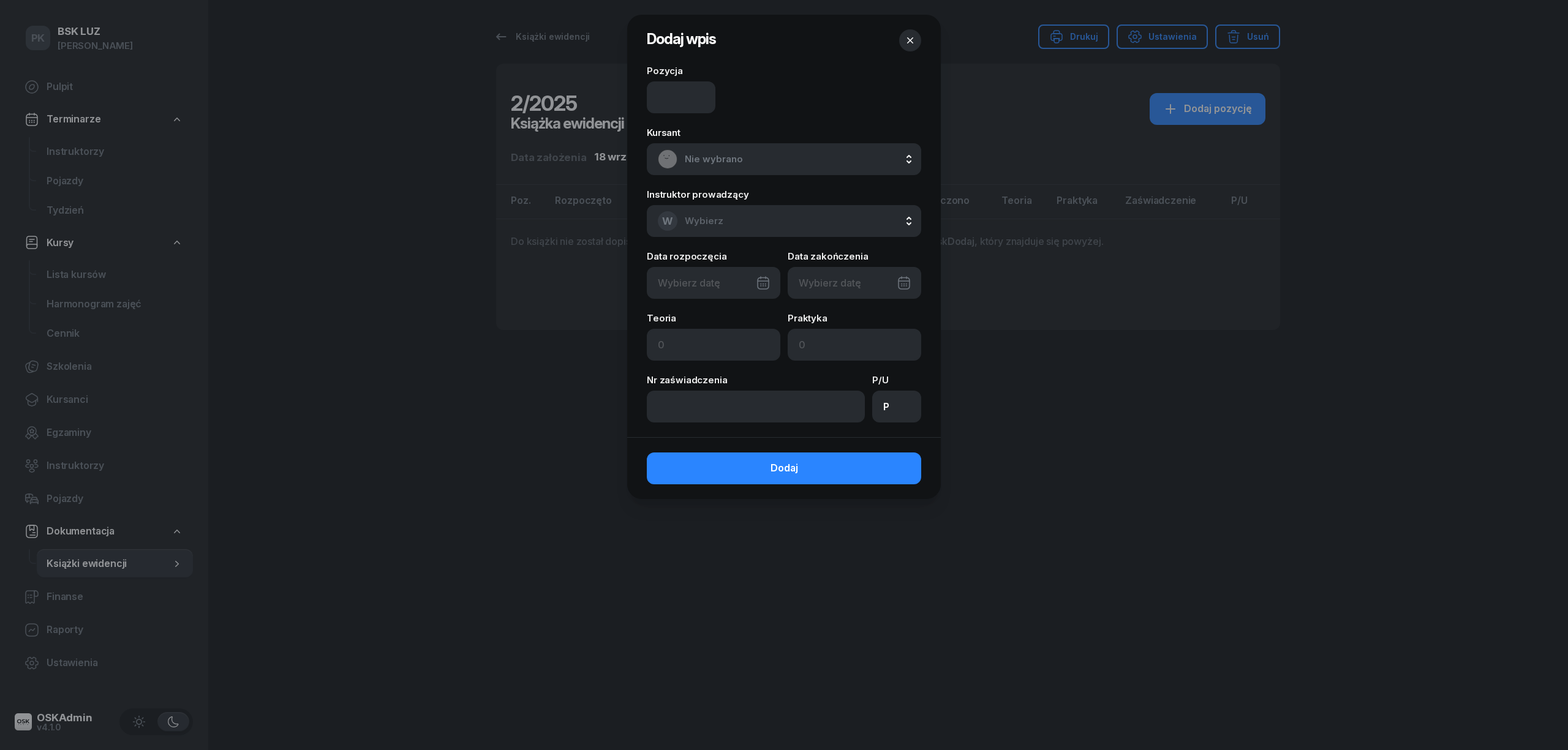
click at [847, 144] on button "Nie wybrano" at bounding box center [784, 159] width 274 height 32
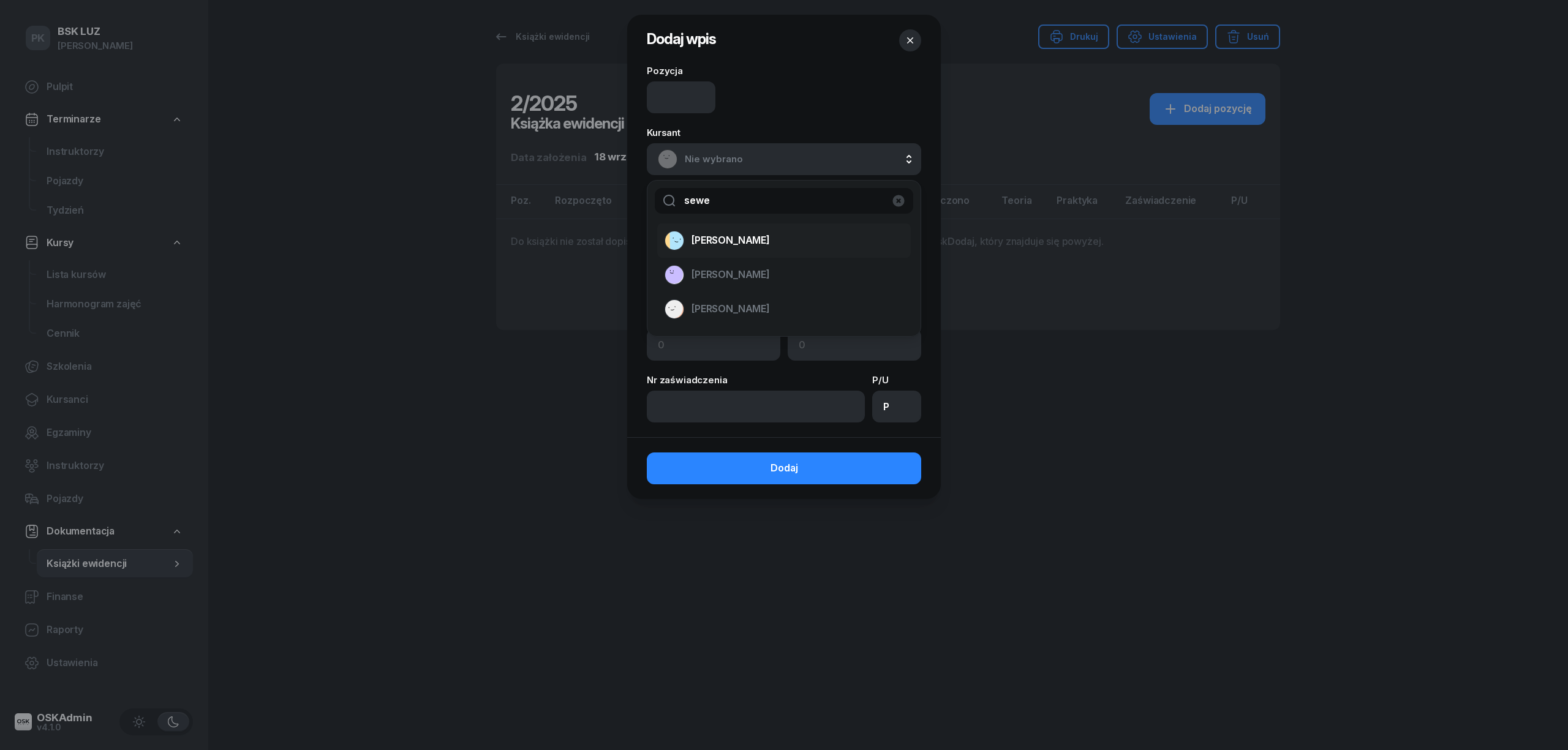
type input "sewe"
click at [740, 250] on div "SEWERYN KAMIL" at bounding box center [776, 241] width 224 height 20
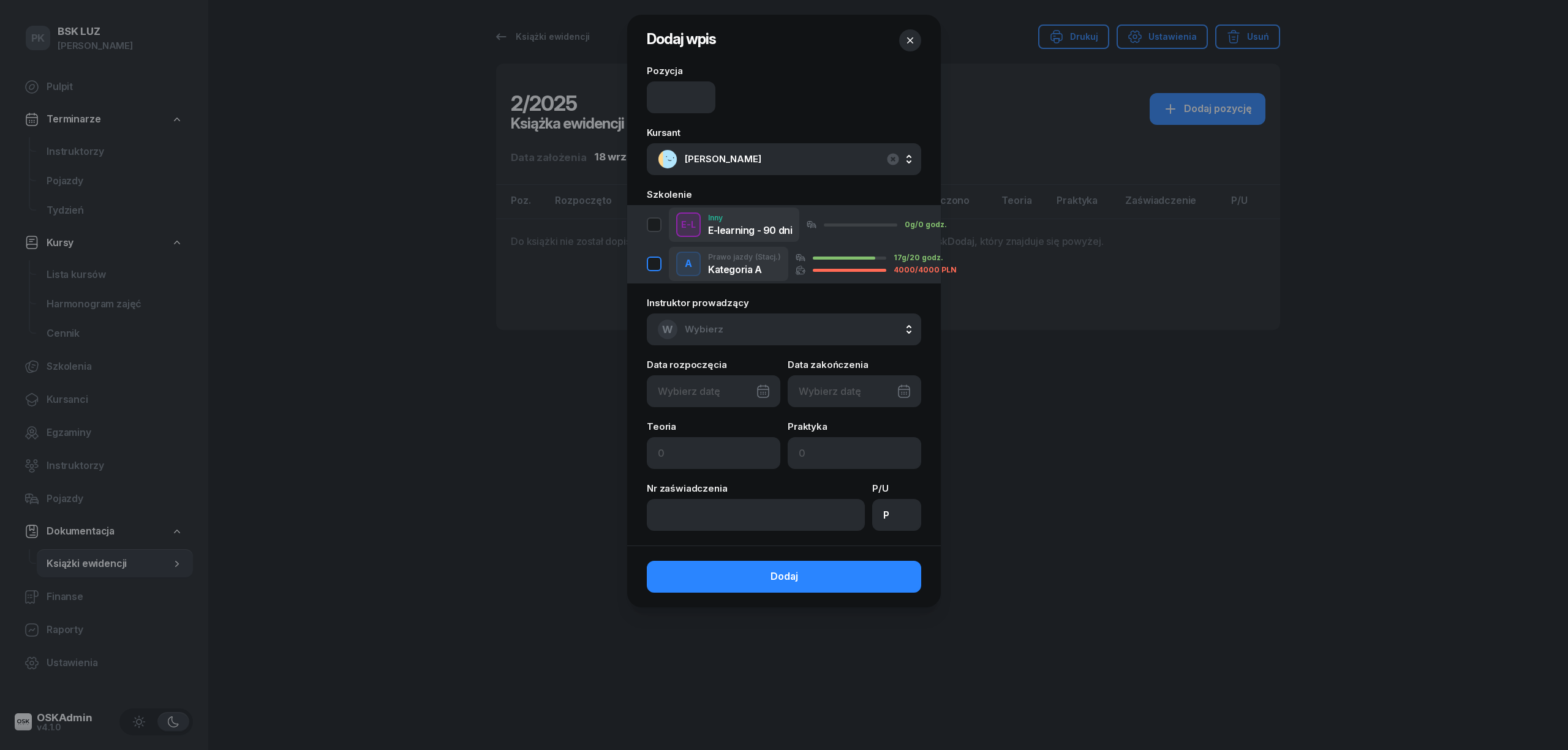
click at [648, 262] on div "button" at bounding box center [654, 264] width 15 height 15
type input "12/09/2025"
type input "30"
type input "20"
click at [755, 574] on button "Dodaj" at bounding box center [784, 576] width 274 height 32
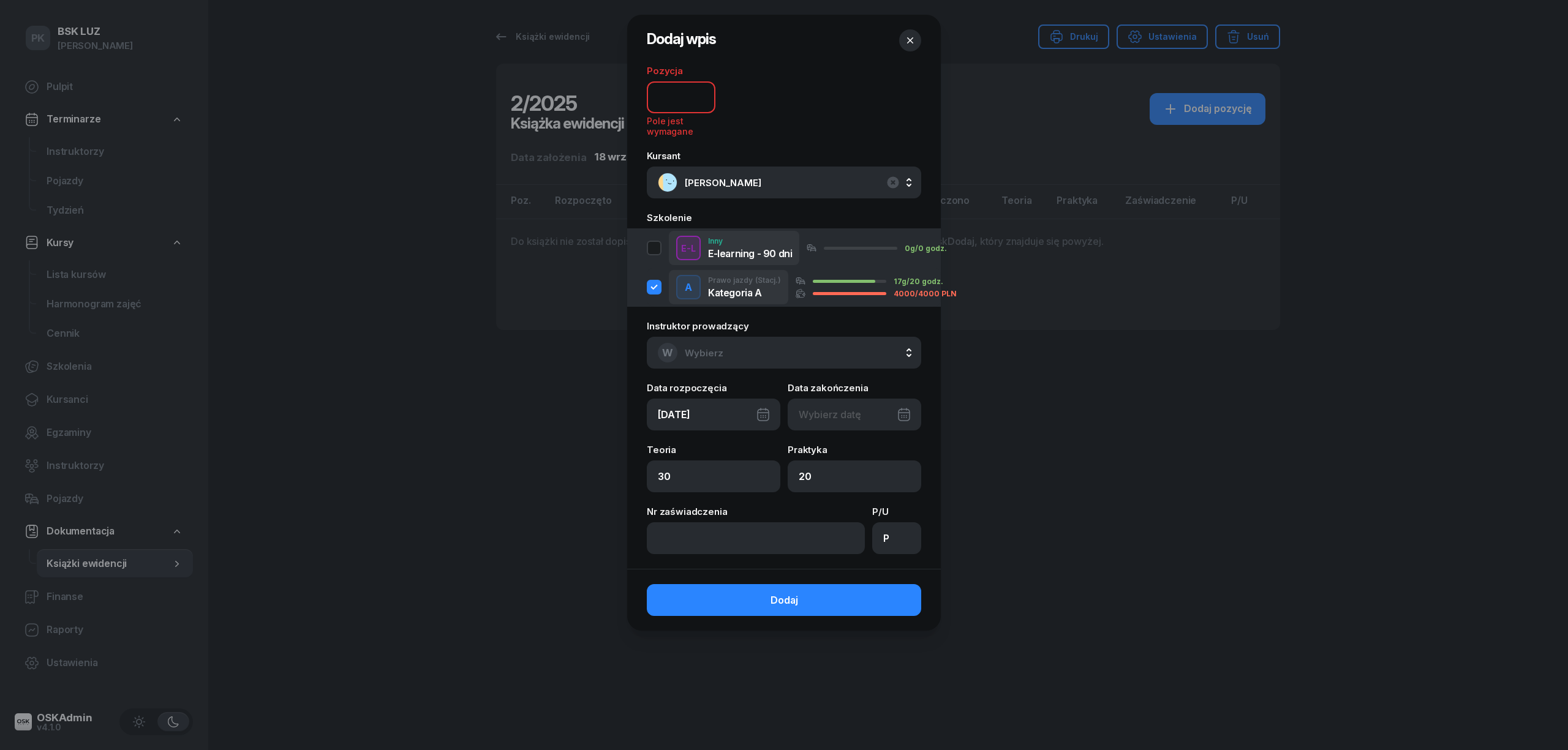
click at [668, 92] on input at bounding box center [681, 97] width 69 height 32
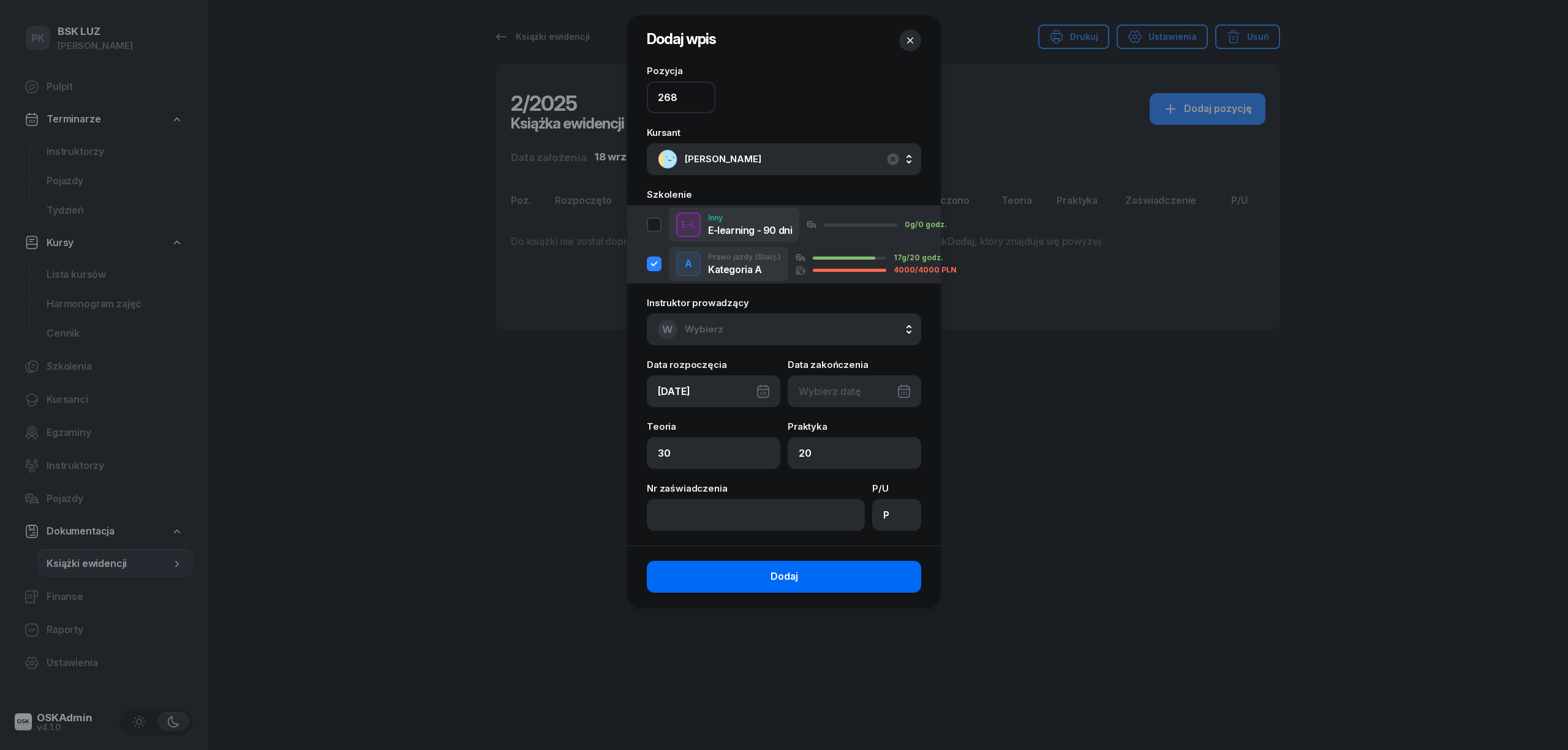
type input "268"
click at [843, 577] on button "Dodaj" at bounding box center [784, 576] width 274 height 32
click at [838, 576] on button "Dodaj" at bounding box center [784, 576] width 274 height 32
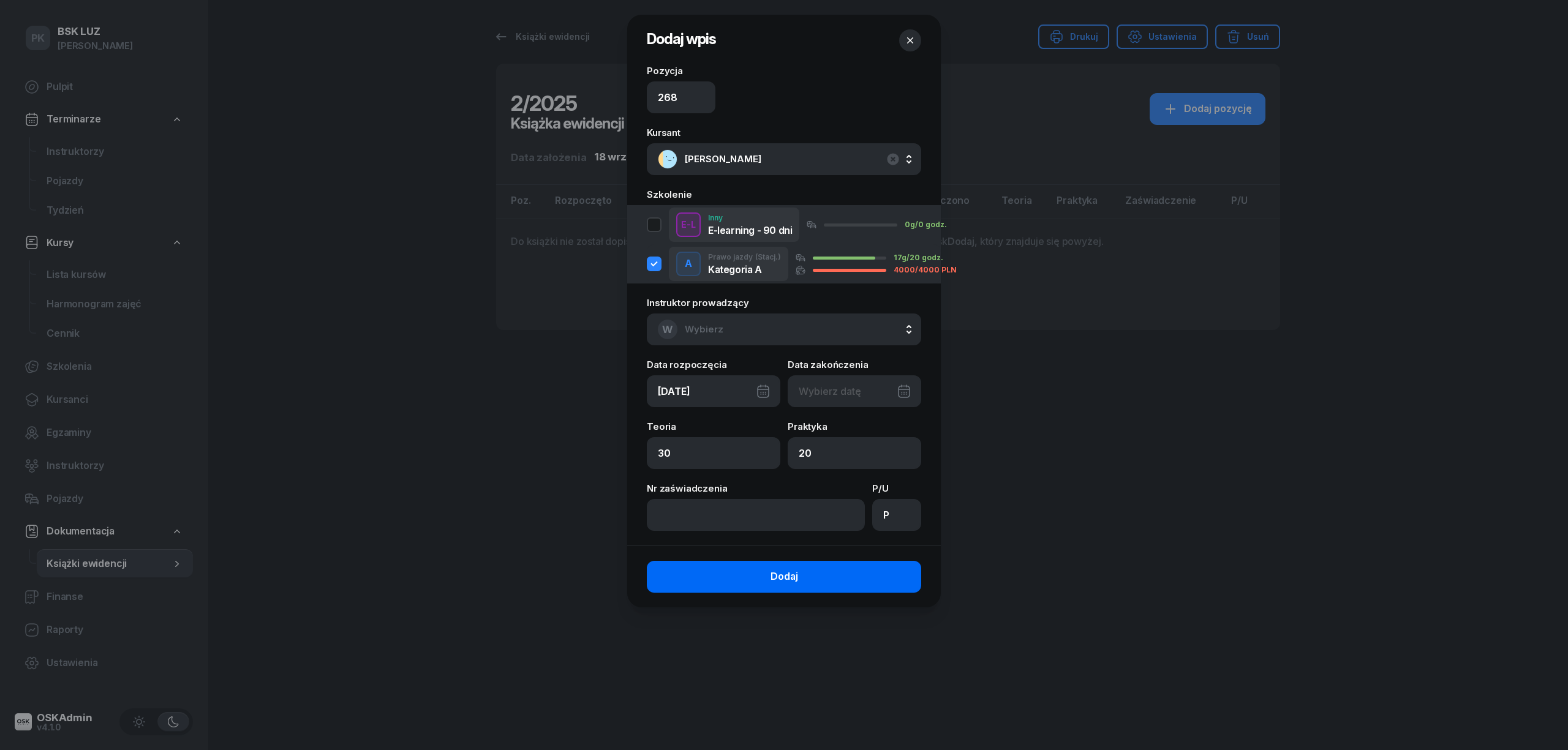
click at [838, 576] on button "Dodaj" at bounding box center [784, 576] width 274 height 32
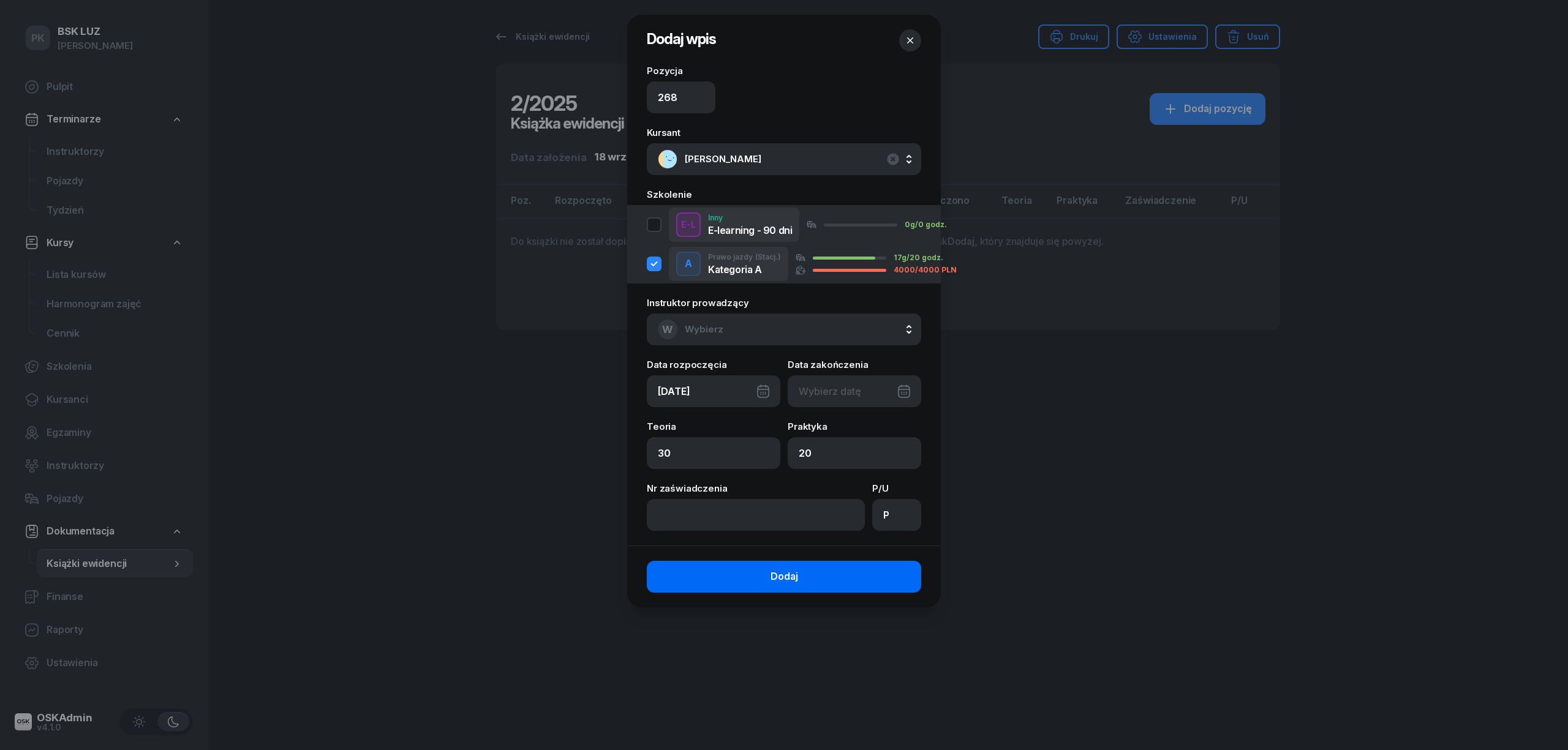
click at [838, 576] on button "Dodaj" at bounding box center [784, 576] width 274 height 32
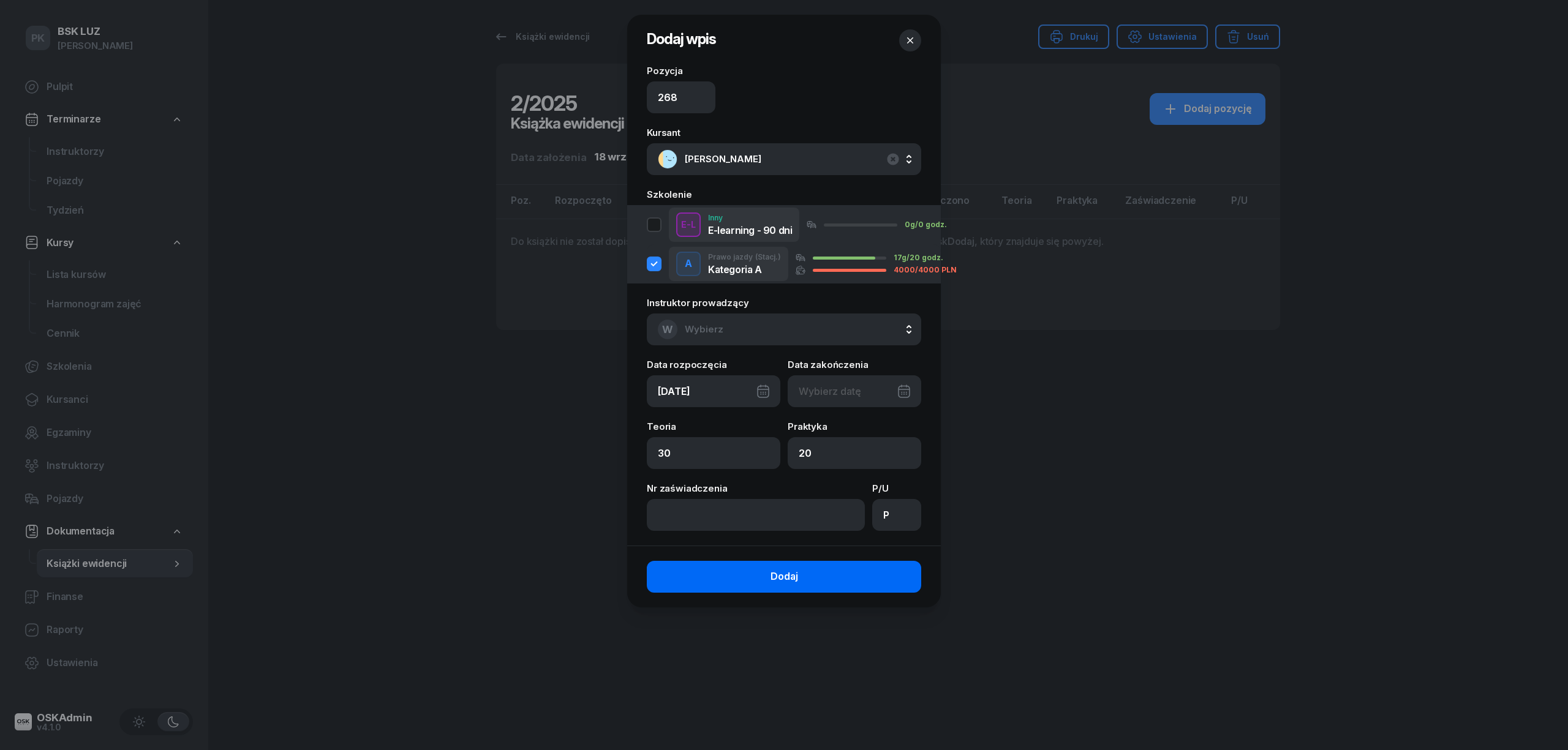
click at [838, 576] on button "Dodaj" at bounding box center [784, 576] width 274 height 32
click at [838, 576] on button "Dodaj" at bounding box center [784, 576] width 274 height 32
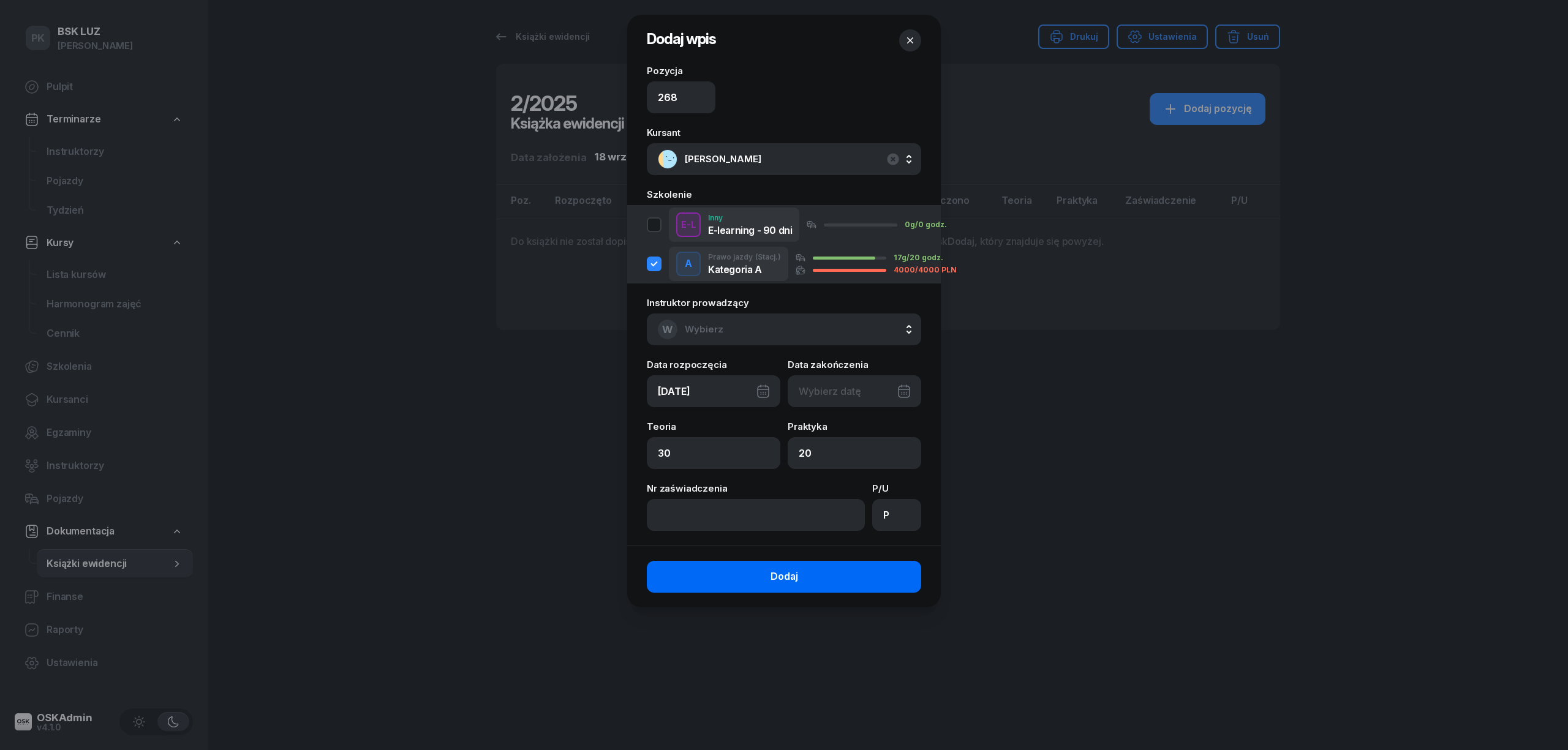
click at [838, 576] on button "Dodaj" at bounding box center [784, 576] width 274 height 32
drag, startPoint x: 864, startPoint y: 383, endPoint x: 860, endPoint y: 388, distance: 6.4
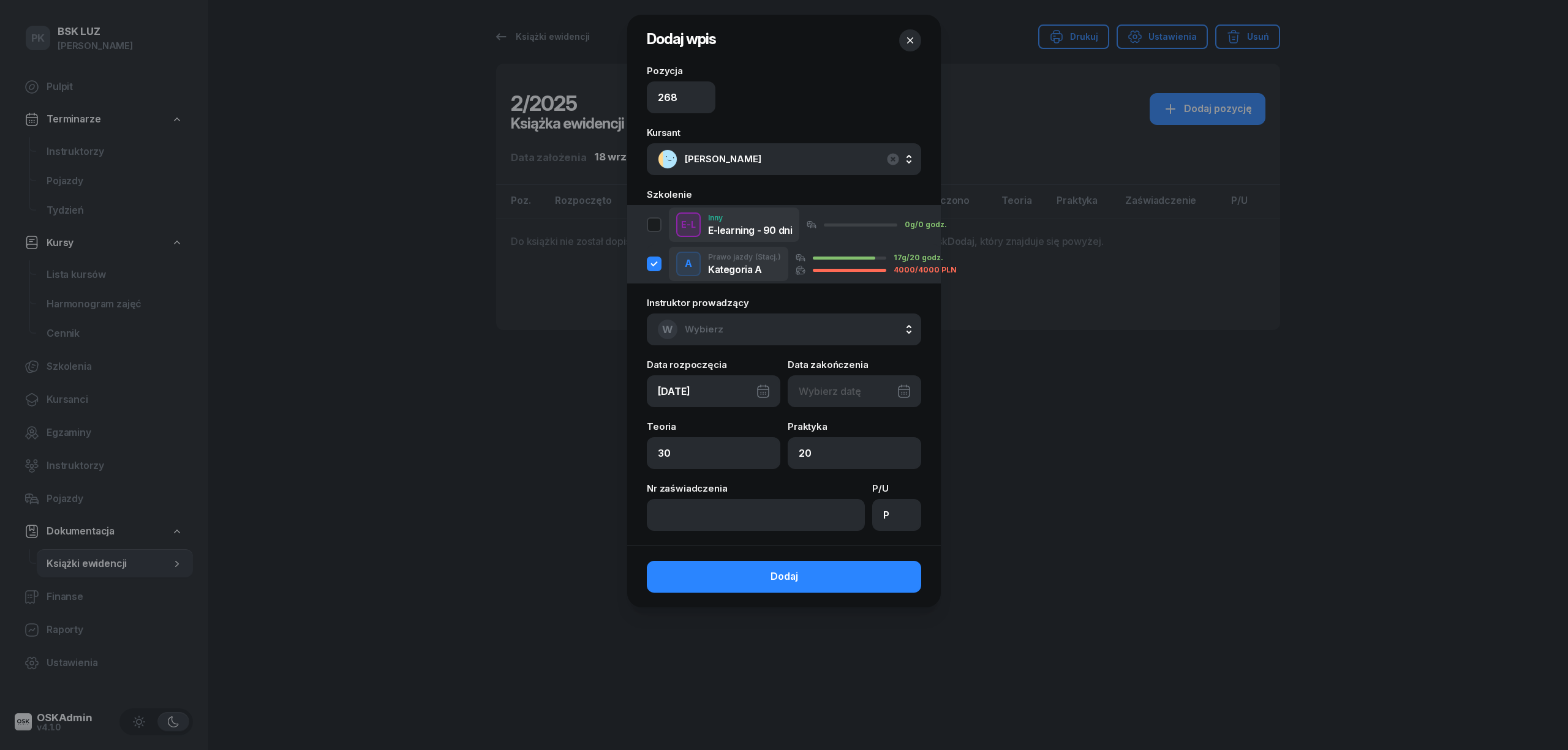
click at [864, 383] on div at bounding box center [854, 391] width 134 height 32
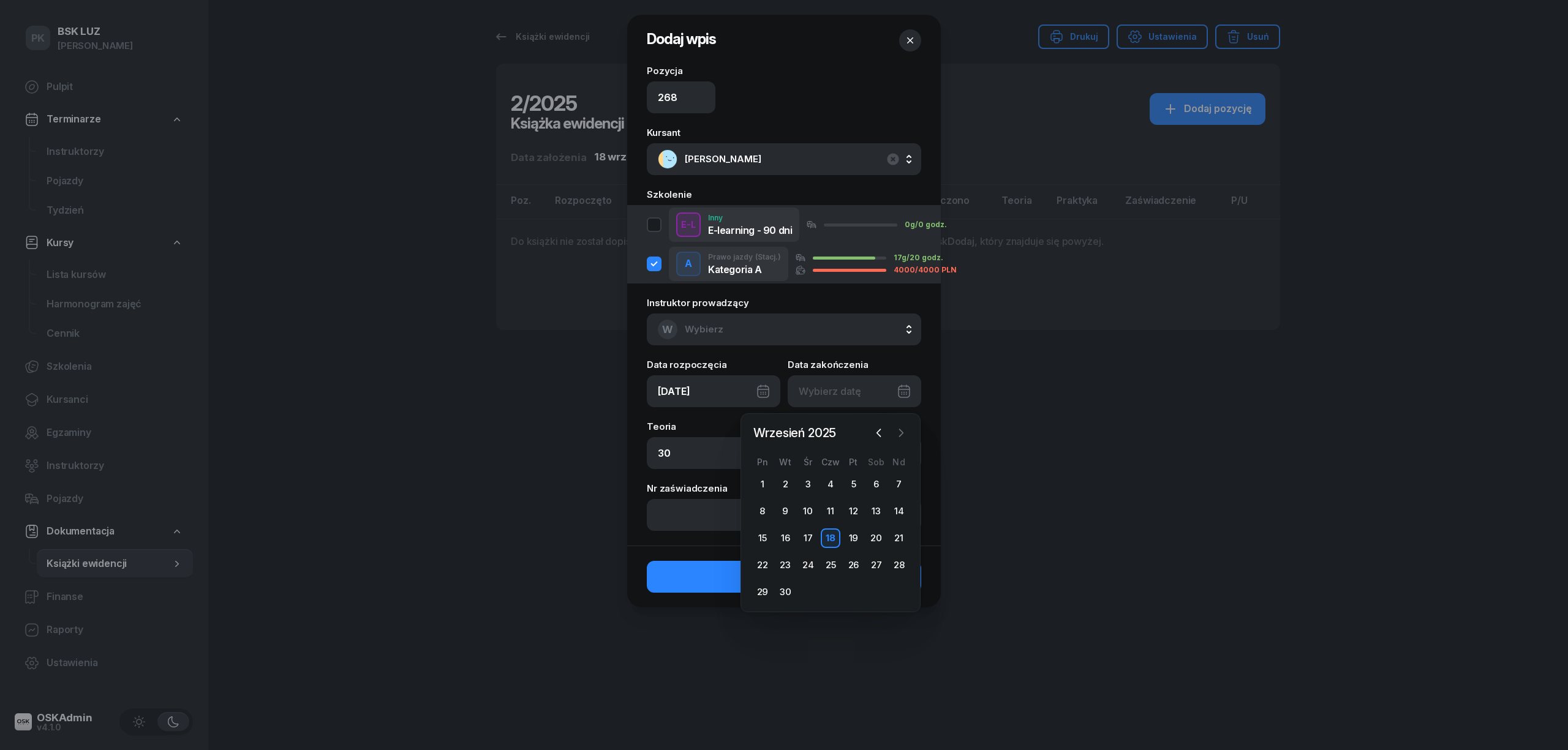
click at [900, 440] on button "button" at bounding box center [901, 433] width 18 height 18
click at [845, 505] on div "10" at bounding box center [853, 511] width 20 height 20
type input "10/10/2025"
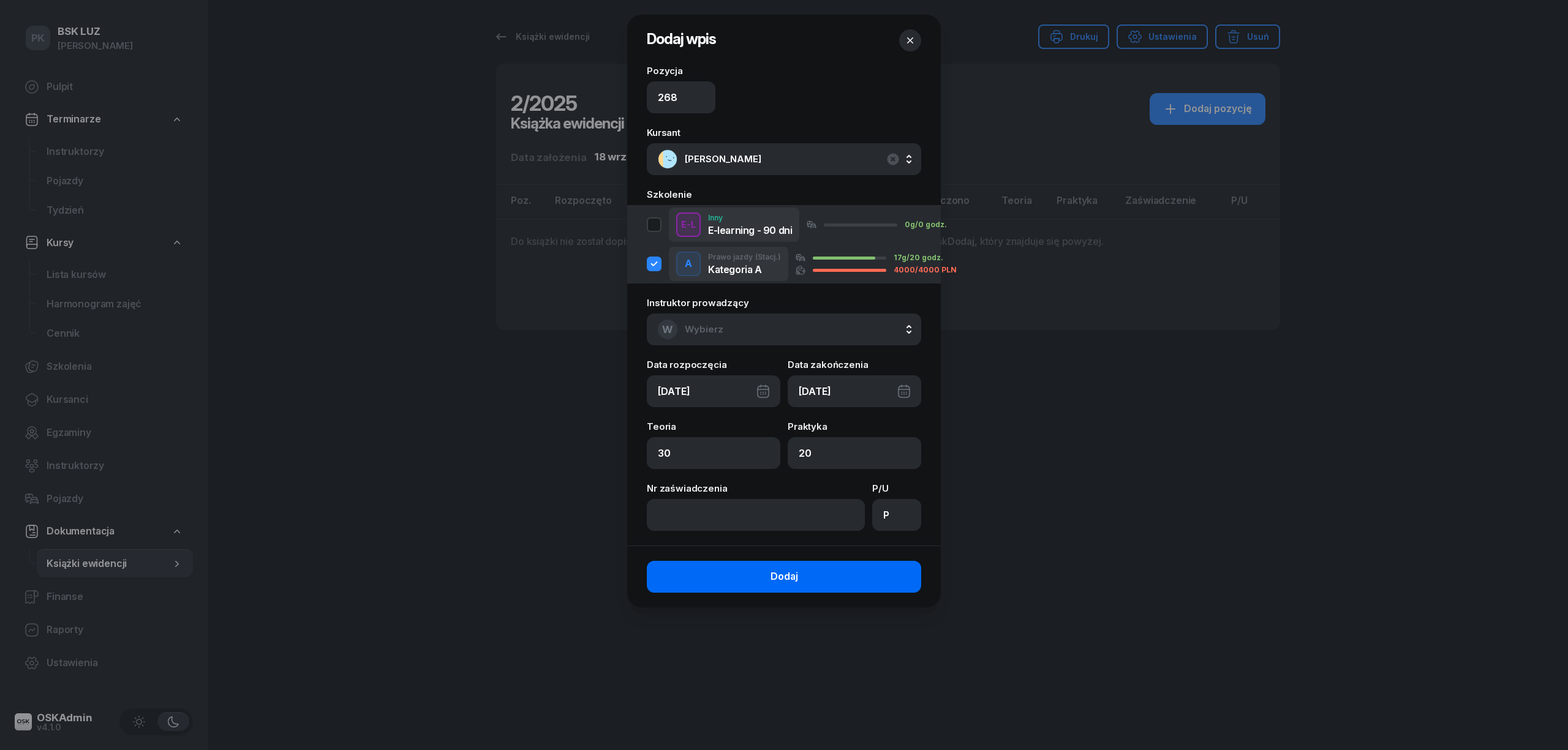
click at [850, 574] on button "Dodaj" at bounding box center [784, 576] width 274 height 32
click at [858, 337] on button "W Wybierz" at bounding box center [784, 329] width 274 height 32
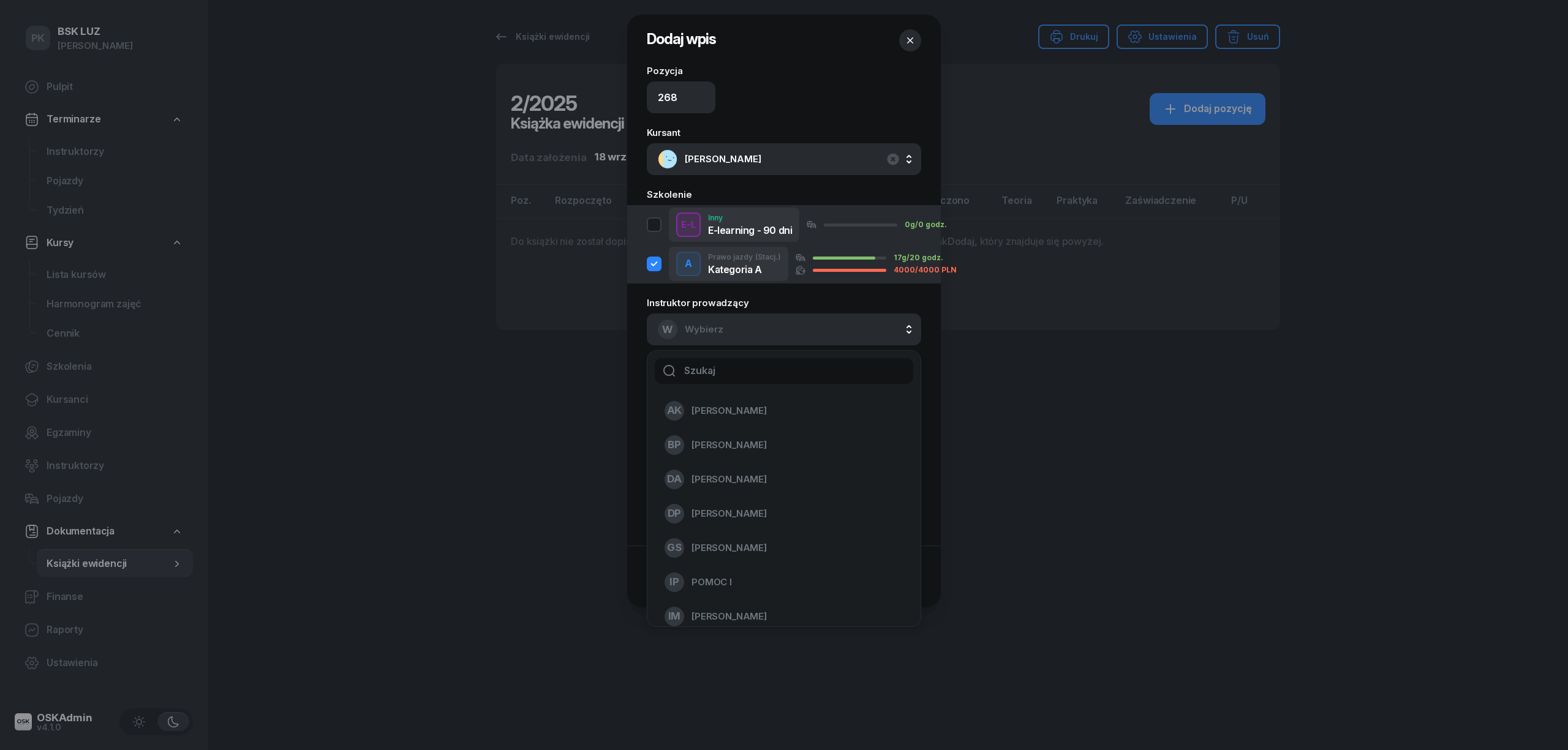
click at [858, 337] on button "W Wybierz" at bounding box center [784, 329] width 274 height 32
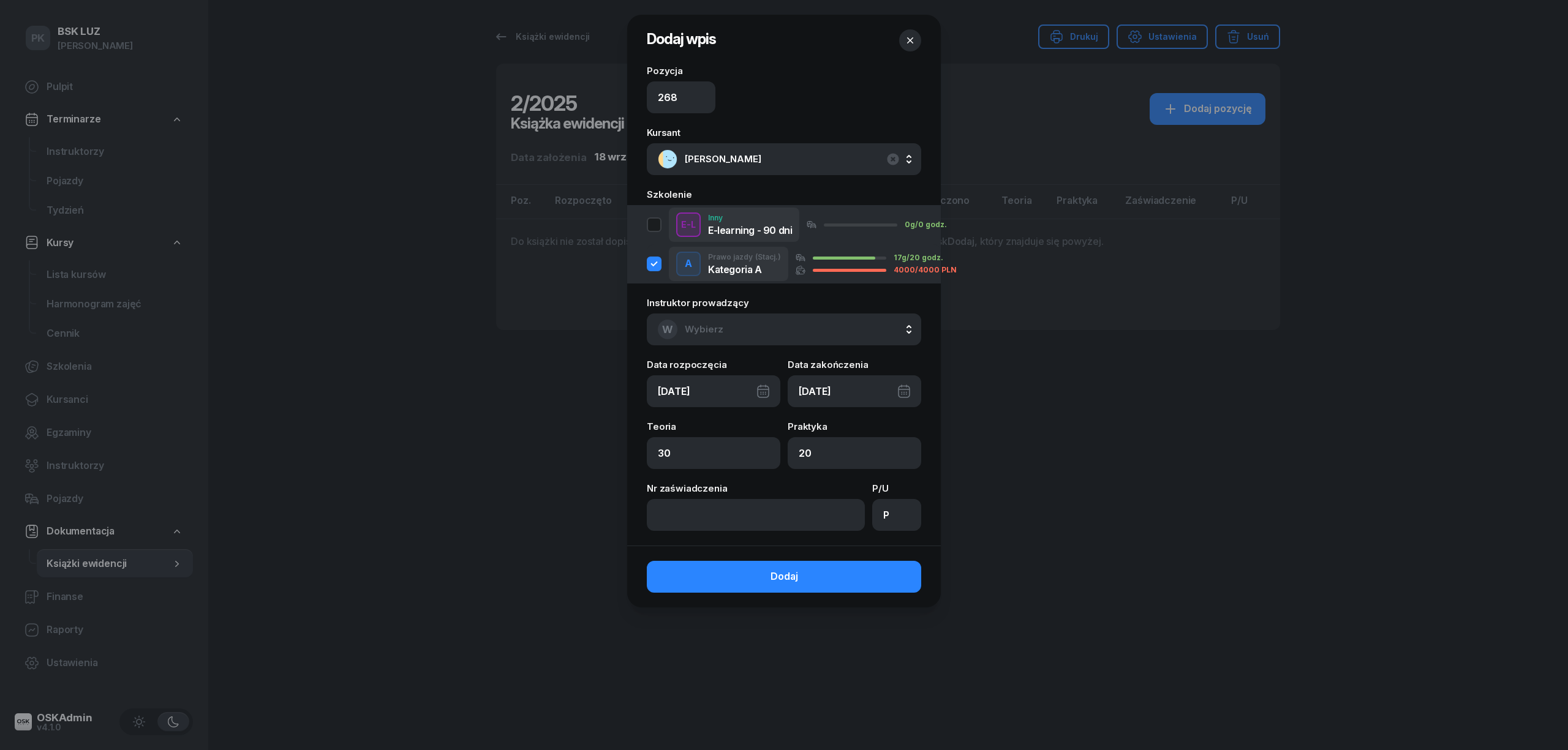
click at [858, 337] on button "W Wybierz" at bounding box center [784, 329] width 274 height 32
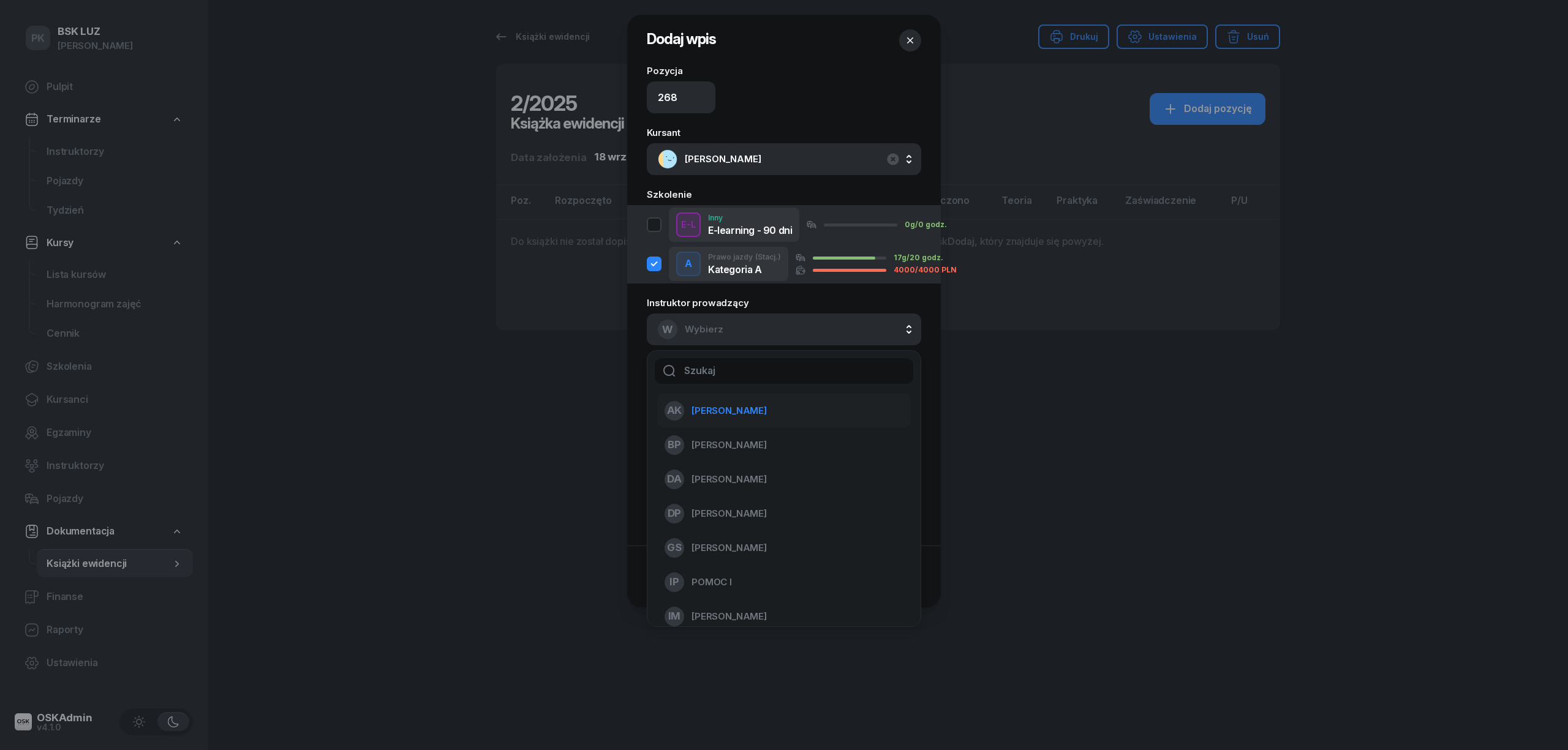
click at [783, 412] on div "AK Koryciński Artur" at bounding box center [776, 411] width 224 height 20
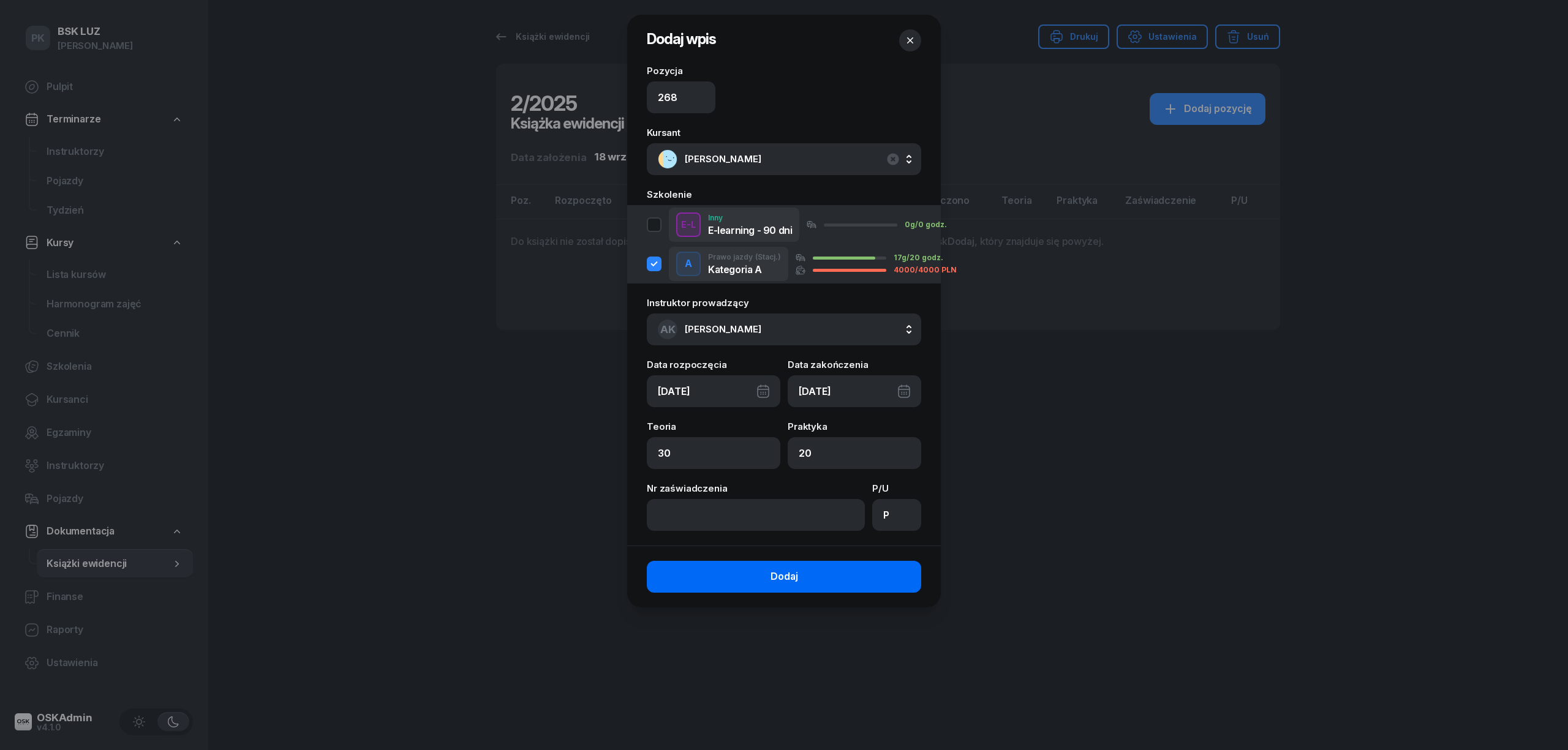
click at [860, 570] on button "Dodaj" at bounding box center [784, 576] width 274 height 32
click at [857, 338] on button "AK Koryciński Artur" at bounding box center [784, 329] width 274 height 32
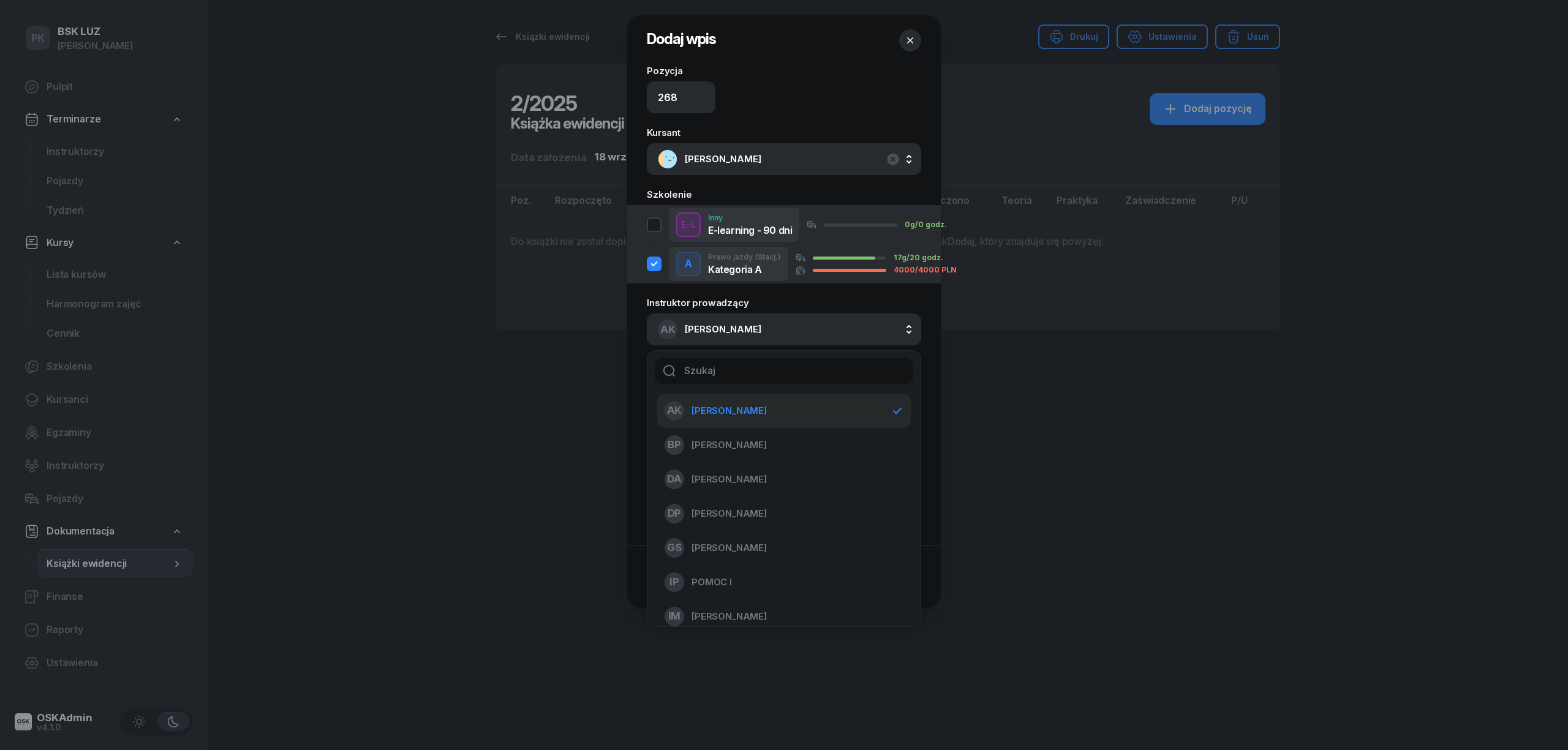
click at [1015, 420] on div at bounding box center [784, 375] width 1568 height 750
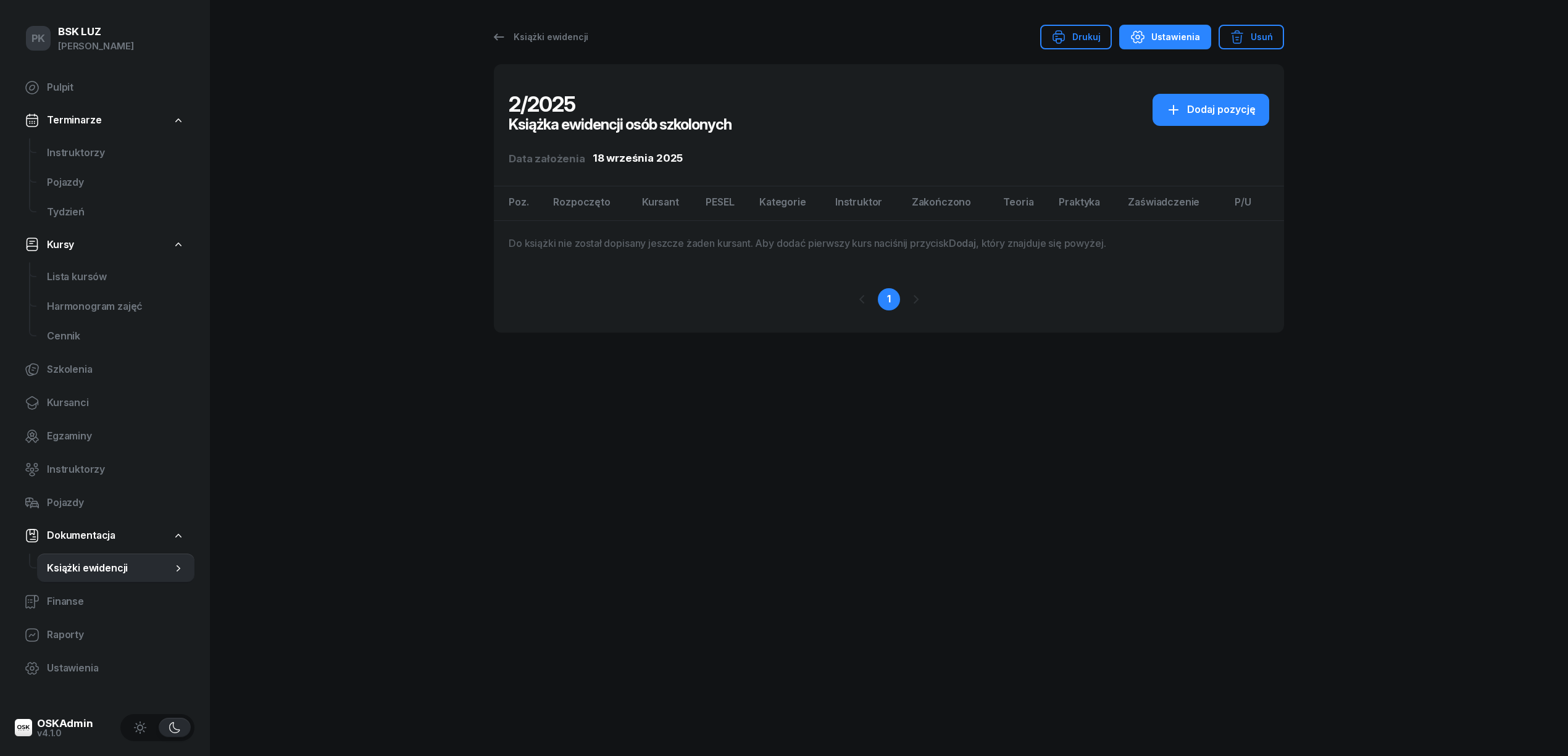
click at [1159, 30] on div "Ustawienia" at bounding box center [1165, 37] width 70 height 15
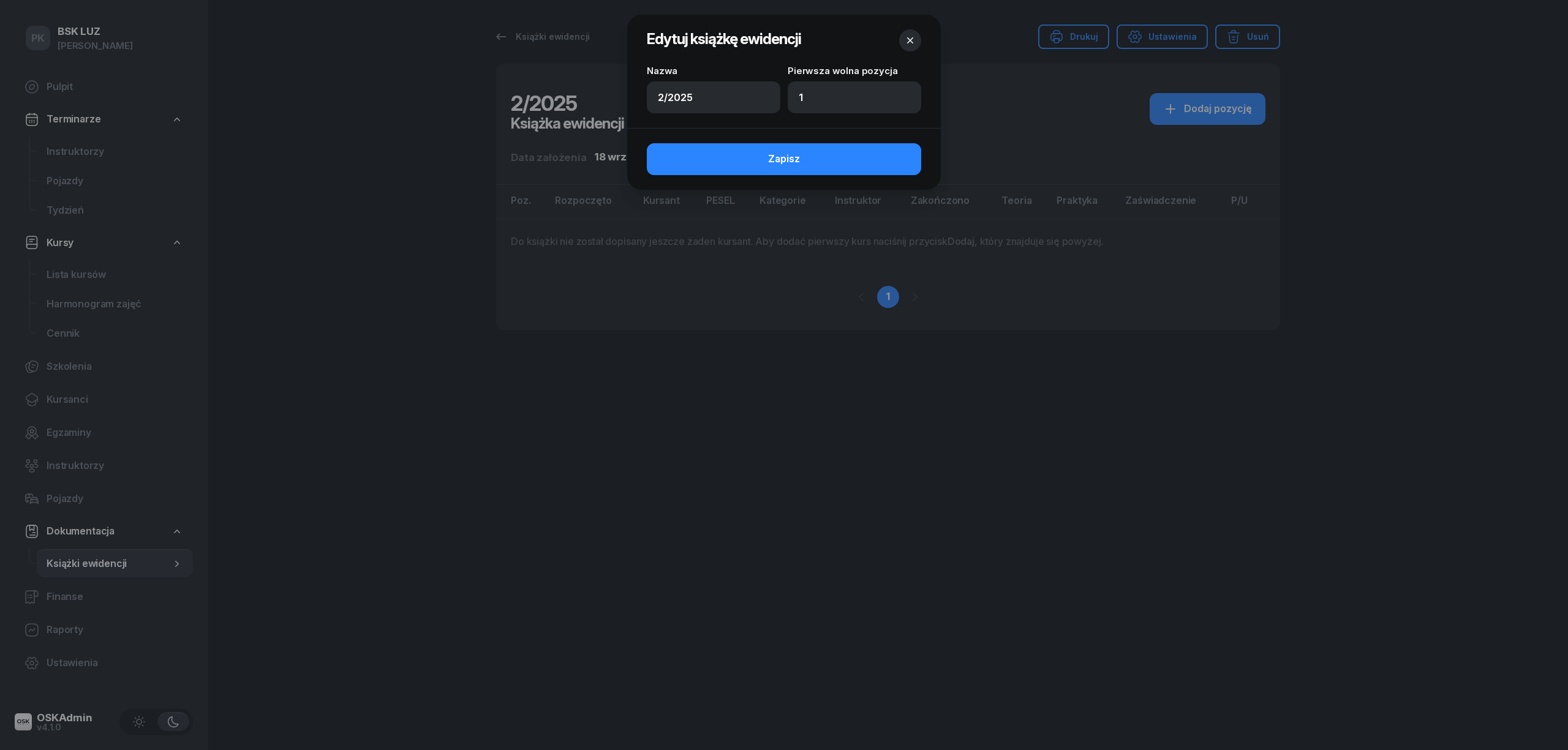
click at [906, 39] on icon "button" at bounding box center [910, 40] width 12 height 12
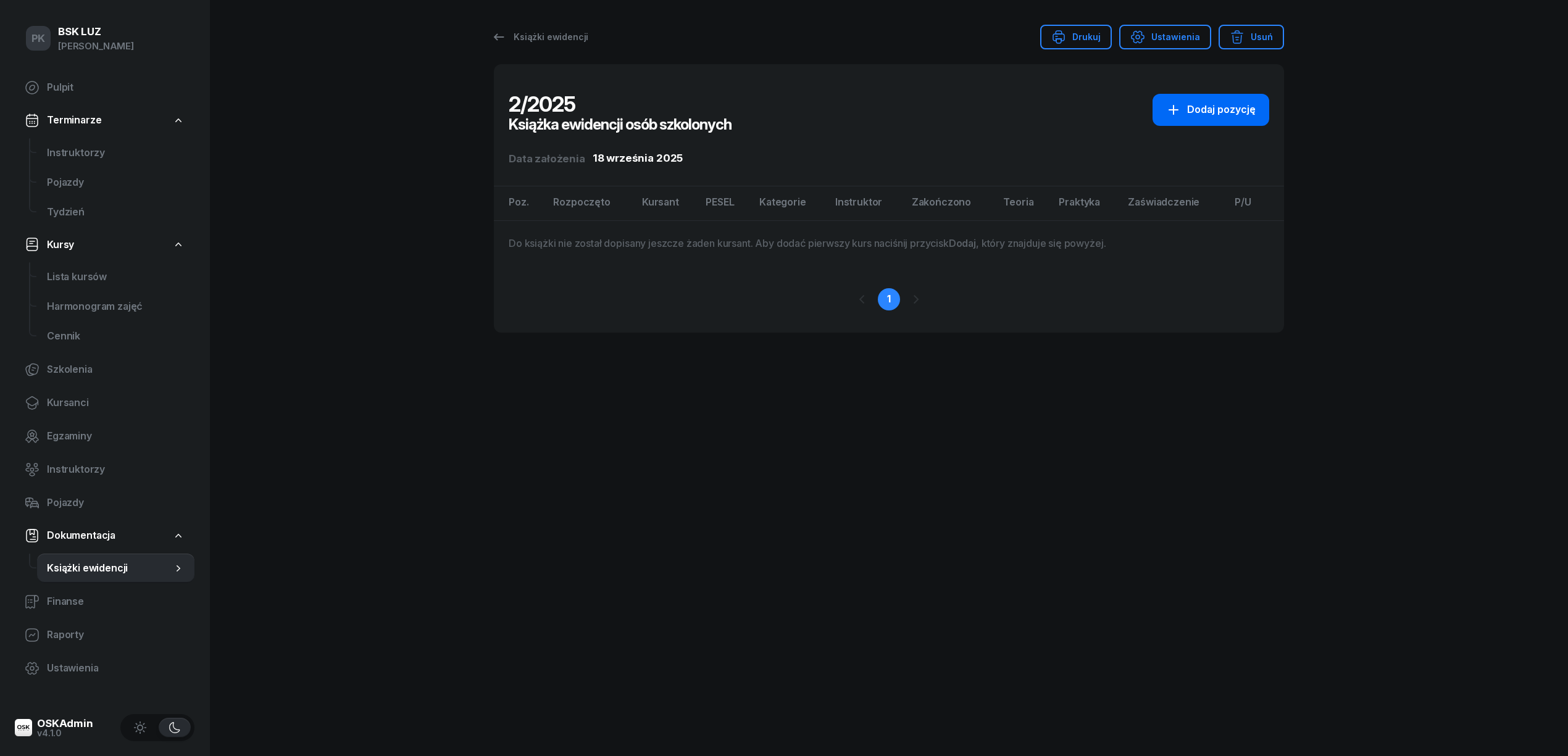
click at [1221, 116] on div "Dodaj pozycję" at bounding box center [1211, 110] width 89 height 16
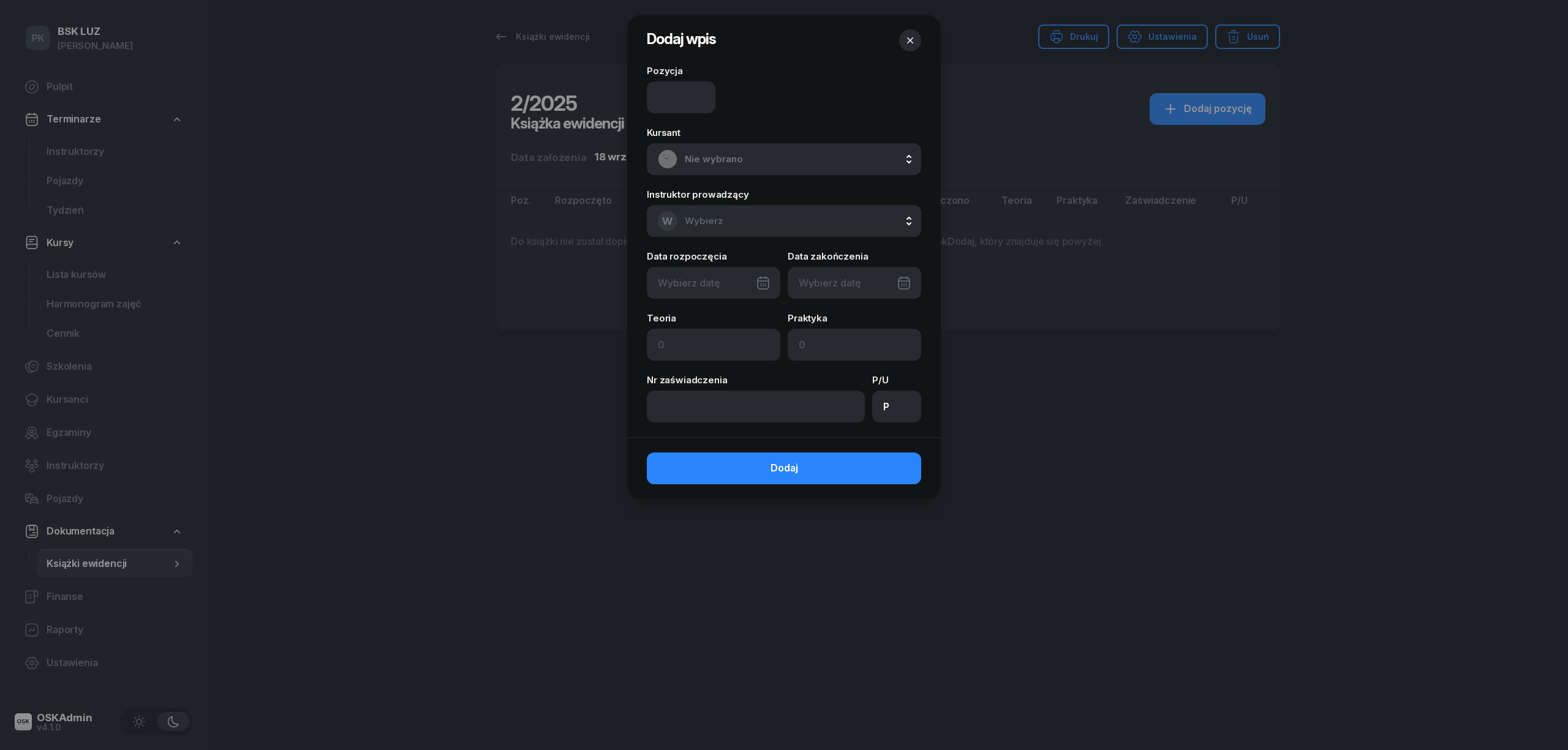
click at [779, 153] on span "Nie wybrano" at bounding box center [797, 159] width 225 height 16
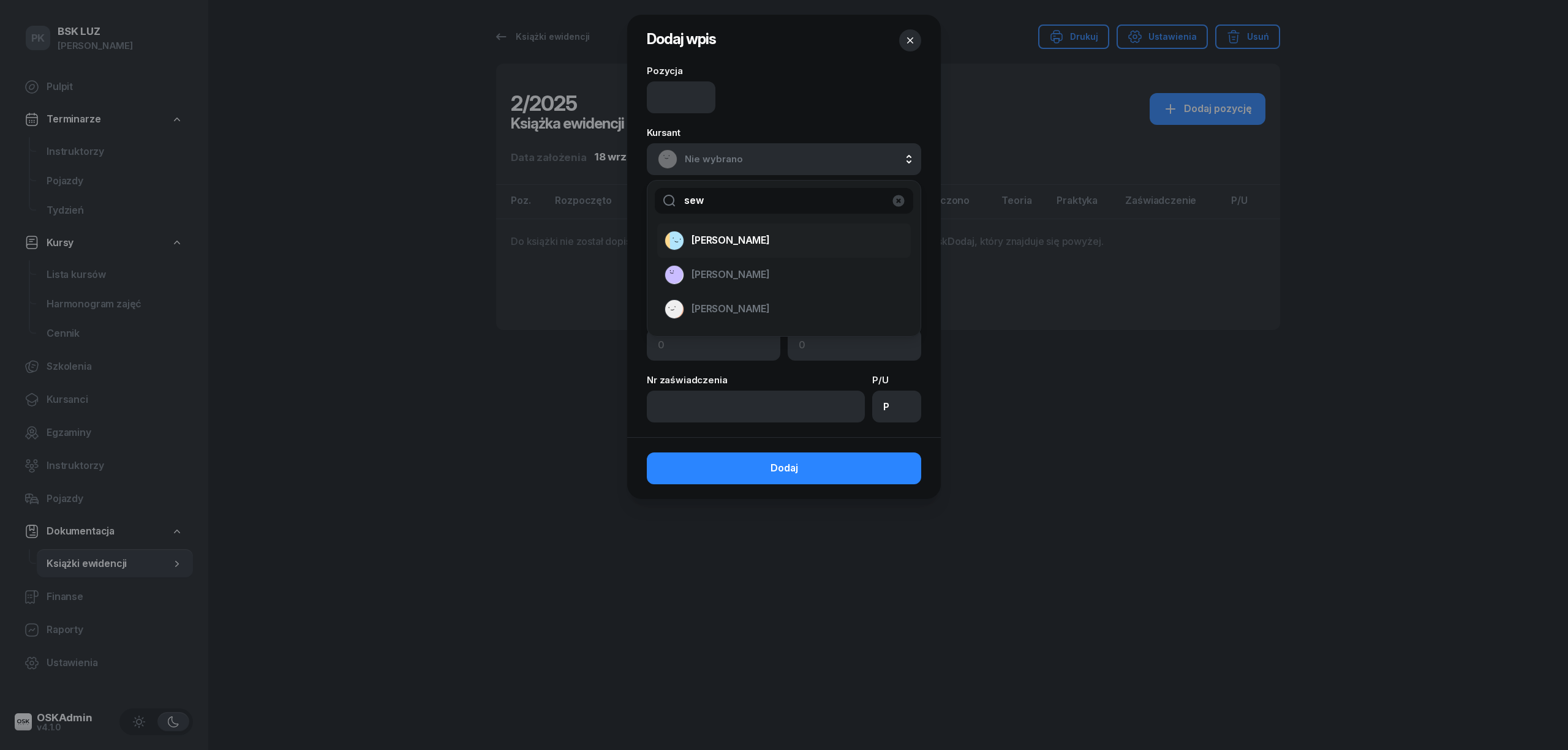
type input "sew"
click at [741, 238] on span "SEWERYN KAMIL" at bounding box center [730, 240] width 78 height 16
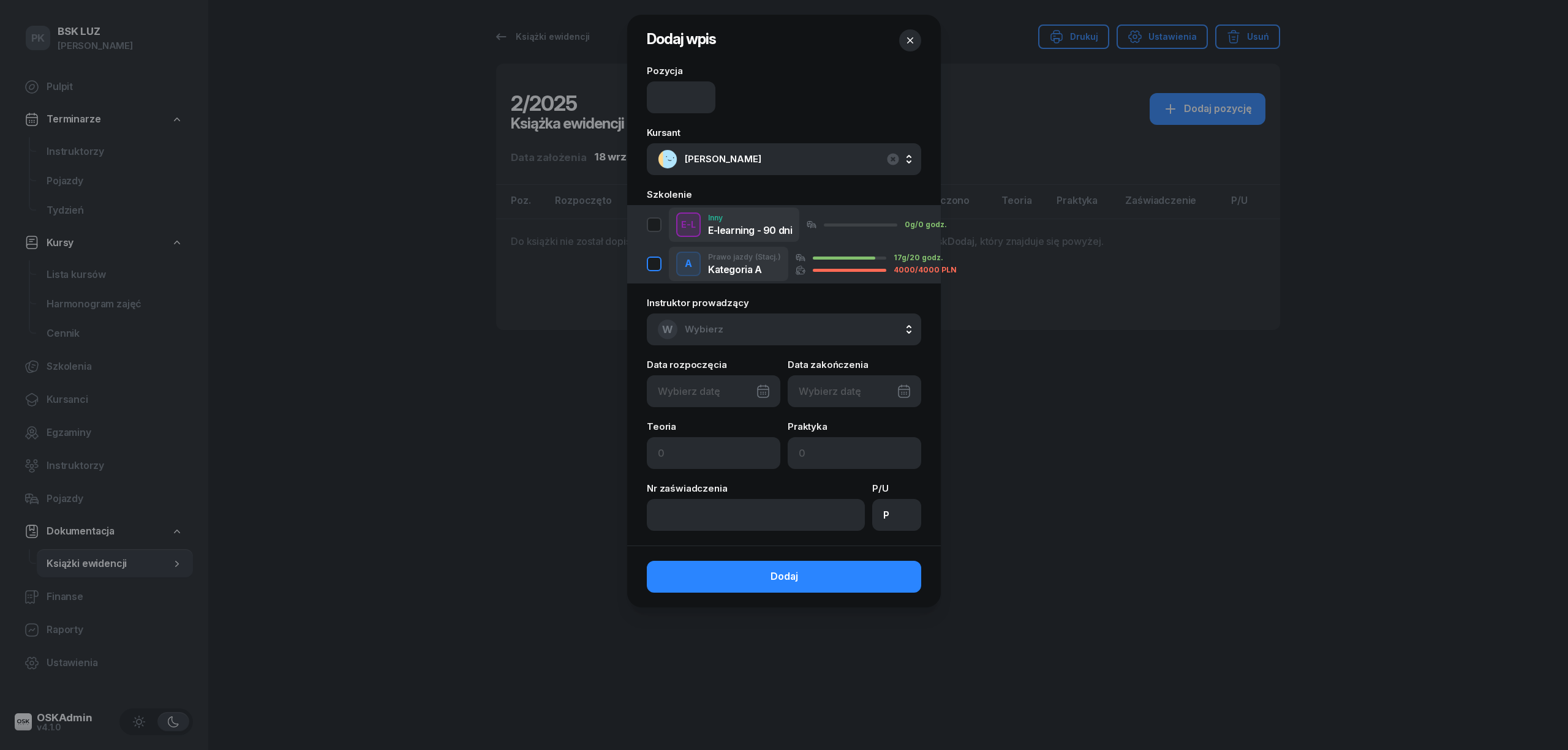
click at [657, 263] on div "button" at bounding box center [654, 264] width 15 height 15
type input "12/09/2025"
type input "30"
type input "20"
click at [683, 106] on input at bounding box center [681, 97] width 69 height 32
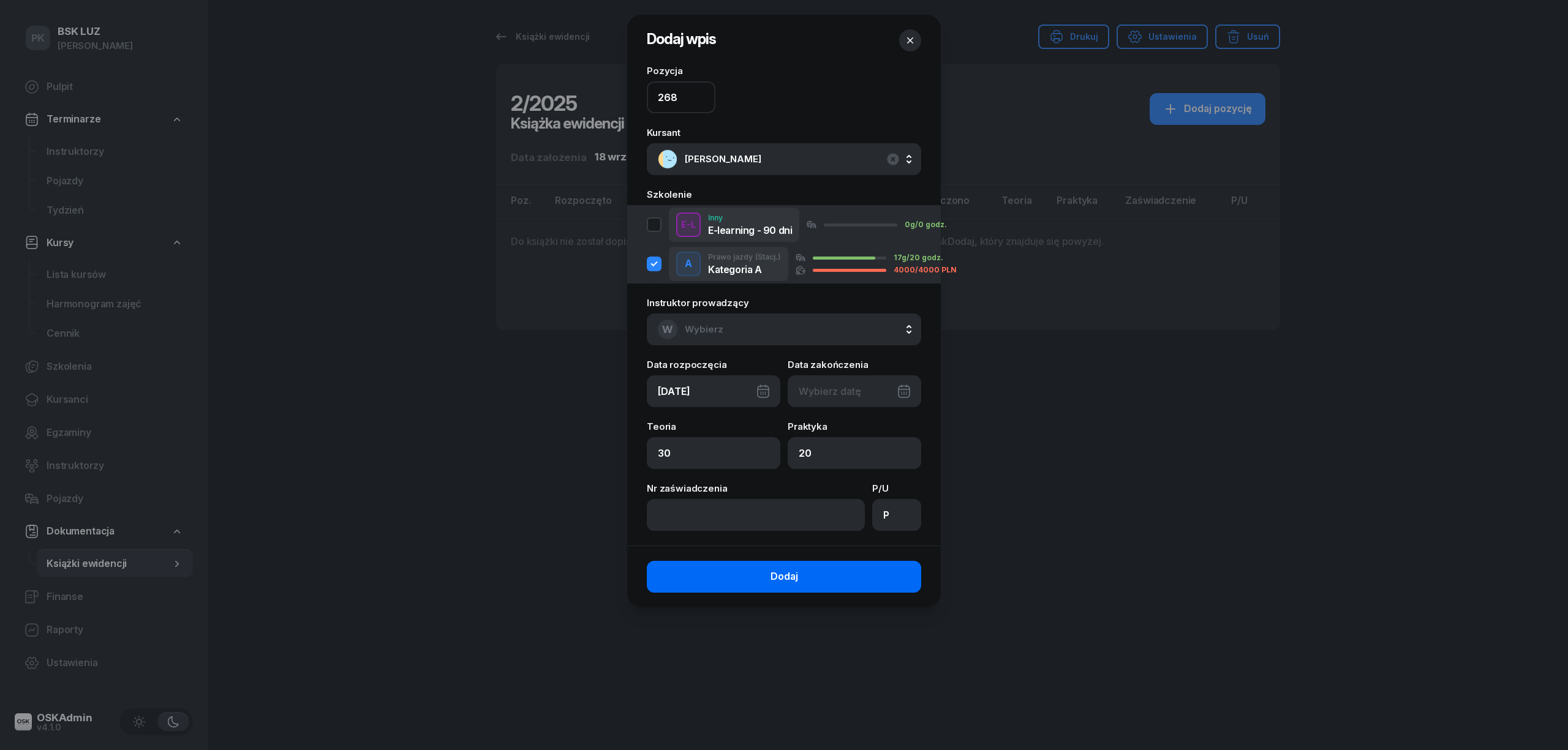
type input "268"
click at [838, 576] on button "Dodaj" at bounding box center [784, 576] width 274 height 32
click at [857, 587] on button "Dodaj" at bounding box center [784, 576] width 274 height 32
click at [890, 510] on input "P" at bounding box center [896, 515] width 49 height 32
click at [895, 517] on input "P" at bounding box center [896, 515] width 49 height 32
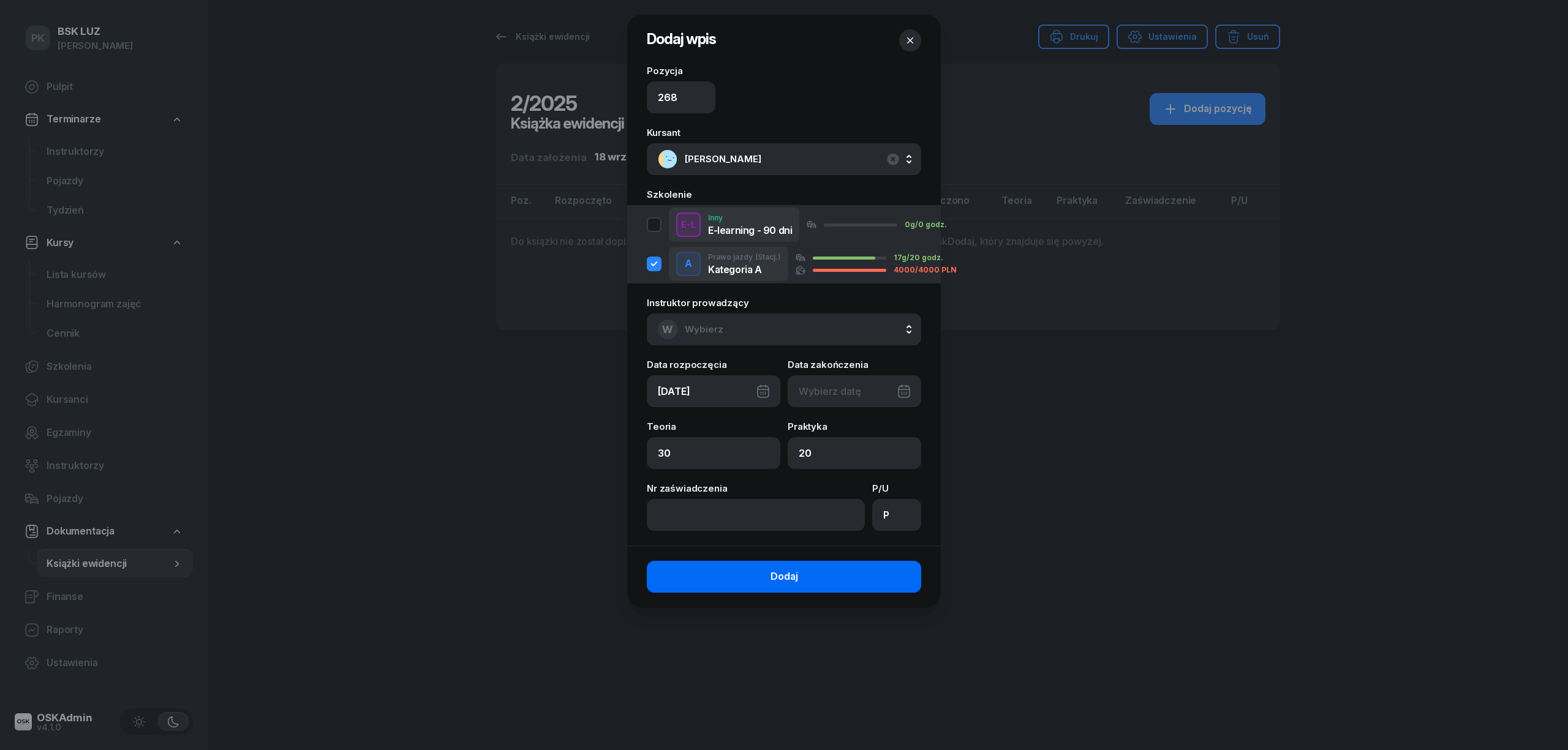
click at [850, 574] on button "Dodaj" at bounding box center [784, 576] width 274 height 32
click at [907, 38] on icon "button" at bounding box center [909, 40] width 6 height 6
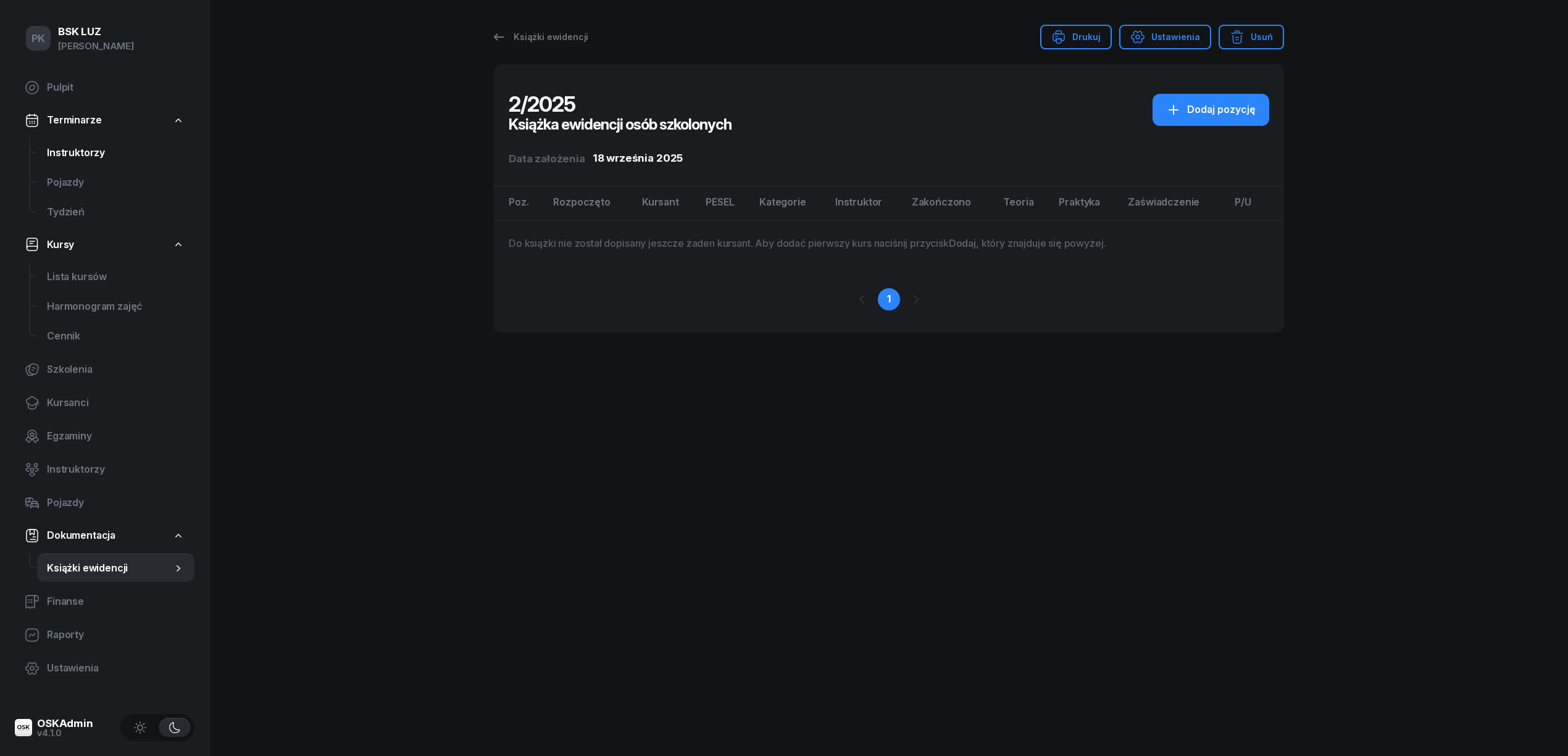
click at [104, 153] on span "Instruktorzy" at bounding box center [115, 153] width 138 height 16
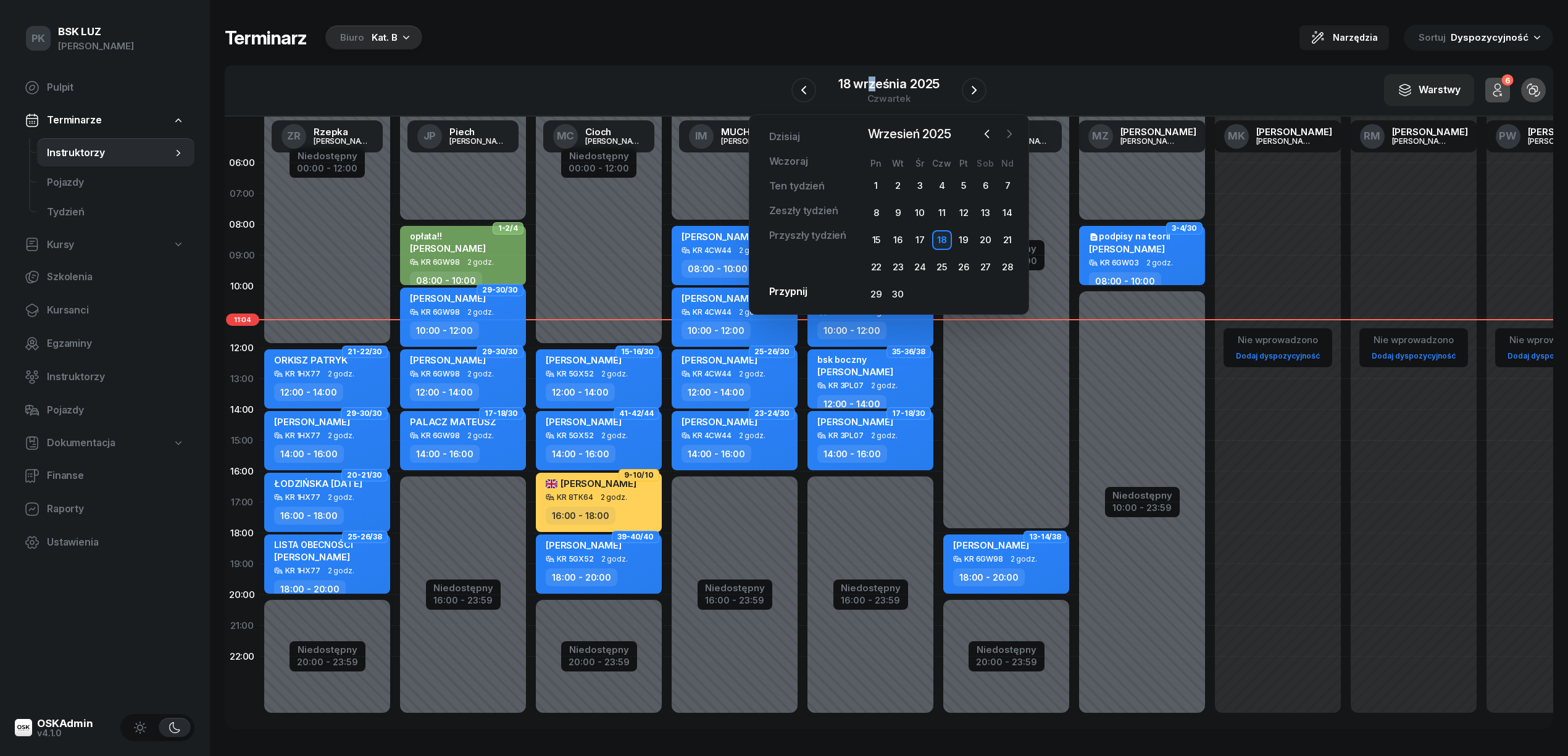
click at [1011, 136] on icon "button" at bounding box center [1009, 134] width 13 height 13
click at [926, 239] on div "15" at bounding box center [920, 240] width 20 height 20
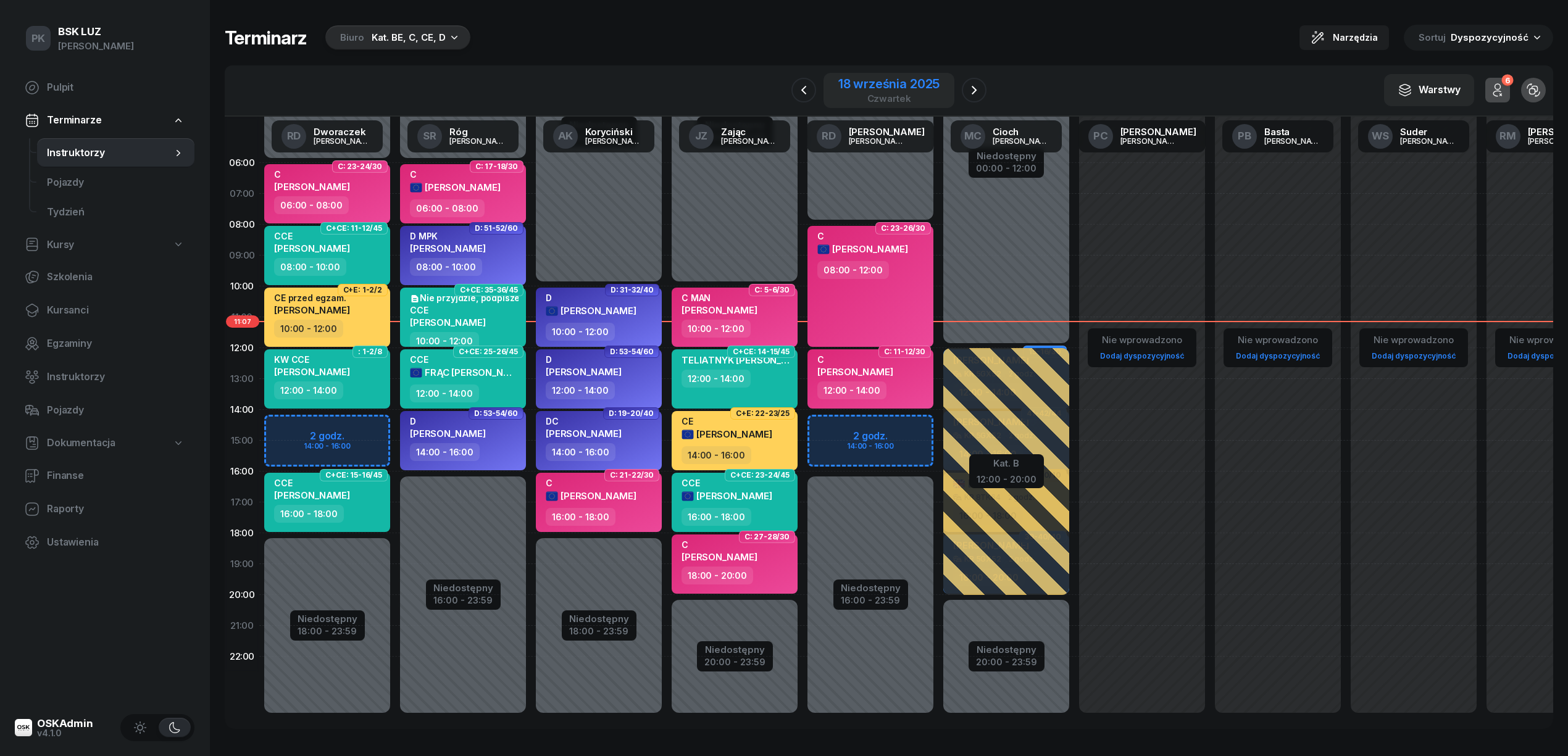
click at [864, 83] on div "18 września 2025" at bounding box center [889, 84] width 101 height 13
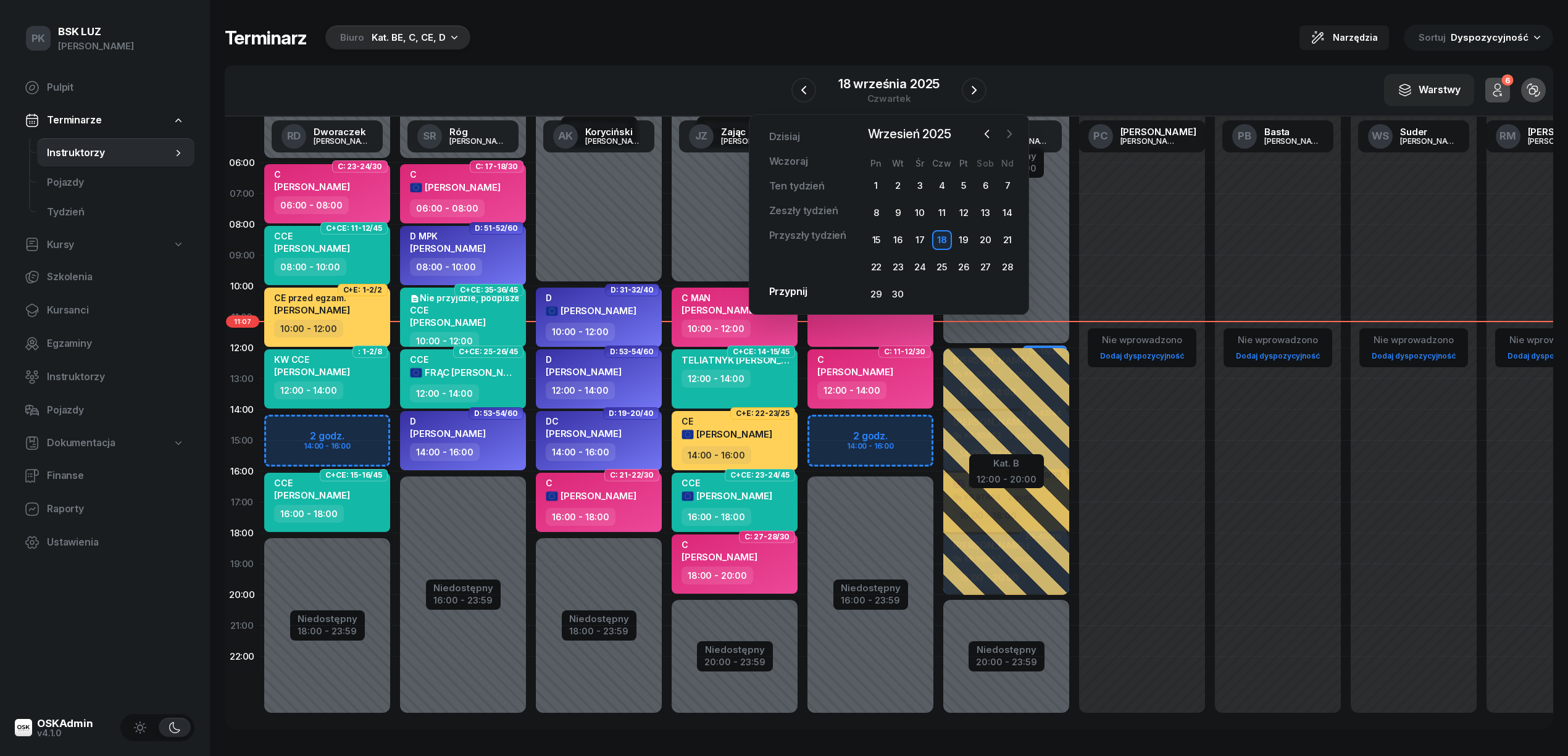
click at [1013, 131] on icon "button" at bounding box center [1009, 134] width 13 height 13
click at [917, 234] on div "15" at bounding box center [920, 240] width 20 height 20
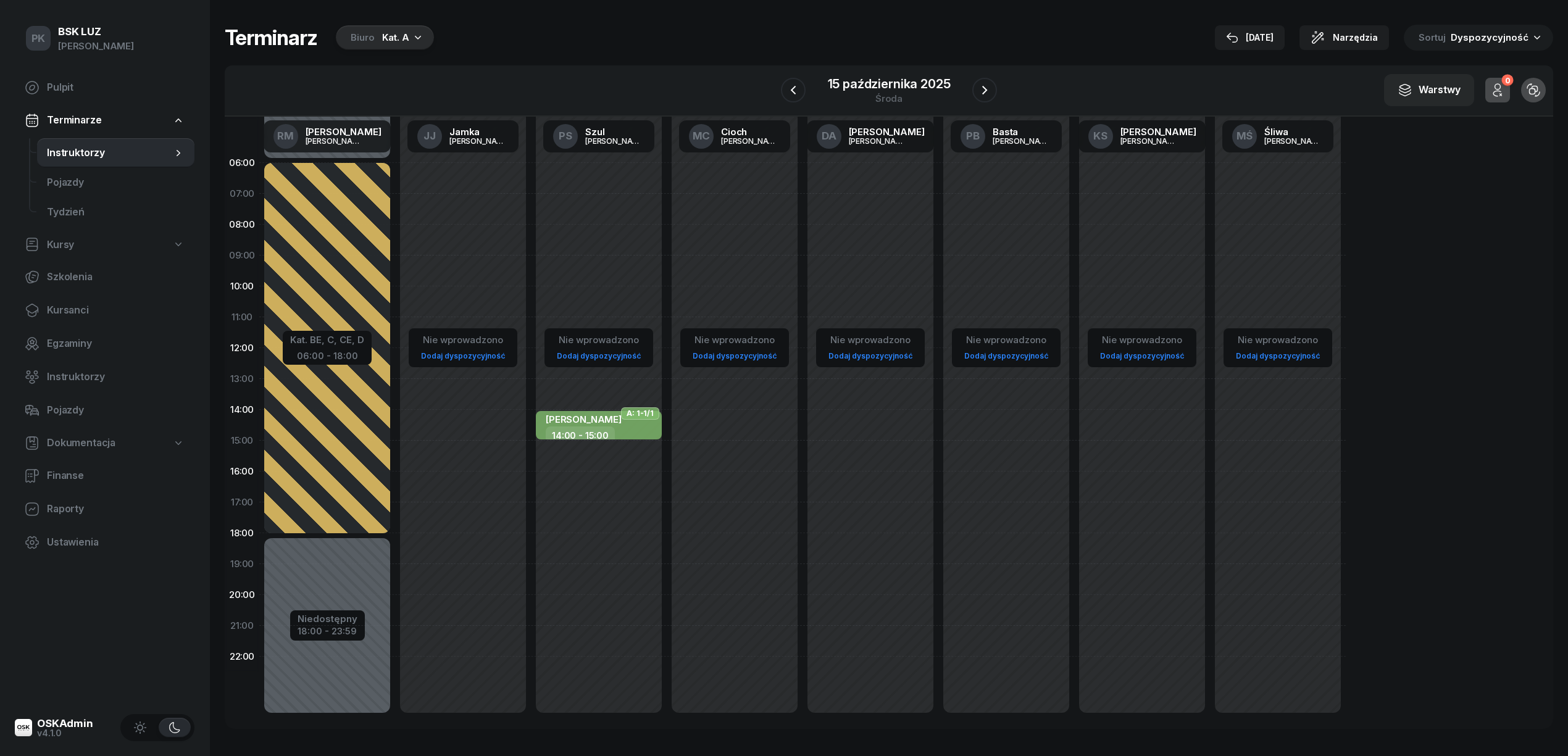
click at [391, 33] on div "Kat. A" at bounding box center [395, 38] width 27 height 15
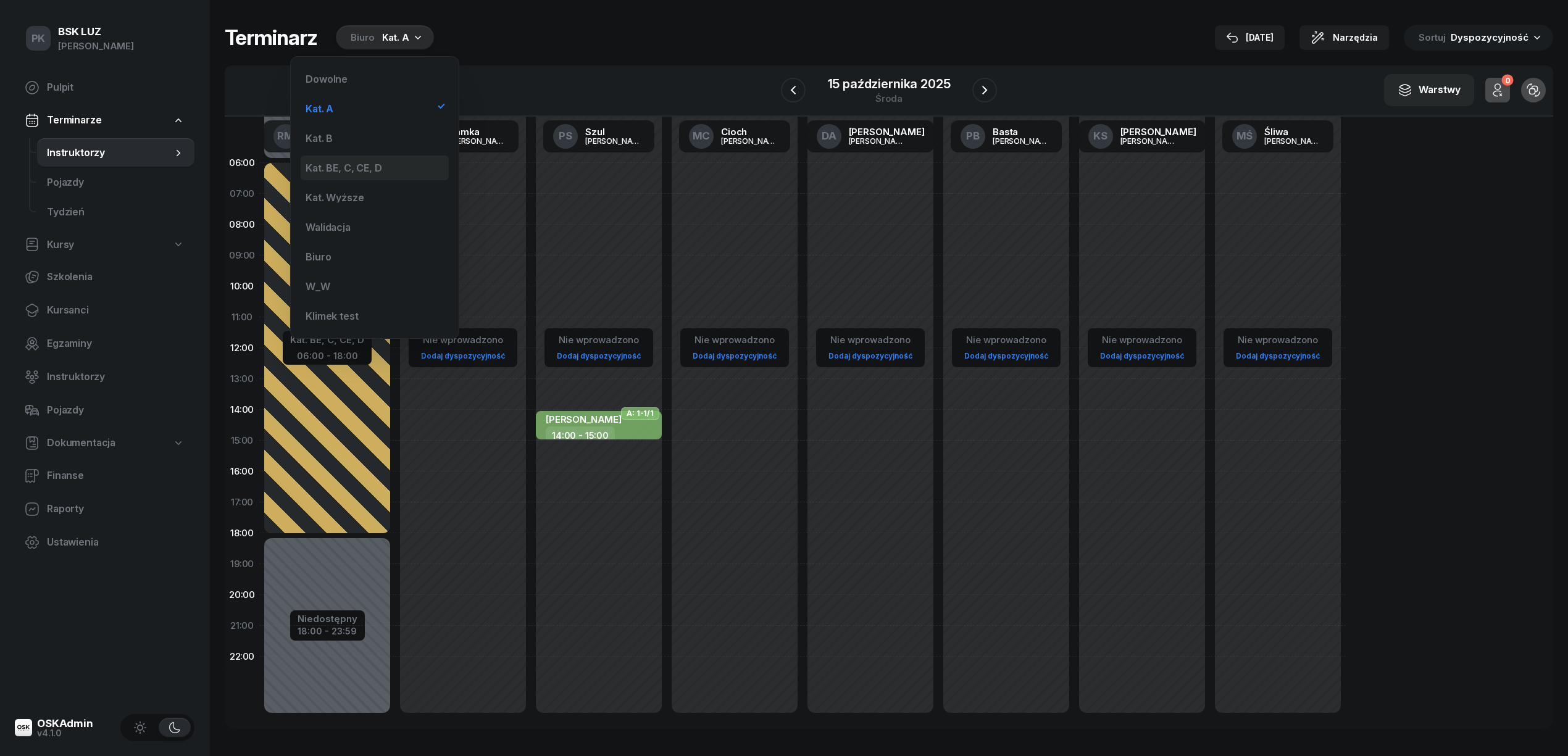
click at [354, 166] on div "Kat. BE, C, CE, D" at bounding box center [343, 168] width 76 height 10
